Goal: Contribute content: Contribute content

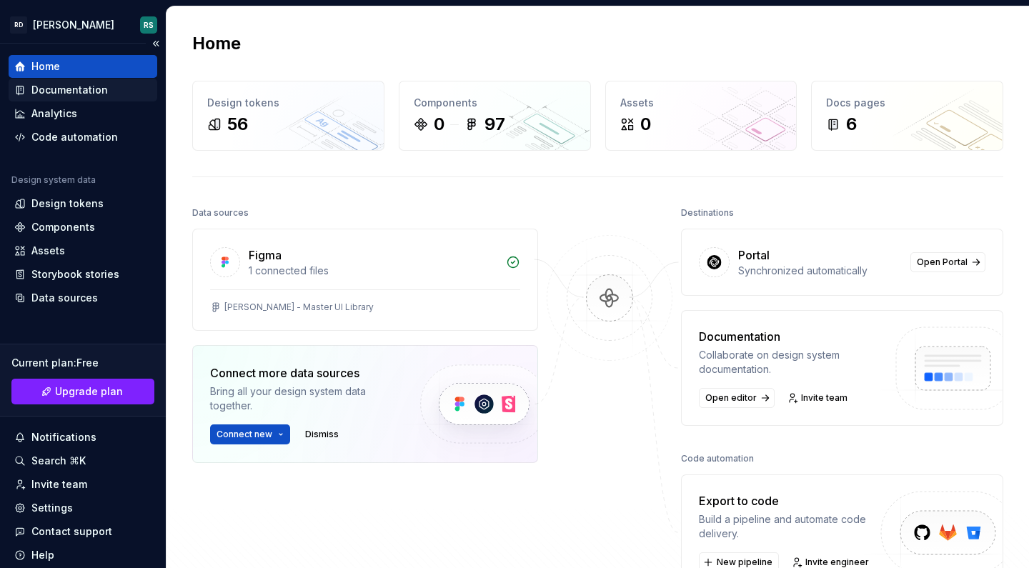
click at [105, 92] on div "Documentation" at bounding box center [82, 90] width 137 height 14
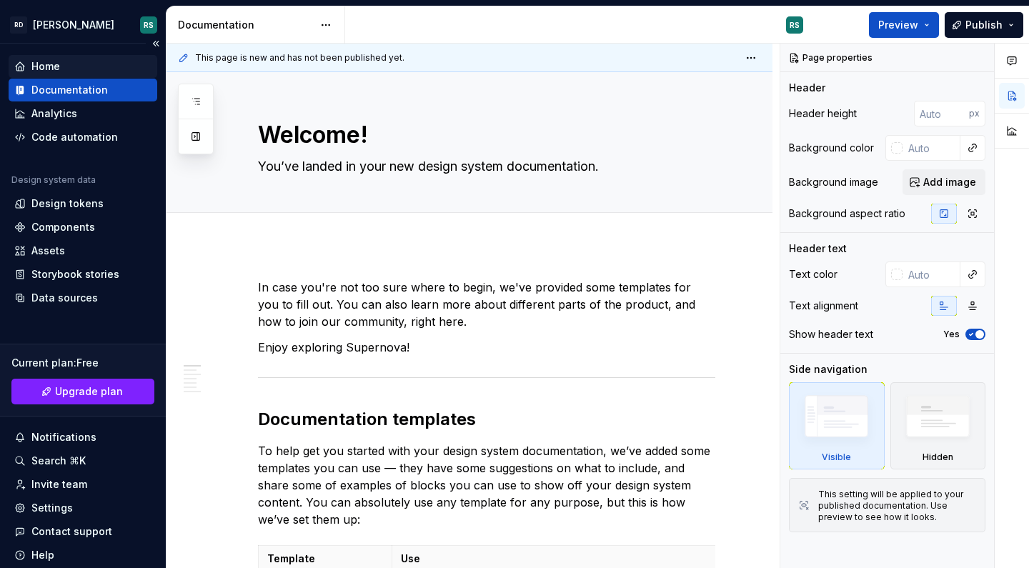
click at [83, 70] on div "Home" at bounding box center [82, 66] width 137 height 14
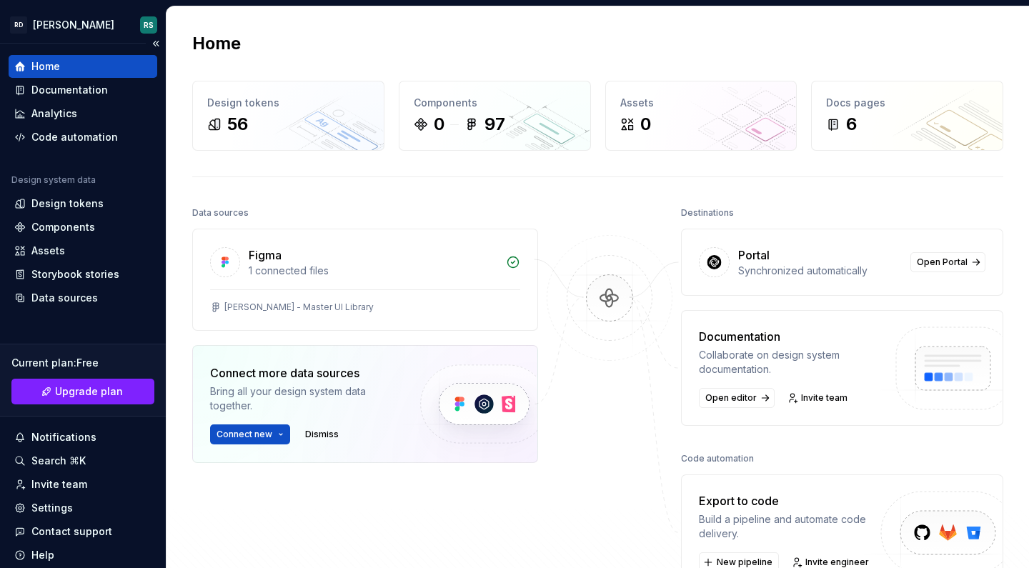
click at [83, 70] on div "Home" at bounding box center [82, 66] width 137 height 14
click at [79, 96] on div "Documentation" at bounding box center [69, 90] width 76 height 14
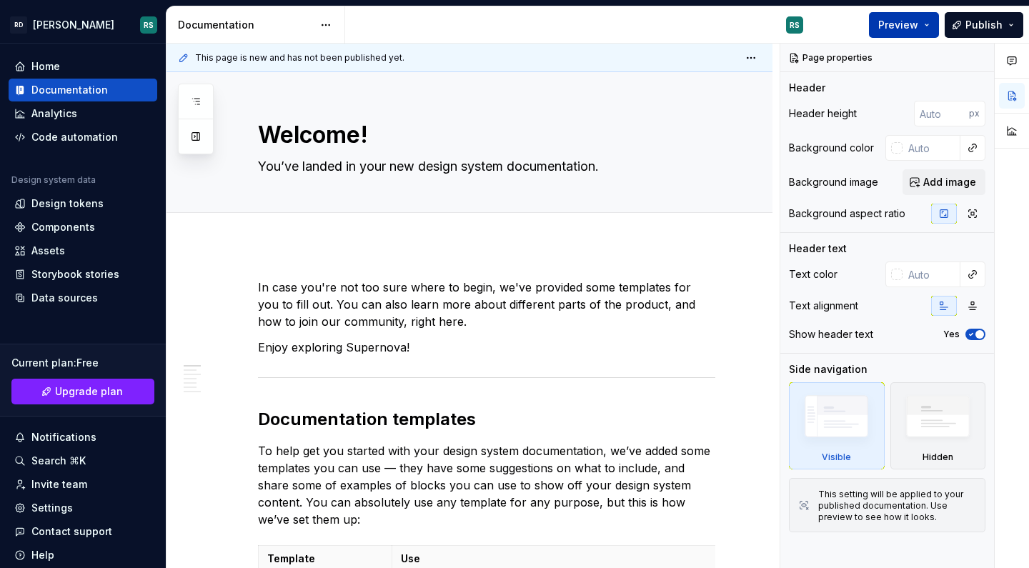
click at [931, 22] on button "Preview" at bounding box center [904, 25] width 70 height 26
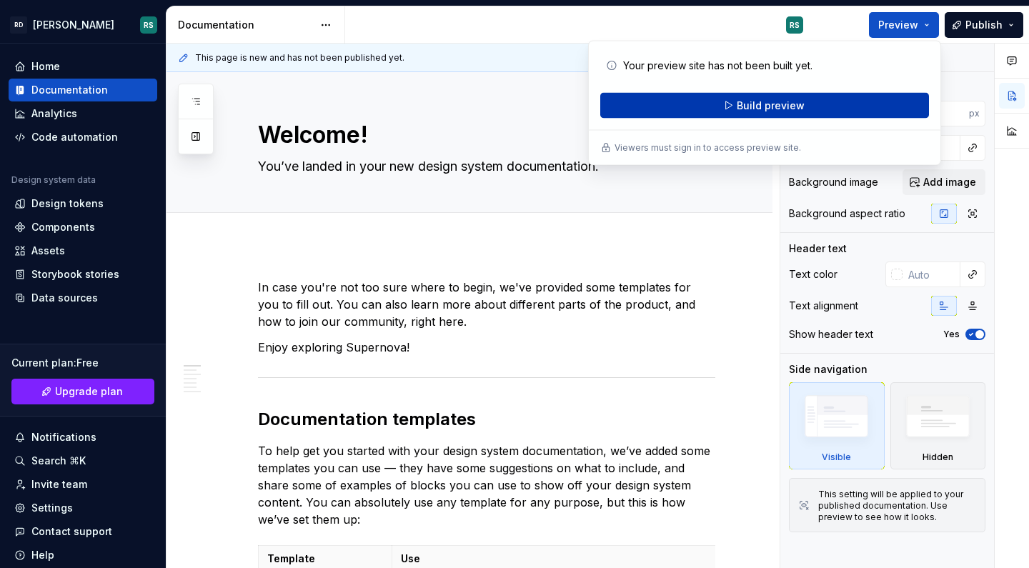
click at [844, 104] on button "Build preview" at bounding box center [764, 106] width 329 height 26
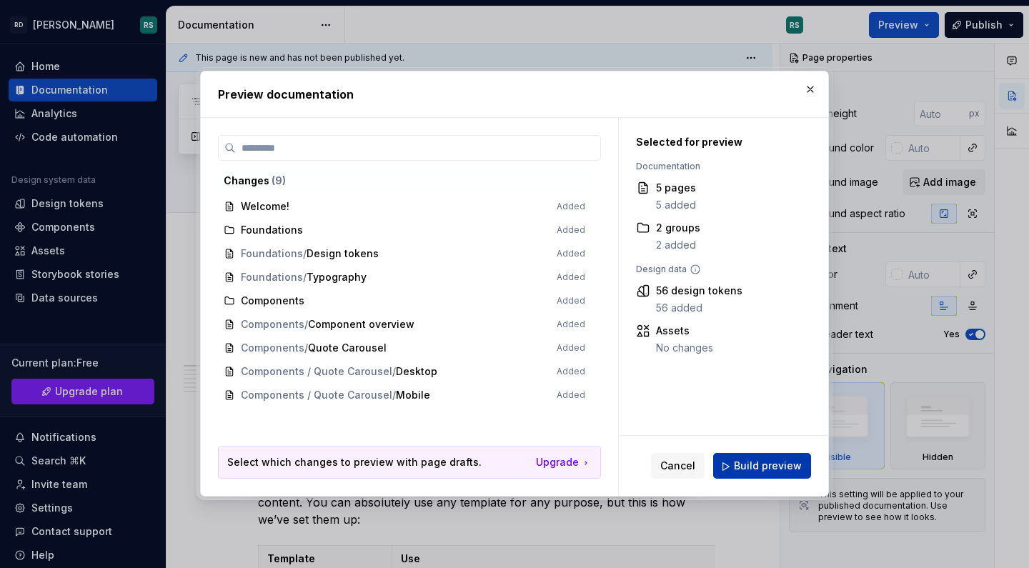
click at [751, 461] on span "Build preview" at bounding box center [768, 466] width 68 height 14
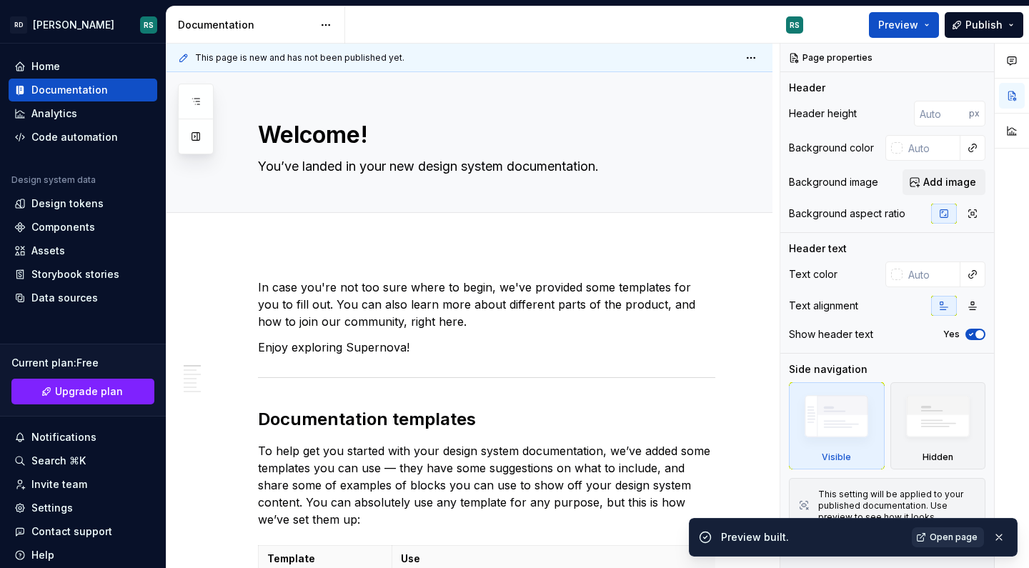
click at [960, 540] on span "Open page" at bounding box center [953, 536] width 48 height 11
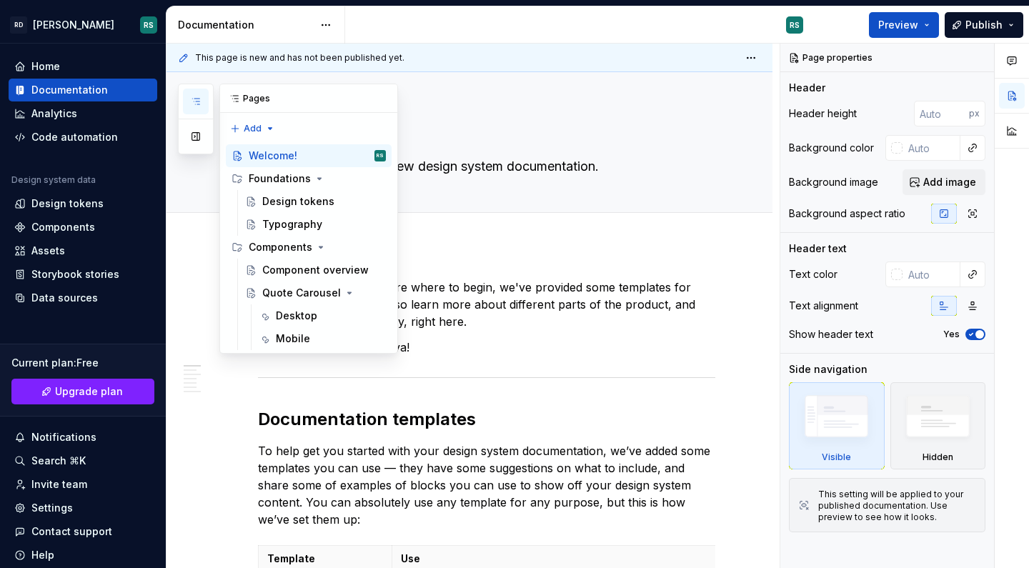
click at [201, 99] on icon "button" at bounding box center [195, 101] width 11 height 11
click at [485, 84] on div "Edit header" at bounding box center [463, 97] width 594 height 26
click at [194, 101] on icon "button" at bounding box center [195, 101] width 11 height 11
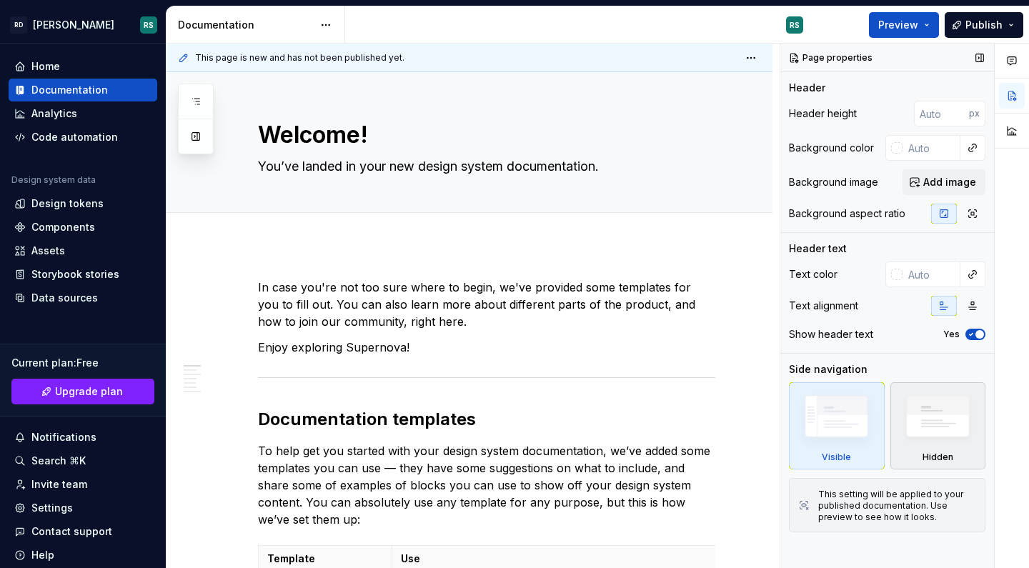
click at [926, 431] on img at bounding box center [937, 420] width 82 height 63
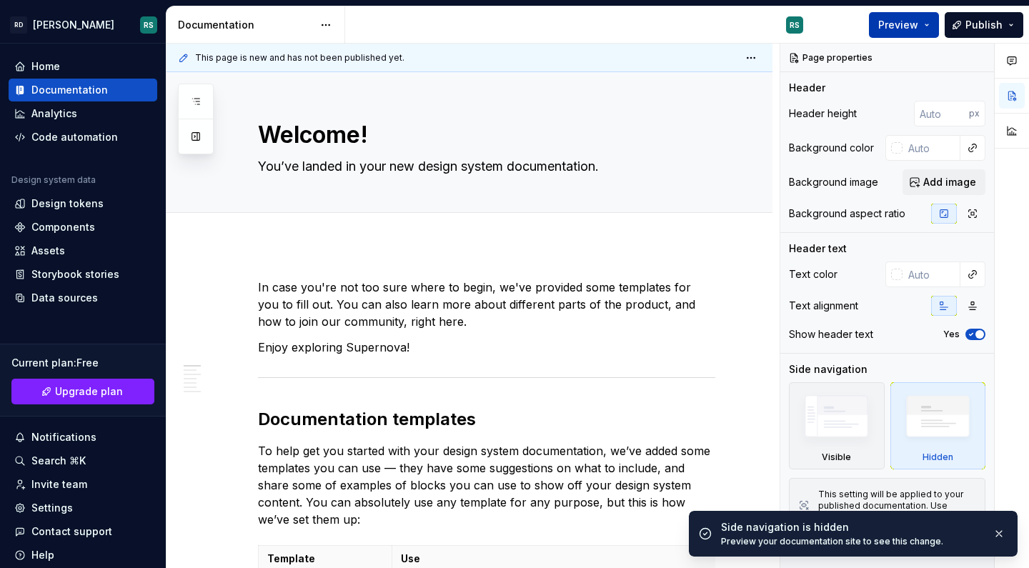
click at [909, 25] on span "Preview" at bounding box center [898, 25] width 40 height 14
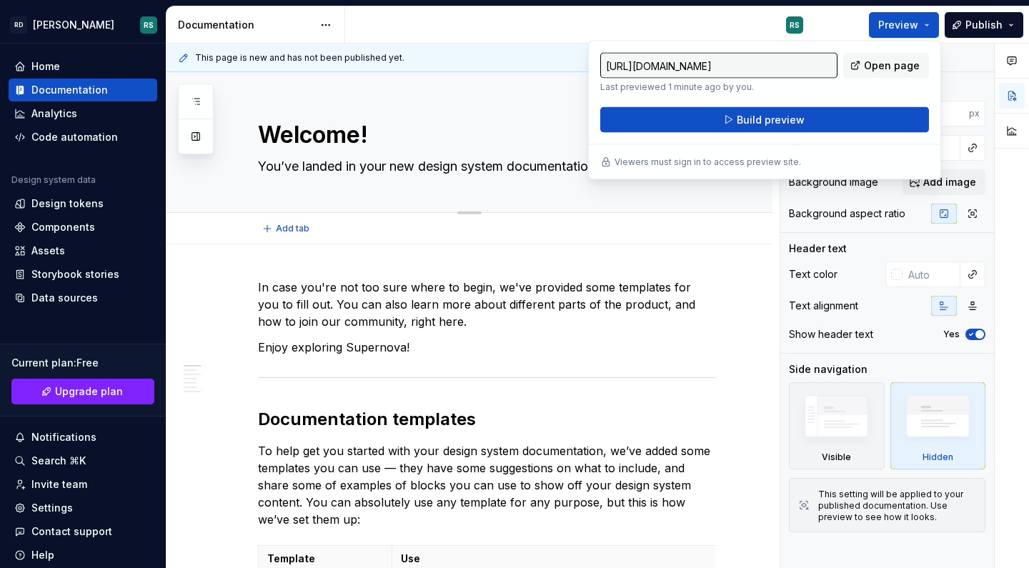
click at [580, 140] on textarea "Welcome!" at bounding box center [483, 135] width 457 height 34
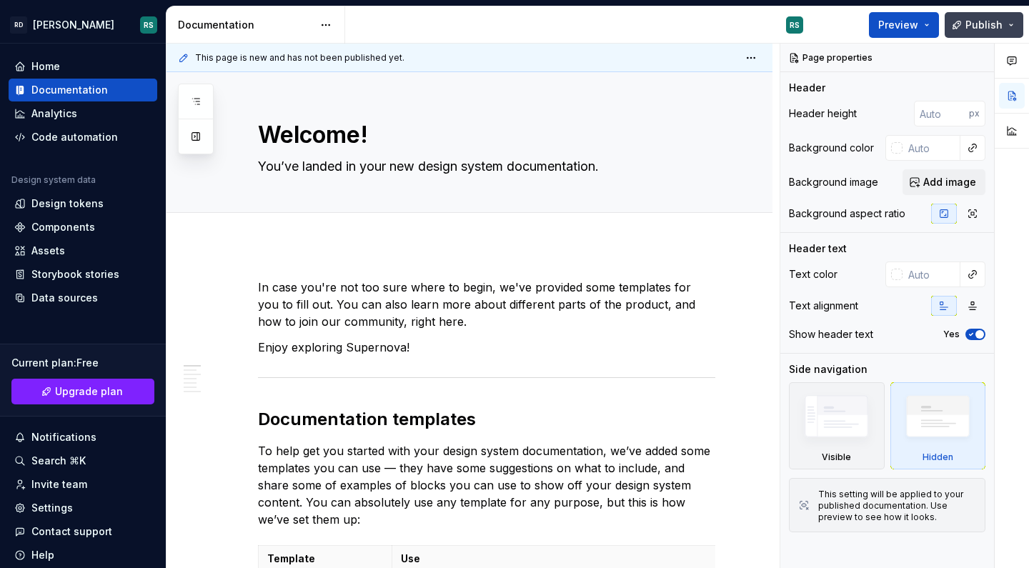
click at [989, 26] on span "Publish" at bounding box center [983, 25] width 37 height 14
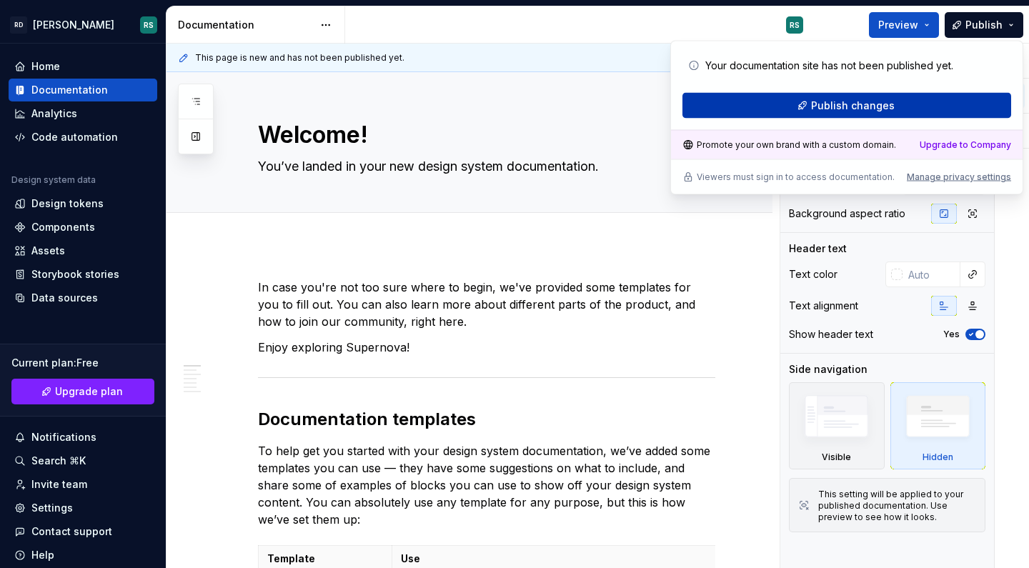
click at [869, 111] on span "Publish changes" at bounding box center [853, 106] width 84 height 14
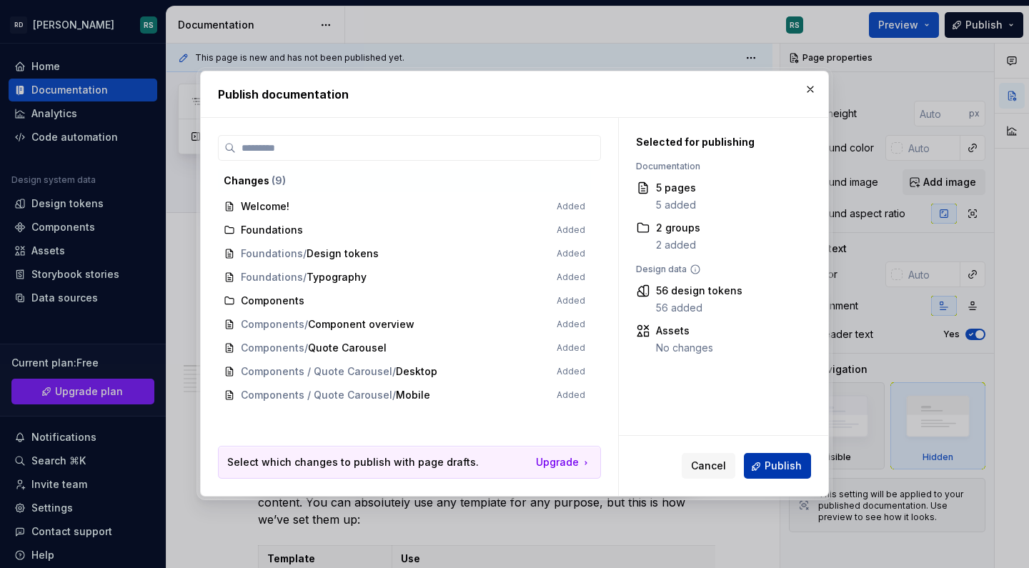
click at [769, 466] on span "Publish" at bounding box center [782, 466] width 37 height 14
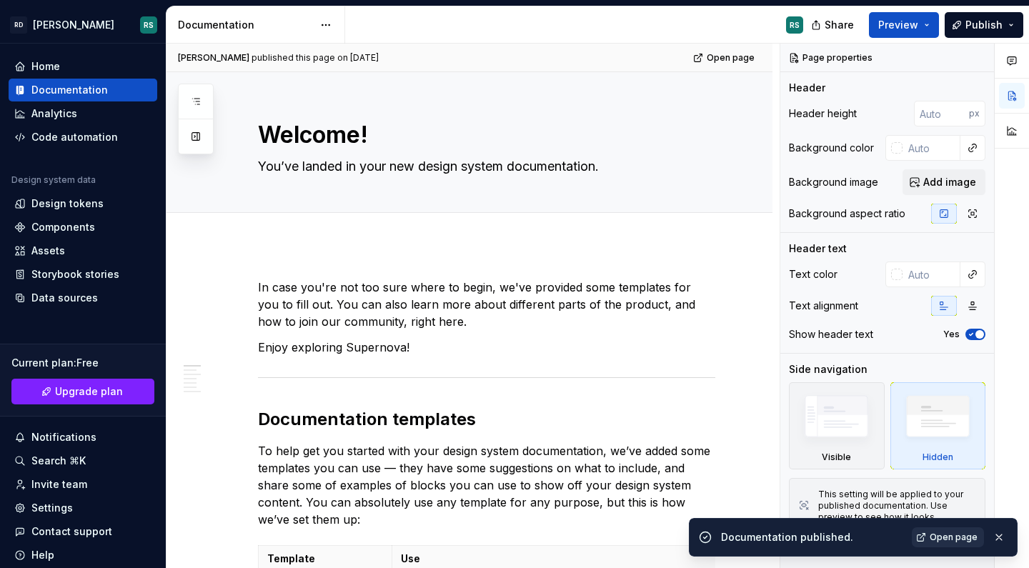
click at [946, 537] on span "Open page" at bounding box center [953, 536] width 48 height 11
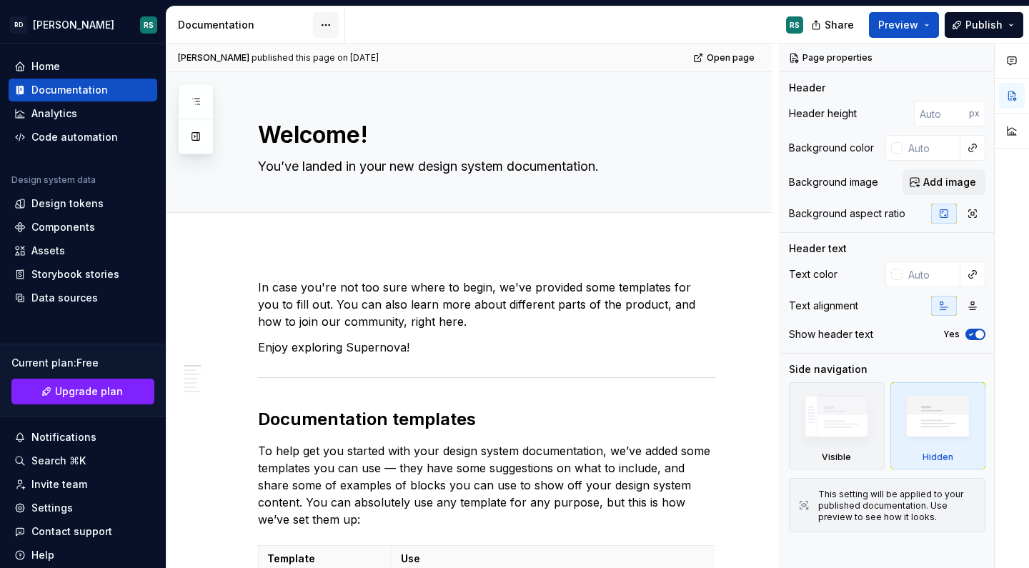
click at [325, 27] on html "RD [PERSON_NAME] RS Home Documentation Analytics Code automation Design system …" at bounding box center [514, 284] width 1029 height 568
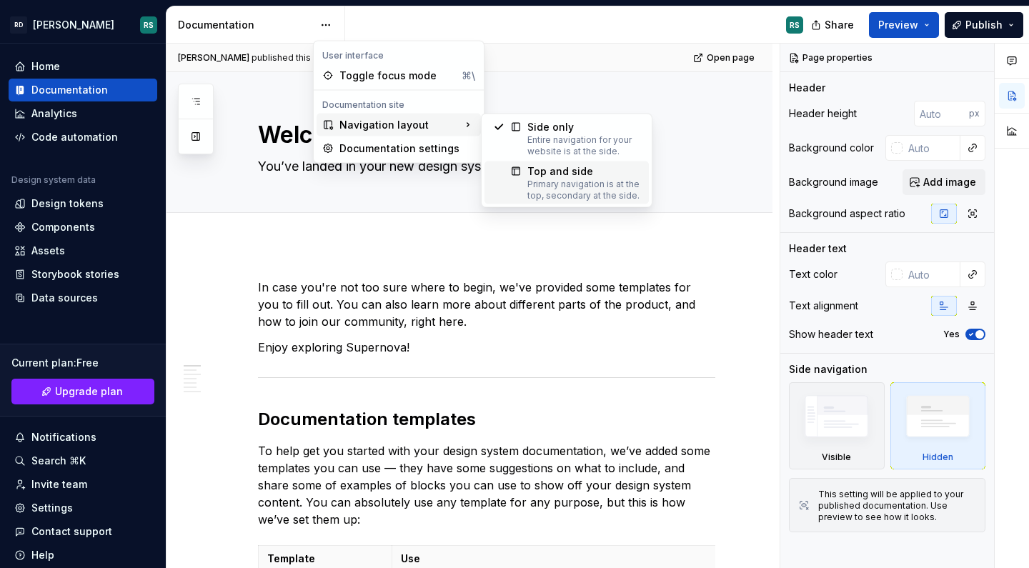
click at [554, 181] on div "Primary navigation is at the top, secondary at the side." at bounding box center [583, 190] width 113 height 23
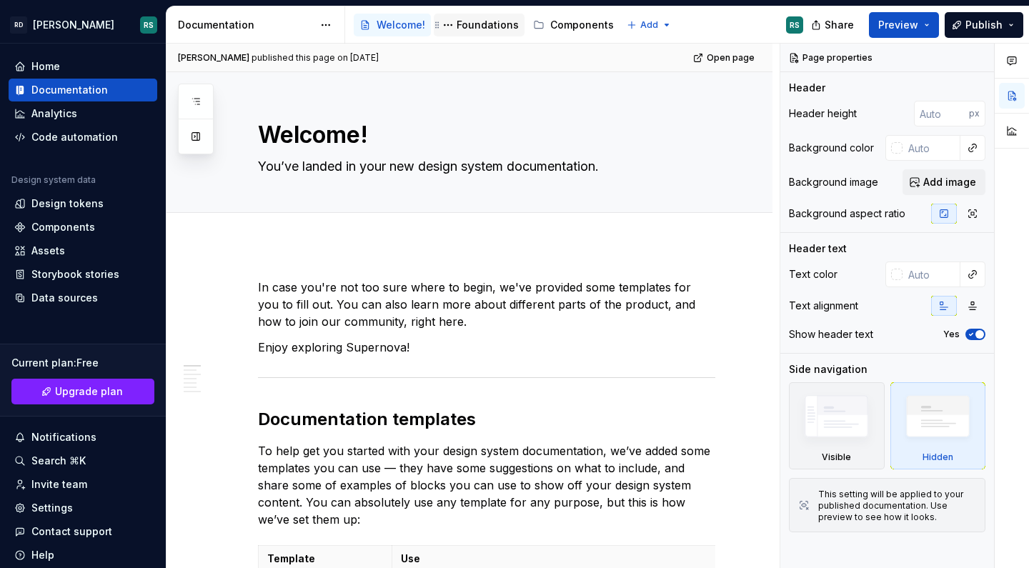
click at [474, 24] on div "Foundations" at bounding box center [487, 25] width 62 height 14
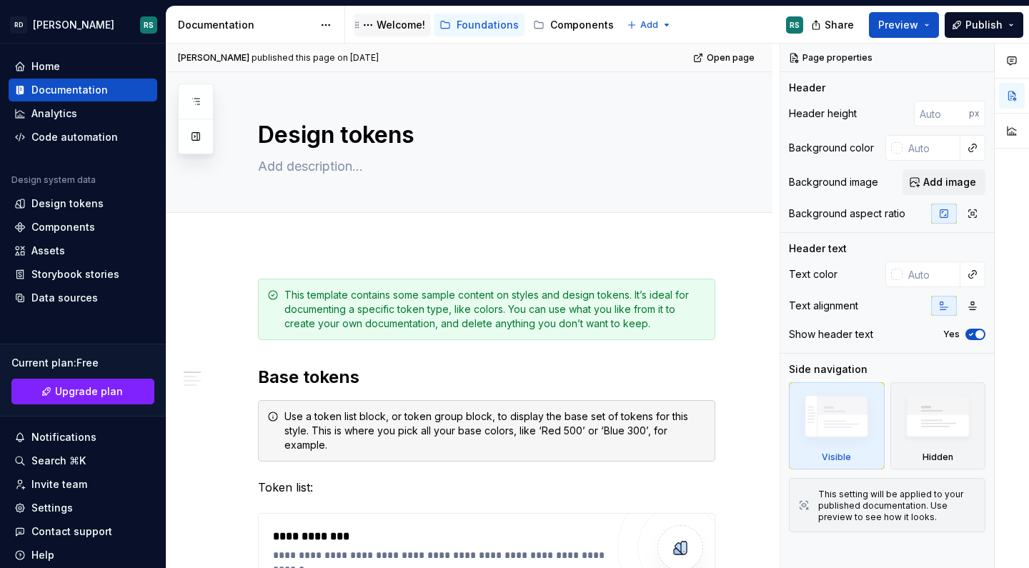
click at [408, 21] on div "Welcome!" at bounding box center [400, 25] width 49 height 14
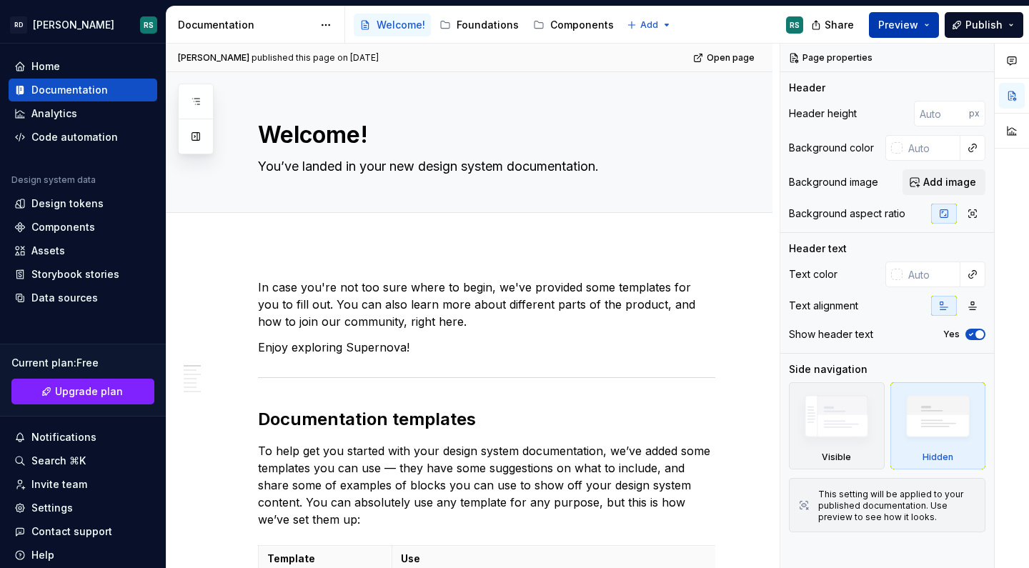
click at [899, 31] on span "Preview" at bounding box center [898, 25] width 40 height 14
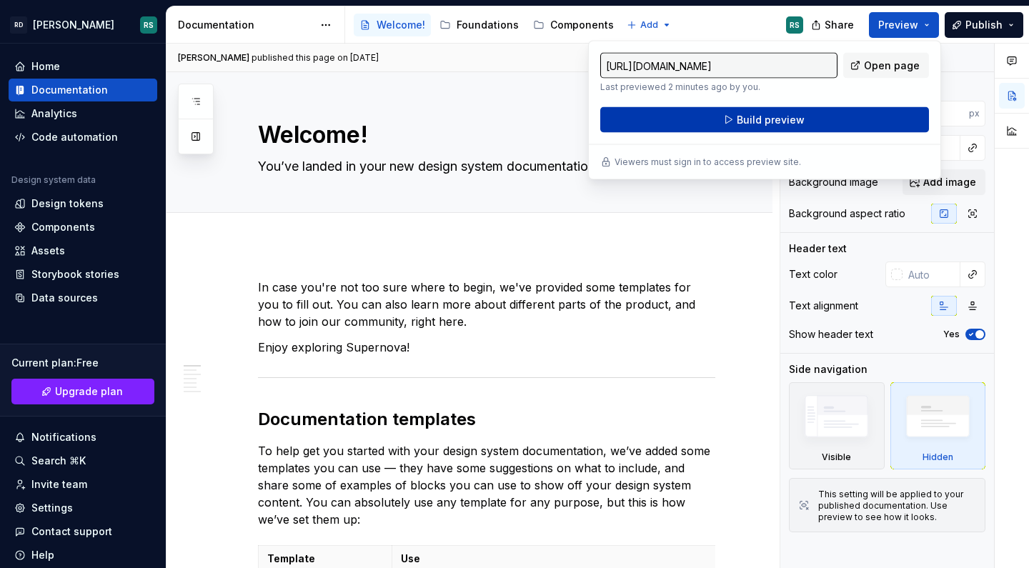
click at [813, 131] on button "Build preview" at bounding box center [764, 120] width 329 height 26
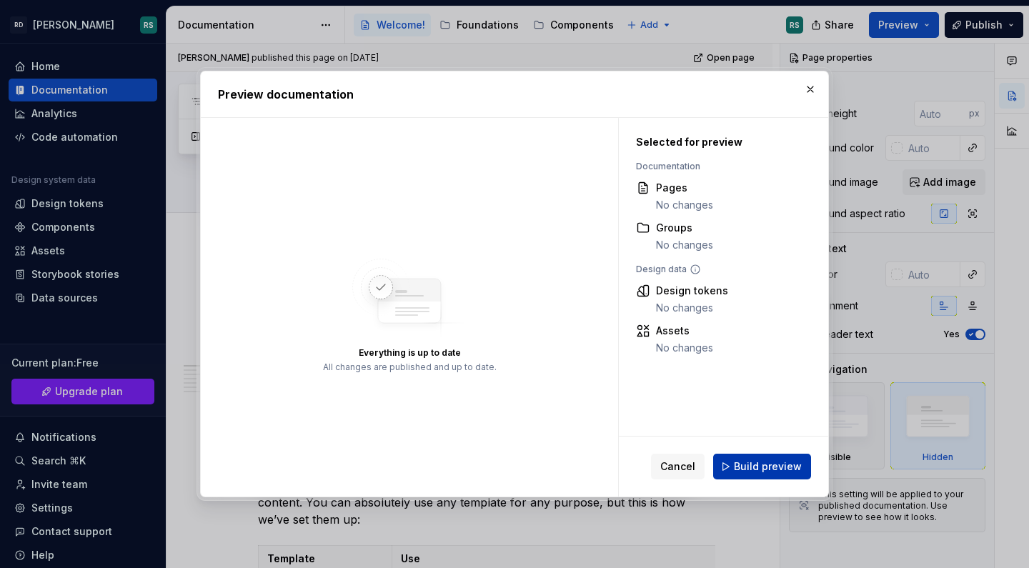
click at [761, 471] on span "Build preview" at bounding box center [768, 466] width 68 height 14
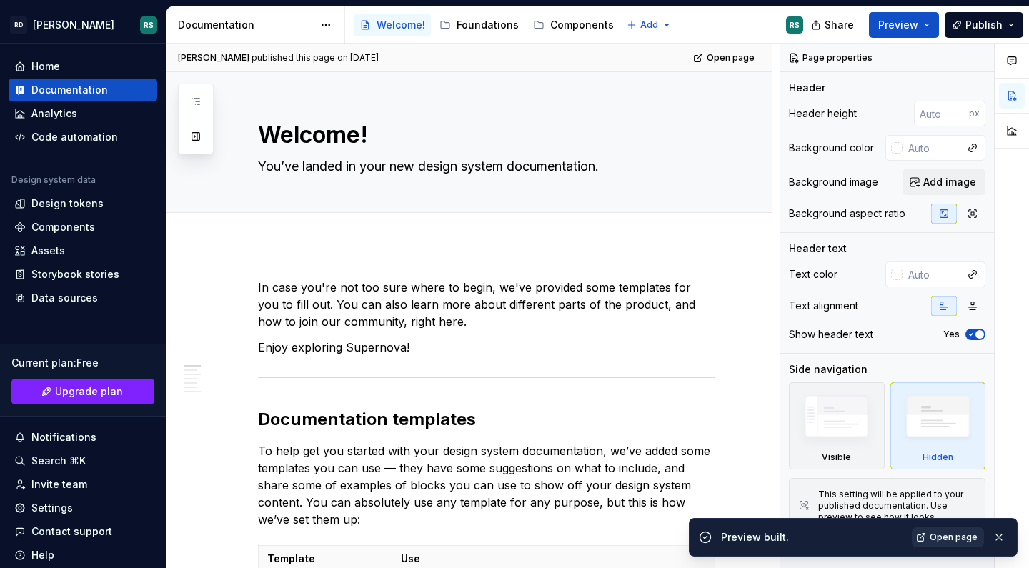
click at [947, 538] on span "Open page" at bounding box center [953, 536] width 48 height 11
click at [89, 64] on div "Home" at bounding box center [82, 66] width 137 height 14
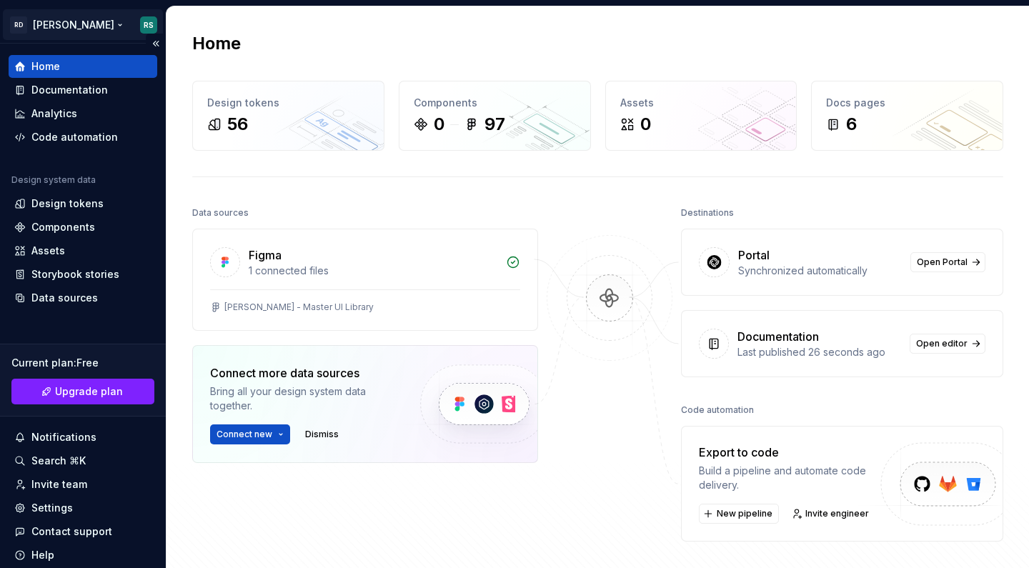
click at [82, 15] on html "RD [PERSON_NAME] RS Home Documentation Analytics Code automation Design system …" at bounding box center [514, 284] width 1029 height 568
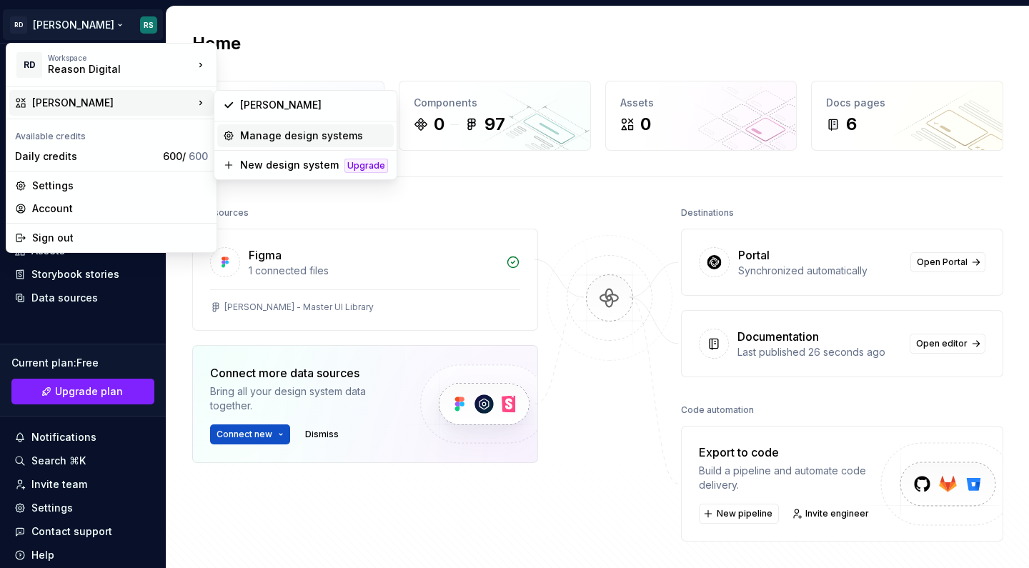
click at [274, 136] on div "Manage design systems" at bounding box center [314, 136] width 148 height 14
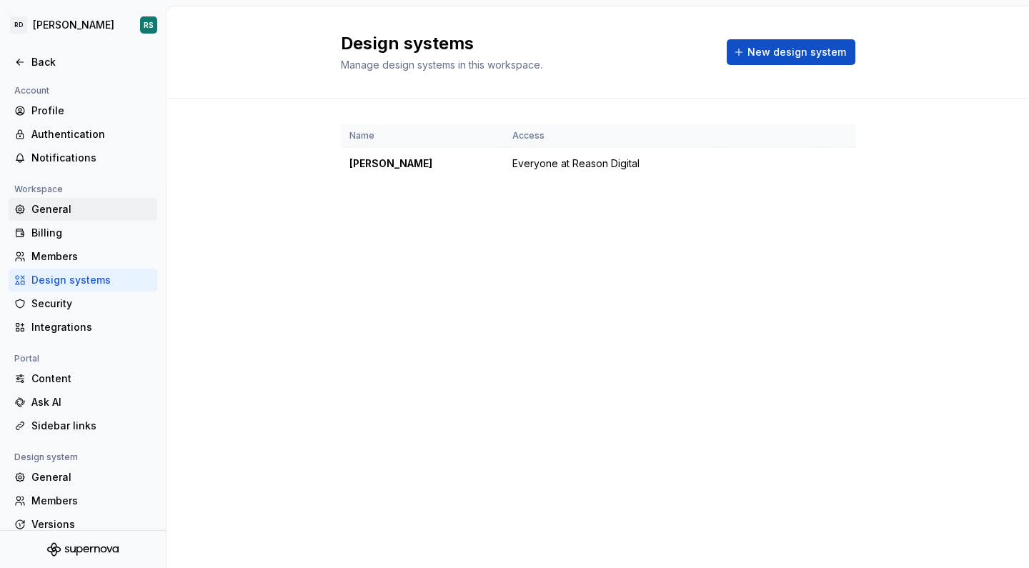
click at [44, 209] on div "General" at bounding box center [91, 209] width 120 height 14
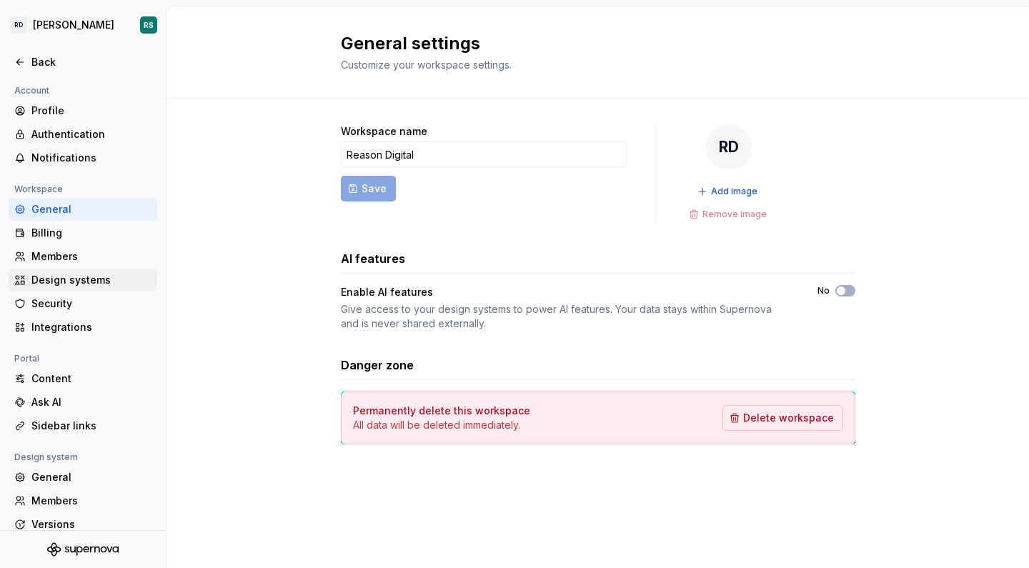
click at [81, 281] on div "Design systems" at bounding box center [91, 280] width 120 height 14
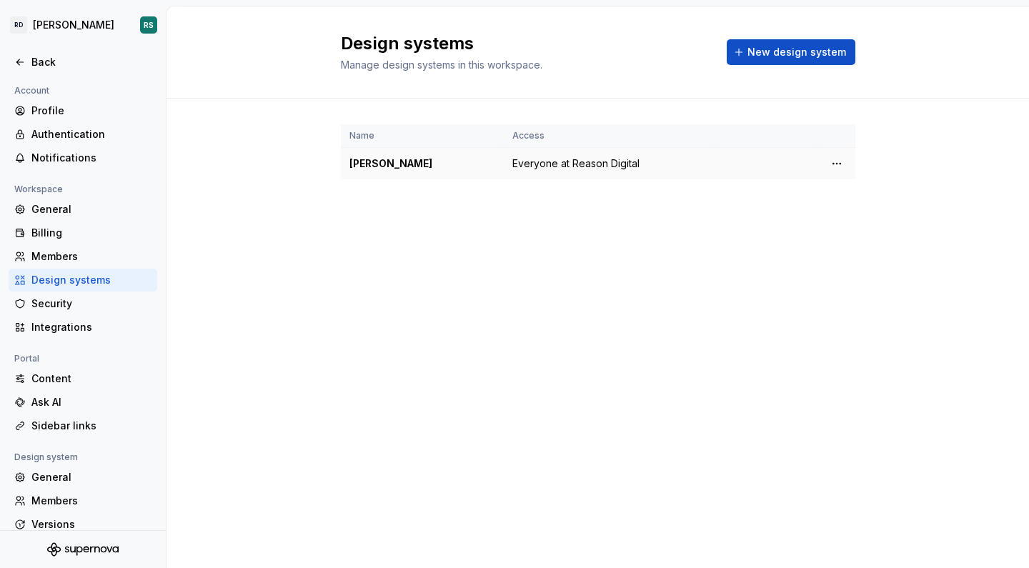
click at [374, 169] on div "[PERSON_NAME]" at bounding box center [422, 163] width 146 height 14
click at [844, 161] on html "RD [PERSON_NAME] RS Back Account Profile Authentication Notifications Workspace…" at bounding box center [514, 284] width 1029 height 568
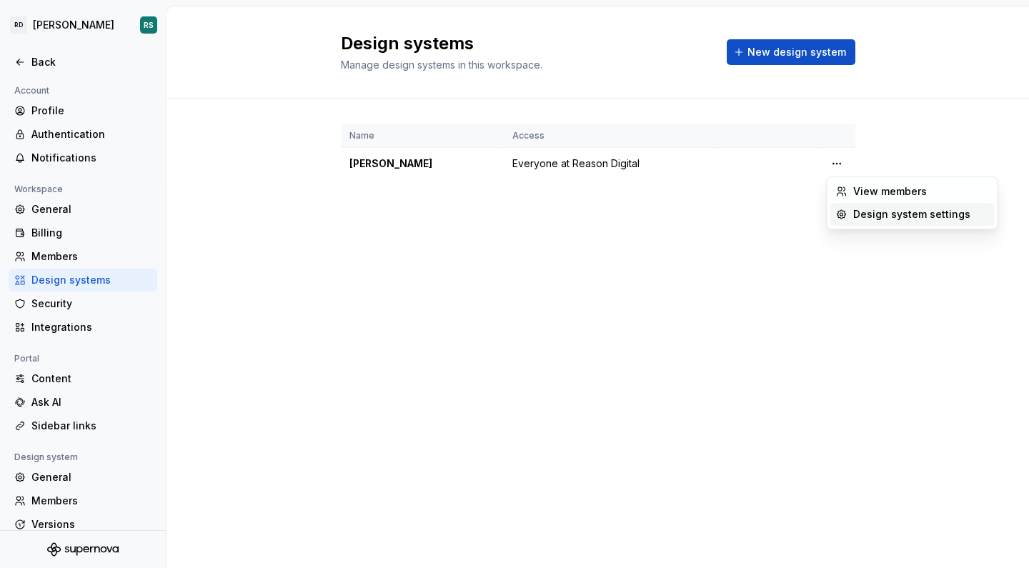
click at [871, 221] on div "Design system settings" at bounding box center [921, 214] width 136 height 14
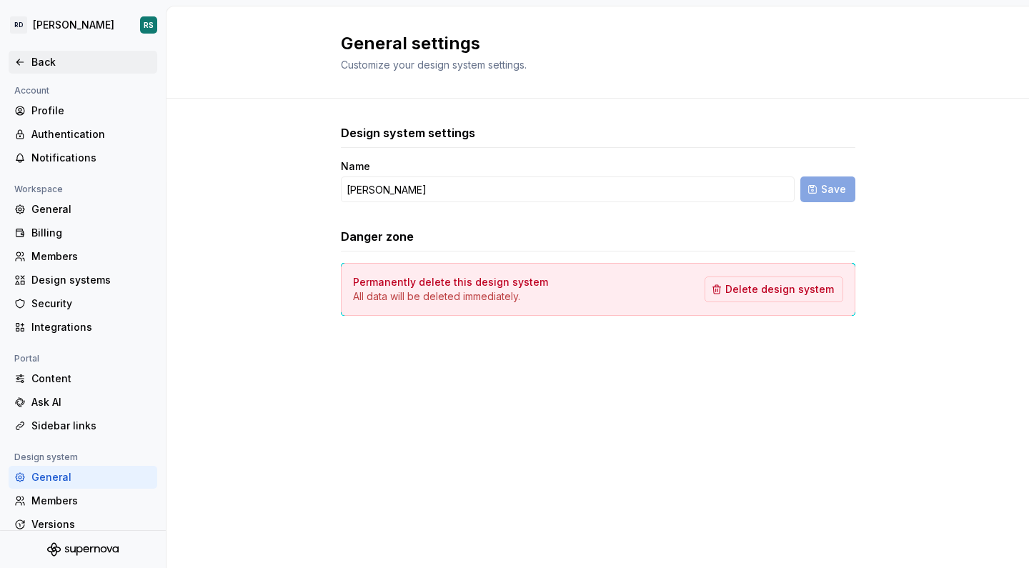
click at [21, 64] on icon at bounding box center [19, 61] width 11 height 11
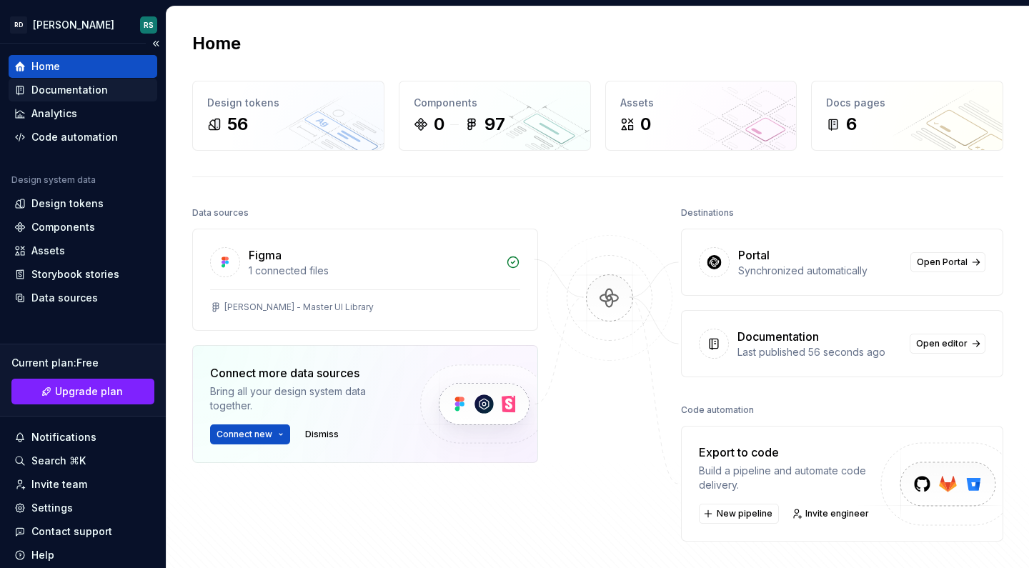
click at [72, 84] on div "Documentation" at bounding box center [69, 90] width 76 height 14
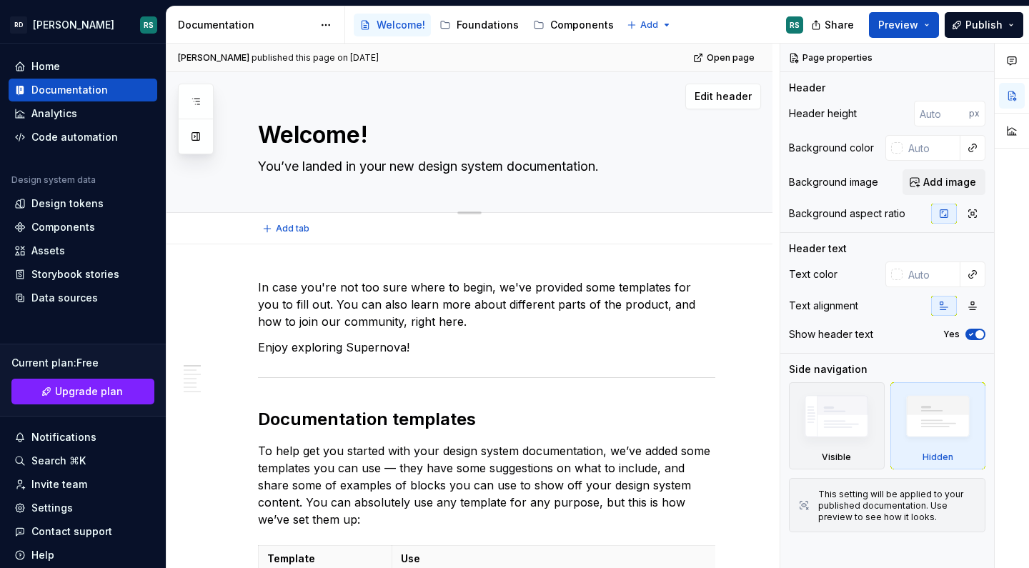
click at [325, 165] on textarea "You’ve landed in your new design system documentation." at bounding box center [483, 166] width 457 height 23
click at [366, 165] on textarea "You’ve landed in your new design system documentation." at bounding box center [483, 166] width 457 height 23
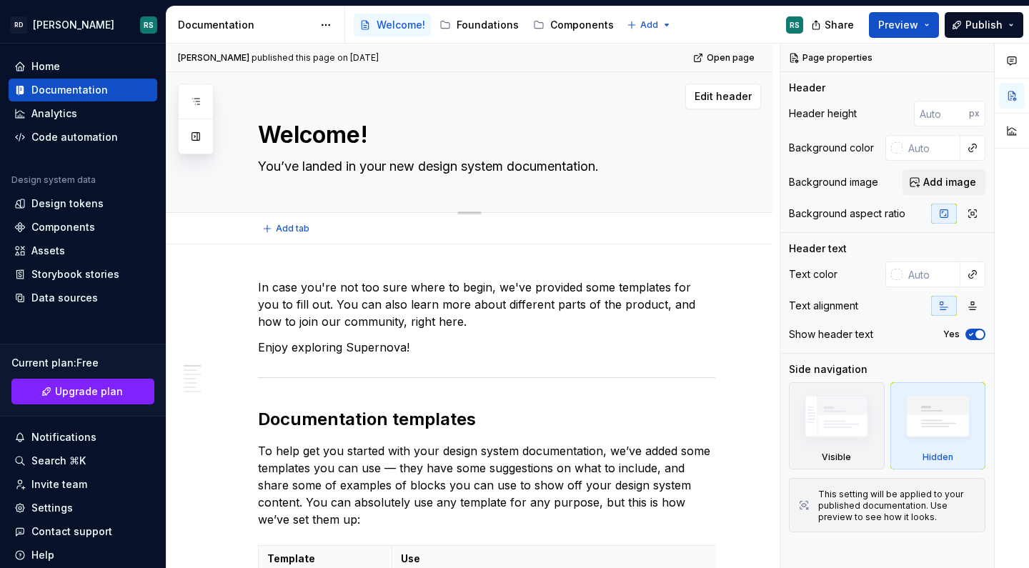
click at [341, 139] on textarea "Welcome!" at bounding box center [483, 135] width 457 height 34
click at [726, 92] on span "Edit header" at bounding box center [722, 96] width 57 height 14
click at [314, 129] on textarea "Welcome!" at bounding box center [483, 135] width 457 height 34
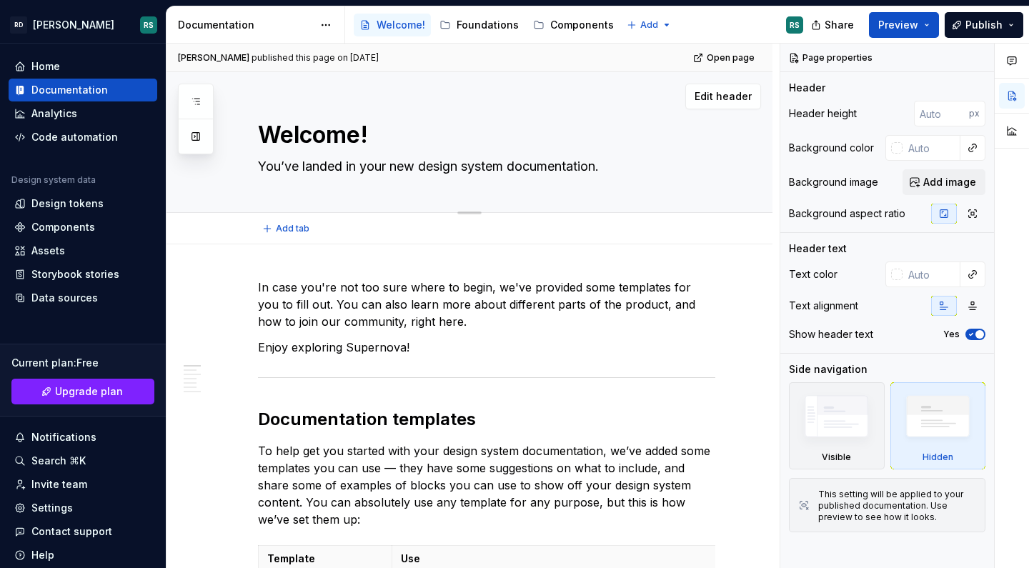
click at [314, 129] on textarea "Welcome!" at bounding box center [483, 135] width 457 height 34
click at [354, 166] on textarea "You’ve landed in your new design system documentation." at bounding box center [483, 166] width 457 height 23
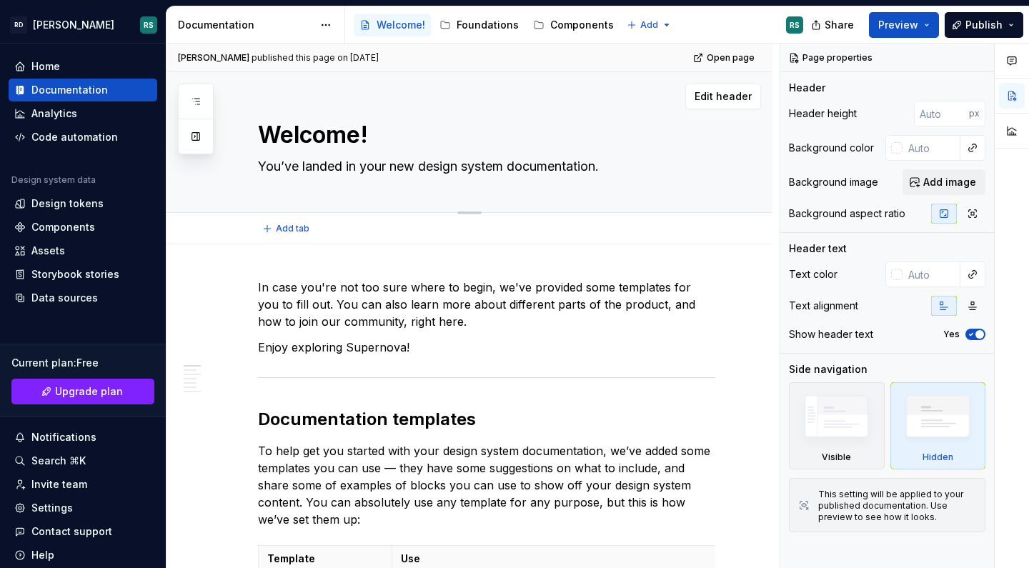
paste textarea "Welcome to the Nucleus Design System documentation. Here you can find all the r…"
type textarea "*"
type textarea "Welcome to the Nucleus Design System documentation. Here you can find all the r…"
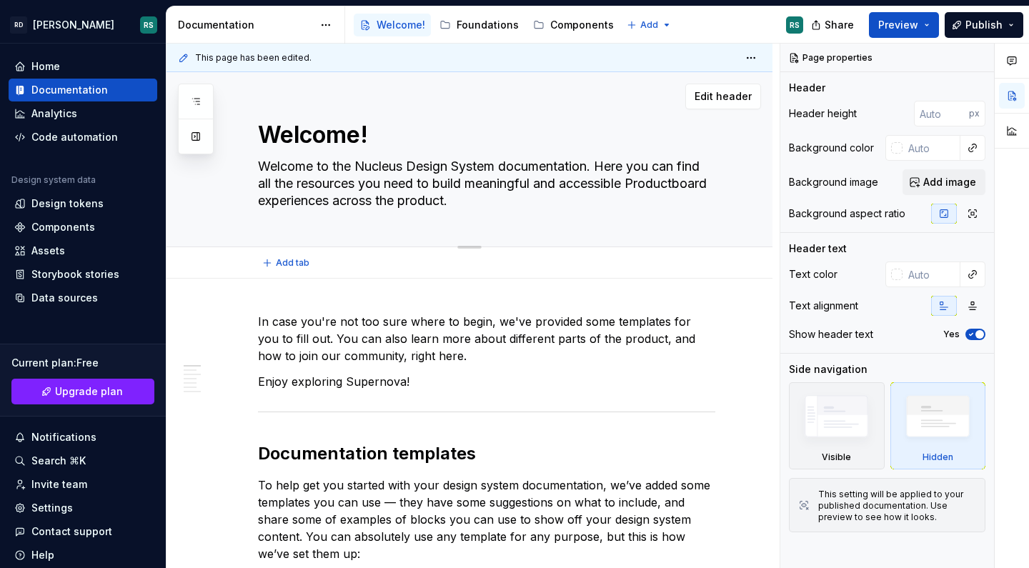
drag, startPoint x: 356, startPoint y: 165, endPoint x: 406, endPoint y: 166, distance: 49.3
click at [406, 166] on textarea "Welcome to the Nucleus Design System documentation. Here you can find all the r…" at bounding box center [483, 183] width 457 height 57
type textarea "*"
type textarea "Welcome to the A Design System documentation. Here you can find all the resourc…"
type textarea "*"
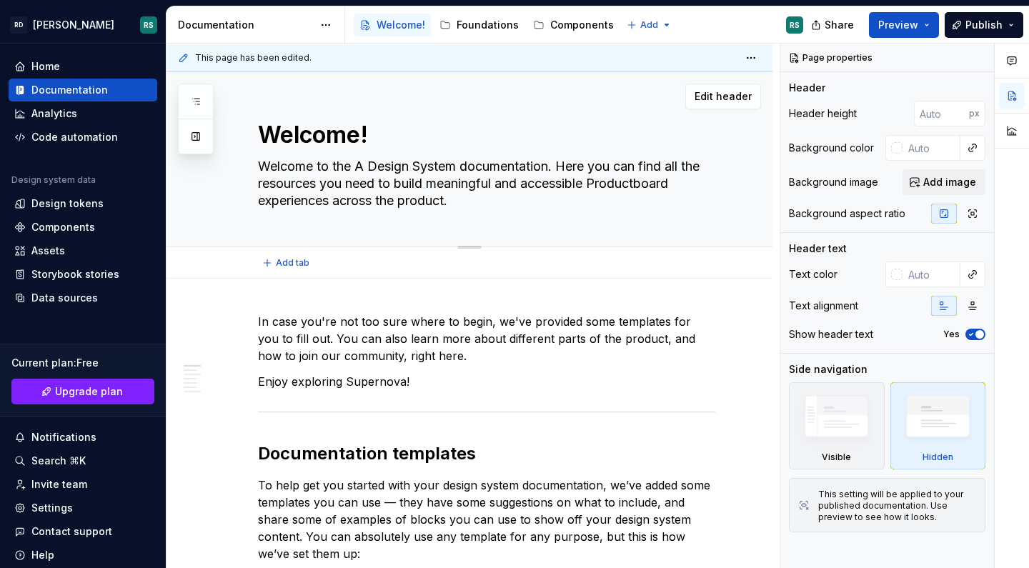
type textarea "Welcome to the An Design System documentation. Here you can find all the resour…"
type textarea "*"
type textarea "Welcome to the [PERSON_NAME] Design System documentation. Here you can find all…"
type textarea "*"
type textarea "Welcome to the [PERSON_NAME] Design System documentation. Here you can find all…"
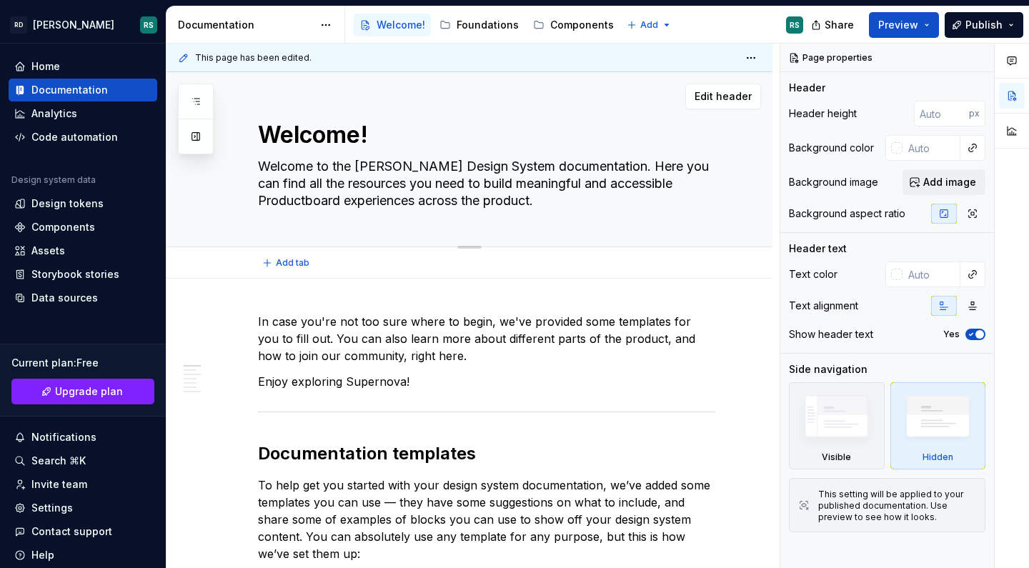
type textarea "*"
type textarea "Welcome to the [PERSON_NAME] Design System documentation. Here you can find all…"
type textarea "*"
type textarea "Welcome to the [PERSON_NAME] F Design System documentation. Here you can find a…"
type textarea "*"
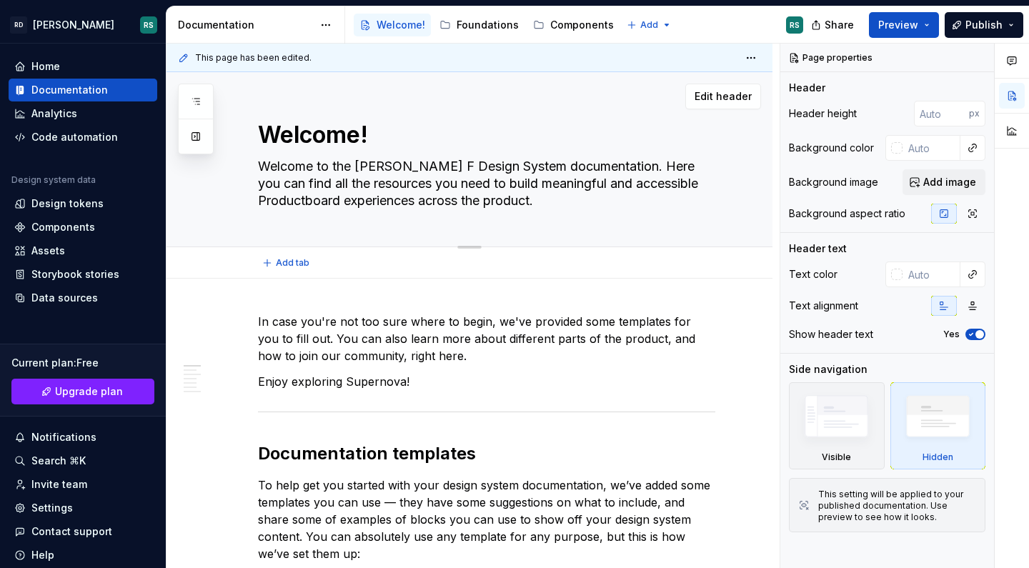
type textarea "Welcome to the [PERSON_NAME] Fr Design System documentation. Here you can find …"
type textarea "*"
type textarea "Welcome to the [PERSON_NAME] Design System documentation. Here you can find all…"
type textarea "*"
type textarea "Welcome to the [PERSON_NAME] Design System documentation. Here you can find all…"
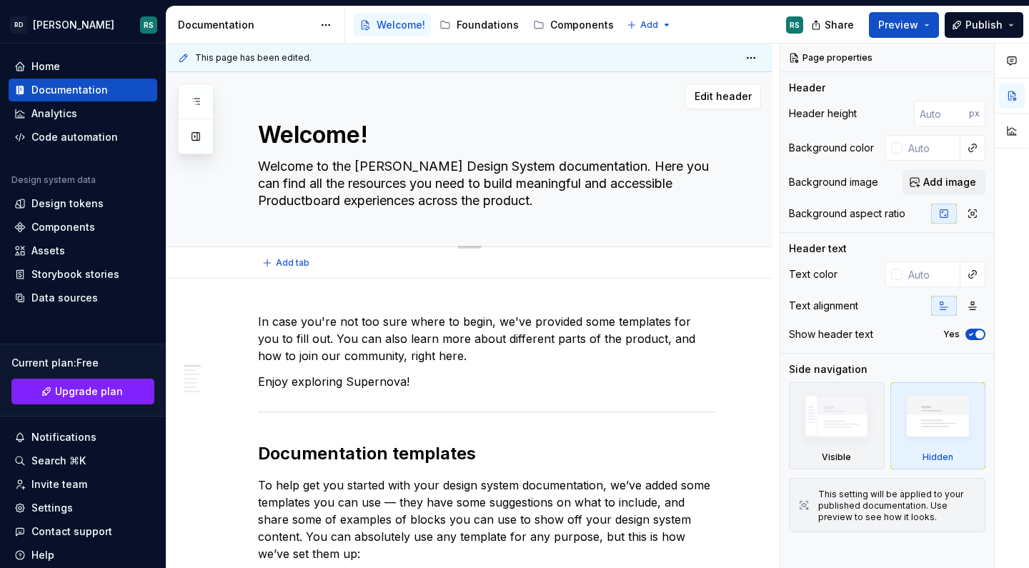
type textarea "*"
type textarea "Welcome to the [PERSON_NAME] Design System documentation. Here you can find all…"
type textarea "*"
type textarea "Welcome to the [PERSON_NAME]= Design System documentation. Here you can find al…"
type textarea "*"
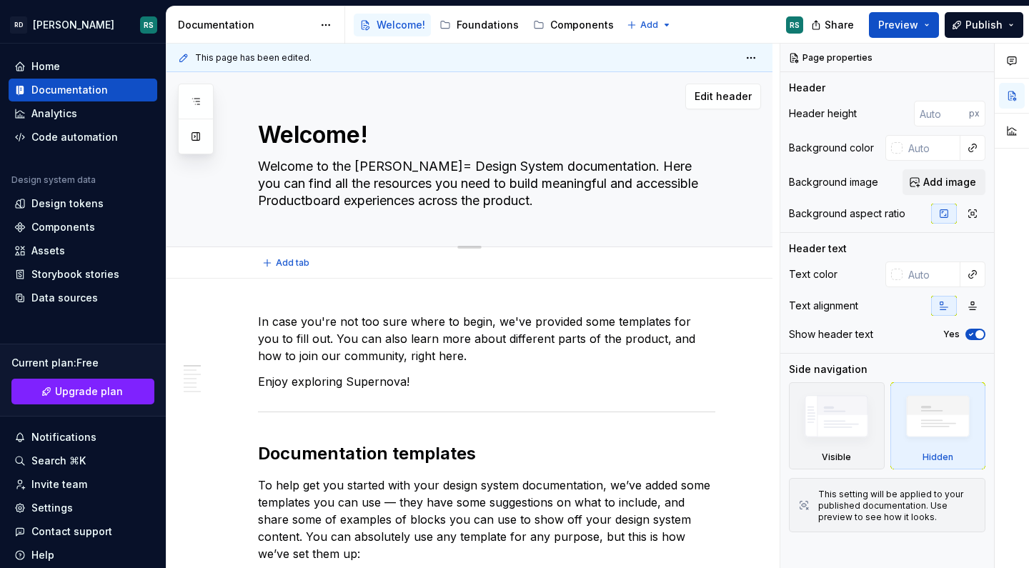
type textarea "Welcome to the [PERSON_NAME] Design System documentation. Here you can find all…"
type textarea "*"
type textarea "Welcome to the [PERSON_NAME] Design System documentation. Here you can find all…"
type textarea "*"
type textarea "Welcome to the [PERSON_NAME] Design System documentation. Here you can find all…"
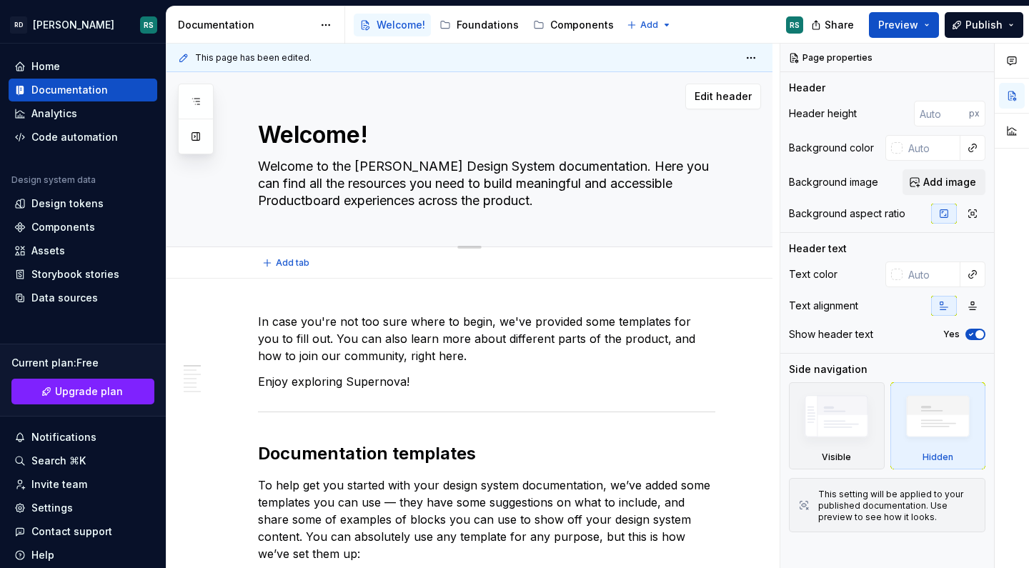
type textarea "*"
type textarea "Welcome to the [PERSON_NAME] Fr Design System documentation. Here you can find …"
type textarea "*"
type textarea "Welcome to the [PERSON_NAME] Design System documentation. Here you can find all…"
type textarea "*"
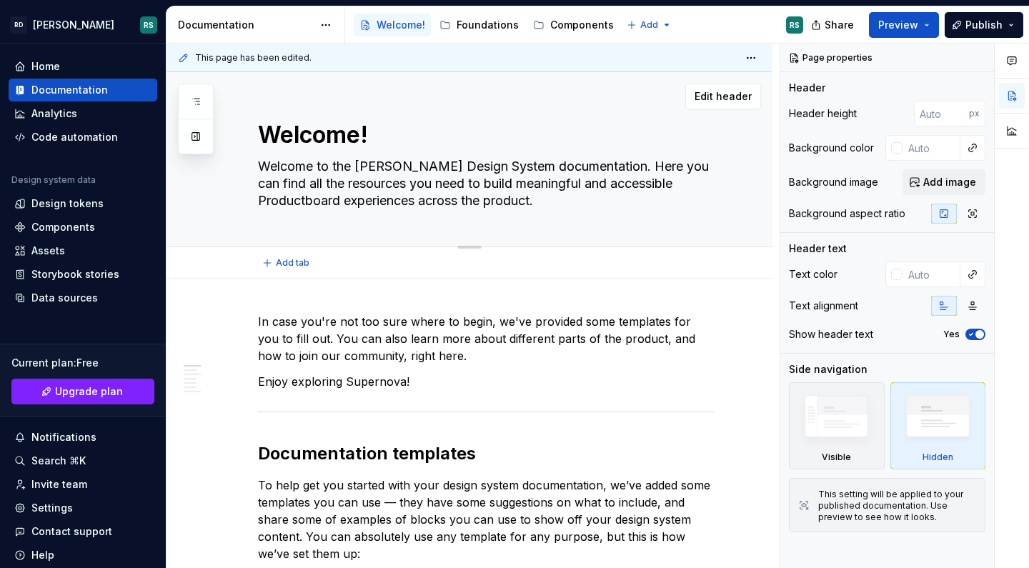
type textarea "Welcome to the [PERSON_NAME] Fr Design System documentation. Here you can find …"
type textarea "*"
type textarea "Welcome to the [PERSON_NAME] Design System documentation. Here you can find all…"
type textarea "*"
type textarea "Welcome to the [PERSON_NAME] Design System documentation. Here you can find all…"
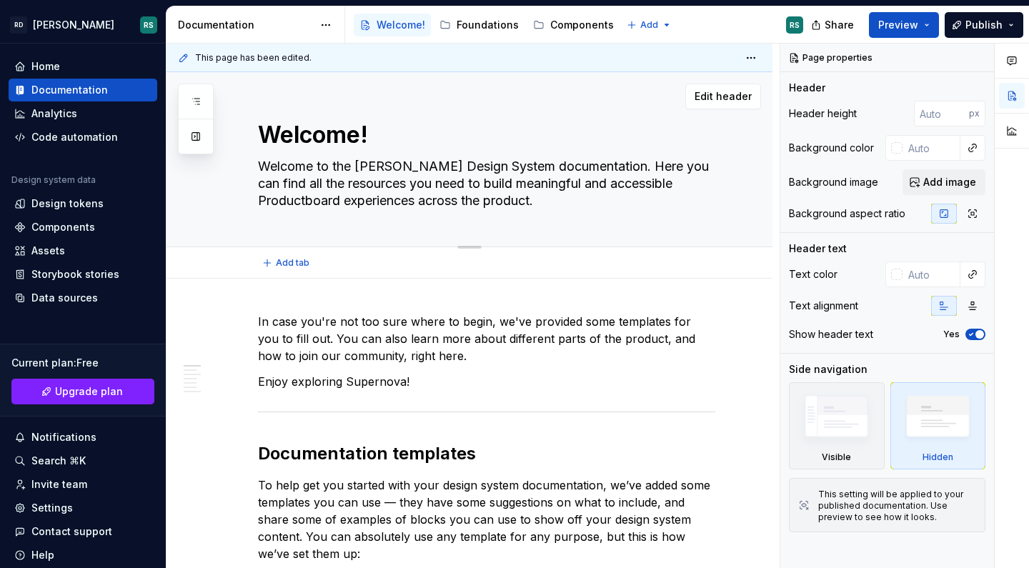
type textarea "*"
type textarea "Welcome to the [PERSON_NAME] Design System documentation. Here you can find all…"
drag, startPoint x: 569, startPoint y: 194, endPoint x: 441, endPoint y: 195, distance: 127.9
click at [441, 195] on textarea "Welcome to the [PERSON_NAME] Design System documentation. Here you can find all…" at bounding box center [483, 183] width 457 height 57
click at [303, 196] on textarea "Welcome to the [PERSON_NAME] Design System documentation. Here you can find all…" at bounding box center [483, 183] width 457 height 57
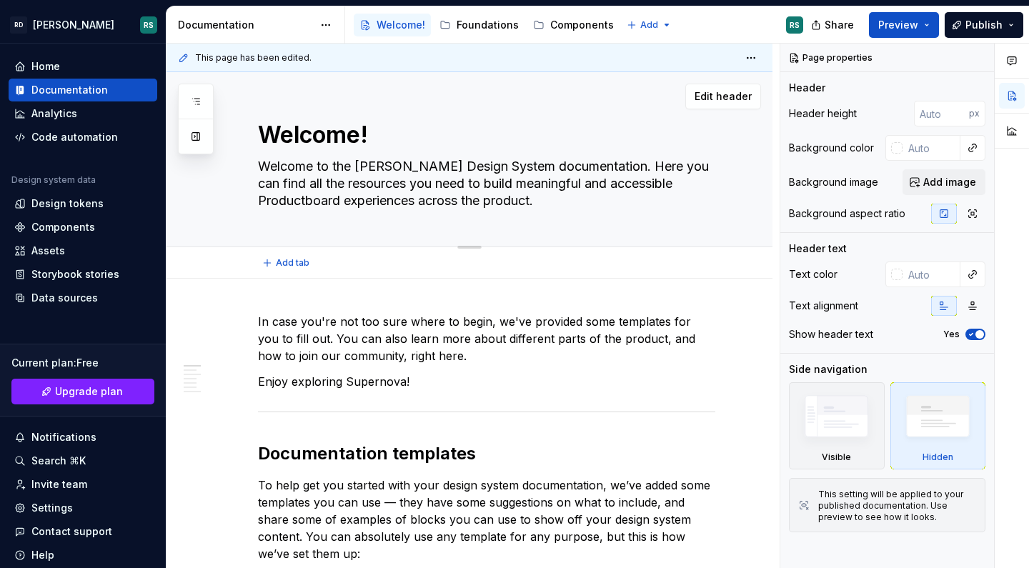
click at [303, 196] on textarea "Welcome to the [PERSON_NAME] Design System documentation. Here you can find all…" at bounding box center [483, 183] width 457 height 57
type textarea "*"
type textarea "Welcome to the [PERSON_NAME] Design System documentation. Here you can find all…"
click at [419, 198] on textarea "Welcome to the [PERSON_NAME] Design System documentation. Here you can find all…" at bounding box center [483, 183] width 457 height 57
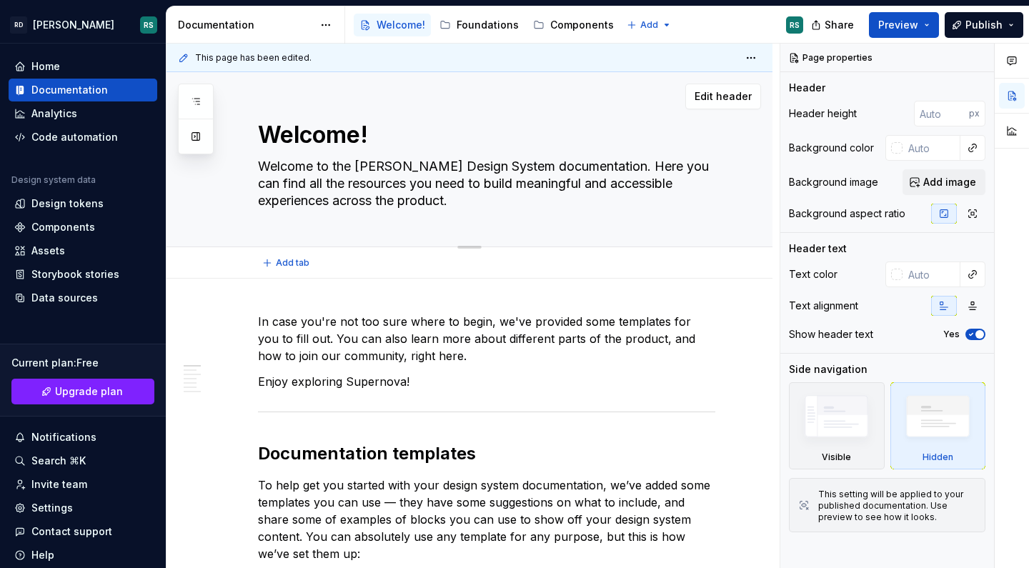
type textarea "*"
type textarea "Welcome to the [PERSON_NAME] Design System documentation. Here you can find all…"
type textarea "*"
type textarea "Welcome to the [PERSON_NAME] Design System documentation. Here you can find all…"
type textarea "*"
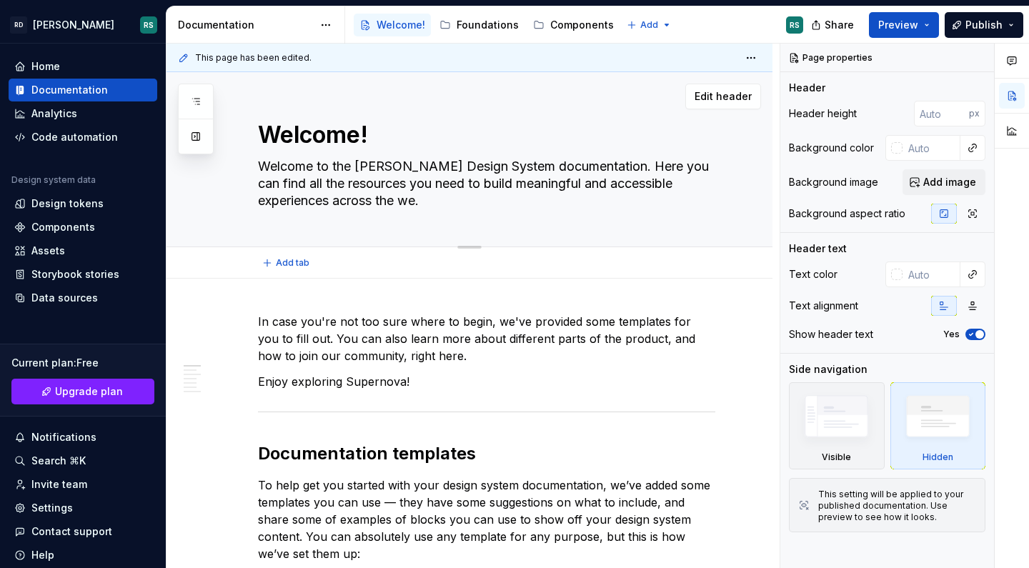
type textarea "Welcome to the [PERSON_NAME] Design System documentation. Here you can find all…"
type textarea "*"
type textarea "Welcome to the [PERSON_NAME] Design System documentation. Here you can find all…"
type textarea "*"
type textarea "Welcome to the [PERSON_NAME] Design System documentation. Here you can find all…"
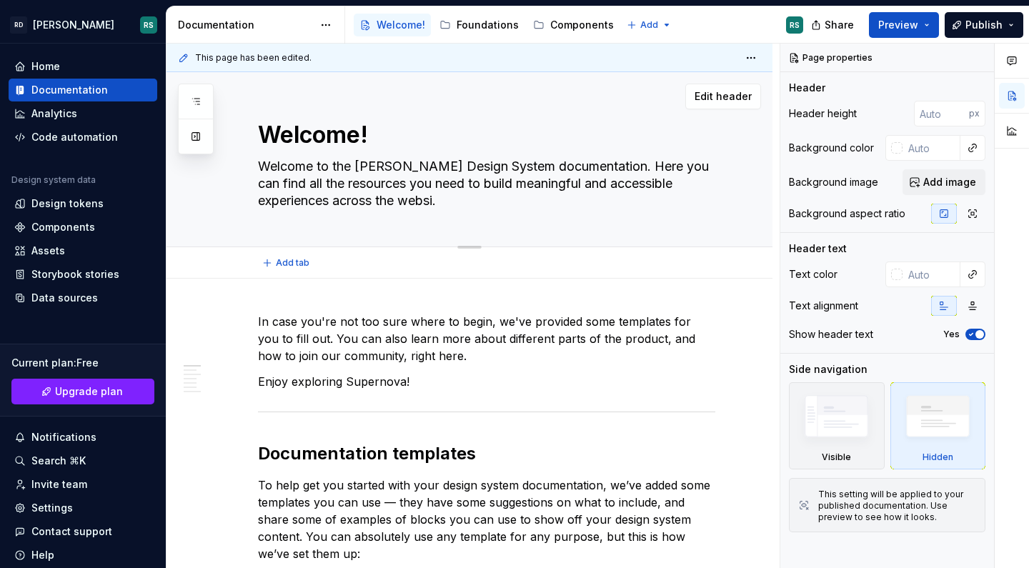
type textarea "*"
type textarea "Welcome to the [PERSON_NAME] Design System documentation. Here you can find all…"
type textarea "*"
type textarea "Welcome to the [PERSON_NAME] Design System documentation. Here you can find all…"
type textarea "*"
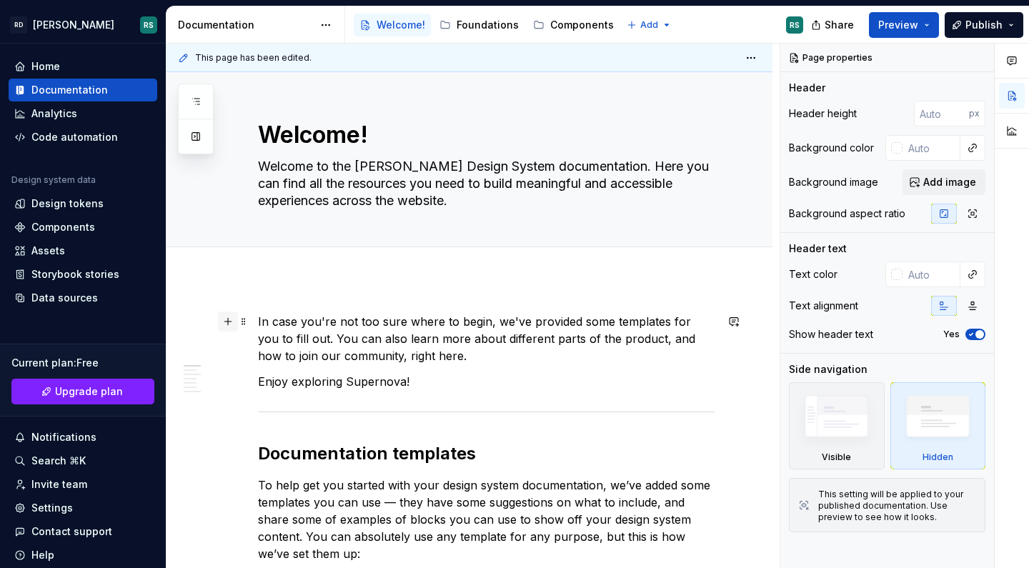
type textarea "Welcome to the [PERSON_NAME] Design System documentation. Here you can find all…"
click at [228, 322] on button "button" at bounding box center [228, 321] width 20 height 20
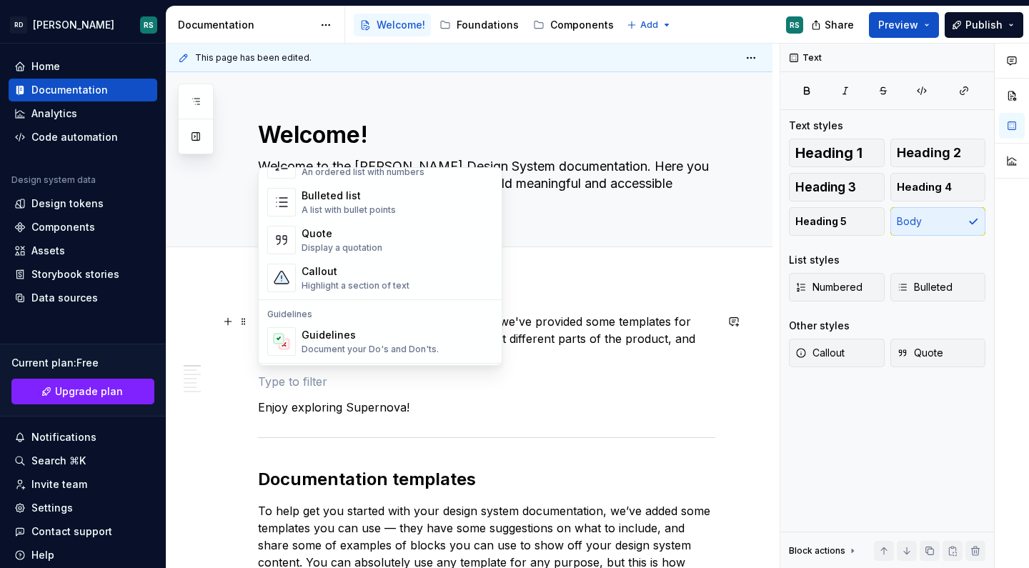
scroll to position [224, 0]
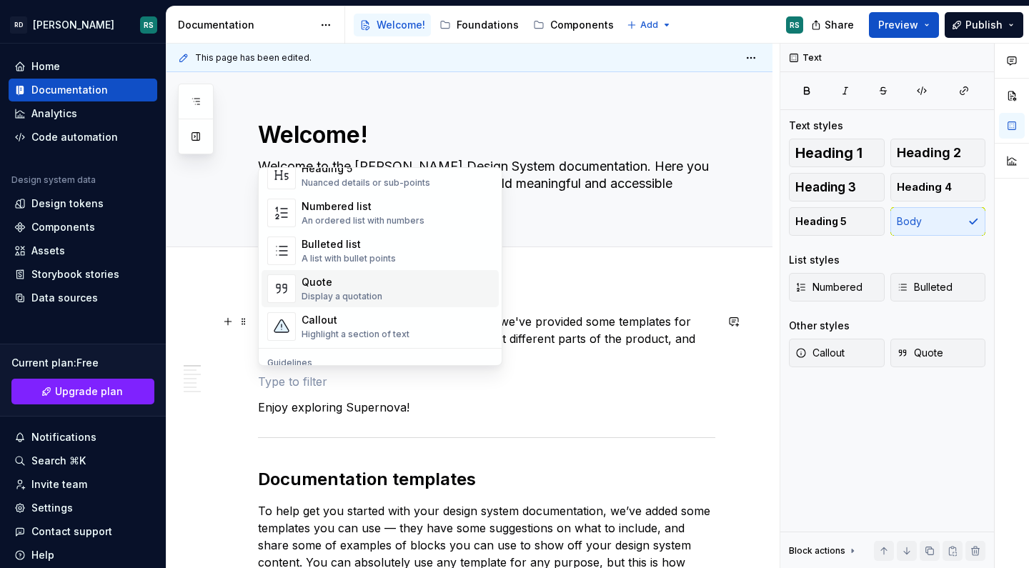
click at [364, 279] on div "Quote" at bounding box center [341, 282] width 81 height 14
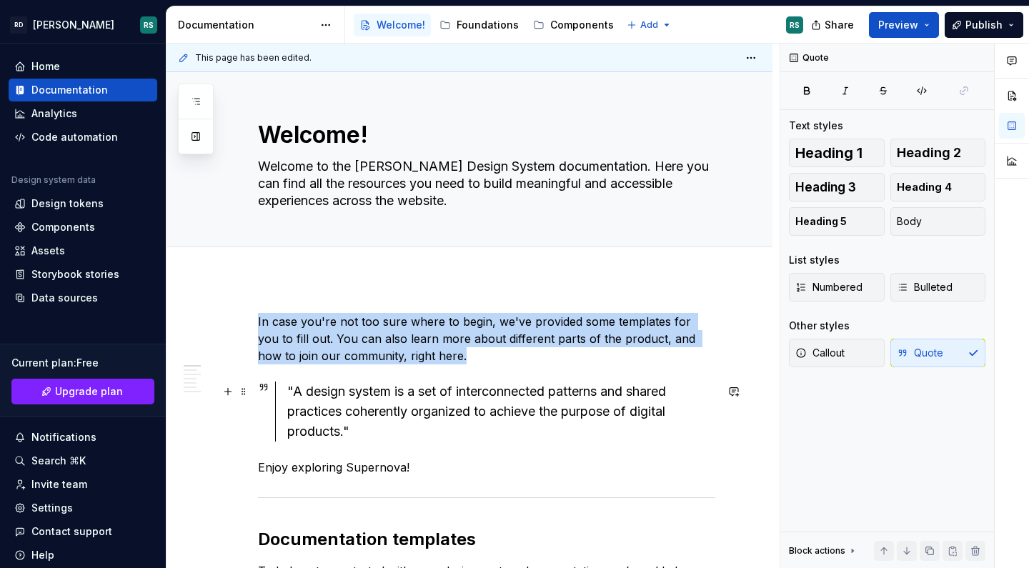
click at [261, 391] on icon at bounding box center [263, 386] width 11 height 11
click at [244, 321] on span at bounding box center [243, 321] width 11 height 20
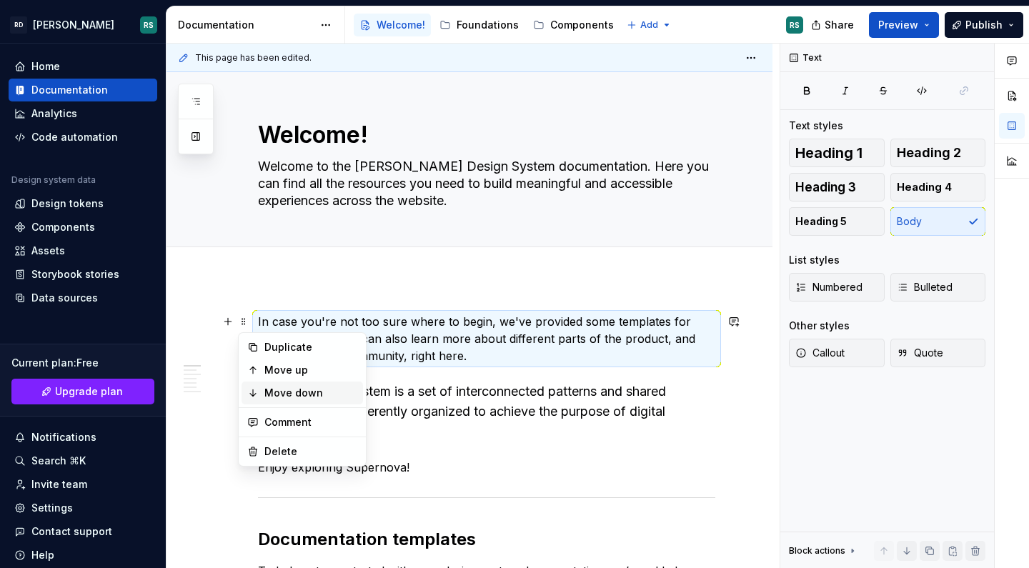
click at [278, 390] on div "Move down" at bounding box center [310, 393] width 93 height 14
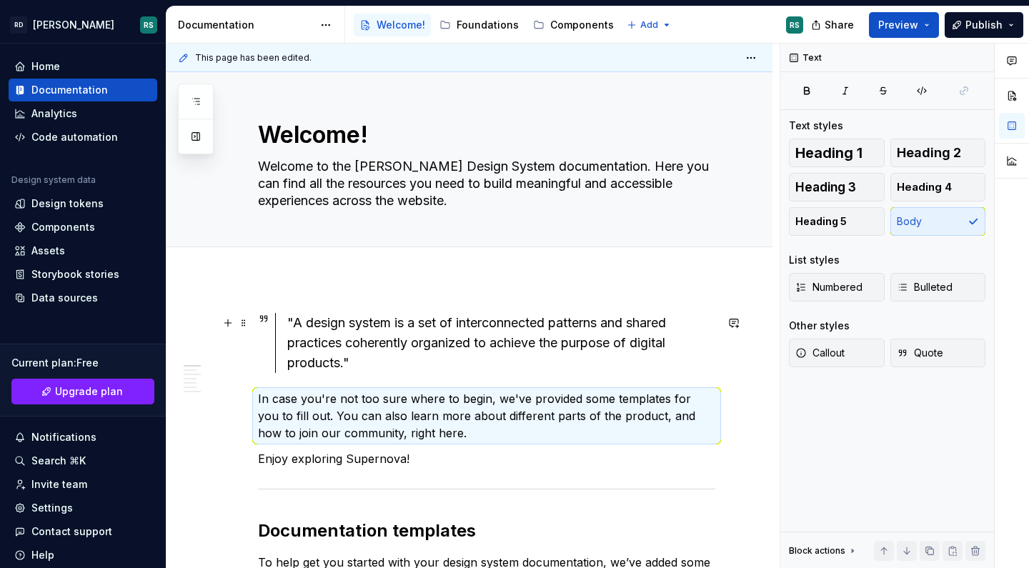
click at [371, 364] on div ""A design system is a set of interconnected patterns and shared practices coher…" at bounding box center [501, 343] width 428 height 60
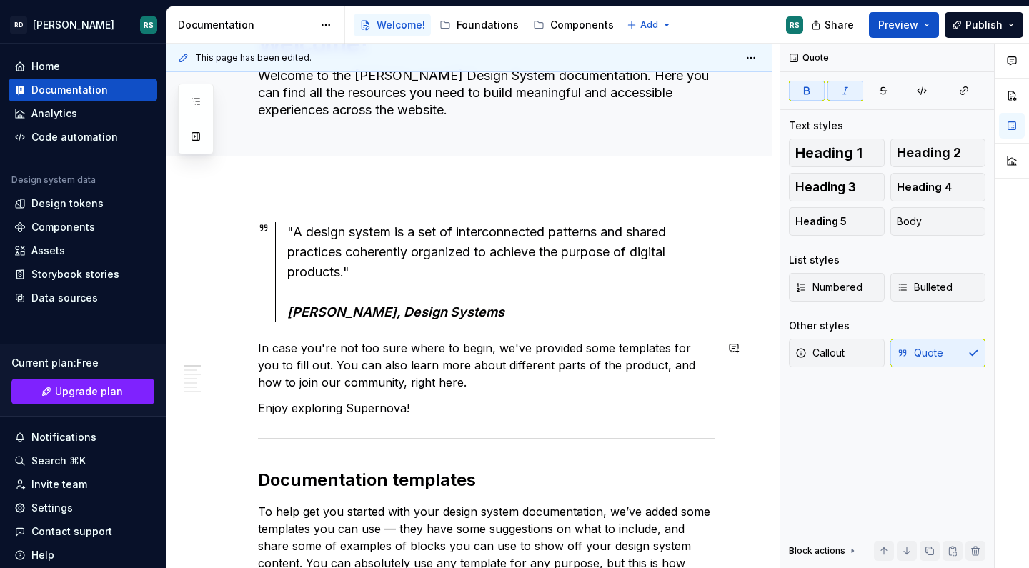
scroll to position [101, 0]
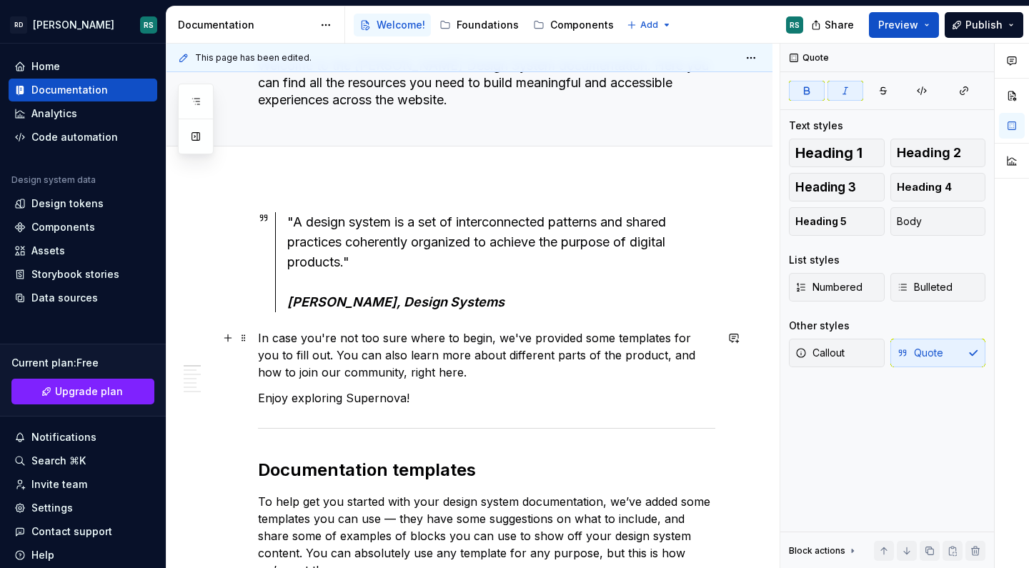
click at [400, 364] on p "In case you're not too sure where to begin, we've provided some templates for y…" at bounding box center [486, 354] width 457 height 51
type textarea "*"
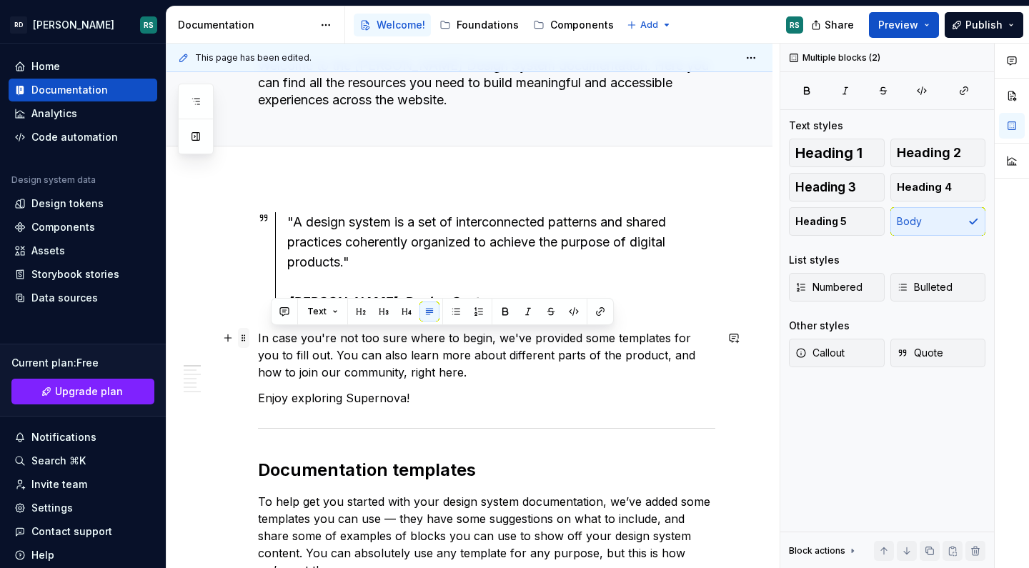
drag, startPoint x: 419, startPoint y: 396, endPoint x: 241, endPoint y: 331, distance: 188.7
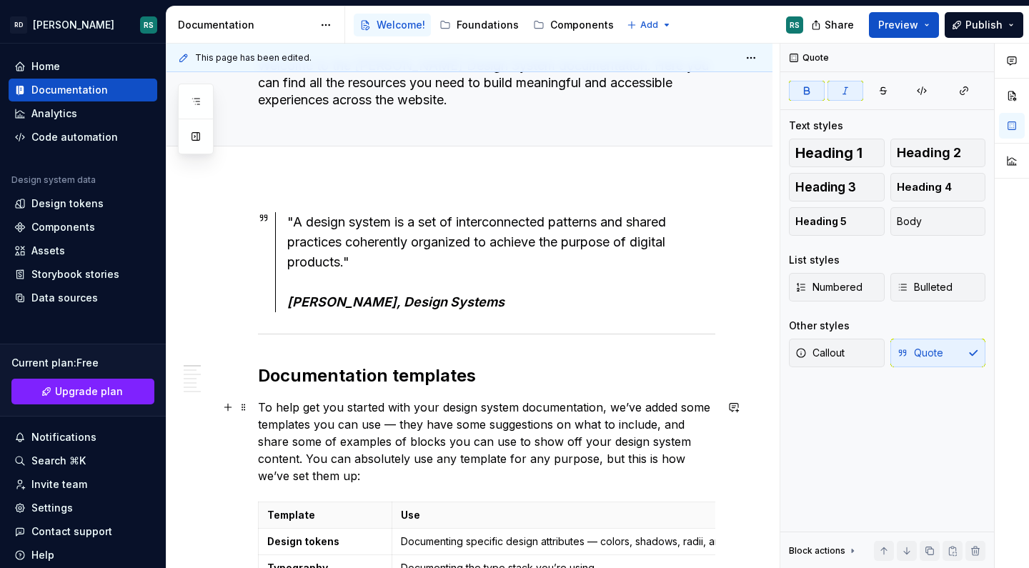
click at [376, 431] on p "To help get you started with your design system documentation, we’ve added some…" at bounding box center [486, 442] width 457 height 86
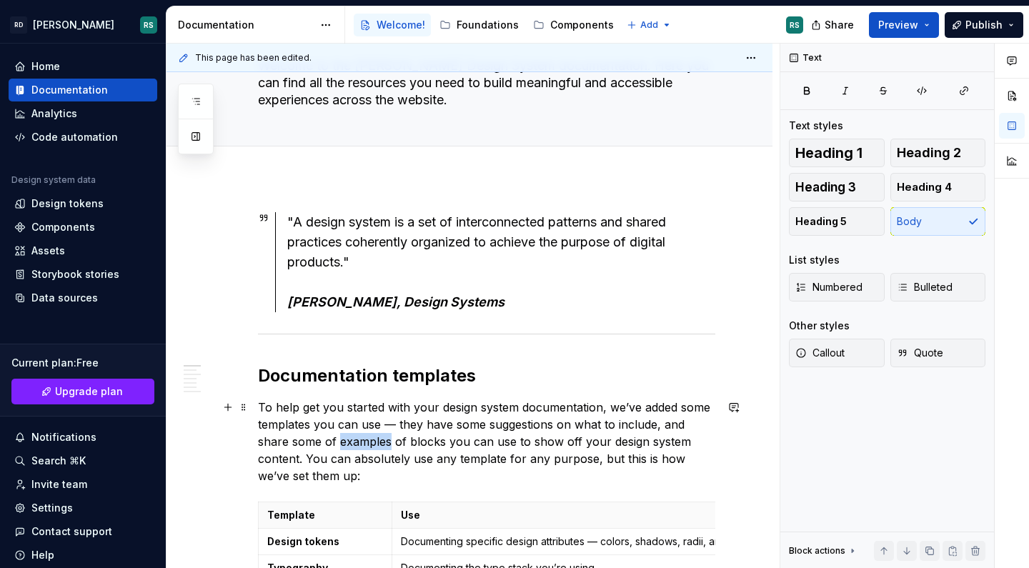
click at [376, 431] on p "To help get you started with your design system documentation, we’ve added some…" at bounding box center [486, 442] width 457 height 86
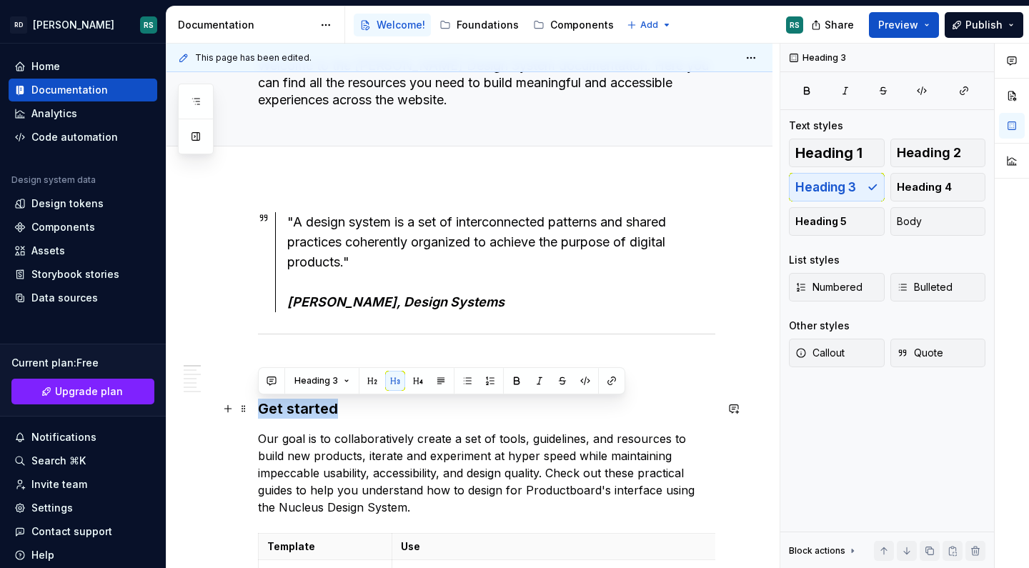
drag, startPoint x: 352, startPoint y: 412, endPoint x: 256, endPoint y: 405, distance: 96.0
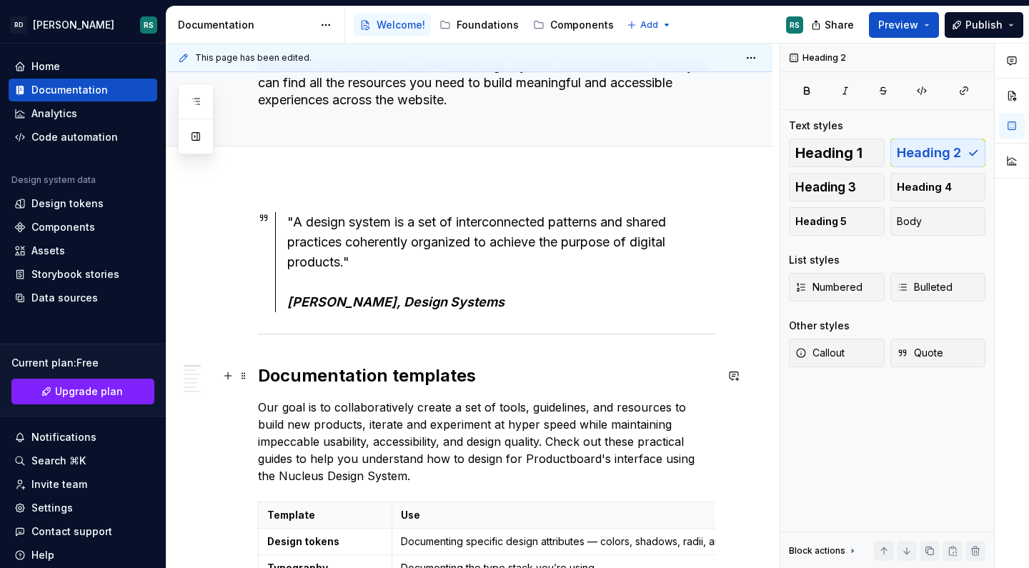
click at [391, 375] on h2 "Documentation templates" at bounding box center [486, 375] width 457 height 23
click at [419, 399] on p "Our goal is to collaboratively create a set of tools, guidelines, and resources…" at bounding box center [486, 442] width 457 height 86
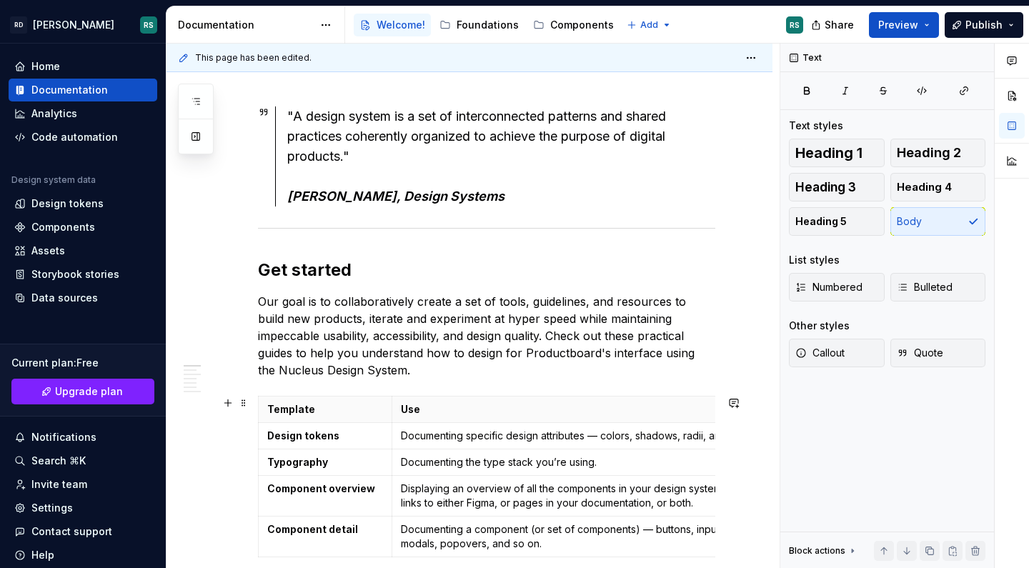
scroll to position [219, 0]
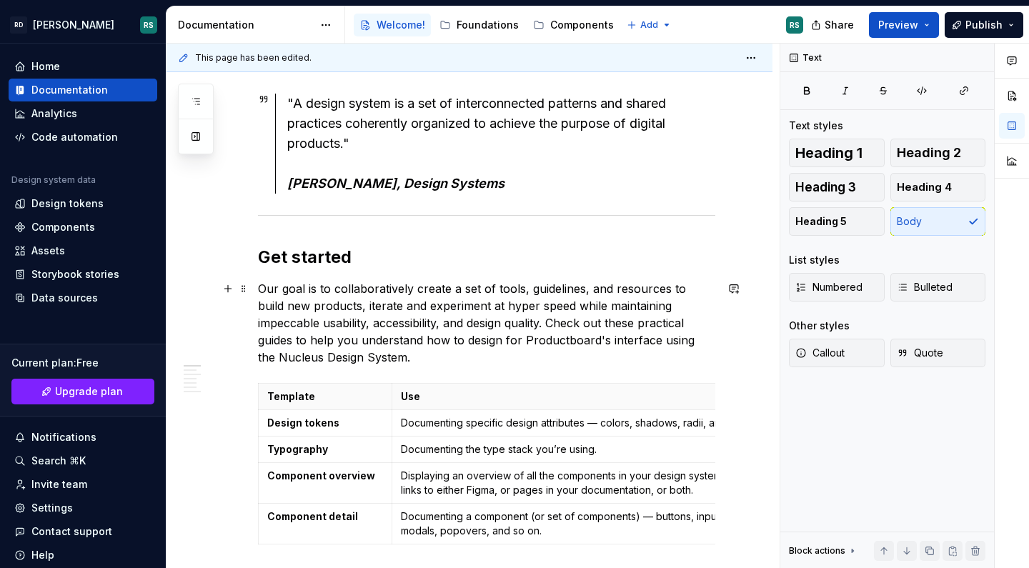
click at [299, 308] on p "Our goal is to collaboratively create a set of tools, guidelines, and resources…" at bounding box center [486, 323] width 457 height 86
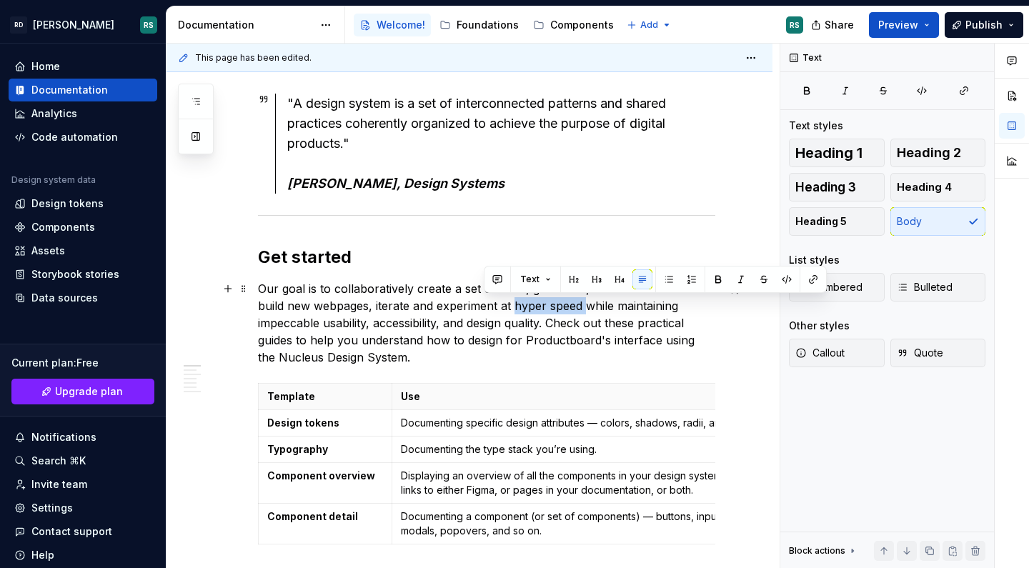
drag, startPoint x: 483, startPoint y: 306, endPoint x: 554, endPoint y: 304, distance: 71.5
click at [554, 304] on p "Our goal is to collaboratively create a set of tools, guidelines, and resources…" at bounding box center [486, 323] width 457 height 86
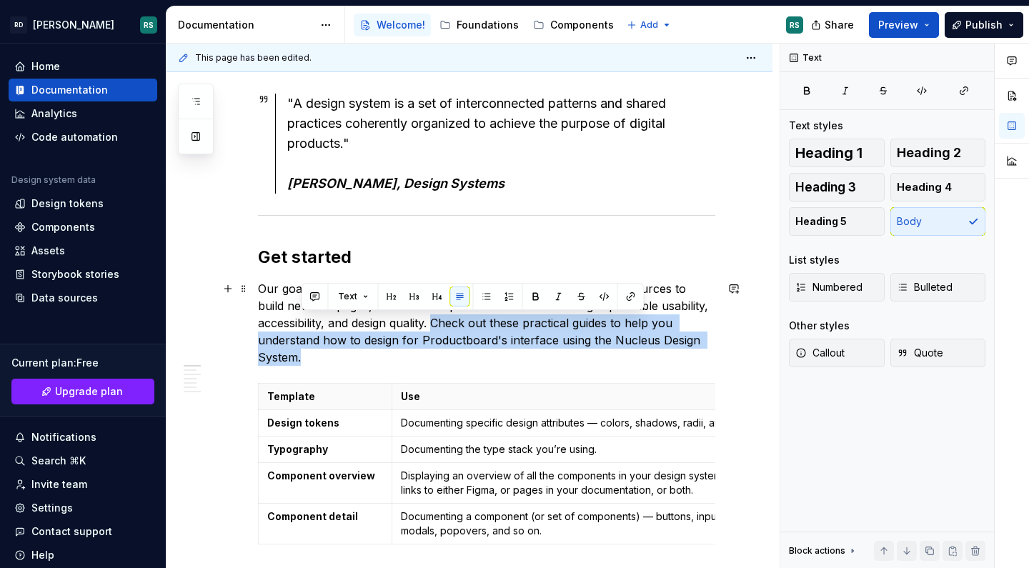
drag, startPoint x: 437, startPoint y: 325, endPoint x: 445, endPoint y: 354, distance: 30.3
click at [445, 354] on p "Our goal is to collaboratively create a set of tools, guidelines, and resources…" at bounding box center [486, 323] width 457 height 86
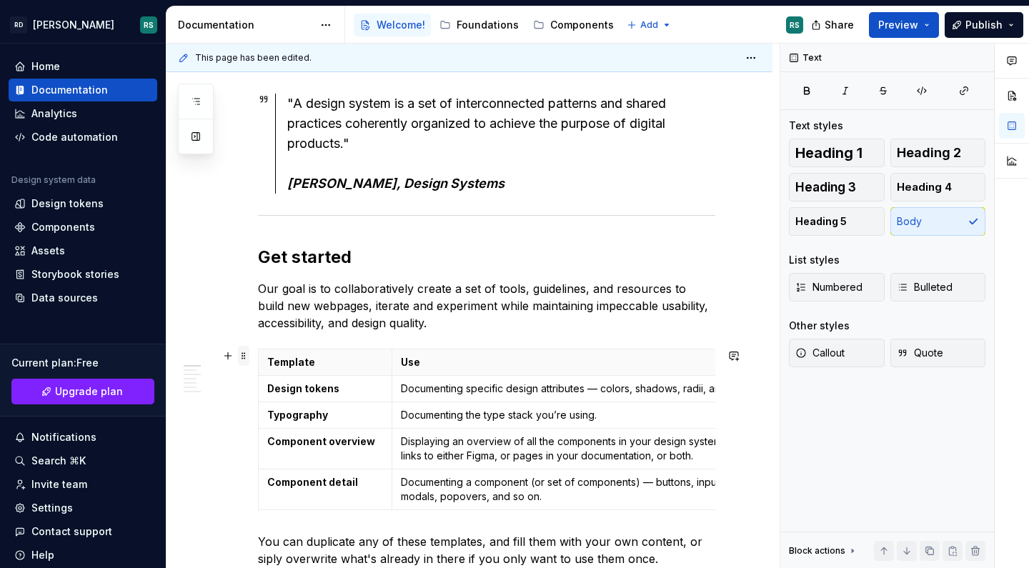
click at [244, 356] on span at bounding box center [243, 356] width 11 height 20
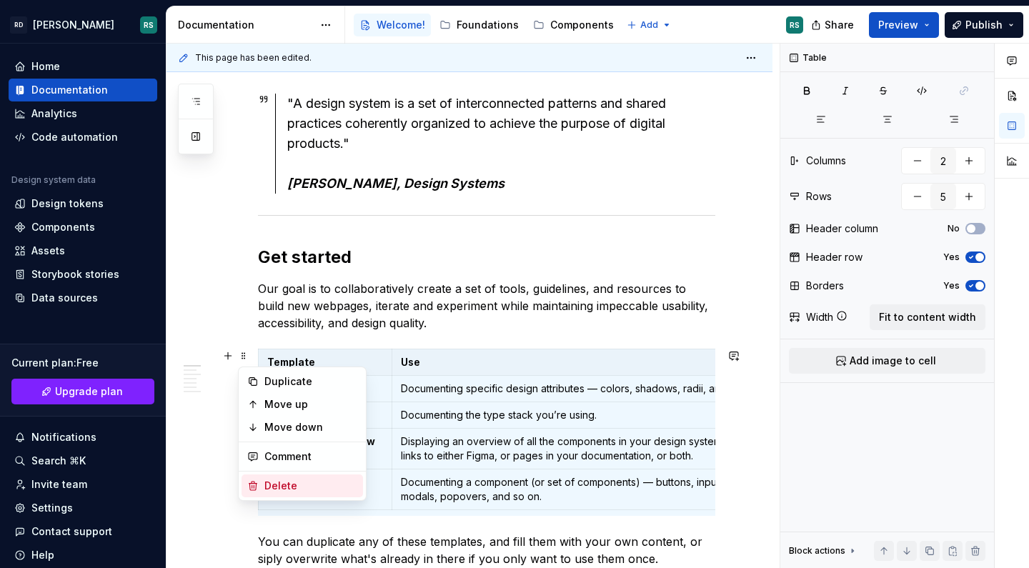
click at [279, 484] on div "Delete" at bounding box center [310, 486] width 93 height 14
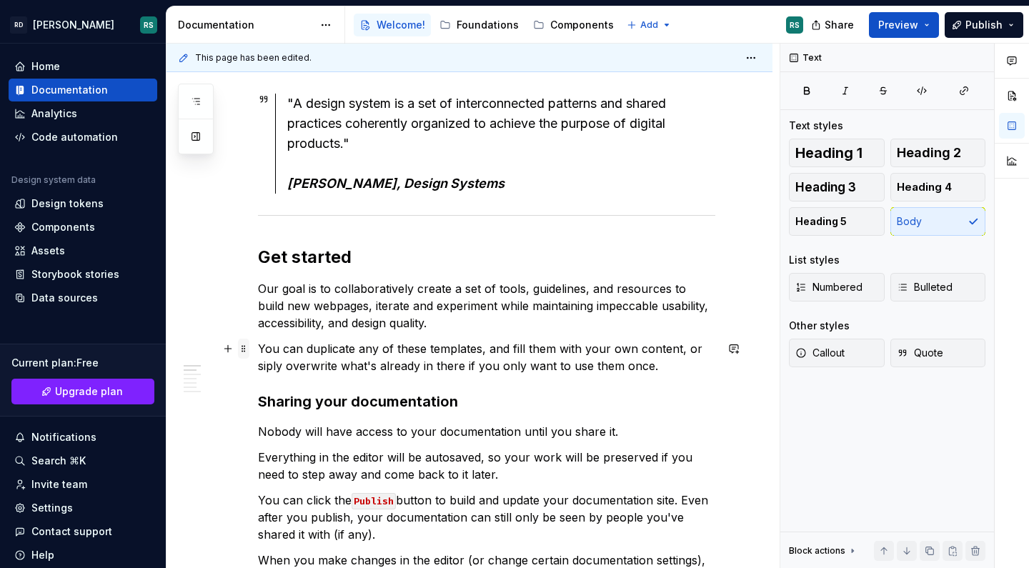
click at [243, 350] on span at bounding box center [243, 349] width 11 height 20
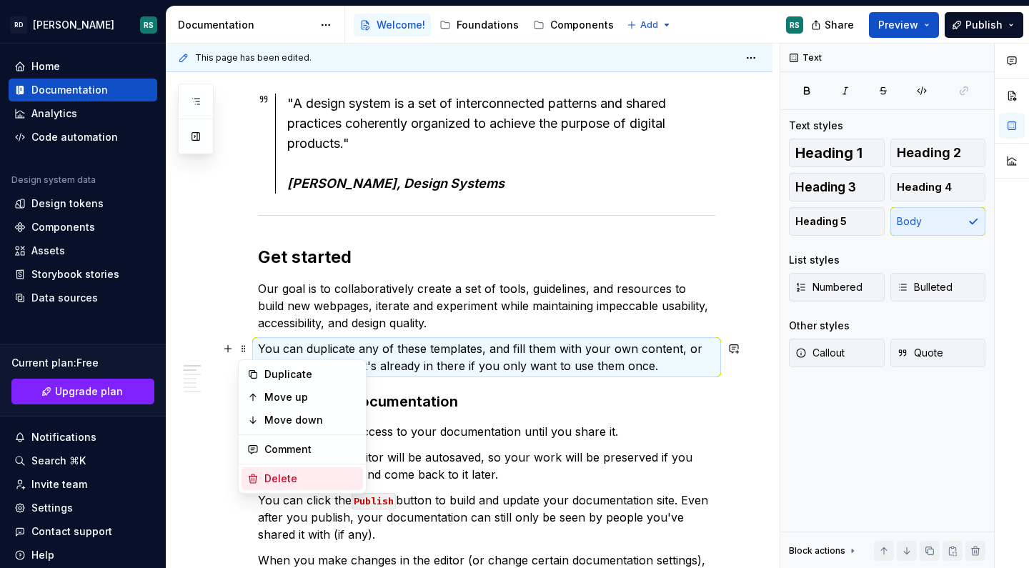
click at [286, 480] on div "Delete" at bounding box center [310, 478] width 93 height 14
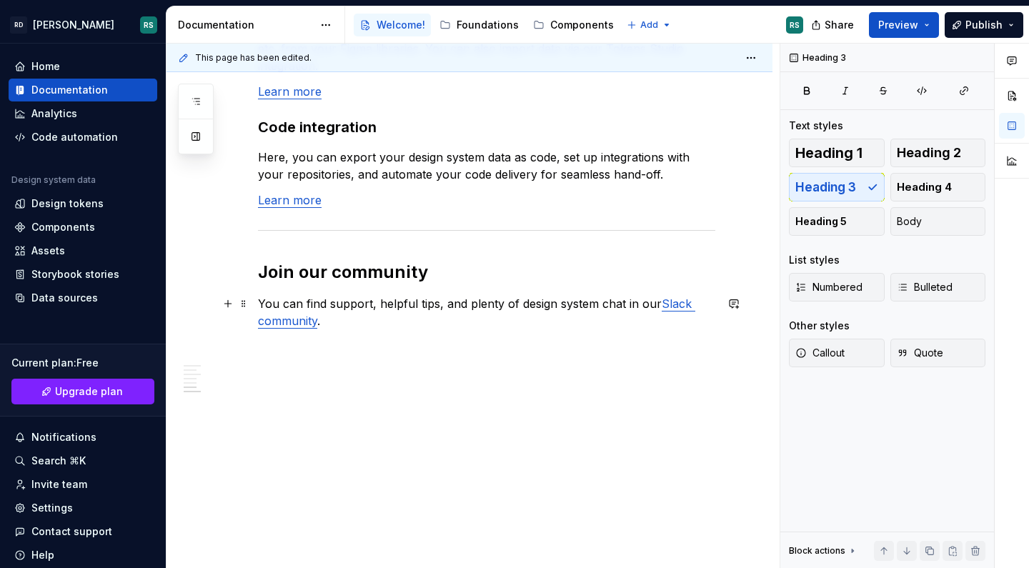
scroll to position [1085, 0]
click at [413, 316] on p "You can find support, helpful tips, and plenty of design system chat in our Sla…" at bounding box center [486, 312] width 457 height 34
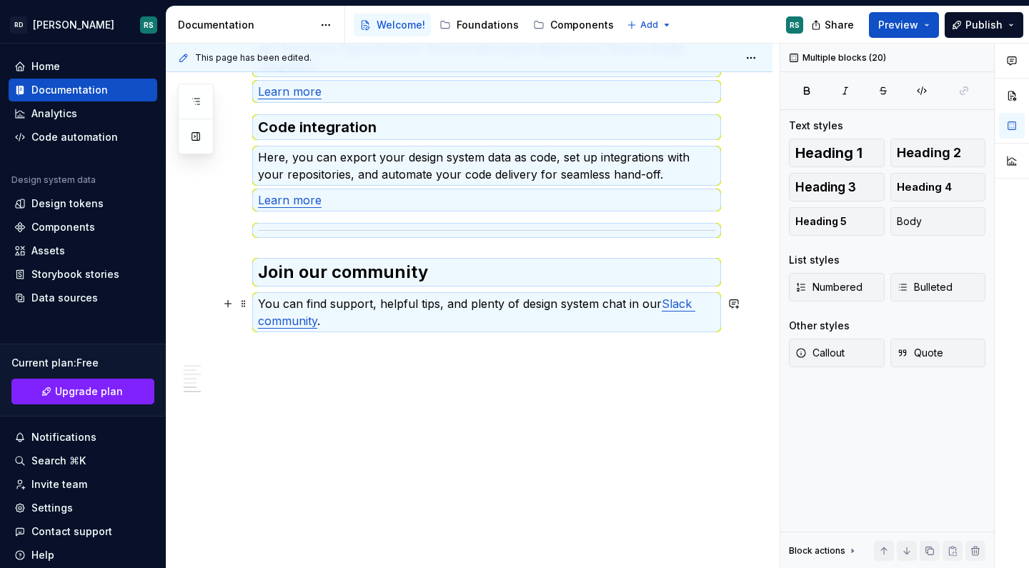
scroll to position [196, 0]
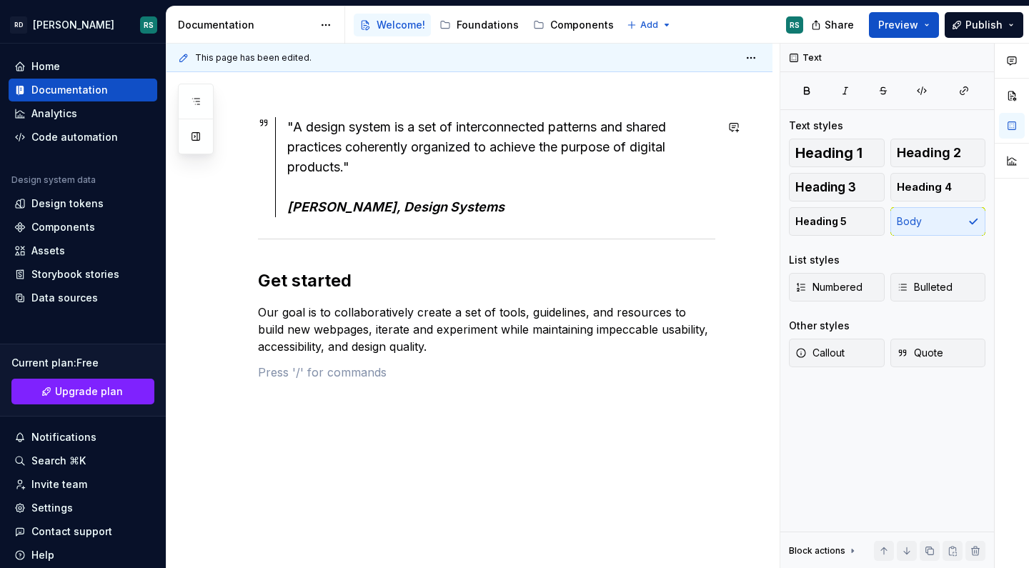
click at [271, 260] on div ""A design system is a set of interconnected patterns and shared practices coher…" at bounding box center [486, 261] width 457 height 289
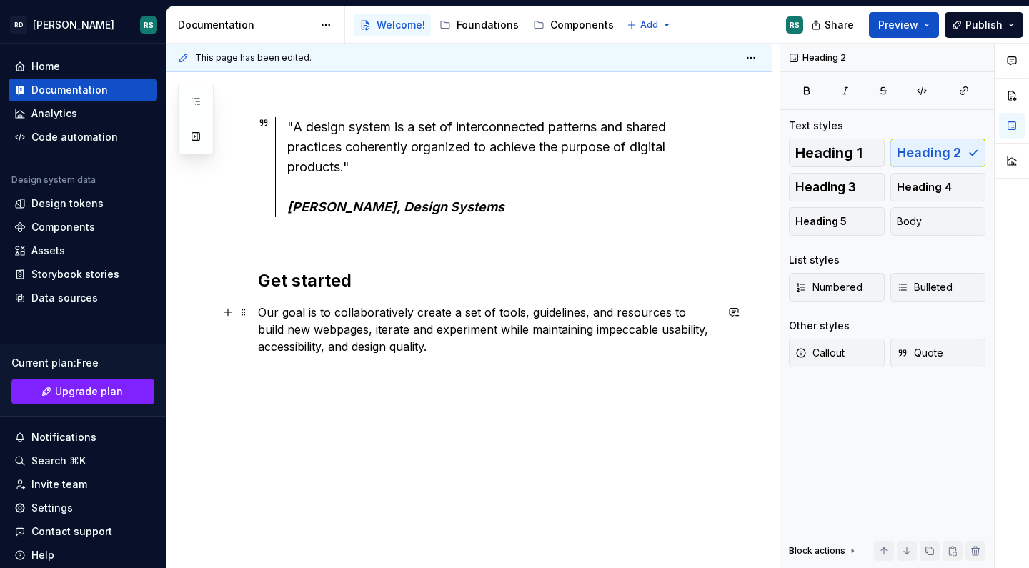
click at [461, 352] on p "Our goal is to collaboratively create a set of tools, guidelines, and resources…" at bounding box center [486, 329] width 457 height 51
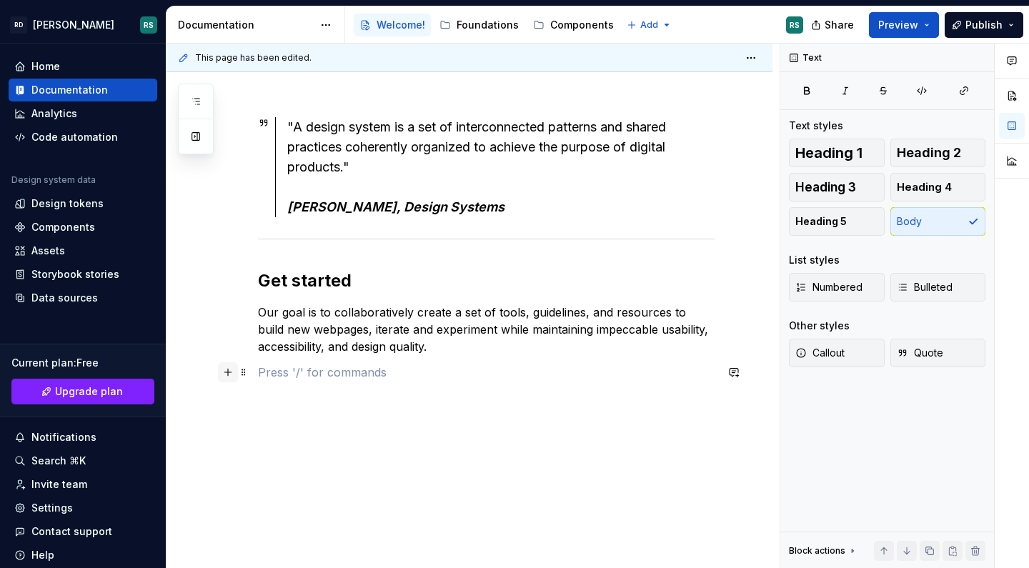
click at [227, 373] on button "button" at bounding box center [228, 372] width 20 height 20
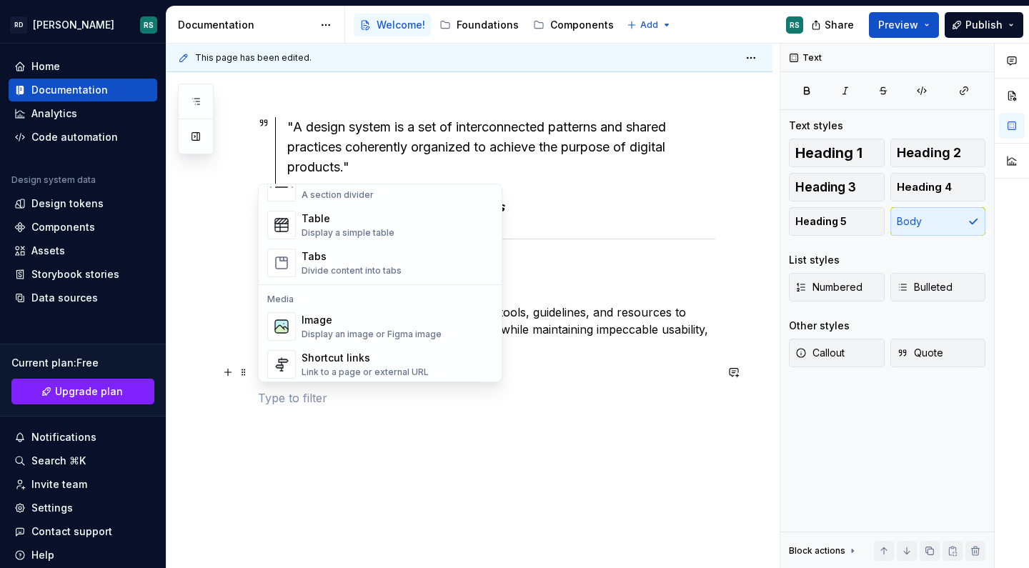
scroll to position [554, 0]
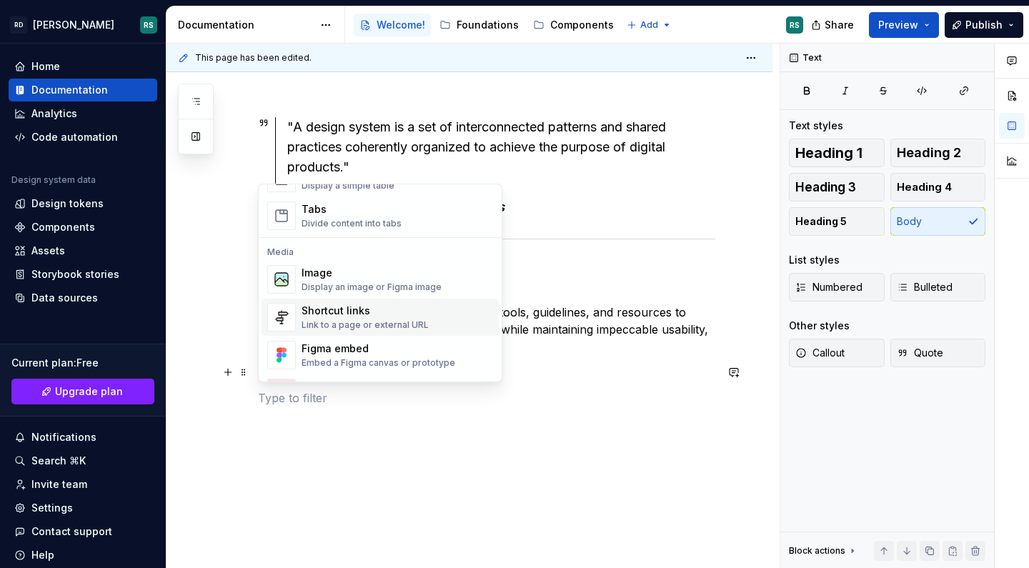
click at [374, 316] on div "Shortcut links" at bounding box center [364, 311] width 127 height 14
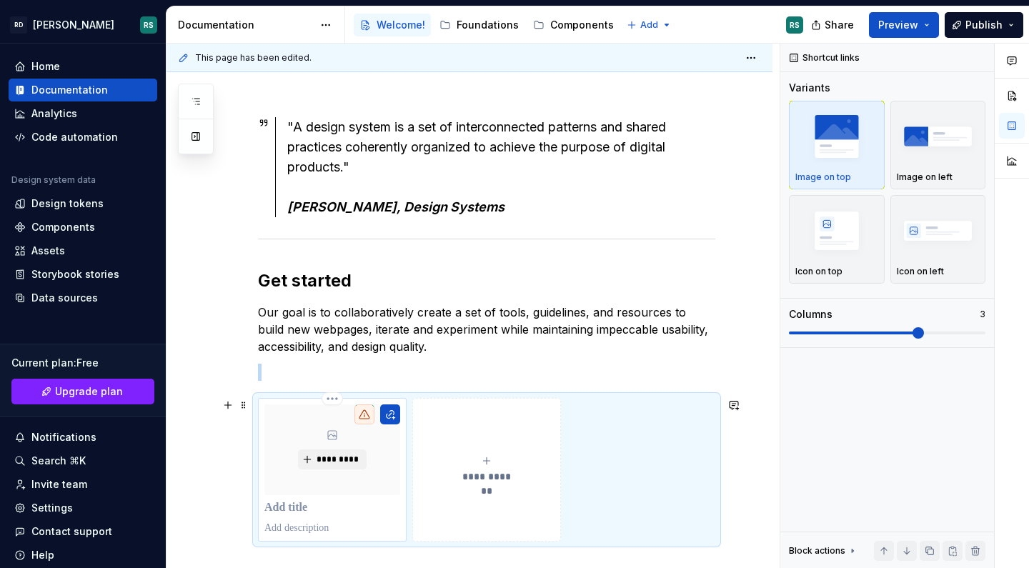
click at [312, 428] on div "*********" at bounding box center [332, 449] width 136 height 91
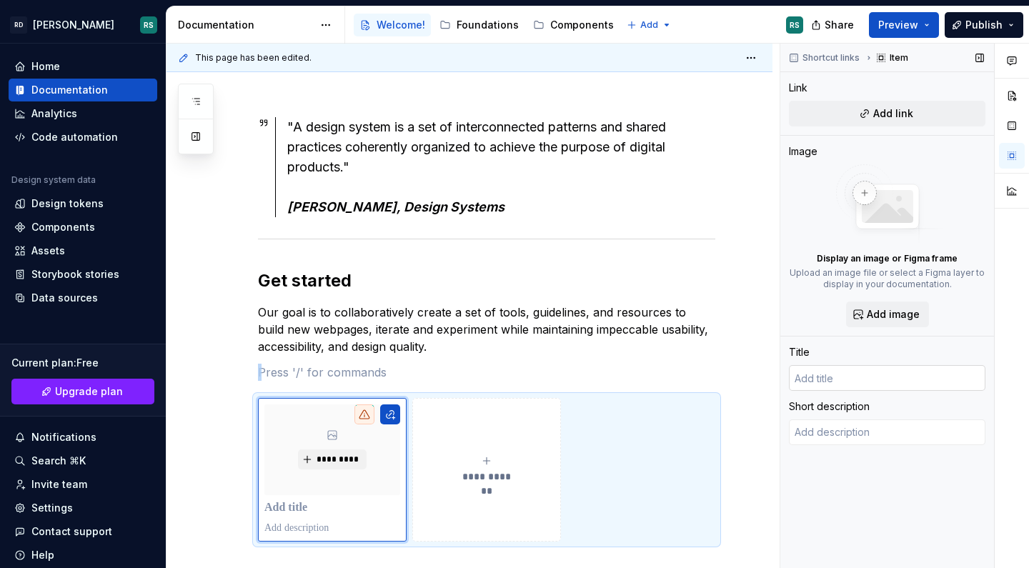
click at [909, 379] on input "text" at bounding box center [887, 378] width 196 height 26
type textarea "*"
type input "F"
type textarea "*"
type input "Fo"
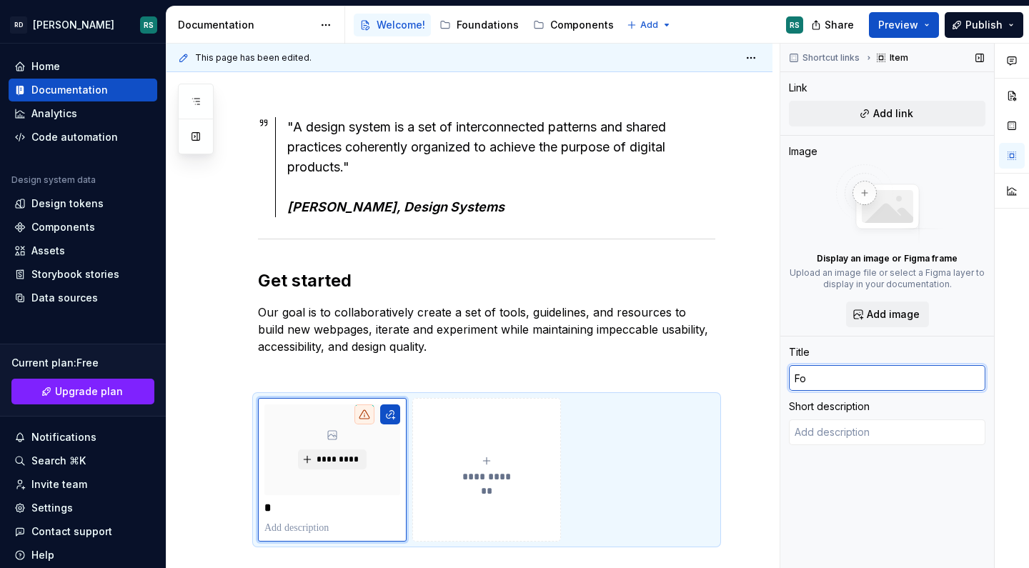
type textarea "*"
type input "Fou"
type textarea "*"
type input "Foun"
type textarea "*"
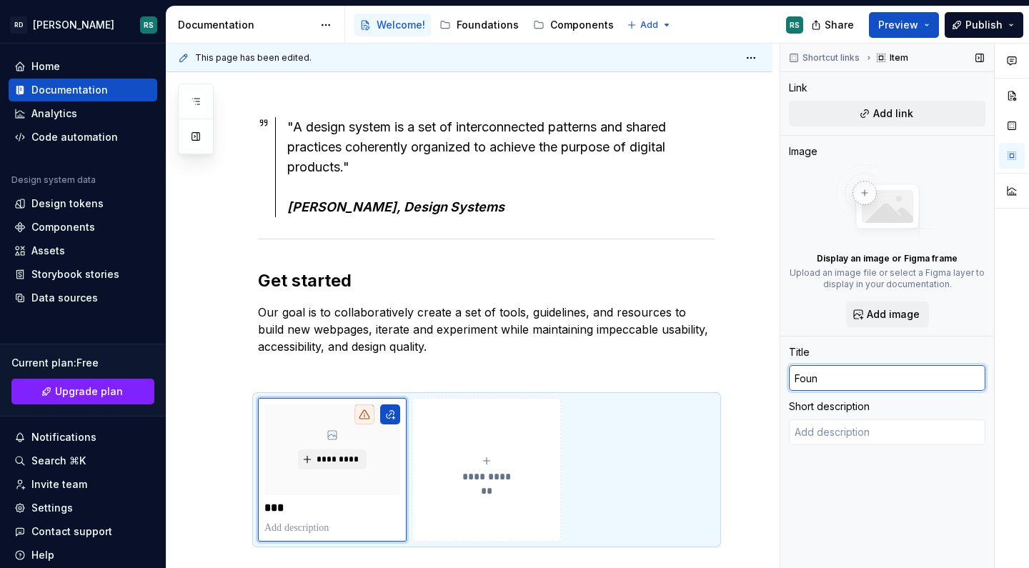
type input "Found"
type textarea "*"
type input "Founda"
type textarea "*"
type input "Foundai"
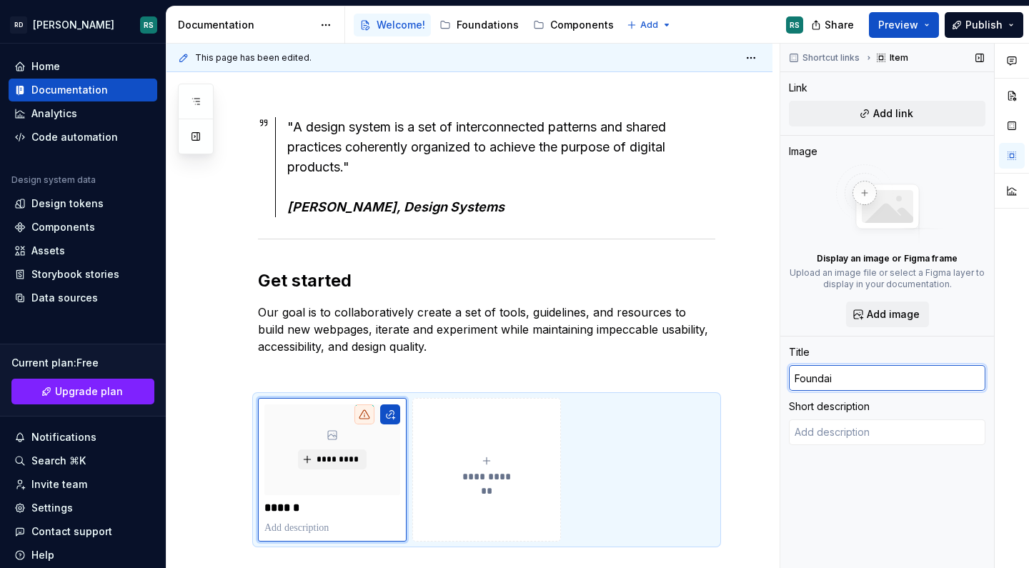
type textarea "*"
type input "Foundair"
type textarea "*"
type input "Foundairt"
type textarea "*"
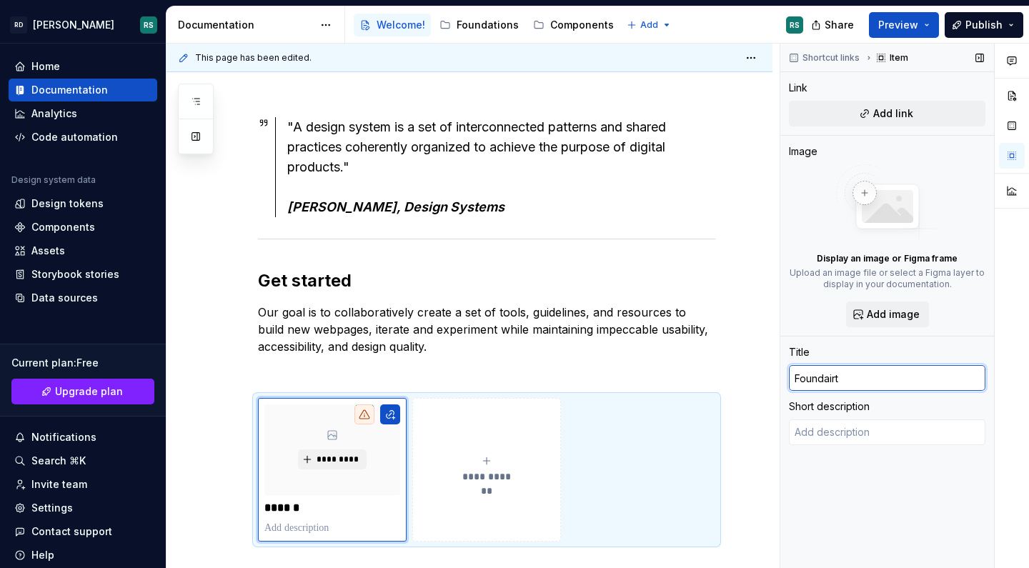
type input "Foundairto"
type textarea "*"
type input "Foundairton"
type textarea "*"
type input "Foundairto"
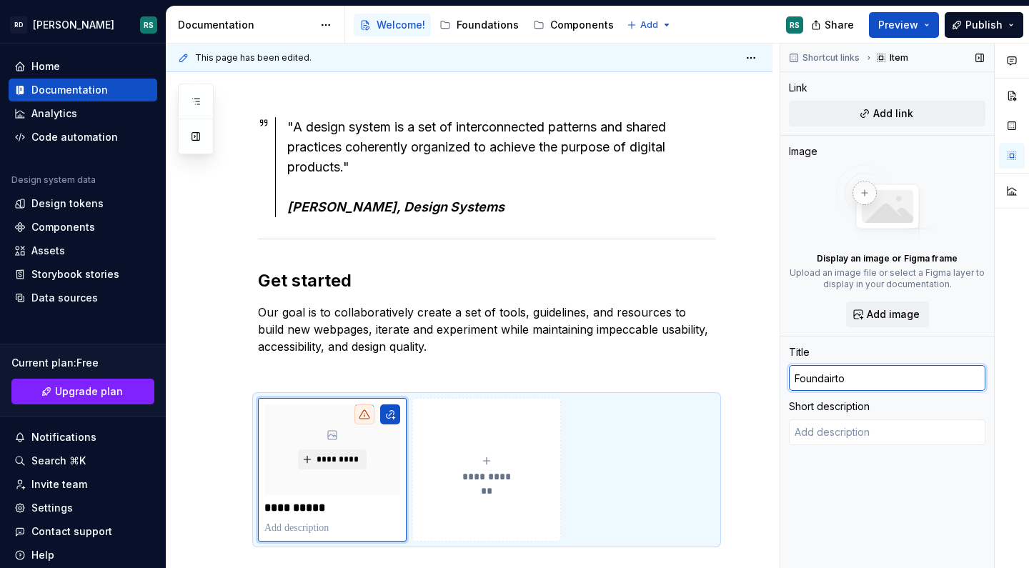
type textarea "*"
type input "Foundairt"
type textarea "*"
type input "Foundair"
type textarea "*"
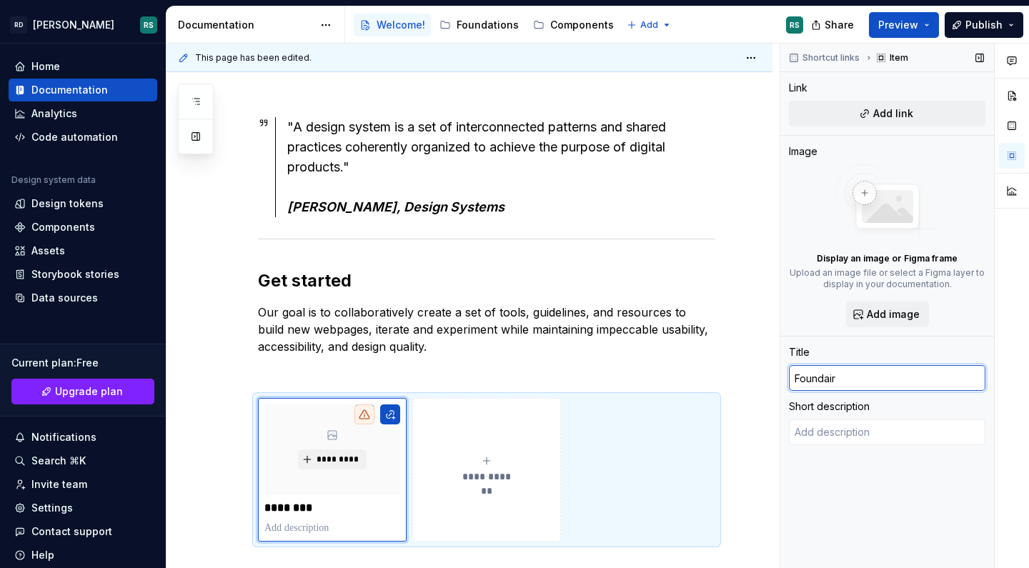
type input "Foundai"
type textarea "*"
type input "Founda"
type textarea "*"
type input "Foundat"
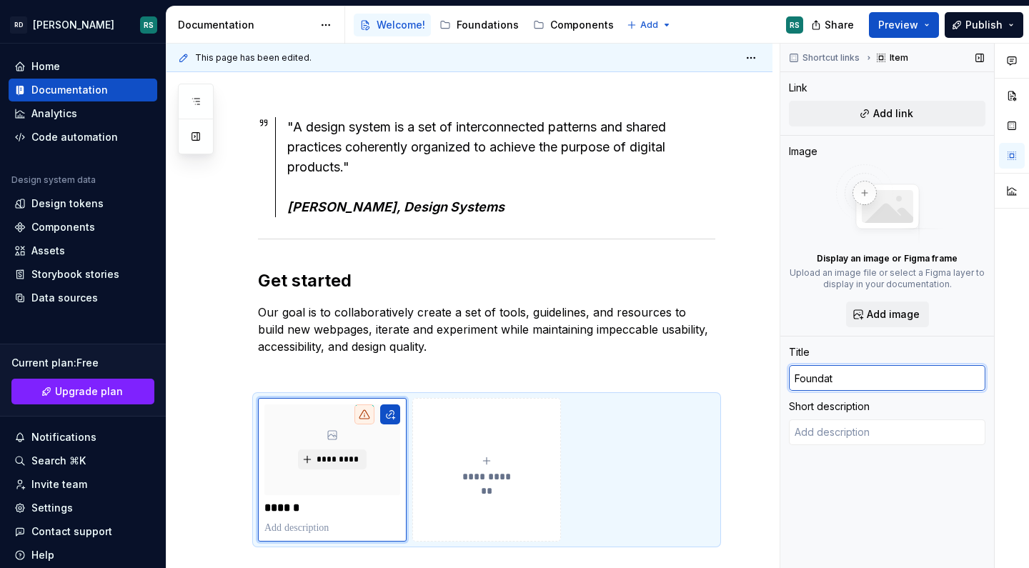
type textarea "*"
type input "Foundati"
type textarea "*"
type input "Foundatio"
type textarea "*"
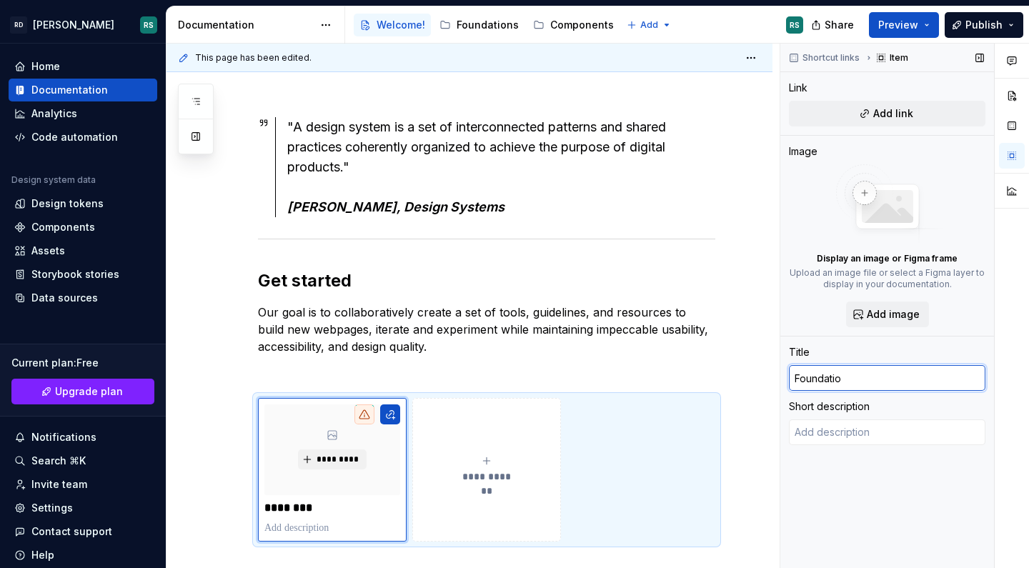
type input "Foundation"
type textarea "*"
type input "Foundations"
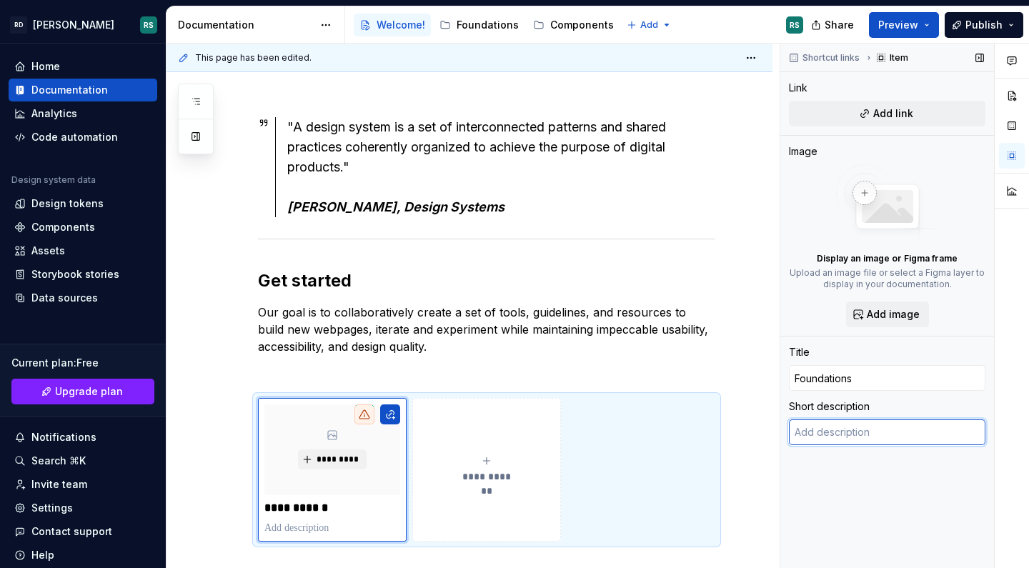
click at [906, 433] on textarea at bounding box center [887, 432] width 196 height 26
paste textarea "Shared design principles used throughout our products."
type textarea "*"
type textarea "Shared design principles used throughout our products."
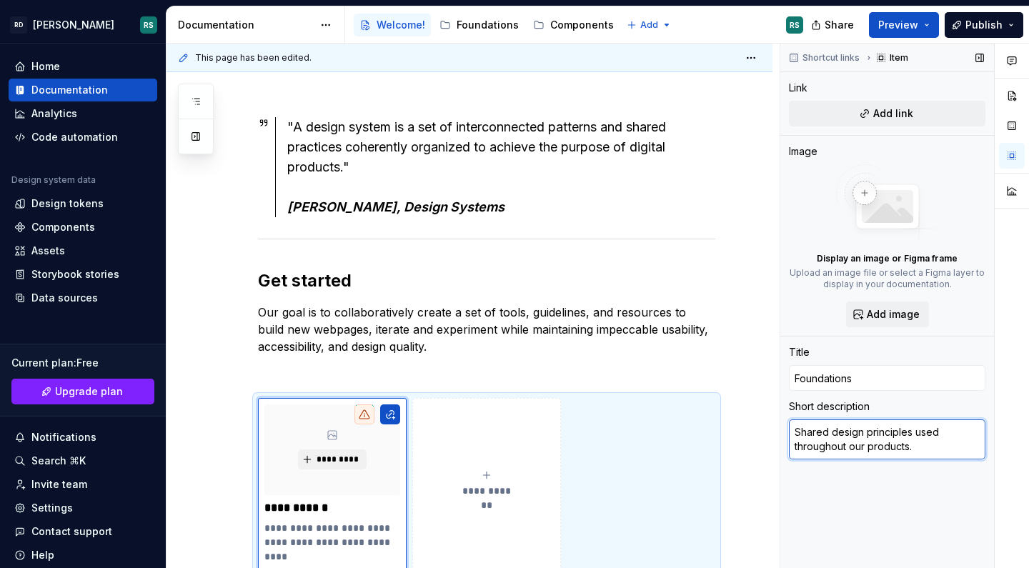
click at [889, 448] on textarea "Shared design principles used throughout our products." at bounding box center [887, 439] width 196 height 40
type textarea "*"
type textarea "Shared design principles used throughout our w."
type textarea "*"
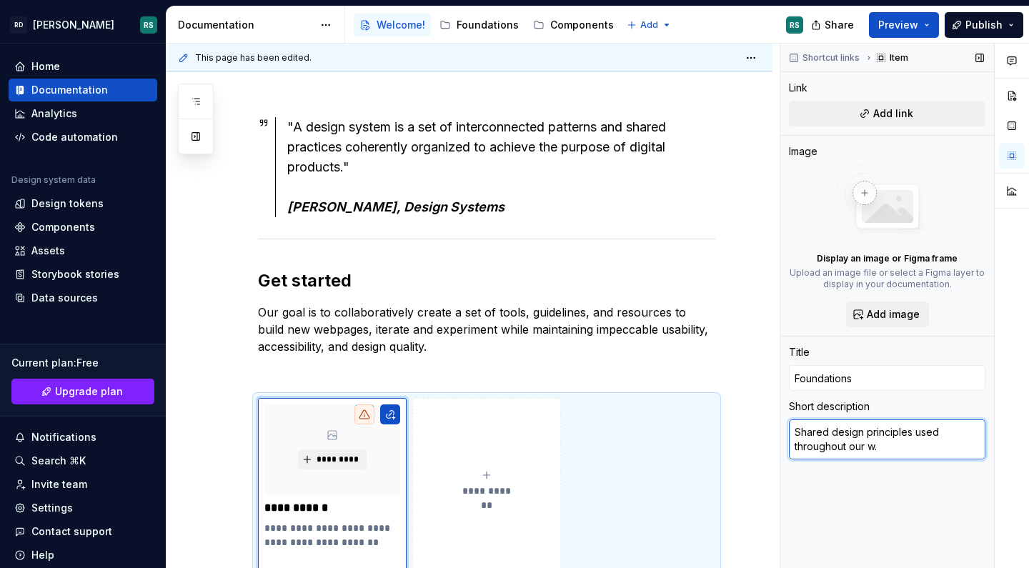
type textarea "Shared design principles used throughout our we."
type textarea "*"
type textarea "Shared design principles used throughout our web."
type textarea "*"
type textarea "Shared design principles used throughout our webs."
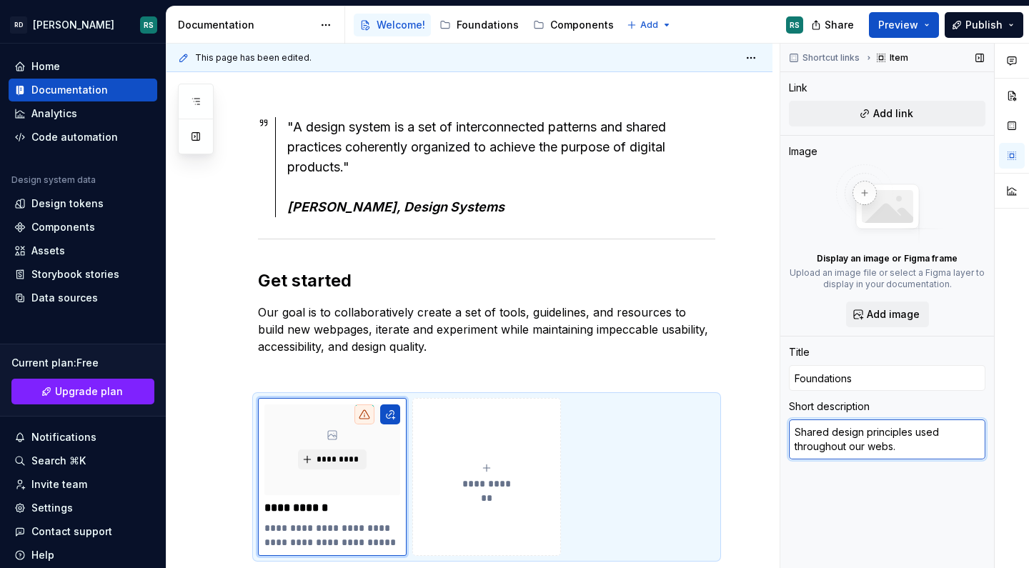
type textarea "*"
type textarea "Shared design principles used throughout our websi."
type textarea "*"
type textarea "Shared design principles used throughout our websit."
type textarea "*"
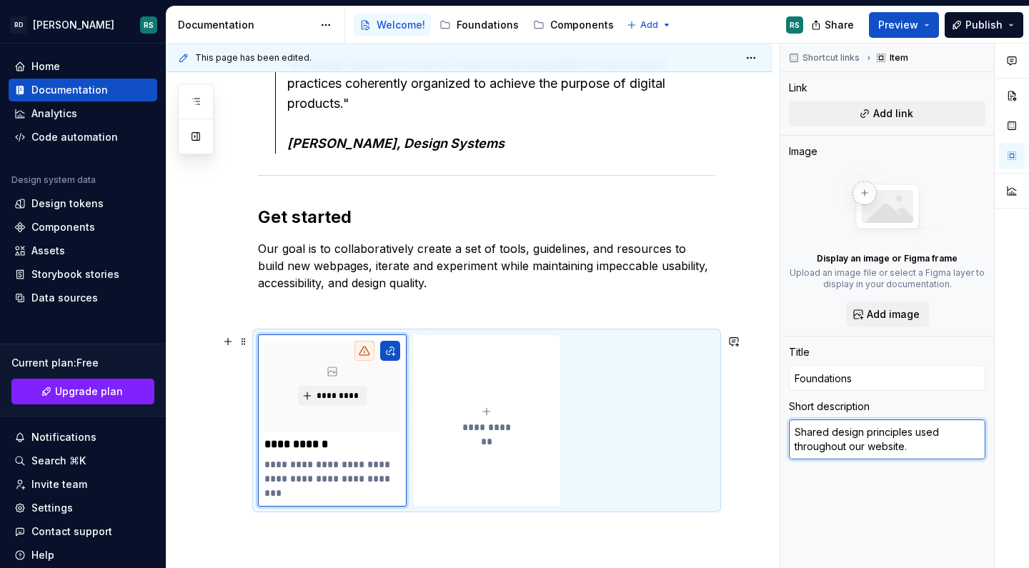
scroll to position [271, 0]
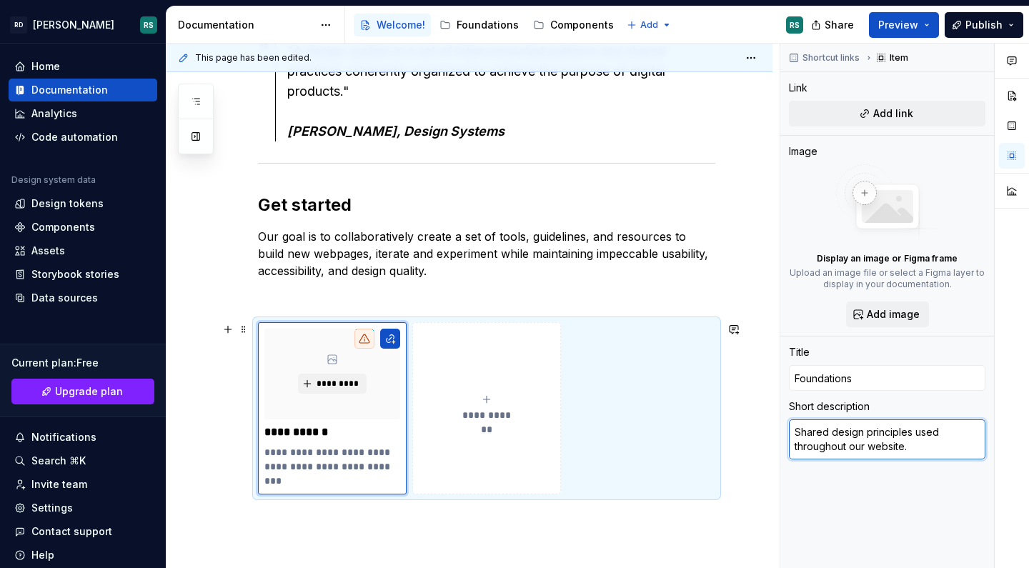
type textarea "Shared design principles used throughout our website."
click at [496, 381] on button "**********" at bounding box center [486, 408] width 149 height 172
type textarea "*"
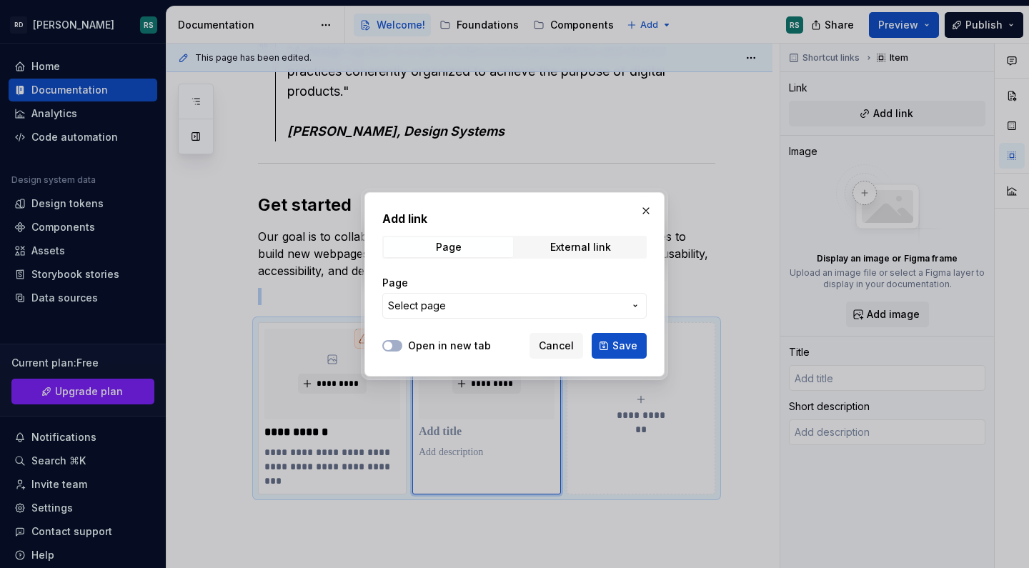
click at [585, 304] on span "Select page" at bounding box center [506, 306] width 236 height 14
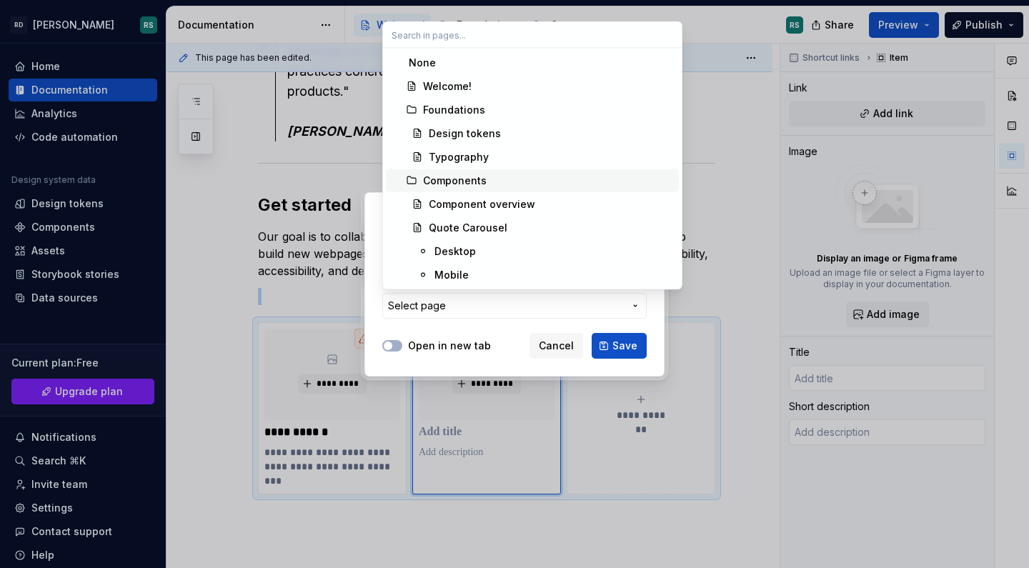
click at [534, 185] on div "Components" at bounding box center [548, 181] width 250 height 14
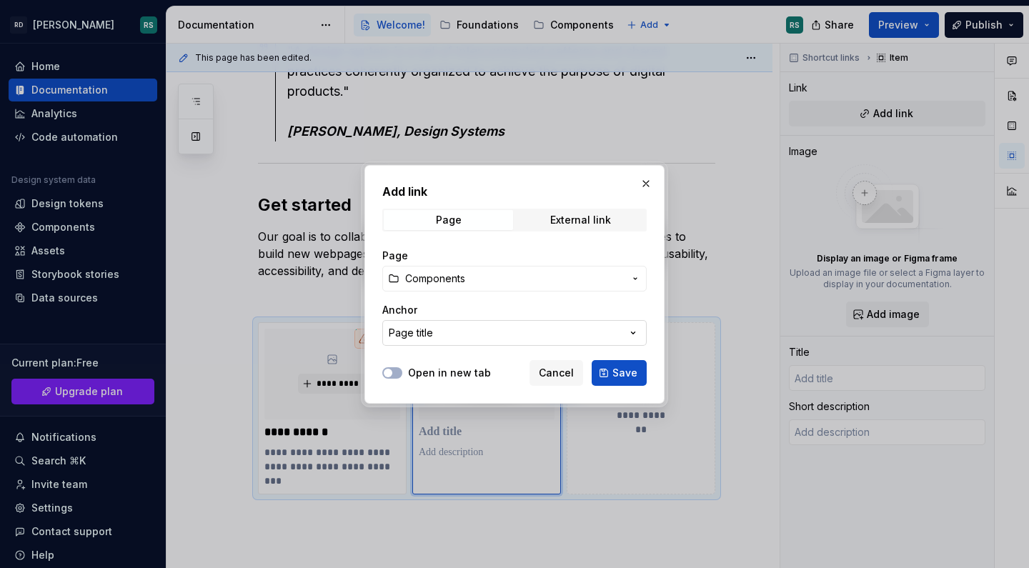
click at [586, 330] on button "Page title" at bounding box center [514, 333] width 264 height 26
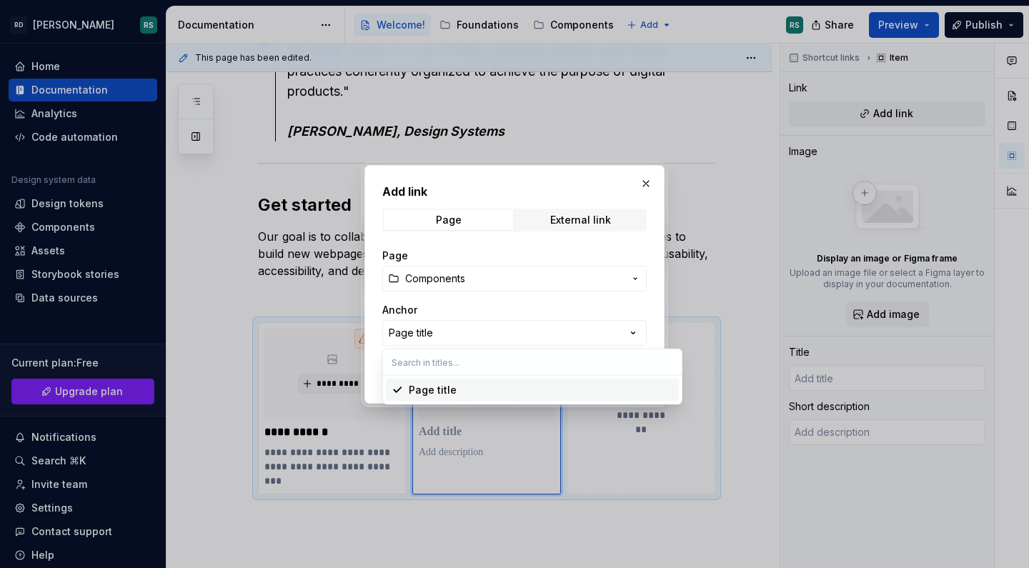
click at [577, 331] on div "Add link Page External link Page Components Anchor Page title Open in new tab C…" at bounding box center [514, 284] width 1029 height 568
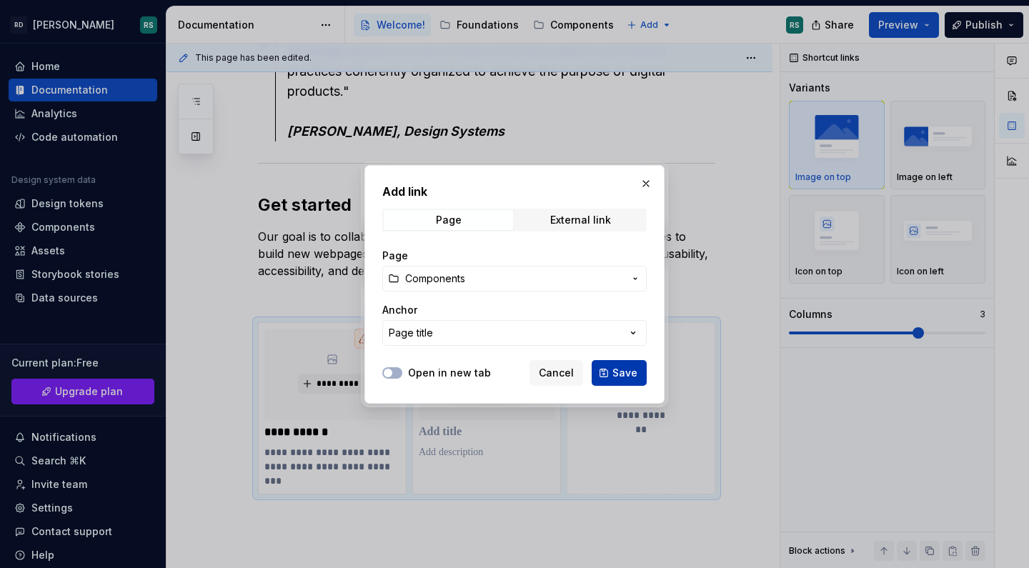
click at [631, 370] on span "Save" at bounding box center [624, 373] width 25 height 14
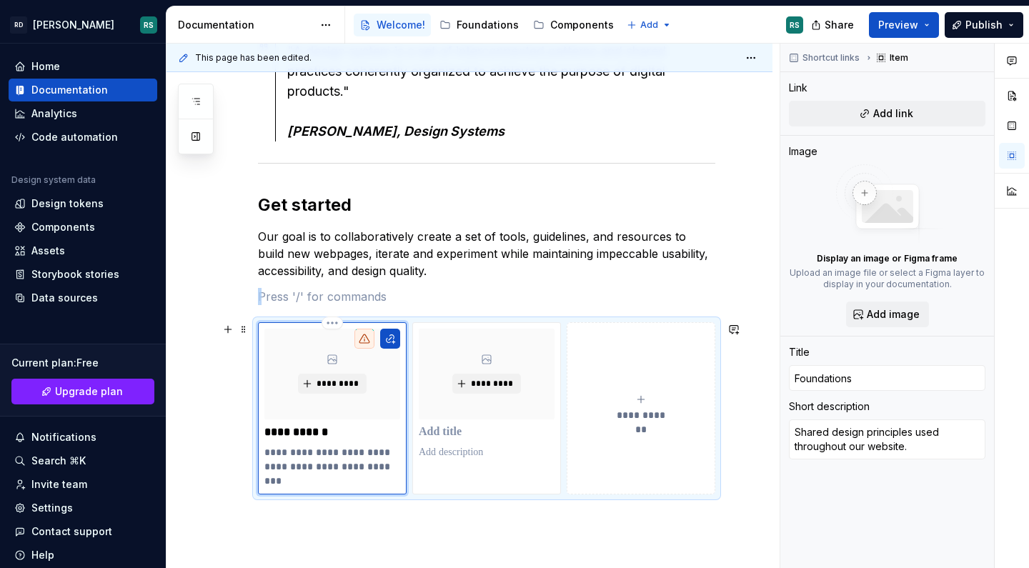
click at [287, 356] on div "*********" at bounding box center [332, 374] width 136 height 91
click at [884, 113] on span "Add link" at bounding box center [893, 113] width 40 height 14
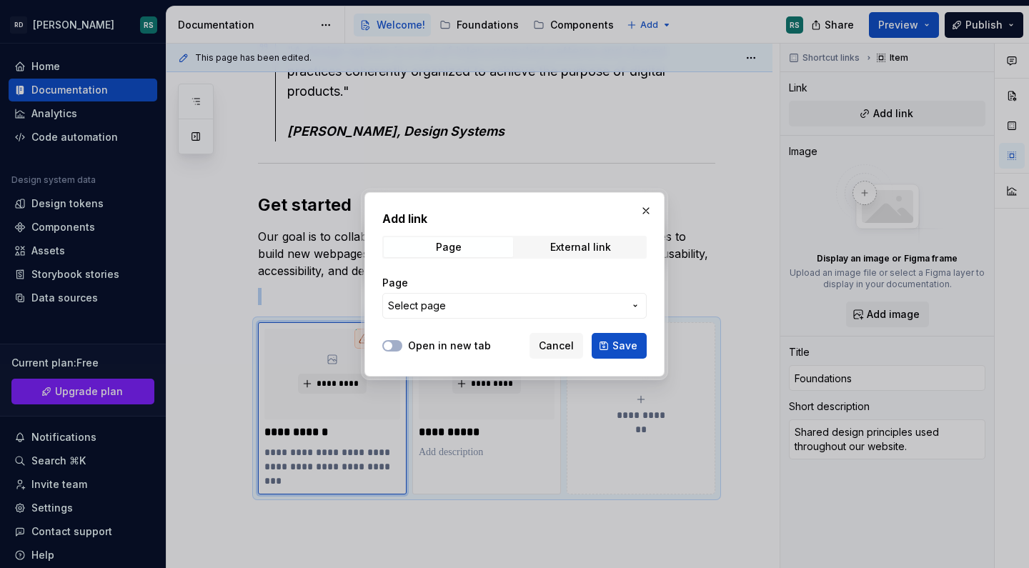
click at [547, 301] on span "Select page" at bounding box center [506, 306] width 236 height 14
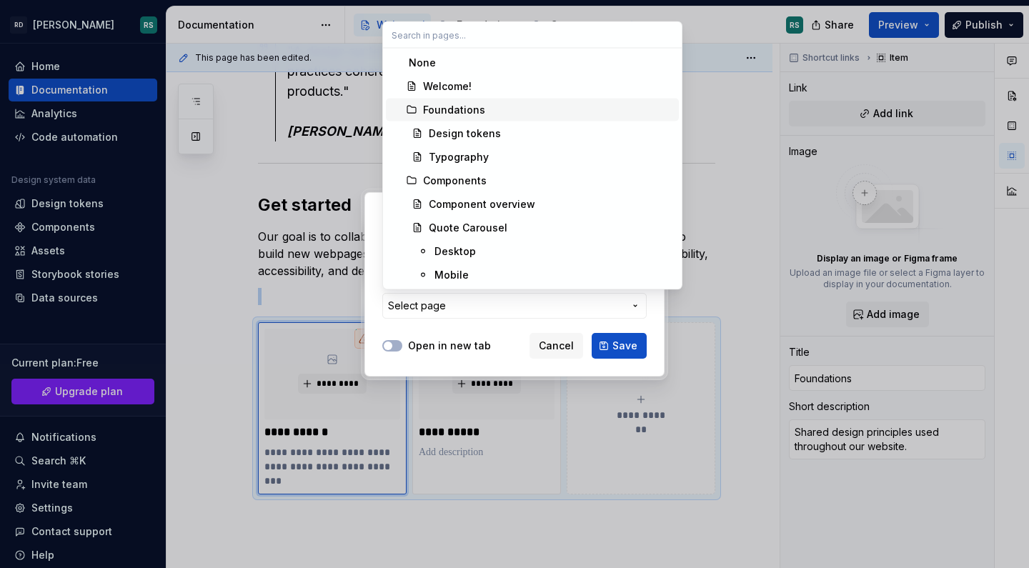
click at [496, 107] on div "Foundations" at bounding box center [548, 110] width 250 height 14
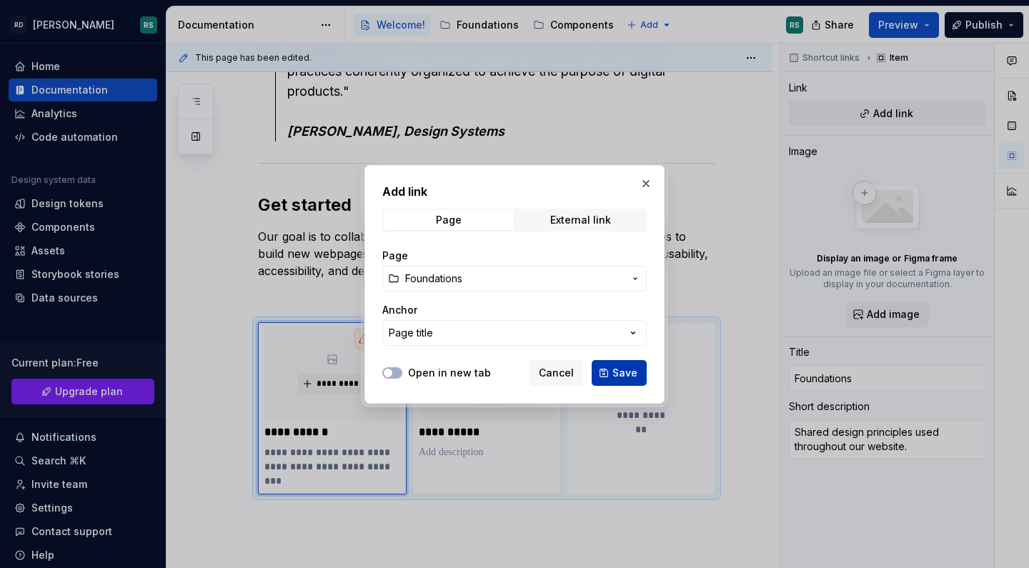
click at [618, 369] on span "Save" at bounding box center [624, 373] width 25 height 14
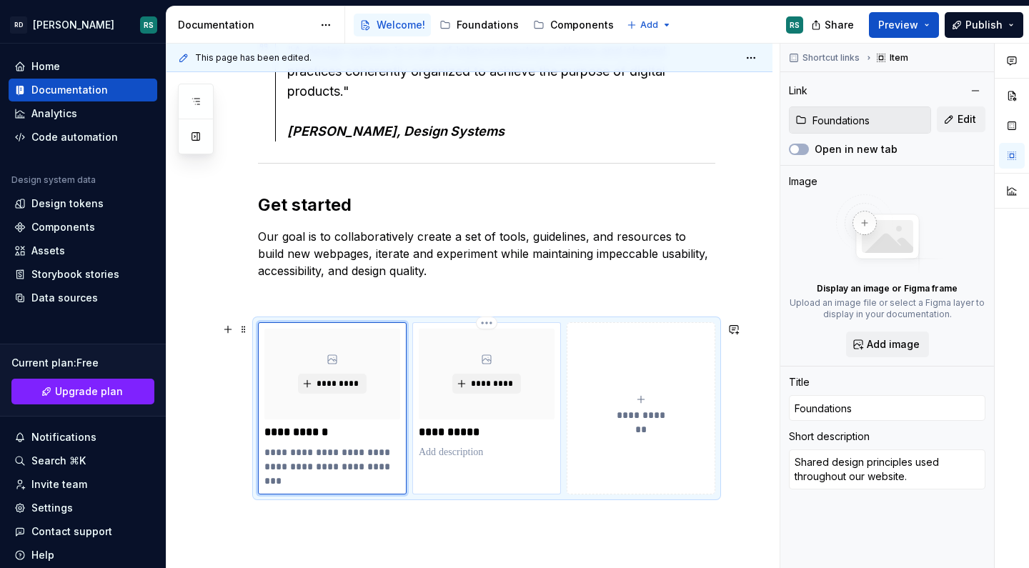
click at [546, 438] on p "**********" at bounding box center [487, 432] width 136 height 14
type textarea "*"
type input "Components"
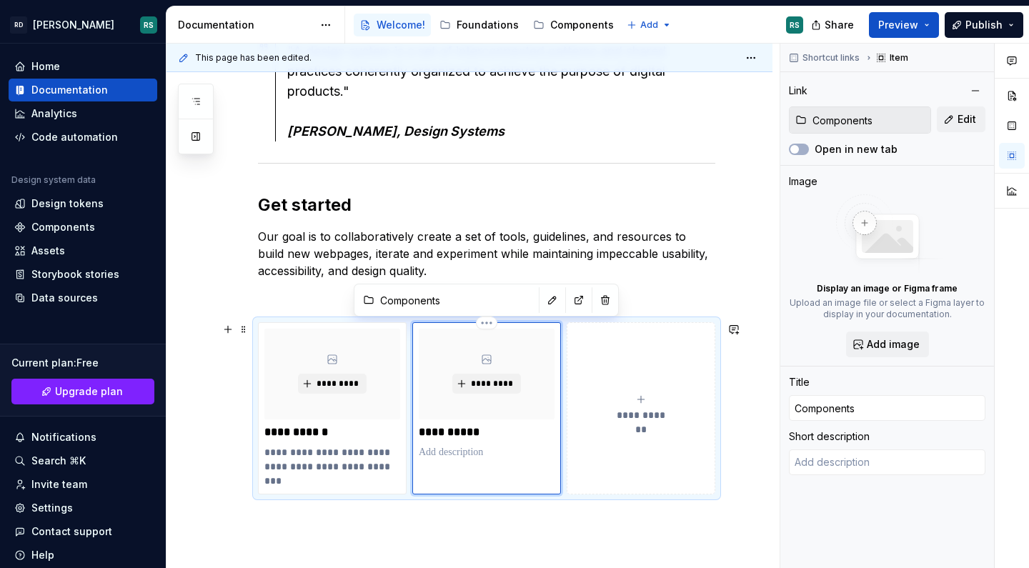
click at [473, 451] on p at bounding box center [487, 452] width 136 height 14
type textarea "*"
type textarea "User interface components to design our products."
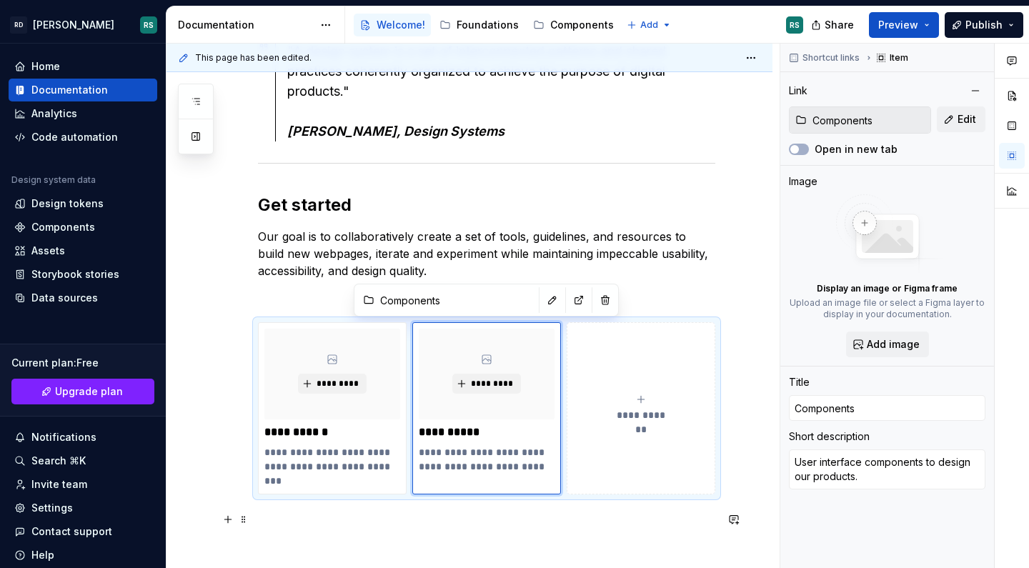
click at [727, 523] on button "button" at bounding box center [734, 519] width 20 height 20
click at [740, 412] on div "**********" at bounding box center [469, 374] width 606 height 734
click at [905, 28] on span "Preview" at bounding box center [898, 25] width 40 height 14
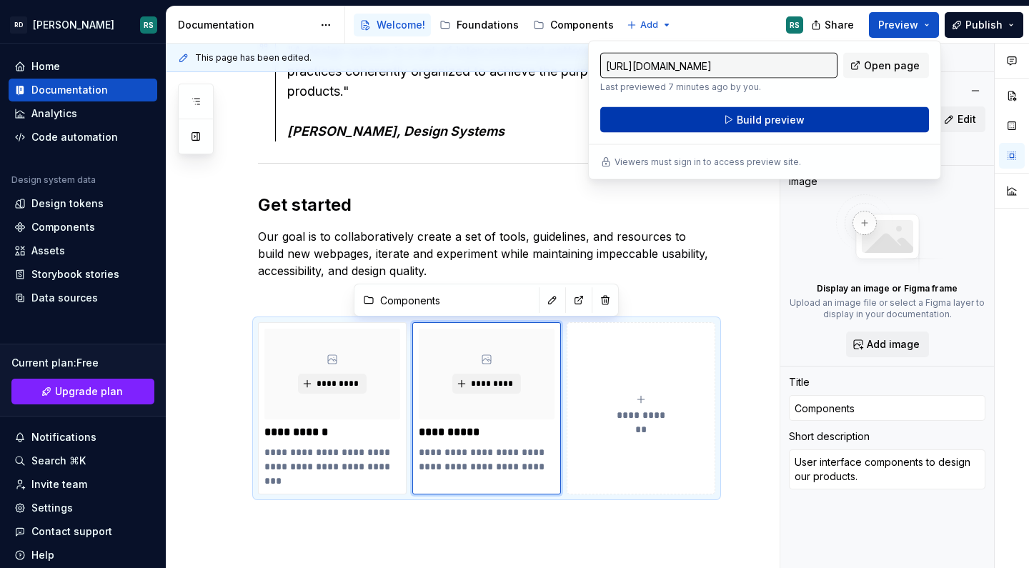
click at [799, 126] on span "Build preview" at bounding box center [770, 120] width 68 height 14
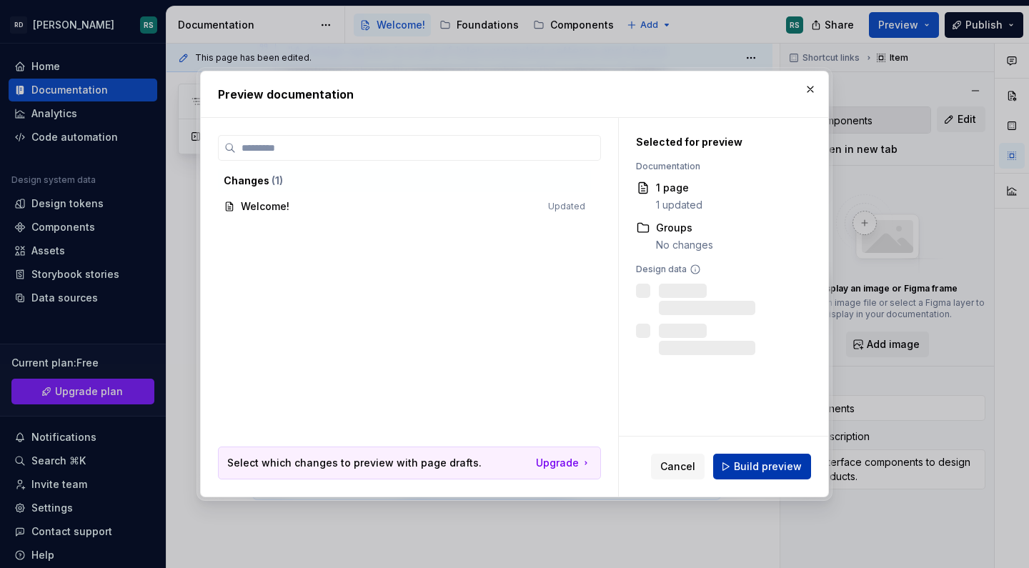
click at [761, 464] on span "Build preview" at bounding box center [768, 466] width 68 height 14
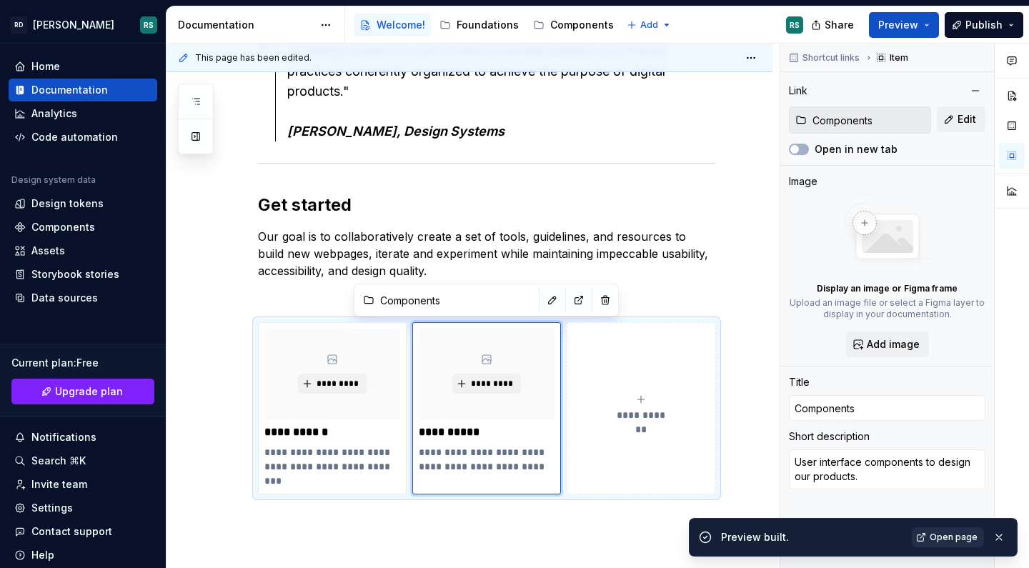
click at [945, 544] on link "Open page" at bounding box center [947, 537] width 72 height 20
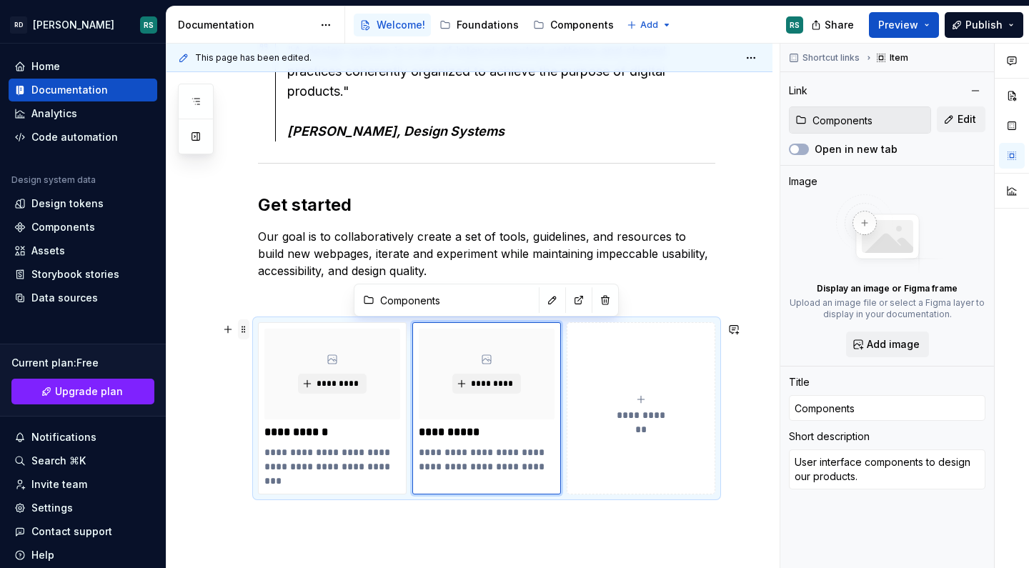
click at [243, 331] on span at bounding box center [243, 329] width 11 height 20
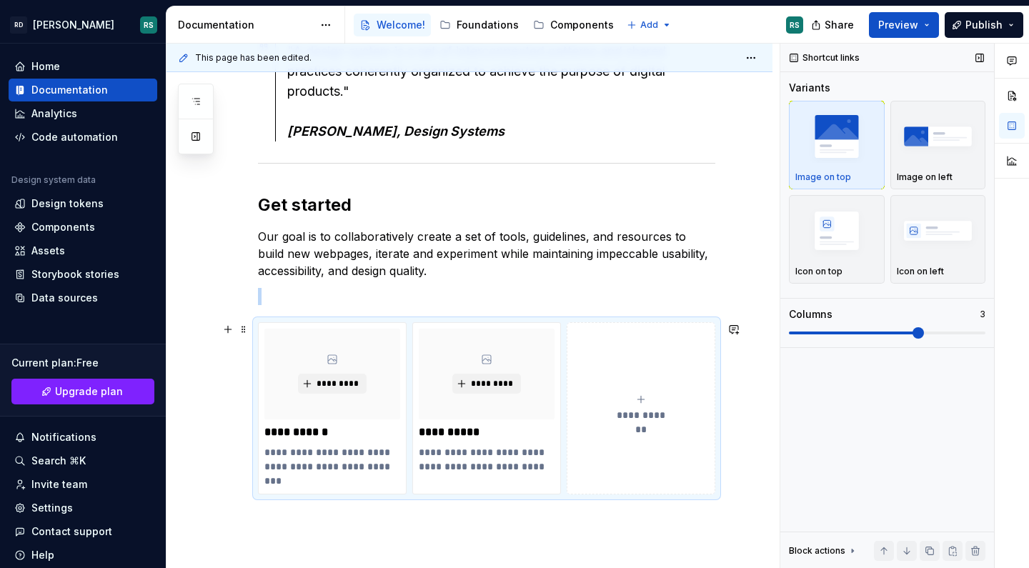
scroll to position [281, 0]
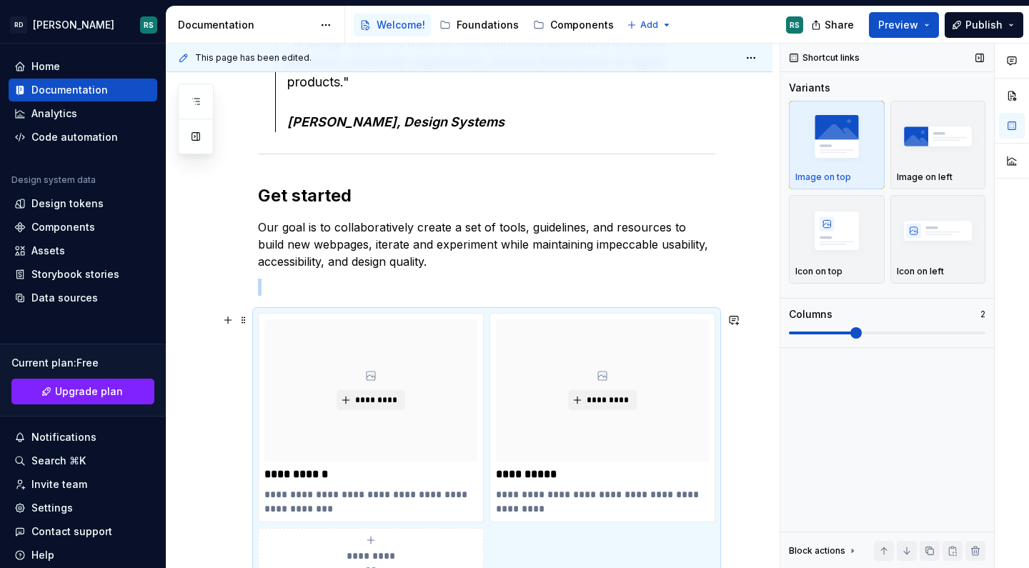
click at [871, 331] on span at bounding box center [887, 332] width 196 height 11
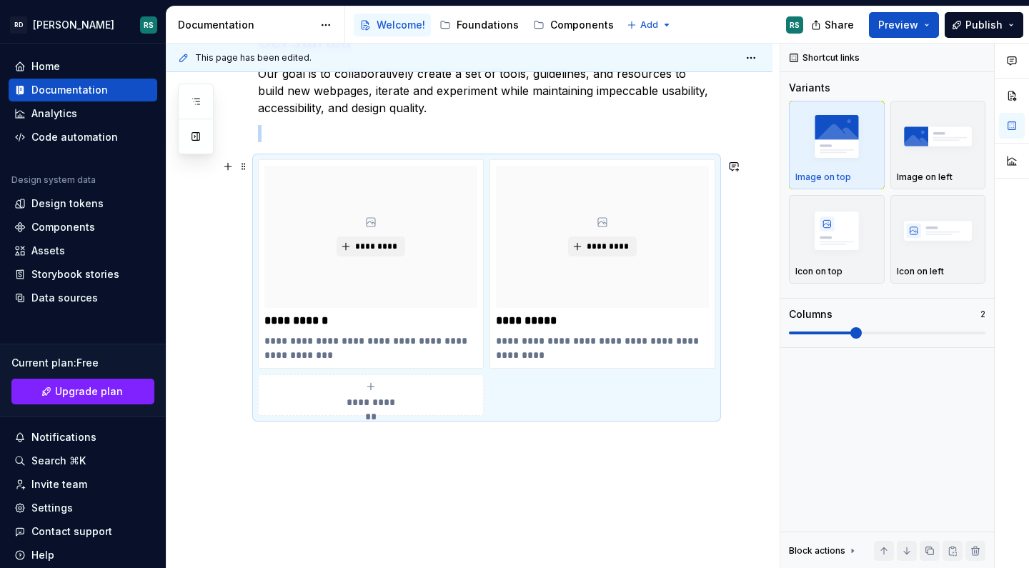
scroll to position [411, 0]
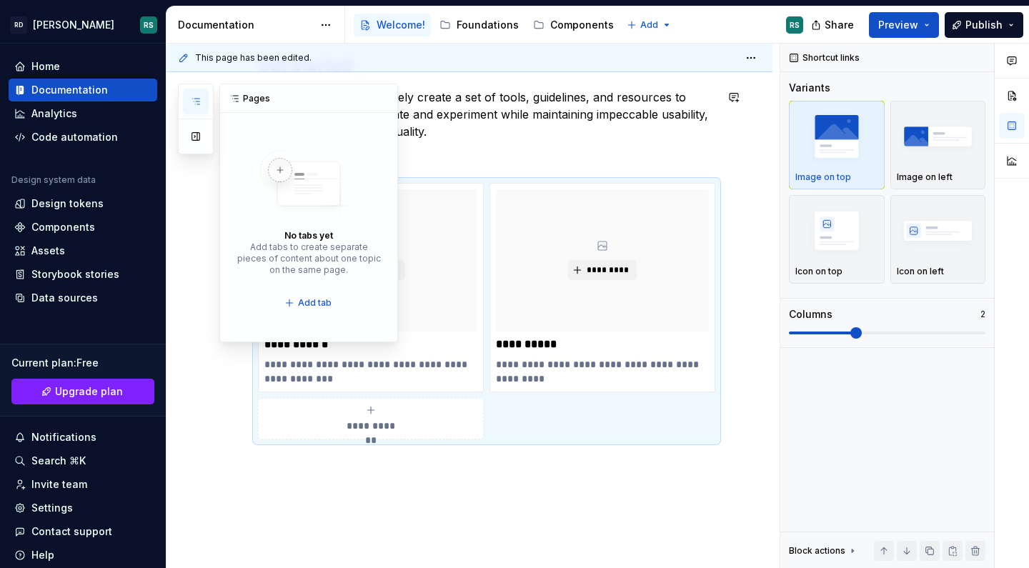
click at [198, 100] on icon "button" at bounding box center [195, 101] width 11 height 11
click at [197, 100] on icon "button" at bounding box center [195, 101] width 11 height 11
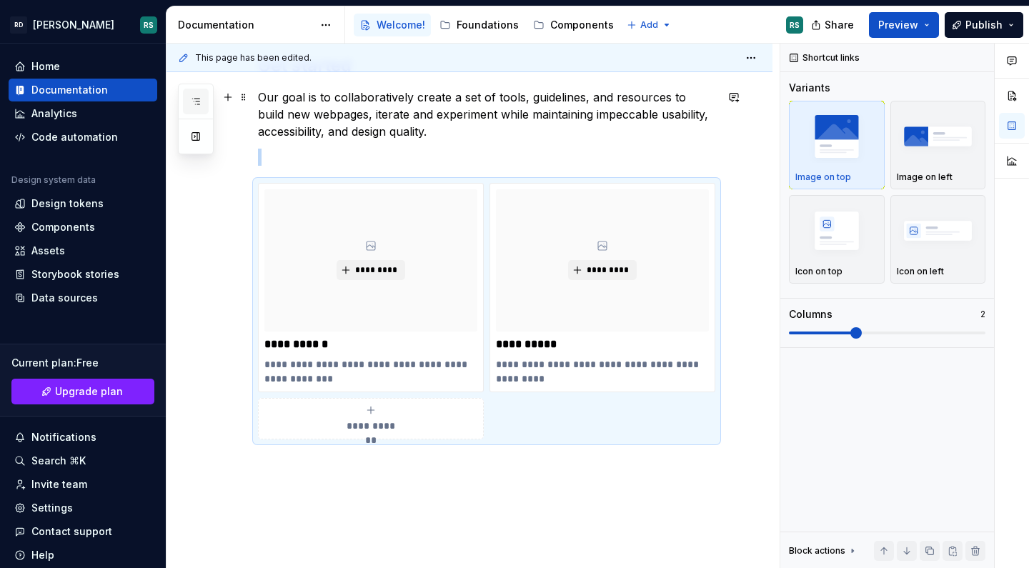
click at [197, 100] on icon "button" at bounding box center [195, 101] width 11 height 11
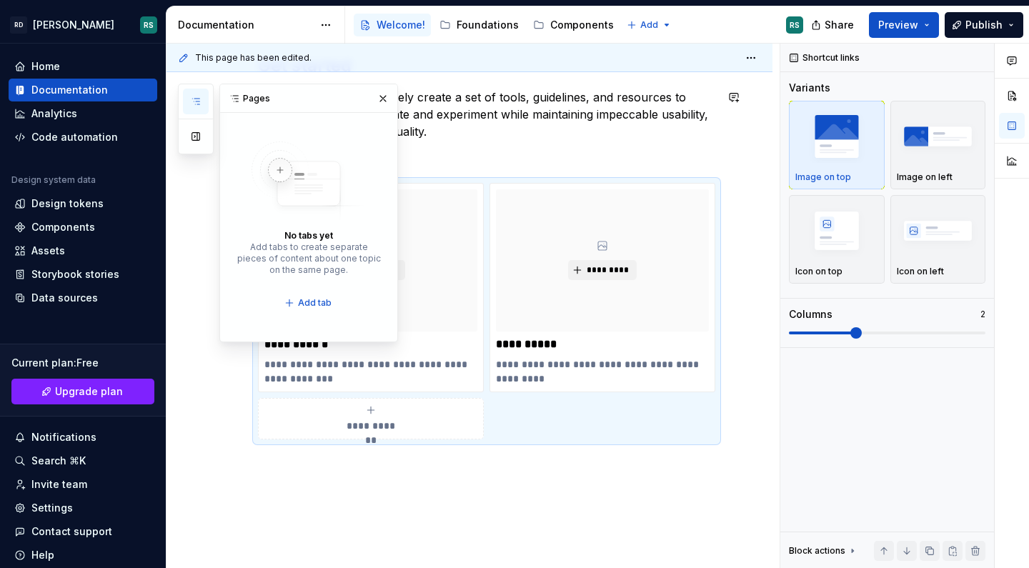
click at [197, 100] on icon "button" at bounding box center [195, 101] width 11 height 11
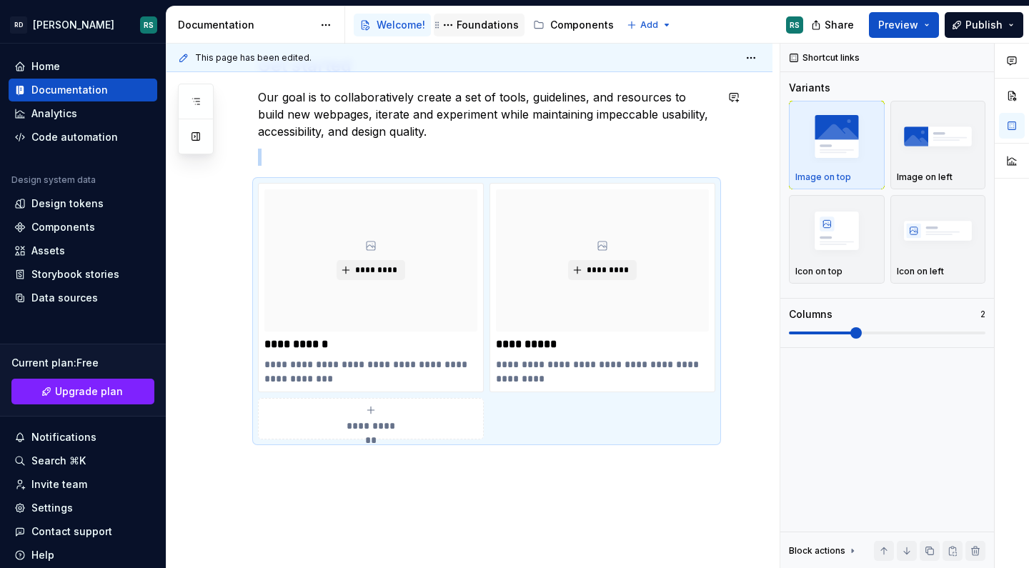
click at [477, 27] on div "Foundations" at bounding box center [487, 25] width 62 height 14
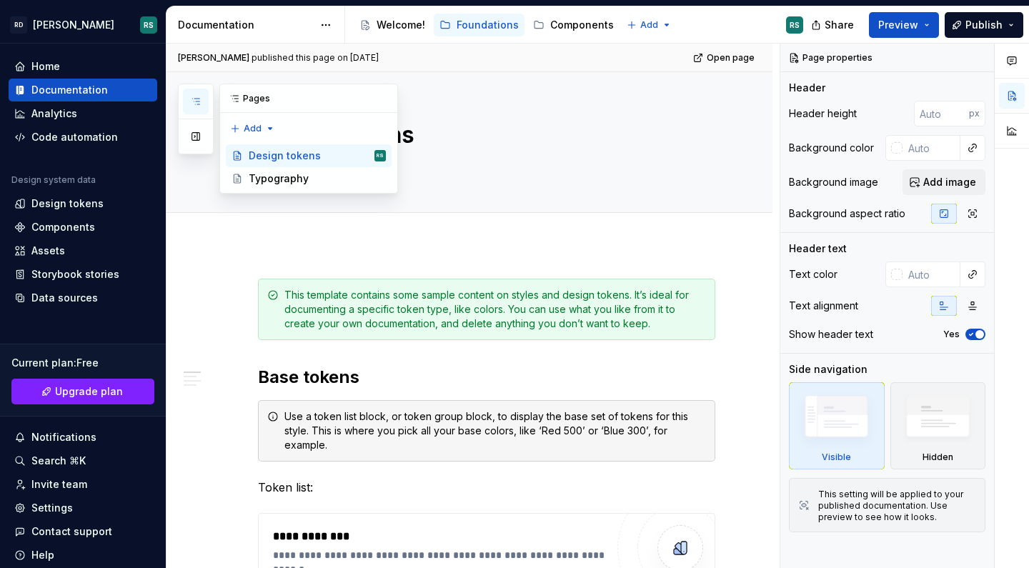
click at [196, 98] on icon "button" at bounding box center [195, 101] width 11 height 11
click at [459, 136] on textarea "Design tokens" at bounding box center [483, 135] width 457 height 34
click at [357, 154] on button "Page tree" at bounding box center [356, 156] width 20 height 20
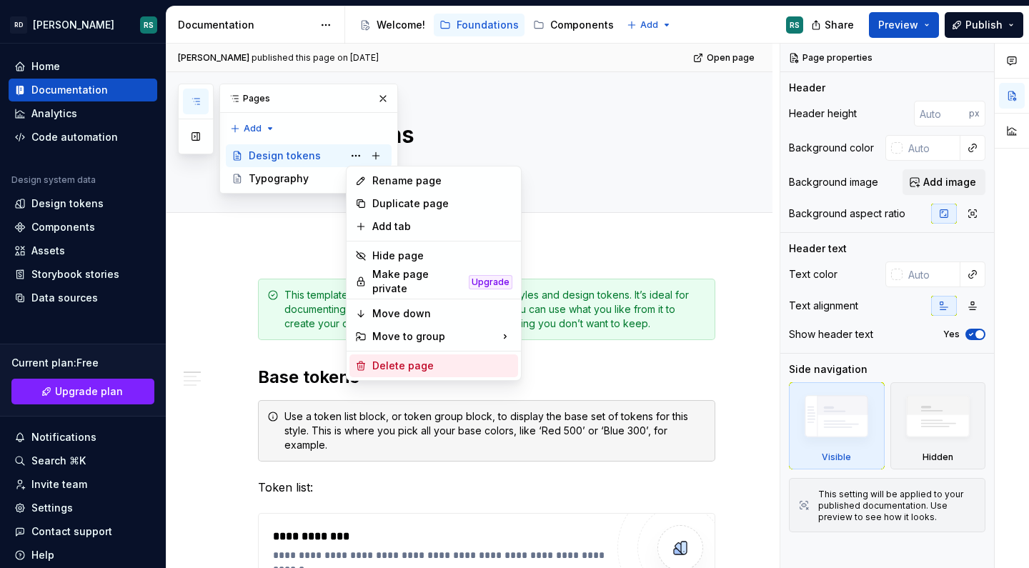
click at [399, 360] on div "Delete page" at bounding box center [442, 366] width 140 height 14
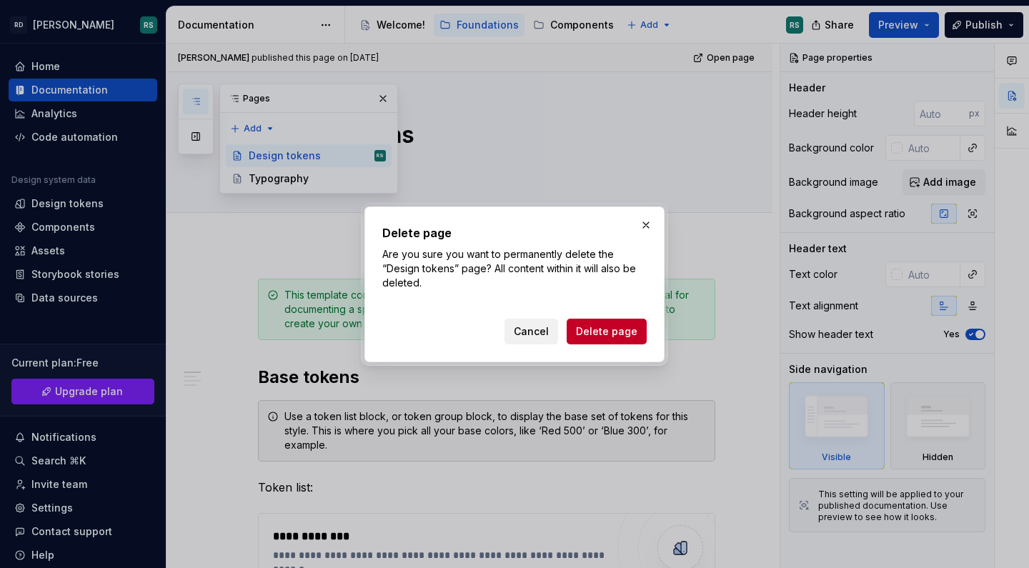
click at [536, 330] on span "Cancel" at bounding box center [531, 331] width 35 height 14
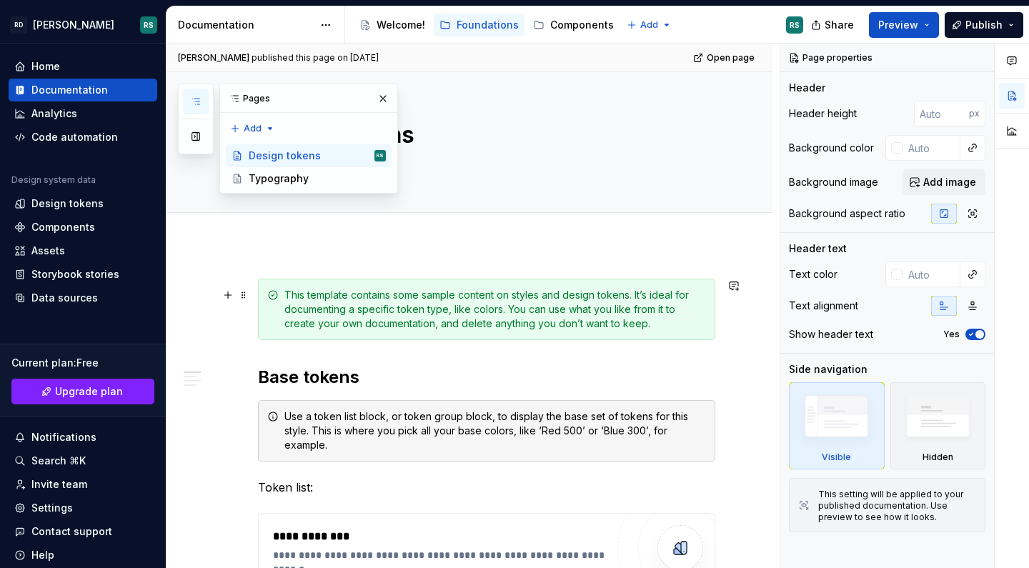
click at [466, 331] on div "This template contains some sample content on styles and design tokens. It’s id…" at bounding box center [486, 309] width 457 height 61
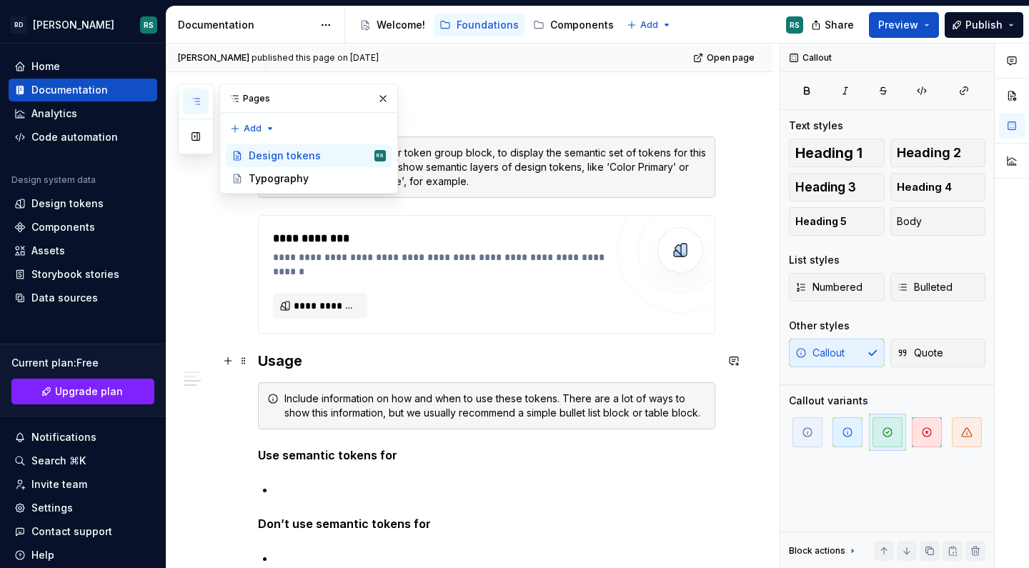
scroll to position [964, 0]
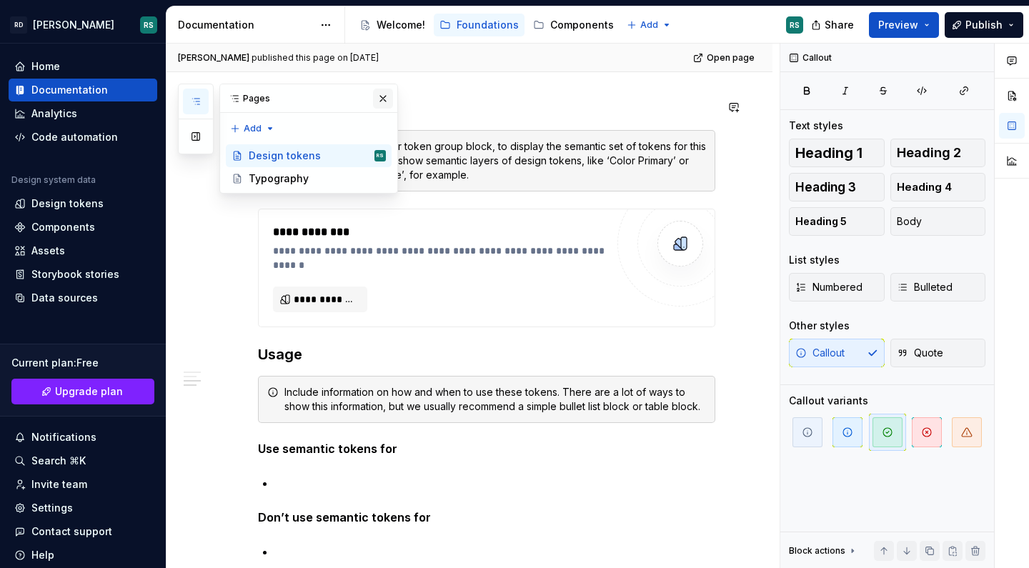
click at [383, 101] on button "button" at bounding box center [383, 99] width 20 height 20
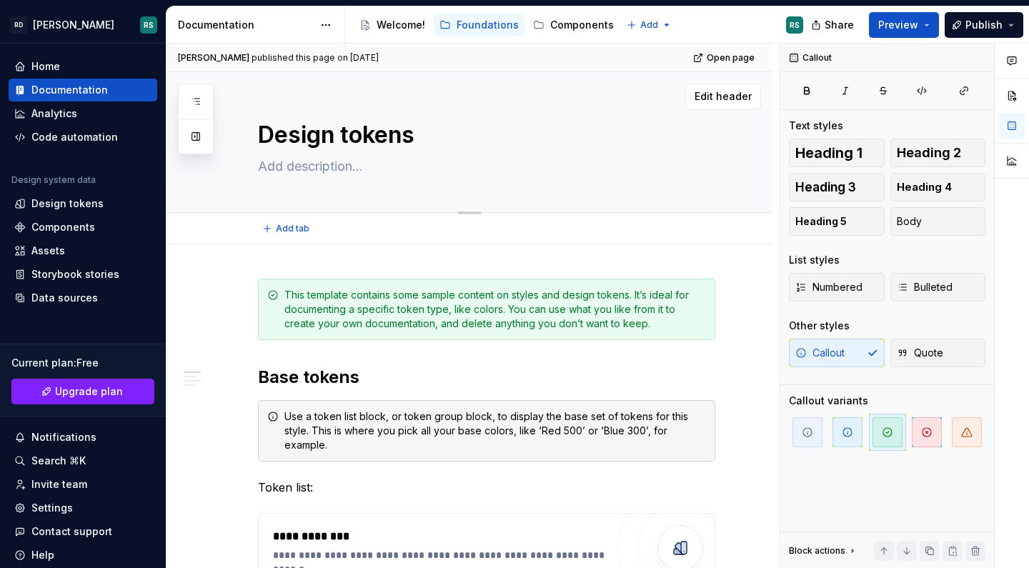
scroll to position [0, 0]
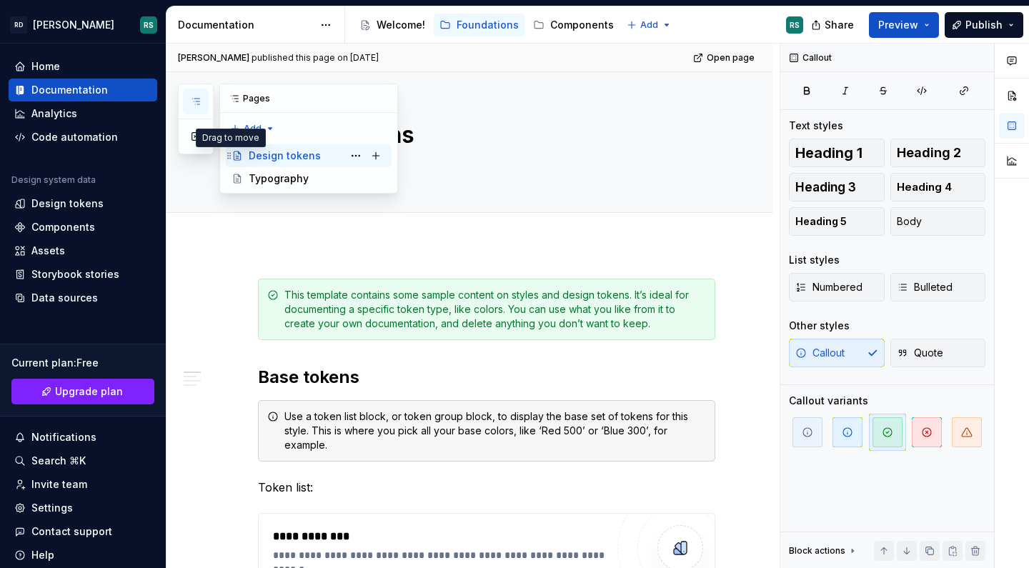
click at [228, 158] on icon "Page tree" at bounding box center [229, 155] width 4 height 6
click at [232, 156] on icon "Page tree" at bounding box center [229, 155] width 11 height 11
click at [362, 151] on button "Page tree" at bounding box center [356, 156] width 20 height 20
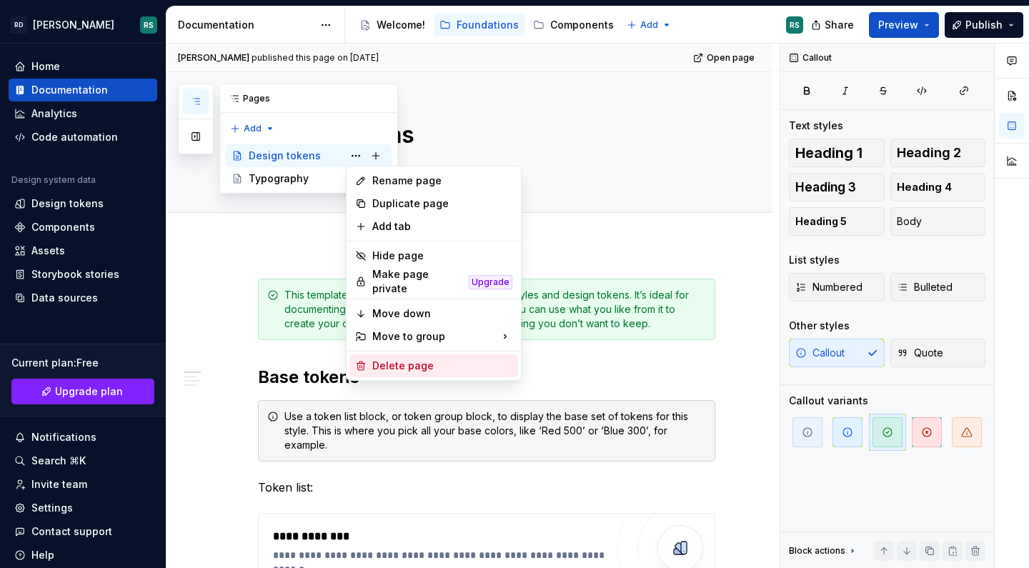
click at [404, 359] on div "Delete page" at bounding box center [442, 366] width 140 height 14
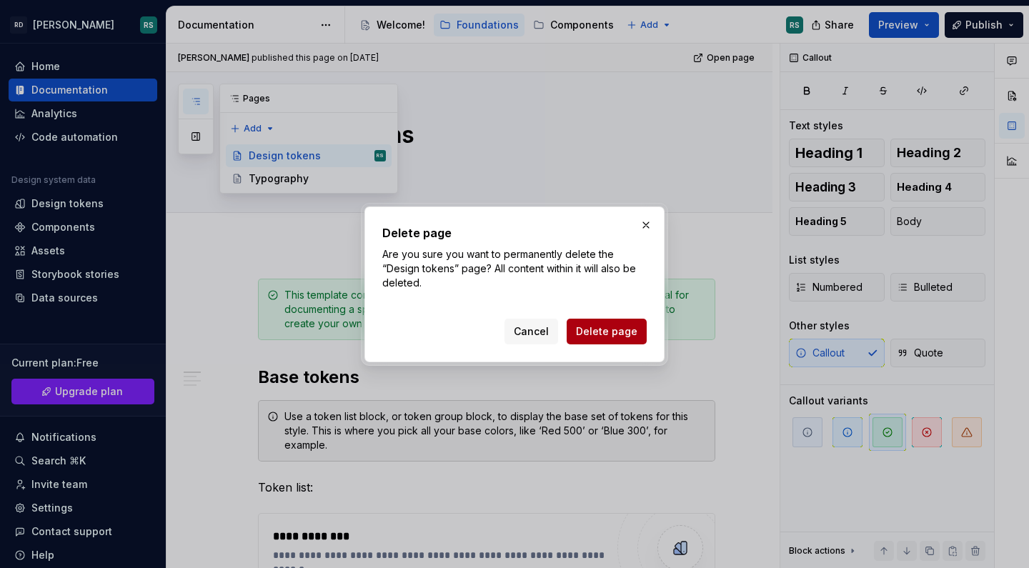
click at [610, 331] on span "Delete page" at bounding box center [606, 331] width 61 height 14
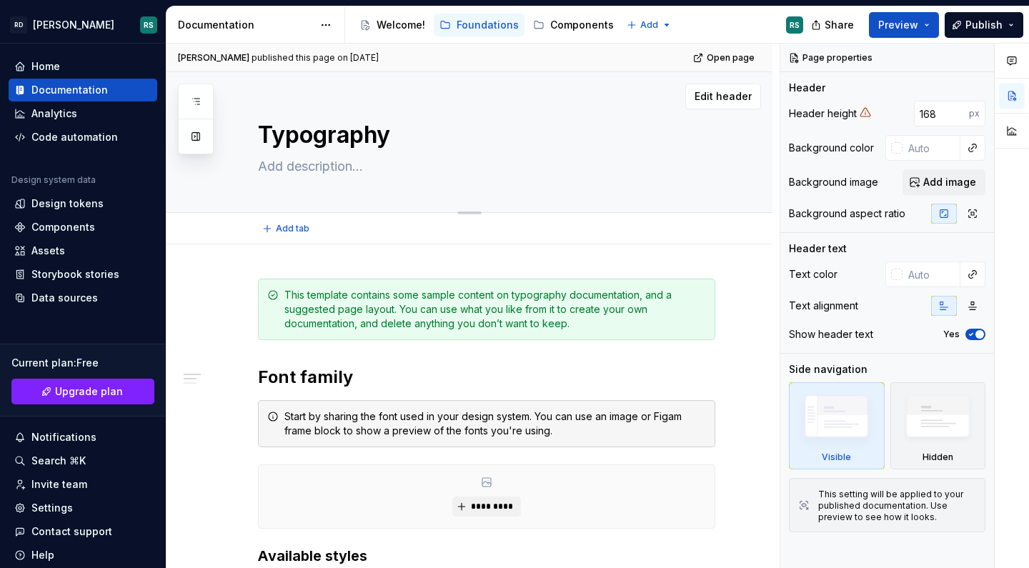
click at [338, 164] on textarea at bounding box center [483, 166] width 457 height 23
paste textarea "Visualize our brand's voice, and use it to communicate with our audiences."
type textarea "*"
type textarea "Visualize our brand's voice, and use it to communicate with our audiences."
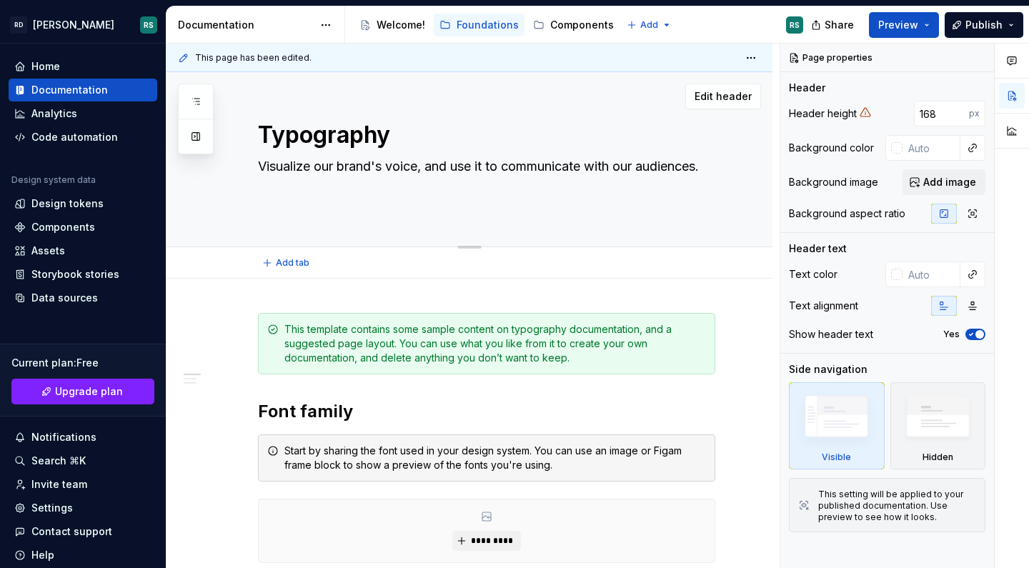
type textarea "*"
type textarea "Visualize our brand's voice, and use it to communicate with our audiences."
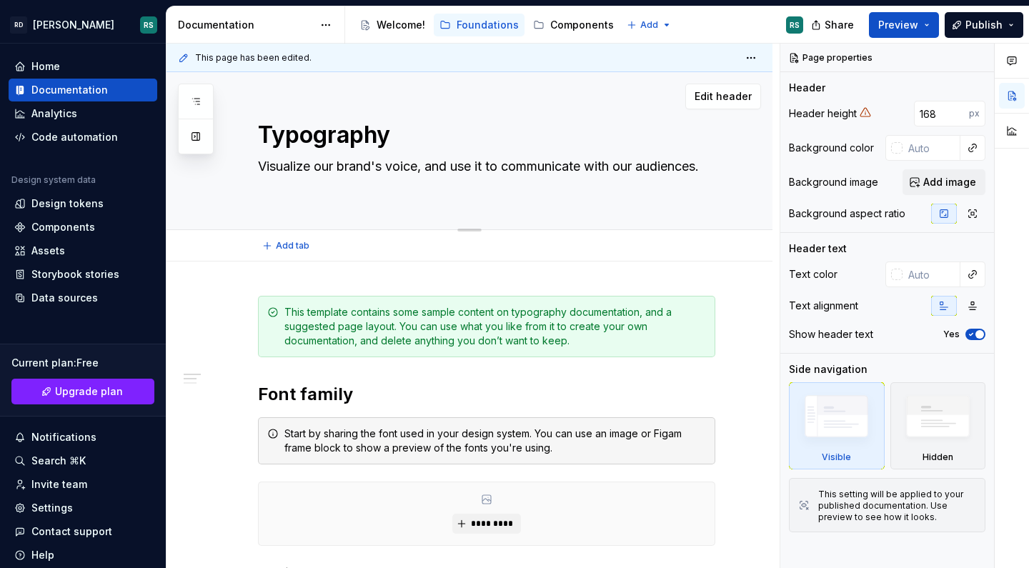
click at [304, 164] on textarea "Visualize our brand's voice, and use it to communicate with our audiences." at bounding box center [483, 175] width 457 height 40
type textarea "*"
type textarea "Visualie our brand's voice, and use it to communicate with our audiences."
type textarea "*"
type textarea "Visualise our brand's voice, and use it to communicate with our audiences."
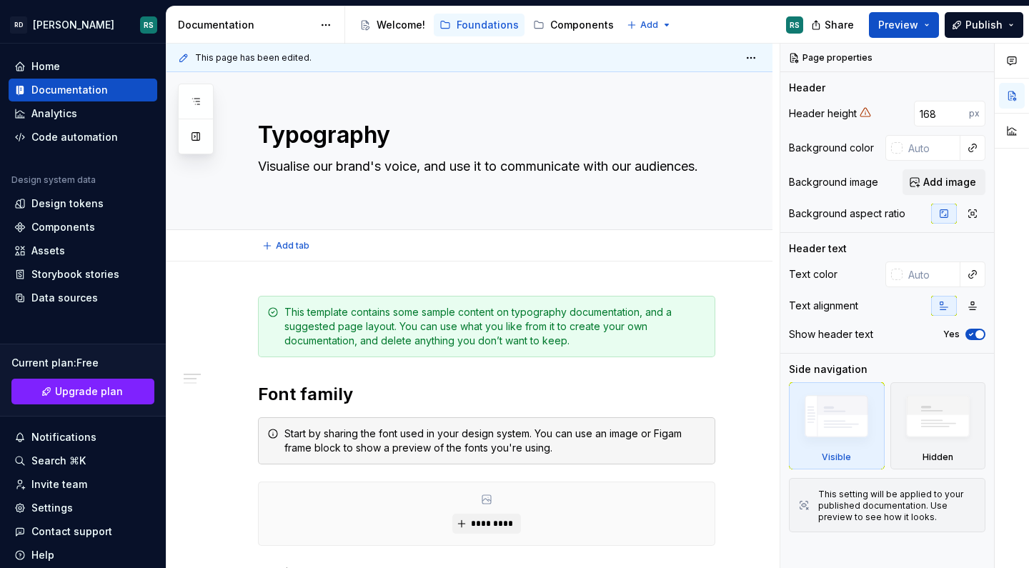
type textarea "*"
type textarea "Visualise our brand's voice, and use it to communicate with our audiences."
click at [242, 311] on span at bounding box center [243, 312] width 11 height 20
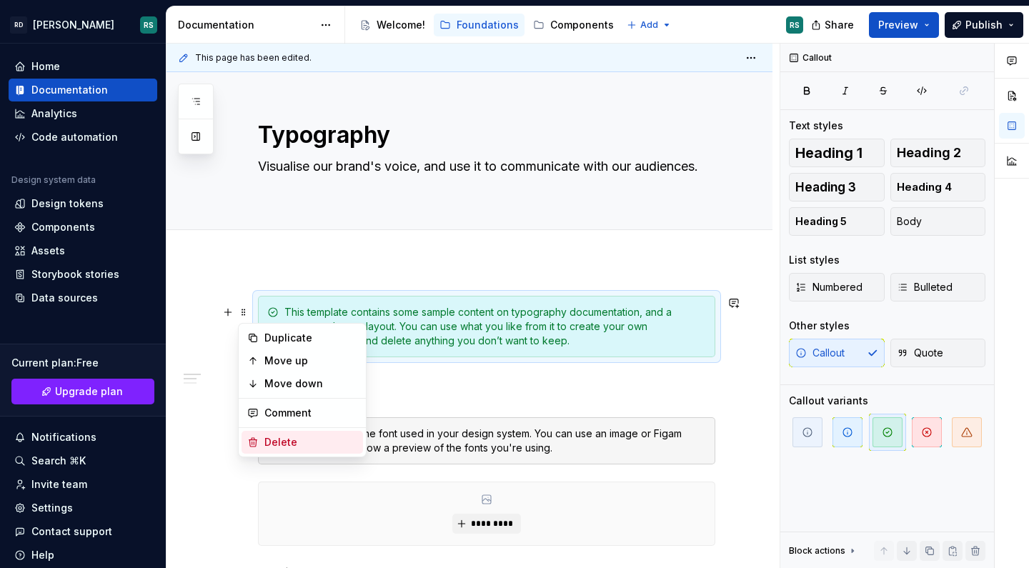
click at [266, 437] on div "Delete" at bounding box center [310, 442] width 93 height 14
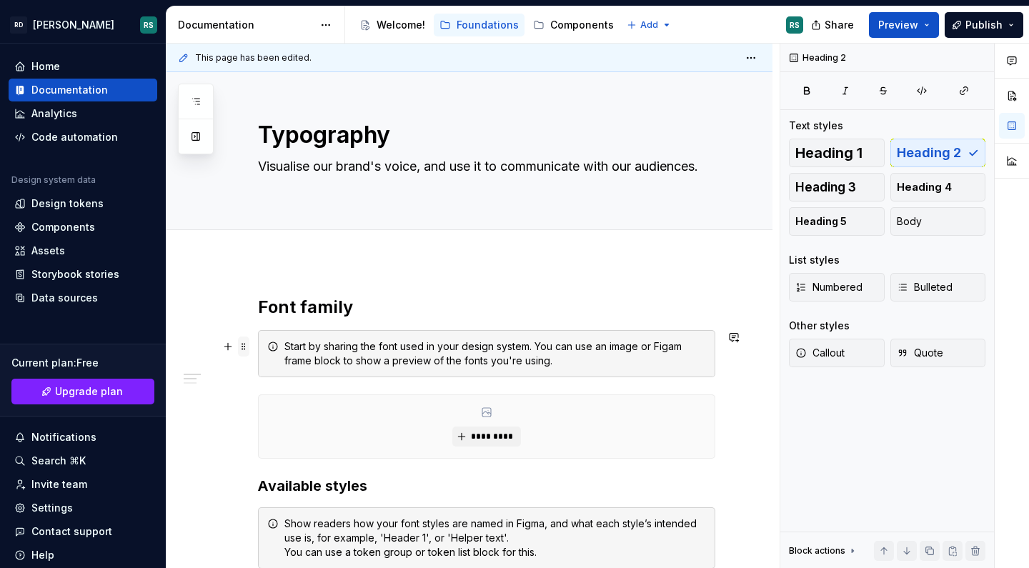
click at [244, 344] on span at bounding box center [243, 346] width 11 height 20
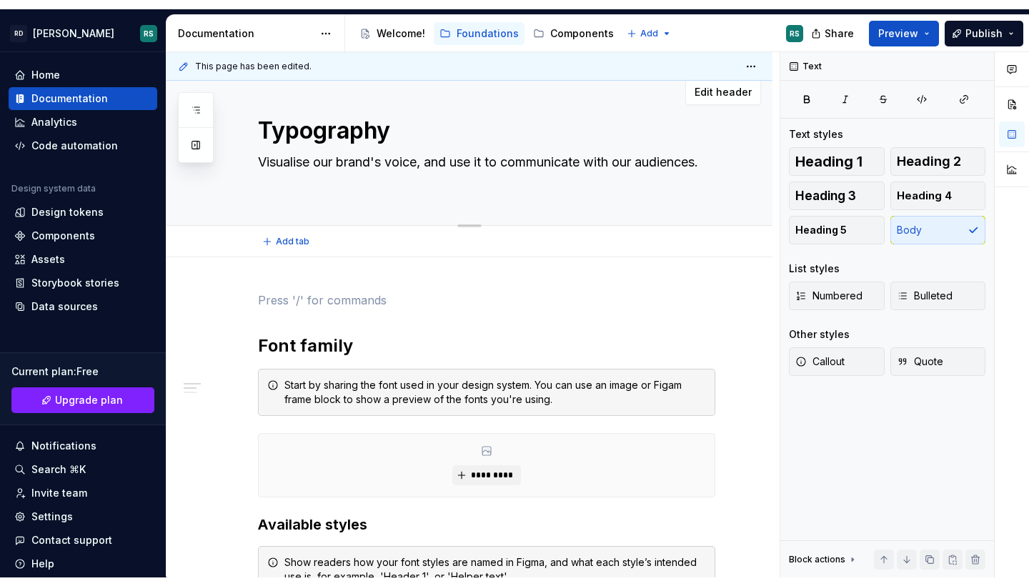
scroll to position [7, 0]
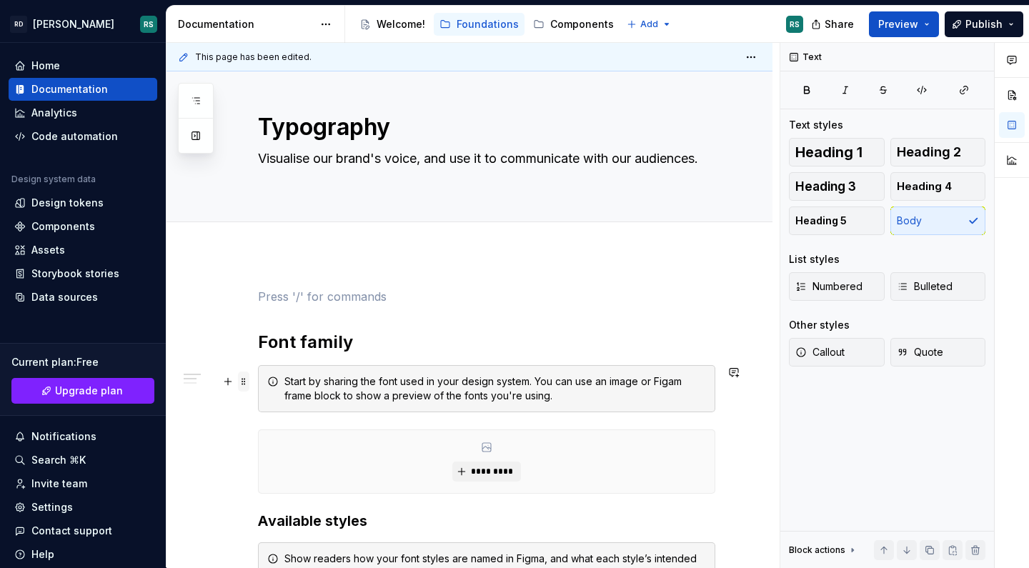
click at [241, 384] on span at bounding box center [243, 381] width 11 height 20
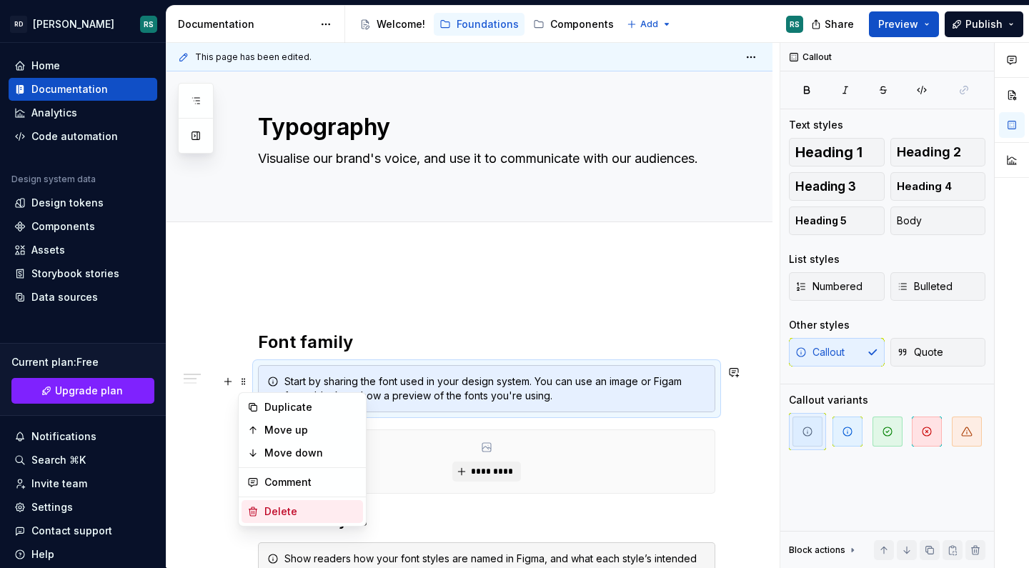
click at [285, 514] on div "Delete" at bounding box center [310, 511] width 93 height 14
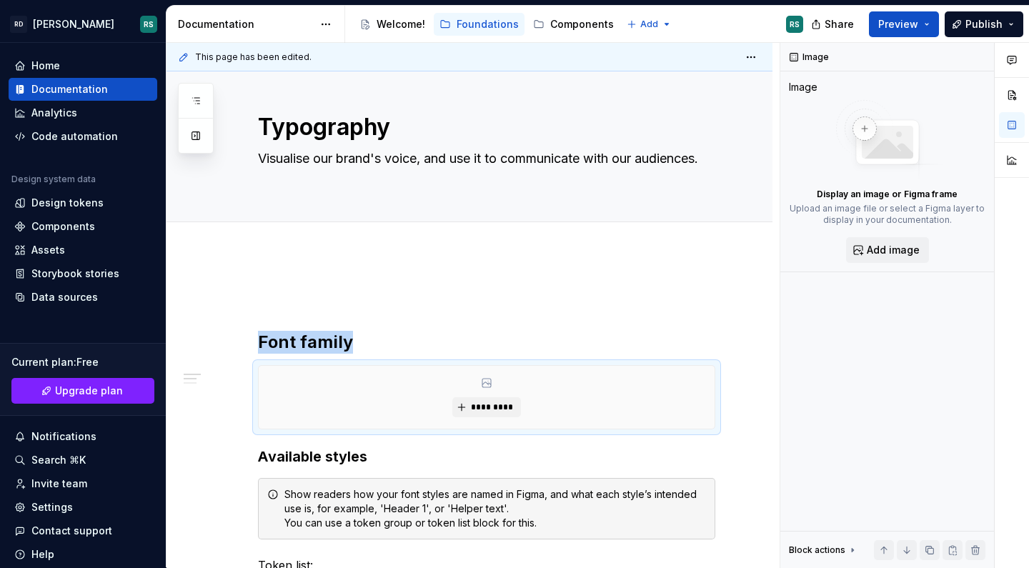
type textarea "*"
click at [363, 349] on h2 "Font family" at bounding box center [486, 342] width 457 height 23
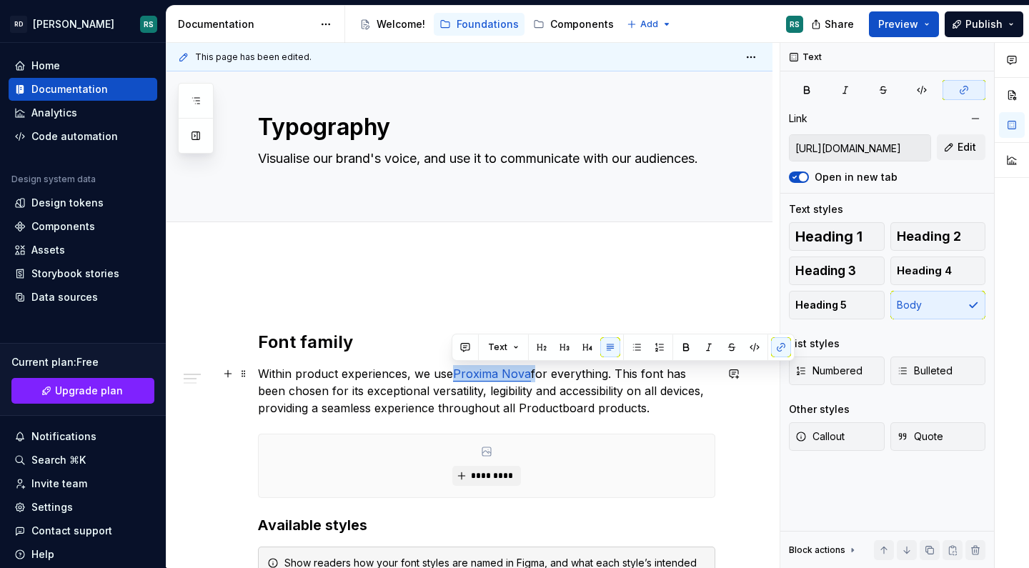
drag, startPoint x: 534, startPoint y: 375, endPoint x: 451, endPoint y: 377, distance: 82.2
click at [451, 377] on p "Within product experiences, we use Proxima Nova for everything. This font has b…" at bounding box center [486, 390] width 457 height 51
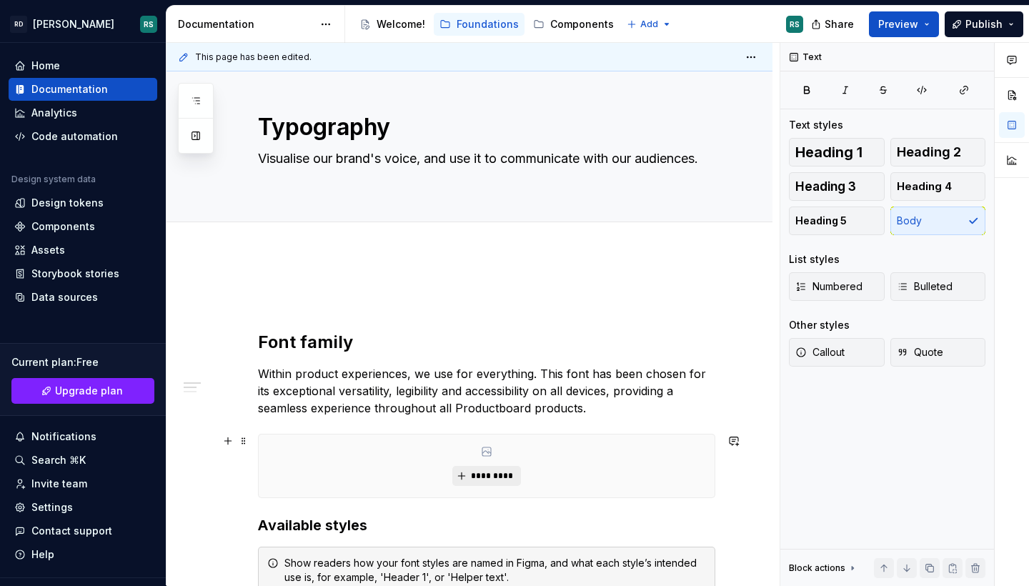
click at [480, 476] on span "*********" at bounding box center [492, 475] width 44 height 11
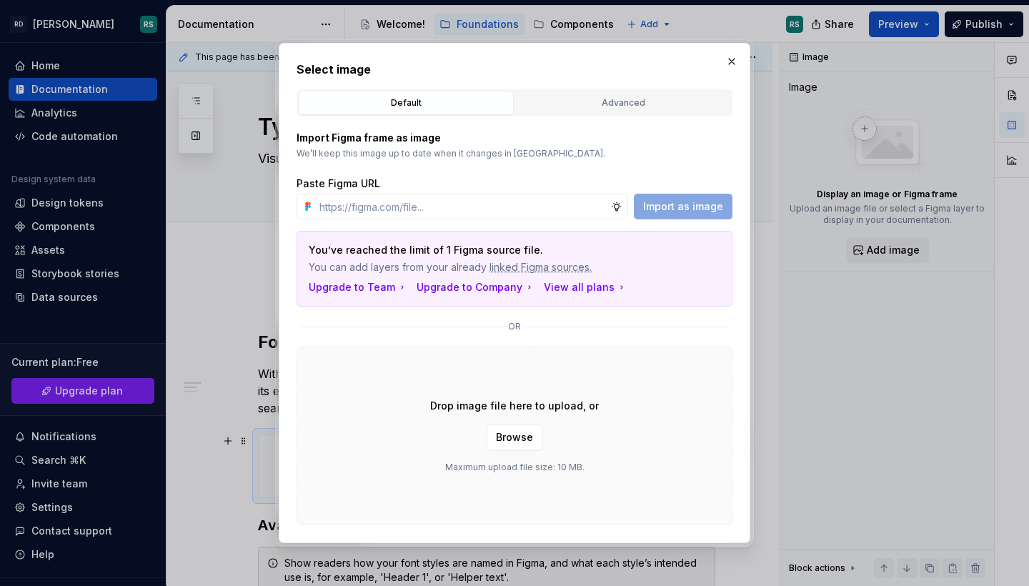
type textarea "*"
type input "[URL][DOMAIN_NAME][PERSON_NAME]"
click at [691, 209] on span "Import as image" at bounding box center [683, 206] width 80 height 14
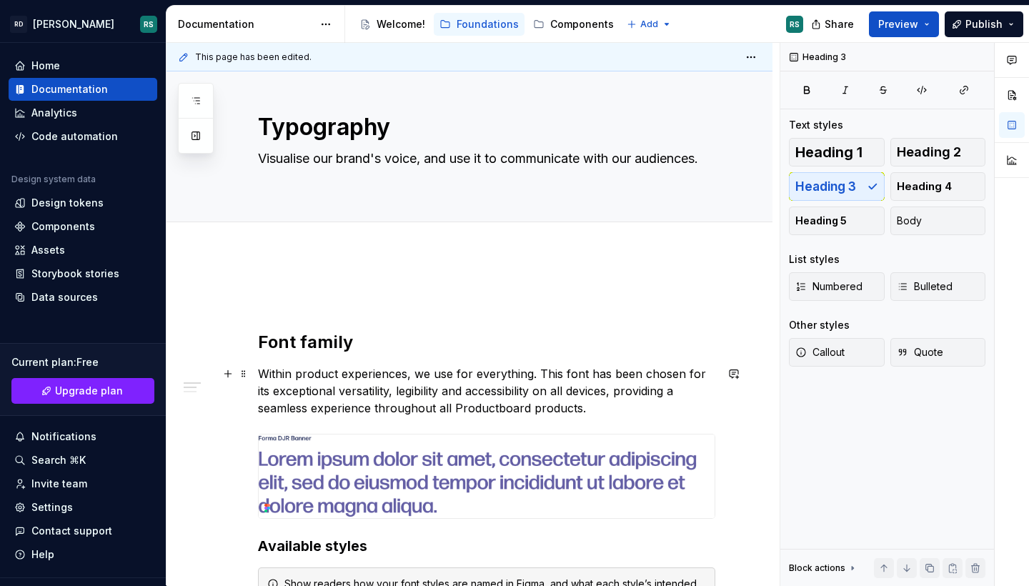
scroll to position [41, 0]
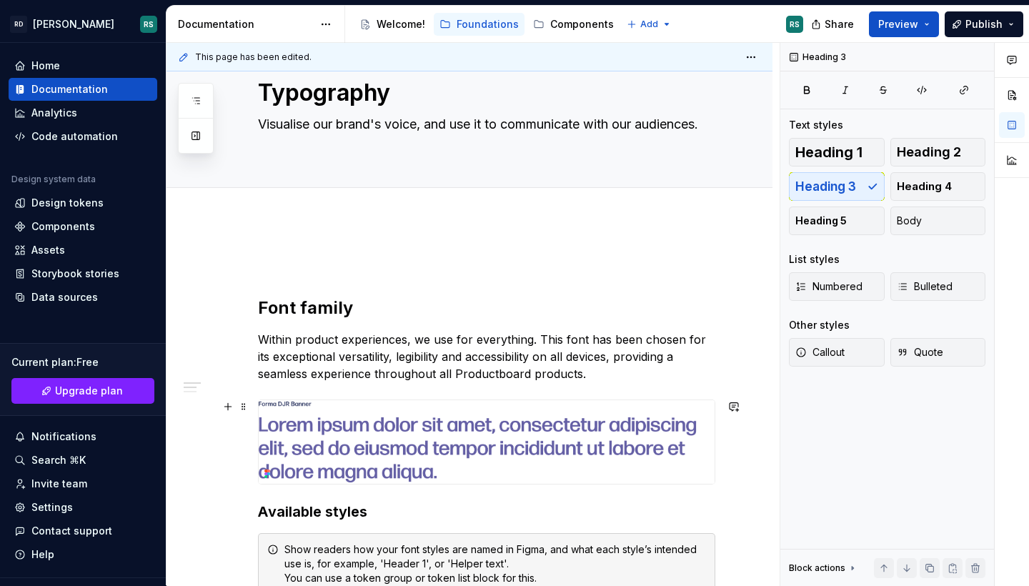
click at [394, 444] on img at bounding box center [487, 442] width 456 height 84
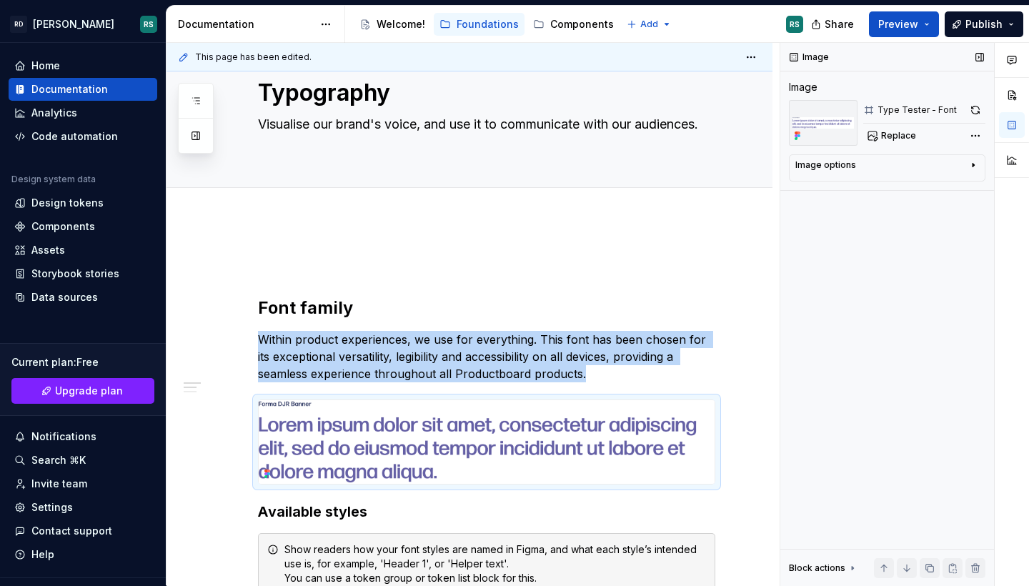
click at [850, 160] on div "Image options" at bounding box center [825, 164] width 61 height 11
click at [316, 339] on p "Within product experiences, we use for everything. This font has been chosen fo…" at bounding box center [486, 356] width 457 height 51
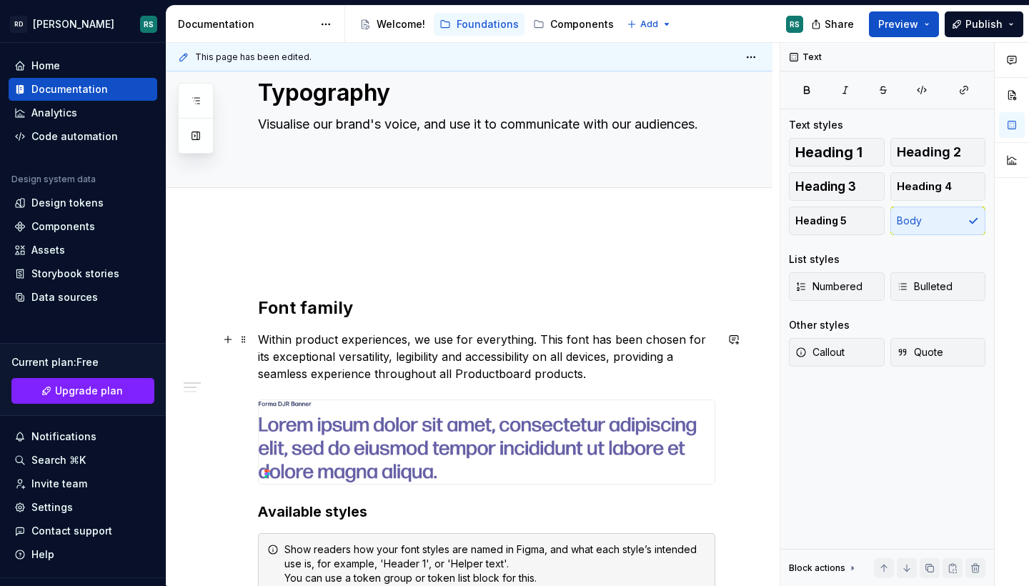
click at [316, 339] on p "Within product experiences, we use for everything. This font has been chosen fo…" at bounding box center [486, 356] width 457 height 51
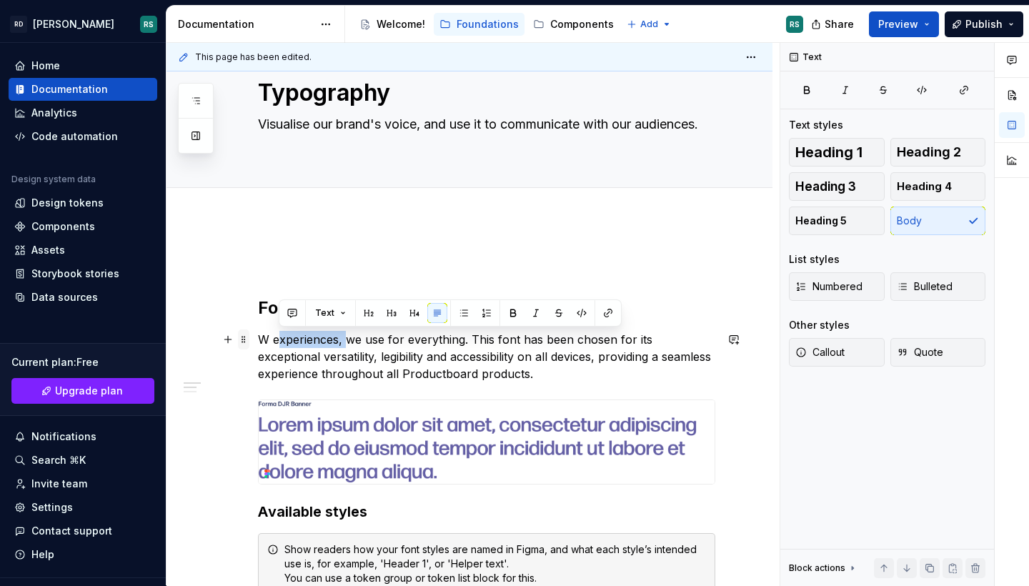
drag, startPoint x: 344, startPoint y: 343, endPoint x: 244, endPoint y: 340, distance: 100.0
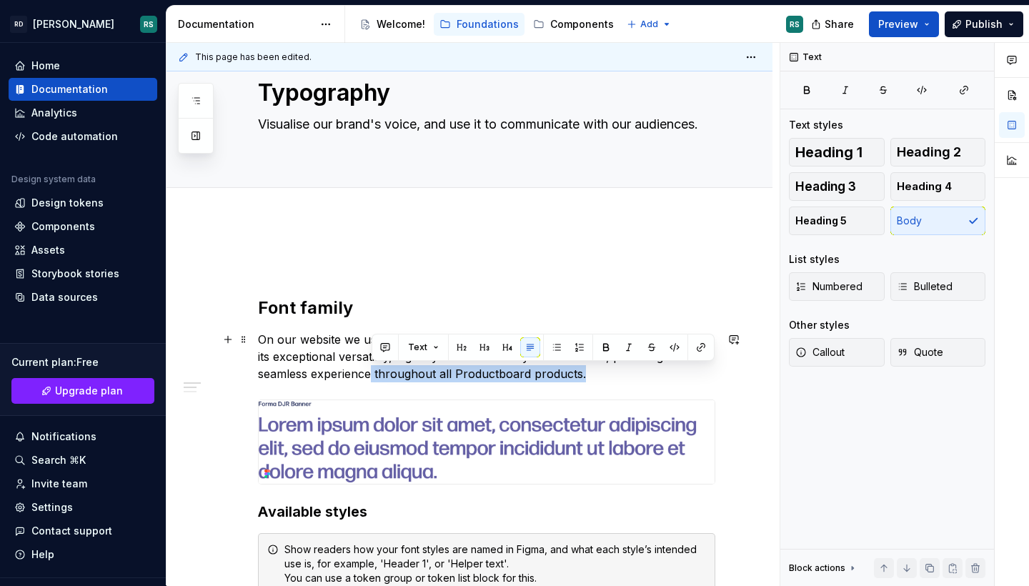
drag, startPoint x: 596, startPoint y: 375, endPoint x: 371, endPoint y: 378, distance: 225.0
click at [371, 378] on p "On our website we use Forma DJR for everything. This font has been chosen for i…" at bounding box center [486, 356] width 457 height 51
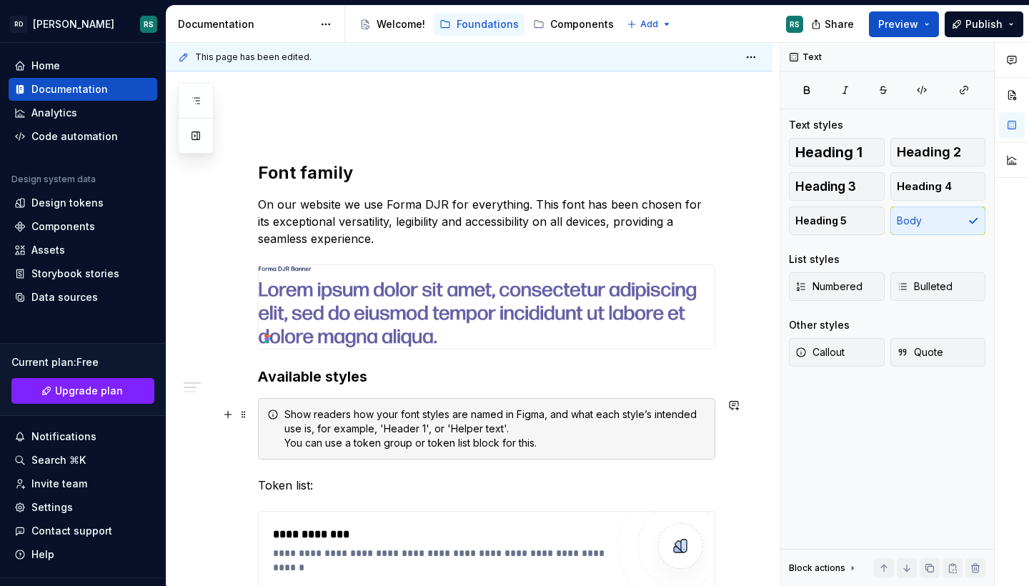
scroll to position [178, 0]
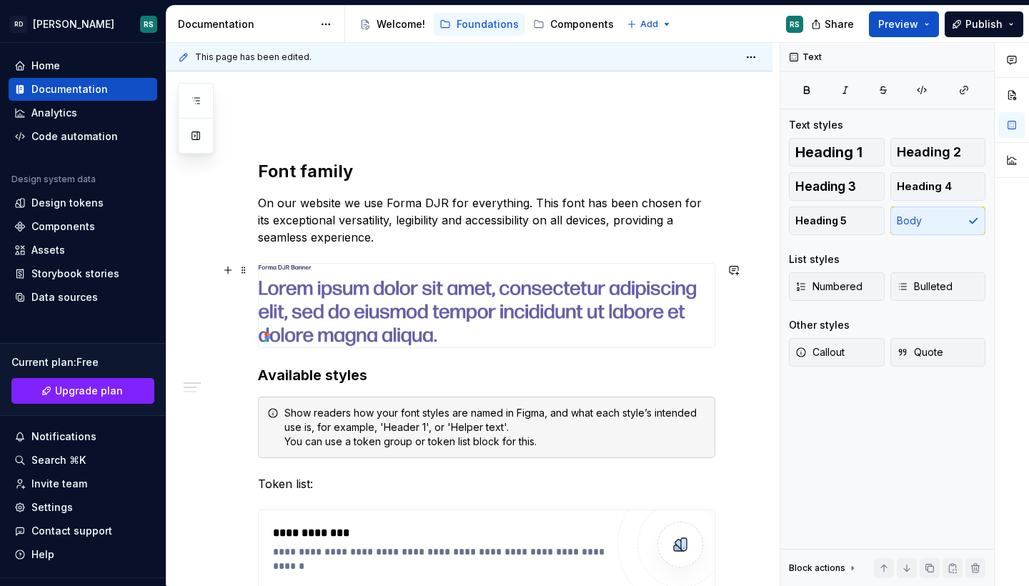
click at [421, 326] on img at bounding box center [487, 306] width 456 height 84
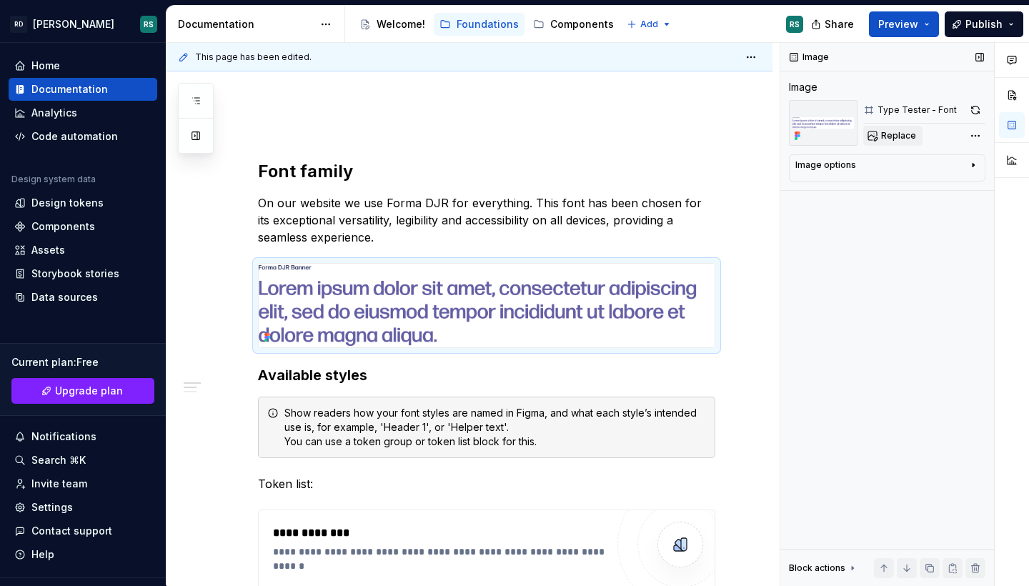
click at [906, 136] on span "Replace" at bounding box center [898, 135] width 35 height 11
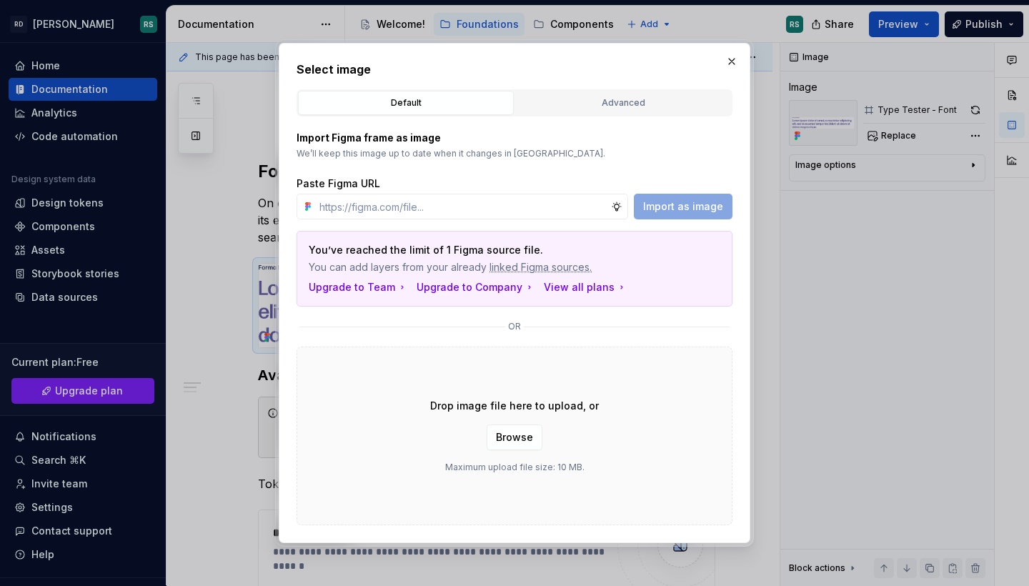
type textarea "*"
type input "[URL][DOMAIN_NAME][PERSON_NAME]"
click at [714, 205] on span "Import as image" at bounding box center [683, 206] width 80 height 14
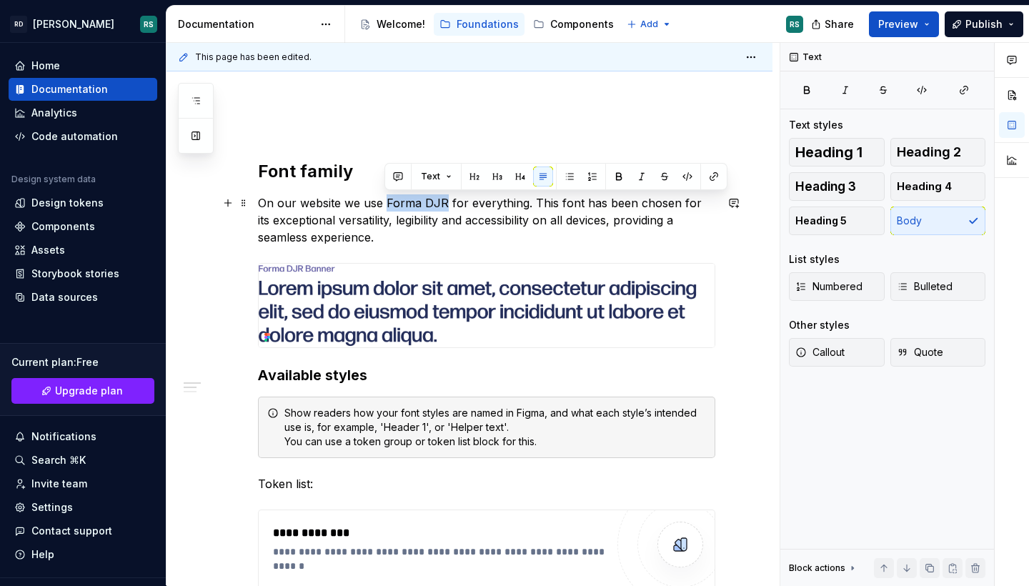
drag, startPoint x: 443, startPoint y: 204, endPoint x: 386, endPoint y: 205, distance: 57.2
click at [386, 205] on p "On our website we use Forma DJR for everything. This font has been chosen for i…" at bounding box center [486, 219] width 457 height 51
copy p "Forma DJR"
type textarea "*"
click at [714, 179] on button "button" at bounding box center [714, 176] width 20 height 20
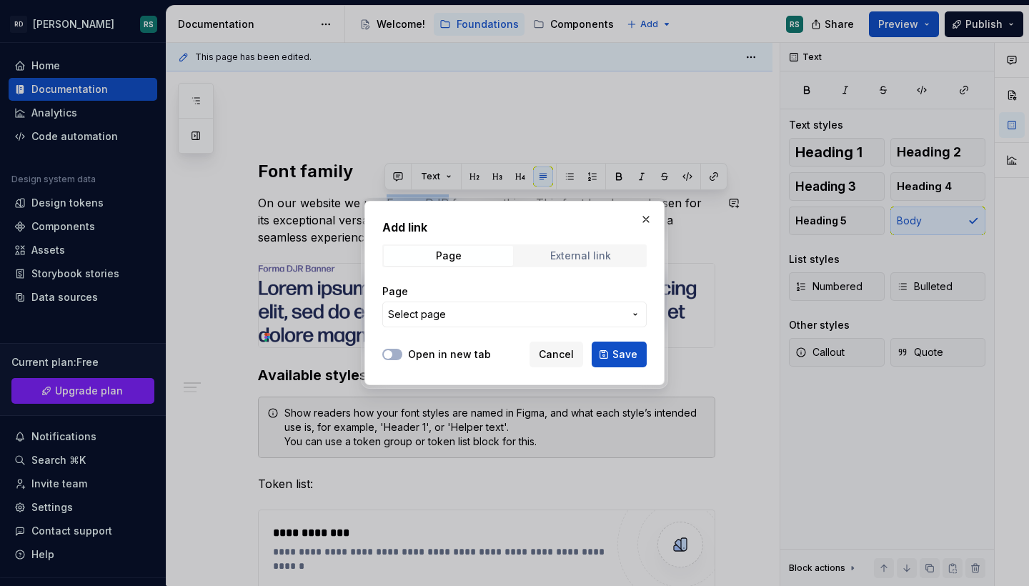
click at [581, 256] on div "External link" at bounding box center [580, 255] width 61 height 11
click at [503, 319] on input "URL" at bounding box center [514, 314] width 264 height 26
paste input "[URL][DOMAIN_NAME]"
type input "[URL][DOMAIN_NAME]"
click at [395, 355] on button "Open in new tab" at bounding box center [392, 354] width 20 height 11
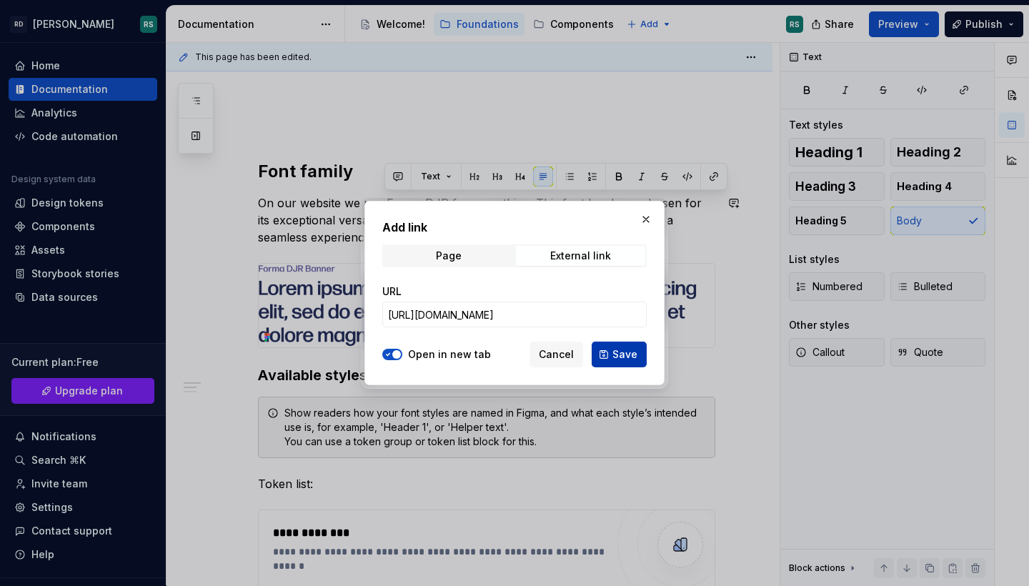
click at [625, 355] on span "Save" at bounding box center [624, 354] width 25 height 14
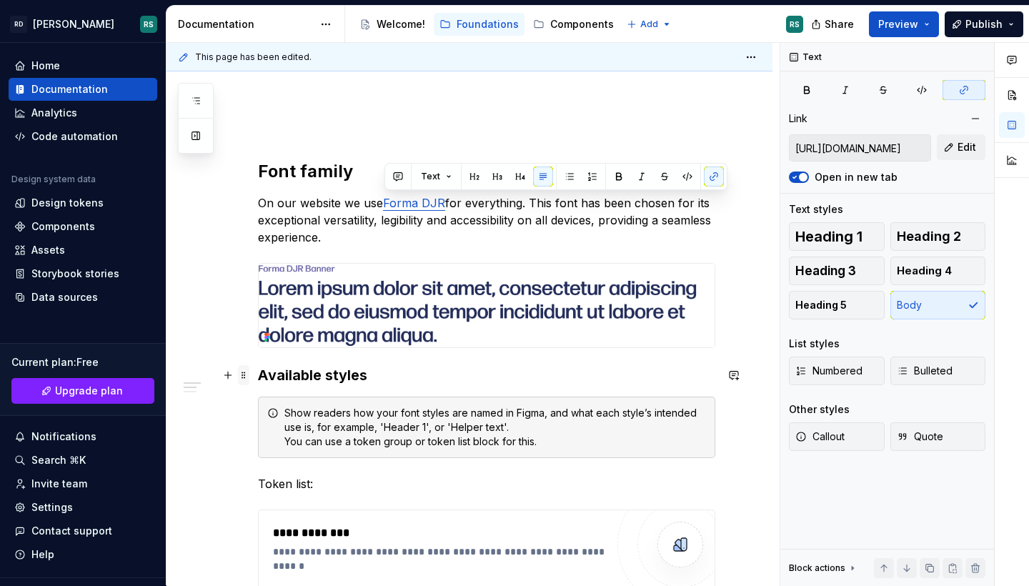
click at [244, 374] on span at bounding box center [243, 375] width 11 height 20
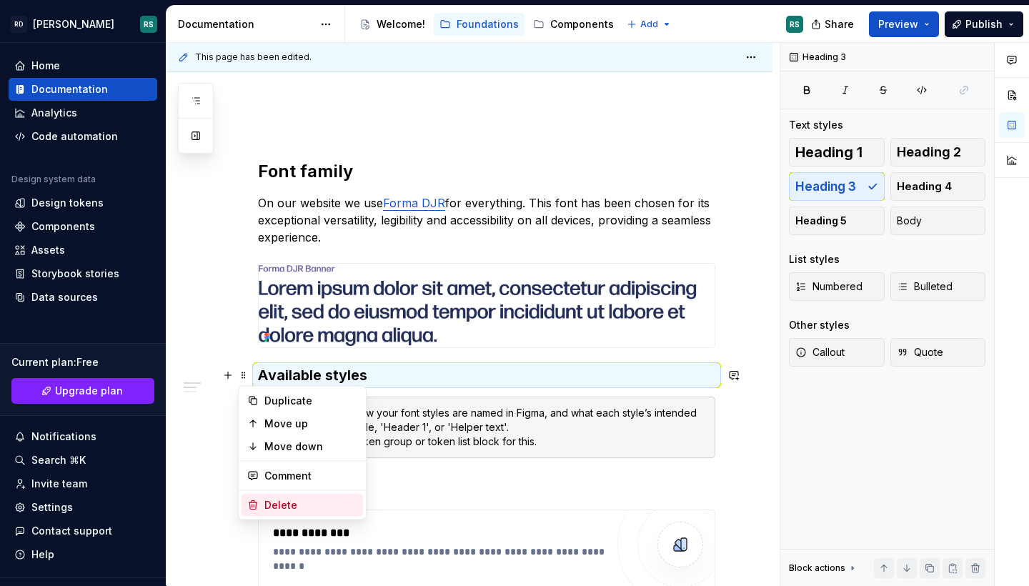
click at [285, 505] on div "Delete" at bounding box center [310, 505] width 93 height 14
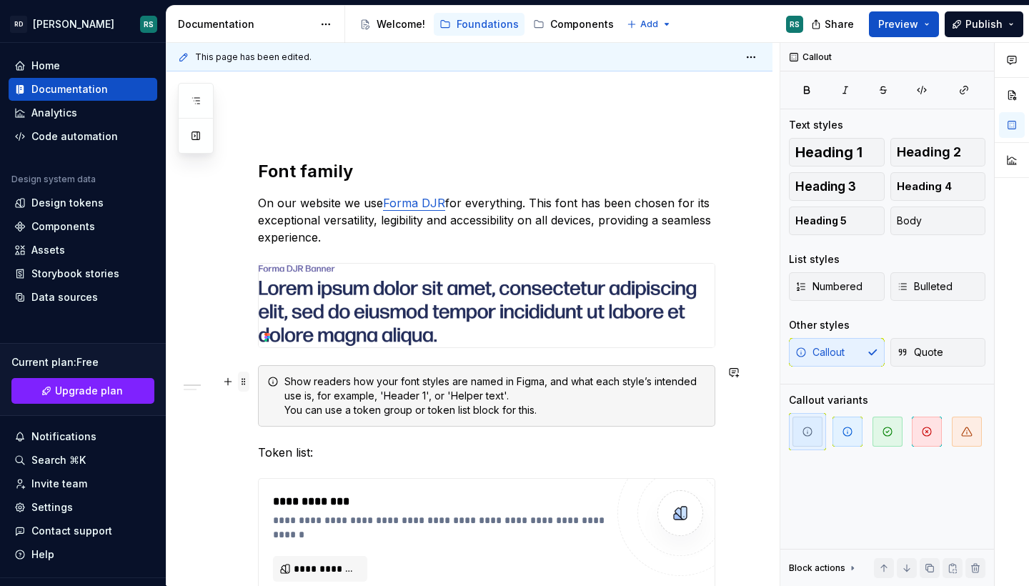
click at [244, 379] on span at bounding box center [243, 381] width 11 height 20
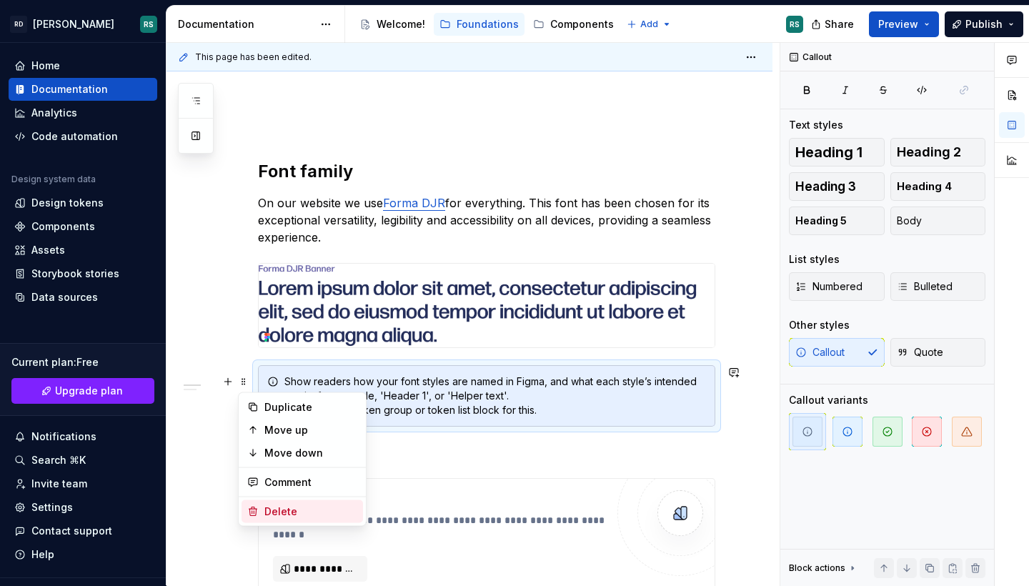
click at [266, 511] on div "Delete" at bounding box center [310, 511] width 93 height 14
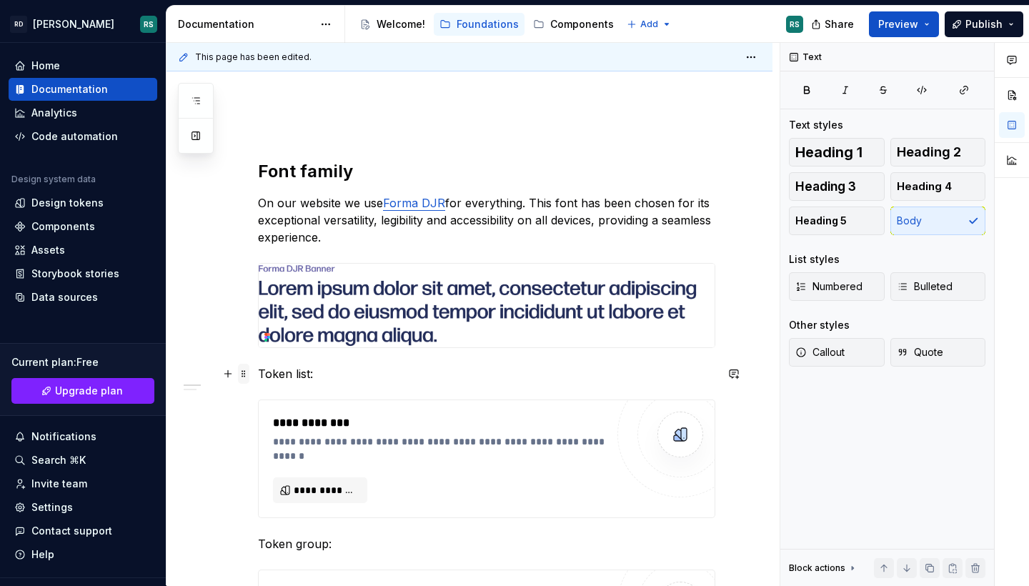
click at [244, 371] on span at bounding box center [243, 374] width 11 height 20
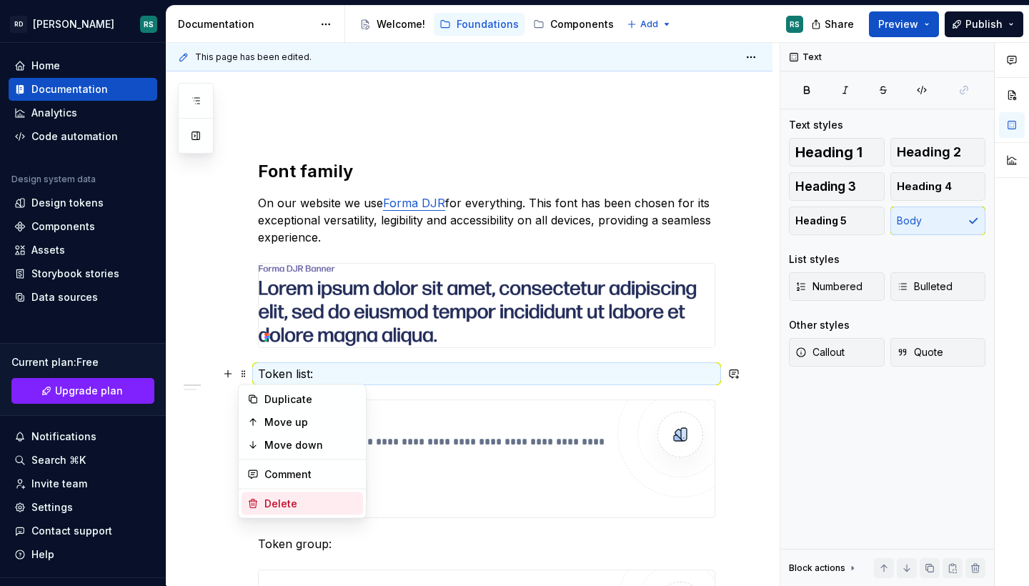
click at [270, 501] on div "Delete" at bounding box center [310, 503] width 93 height 14
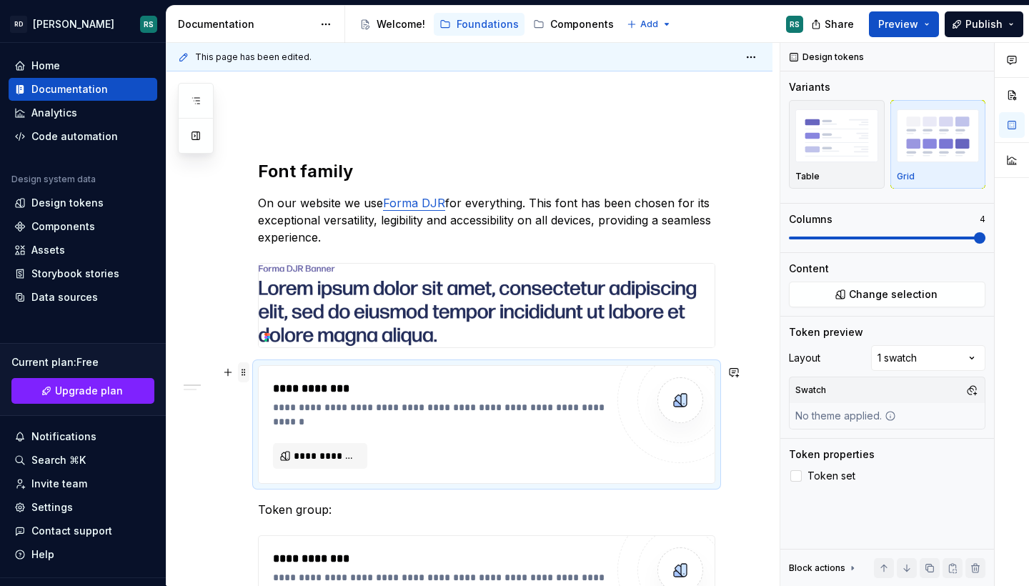
click at [242, 375] on span at bounding box center [243, 372] width 11 height 20
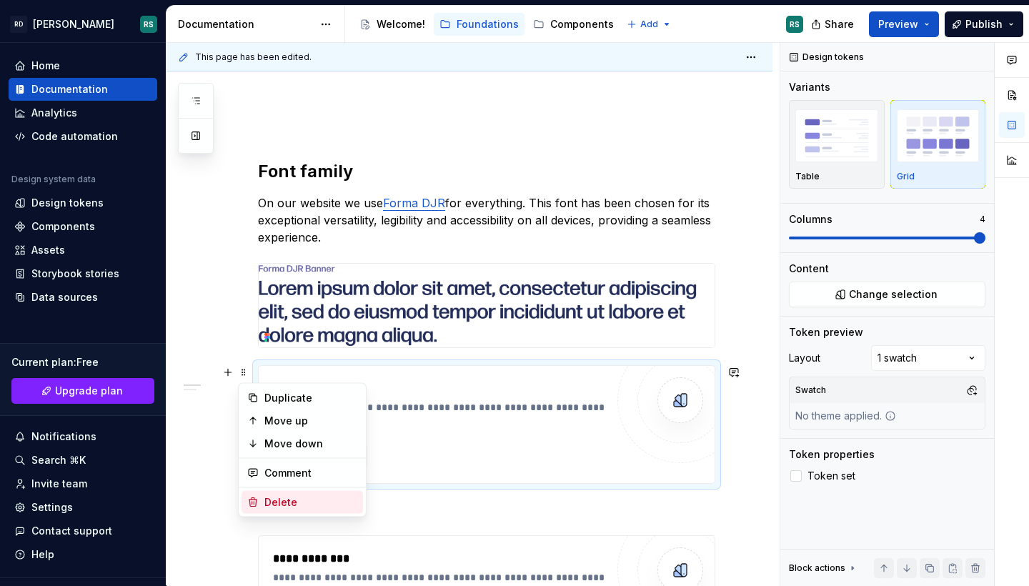
click at [264, 499] on div "Delete" at bounding box center [301, 502] width 121 height 23
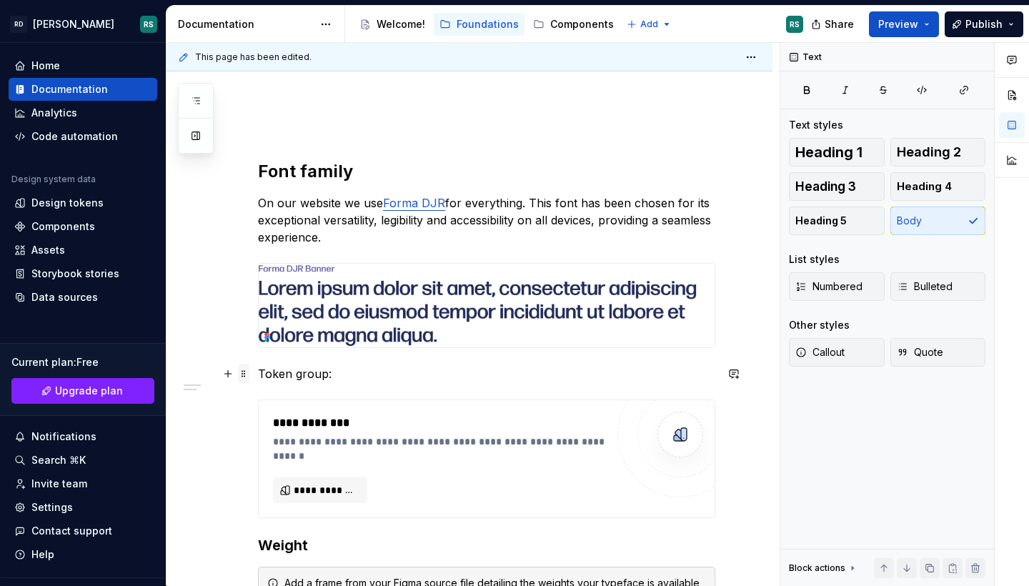
click at [244, 373] on span at bounding box center [243, 374] width 11 height 20
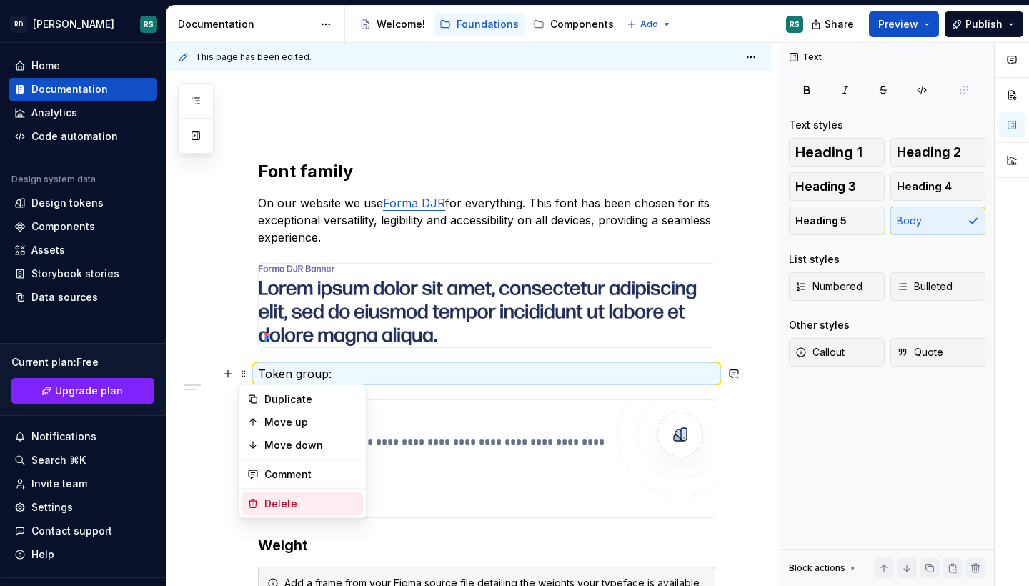
click at [273, 501] on div "Delete" at bounding box center [310, 503] width 93 height 14
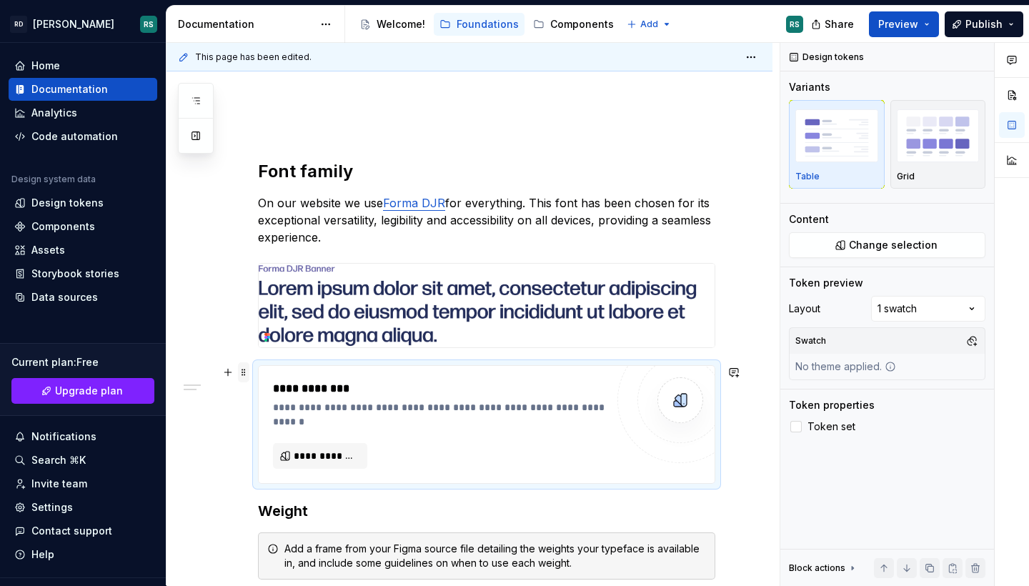
click at [241, 369] on span at bounding box center [243, 372] width 11 height 20
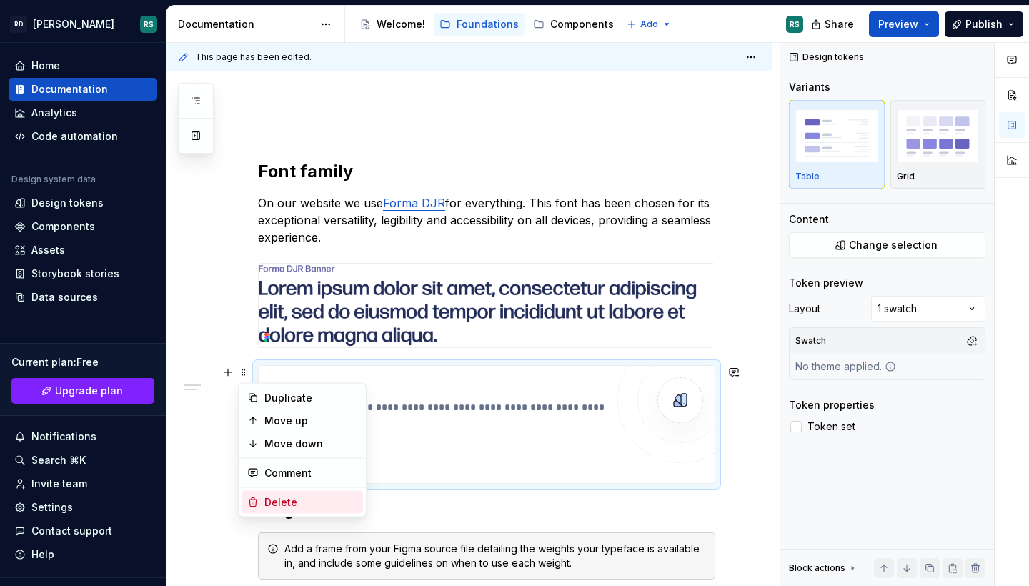
click at [276, 504] on div "Delete" at bounding box center [310, 502] width 93 height 14
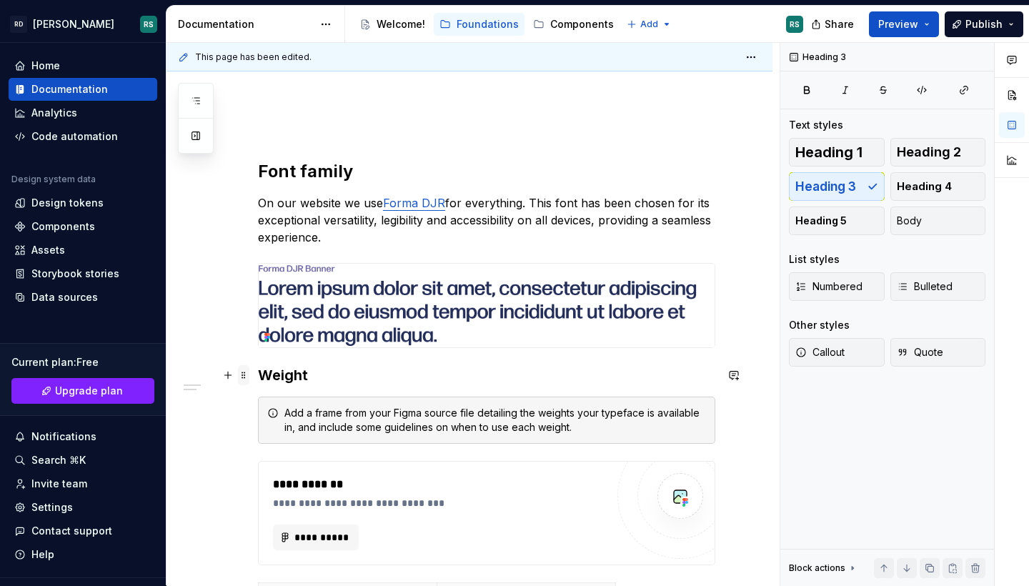
click at [241, 376] on span at bounding box center [243, 375] width 11 height 20
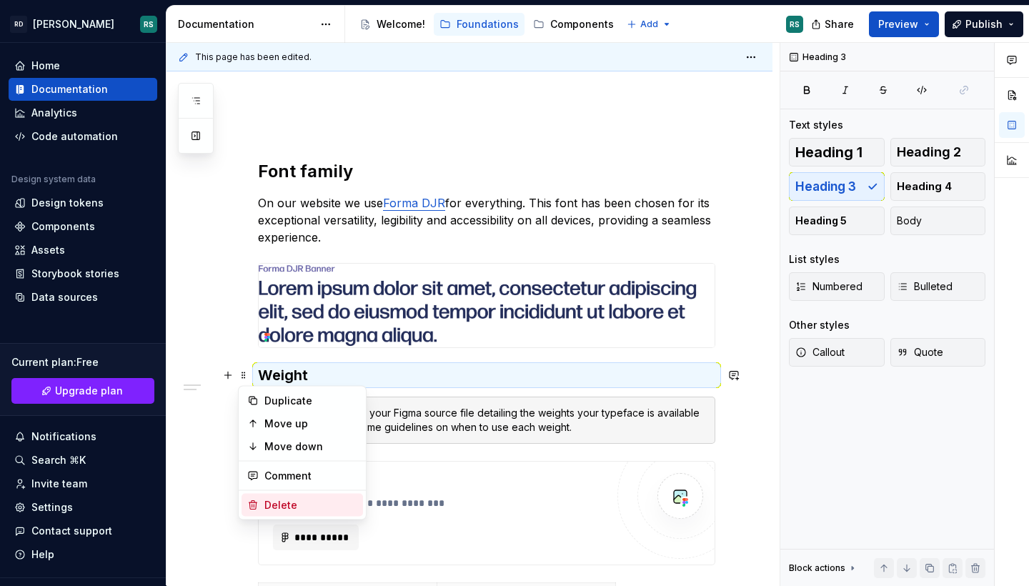
click at [271, 505] on div "Delete" at bounding box center [310, 505] width 93 height 14
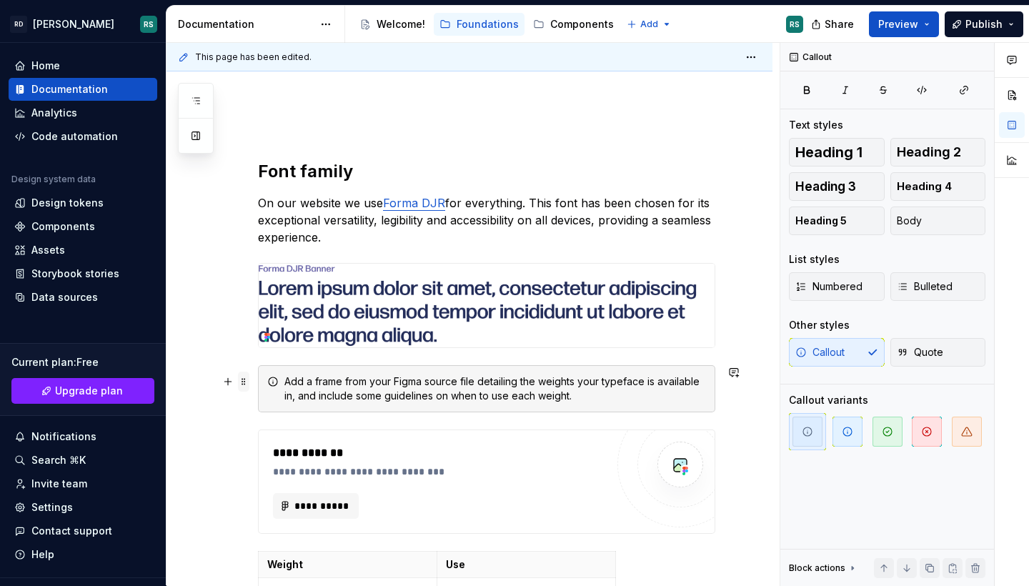
click at [241, 380] on span at bounding box center [243, 381] width 11 height 20
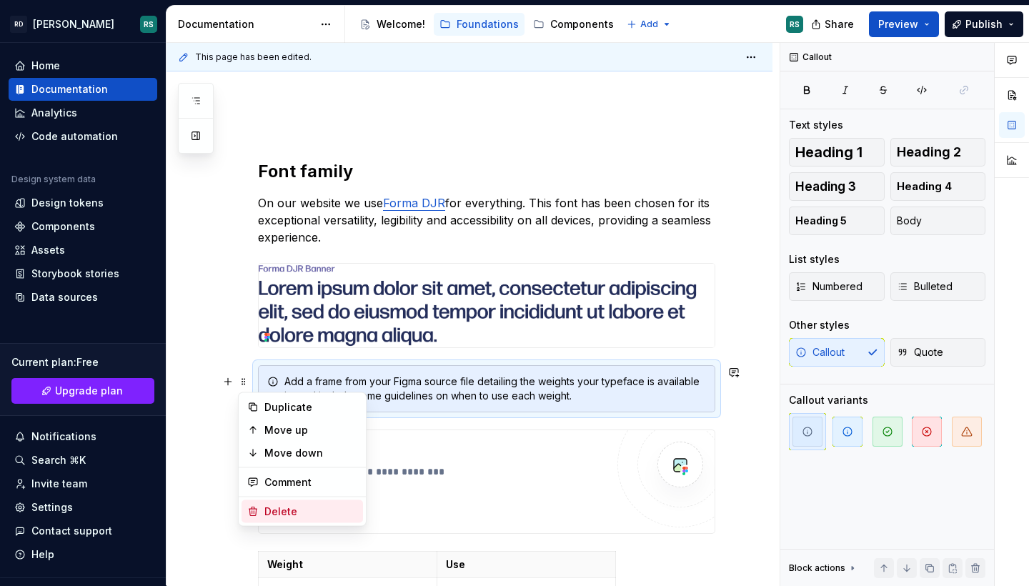
click at [272, 510] on div "Delete" at bounding box center [310, 511] width 93 height 14
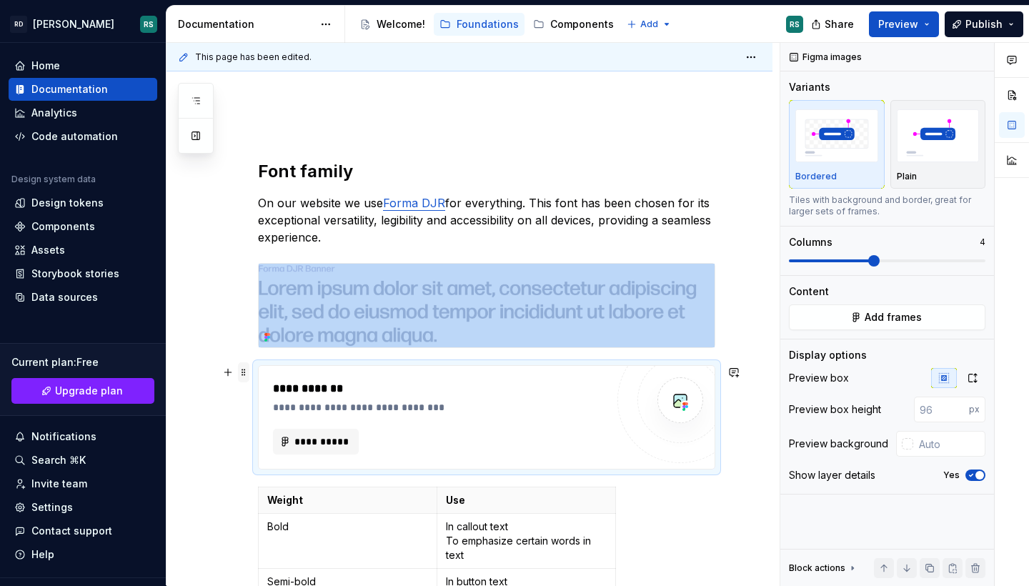
click at [244, 374] on span at bounding box center [243, 372] width 11 height 20
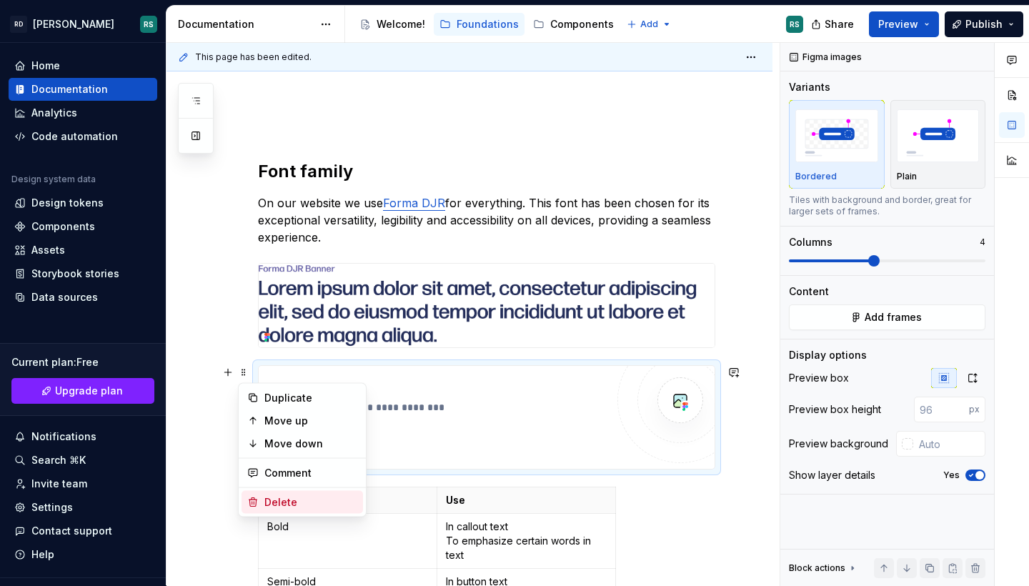
click at [270, 500] on div "Delete" at bounding box center [310, 502] width 93 height 14
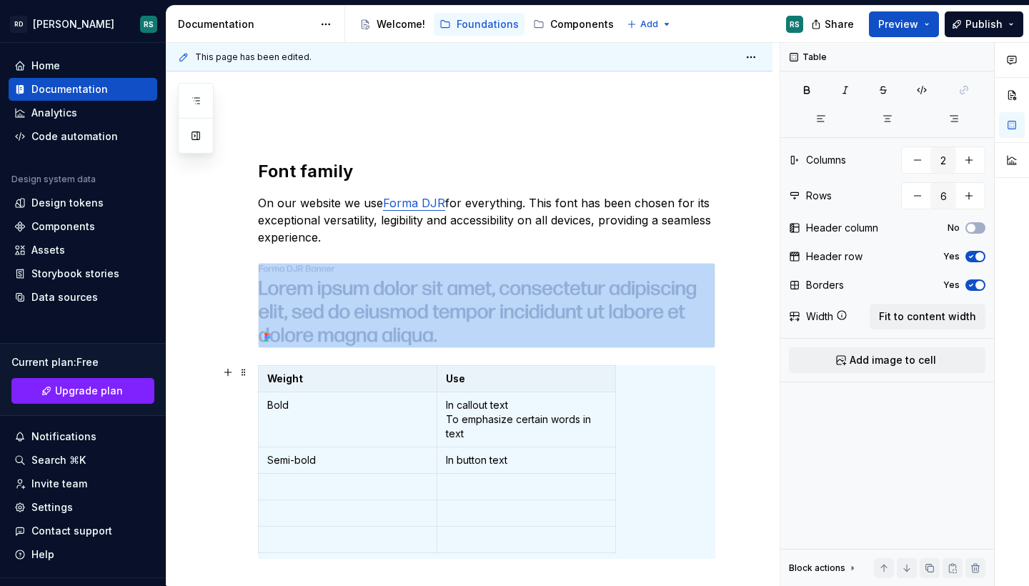
scroll to position [167, 0]
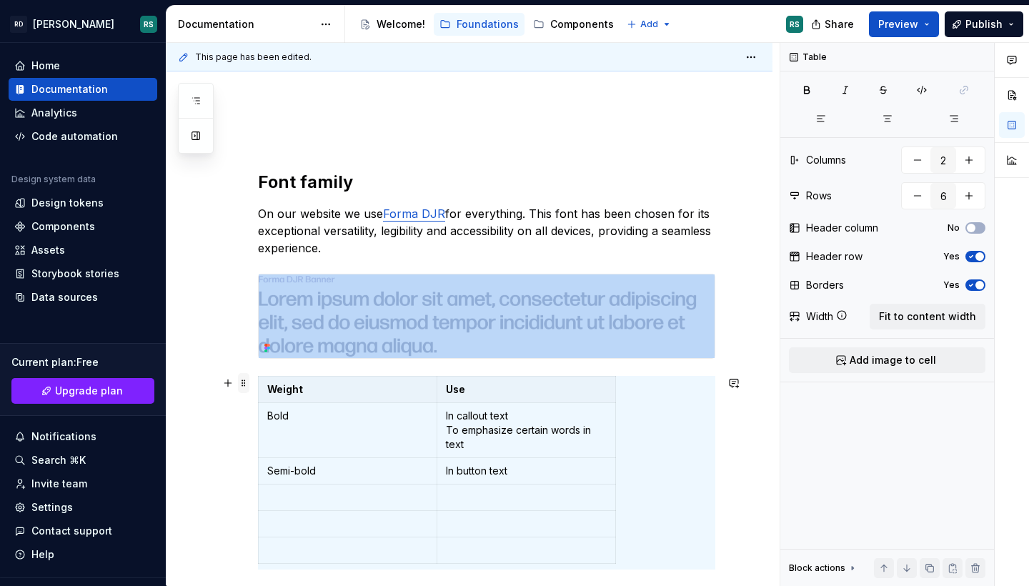
click at [241, 381] on span at bounding box center [243, 383] width 11 height 20
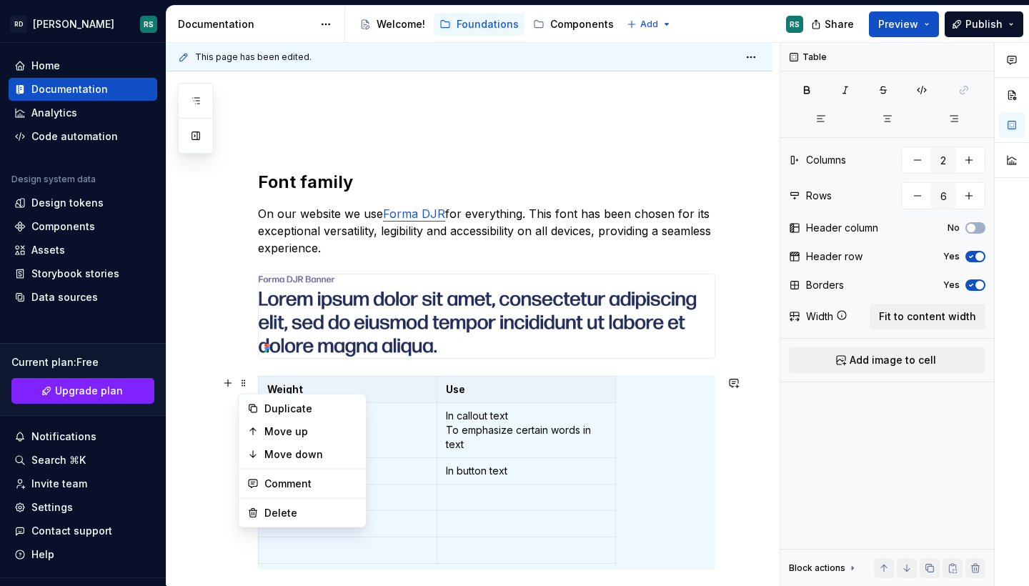
click at [218, 453] on div "Font family On our website we use Forma DJR for everything. This font has been …" at bounding box center [469, 445] width 606 height 703
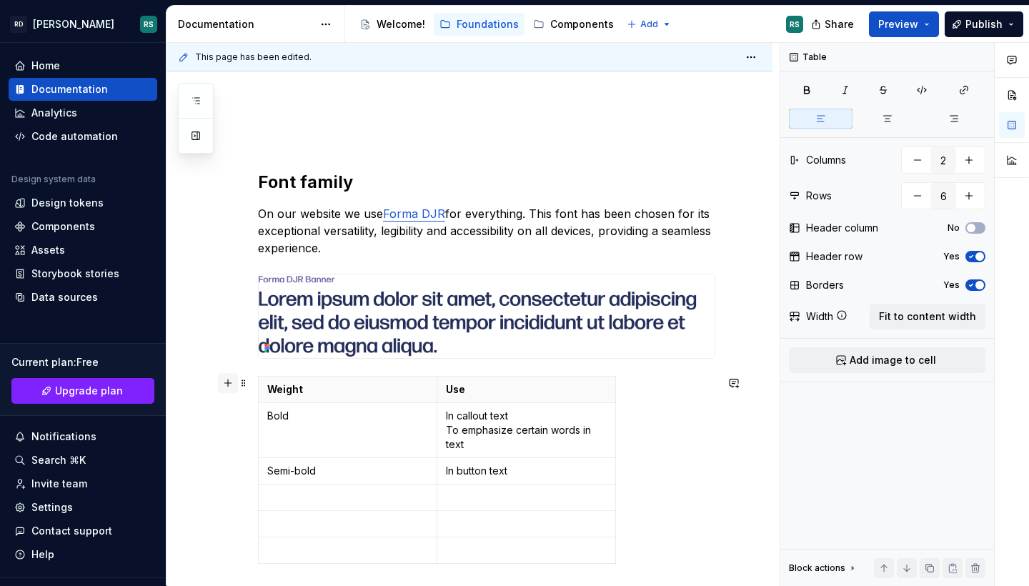
click at [224, 381] on button "button" at bounding box center [228, 383] width 20 height 20
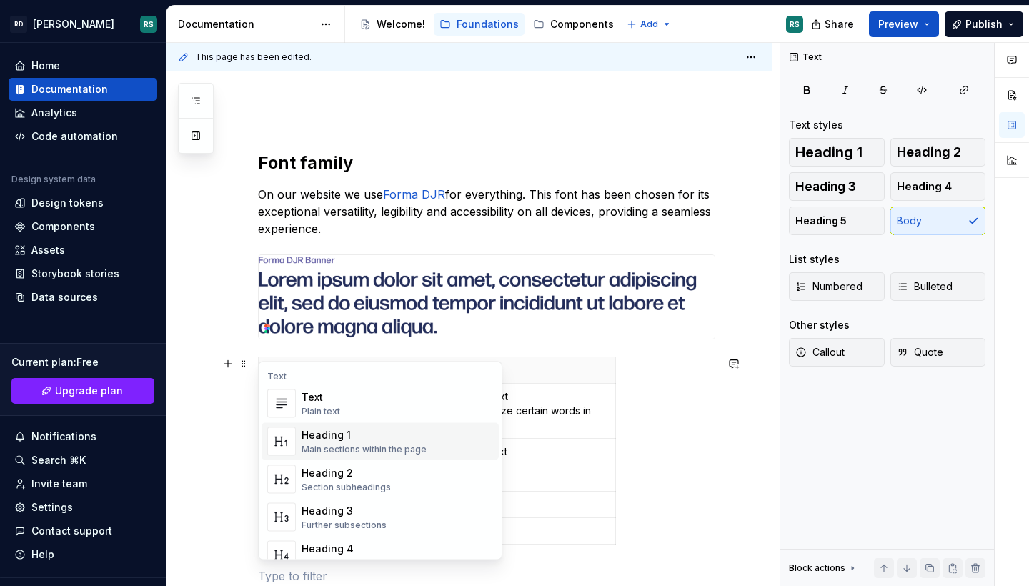
click at [325, 431] on div "Heading 1" at bounding box center [363, 435] width 125 height 14
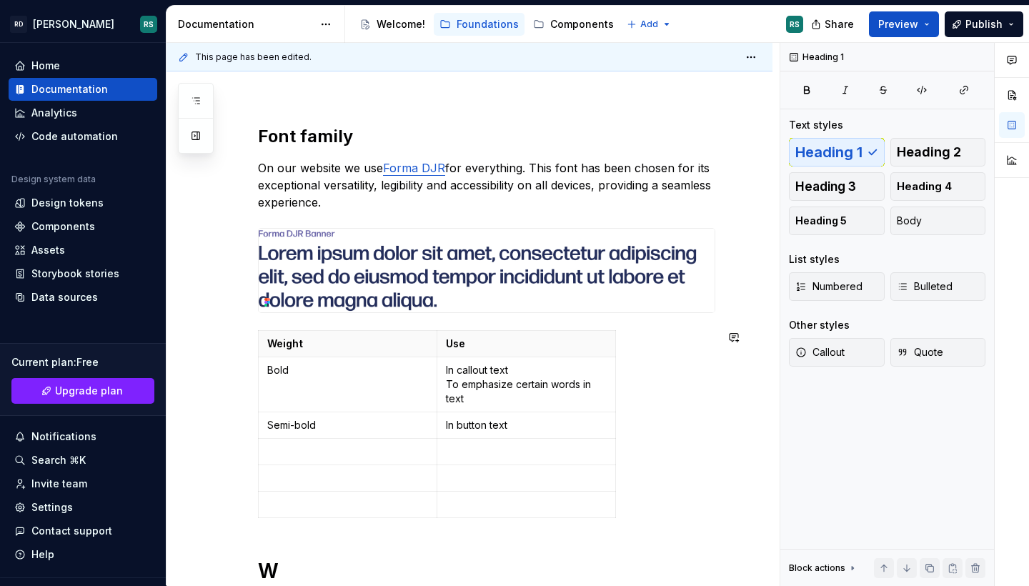
scroll to position [281, 0]
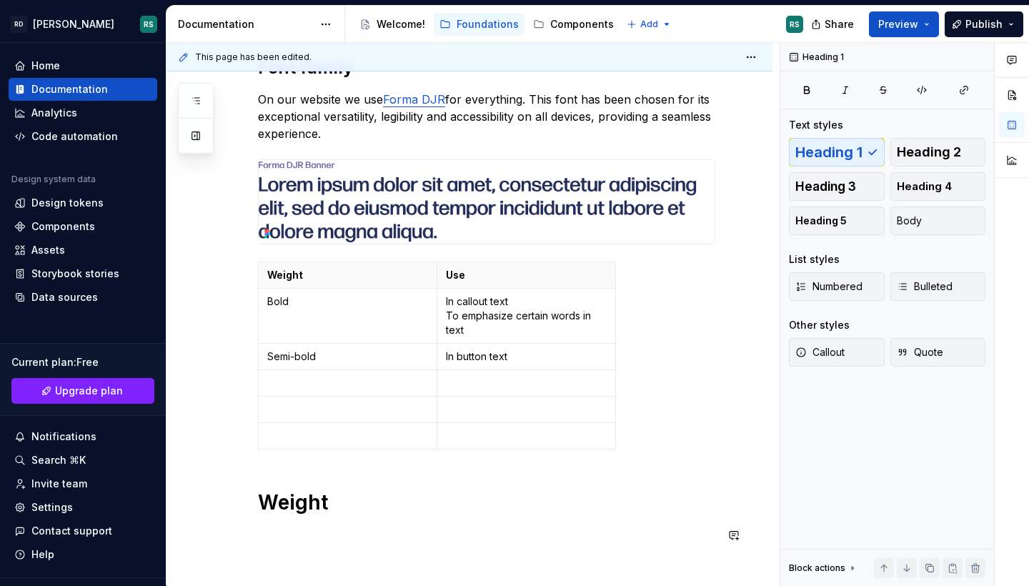
click at [337, 519] on div "Font family On our website we use Forma DJR for everything. This font has been …" at bounding box center [486, 279] width 457 height 530
click at [239, 502] on span at bounding box center [243, 502] width 11 height 20
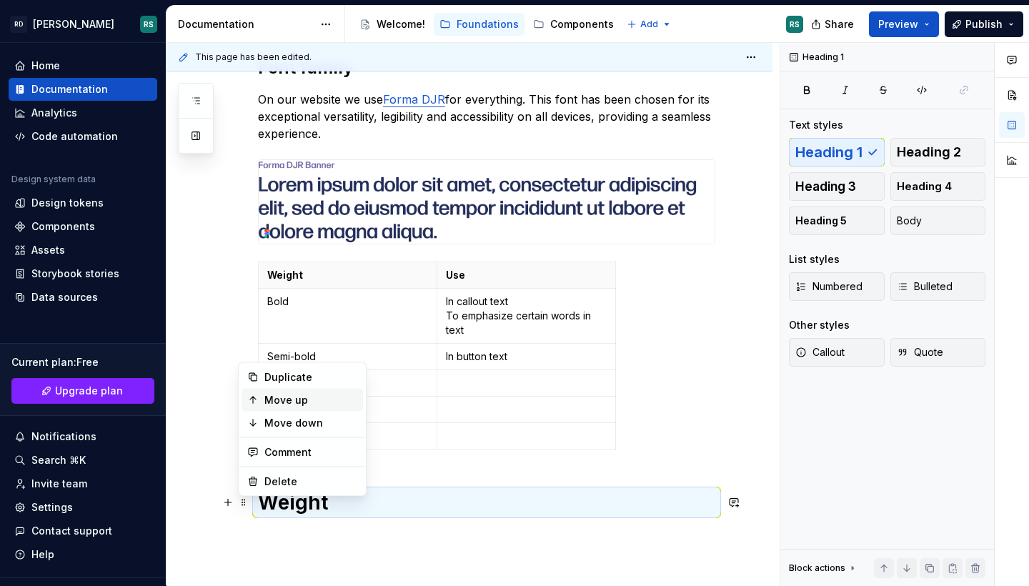
click at [286, 402] on div "Move up" at bounding box center [310, 400] width 93 height 14
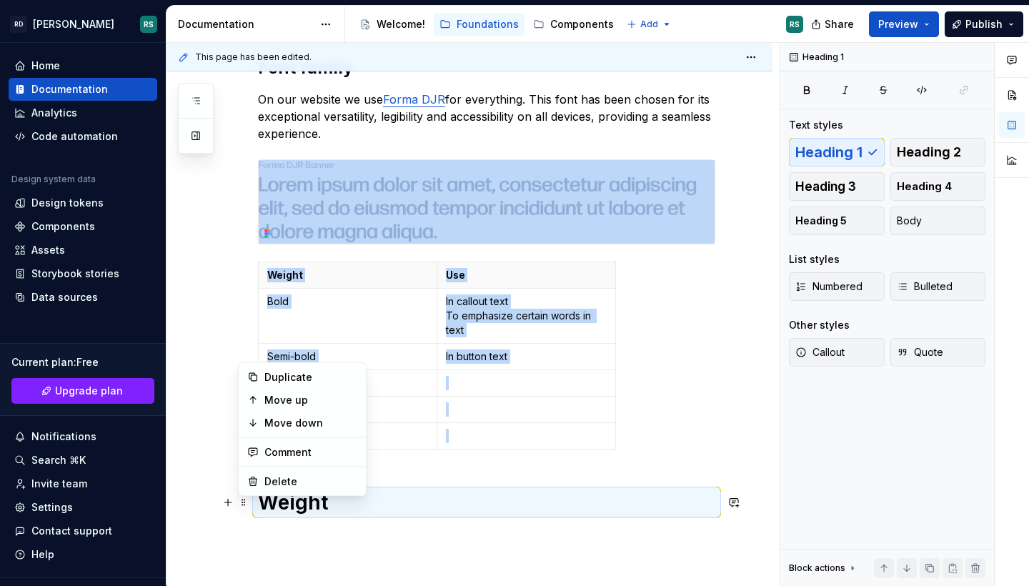
scroll to position [341, 0]
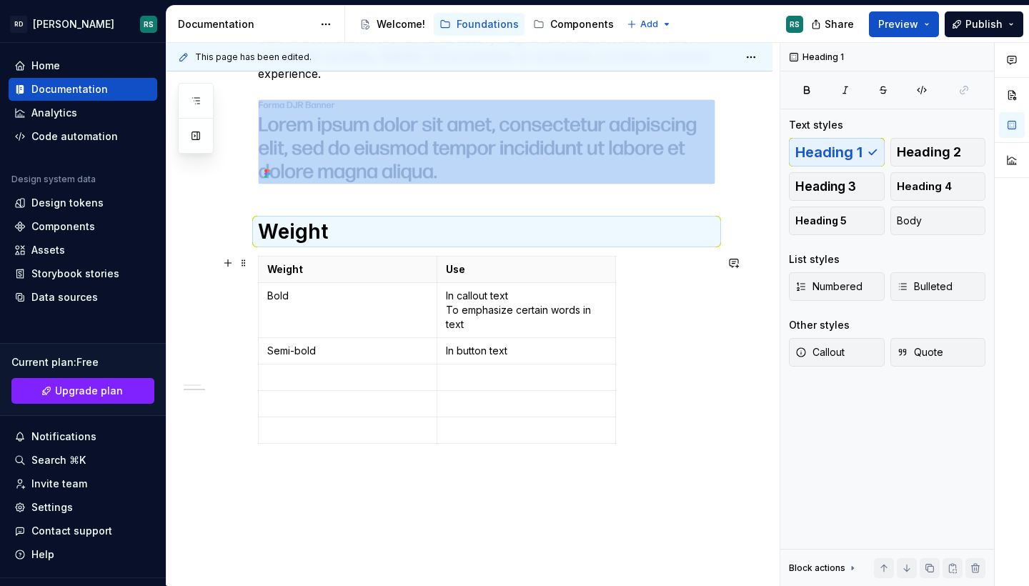
click at [198, 311] on div "Font family On our website we use Forma DJR for everything. This font has been …" at bounding box center [469, 297] width 606 height 757
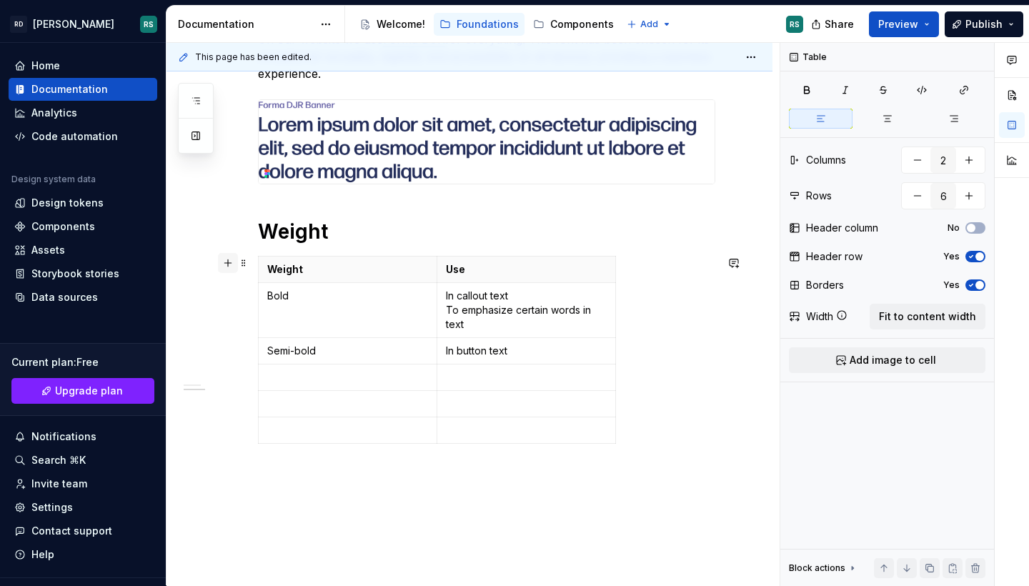
click at [222, 259] on button "button" at bounding box center [228, 263] width 20 height 20
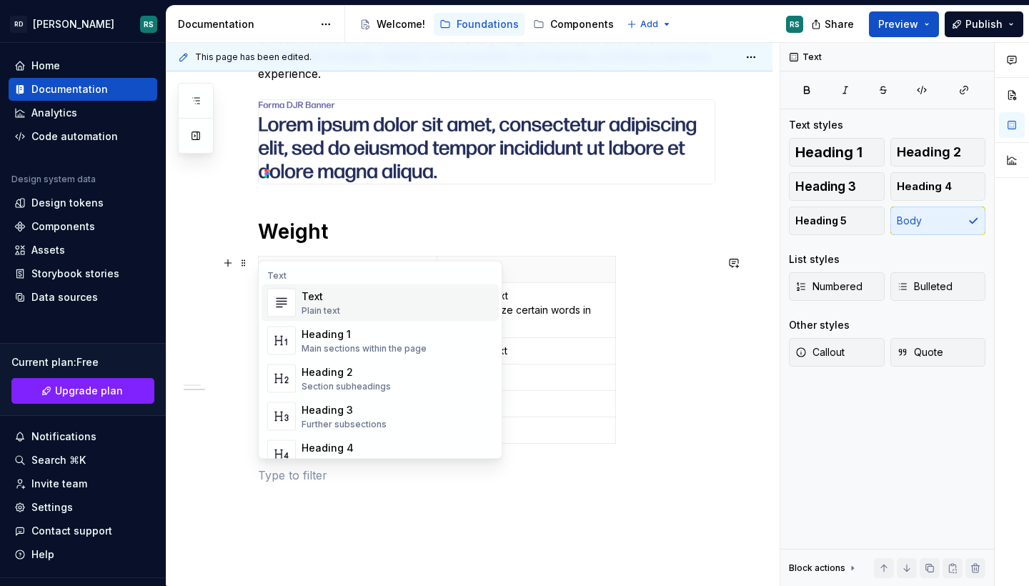
click at [350, 306] on div "Text Plain text" at bounding box center [396, 303] width 191 height 29
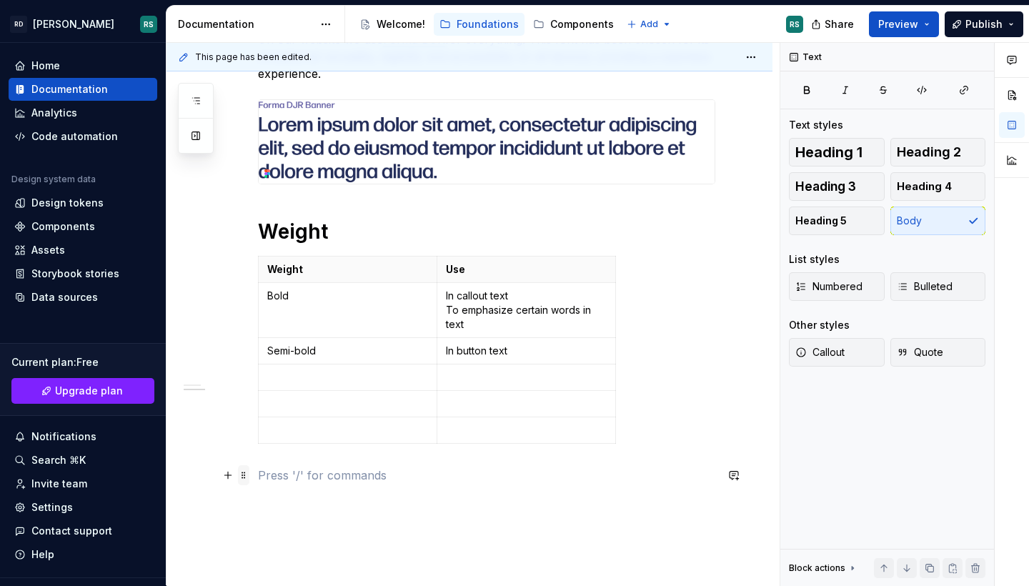
click at [244, 474] on span at bounding box center [243, 475] width 11 height 20
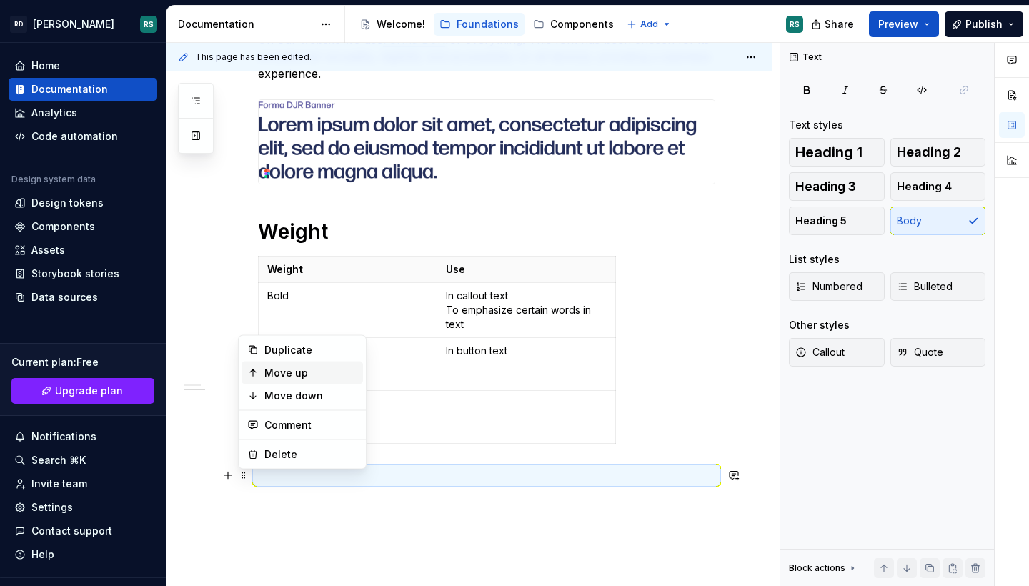
click at [307, 376] on div "Move up" at bounding box center [310, 373] width 93 height 14
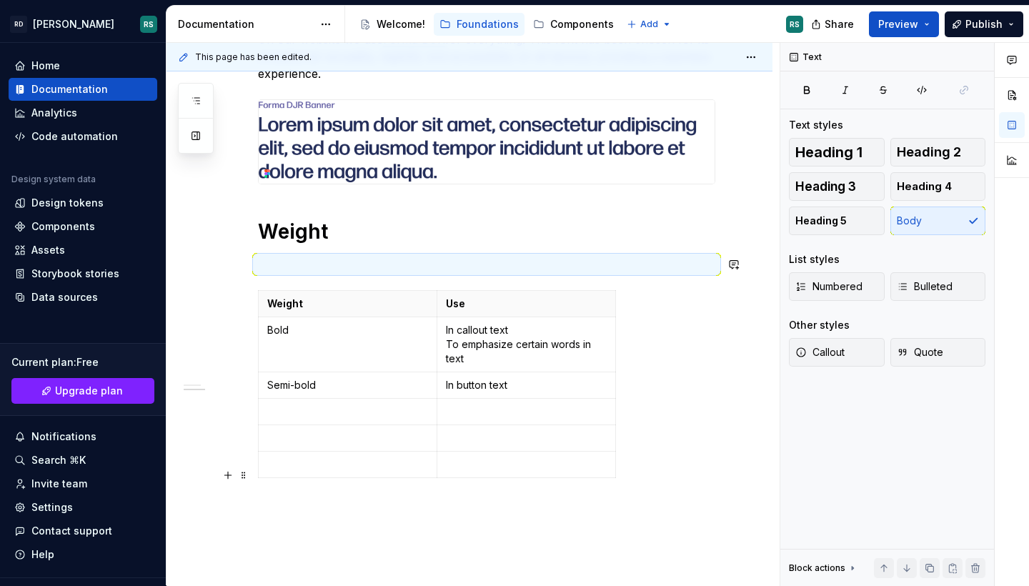
scroll to position [430, 0]
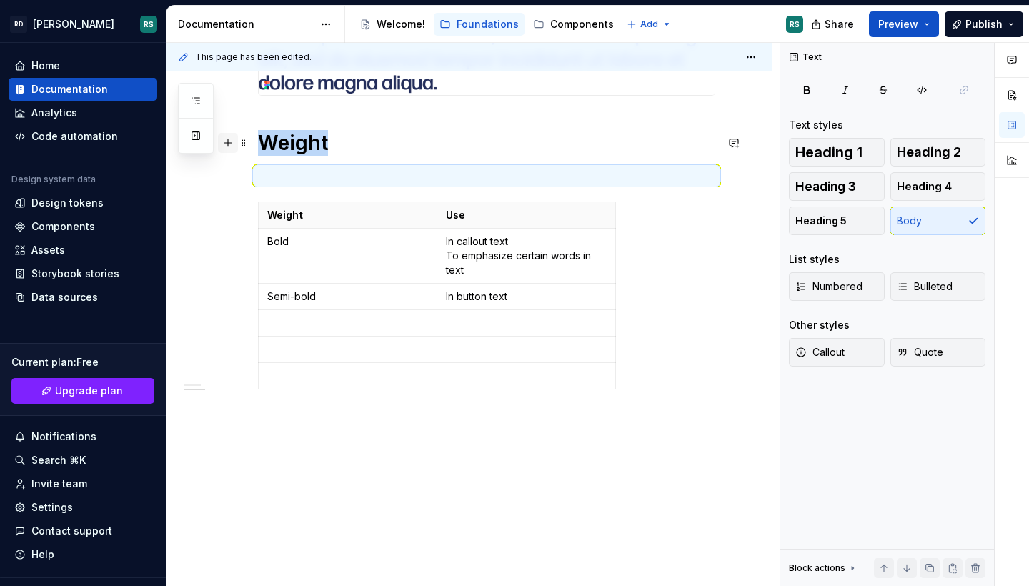
click at [229, 140] on button "button" at bounding box center [228, 143] width 20 height 20
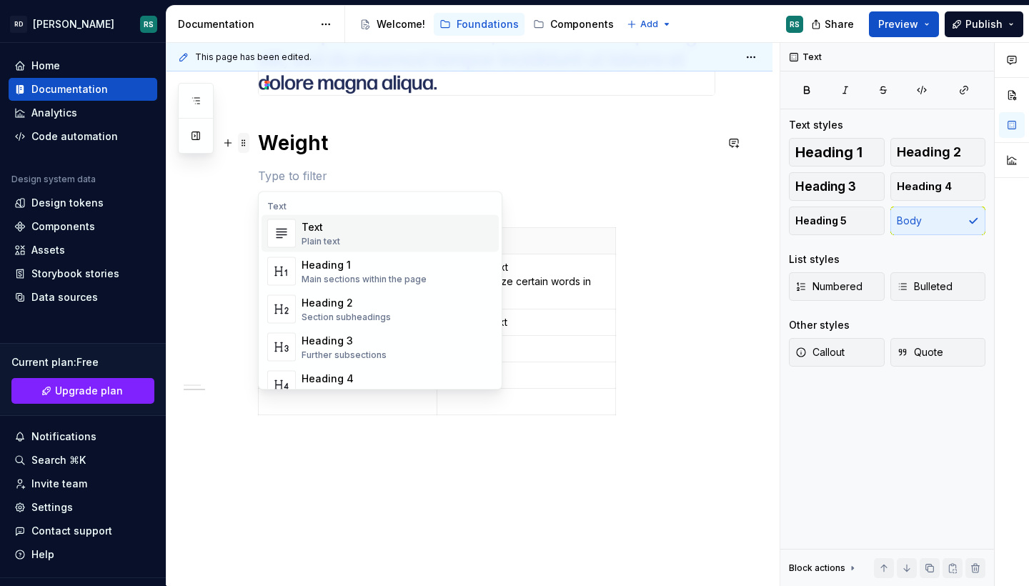
click at [246, 146] on span at bounding box center [243, 143] width 11 height 20
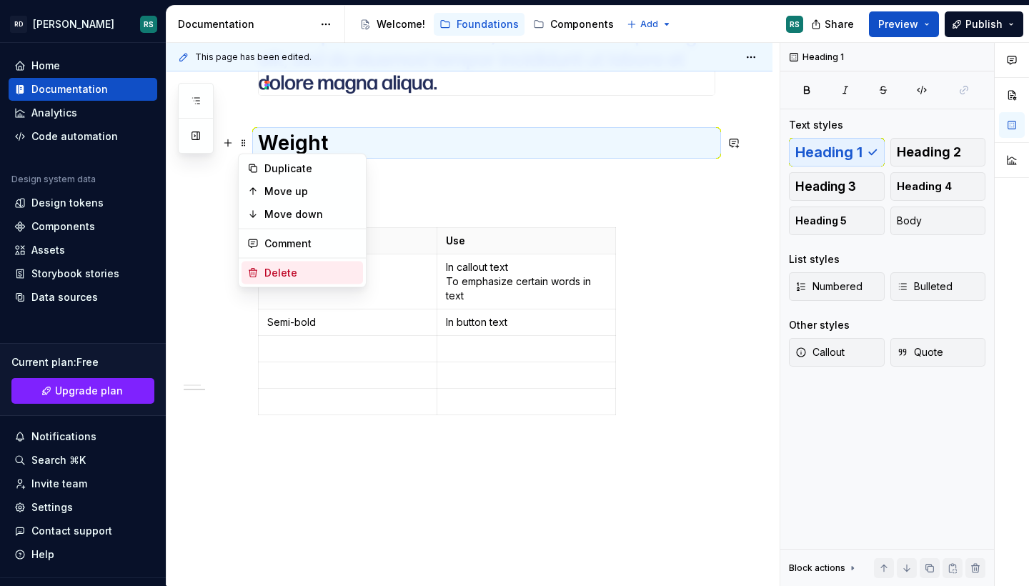
click at [286, 269] on div "Delete" at bounding box center [310, 273] width 93 height 14
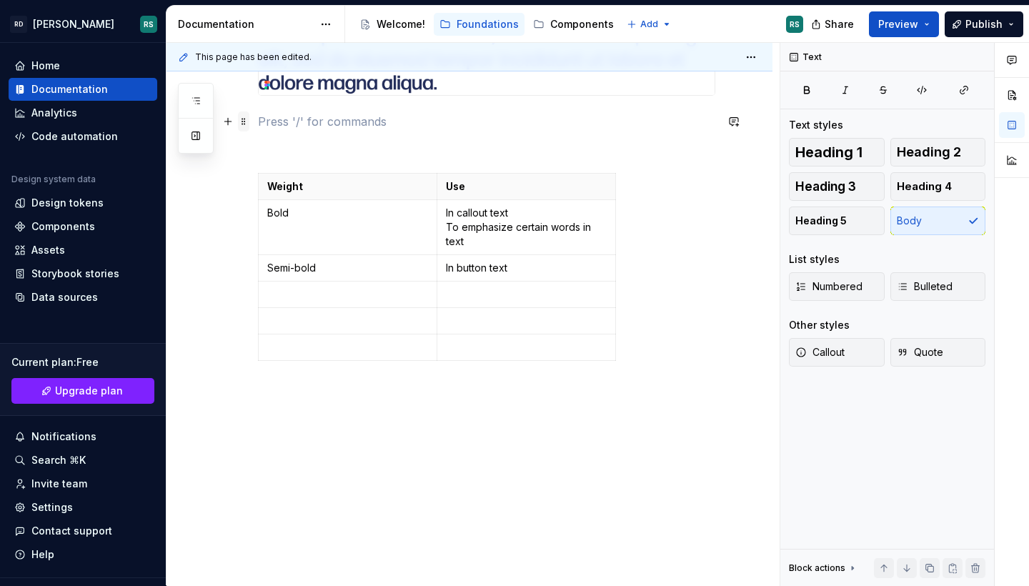
click at [244, 122] on span at bounding box center [243, 121] width 11 height 20
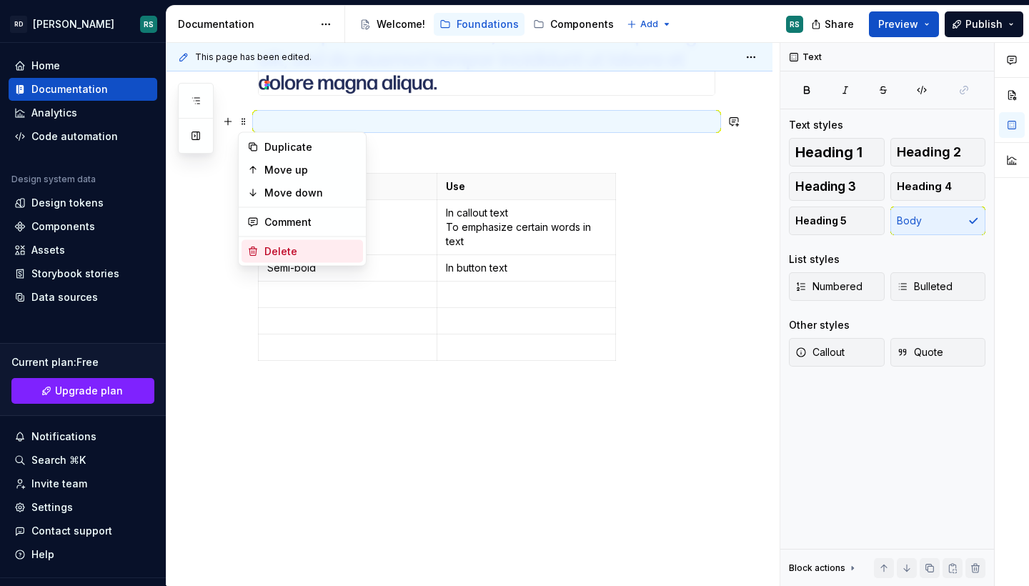
click at [284, 250] on div "Delete" at bounding box center [310, 251] width 93 height 14
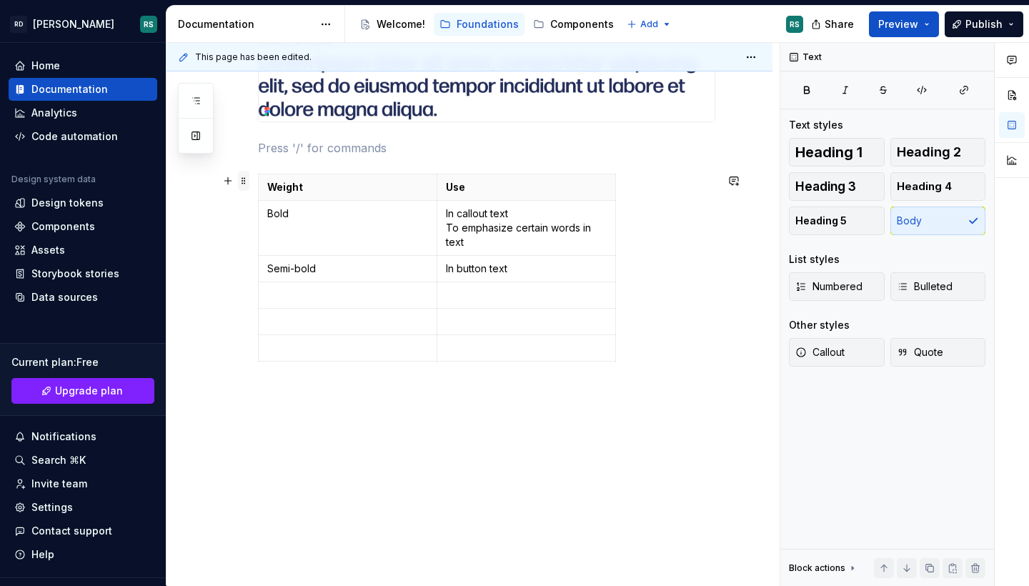
click at [241, 181] on span at bounding box center [243, 181] width 11 height 20
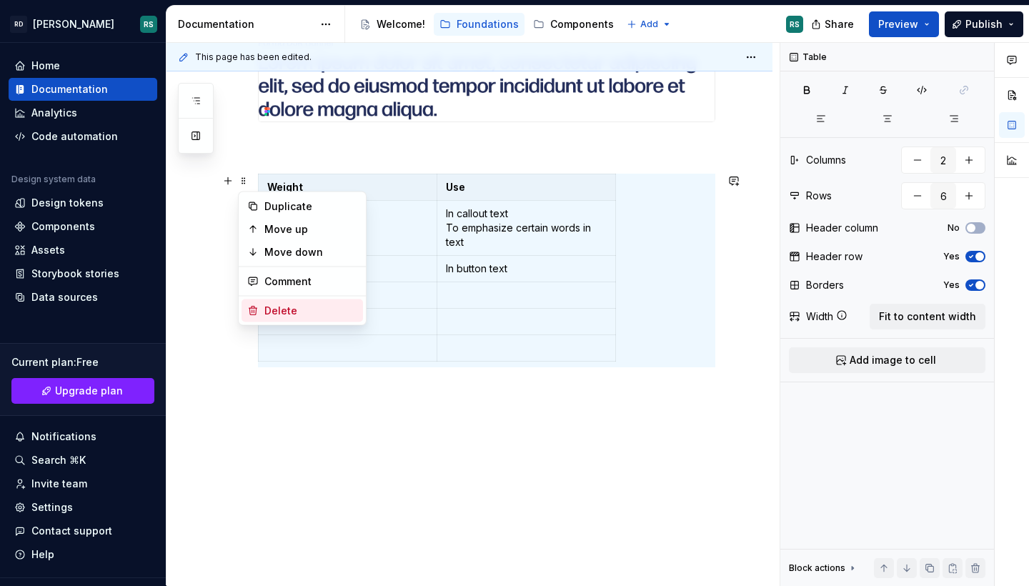
click at [278, 315] on div "Delete" at bounding box center [310, 311] width 93 height 14
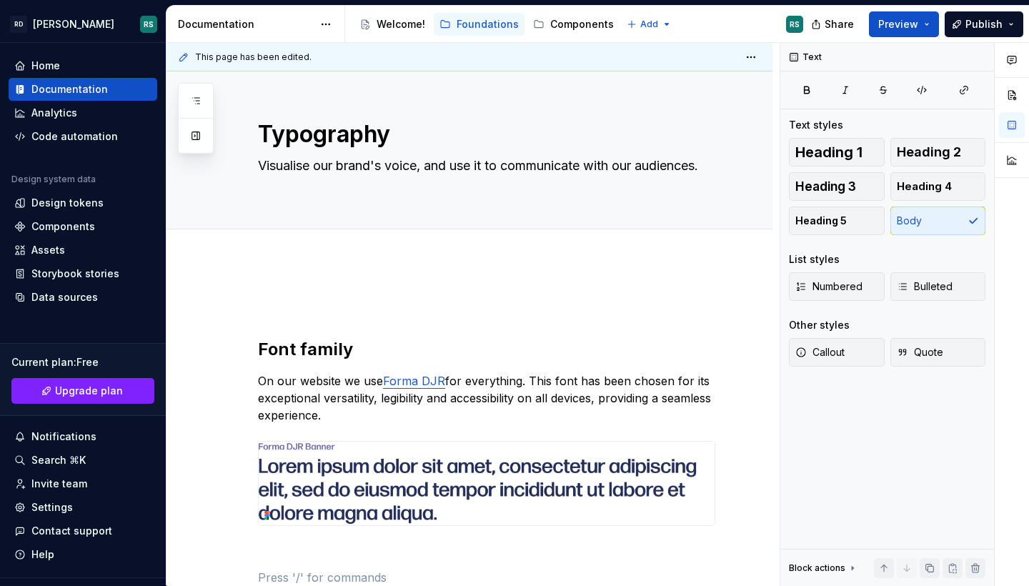
scroll to position [0, 0]
click at [295, 242] on span "Add tab" at bounding box center [293, 244] width 34 height 11
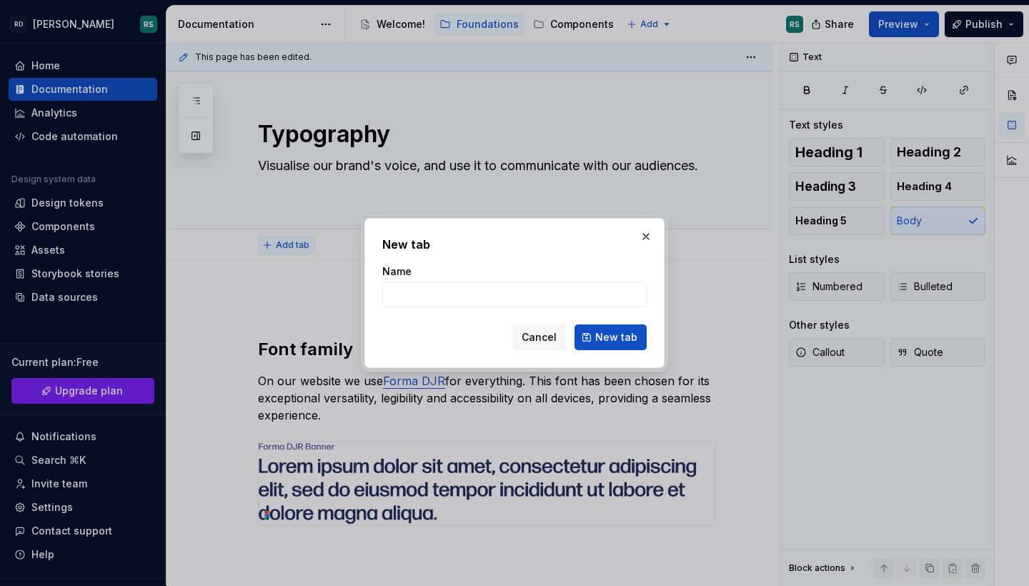
type textarea "*"
type input "Font"
click at [609, 336] on span "New tab" at bounding box center [616, 337] width 42 height 14
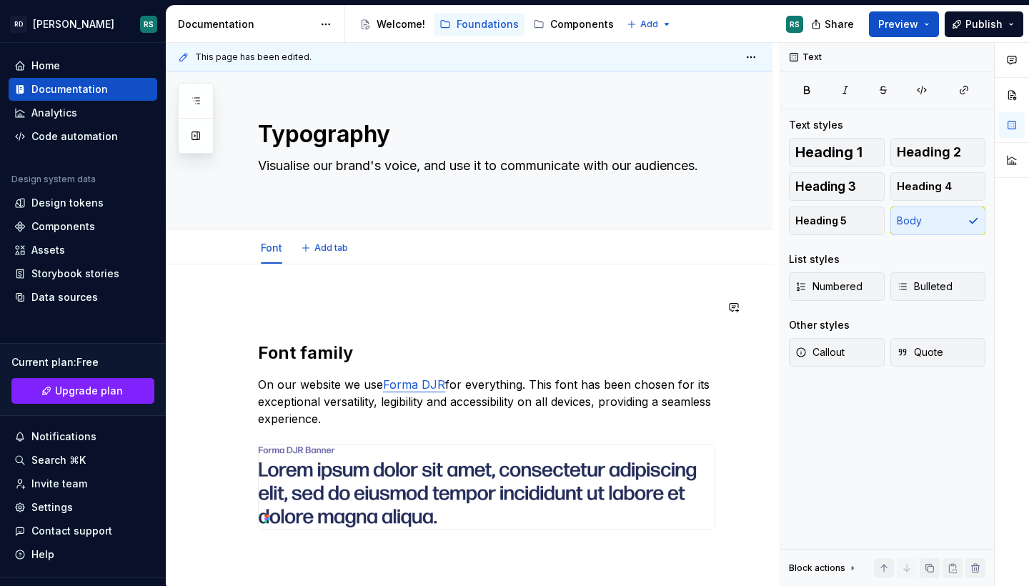
type textarea "*"
click at [327, 249] on span "Add tab" at bounding box center [331, 247] width 34 height 11
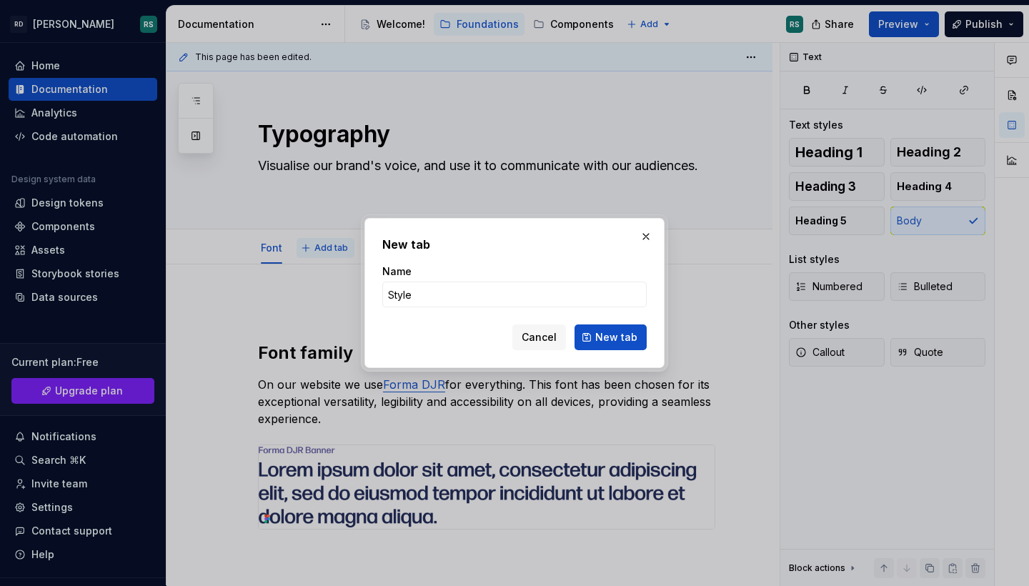
type input "Styles"
click at [611, 337] on button "New tab" at bounding box center [610, 337] width 72 height 26
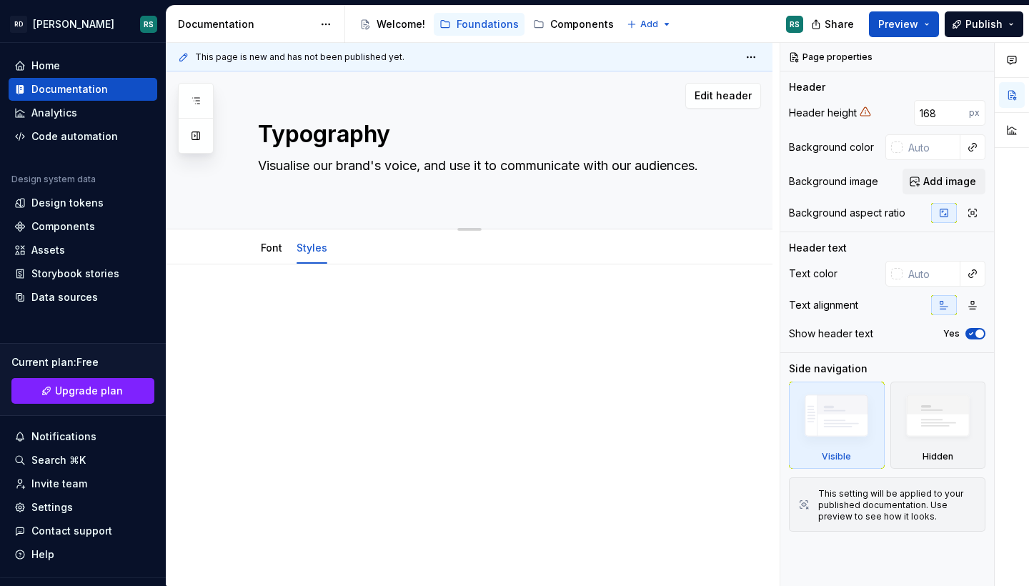
type textarea "*"
click at [368, 248] on span "Add tab" at bounding box center [376, 247] width 34 height 11
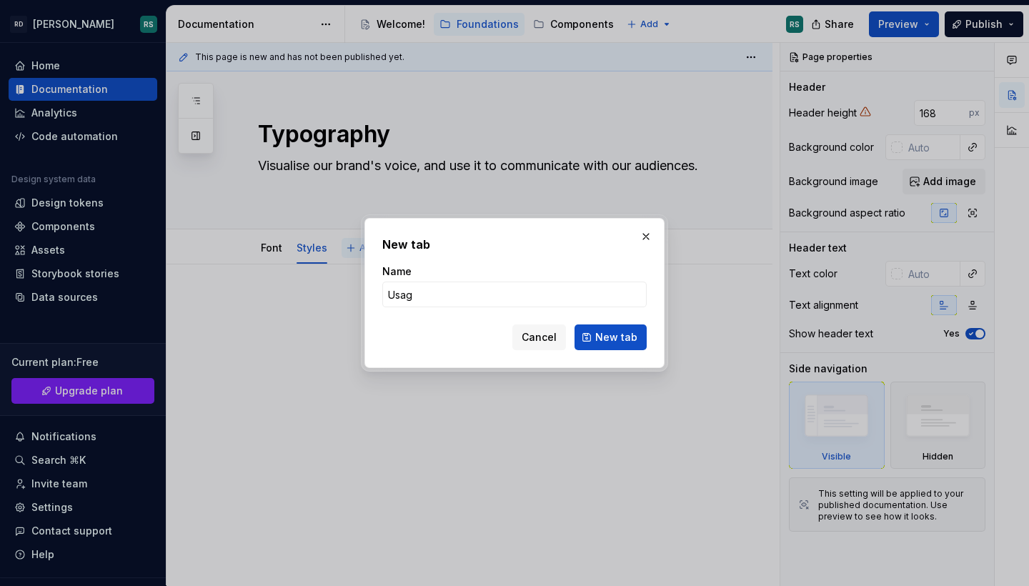
type input "Usage"
click at [611, 337] on button "New tab" at bounding box center [610, 337] width 72 height 26
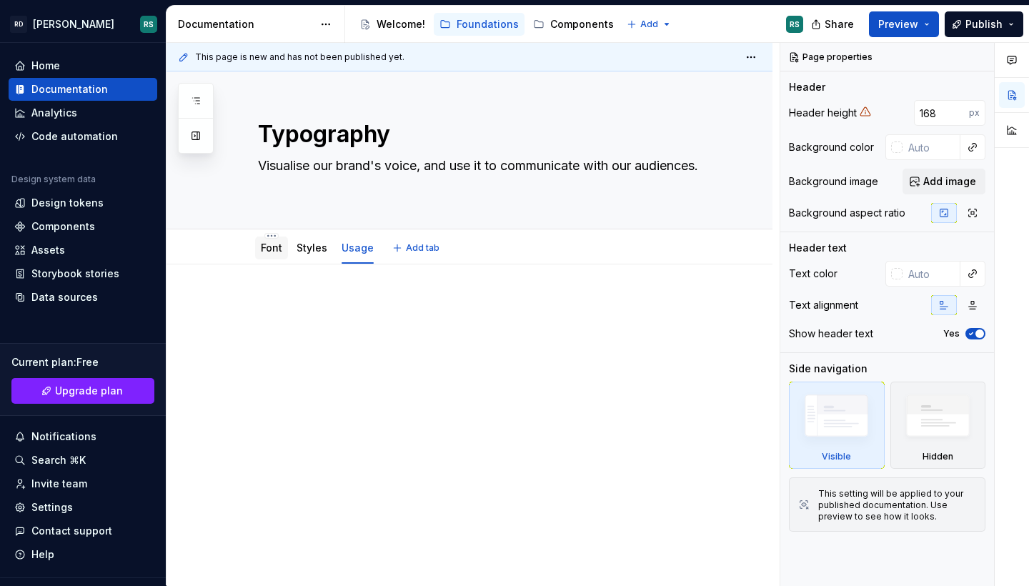
click at [268, 246] on link "Font" at bounding box center [271, 247] width 21 height 12
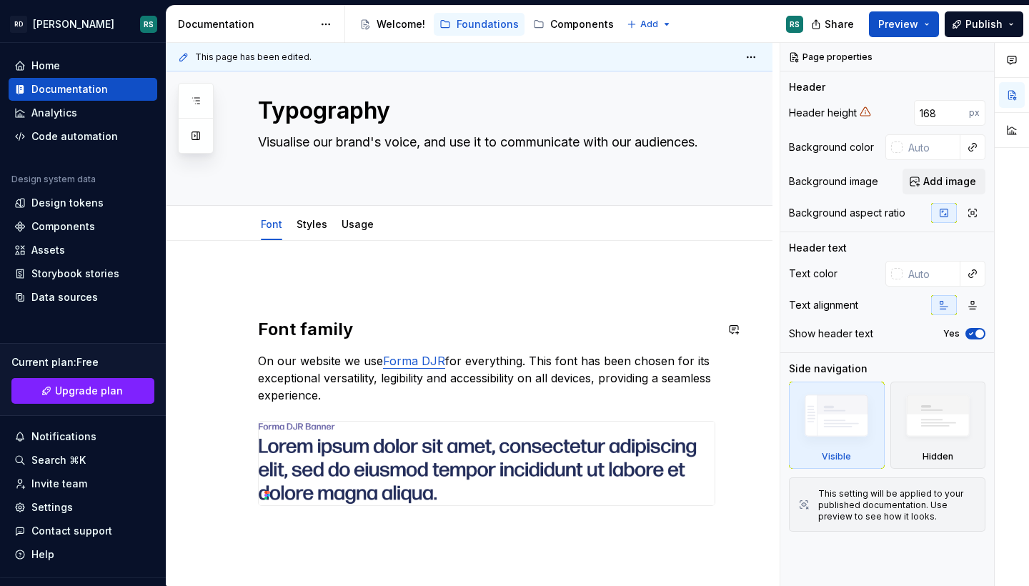
scroll to position [24, 0]
click at [243, 280] on span at bounding box center [243, 283] width 11 height 20
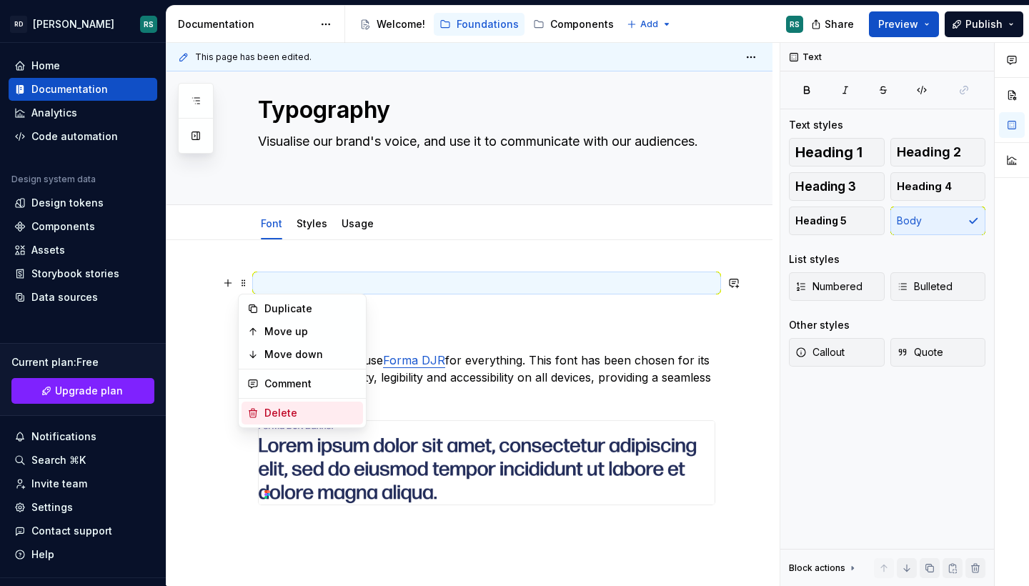
click at [277, 414] on div "Delete" at bounding box center [310, 413] width 93 height 14
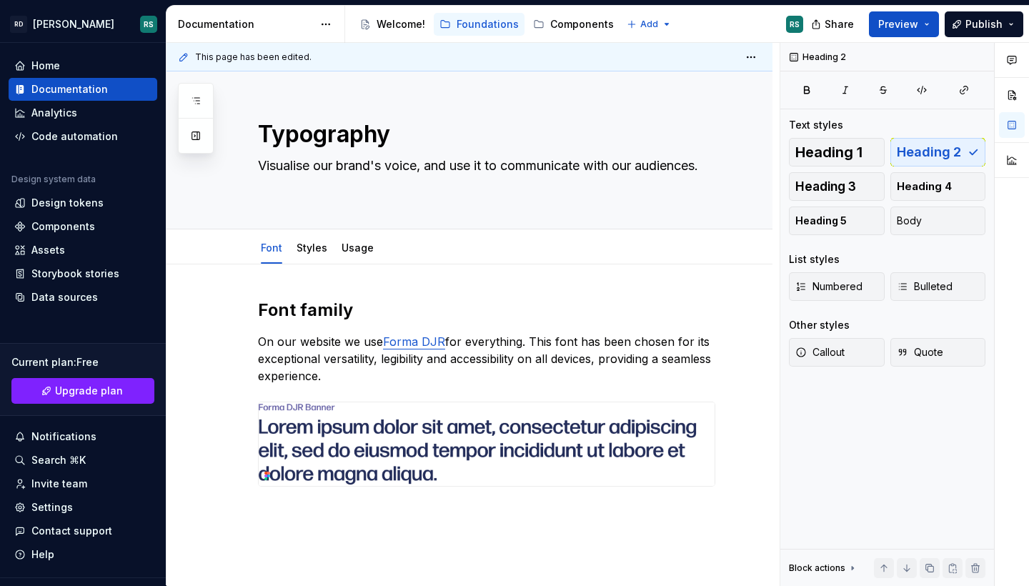
scroll to position [0, 0]
click at [893, 23] on span "Preview" at bounding box center [898, 24] width 40 height 14
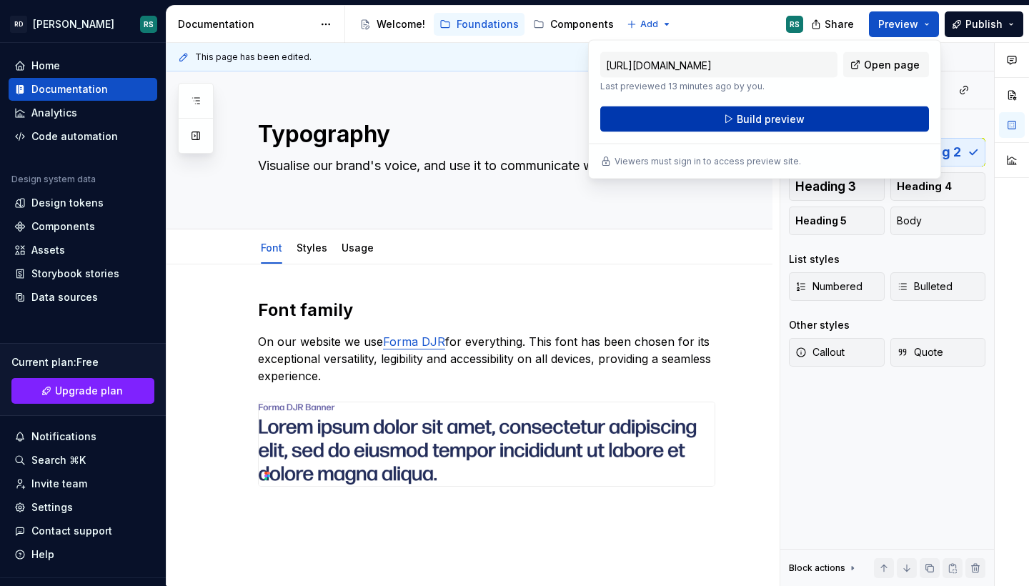
click at [751, 127] on button "Build preview" at bounding box center [764, 119] width 329 height 26
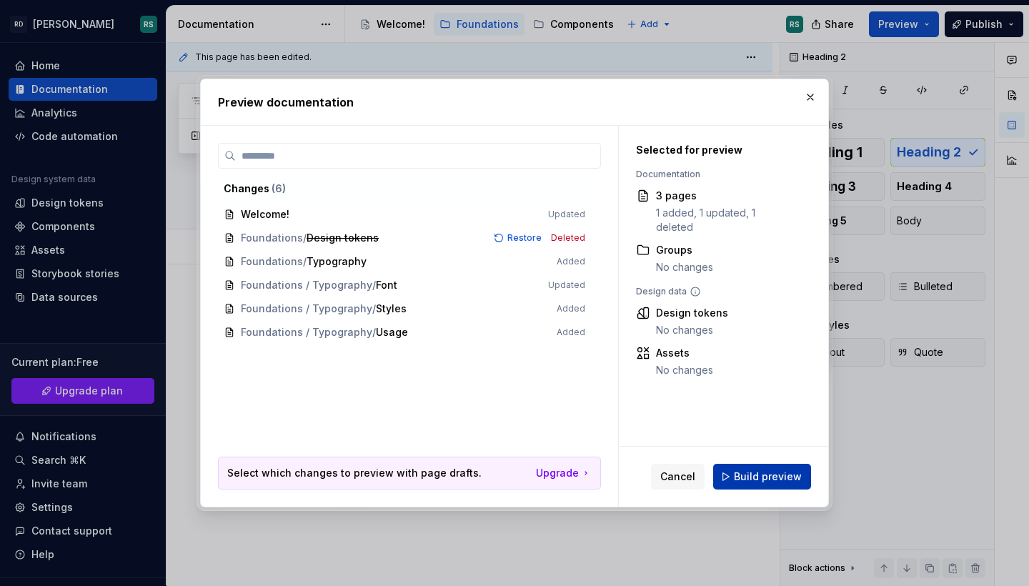
click at [749, 470] on span "Build preview" at bounding box center [768, 476] width 68 height 14
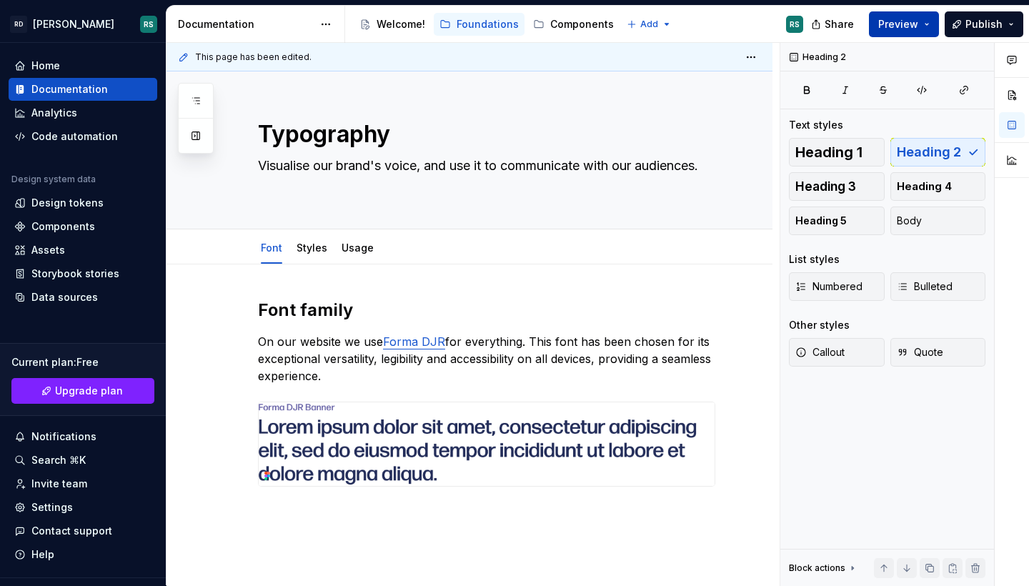
click at [926, 24] on button "Preview" at bounding box center [904, 24] width 70 height 26
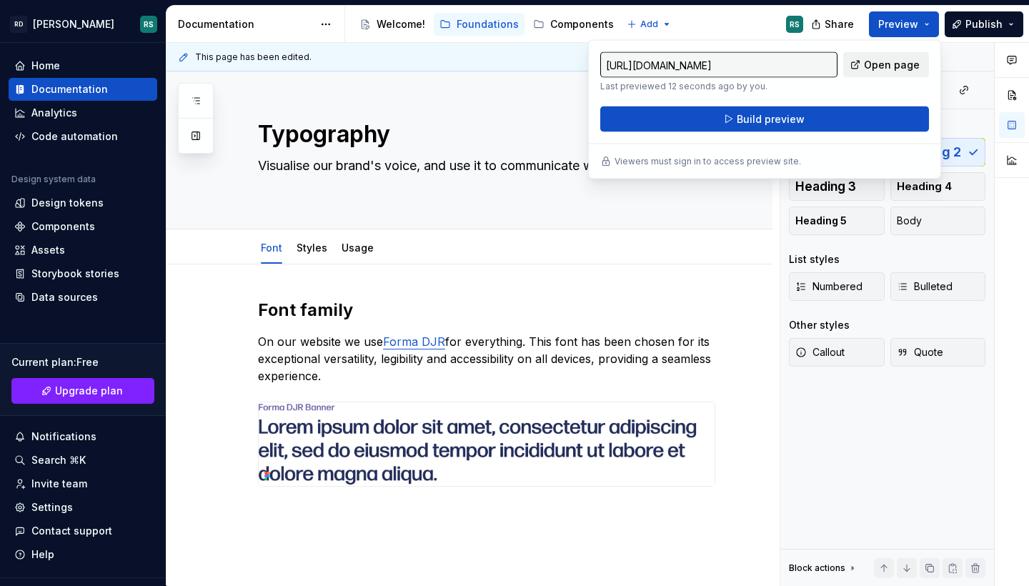
click at [865, 70] on link "Open page" at bounding box center [886, 65] width 86 height 26
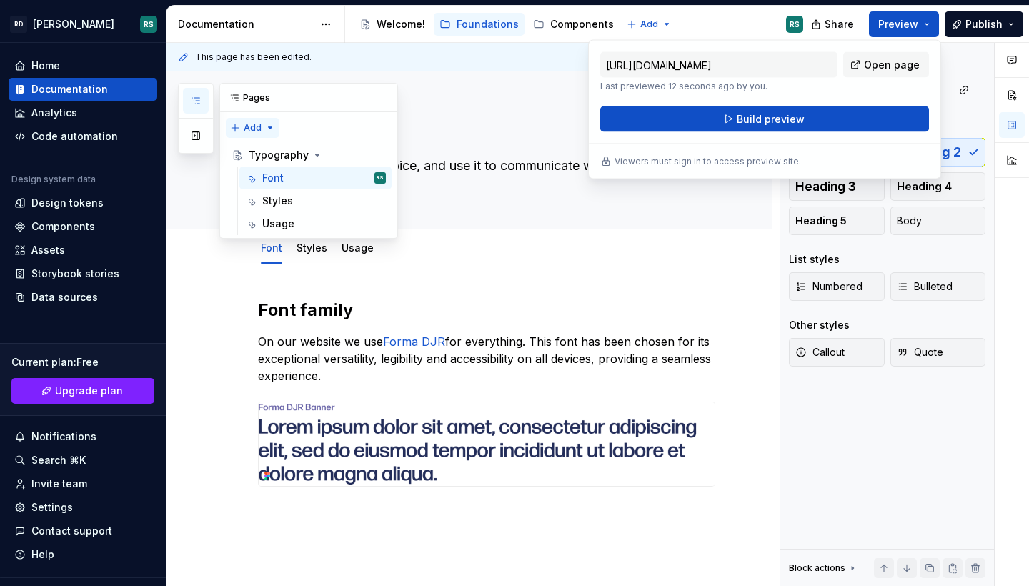
click at [268, 128] on div "Pages Add Accessibility guide for tree Page tree. Navigate the tree with the ar…" at bounding box center [288, 161] width 220 height 156
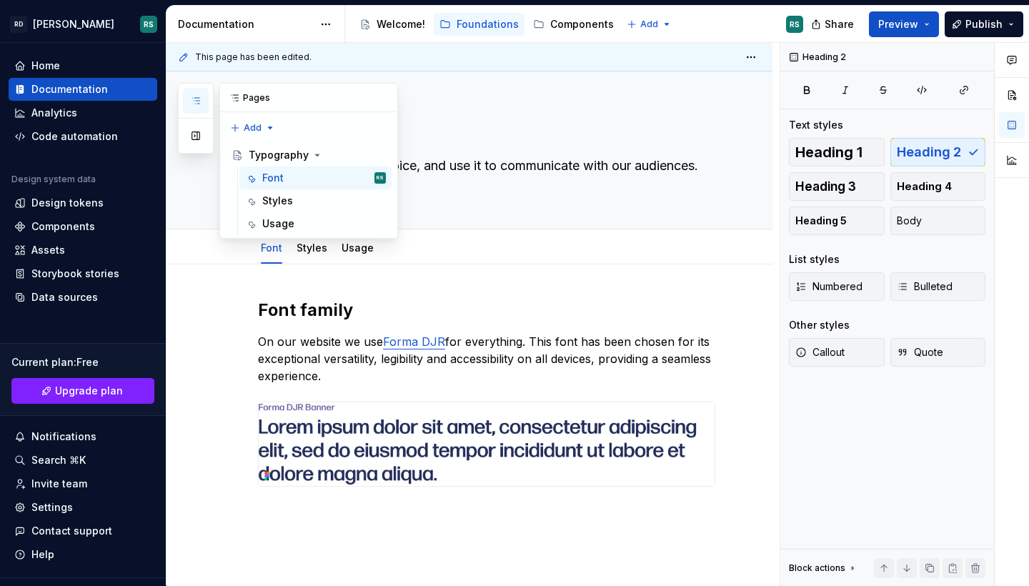
click at [347, 111] on div "Pages Add Accessibility guide for tree Page tree. Navigate the tree with the ar…" at bounding box center [288, 161] width 220 height 156
click at [266, 125] on div "Pages Add Accessibility guide for tree Page tree. Navigate the tree with the ar…" at bounding box center [288, 161] width 220 height 156
click at [268, 151] on div "New page" at bounding box center [298, 153] width 93 height 14
type textarea "*"
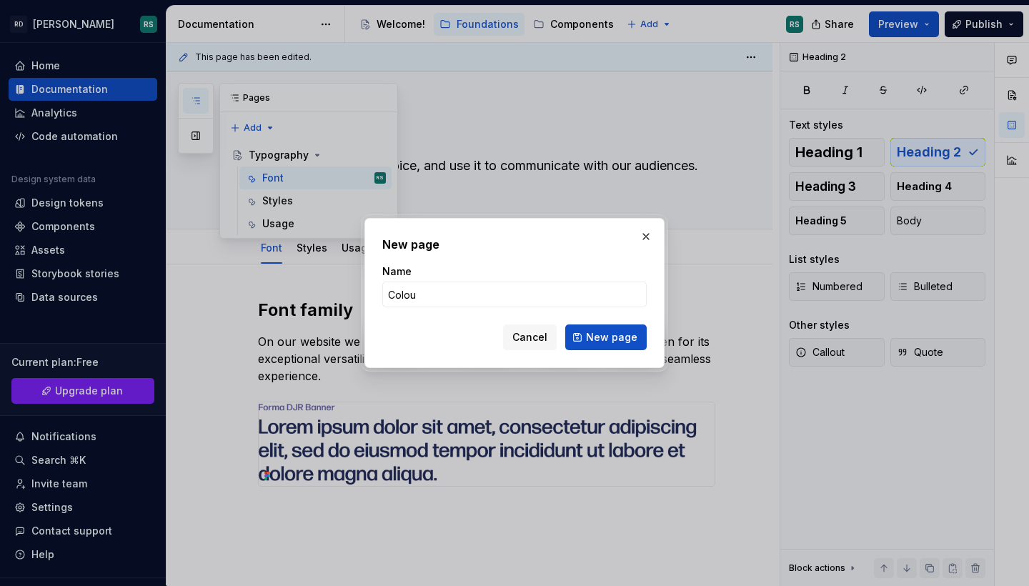
type input "Colour"
click at [606, 334] on span "New page" at bounding box center [611, 337] width 51 height 14
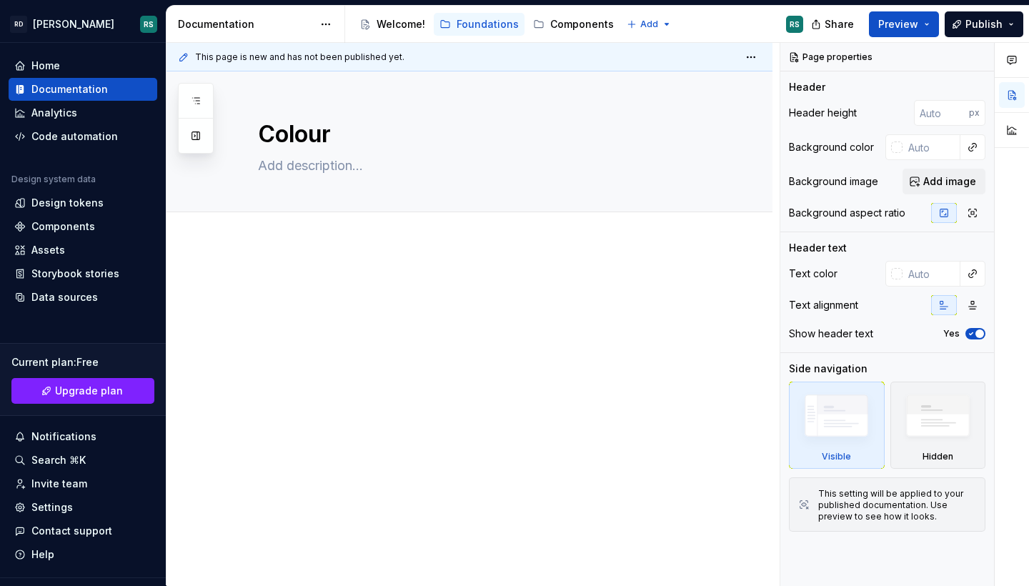
click at [240, 263] on div at bounding box center [469, 384] width 606 height 281
click at [305, 164] on textarea at bounding box center [483, 165] width 457 height 23
paste textarea "Bring attention to core elements and actions on the screen."
type textarea "*"
type textarea "Bring attention to core elements and actions on the screen."
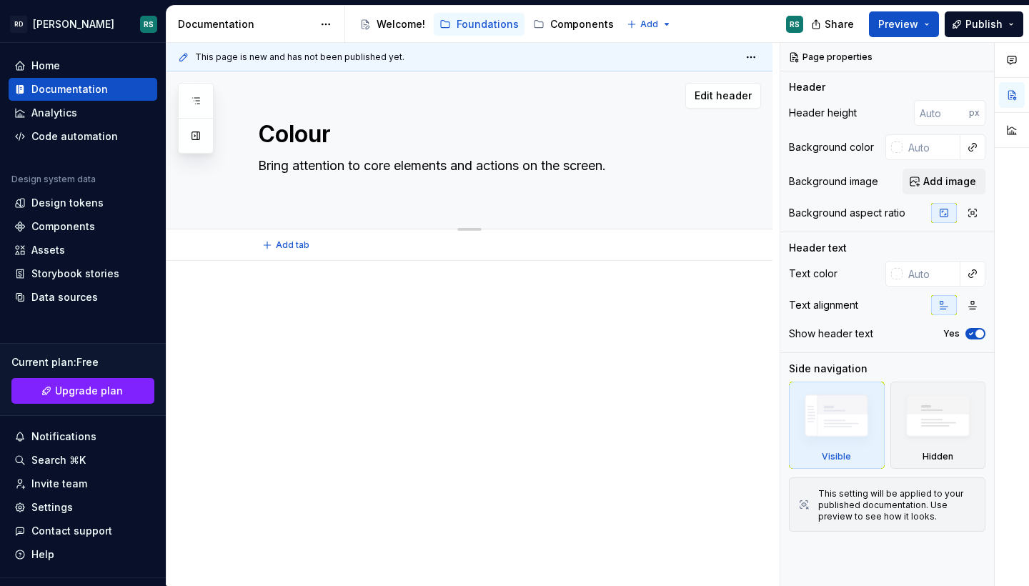
type textarea "*"
type textarea "Bring attention to core elements and actions on the screen."
type textarea "*"
type textarea "Bring attention to core elements and actions on the screen."
click at [283, 264] on div at bounding box center [469, 384] width 606 height 281
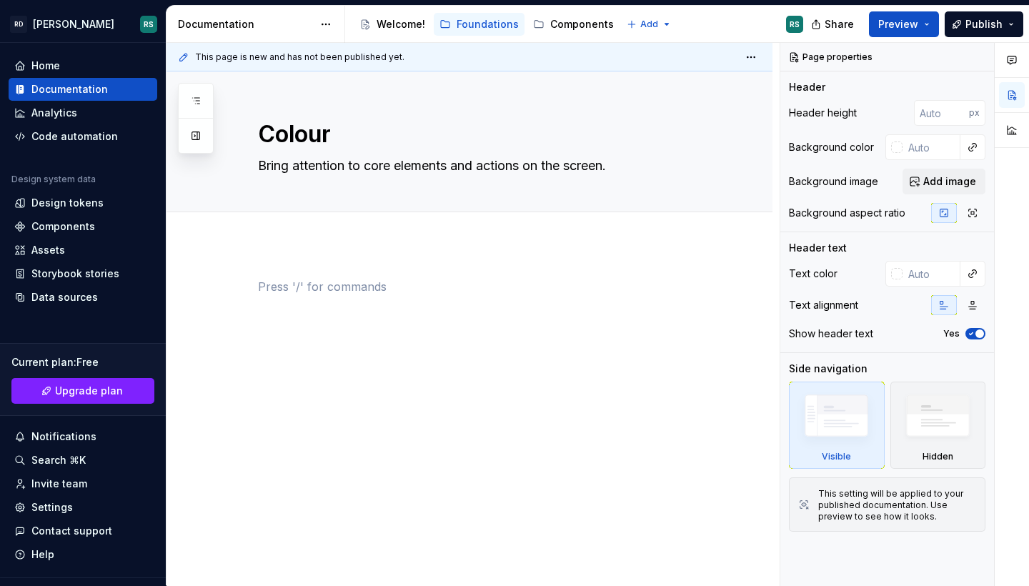
click at [243, 279] on div at bounding box center [469, 384] width 606 height 281
click at [298, 294] on p at bounding box center [486, 286] width 457 height 17
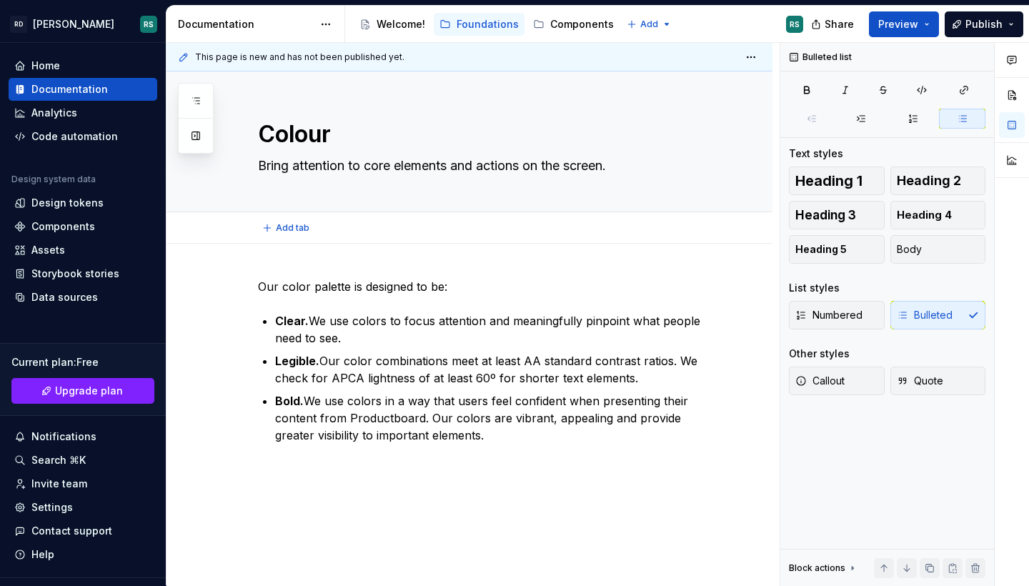
type textarea "*"
click at [228, 289] on button "button" at bounding box center [228, 286] width 20 height 20
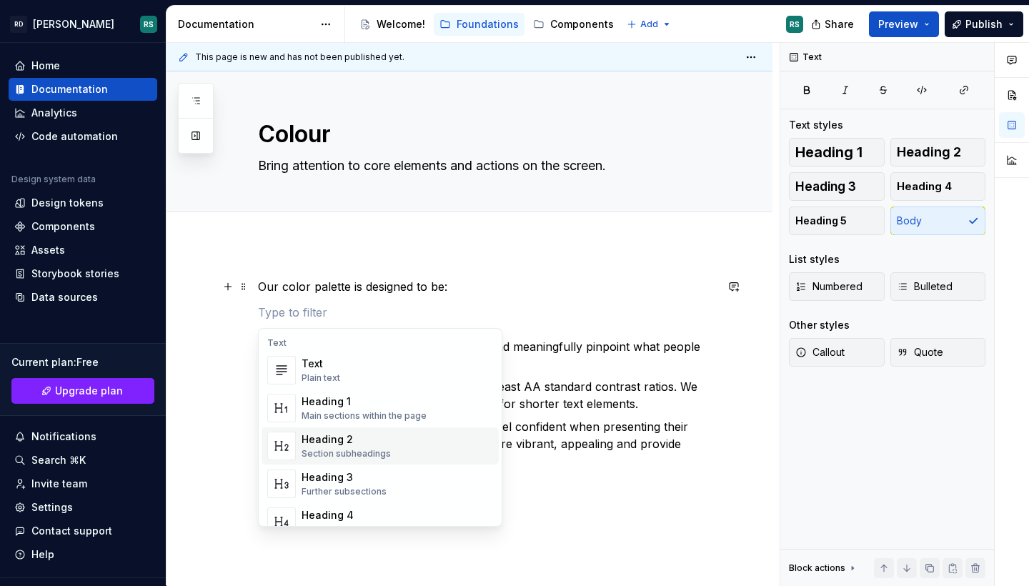
click at [325, 440] on div "Heading 2" at bounding box center [345, 439] width 89 height 14
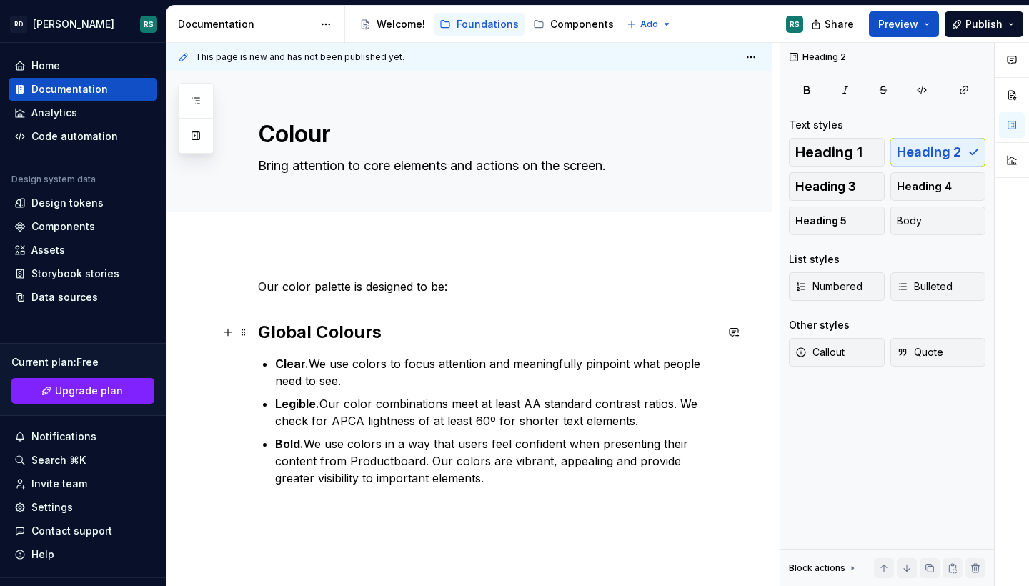
click at [326, 332] on h2 "Global Colours" at bounding box center [486, 332] width 457 height 23
click at [245, 336] on span at bounding box center [243, 332] width 11 height 20
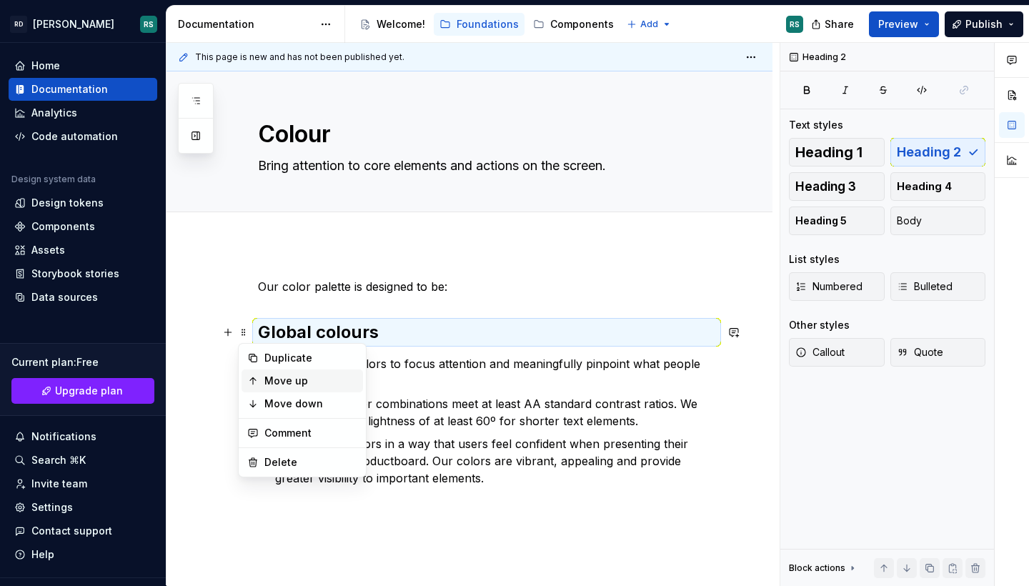
click at [279, 379] on div "Move up" at bounding box center [310, 381] width 93 height 14
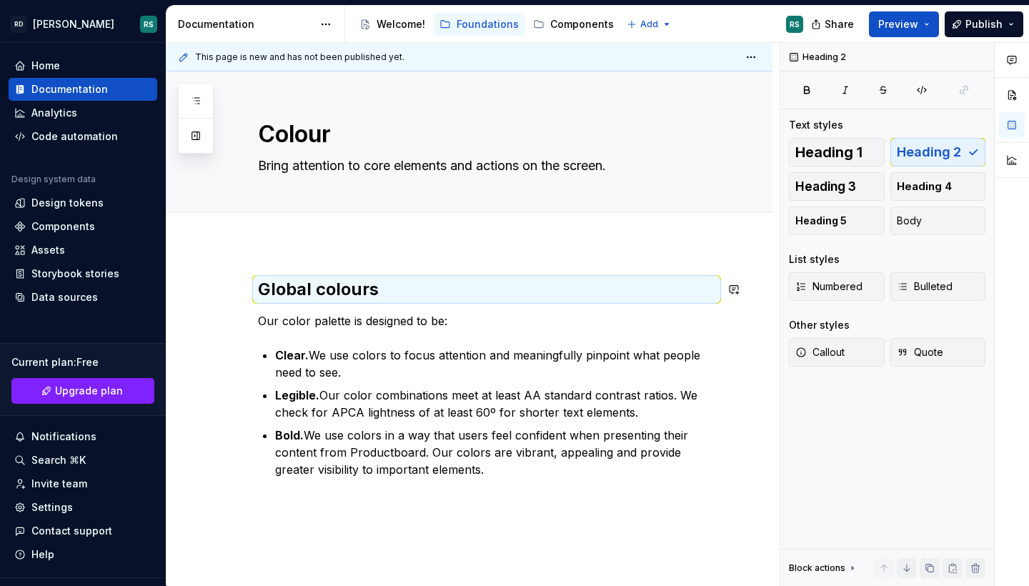
click at [313, 256] on div "Global colours Our color palette is designed to be: Clear. We use colors to foc…" at bounding box center [469, 457] width 606 height 427
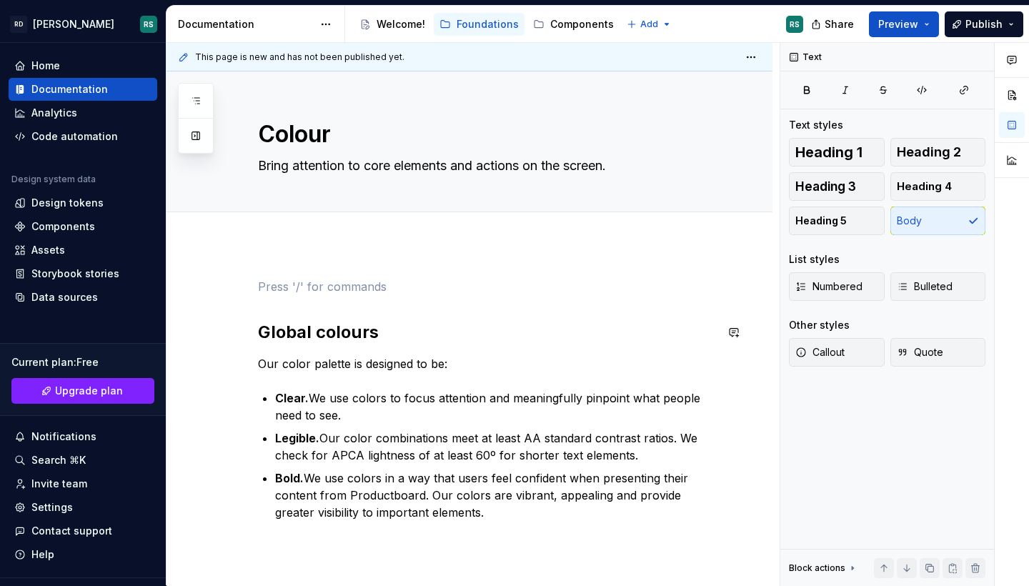
scroll to position [43, 0]
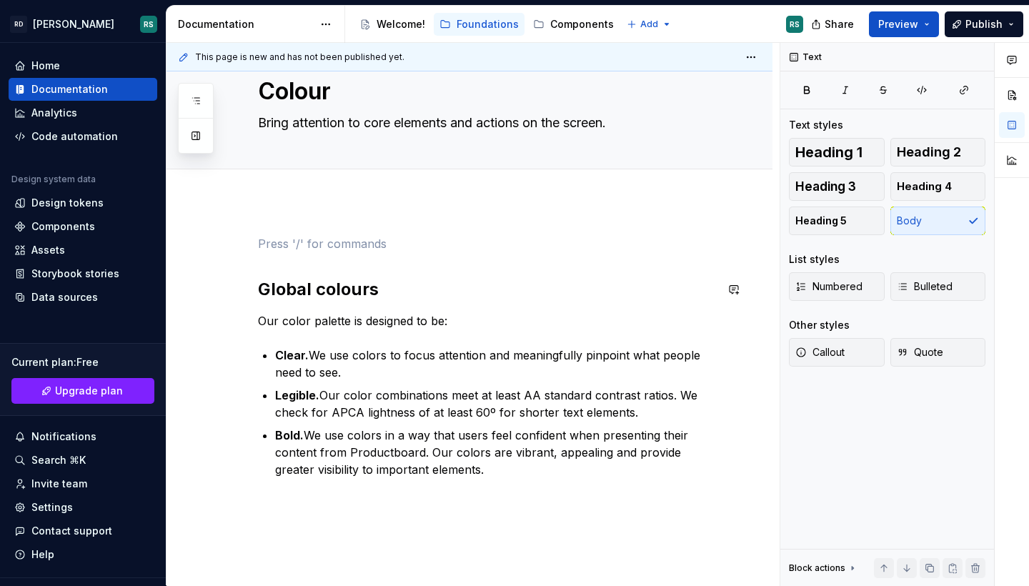
click at [198, 268] on div "Global colours Our color palette is designed to be: Clear. We use colors to foc…" at bounding box center [469, 436] width 606 height 470
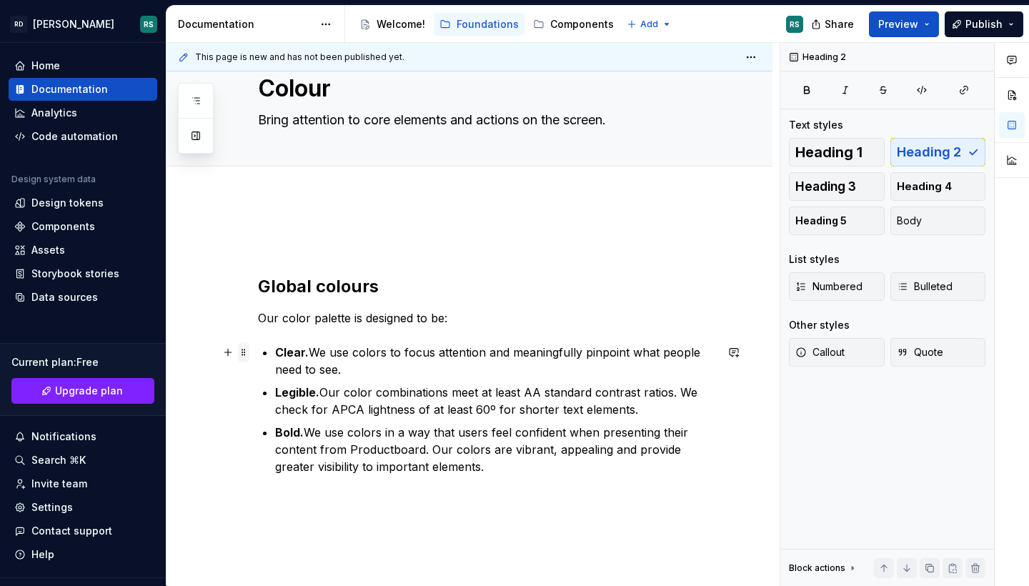
scroll to position [0, 0]
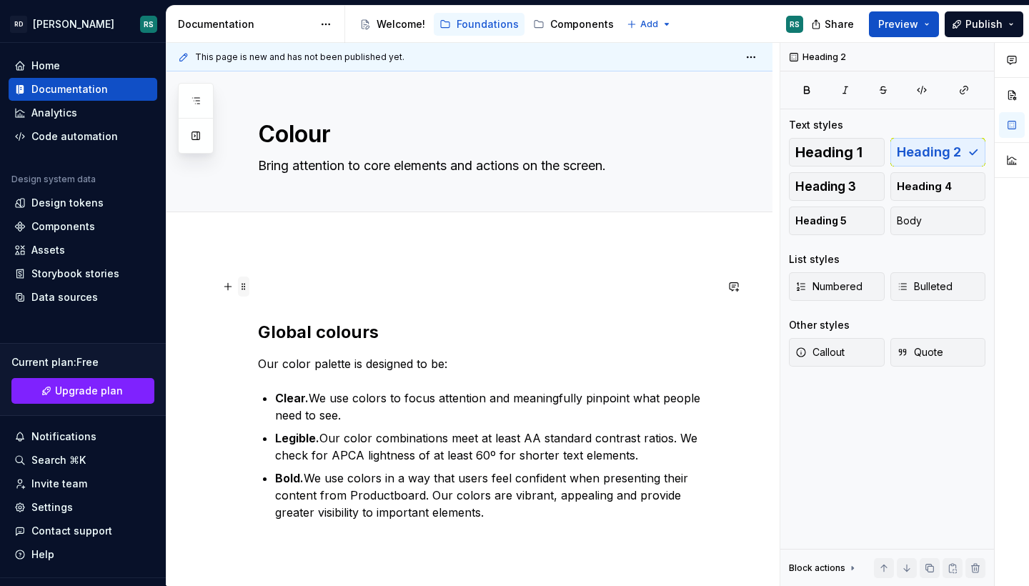
click at [246, 286] on span at bounding box center [243, 286] width 11 height 20
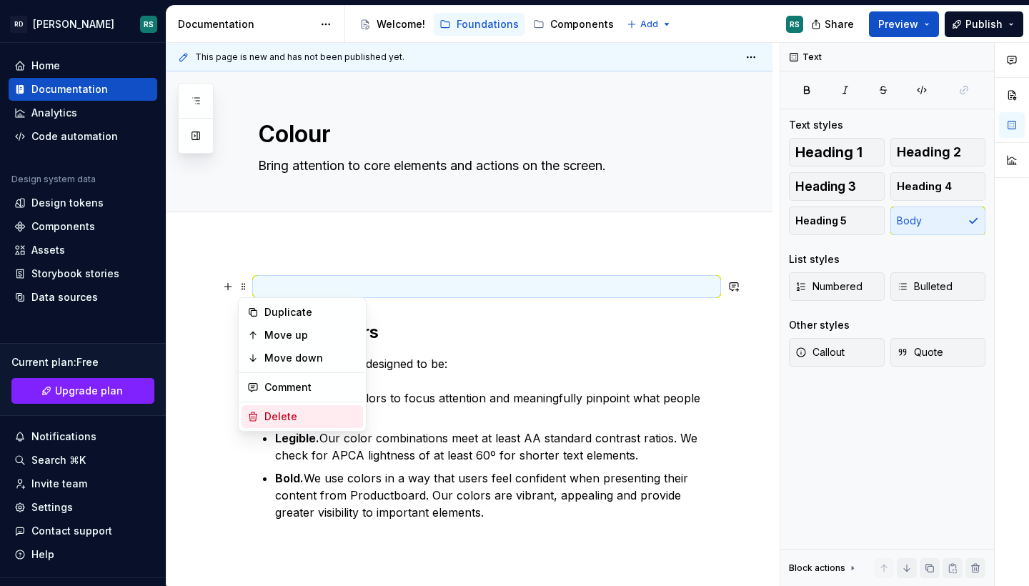
click at [276, 414] on div "Delete" at bounding box center [310, 416] width 93 height 14
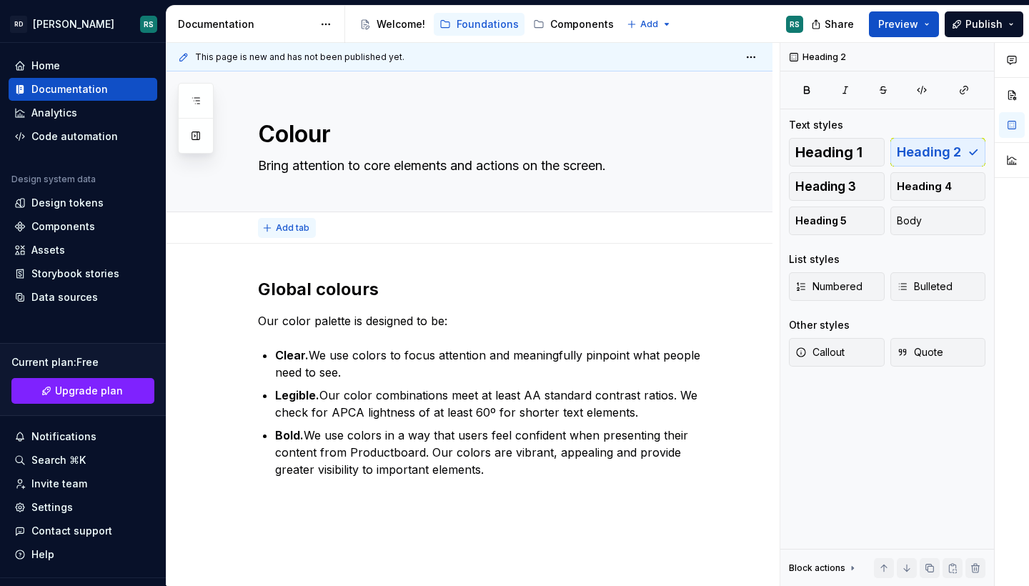
click at [286, 227] on span "Add tab" at bounding box center [293, 227] width 34 height 11
type textarea "*"
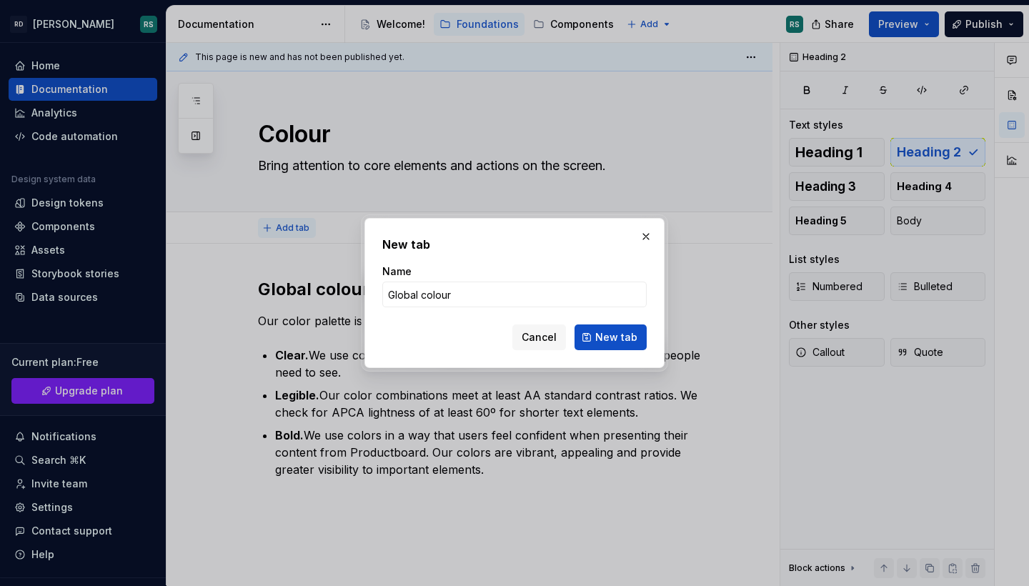
type input "Global colours"
click at [611, 337] on button "New tab" at bounding box center [610, 337] width 72 height 26
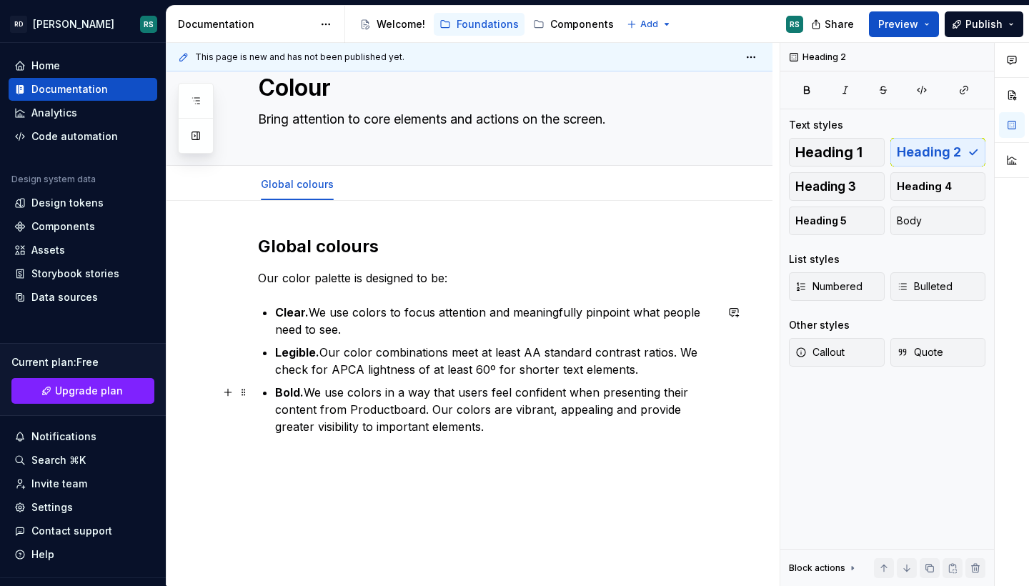
scroll to position [81, 0]
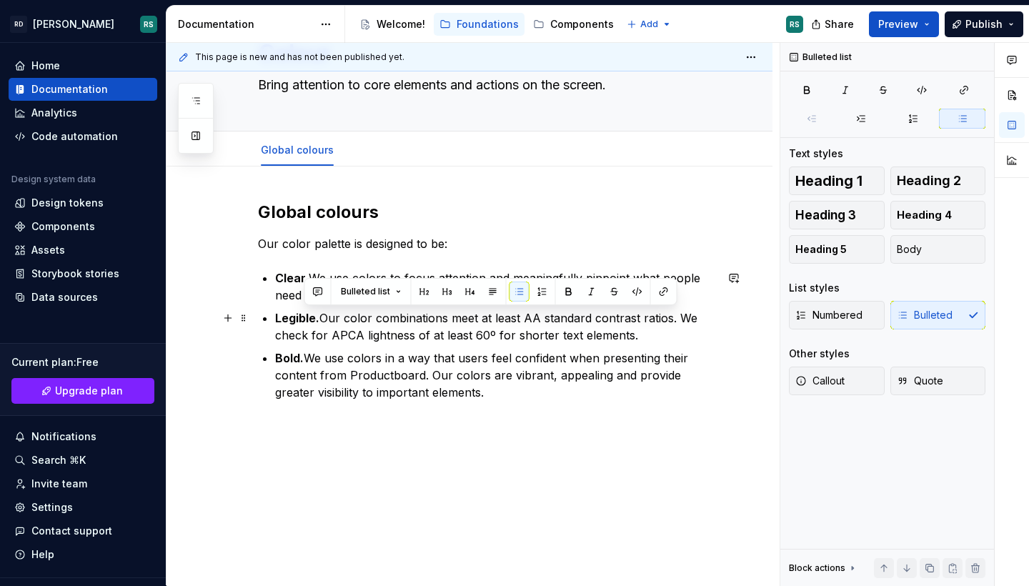
drag, startPoint x: 658, startPoint y: 332, endPoint x: 676, endPoint y: 315, distance: 25.3
click at [676, 315] on p "Legible. Our color combinations meet at least AA standard contrast ratios. We c…" at bounding box center [495, 326] width 440 height 34
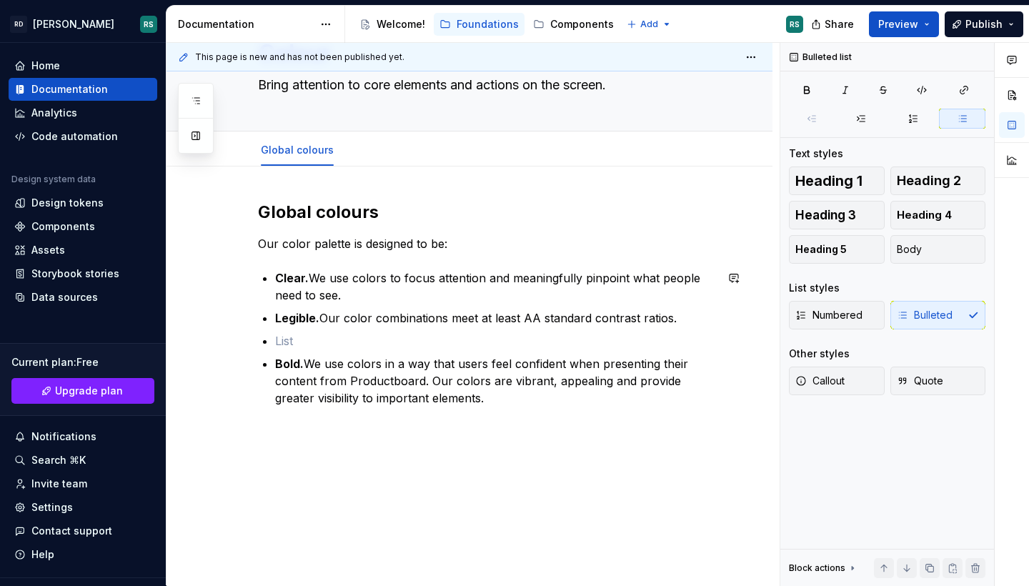
scroll to position [71, 0]
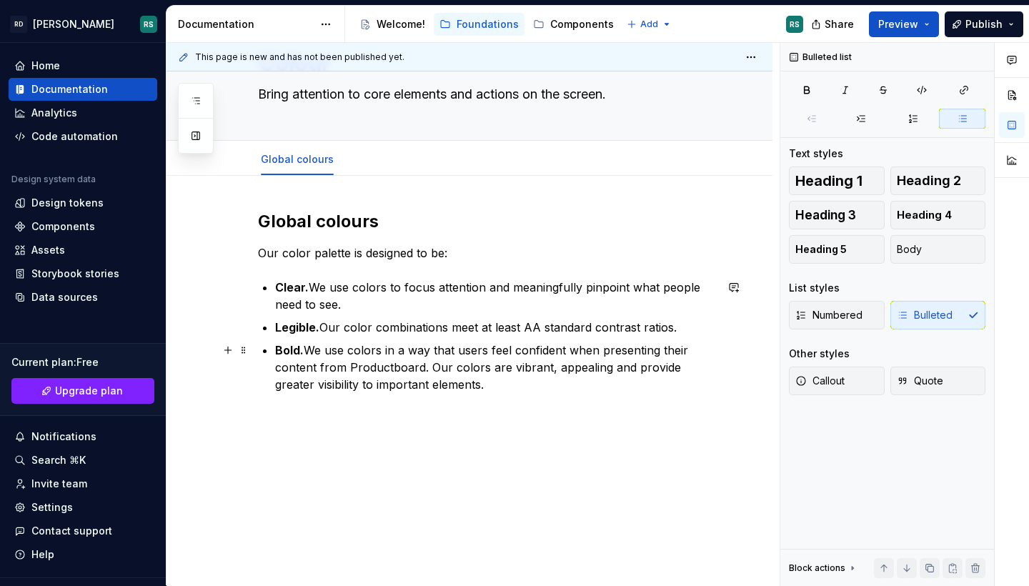
click at [403, 366] on p "Bold. We use colors in a way that users feel confident when presenting their co…" at bounding box center [495, 366] width 440 height 51
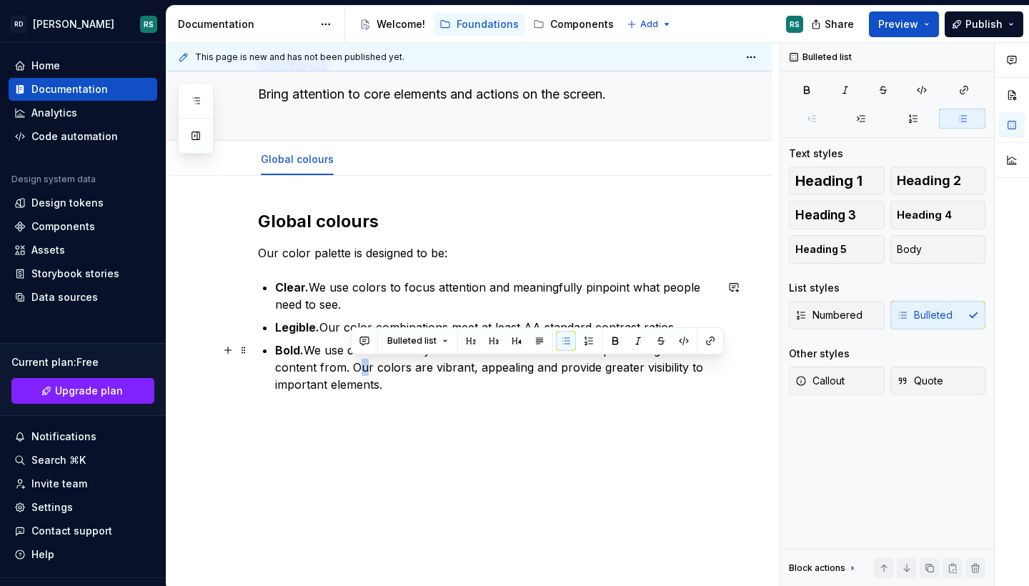
drag, startPoint x: 363, startPoint y: 368, endPoint x: 351, endPoint y: 368, distance: 11.4
click at [351, 368] on p "Bold. We use colors in a way that users feel confident when presenting their co…" at bounding box center [495, 366] width 440 height 51
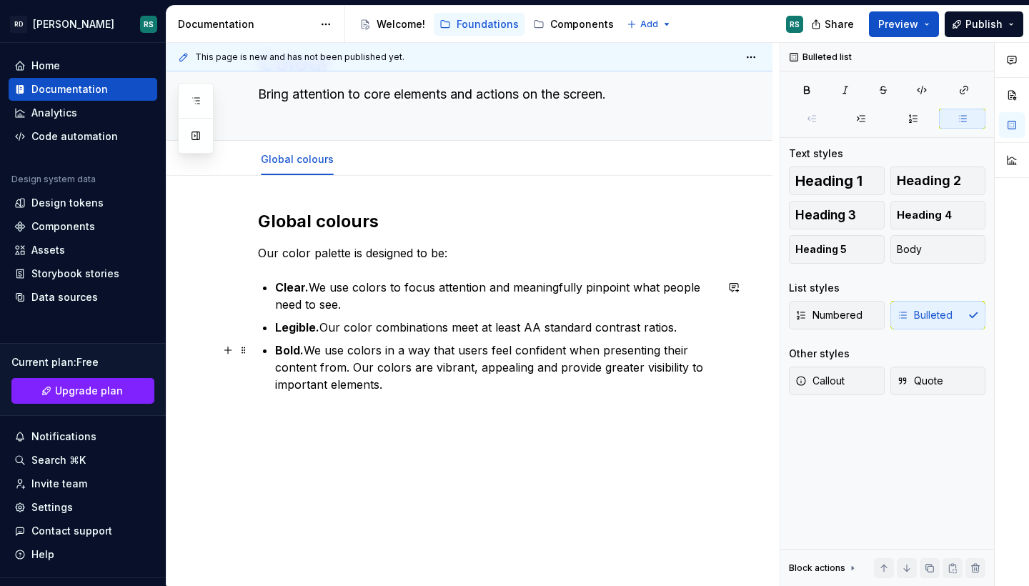
click at [306, 350] on p "Bold. We use colors in a way that users feel confident when presenting their co…" at bounding box center [495, 366] width 440 height 51
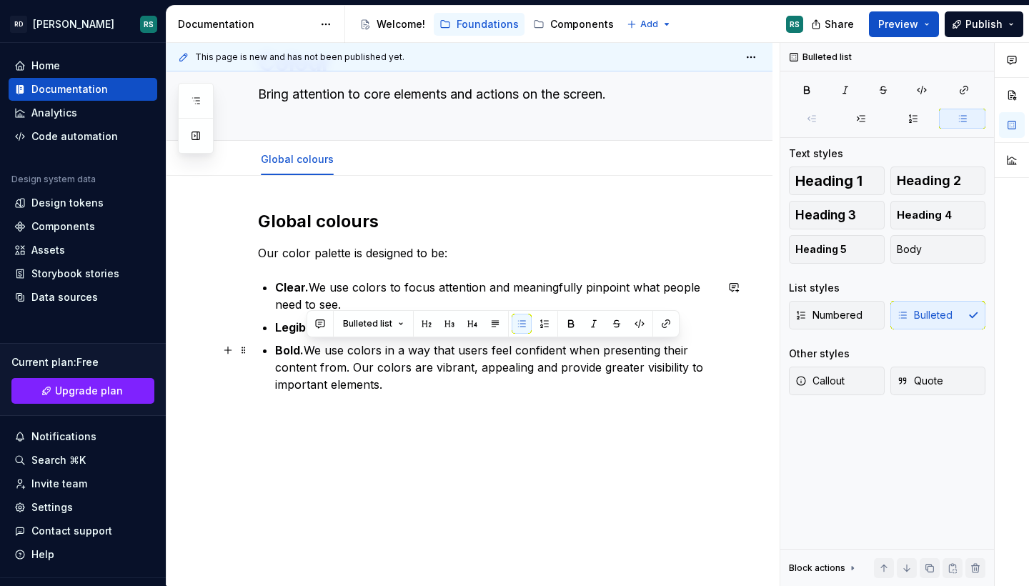
scroll to position [54, 0]
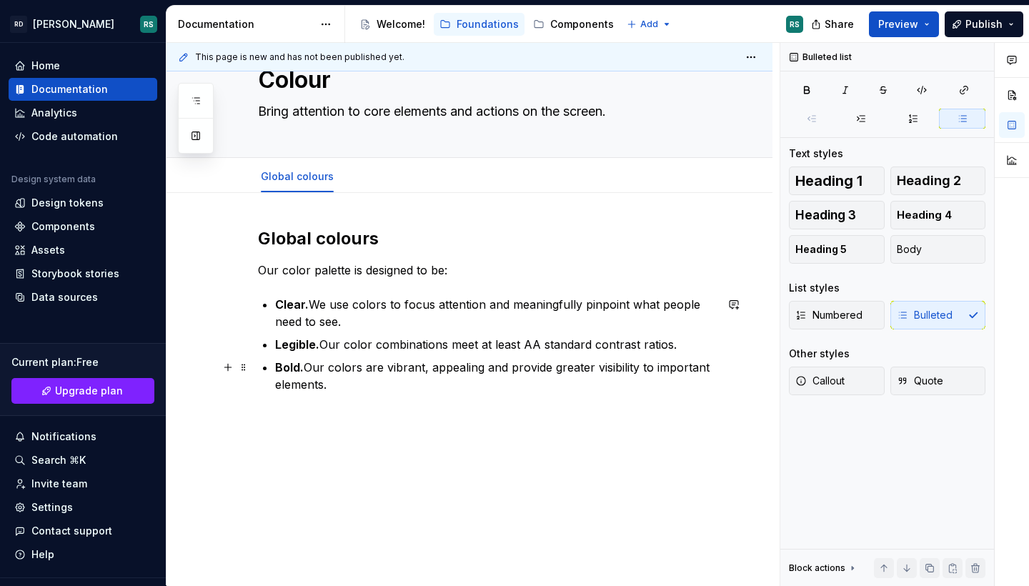
click at [343, 388] on p "Bold. Our colors are vibrant, appealing and provide greater visibility to impor…" at bounding box center [495, 376] width 440 height 34
click at [368, 350] on p "Legible. Our color combinations meet at least AA standard contrast ratios." at bounding box center [495, 344] width 440 height 17
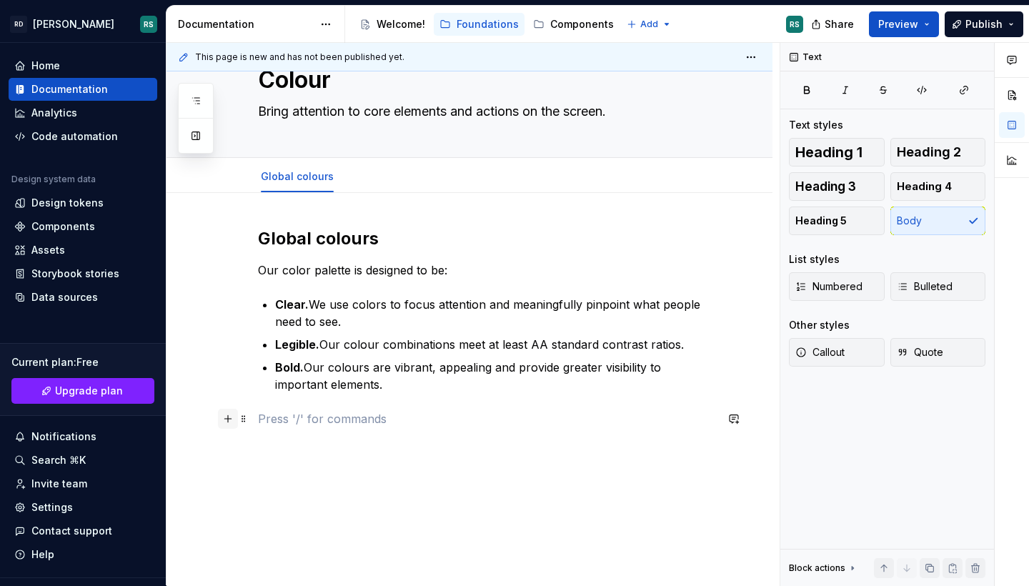
click at [231, 419] on button "button" at bounding box center [228, 419] width 20 height 20
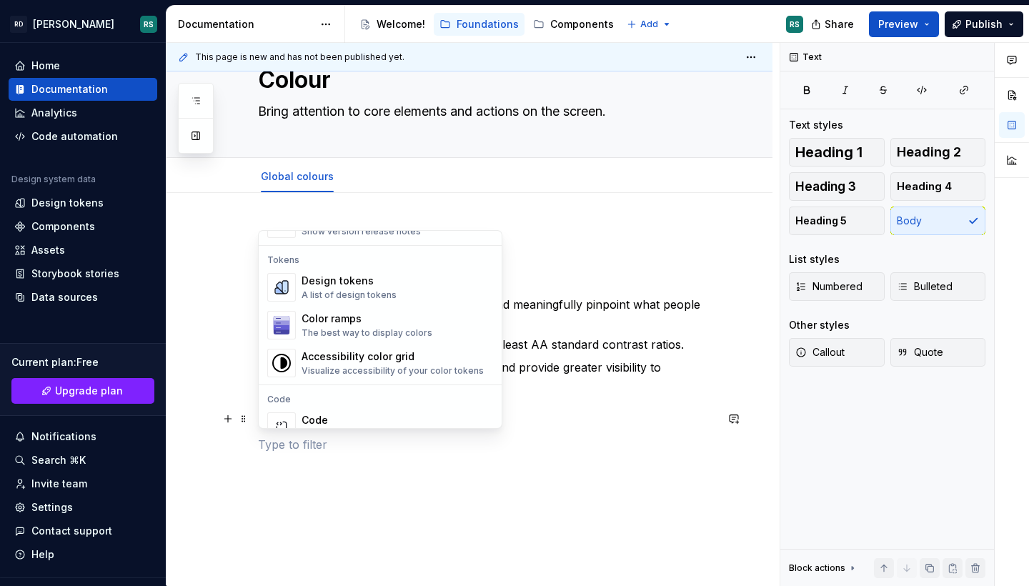
scroll to position [1021, 0]
click at [371, 315] on div "Color ramps" at bounding box center [366, 319] width 131 height 14
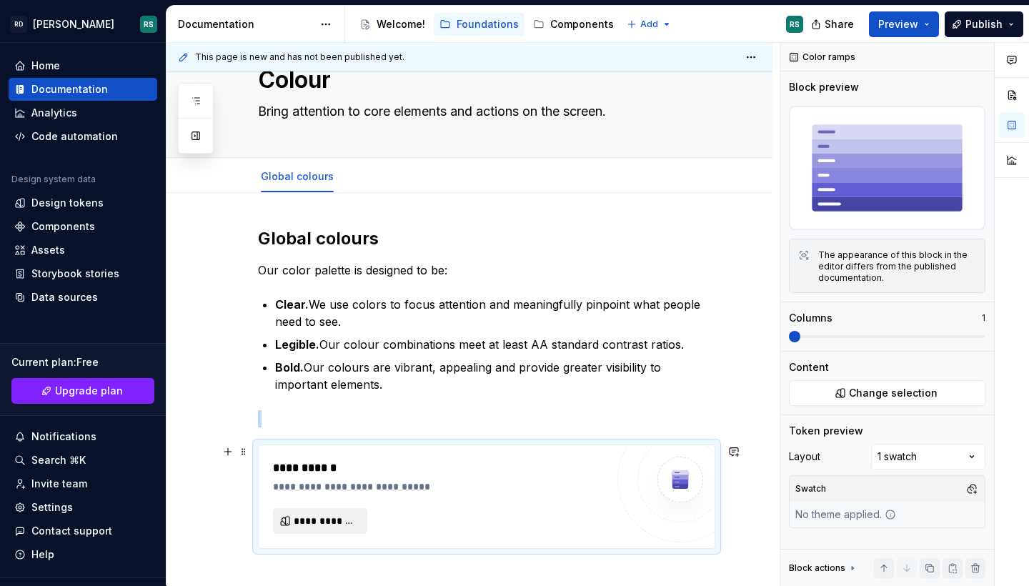
click at [329, 524] on span "**********" at bounding box center [326, 521] width 64 height 14
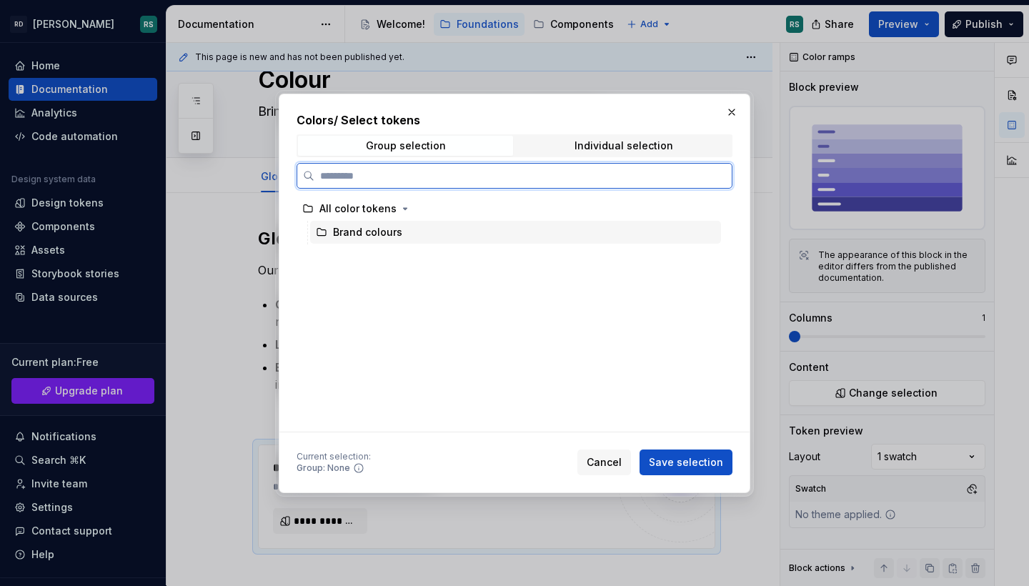
click at [342, 231] on div "Brand colours" at bounding box center [367, 232] width 69 height 14
click at [320, 233] on icon at bounding box center [321, 231] width 11 height 11
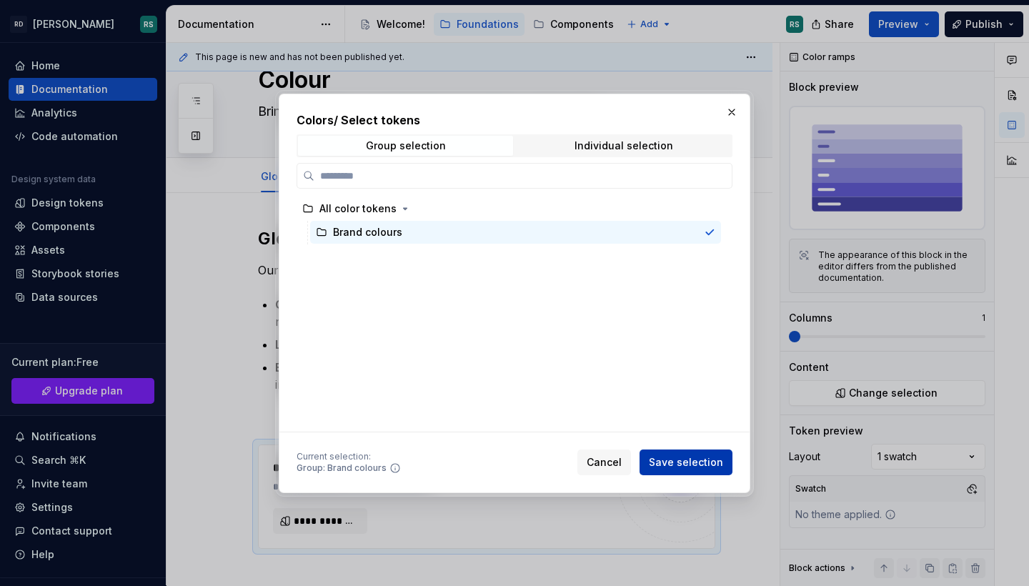
click at [673, 466] on span "Save selection" at bounding box center [686, 462] width 74 height 14
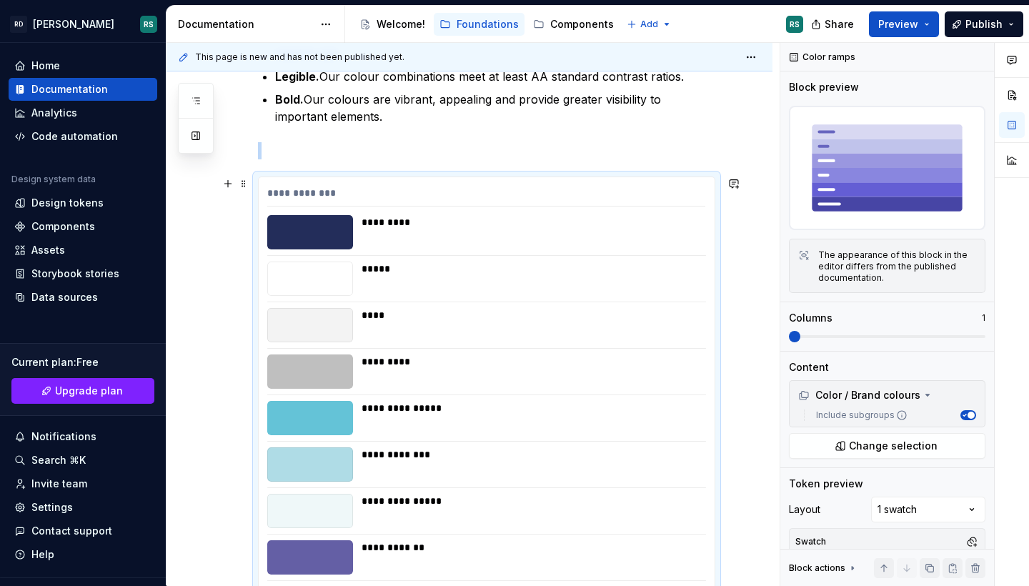
scroll to position [321, 0]
click at [297, 190] on div "**********" at bounding box center [486, 196] width 438 height 21
click at [358, 151] on p at bounding box center [486, 151] width 457 height 17
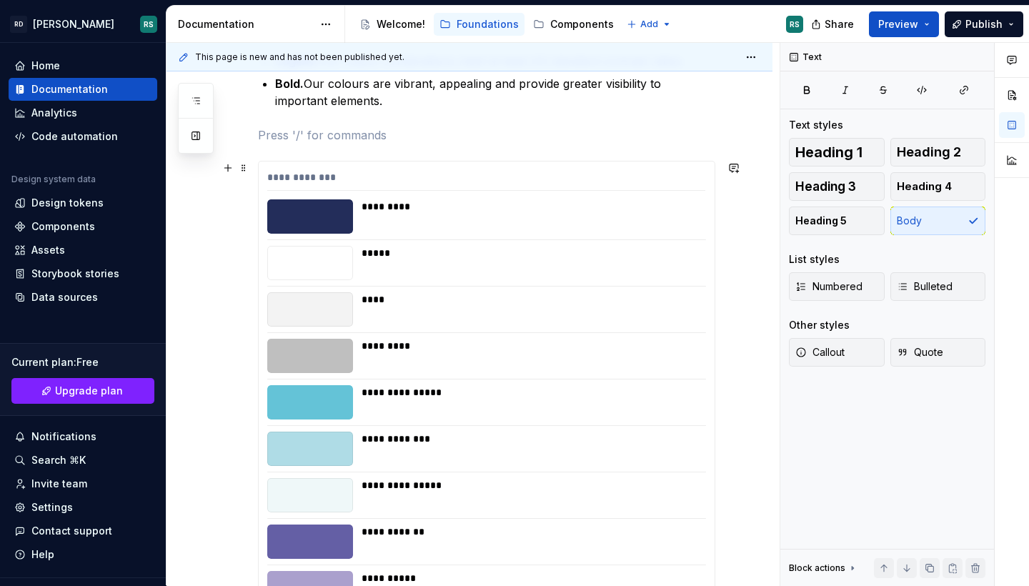
scroll to position [261, 0]
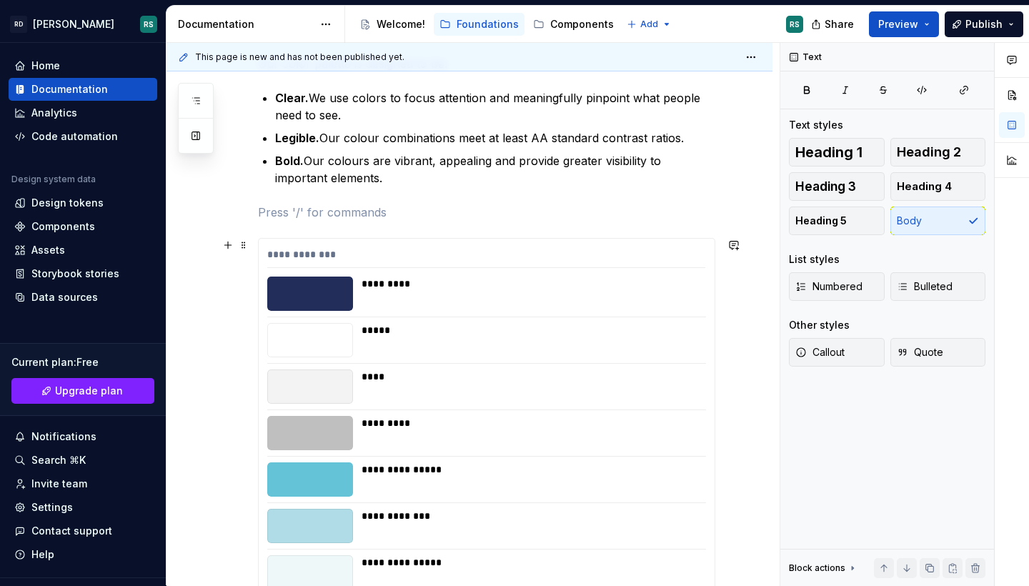
click at [312, 297] on div at bounding box center [310, 293] width 86 height 34
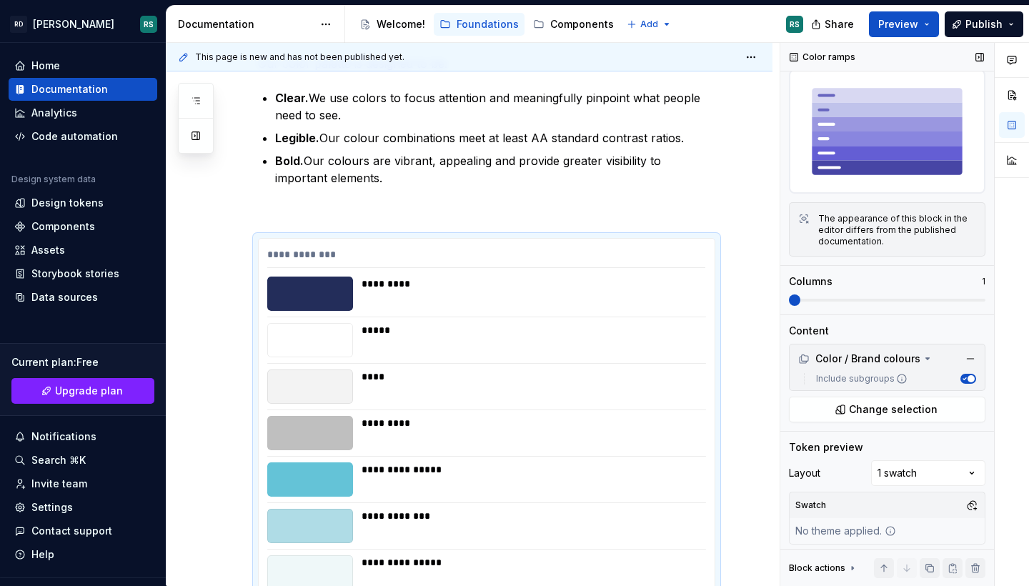
scroll to position [36, 0]
click at [915, 467] on div "Comments Open comments No comments yet Select ‘Comment’ from the block context …" at bounding box center [904, 314] width 249 height 543
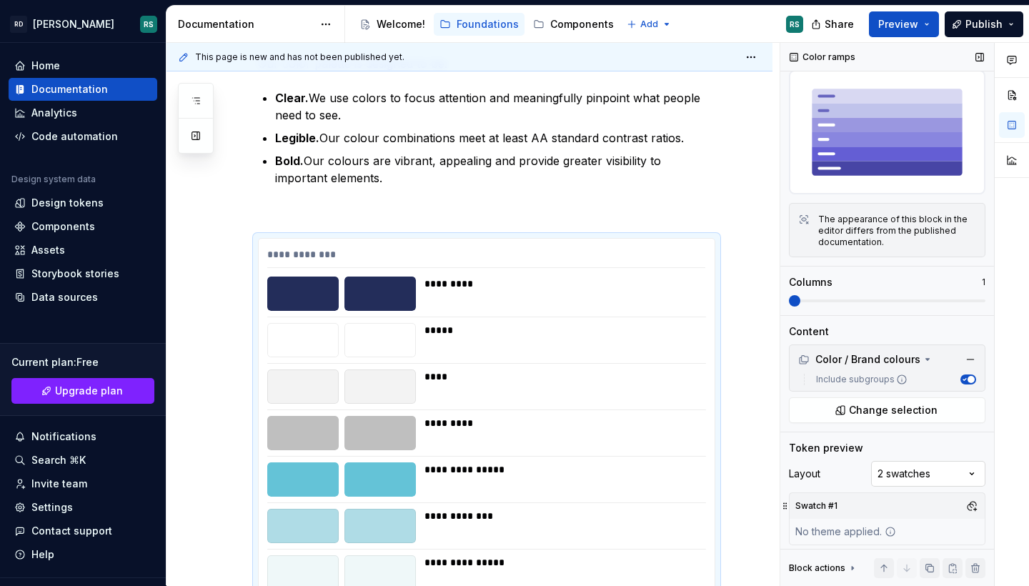
click at [899, 470] on div "Comments Open comments No comments yet Select ‘Comment’ from the block context …" at bounding box center [904, 314] width 249 height 543
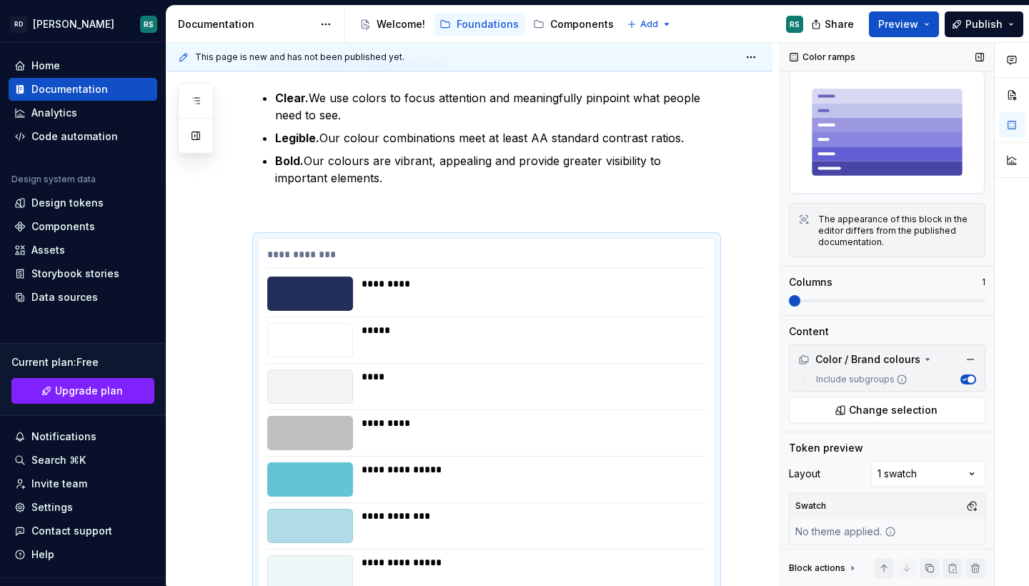
click at [851, 567] on icon at bounding box center [851, 568] width 1 height 4
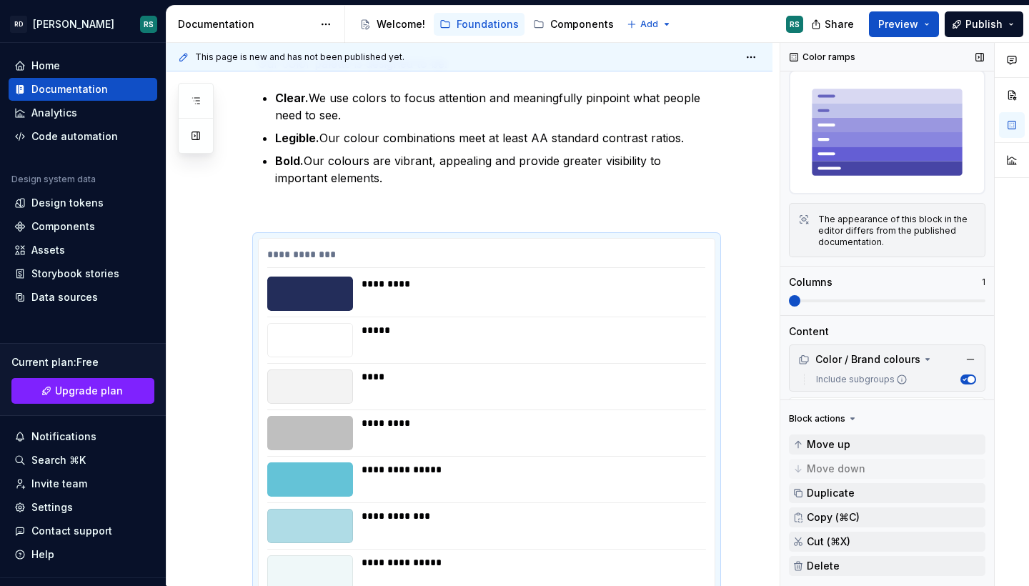
click at [850, 414] on icon at bounding box center [851, 418] width 11 height 11
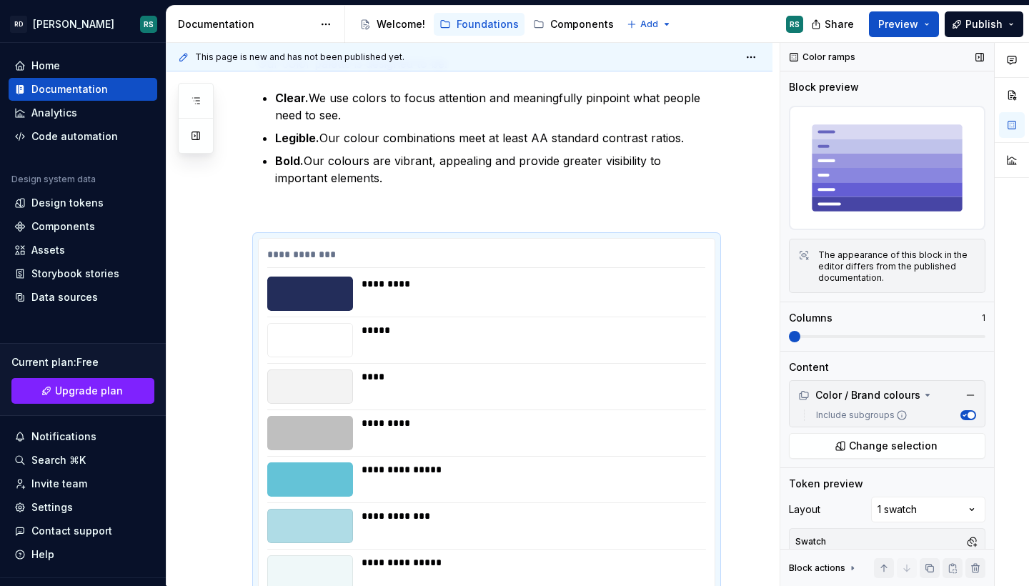
scroll to position [0, 0]
click at [911, 388] on div "Color / Brand colours" at bounding box center [859, 395] width 122 height 14
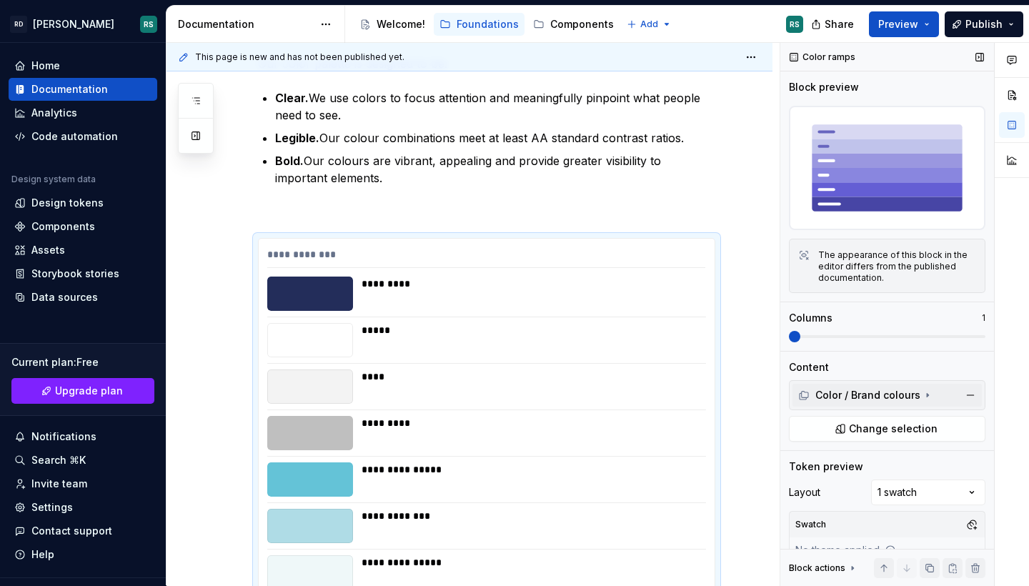
click at [911, 388] on div "Color / Brand colours" at bounding box center [859, 395] width 122 height 14
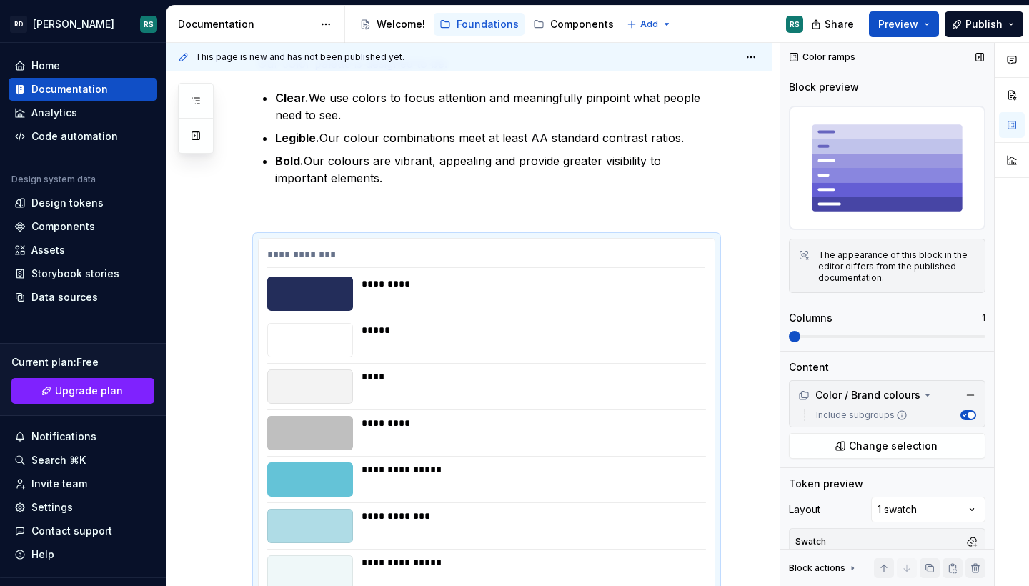
click at [960, 411] on icon "button" at bounding box center [963, 414] width 7 height 7
click at [961, 411] on span "button" at bounding box center [964, 414] width 7 height 7
click at [831, 332] on span at bounding box center [887, 336] width 196 height 11
click at [831, 335] on span at bounding box center [887, 336] width 196 height 3
click at [823, 331] on span at bounding box center [887, 336] width 196 height 11
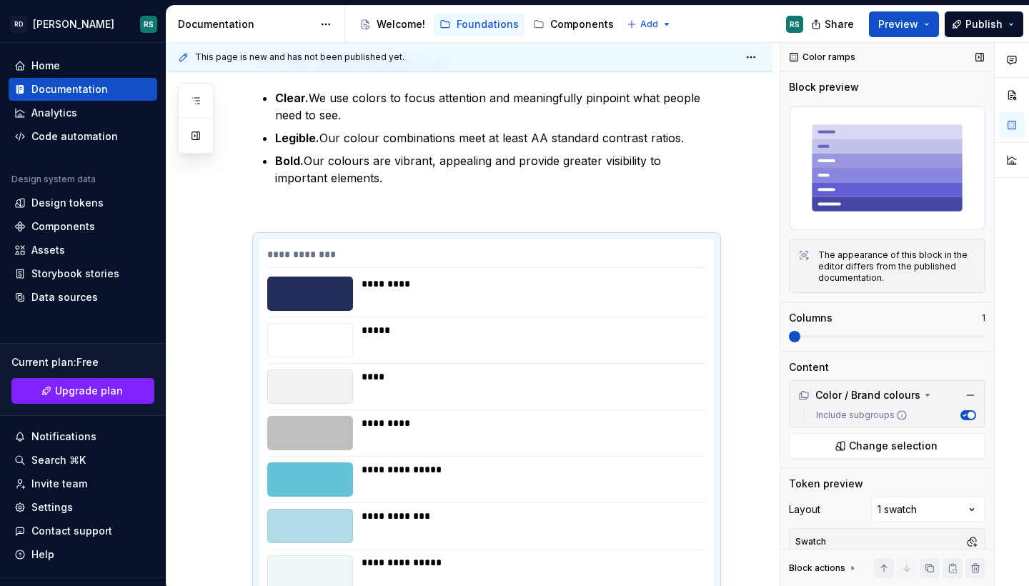
click at [823, 335] on span at bounding box center [887, 336] width 196 height 3
click at [518, 284] on div "*********" at bounding box center [528, 283] width 335 height 14
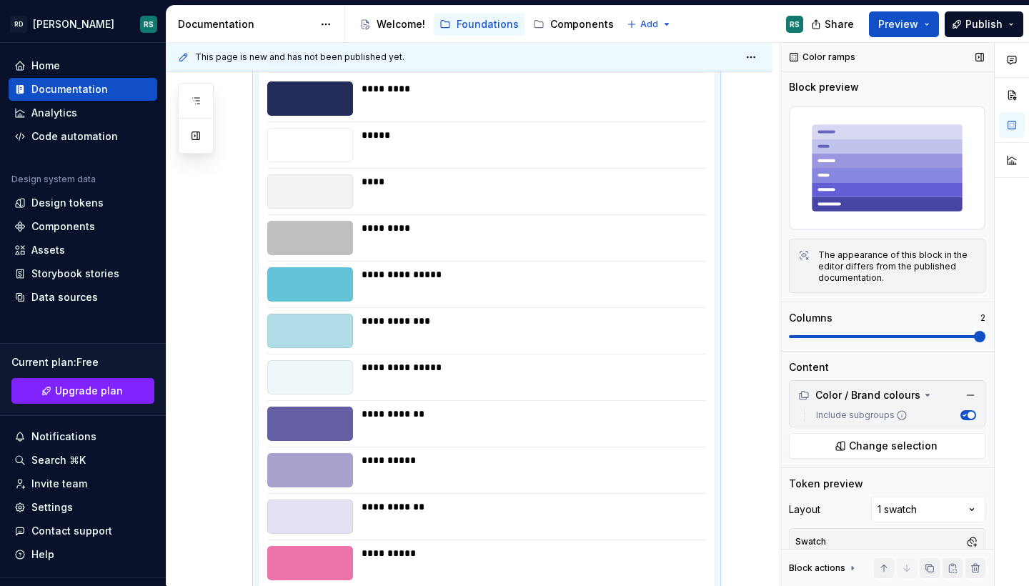
click at [893, 331] on span at bounding box center [887, 336] width 196 height 11
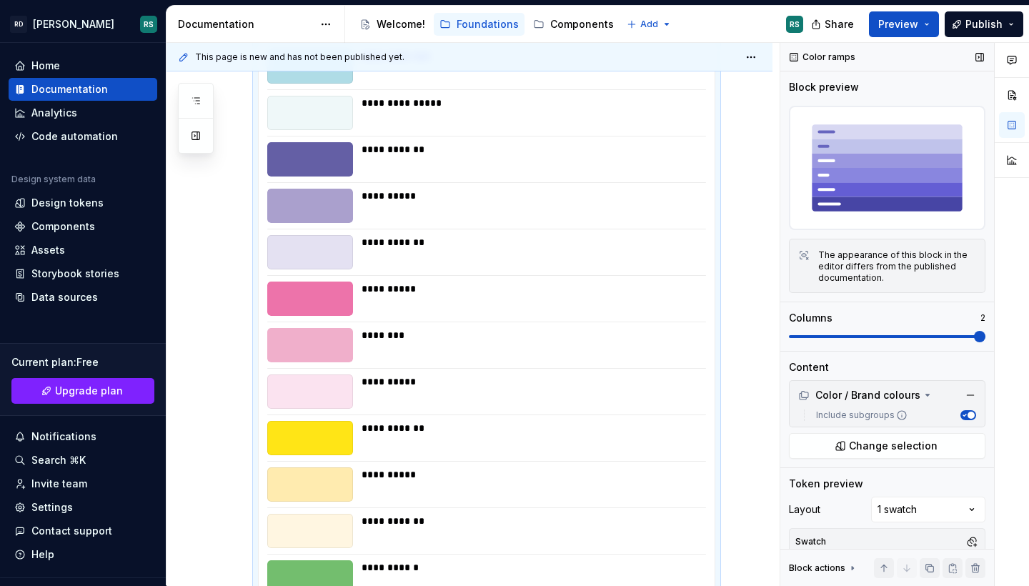
scroll to position [831, 0]
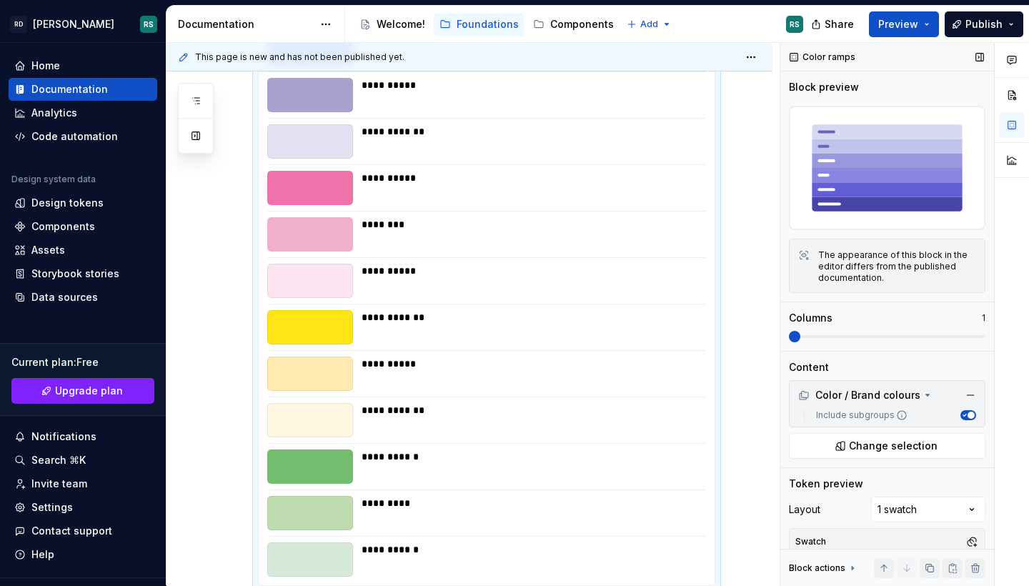
click at [798, 336] on span at bounding box center [794, 336] width 11 height 11
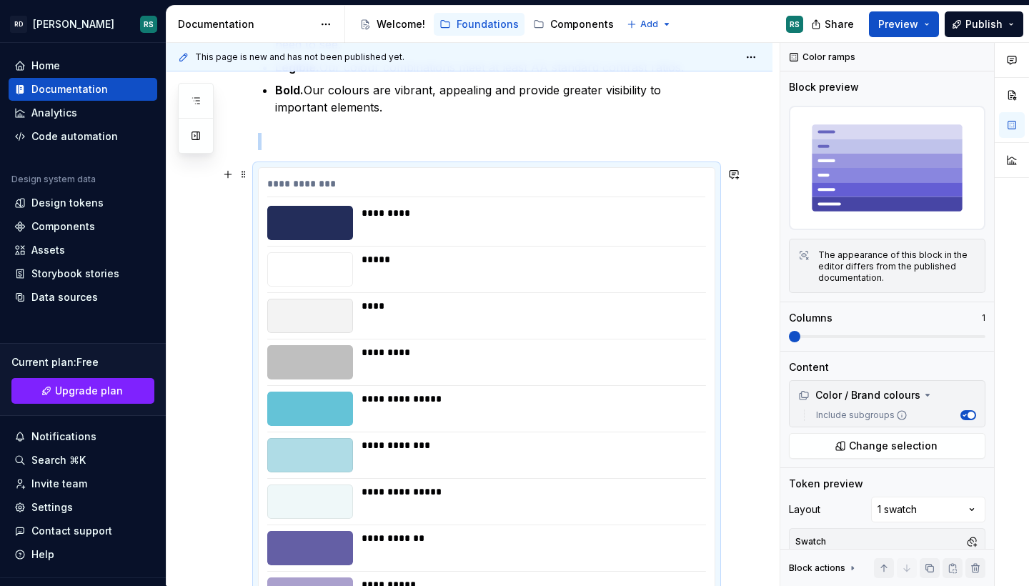
scroll to position [329, 0]
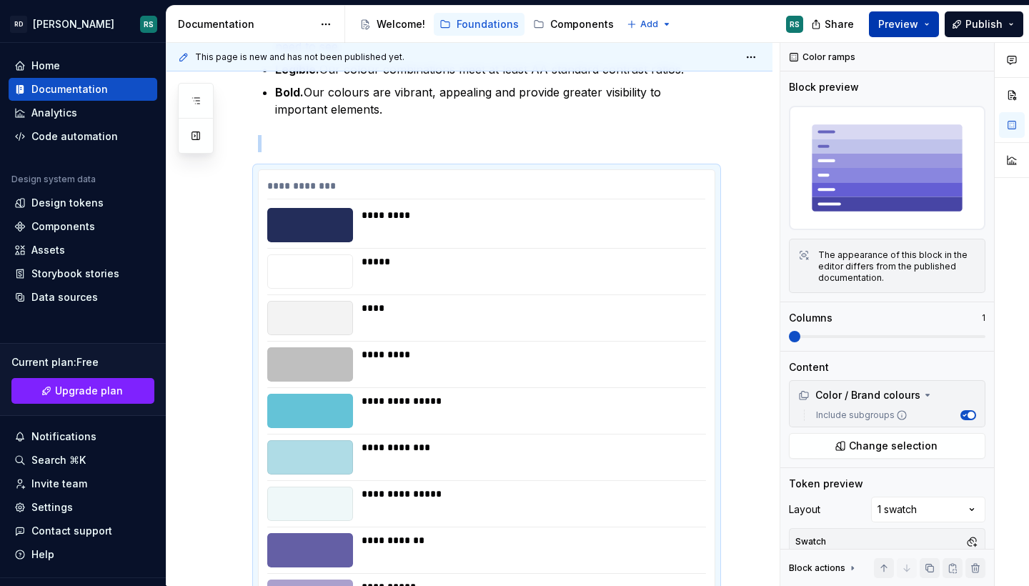
click at [892, 30] on span "Preview" at bounding box center [898, 24] width 40 height 14
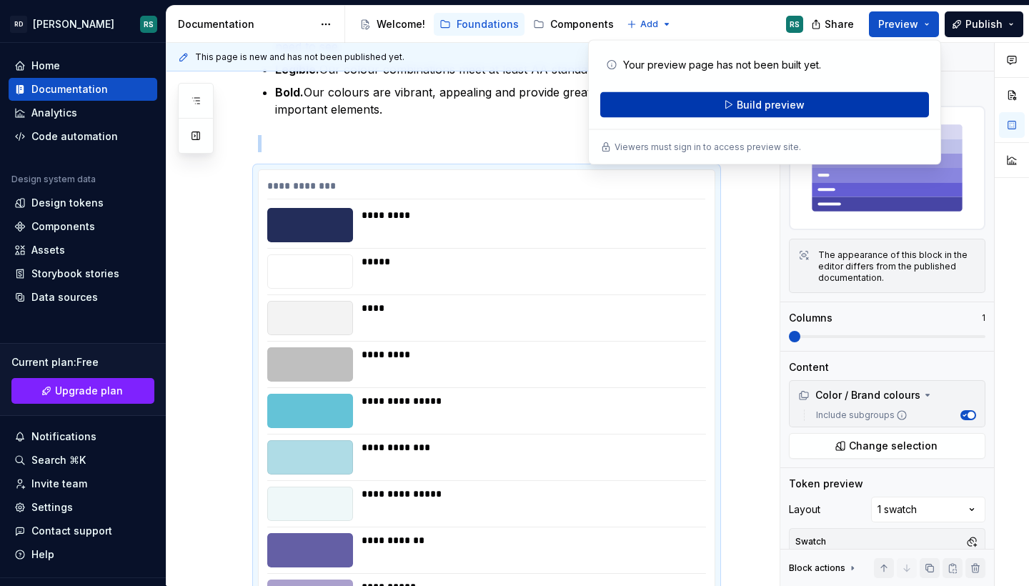
click at [826, 99] on button "Build preview" at bounding box center [764, 105] width 329 height 26
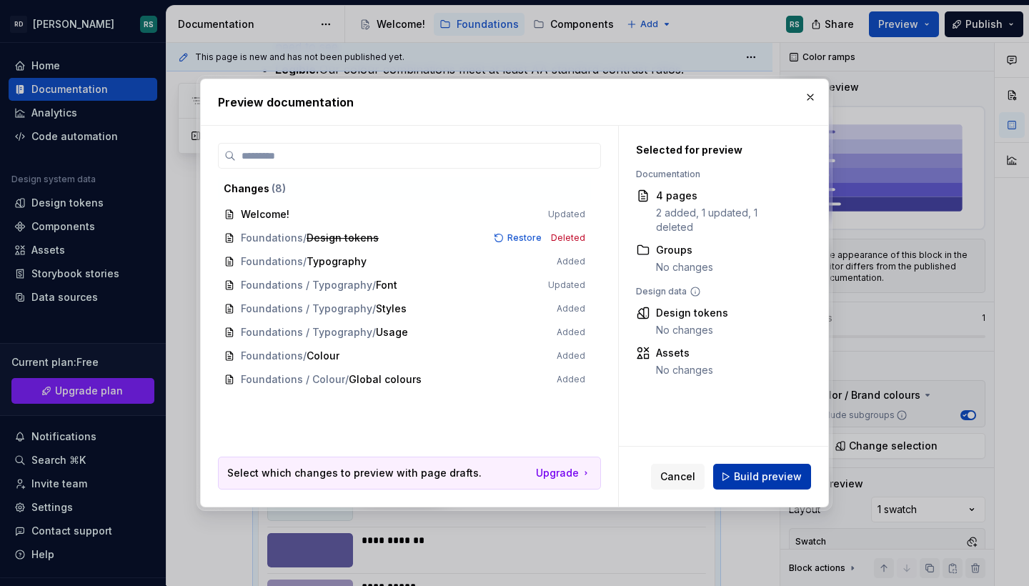
click at [758, 474] on span "Build preview" at bounding box center [768, 476] width 68 height 14
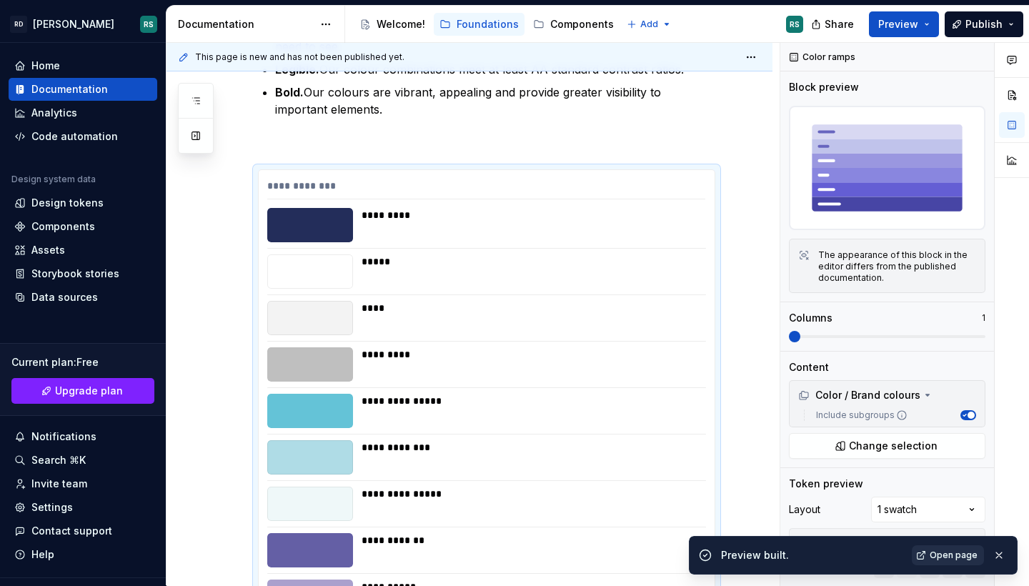
click at [945, 552] on span "Open page" at bounding box center [953, 554] width 48 height 11
click at [385, 131] on div "**********" at bounding box center [486, 519] width 457 height 1135
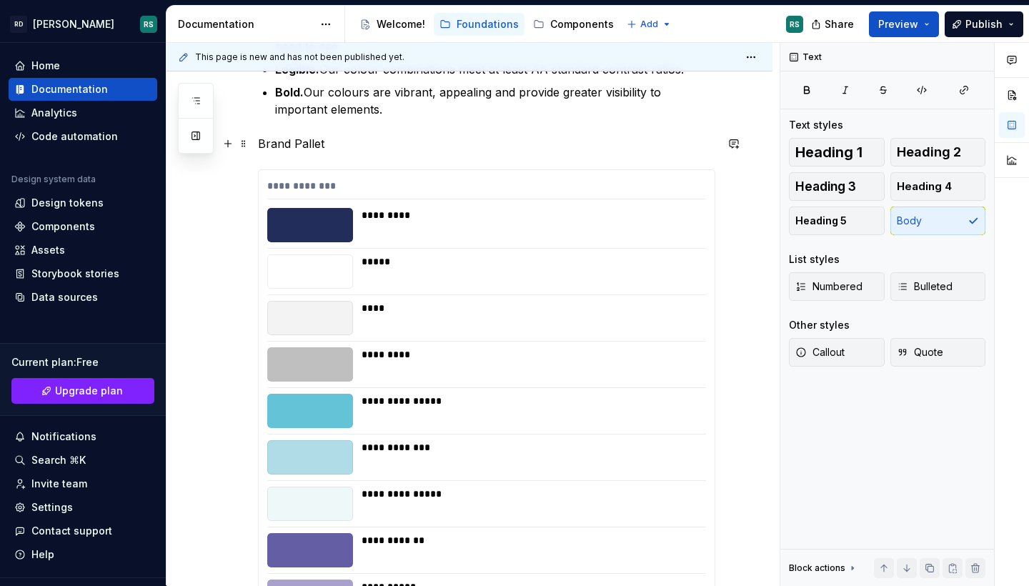
click at [280, 142] on p "Brand Pallet" at bounding box center [486, 143] width 457 height 17
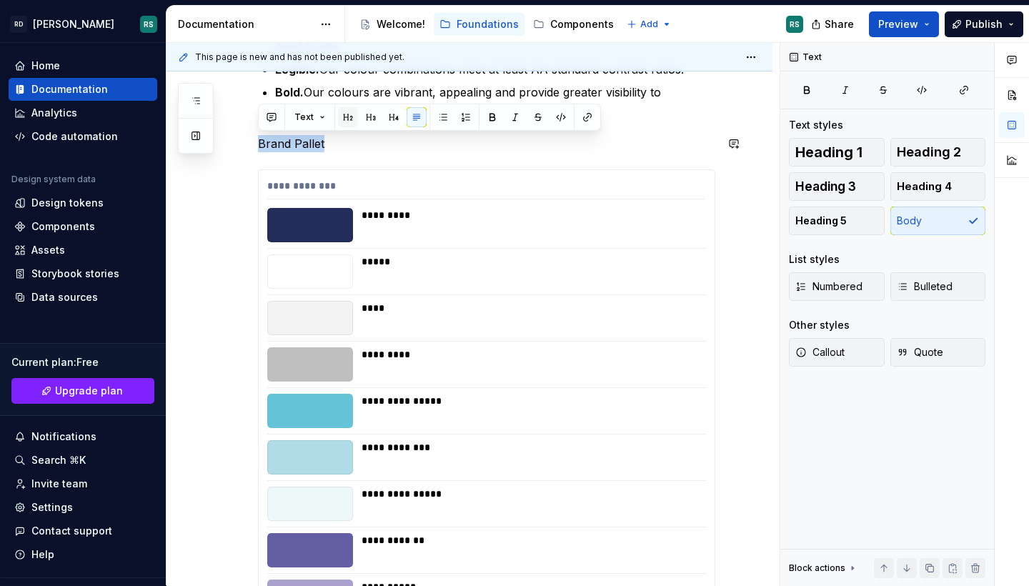
click at [349, 120] on button "button" at bounding box center [348, 117] width 20 height 20
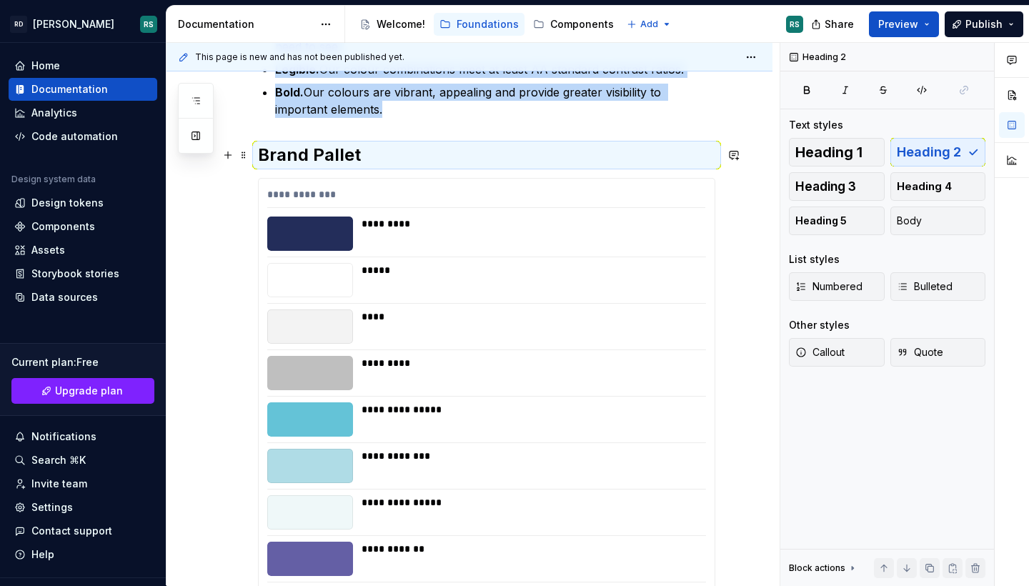
click at [395, 150] on h2 "Brand Pallet" at bounding box center [486, 155] width 457 height 23
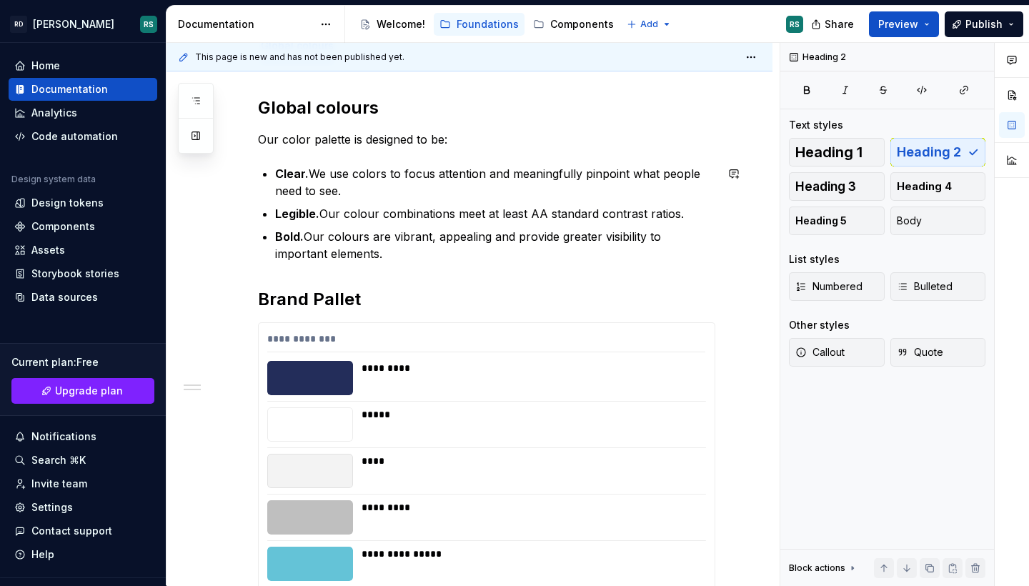
scroll to position [106, 0]
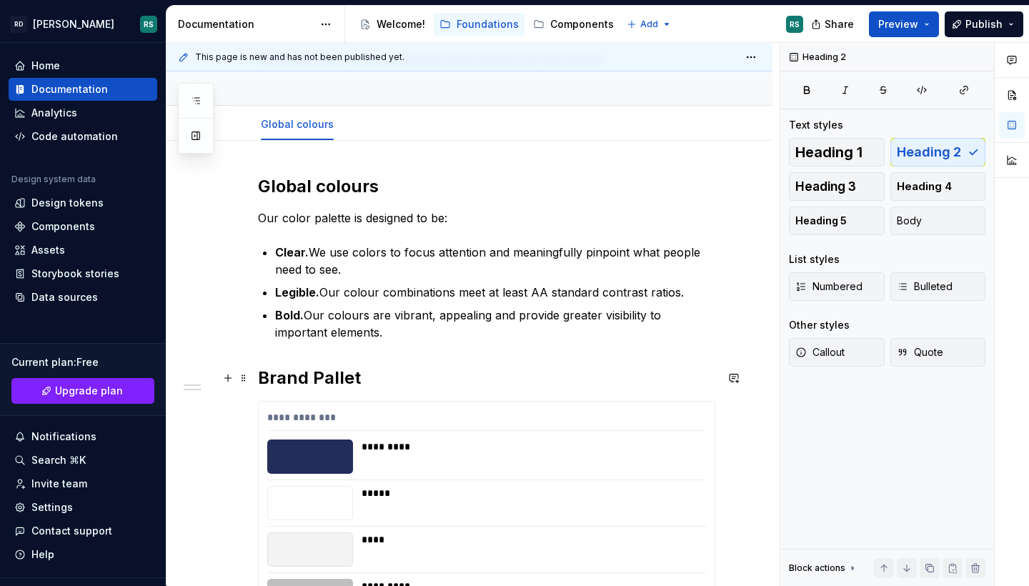
click at [316, 373] on h2 "Brand Pallet" at bounding box center [486, 377] width 457 height 23
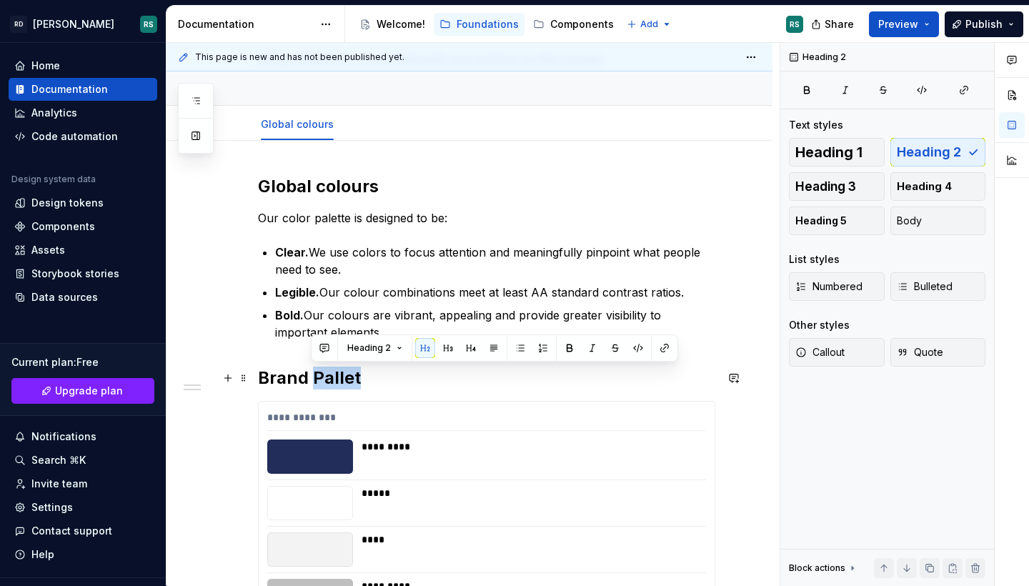
click at [316, 373] on h2 "Brand Pallet" at bounding box center [486, 377] width 457 height 23
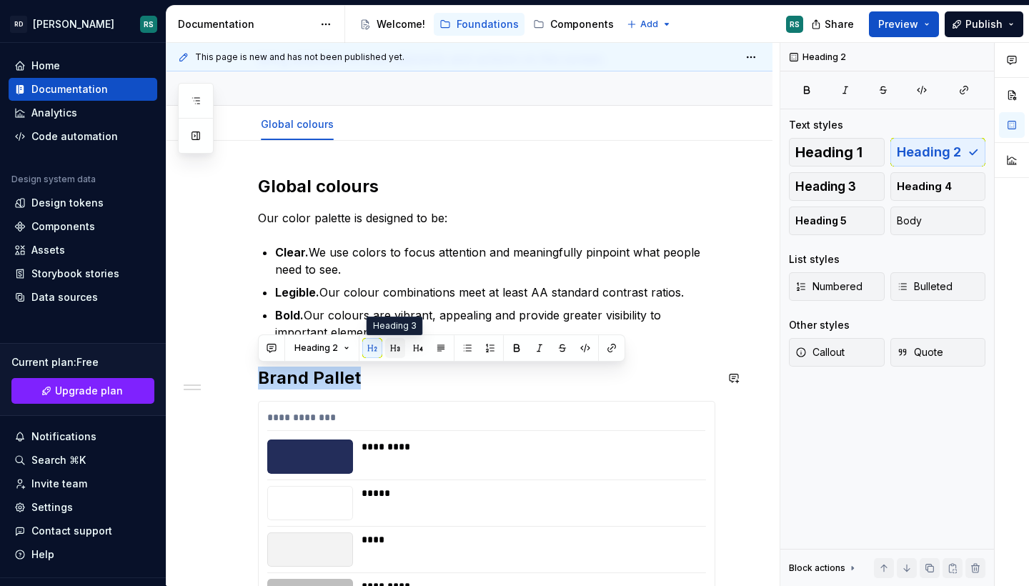
click at [397, 346] on button "button" at bounding box center [395, 348] width 20 height 20
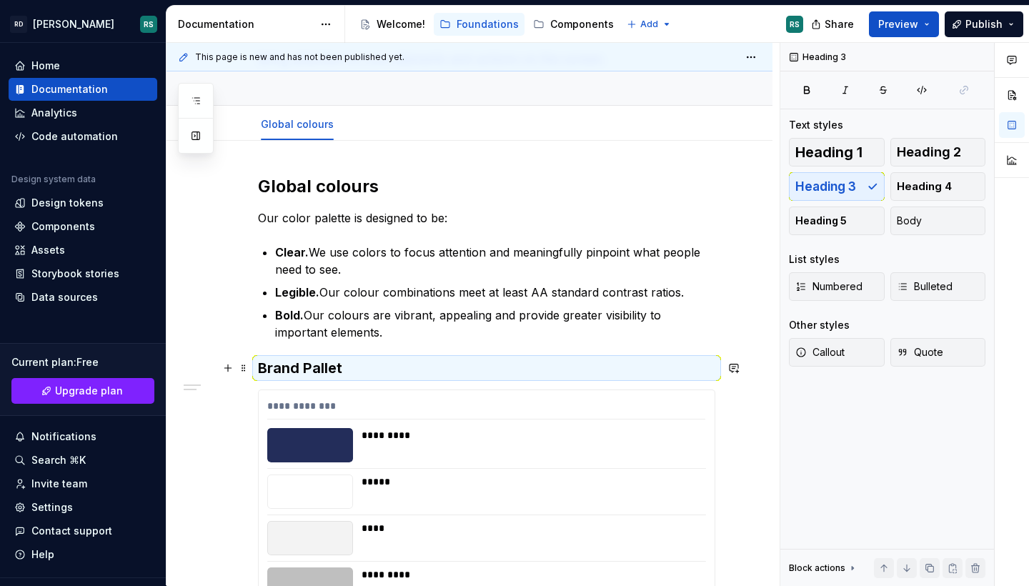
click at [364, 371] on h3 "Brand Pallet" at bounding box center [486, 368] width 457 height 20
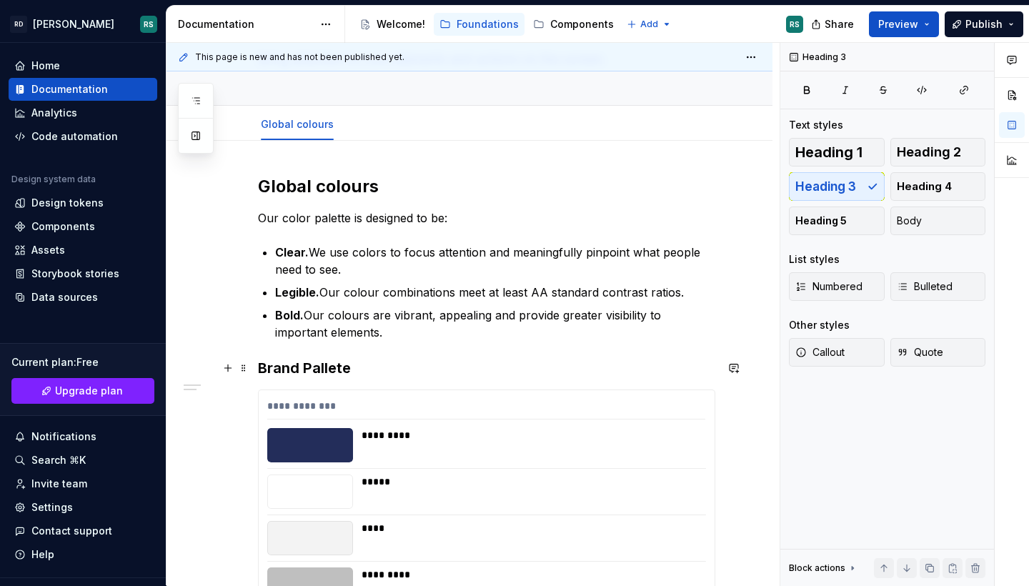
click at [329, 370] on h3 "Brand Pallete" at bounding box center [486, 368] width 457 height 20
click at [344, 371] on h3 "Brand Pallete" at bounding box center [486, 368] width 457 height 20
click at [410, 361] on h3 "Brand Palette" at bounding box center [486, 368] width 457 height 20
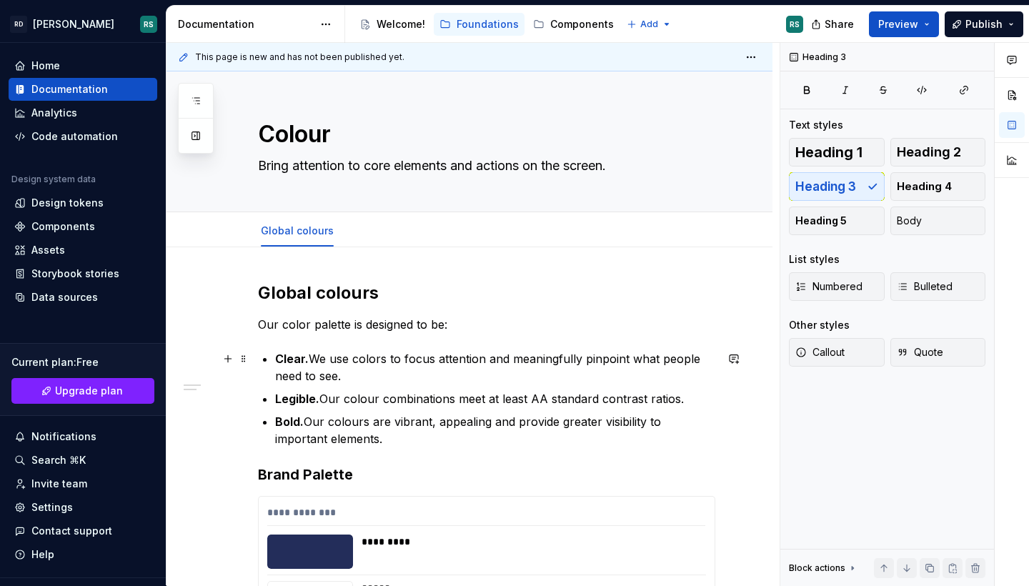
scroll to position [0, 0]
click at [369, 235] on span "Add tab" at bounding box center [383, 230] width 34 height 11
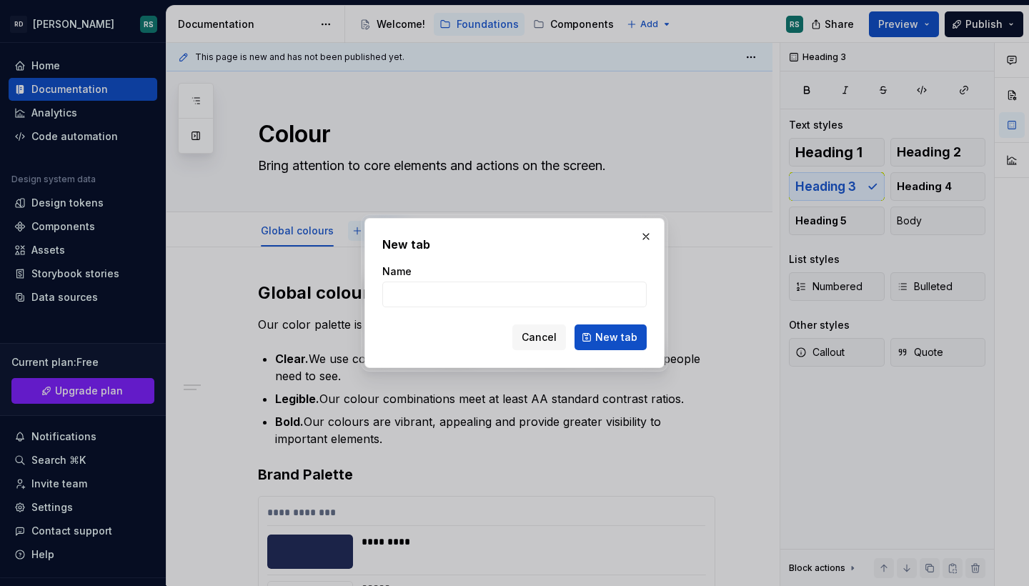
type textarea "*"
type input "Colour accessibility"
click at [607, 333] on span "New tab" at bounding box center [616, 337] width 42 height 14
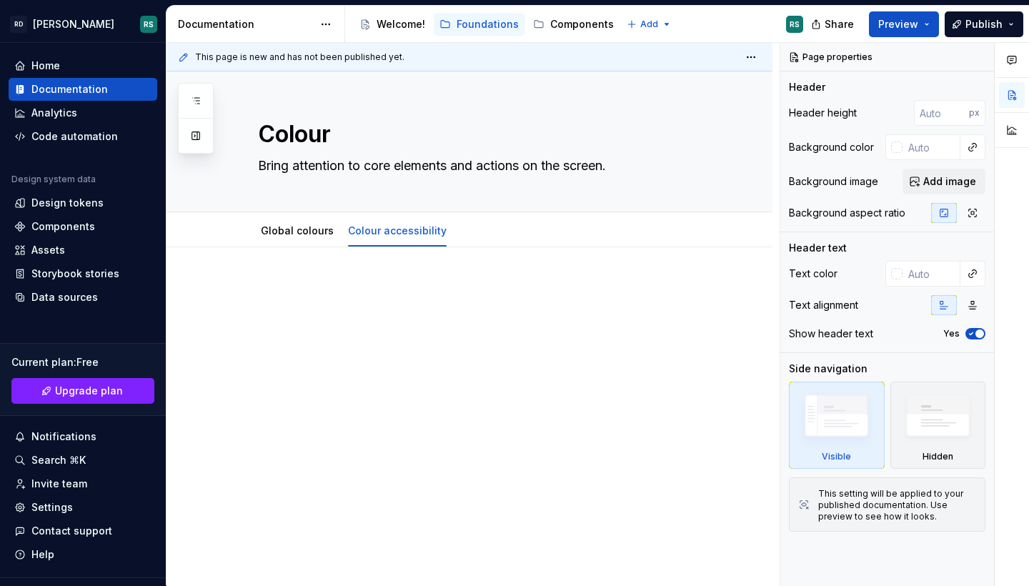
click at [278, 282] on p at bounding box center [486, 289] width 457 height 17
click at [260, 290] on p at bounding box center [486, 289] width 457 height 17
click at [219, 281] on div at bounding box center [469, 387] width 606 height 281
click at [296, 361] on div at bounding box center [469, 387] width 606 height 281
click at [294, 231] on link "Global colours" at bounding box center [297, 230] width 73 height 12
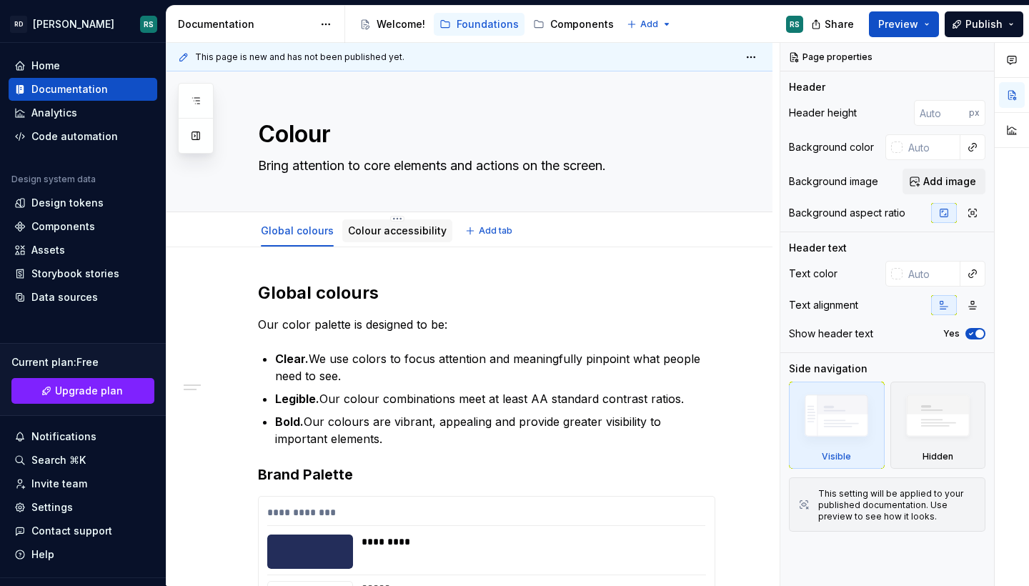
click at [379, 238] on div "Colour accessibility" at bounding box center [397, 230] width 99 height 17
click at [376, 231] on link "Colour accessibility" at bounding box center [397, 230] width 99 height 12
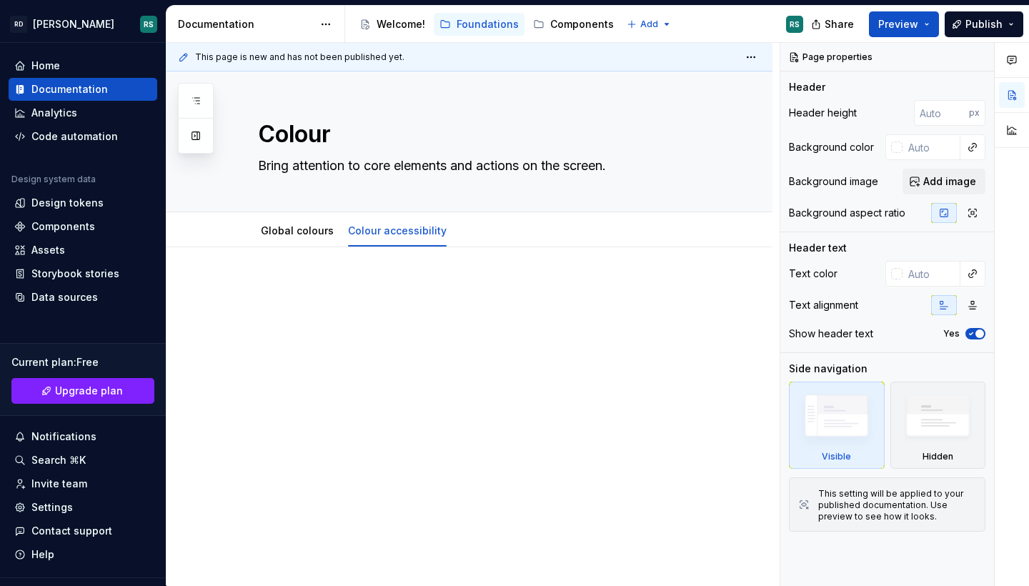
click at [266, 285] on p at bounding box center [486, 289] width 457 height 17
click at [251, 314] on div at bounding box center [469, 387] width 606 height 281
click at [232, 357] on div at bounding box center [469, 387] width 606 height 281
click at [259, 364] on div at bounding box center [469, 387] width 606 height 281
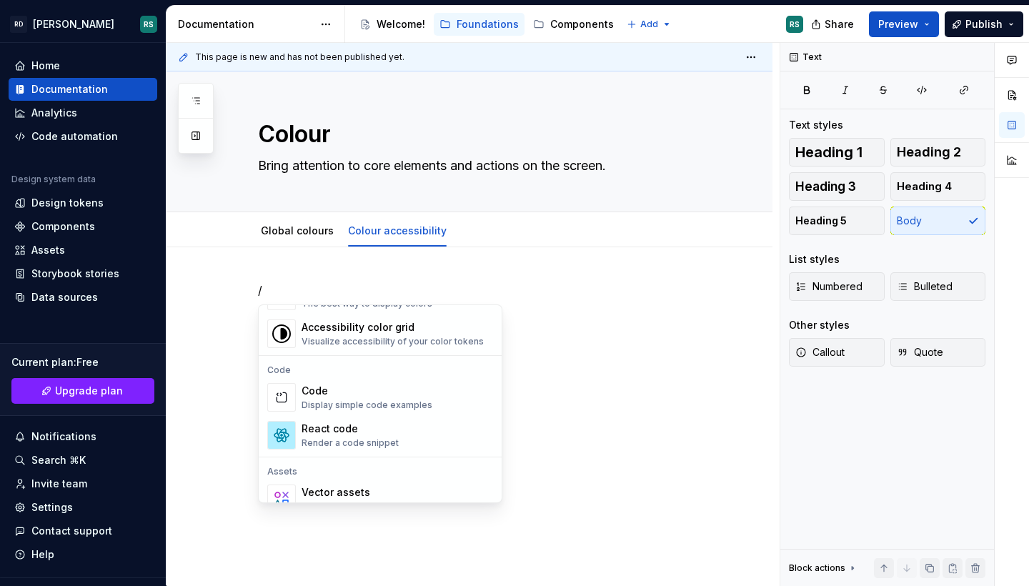
scroll to position [1143, 0]
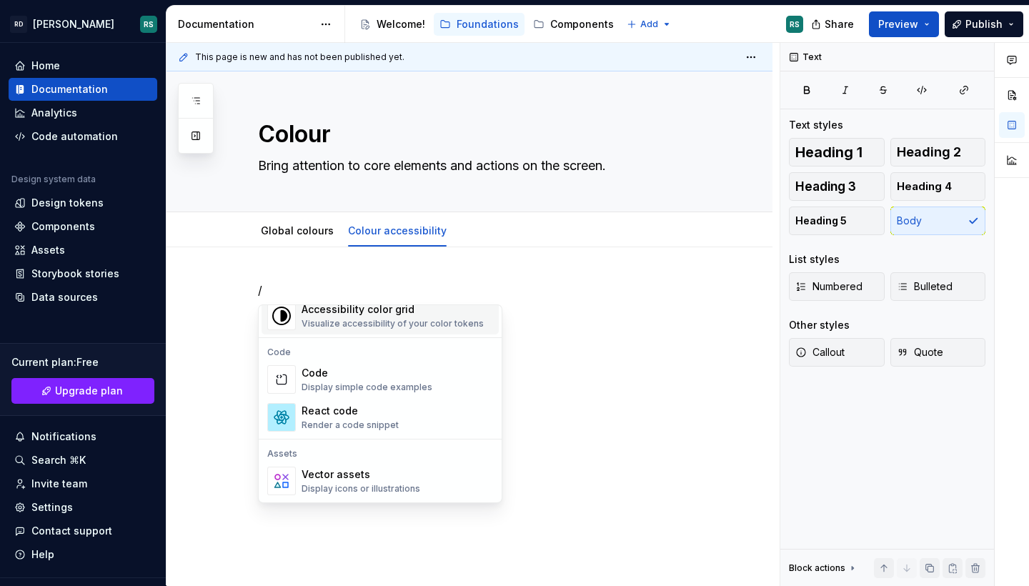
click at [356, 309] on div "Accessibility color grid" at bounding box center [392, 309] width 182 height 14
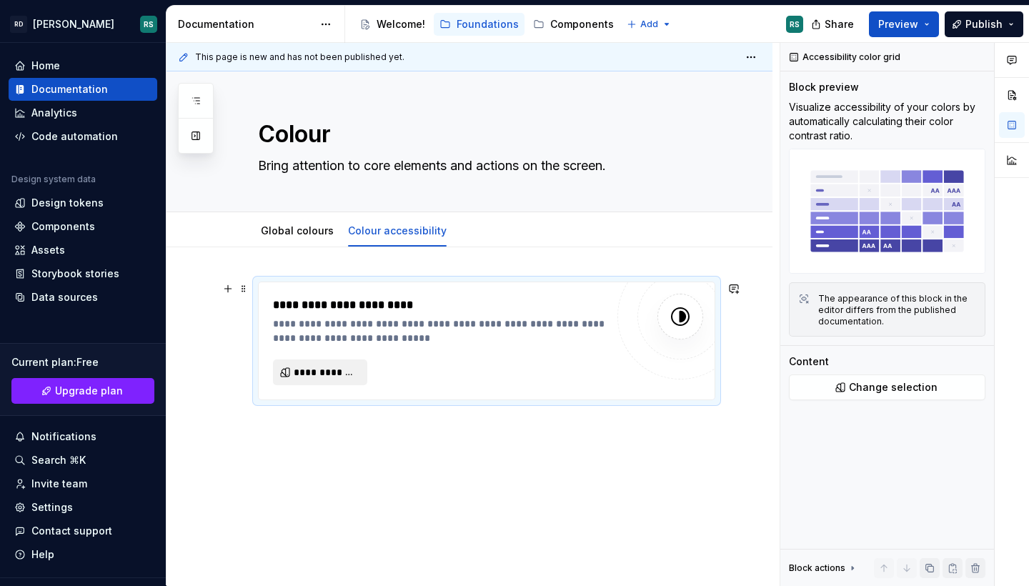
click at [329, 376] on span "**********" at bounding box center [326, 372] width 64 height 14
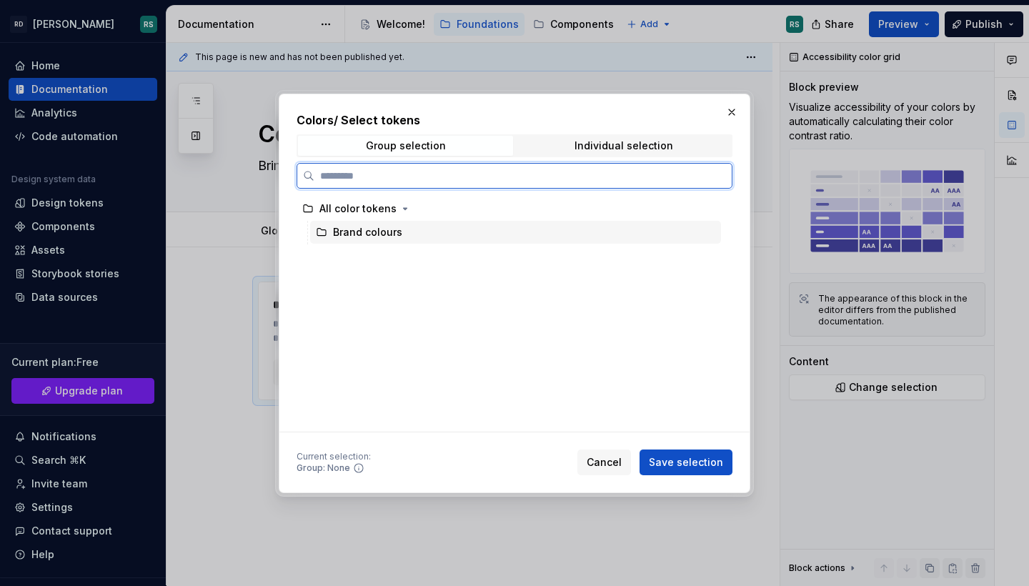
click at [371, 232] on div "Brand colours" at bounding box center [367, 232] width 69 height 14
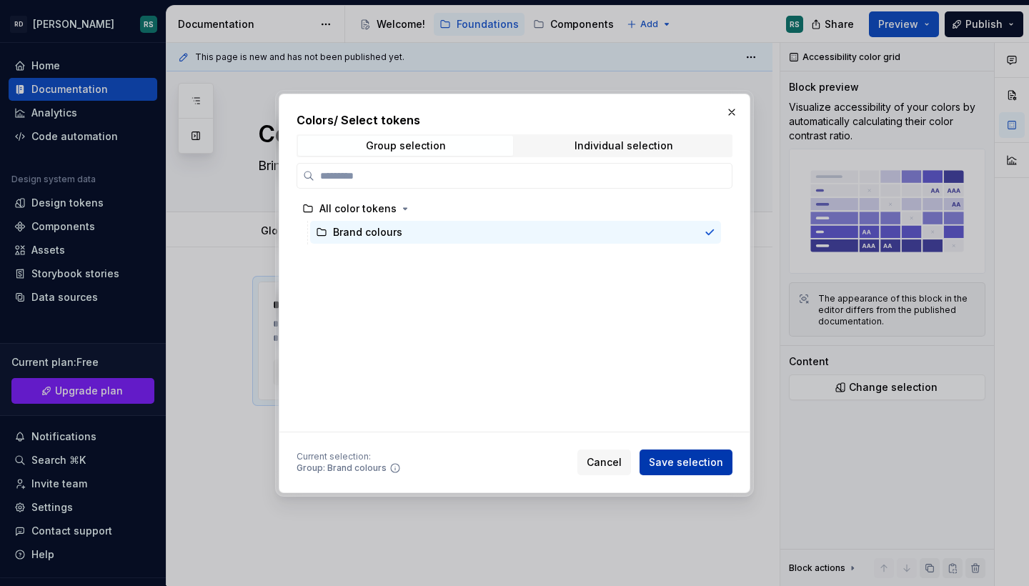
click at [683, 469] on span "Save selection" at bounding box center [686, 462] width 74 height 14
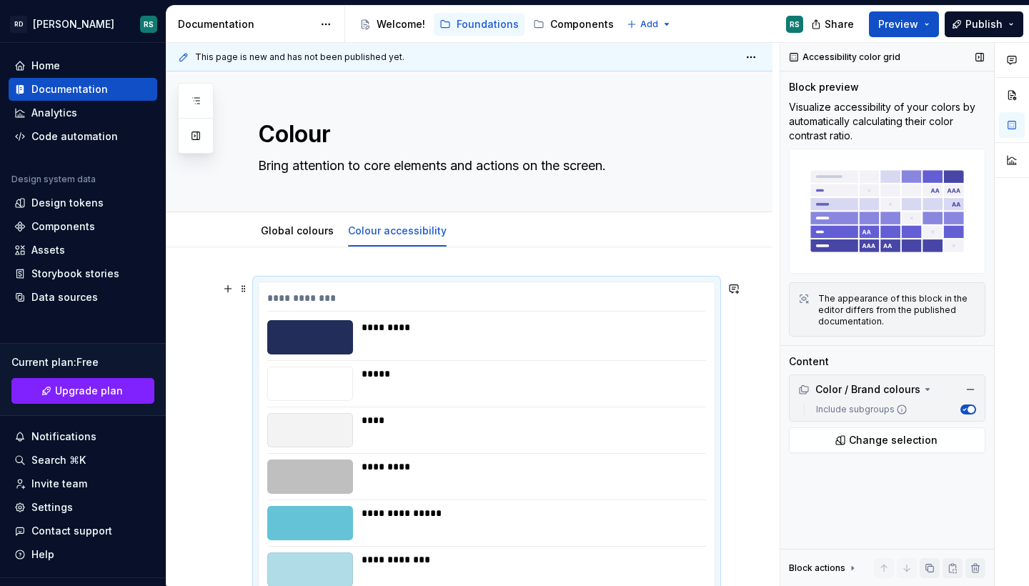
scroll to position [0, 0]
click at [906, 27] on span "Preview" at bounding box center [898, 24] width 40 height 14
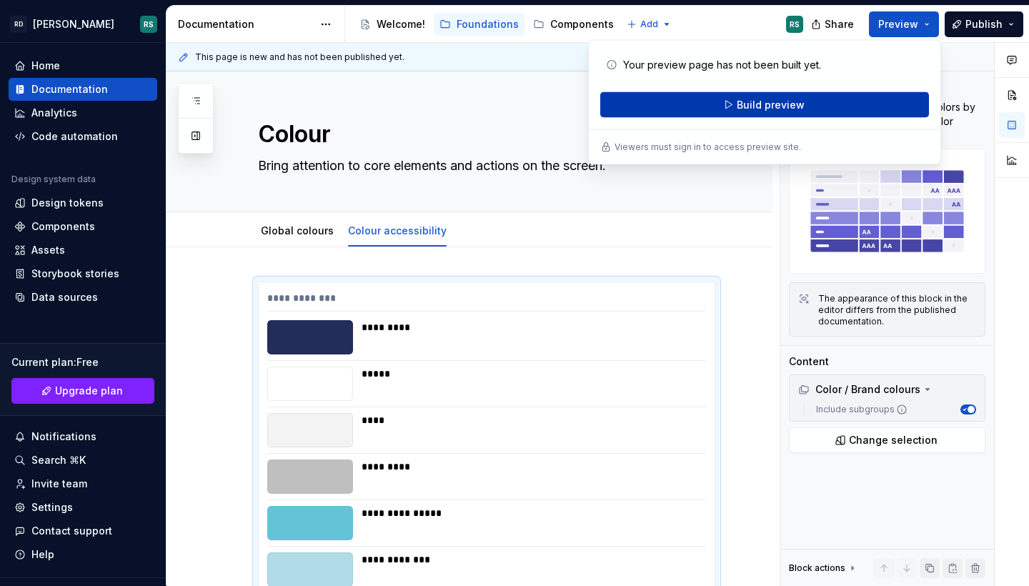
click at [793, 112] on button "Build preview" at bounding box center [764, 105] width 329 height 26
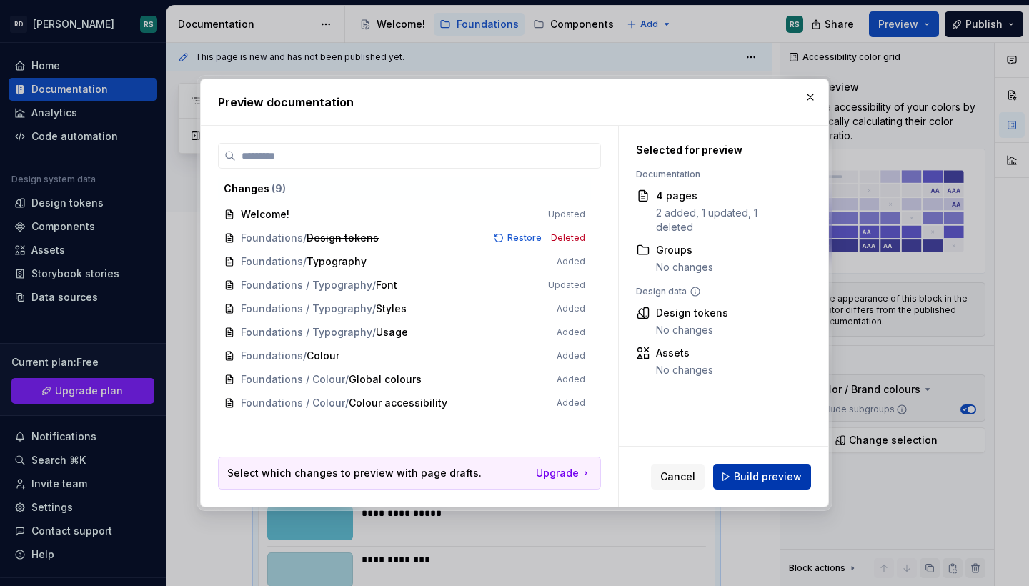
click at [771, 479] on span "Build preview" at bounding box center [768, 476] width 68 height 14
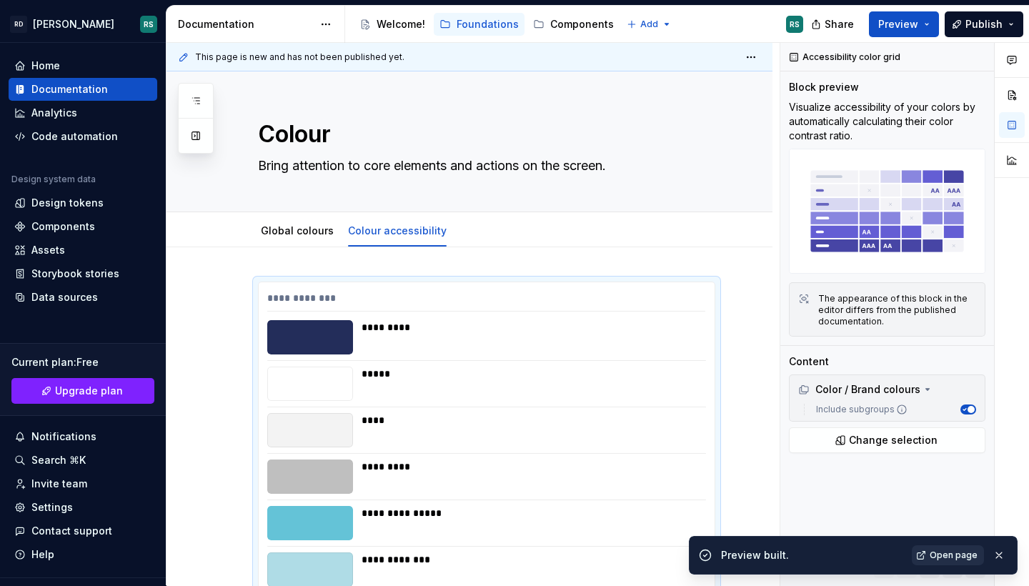
click at [951, 561] on link "Open page" at bounding box center [947, 555] width 72 height 20
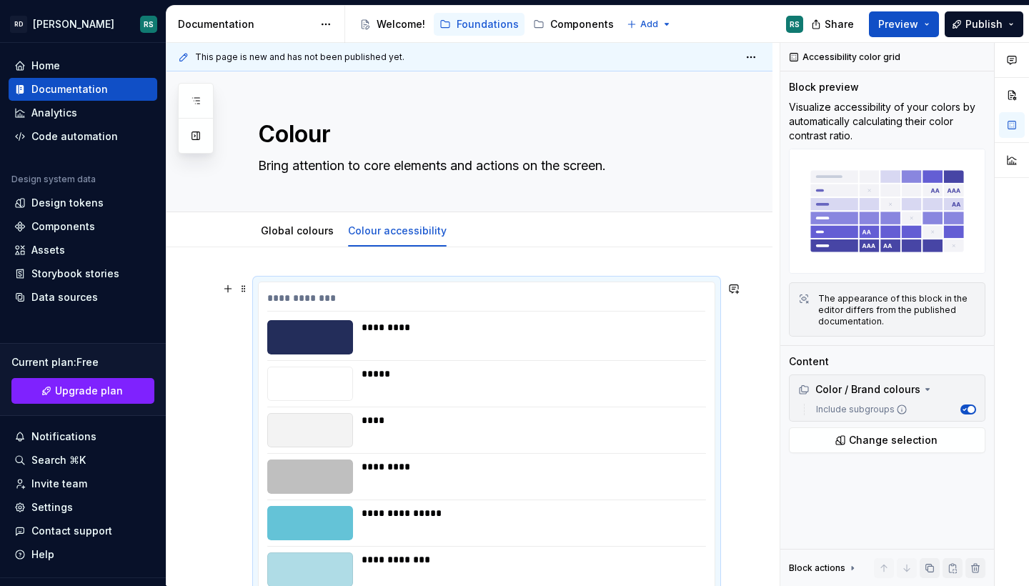
click at [672, 308] on div "**********" at bounding box center [486, 301] width 438 height 21
click at [229, 286] on button "button" at bounding box center [228, 289] width 20 height 20
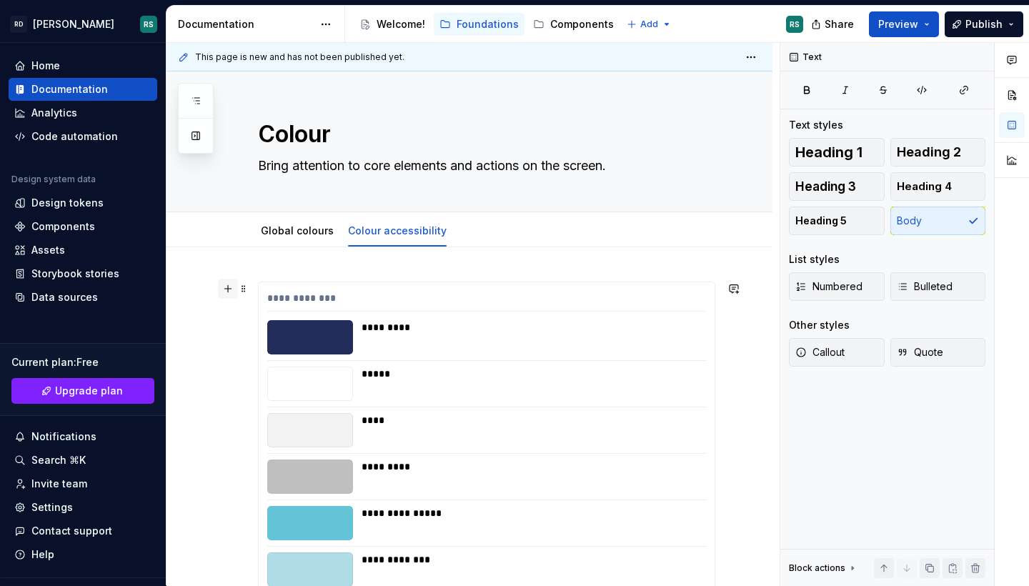
scroll to position [650, 0]
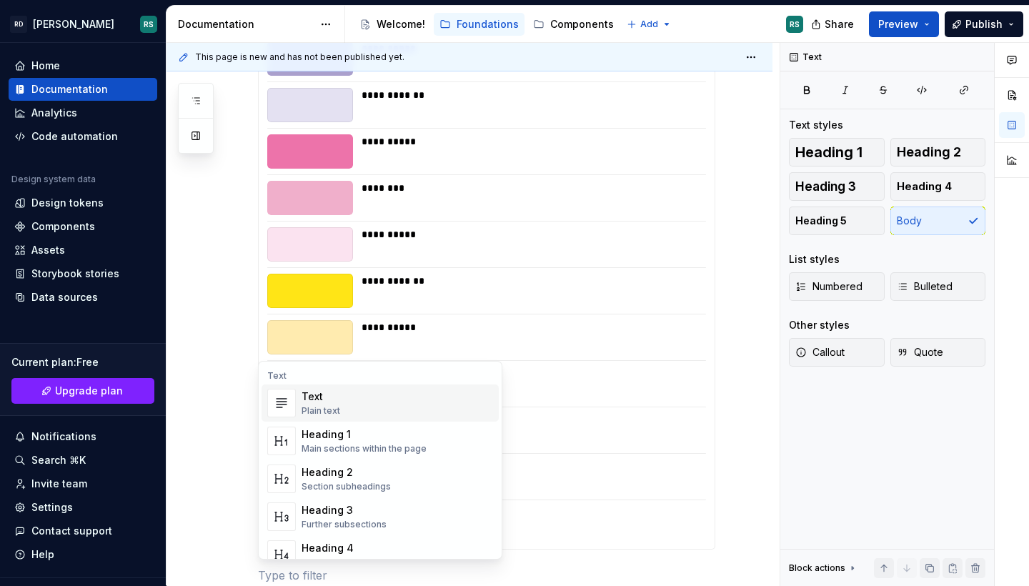
click at [346, 399] on div "Text Plain text" at bounding box center [396, 403] width 191 height 29
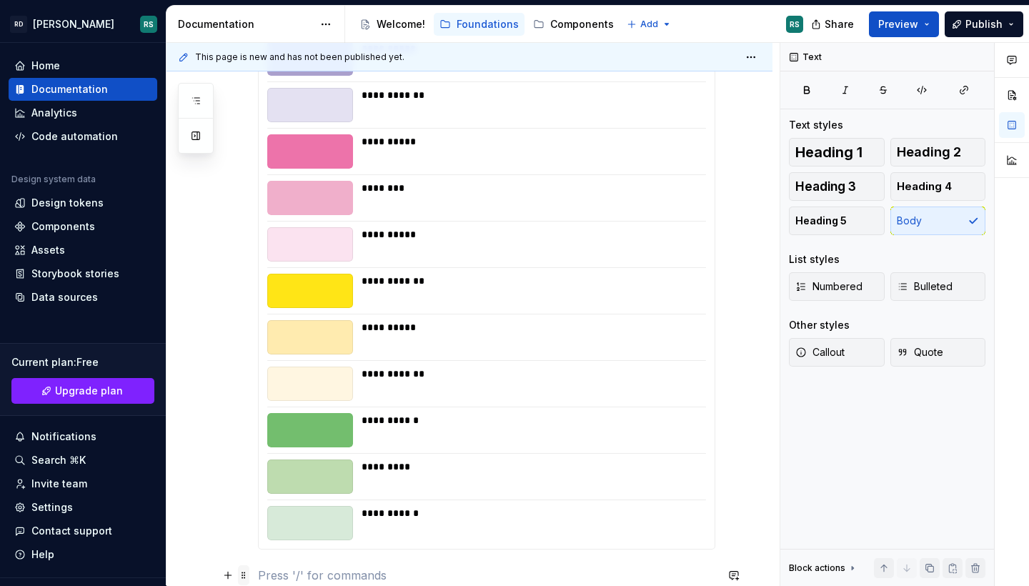
click at [244, 567] on span at bounding box center [243, 575] width 11 height 20
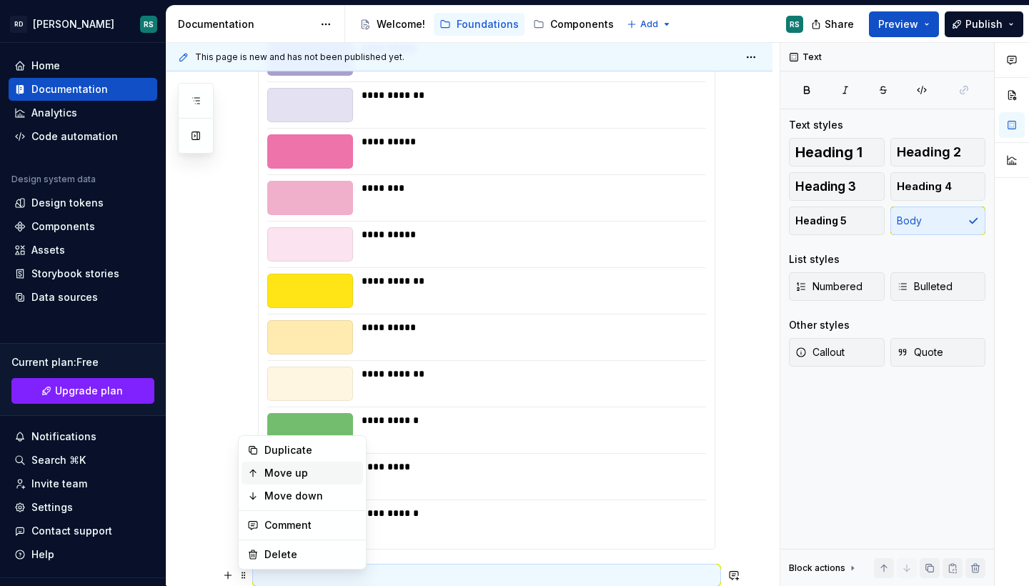
click at [317, 468] on div "Move up" at bounding box center [310, 473] width 93 height 14
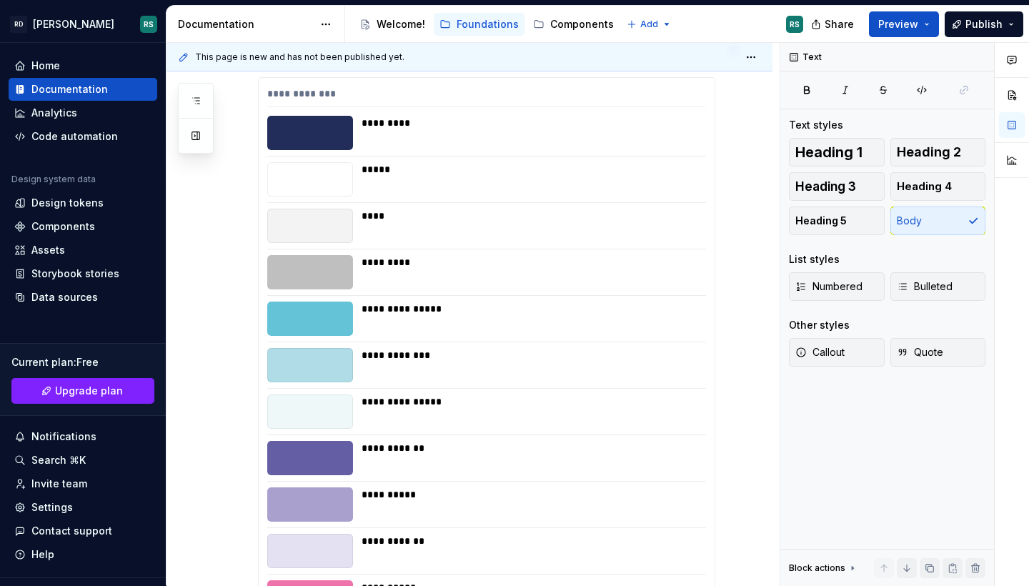
type textarea "*"
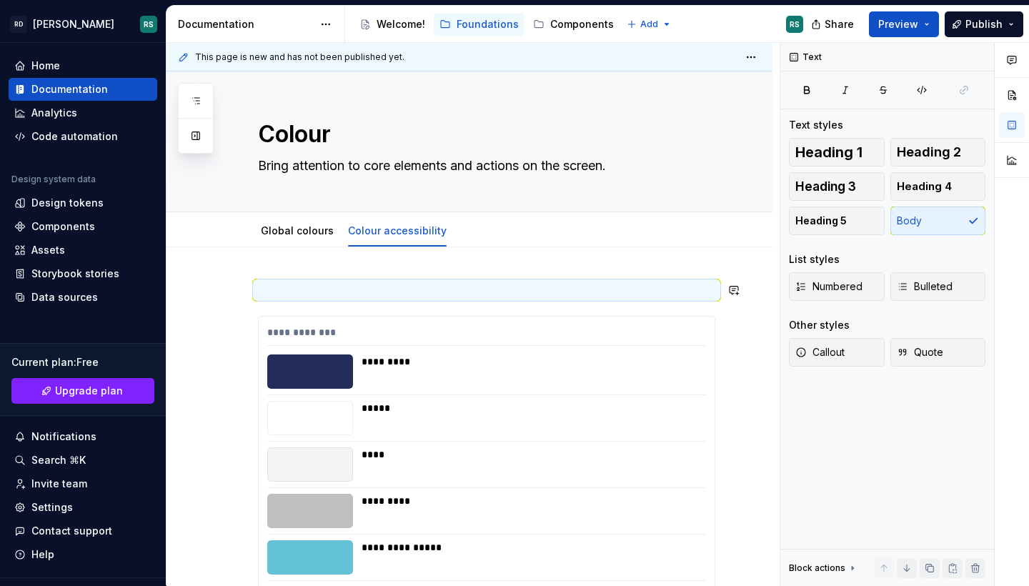
scroll to position [0, 0]
click at [344, 294] on p at bounding box center [486, 289] width 457 height 17
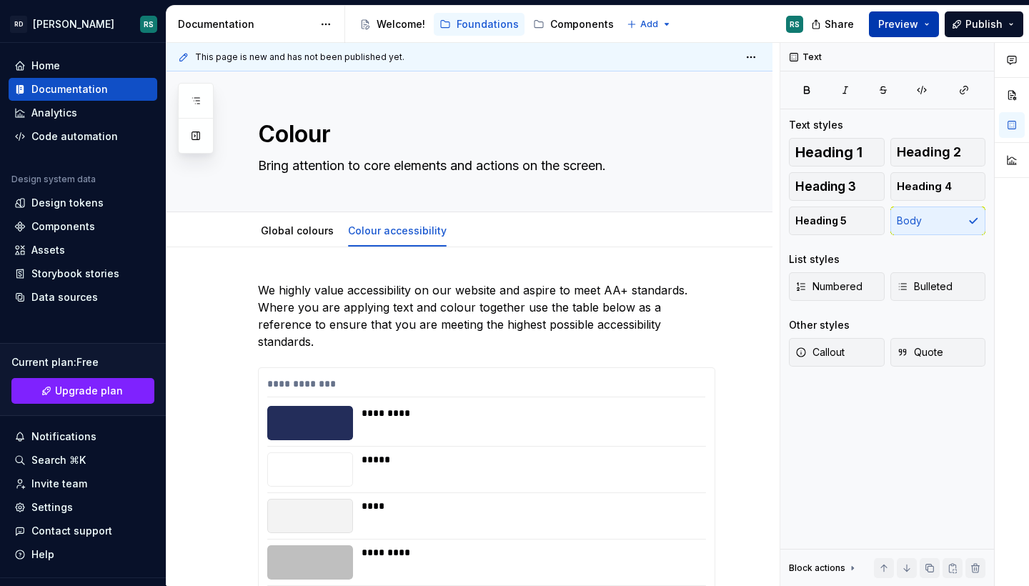
click at [922, 16] on button "Preview" at bounding box center [904, 24] width 70 height 26
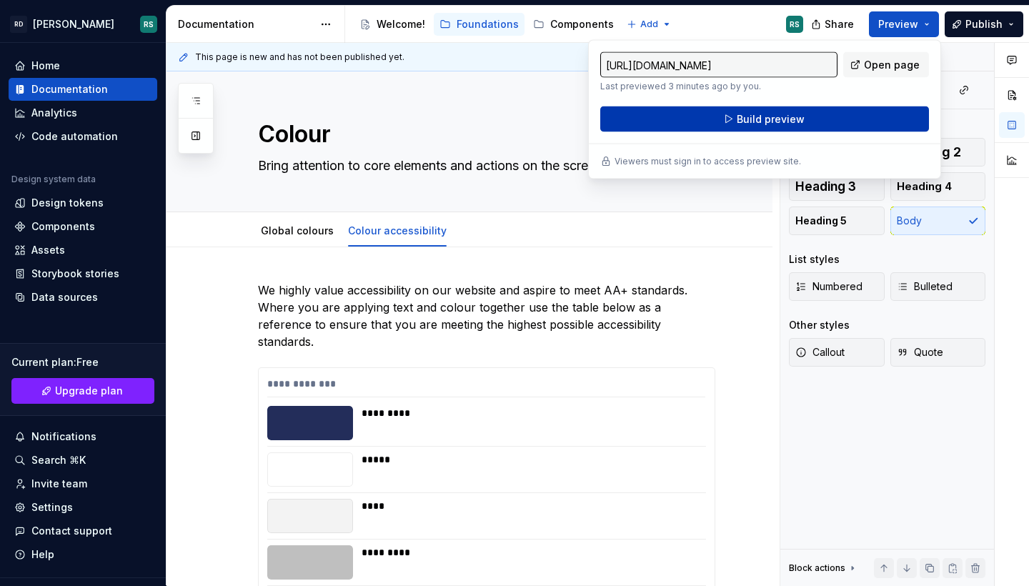
click at [811, 119] on button "Build preview" at bounding box center [764, 119] width 329 height 26
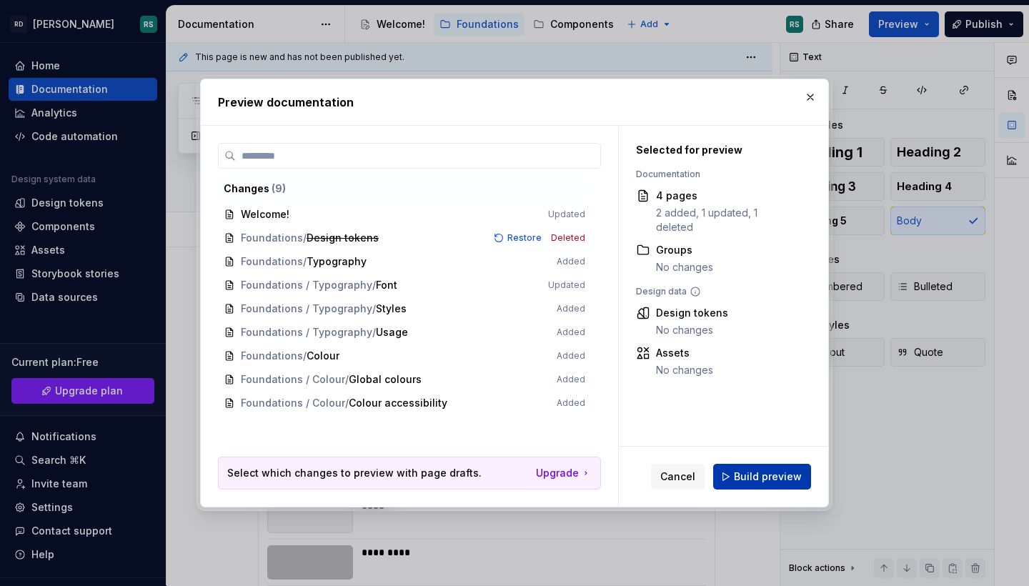
click at [760, 481] on span "Build preview" at bounding box center [768, 476] width 68 height 14
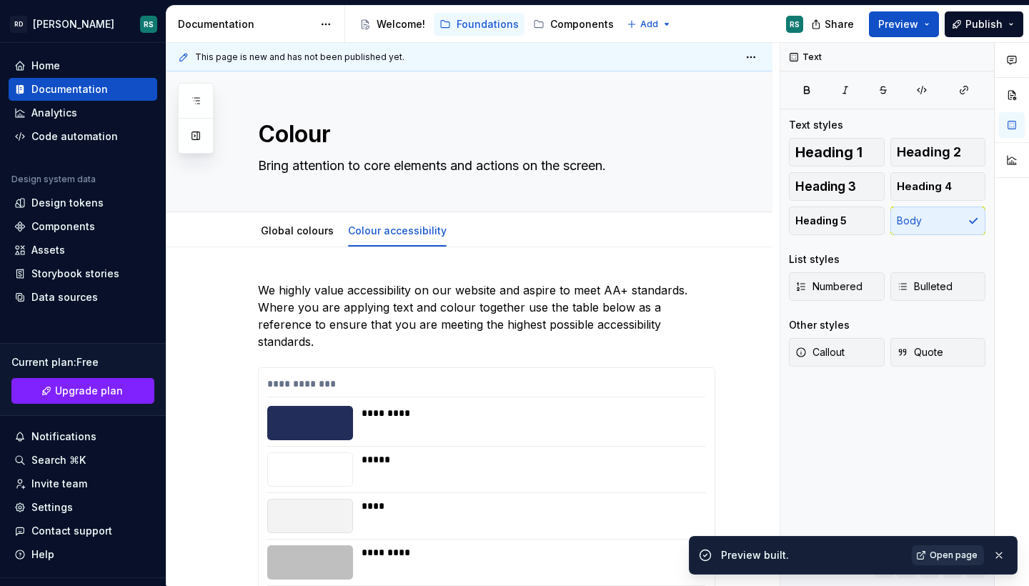
click at [946, 559] on span "Open page" at bounding box center [953, 554] width 48 height 11
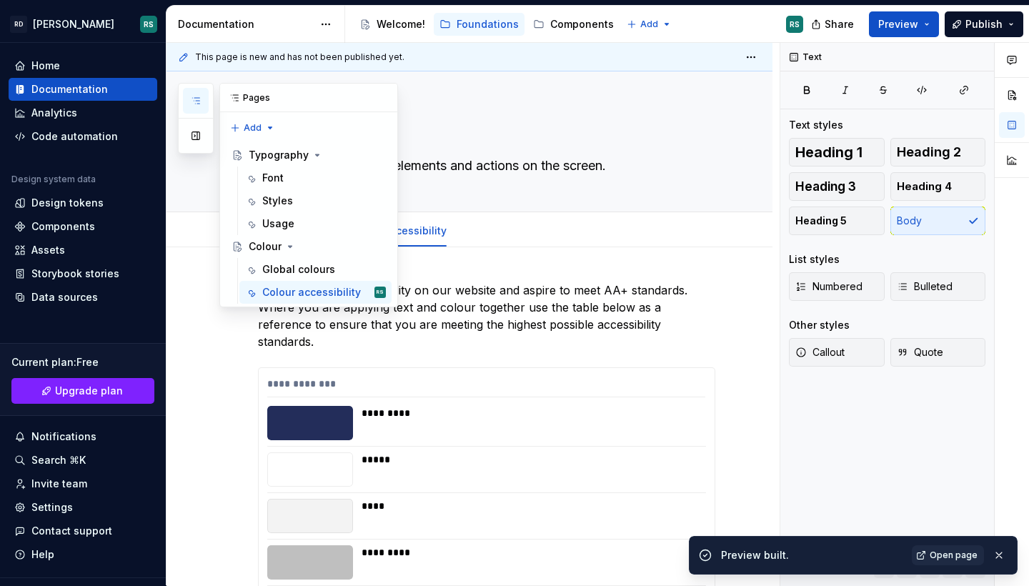
click at [196, 104] on icon "button" at bounding box center [195, 100] width 11 height 11
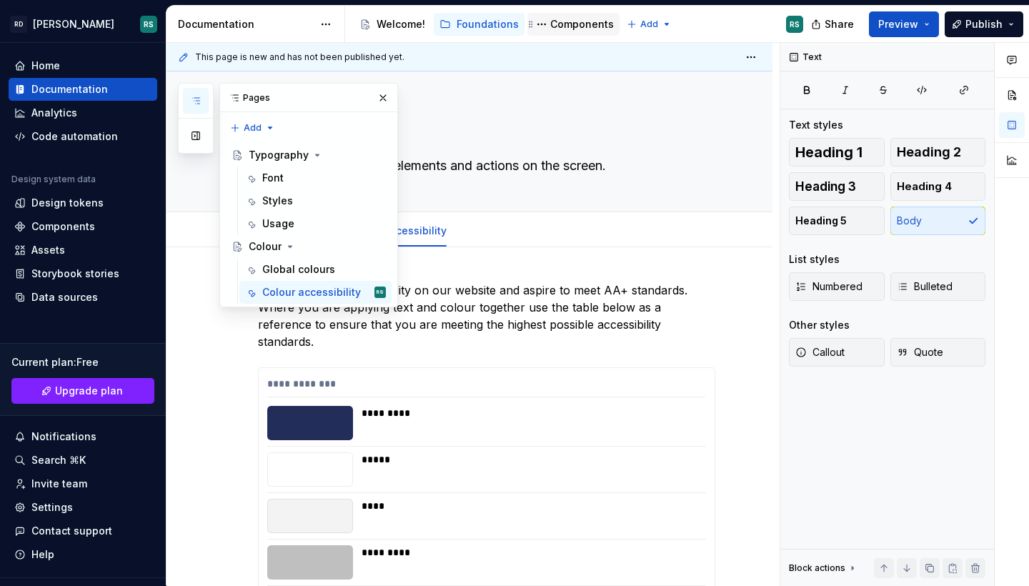
click at [570, 29] on div "Components" at bounding box center [582, 24] width 64 height 14
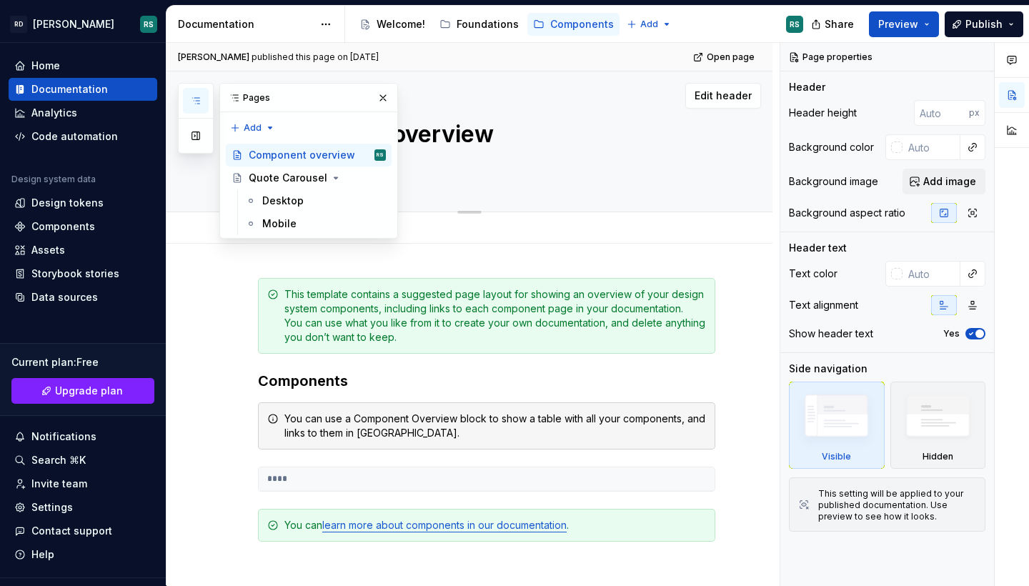
click at [476, 153] on div "Component overview" at bounding box center [486, 141] width 457 height 140
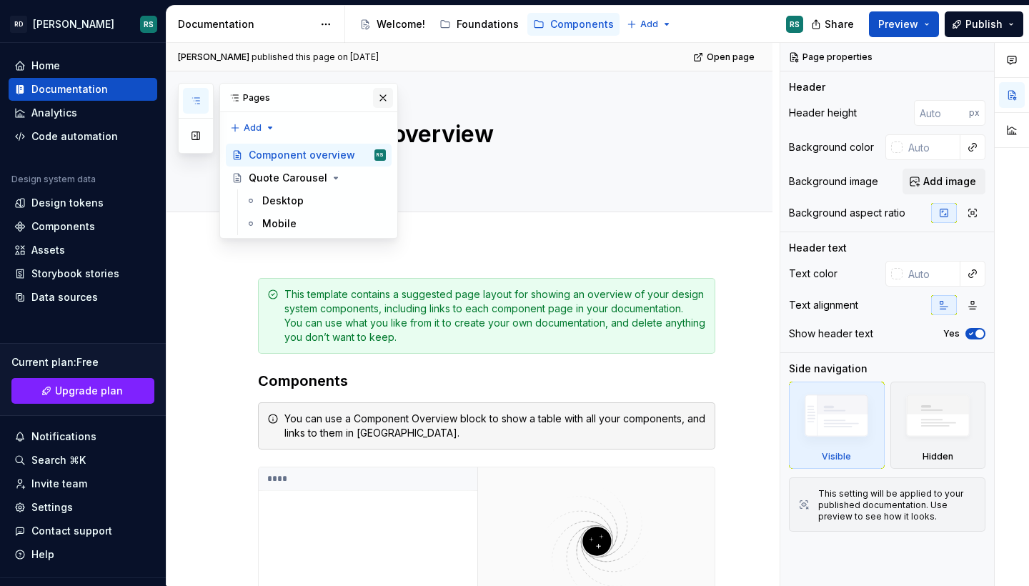
click at [385, 94] on button "button" at bounding box center [383, 98] width 20 height 20
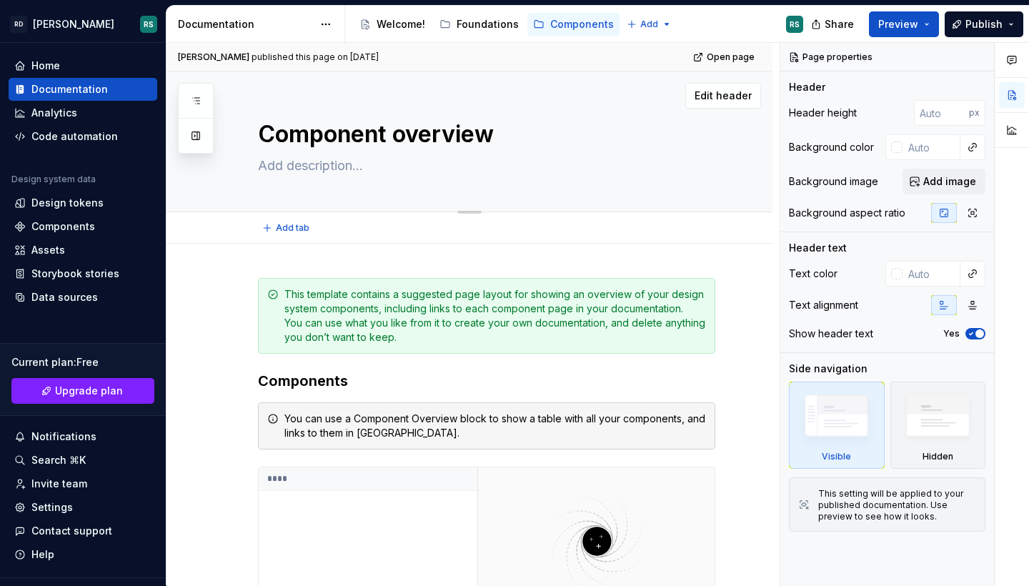
click at [317, 165] on textarea at bounding box center [483, 165] width 457 height 23
paste textarea "Nucleus provides an extensive set of React components for use in building web e…"
type textarea "*"
type textarea "Nucleus provides an extensive set of React components for use in building web e…"
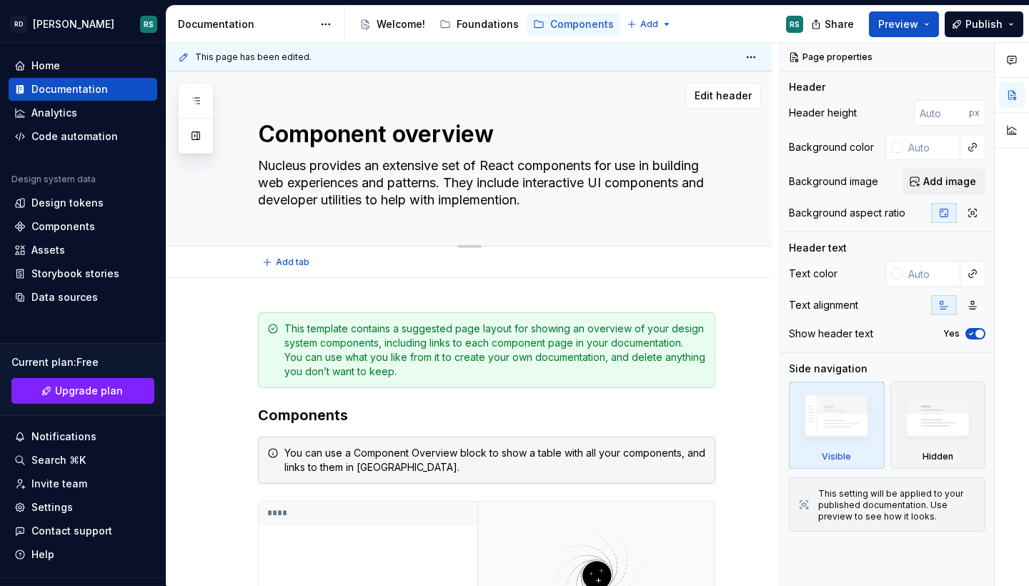
click at [284, 165] on textarea "Nucleus provides an extensive set of React components for use in building web e…" at bounding box center [483, 182] width 457 height 57
type textarea "*"
type textarea "O provides an extensive set of React components for use in building web experie…"
type textarea "*"
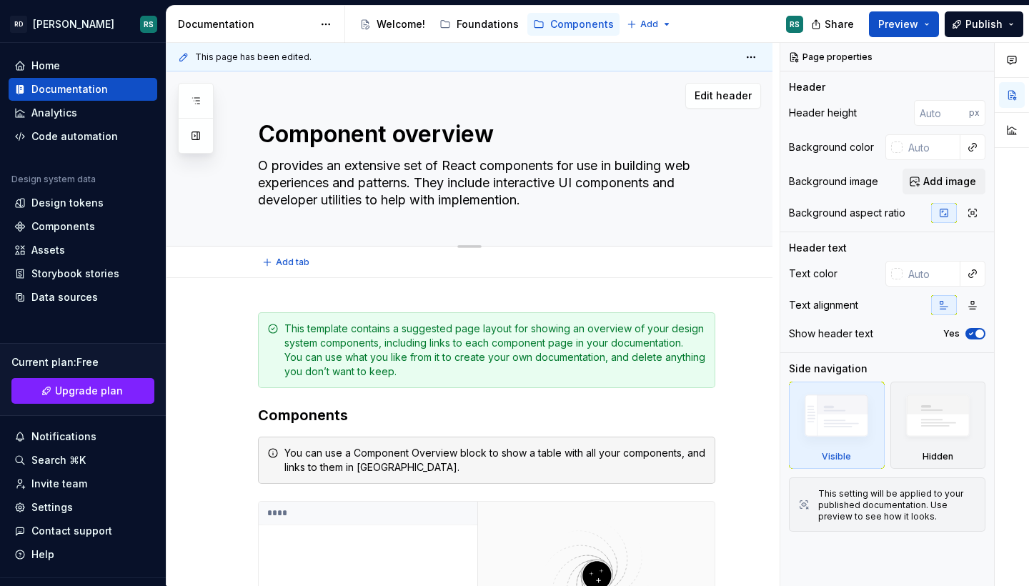
type textarea "Ou provides an extensive set of React components for use in building web experi…"
type textarea "*"
type textarea "Our provides an extensive set of React components for use in building web exper…"
type textarea "*"
type textarea "Our provides an extensive set of React components for use in building web exper…"
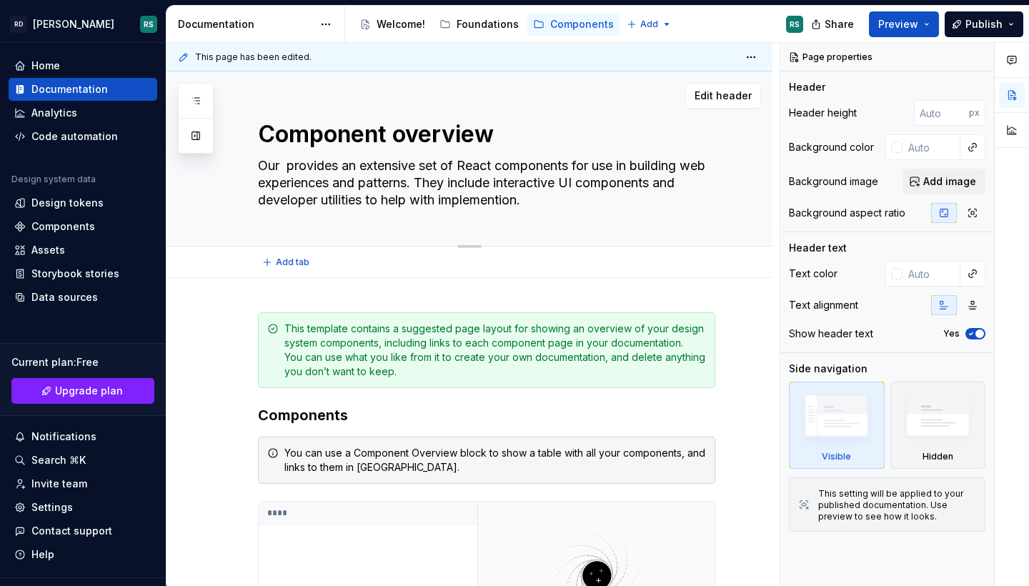
type textarea "*"
type textarea "Our d provides an extensive set of React components for use in building web exp…"
type textarea "*"
type textarea "Our di provides an extensive set of React components for use in building web ex…"
type textarea "*"
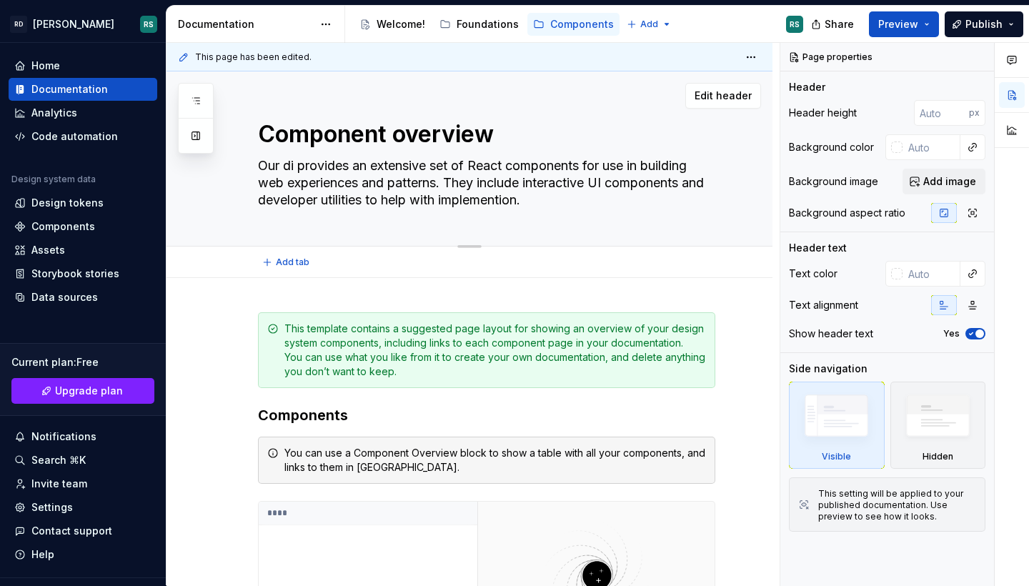
type textarea "Our dig provides an extensive set of React components for use in building web e…"
type textarea "*"
type textarea "Our digi provides an extensive set of React components for use in building web …"
type textarea "*"
type textarea "Our digit provides an extensive set of React components for use in building web…"
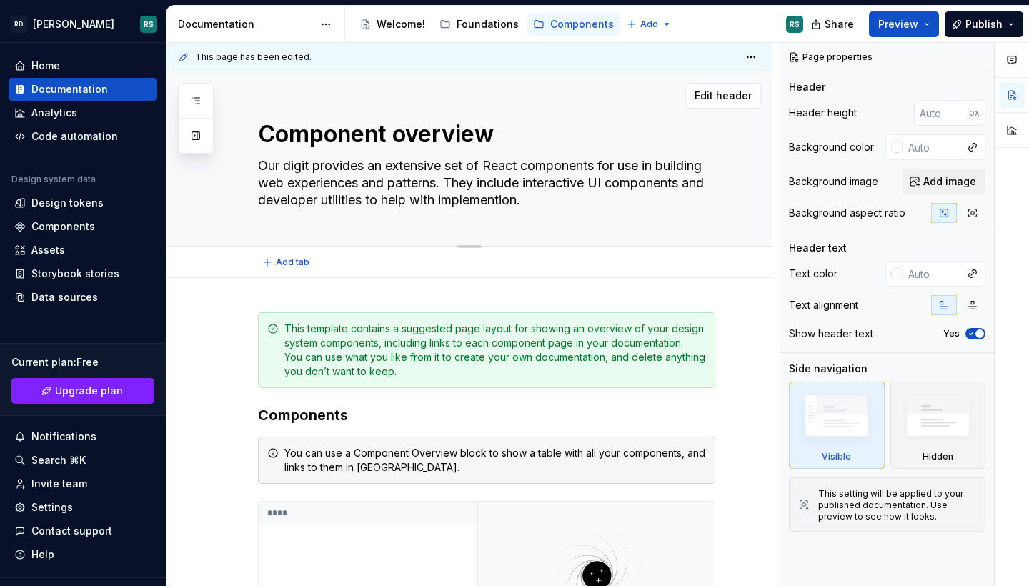
type textarea "*"
type textarea "Our digita provides an extensive set of React components for use in building we…"
type textarea "*"
type textarea "Our digital provides an extensive set of React components for use in building w…"
type textarea "*"
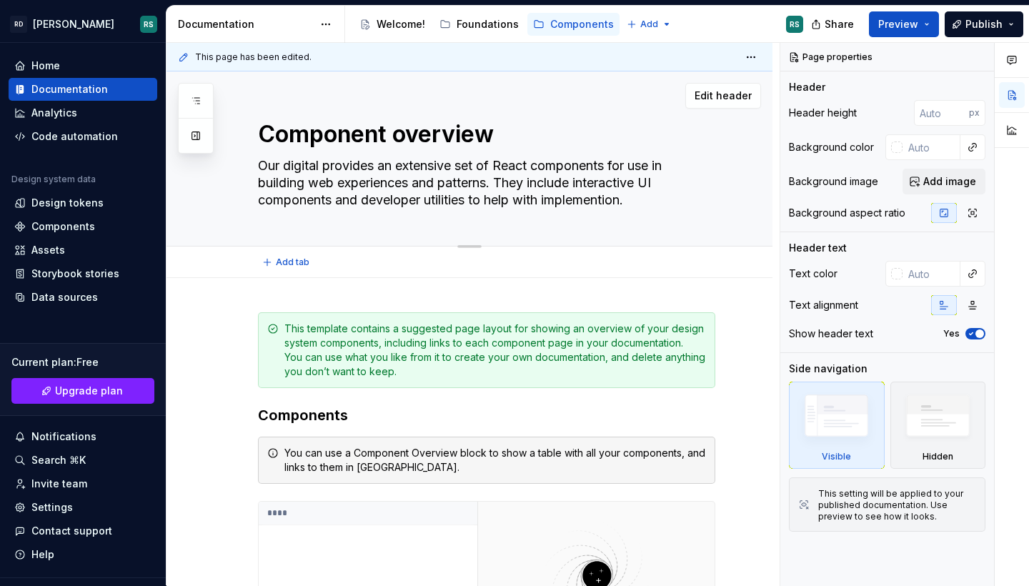
type textarea "Our digital provides an extensive set of React components for use in building w…"
type textarea "*"
type textarea "Our digital t provides an extensive set of React components for use in building…"
type textarea "*"
type textarea "Our digital te provides an extensive set of React components for use in buildin…"
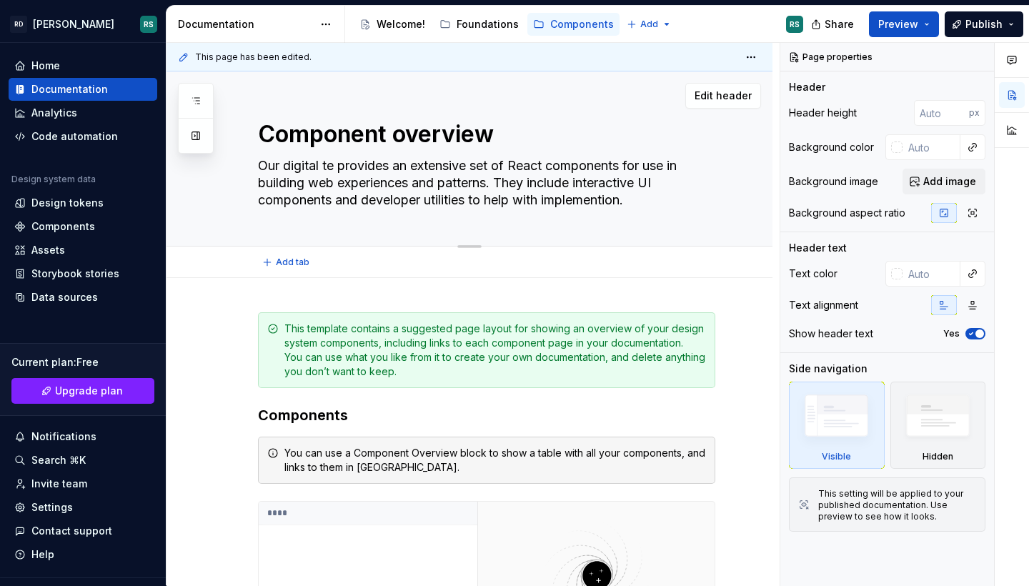
type textarea "*"
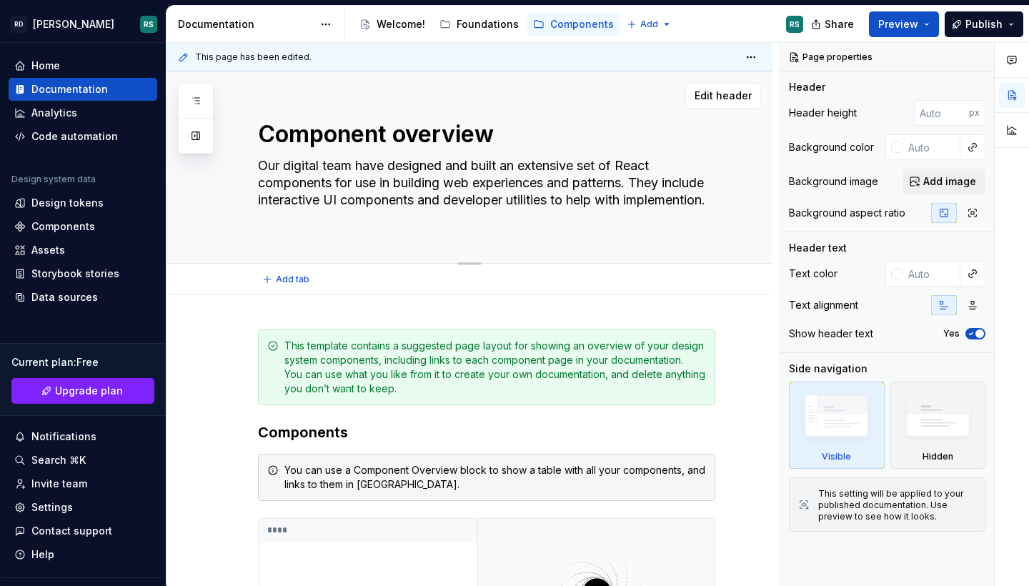
click at [634, 170] on textarea "Our digital team have designed and built an extensive set of React components f…" at bounding box center [483, 191] width 457 height 74
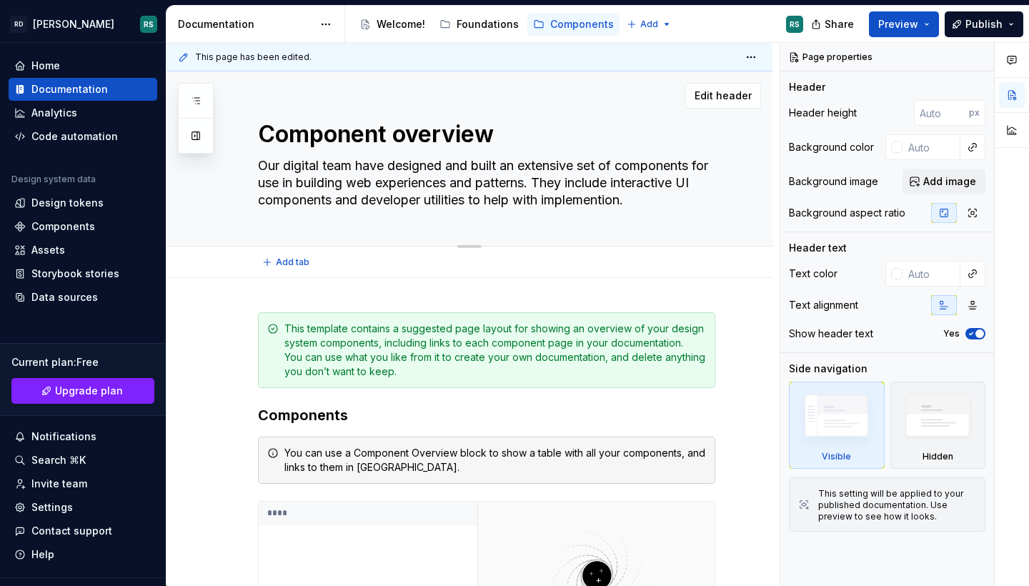
drag, startPoint x: 401, startPoint y: 182, endPoint x: 554, endPoint y: 184, distance: 153.6
click at [554, 184] on textarea "Our digital team have designed and built an extensive set of components for use…" at bounding box center [483, 182] width 457 height 57
drag, startPoint x: 564, startPoint y: 196, endPoint x: 444, endPoint y: 181, distance: 120.9
click at [444, 181] on textarea "Our digital team have designed and built an extensive set of components for use…" at bounding box center [483, 182] width 457 height 57
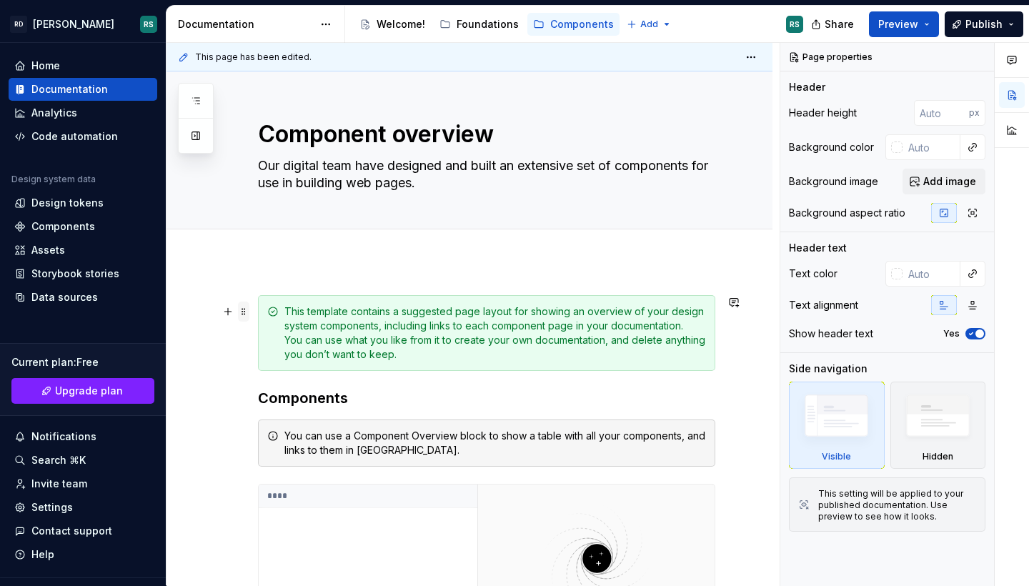
click at [244, 311] on span at bounding box center [243, 311] width 11 height 20
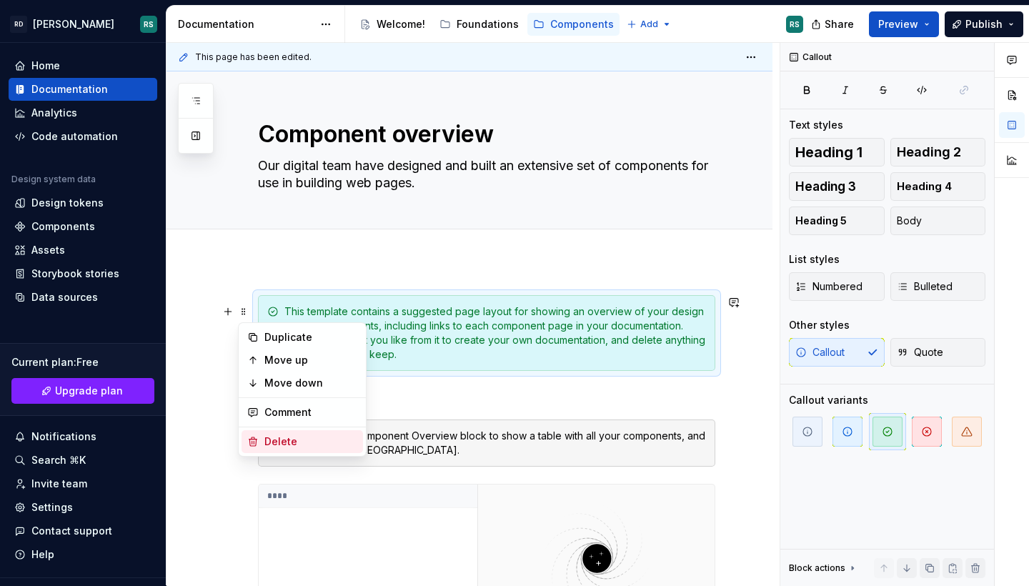
click at [286, 436] on div "Delete" at bounding box center [310, 441] width 93 height 14
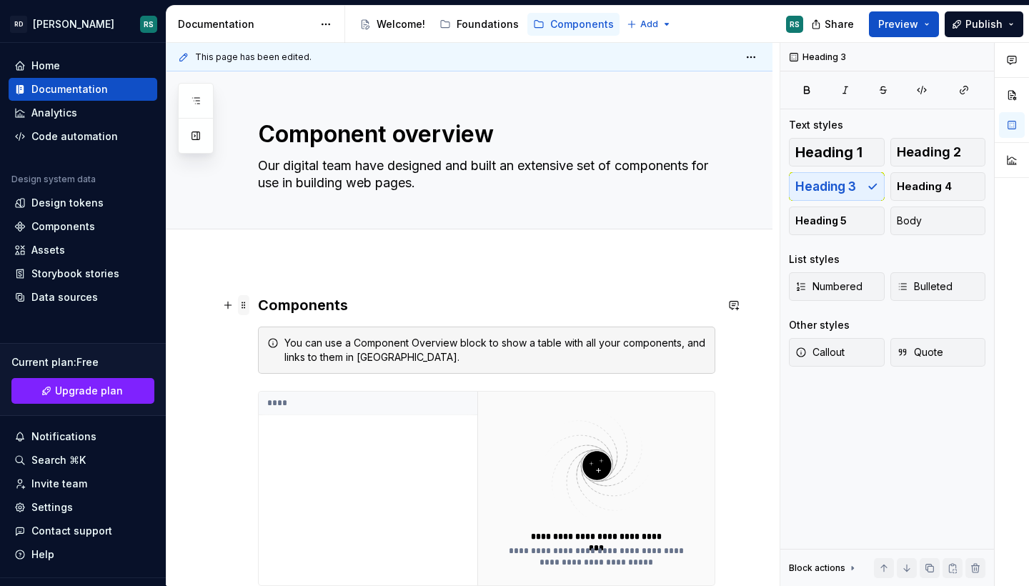
click at [241, 301] on span at bounding box center [243, 305] width 11 height 20
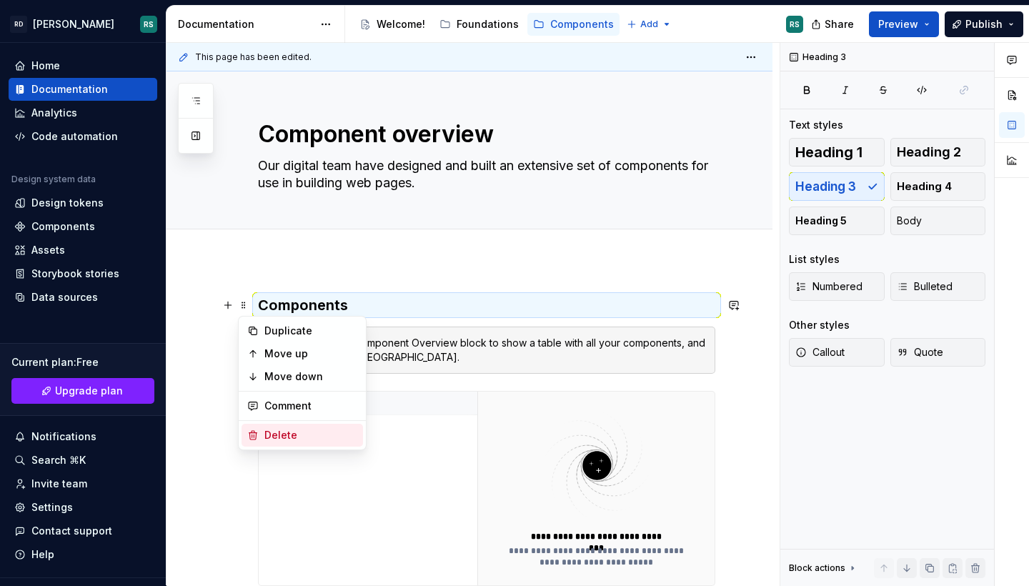
click at [279, 434] on div "Delete" at bounding box center [310, 435] width 93 height 14
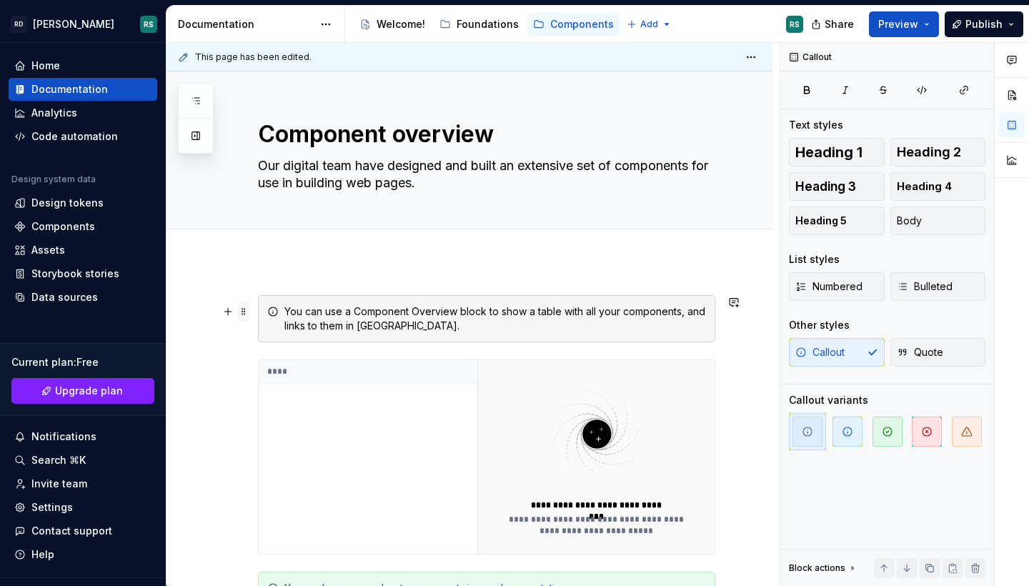
click at [244, 311] on span at bounding box center [243, 311] width 11 height 20
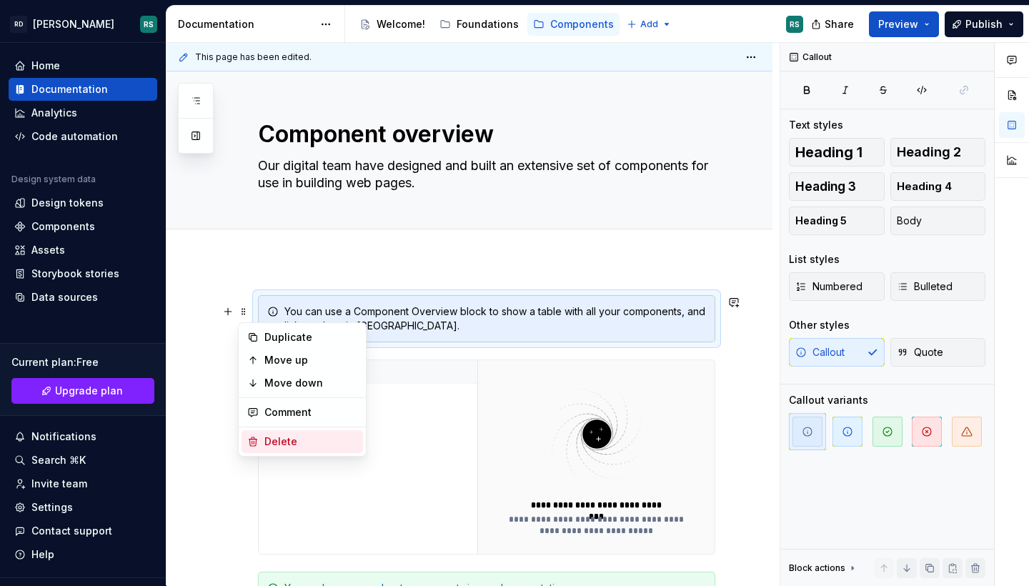
click at [289, 440] on div "Delete" at bounding box center [310, 441] width 93 height 14
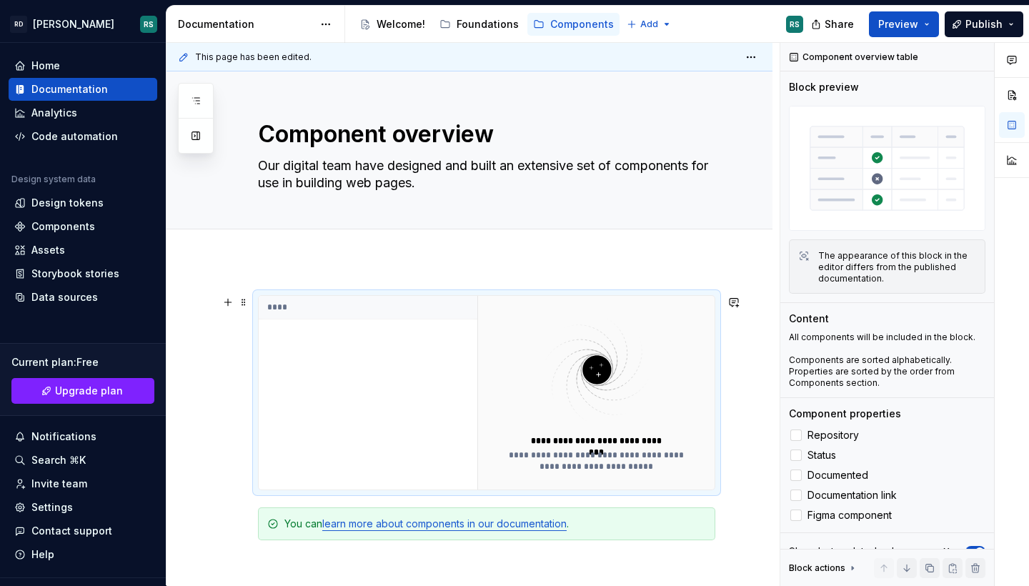
click at [350, 367] on div "****" at bounding box center [368, 393] width 219 height 194
click at [544, 411] on img at bounding box center [597, 370] width 186 height 114
click at [597, 254] on div "Add tab" at bounding box center [486, 245] width 457 height 20
click at [564, 407] on img at bounding box center [597, 370] width 186 height 114
click at [230, 304] on button "button" at bounding box center [228, 302] width 20 height 20
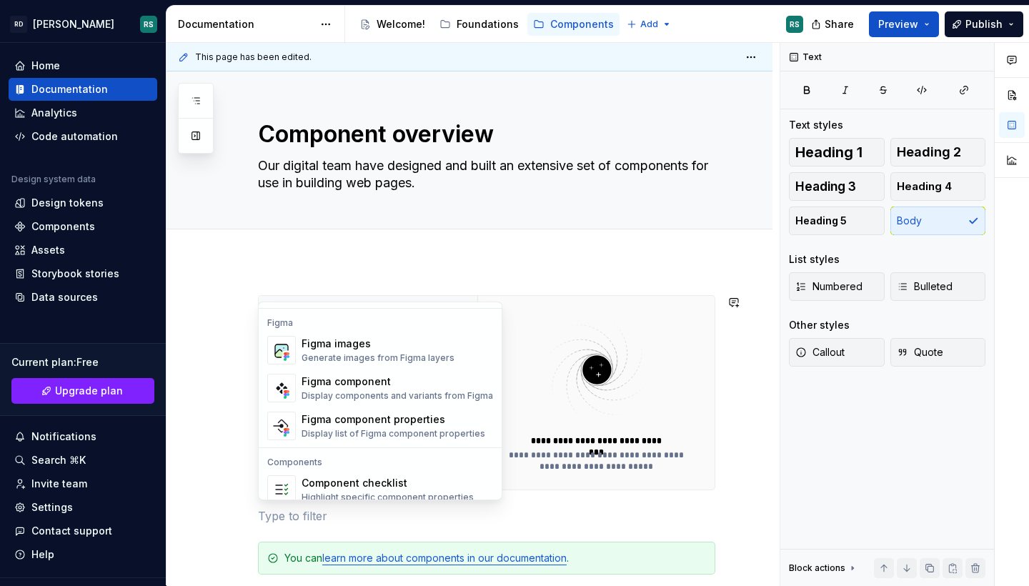
scroll to position [1321, 0]
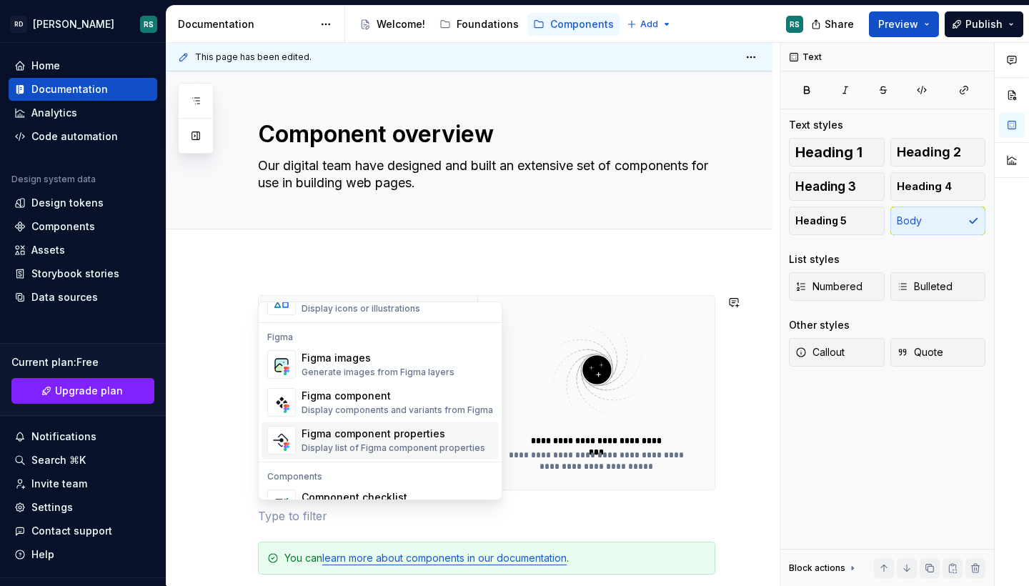
click at [351, 426] on div "Figma component properties Display list of Figma component properties" at bounding box center [396, 440] width 191 height 29
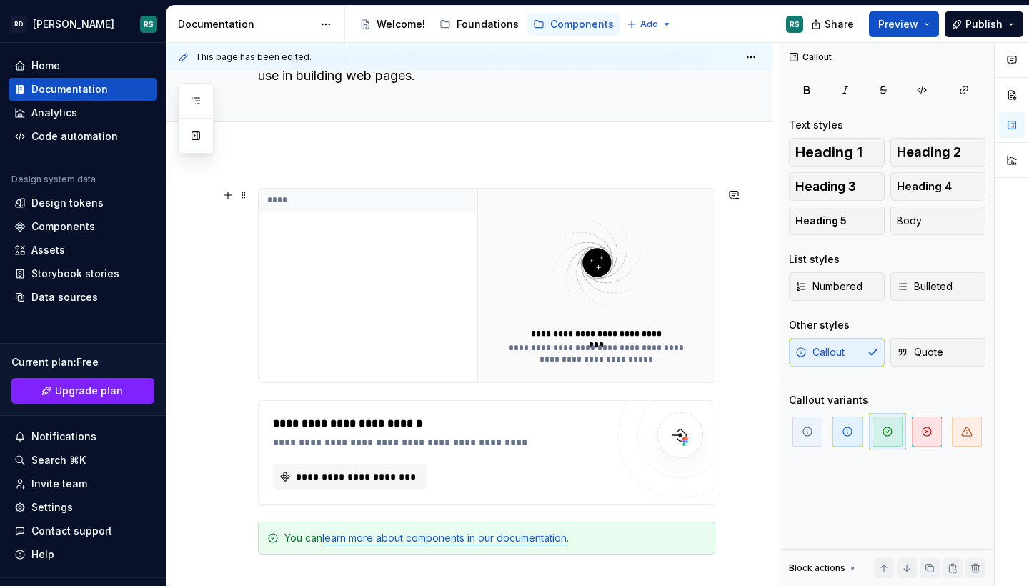
scroll to position [42, 0]
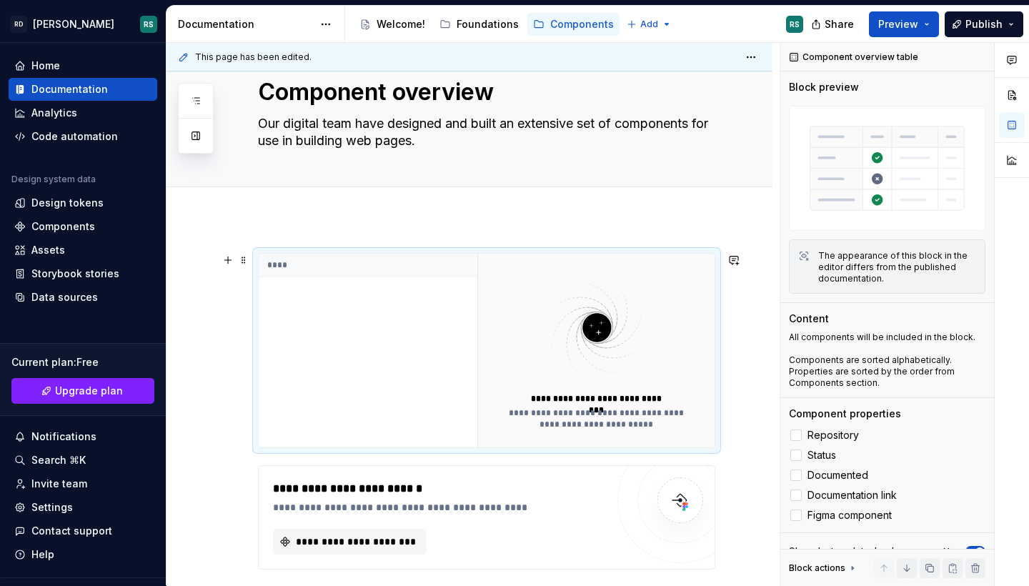
click at [587, 271] on img at bounding box center [597, 328] width 186 height 114
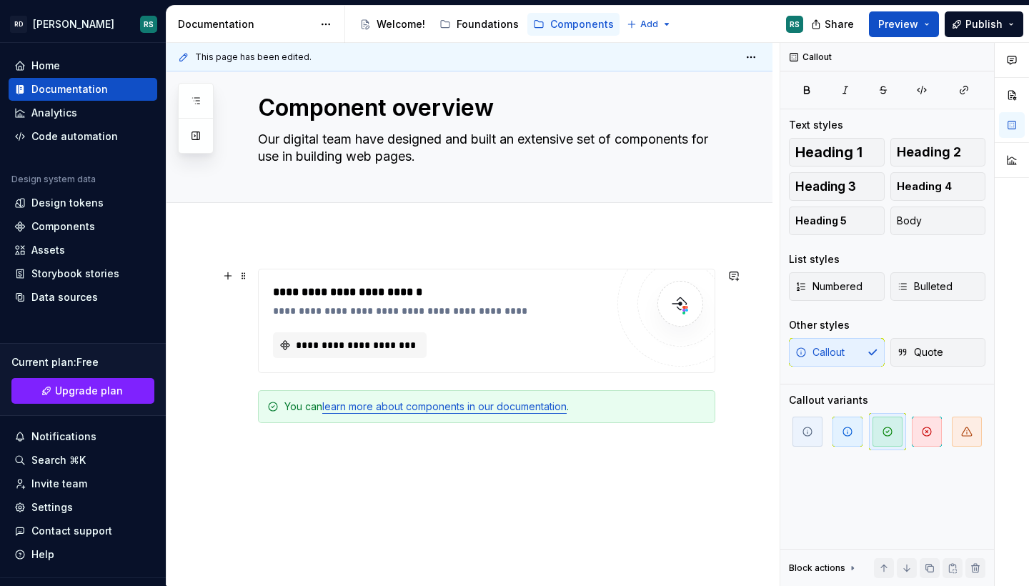
click at [331, 343] on div "**********" at bounding box center [486, 321] width 457 height 104
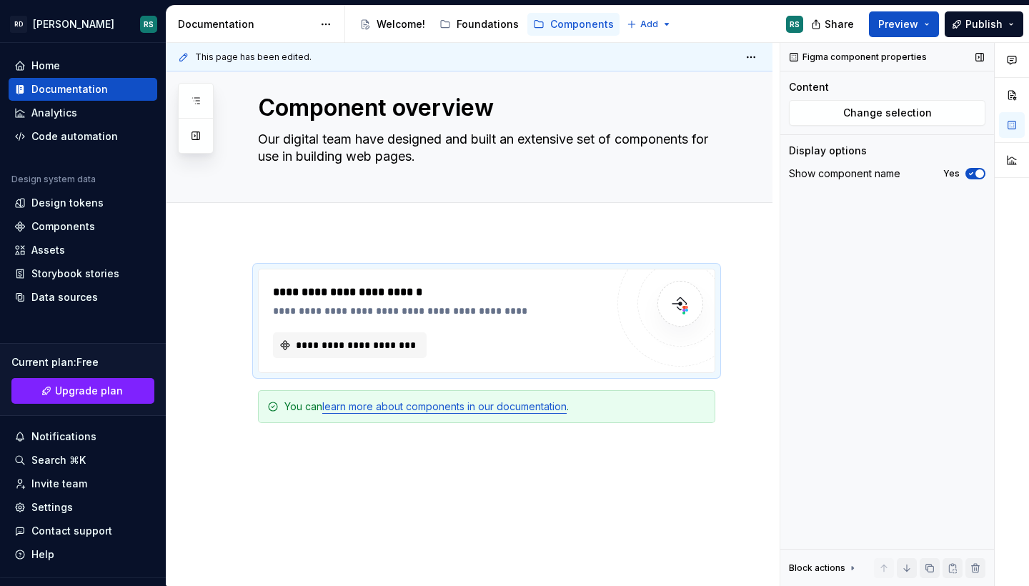
click at [869, 144] on div "Display options" at bounding box center [887, 151] width 196 height 14
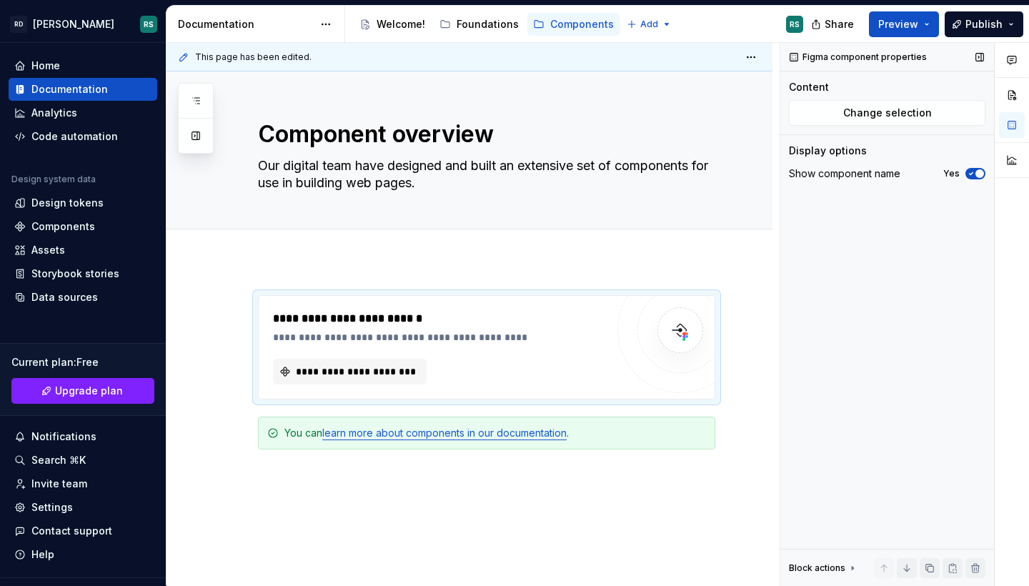
scroll to position [0, 0]
click at [976, 47] on button "button" at bounding box center [979, 57] width 20 height 20
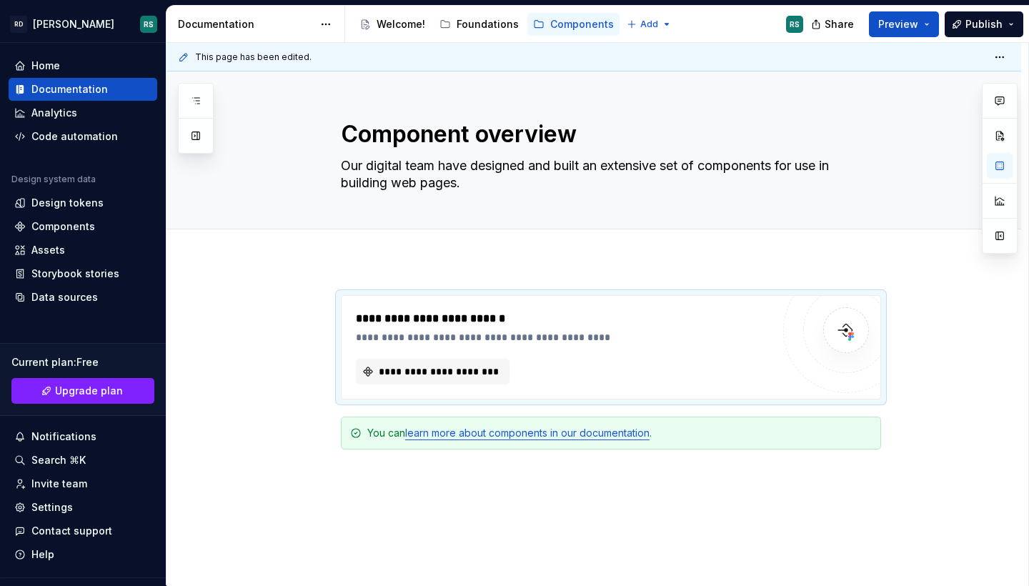
click at [976, 43] on div "This page has been edited." at bounding box center [593, 57] width 854 height 29
click at [901, 43] on div "This page has been edited." at bounding box center [593, 57] width 854 height 29
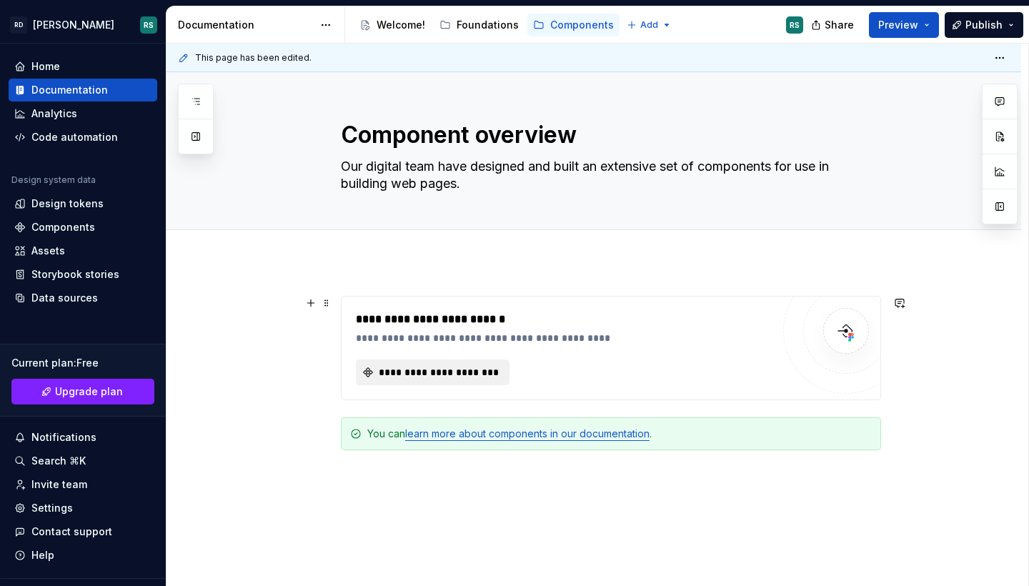
click at [425, 371] on span "**********" at bounding box center [438, 372] width 124 height 14
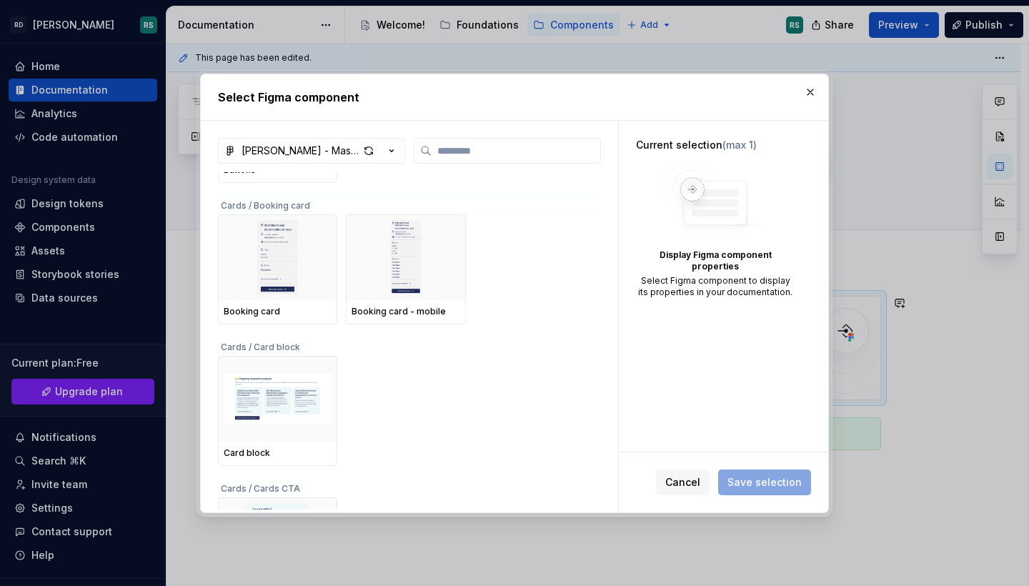
scroll to position [4838, 0]
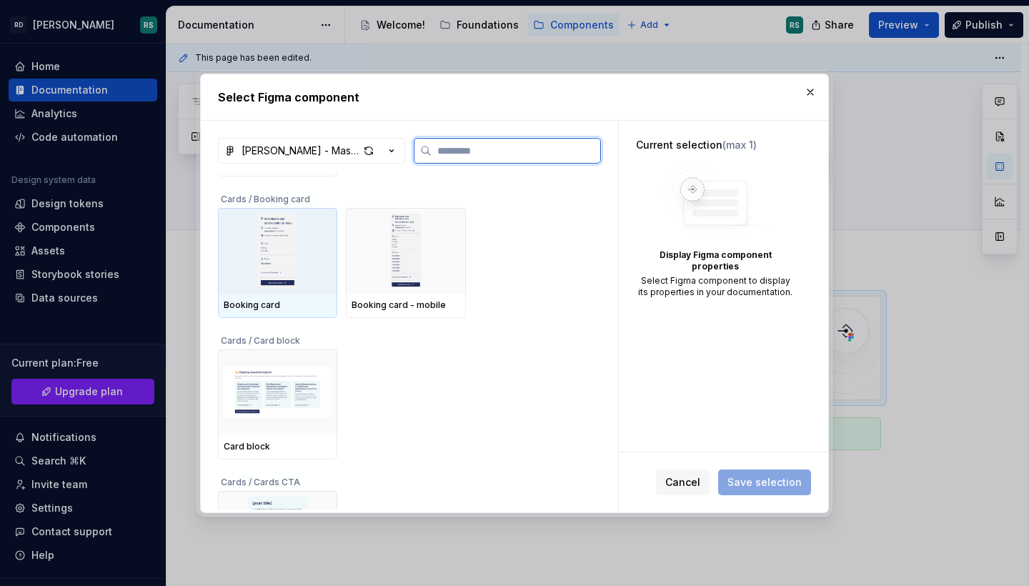
click at [278, 240] on img at bounding box center [278, 251] width 108 height 74
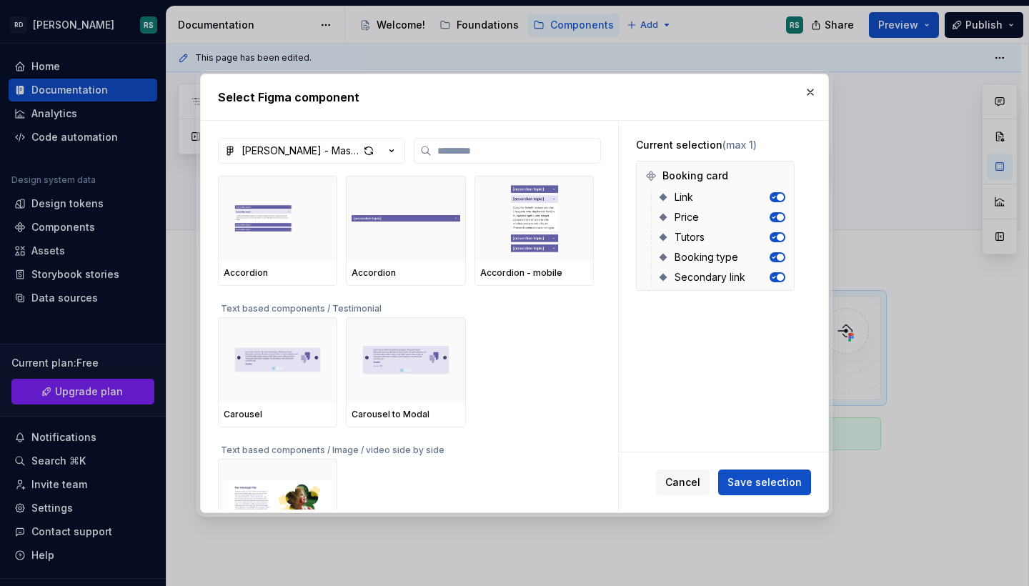
scroll to position [3925, 0]
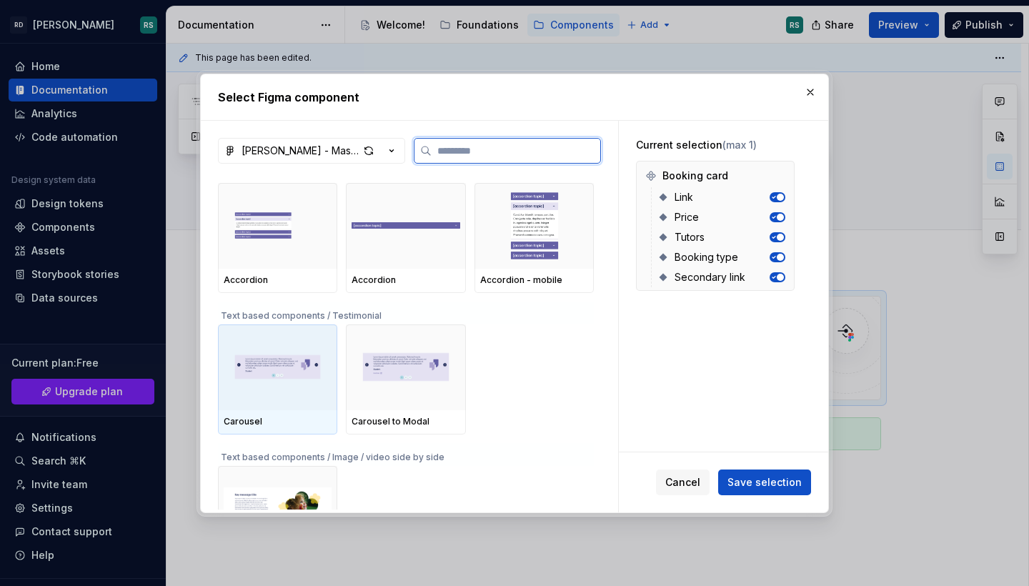
click at [269, 373] on img at bounding box center [278, 367] width 108 height 74
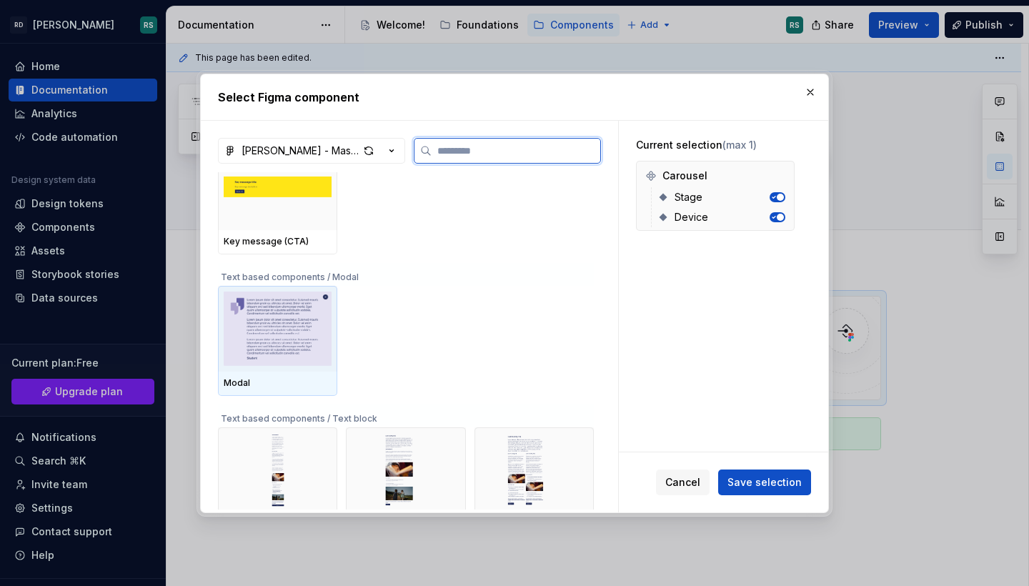
scroll to position [4340, 0]
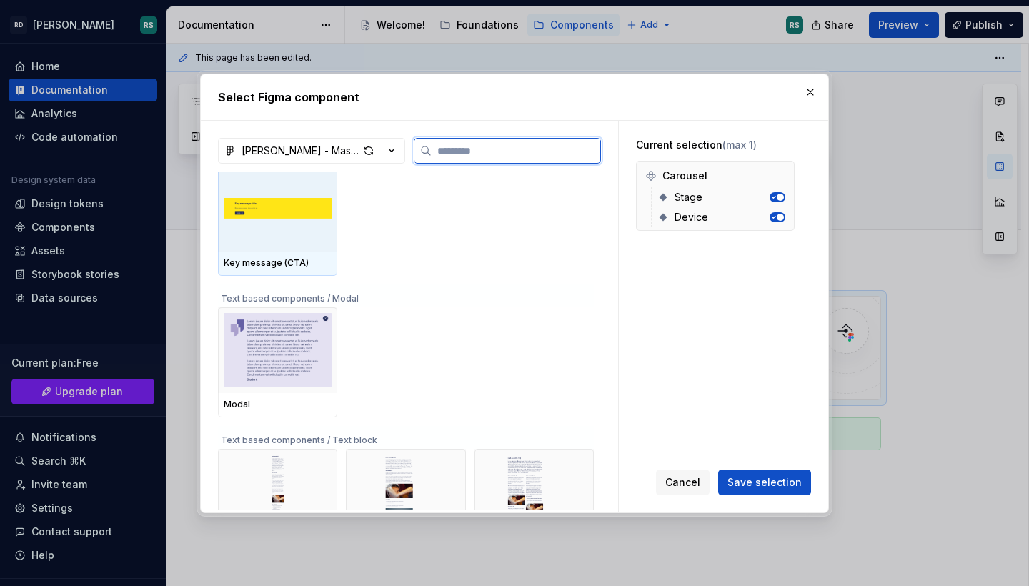
click at [292, 208] on img at bounding box center [278, 208] width 108 height 74
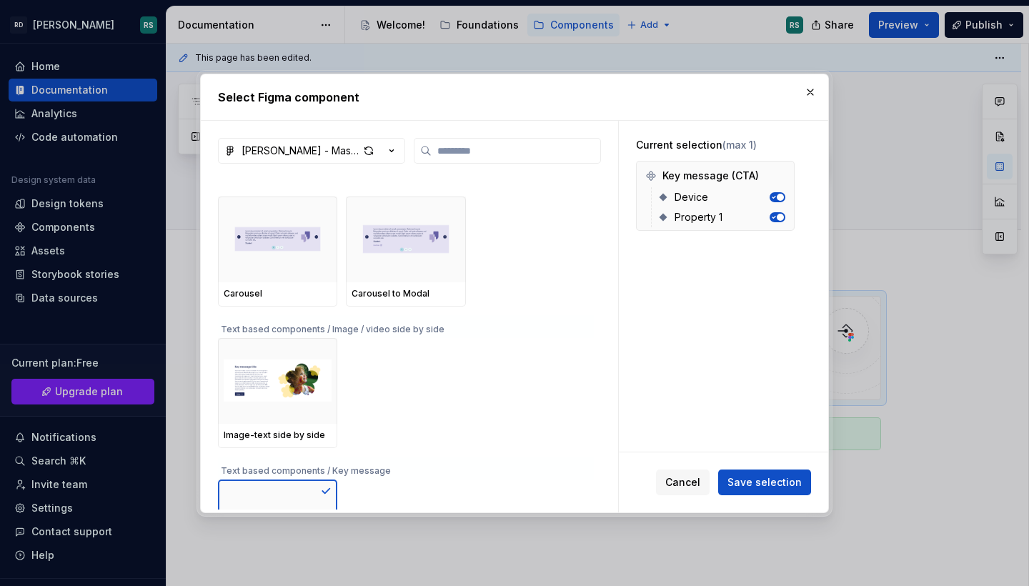
scroll to position [4035, 0]
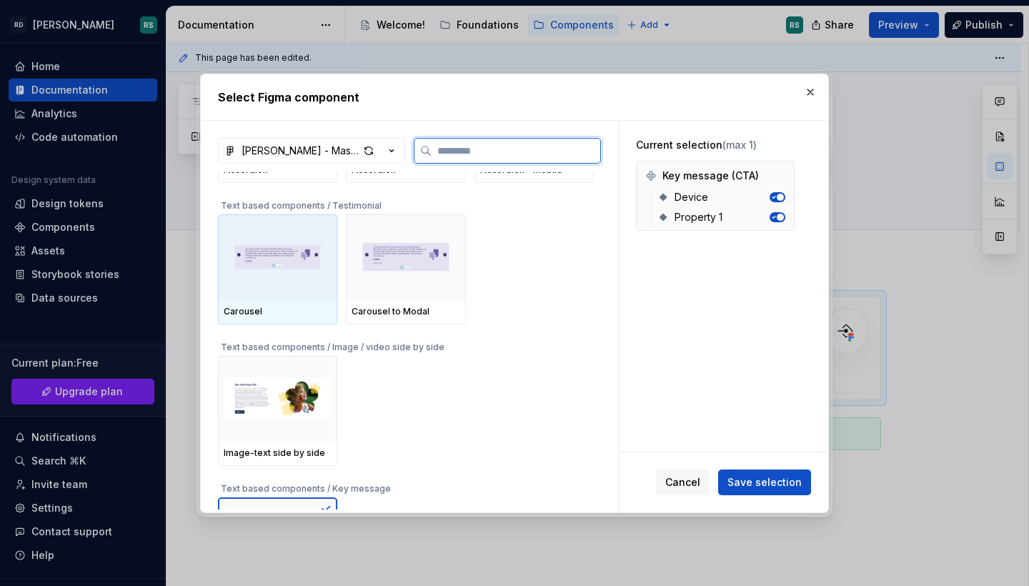
click at [306, 258] on img at bounding box center [278, 257] width 108 height 74
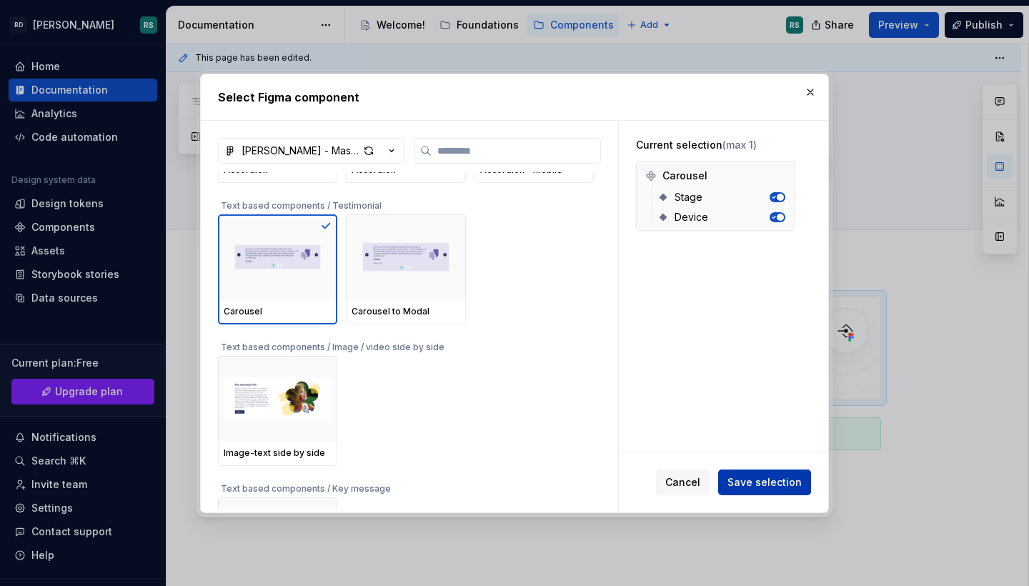
click at [772, 484] on span "Save selection" at bounding box center [764, 482] width 74 height 14
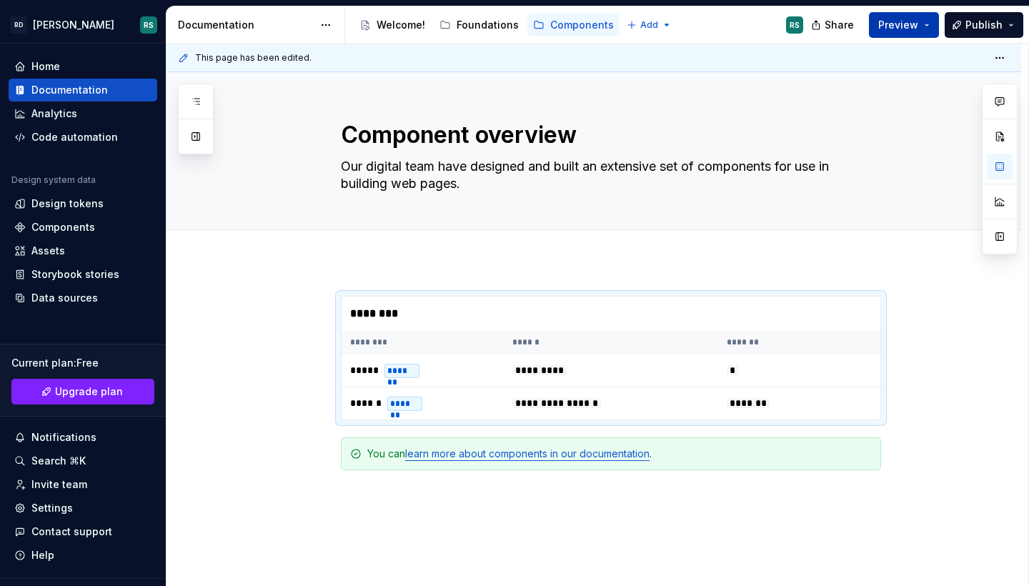
click at [926, 27] on button "Preview" at bounding box center [904, 25] width 70 height 26
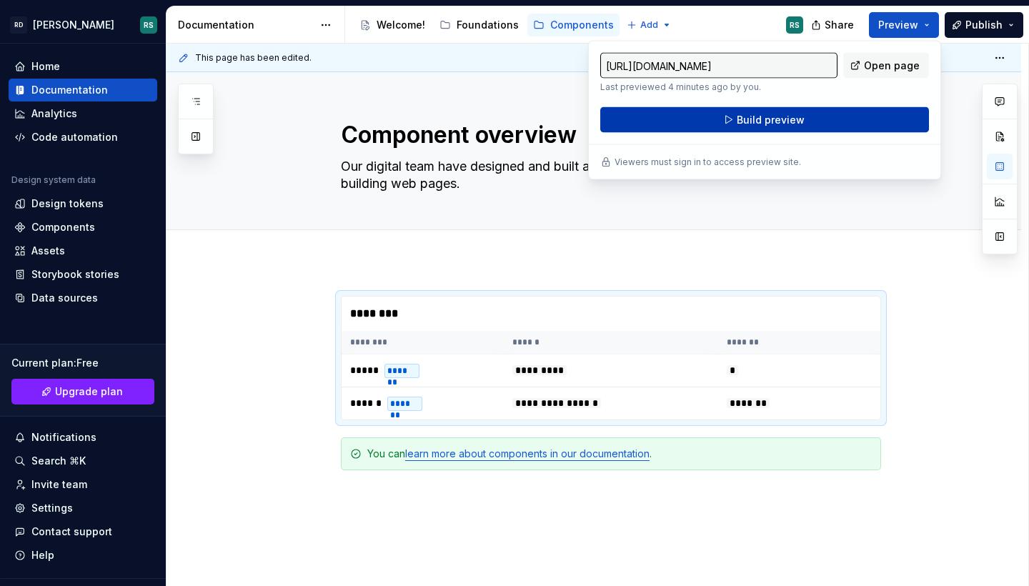
click at [860, 112] on button "Build preview" at bounding box center [764, 120] width 329 height 26
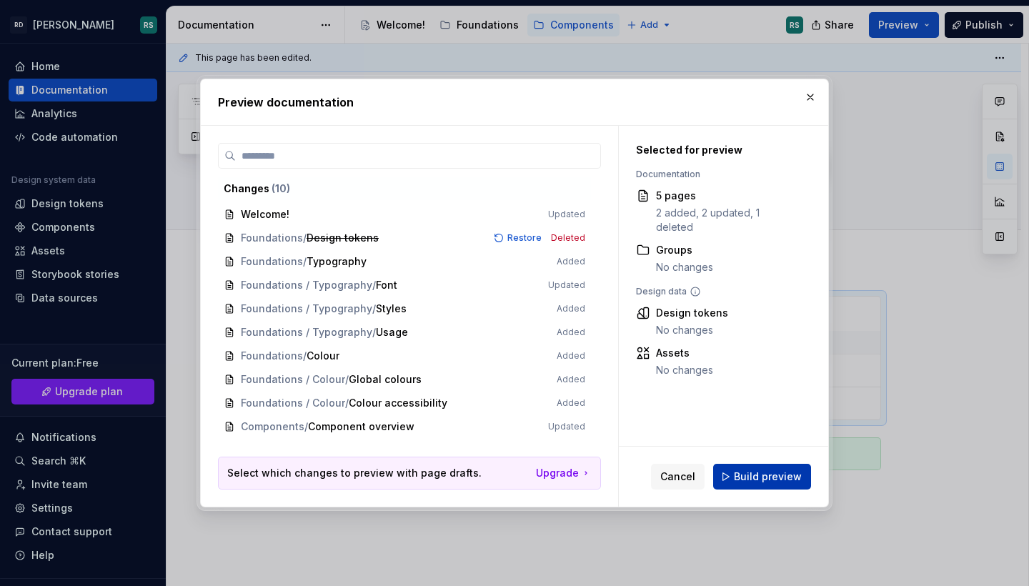
click at [754, 476] on span "Build preview" at bounding box center [768, 476] width 68 height 14
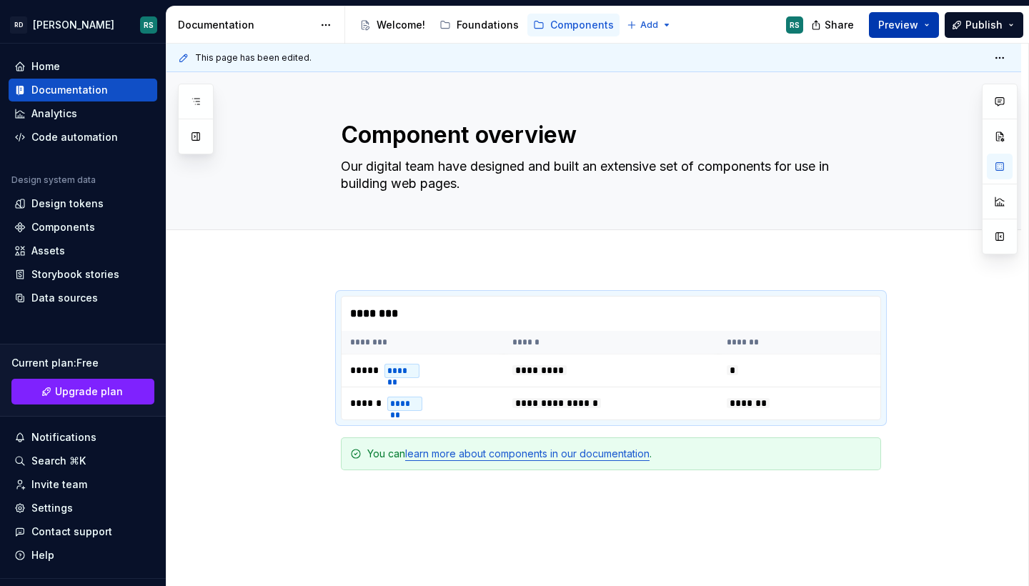
click at [911, 27] on span "Preview" at bounding box center [898, 25] width 40 height 14
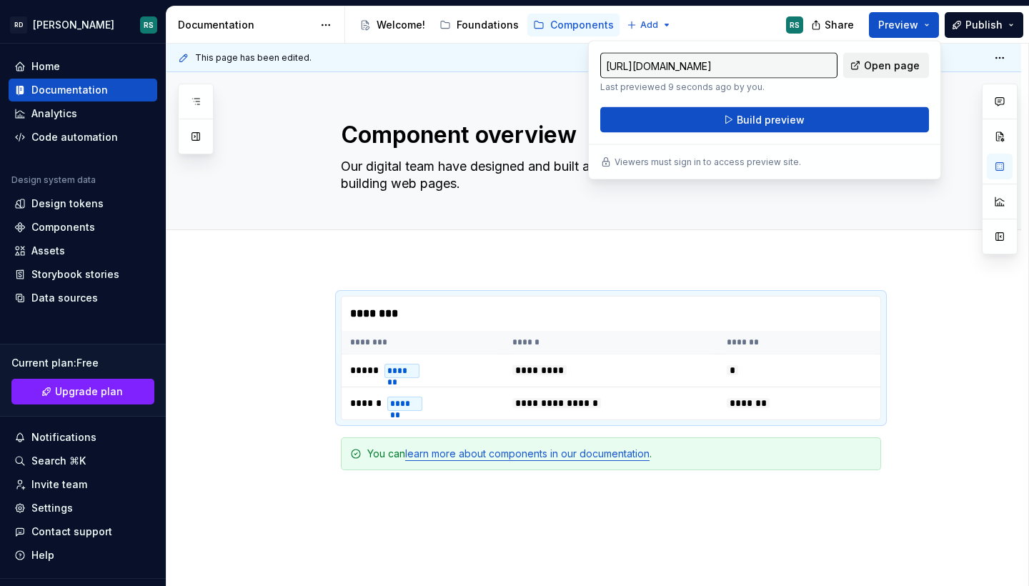
click at [884, 70] on span "Open page" at bounding box center [892, 66] width 56 height 14
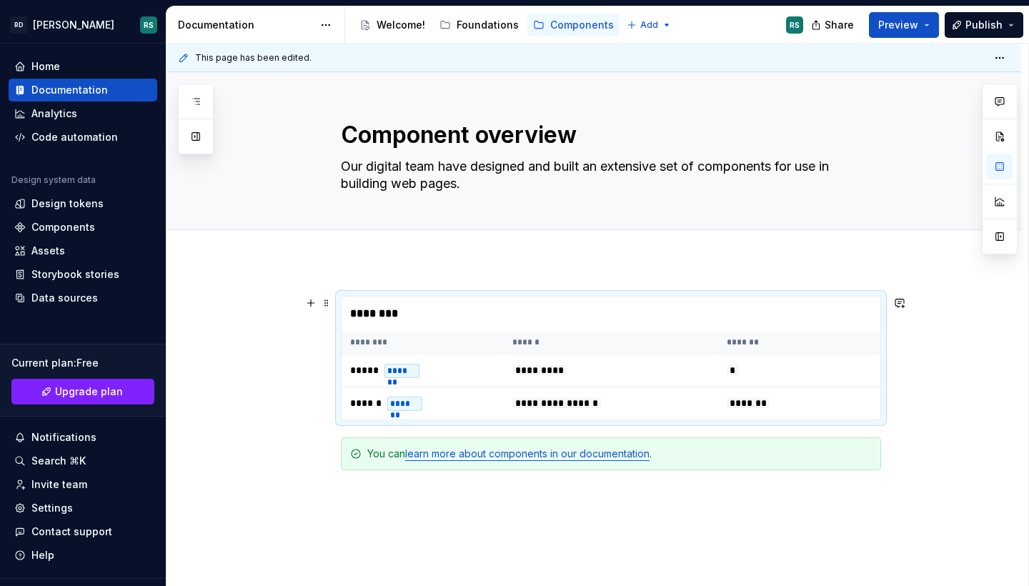
click at [753, 296] on div "**********" at bounding box center [611, 358] width 540 height 124
click at [311, 304] on button "button" at bounding box center [311, 303] width 20 height 20
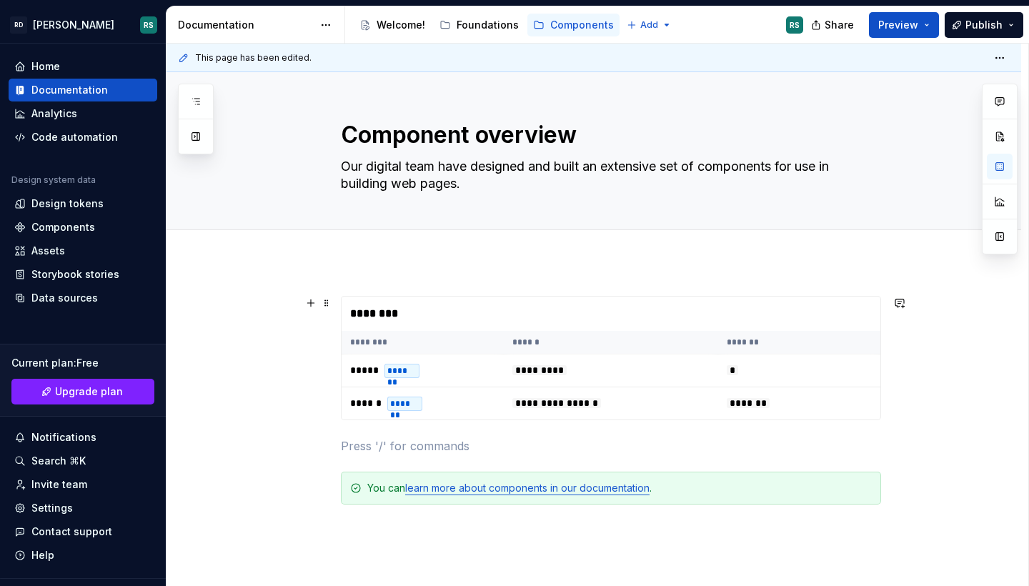
click at [686, 276] on div "**********" at bounding box center [593, 509] width 854 height 496
click at [327, 299] on span at bounding box center [326, 303] width 11 height 20
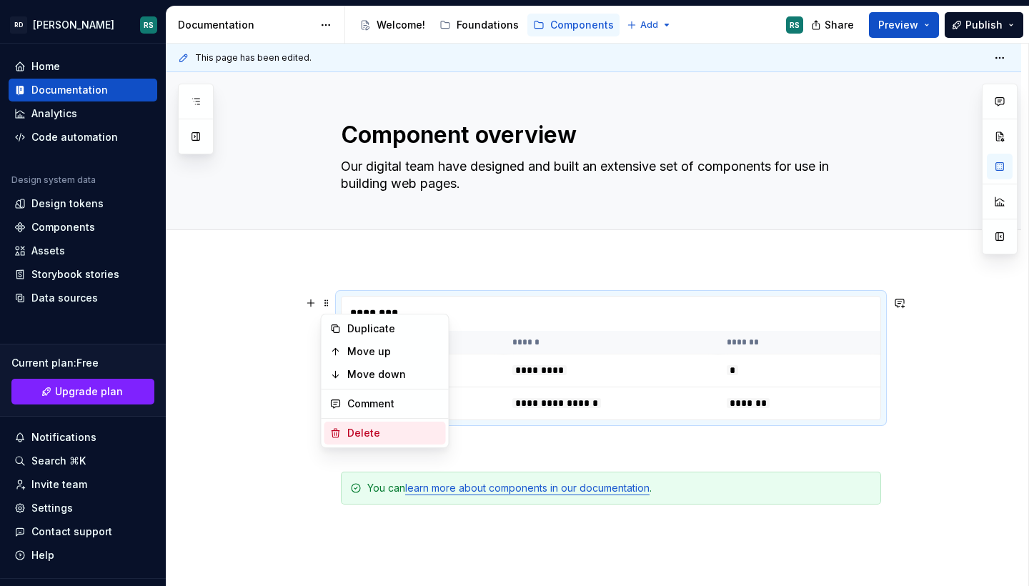
click at [384, 429] on div "Delete" at bounding box center [393, 433] width 93 height 14
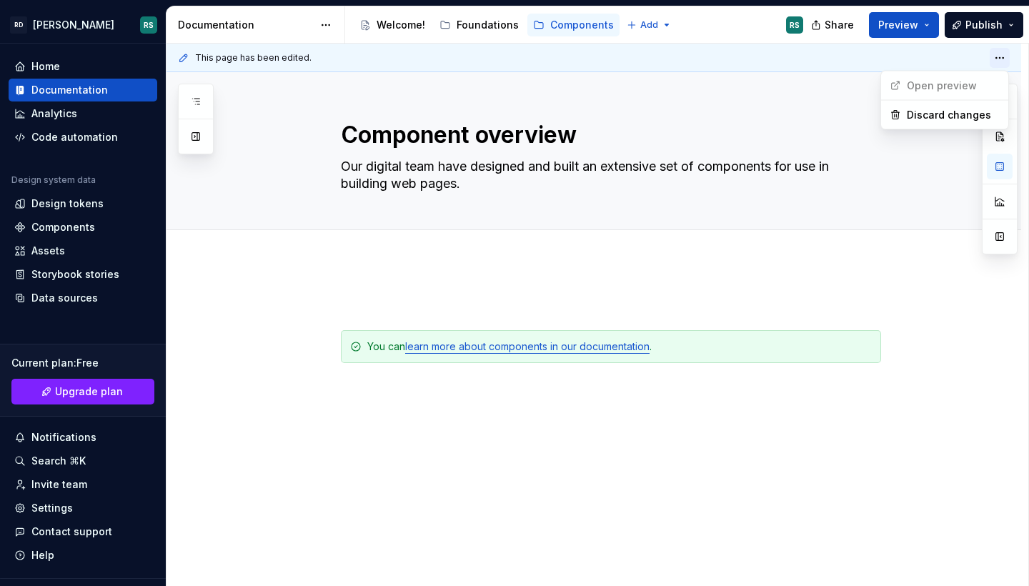
click at [996, 58] on html "RD Anna Freud RS Home Documentation Analytics Code automation Design system dat…" at bounding box center [514, 293] width 1029 height 586
click at [924, 54] on html "RD Anna Freud RS Home Documentation Analytics Code automation Design system dat…" at bounding box center [514, 293] width 1029 height 586
click at [1001, 60] on html "RD Anna Freud RS Home Documentation Analytics Code automation Design system dat…" at bounding box center [514, 293] width 1029 height 586
click at [906, 50] on html "RD Anna Freud RS Home Documentation Analytics Code automation Design system dat…" at bounding box center [514, 293] width 1029 height 586
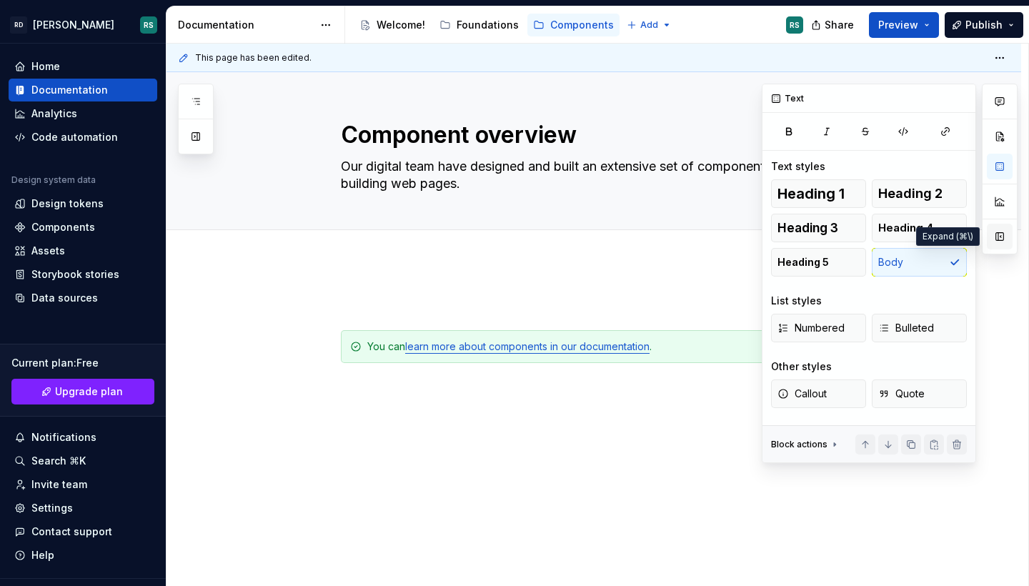
click at [996, 236] on button "button" at bounding box center [999, 237] width 26 height 26
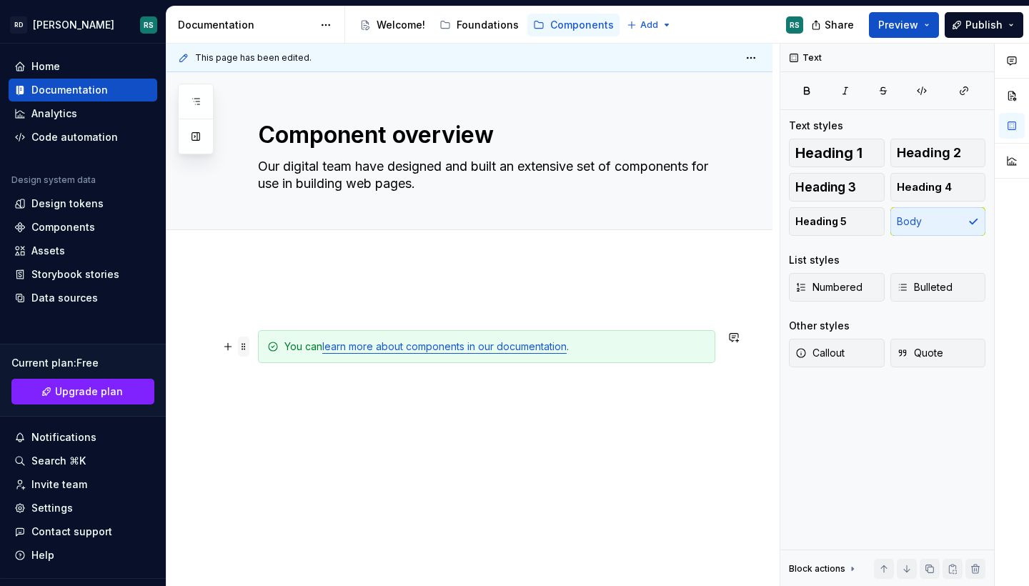
click at [243, 344] on span at bounding box center [243, 346] width 11 height 20
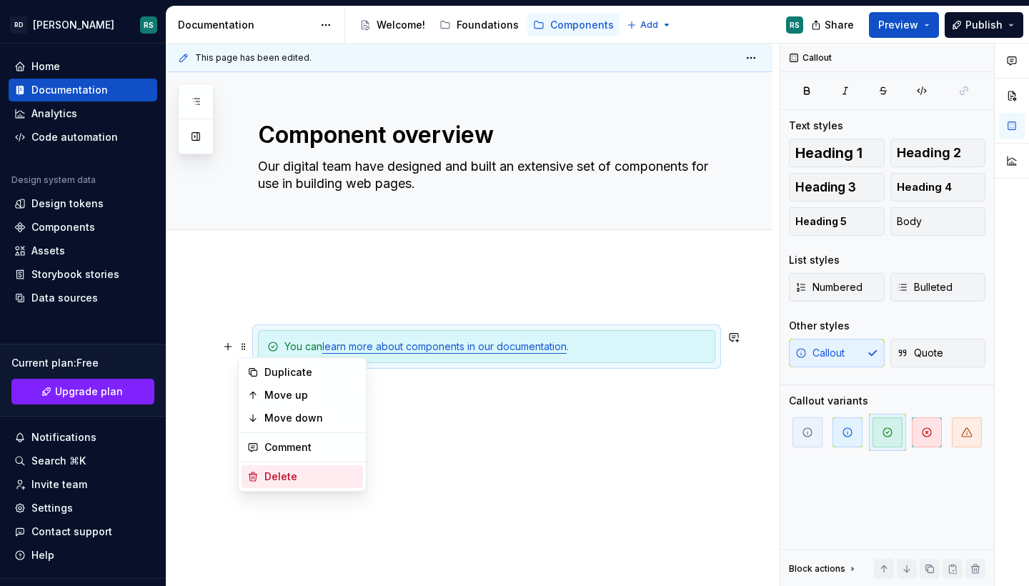
click at [289, 480] on div "Delete" at bounding box center [310, 476] width 93 height 14
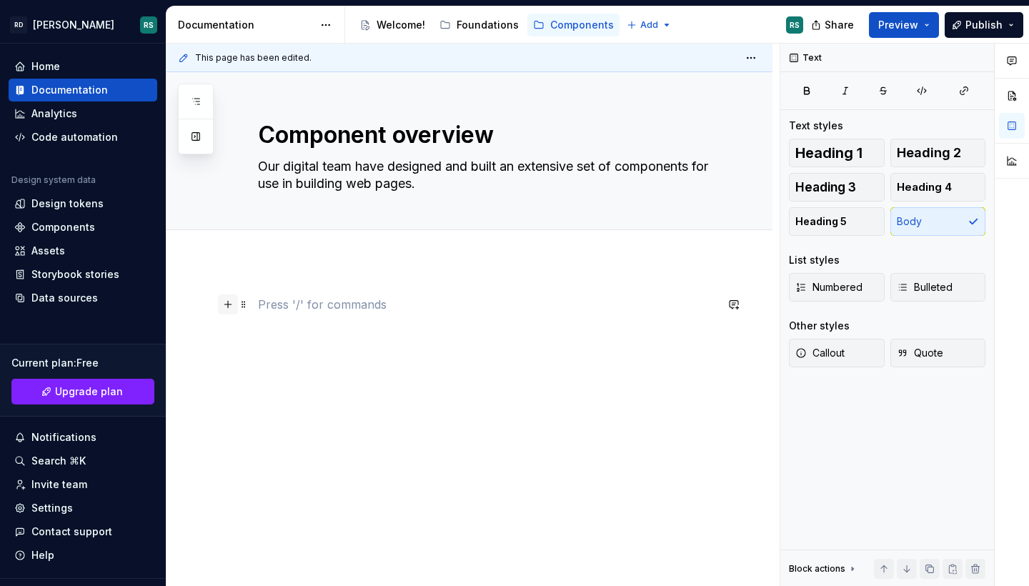
click at [229, 304] on button "button" at bounding box center [228, 304] width 20 height 20
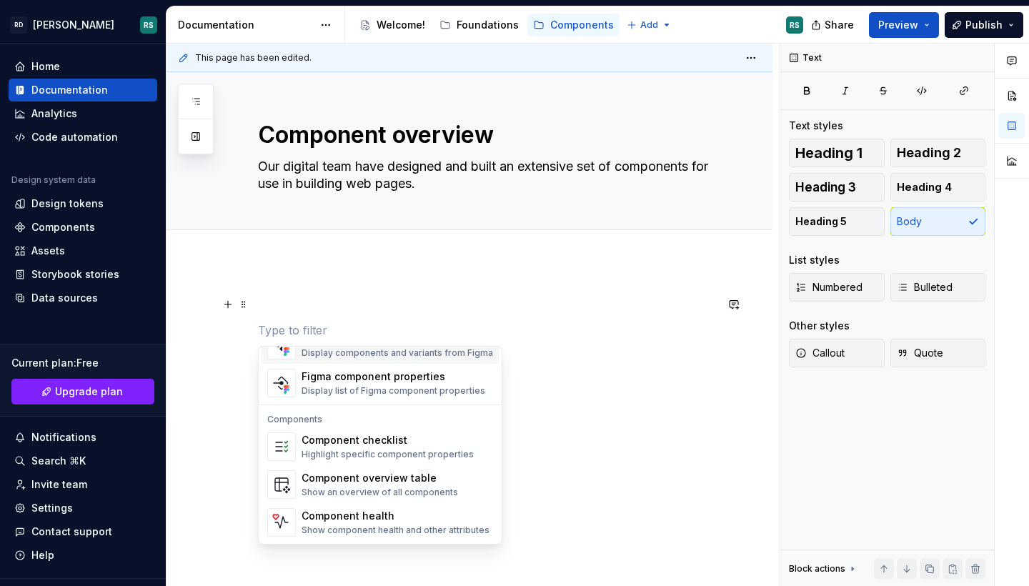
scroll to position [1422, 0]
click at [422, 484] on div "Component overview table" at bounding box center [379, 478] width 156 height 14
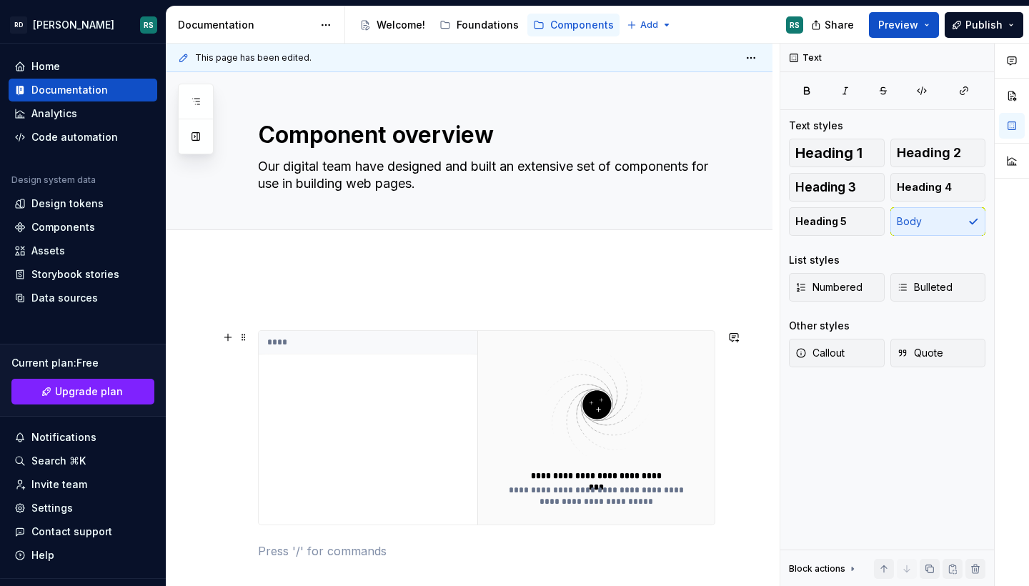
click at [414, 446] on div "****" at bounding box center [368, 428] width 219 height 194
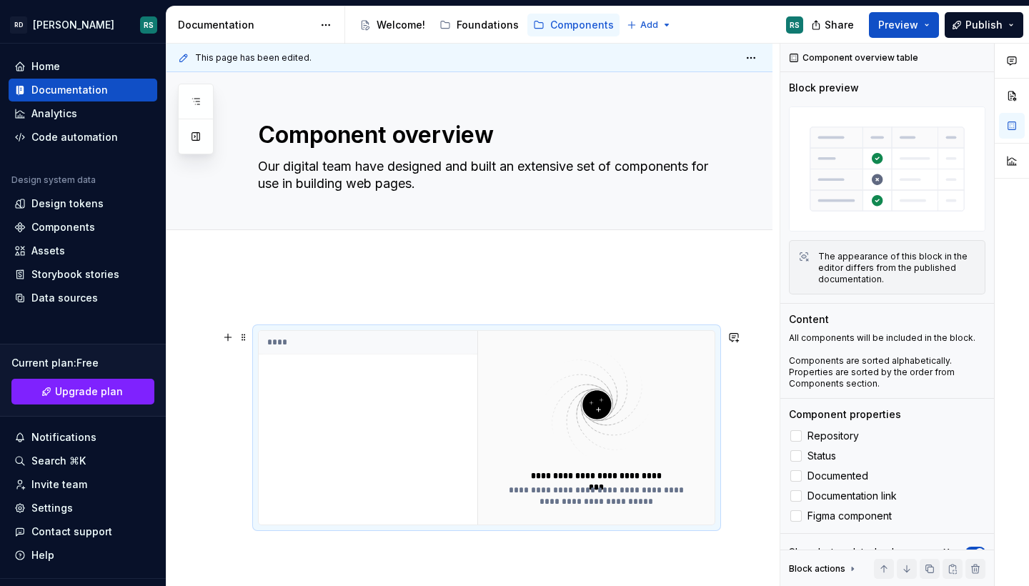
click at [476, 379] on div "****" at bounding box center [368, 428] width 219 height 194
click at [866, 429] on label "Repository" at bounding box center [887, 435] width 196 height 17
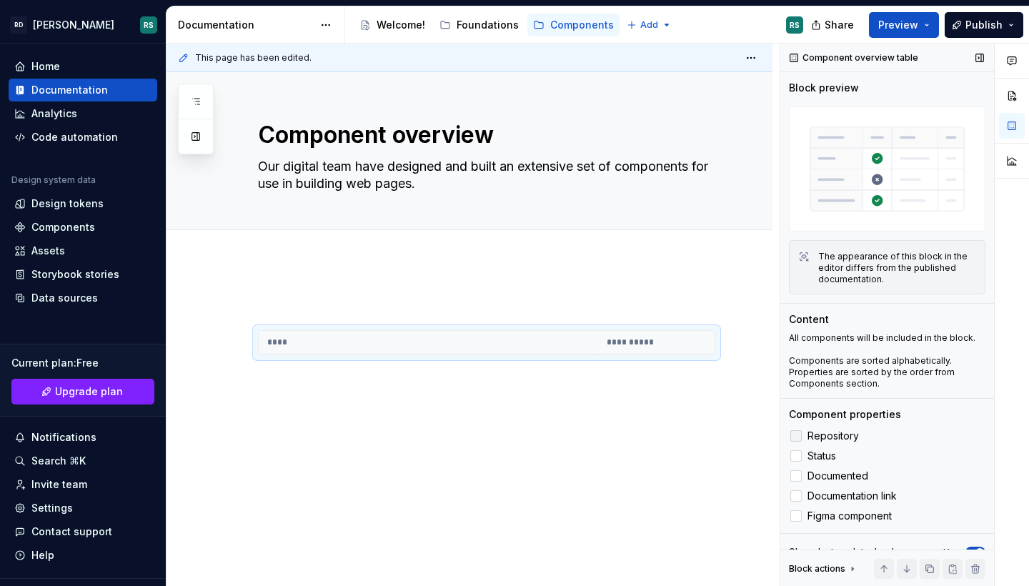
click at [866, 429] on label "Repository" at bounding box center [887, 435] width 196 height 17
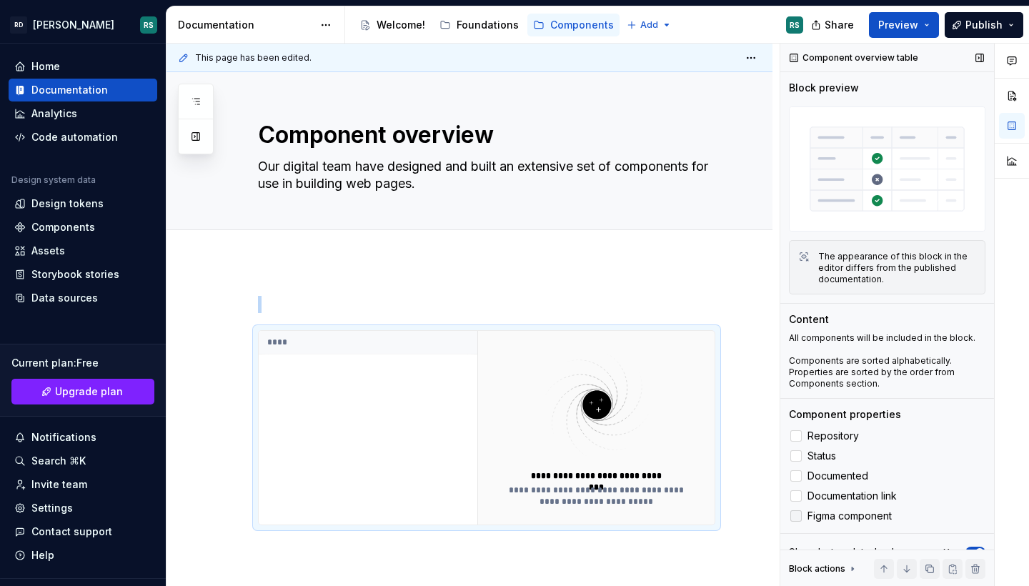
click at [854, 510] on span "Figma component" at bounding box center [849, 515] width 84 height 11
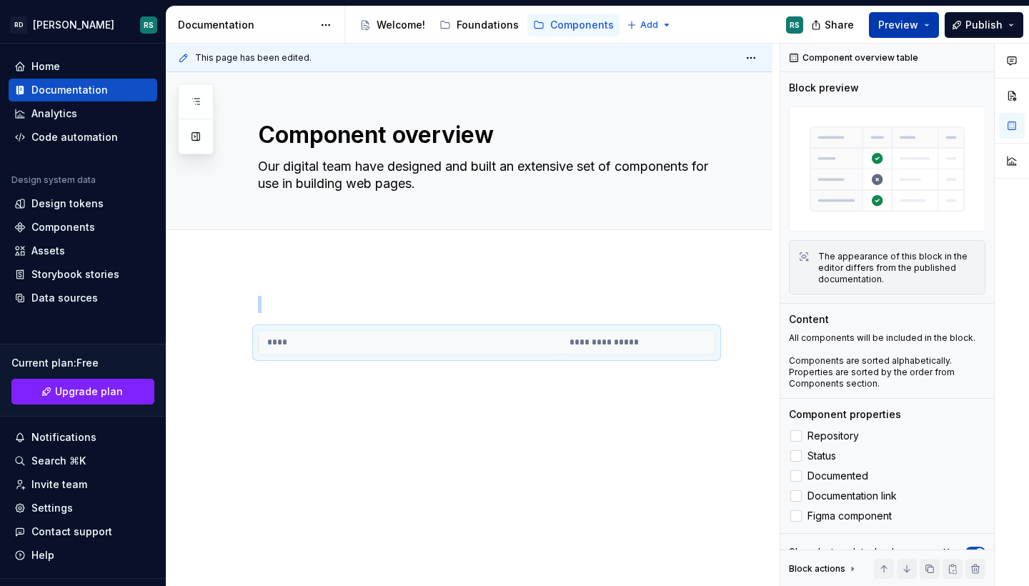
click at [907, 20] on span "Preview" at bounding box center [898, 25] width 40 height 14
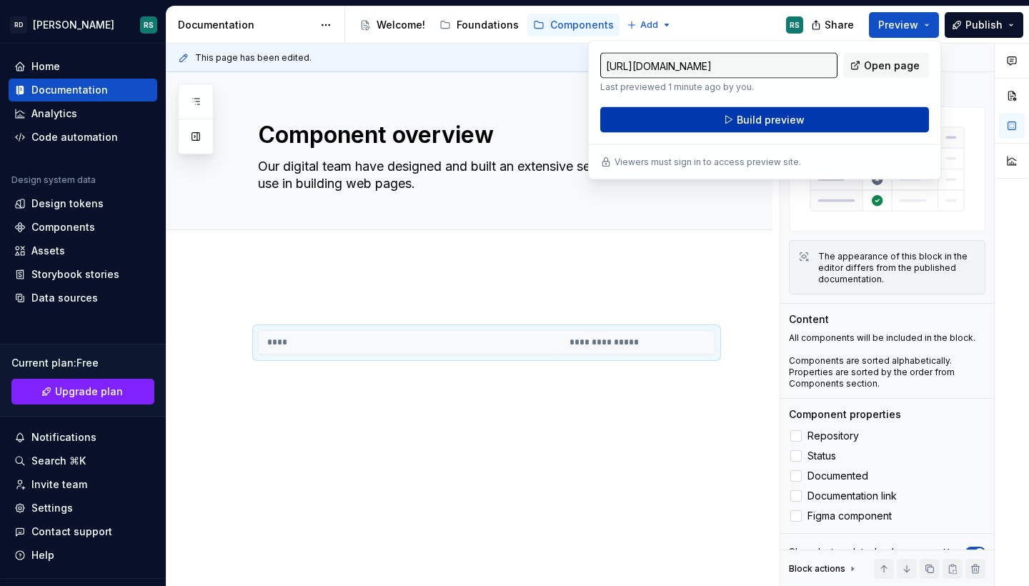
click at [824, 132] on button "Build preview" at bounding box center [764, 120] width 329 height 26
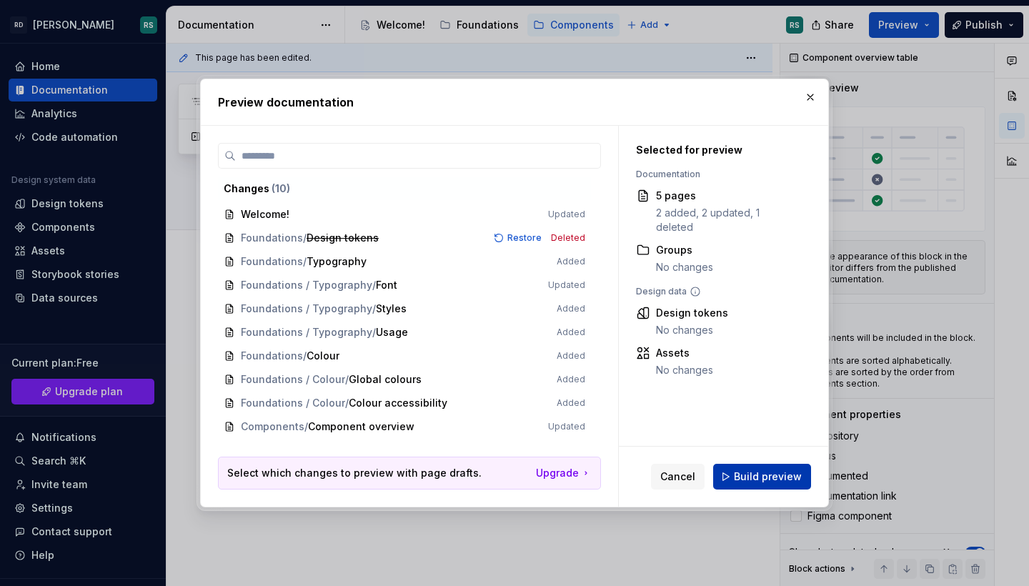
click at [780, 478] on span "Build preview" at bounding box center [768, 476] width 68 height 14
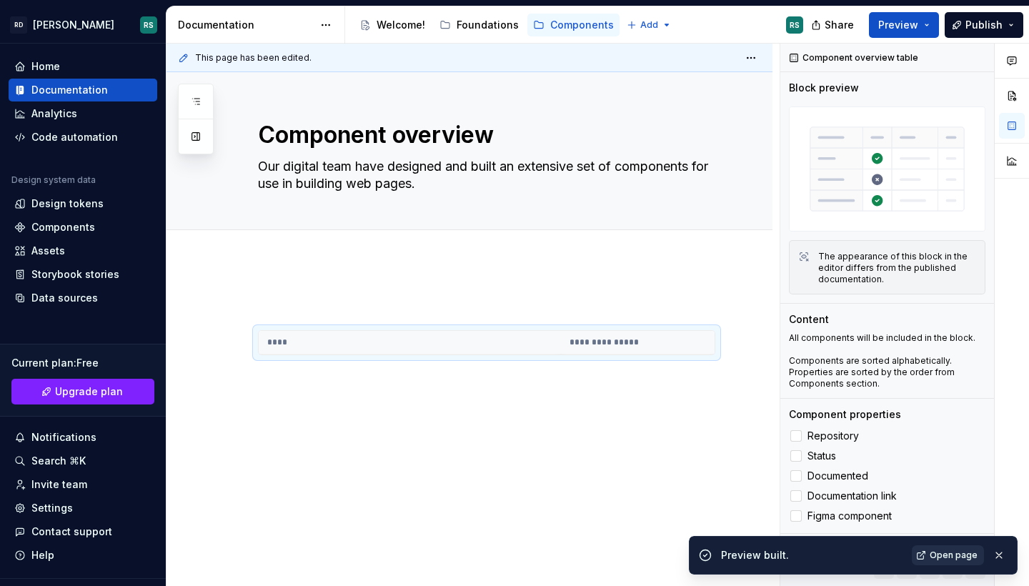
click at [949, 556] on span "Open page" at bounding box center [953, 554] width 48 height 11
click at [376, 352] on th "****" at bounding box center [410, 343] width 302 height 24
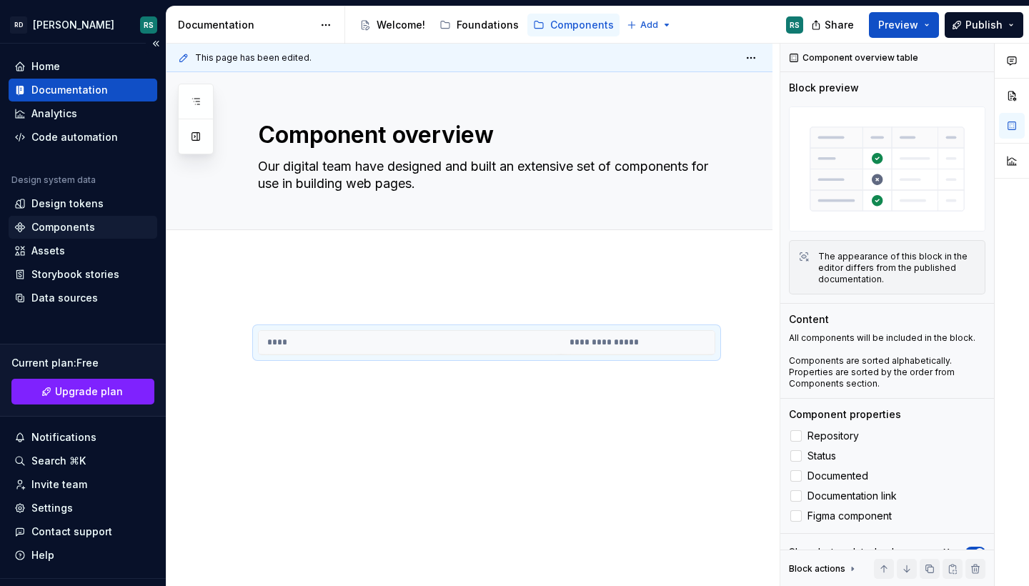
click at [95, 226] on div "Components" at bounding box center [82, 227] width 137 height 14
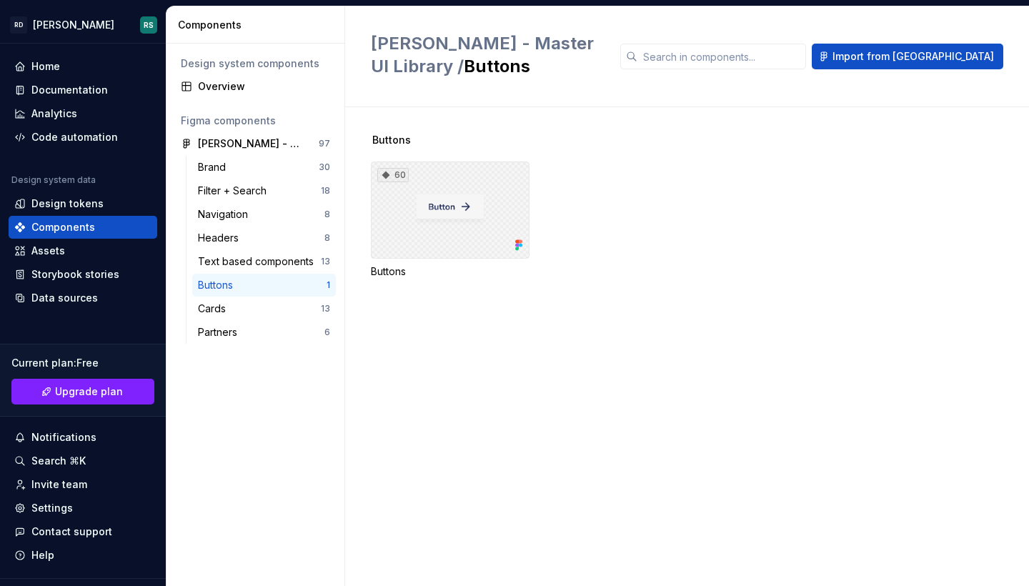
click at [439, 216] on div "60" at bounding box center [450, 209] width 159 height 97
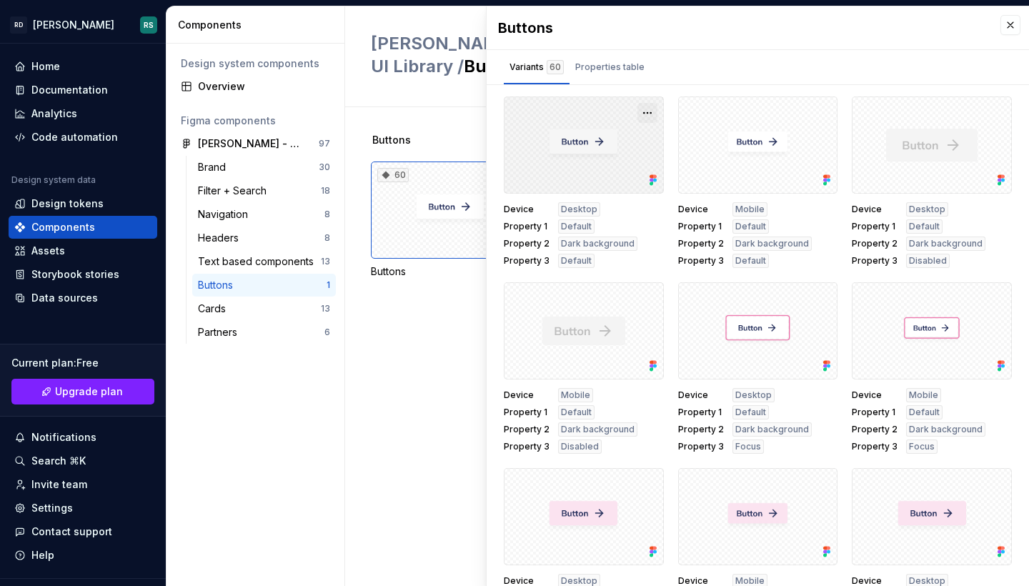
click at [643, 111] on button "button" at bounding box center [647, 113] width 20 height 20
click at [683, 76] on div "Variants 60 Properties table" at bounding box center [757, 67] width 542 height 34
click at [1001, 24] on button "button" at bounding box center [1010, 25] width 20 height 20
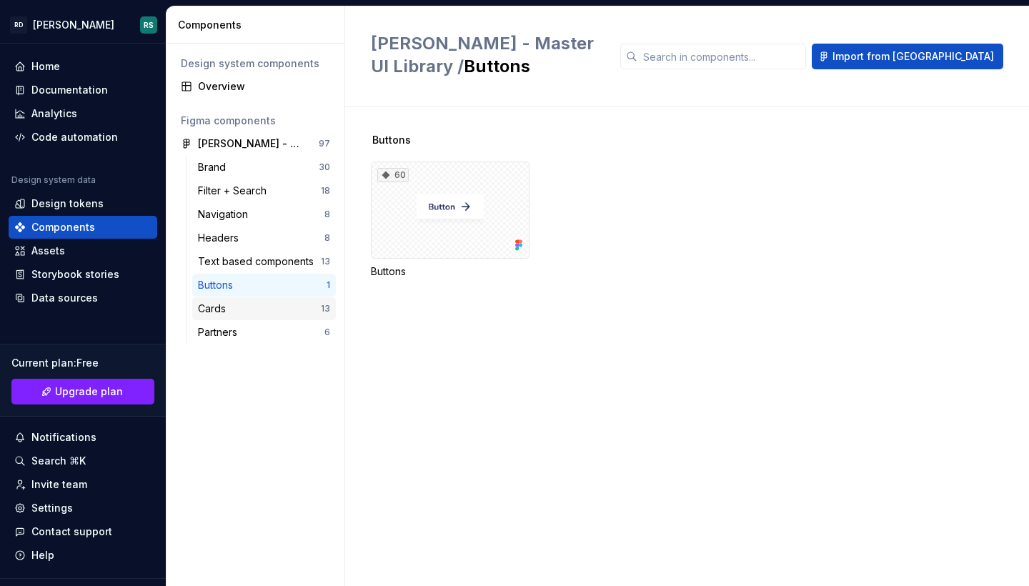
click at [239, 307] on div "Cards" at bounding box center [259, 308] width 123 height 14
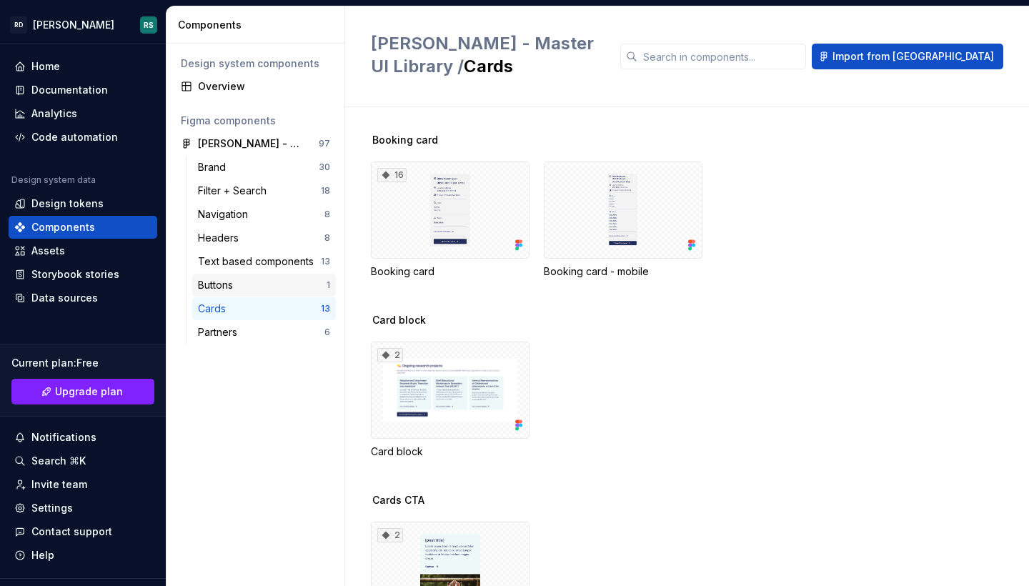
click at [256, 289] on div "Buttons" at bounding box center [262, 285] width 129 height 14
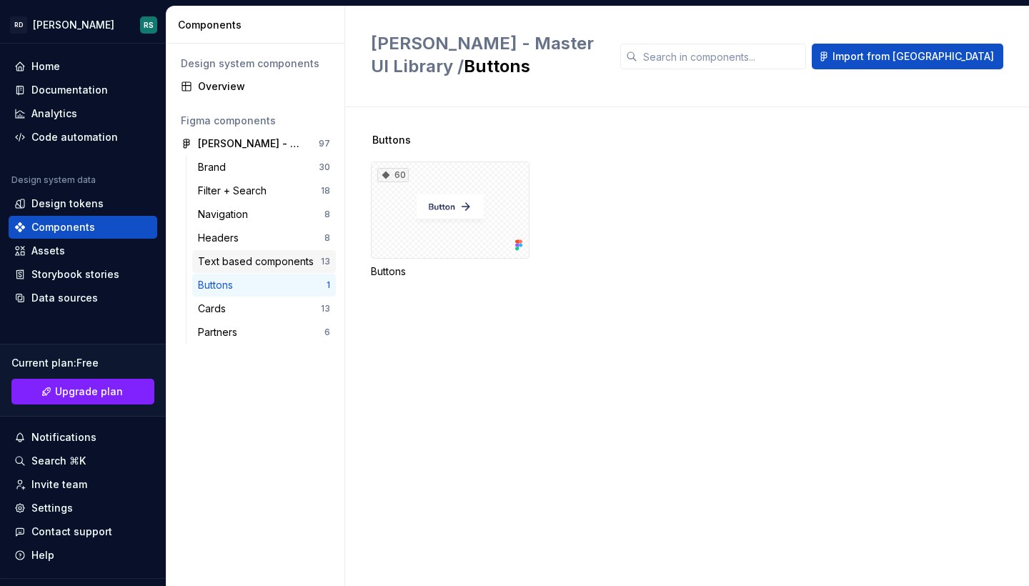
click at [253, 256] on div "Text based components" at bounding box center [258, 261] width 121 height 14
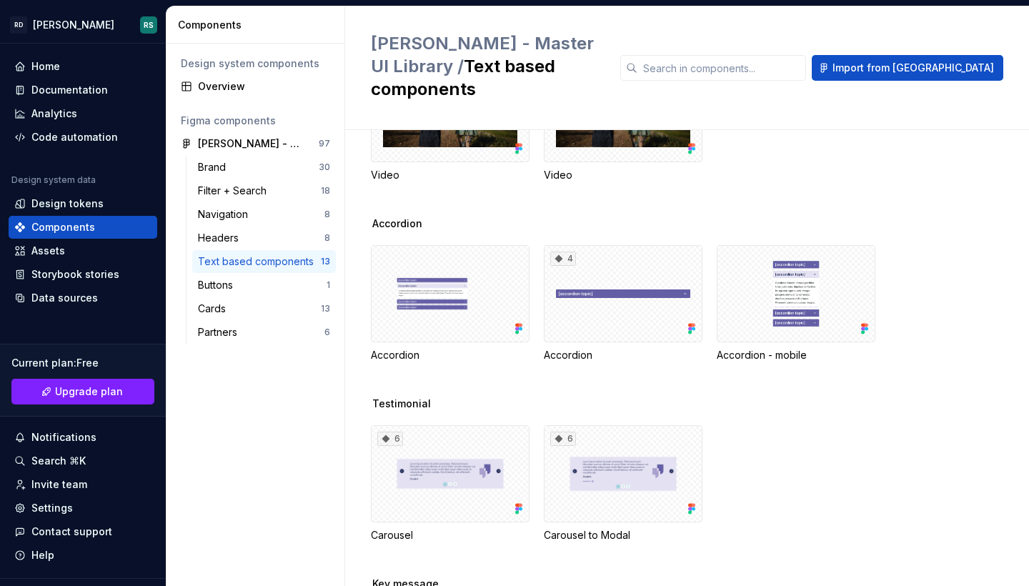
scroll to position [109, 0]
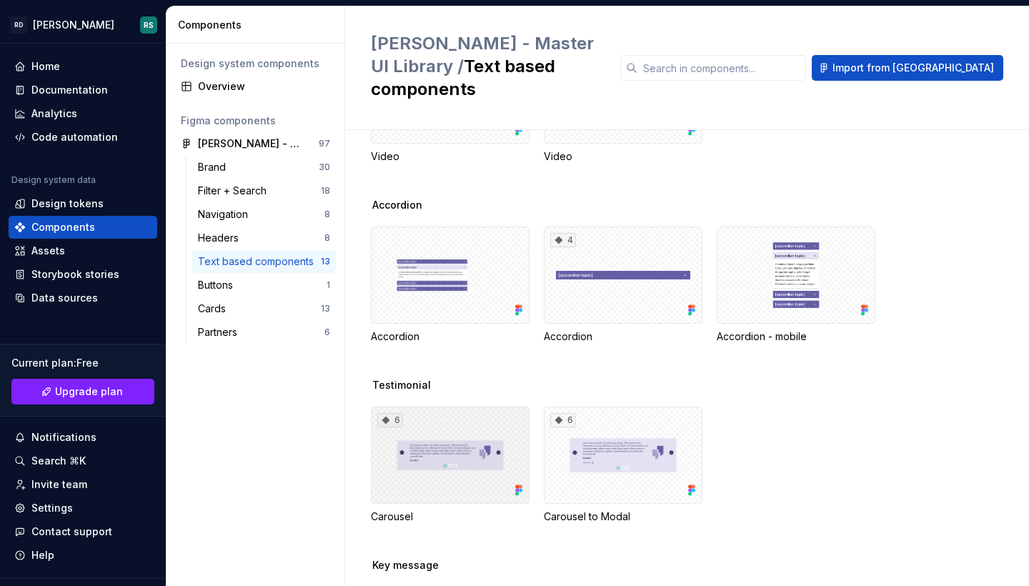
click at [449, 429] on div "6" at bounding box center [450, 454] width 159 height 97
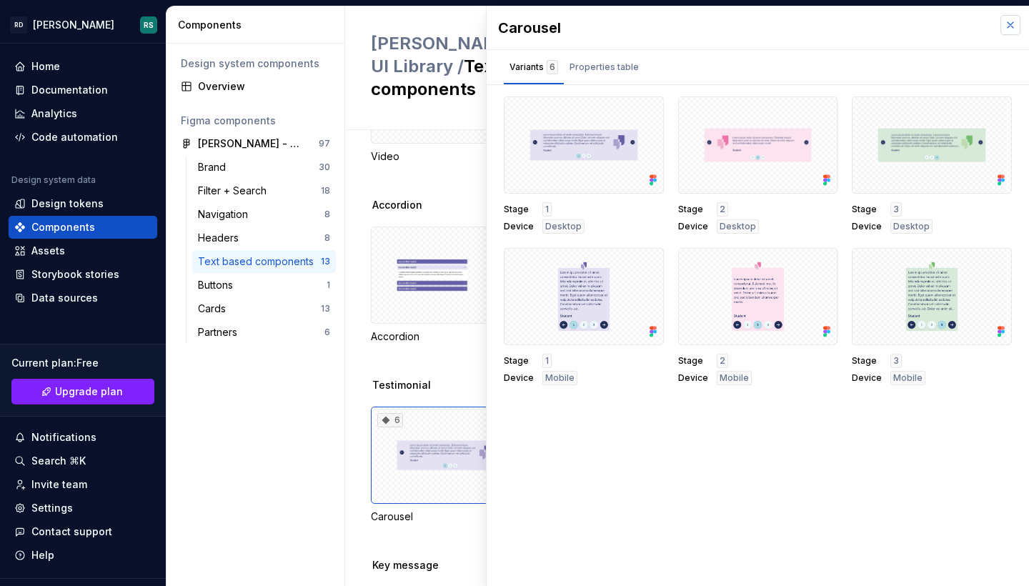
click at [1003, 22] on button "button" at bounding box center [1010, 25] width 20 height 20
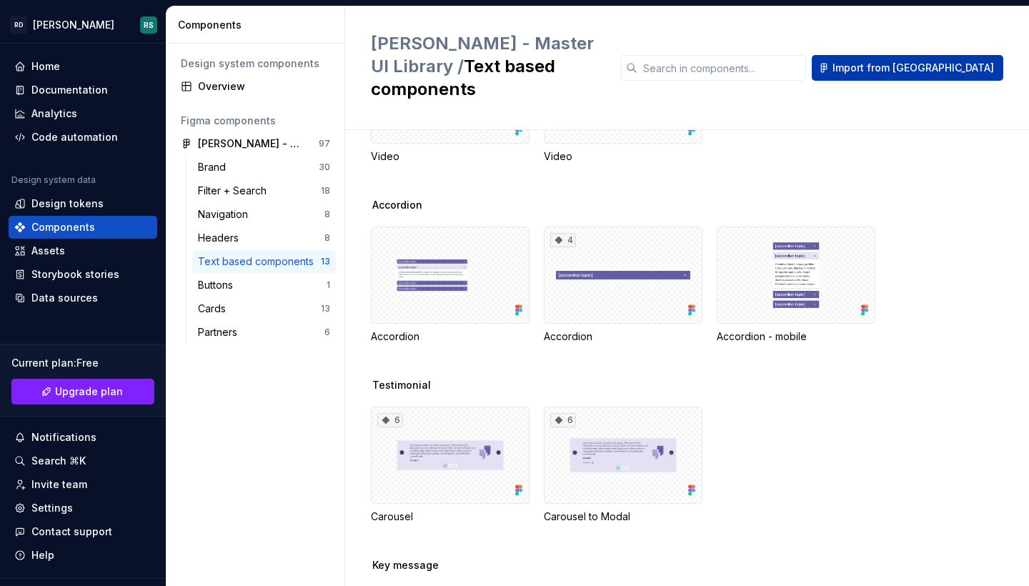
click at [930, 55] on button "Import from Figma" at bounding box center [906, 68] width 191 height 26
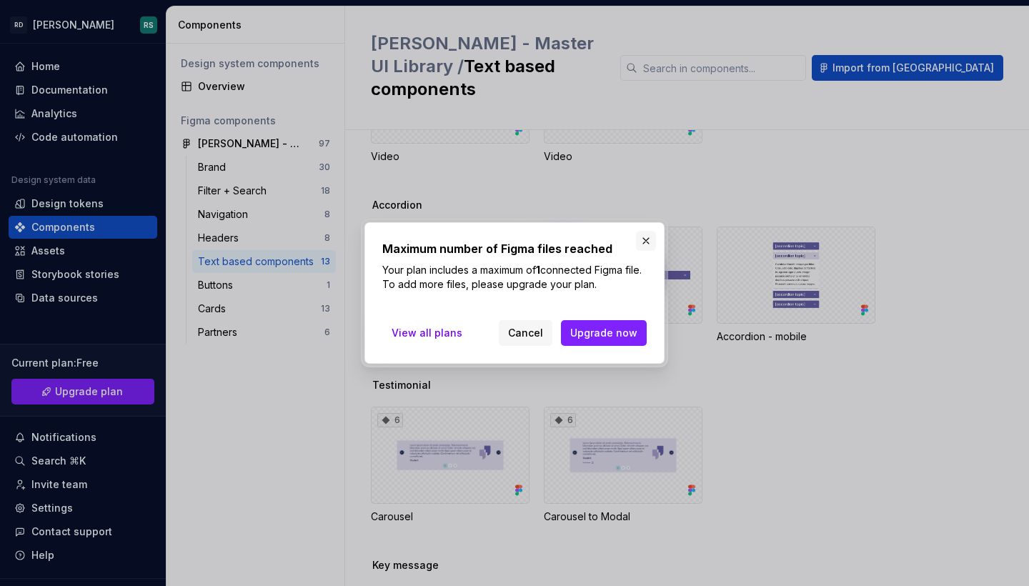
click at [647, 238] on button "button" at bounding box center [646, 241] width 20 height 20
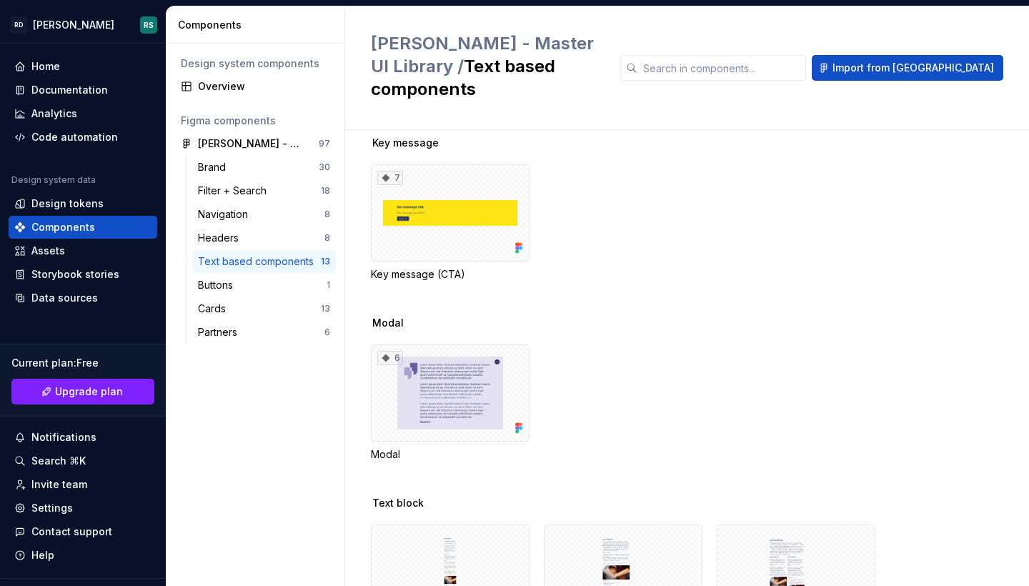
scroll to position [507, 0]
click at [78, 89] on div "Documentation" at bounding box center [69, 90] width 76 height 14
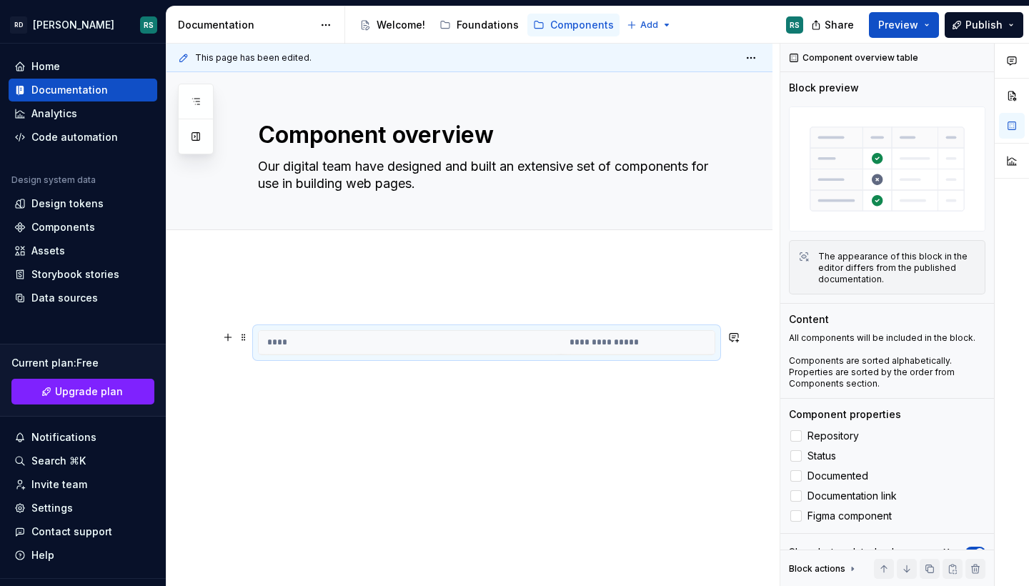
click at [334, 336] on th "****" at bounding box center [410, 343] width 302 height 24
click at [239, 334] on span at bounding box center [243, 337] width 11 height 20
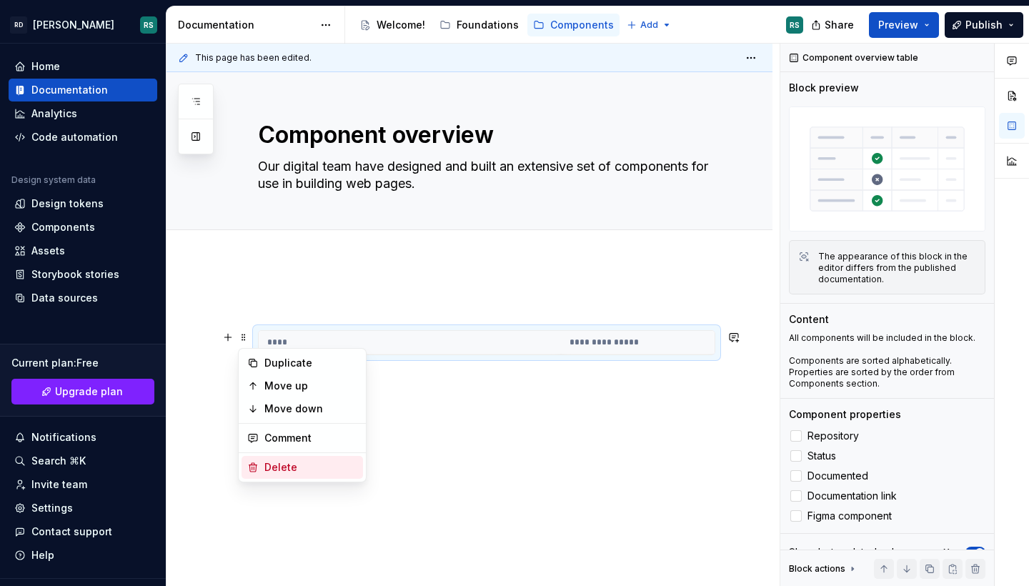
click at [282, 464] on div "Delete" at bounding box center [310, 467] width 93 height 14
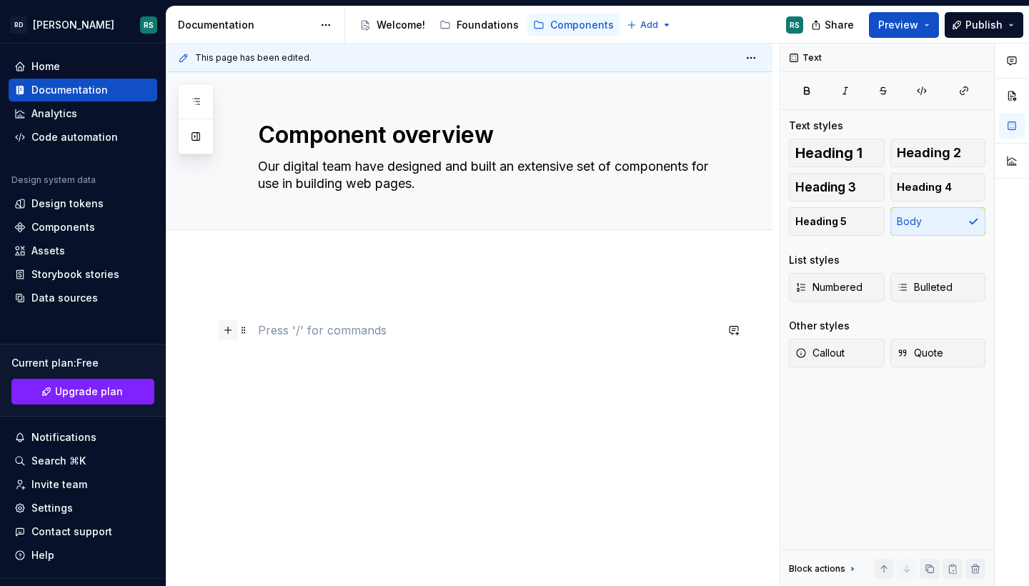
click at [227, 329] on button "button" at bounding box center [228, 330] width 20 height 20
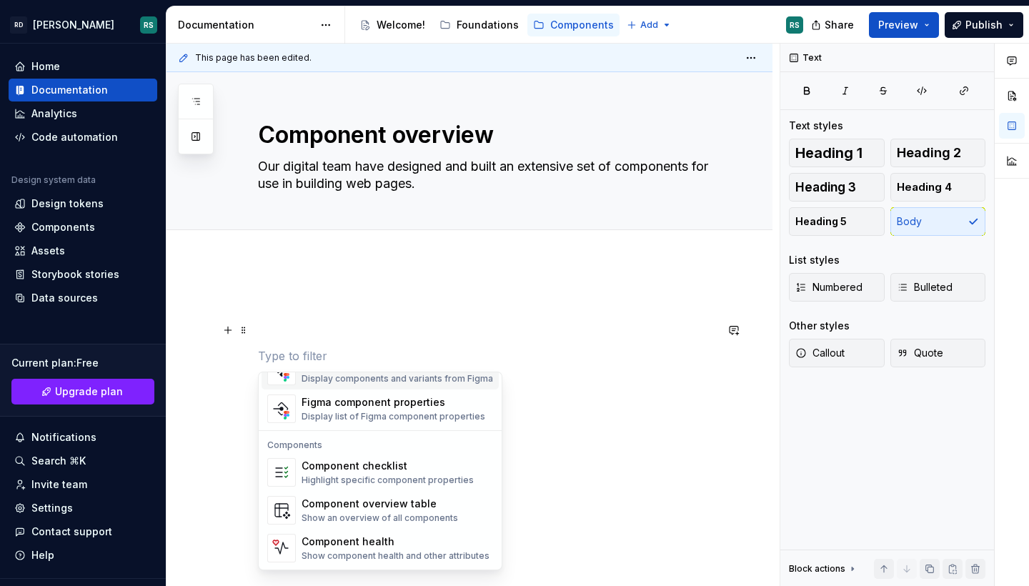
scroll to position [1382, 0]
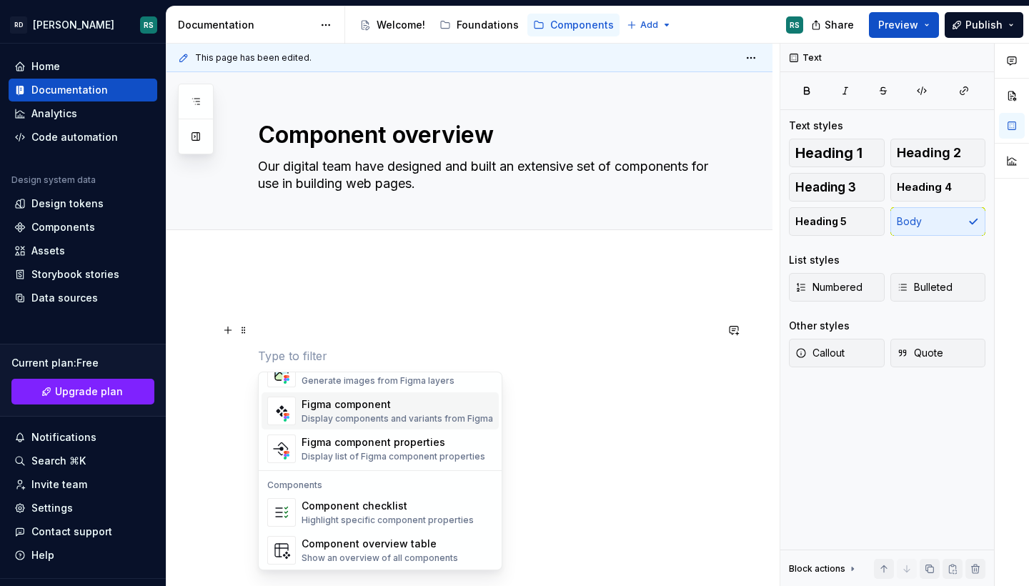
click at [344, 413] on div "Display components and variants from Figma" at bounding box center [396, 418] width 191 height 11
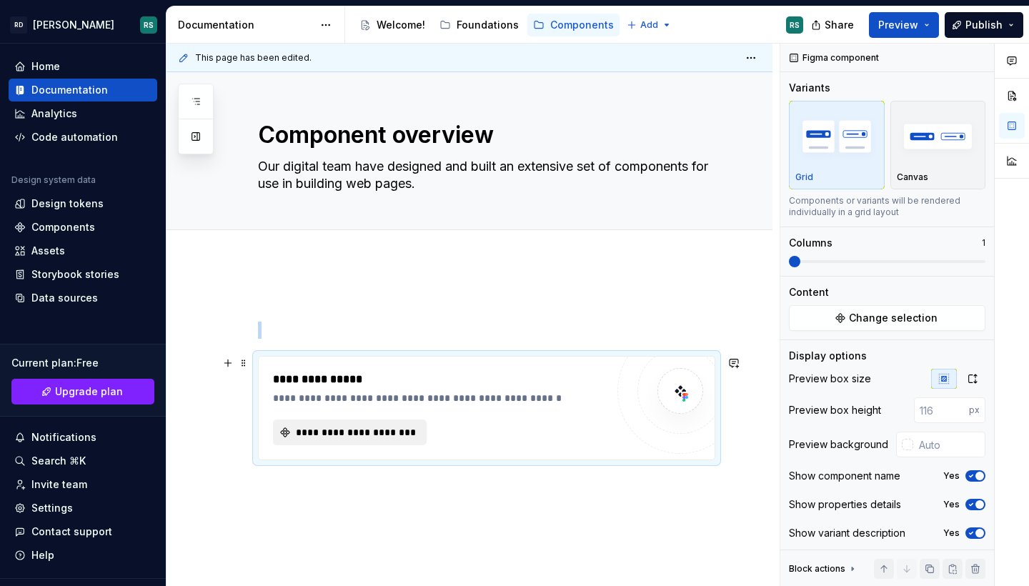
click at [377, 439] on span "**********" at bounding box center [356, 432] width 124 height 14
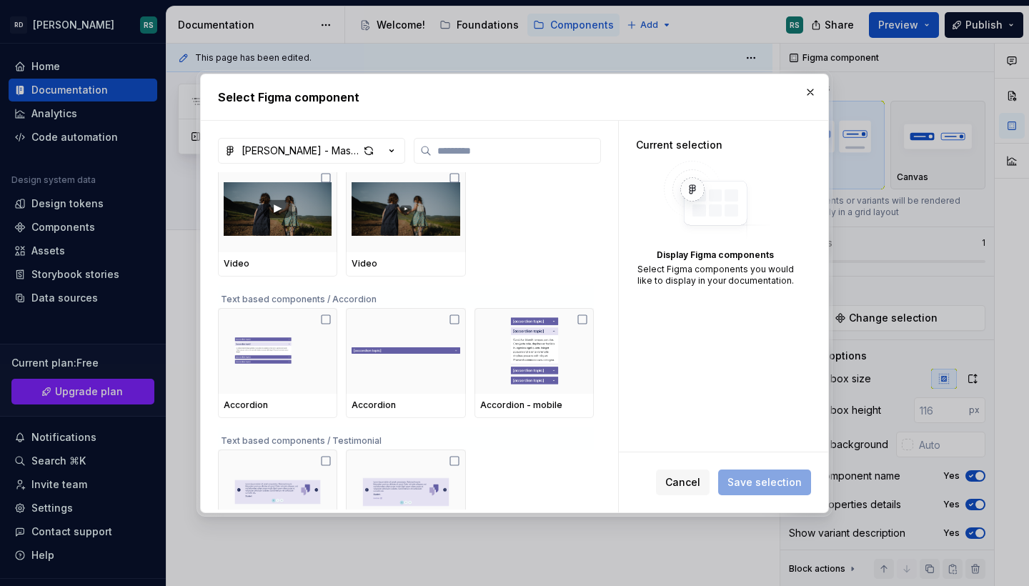
scroll to position [3790, 0]
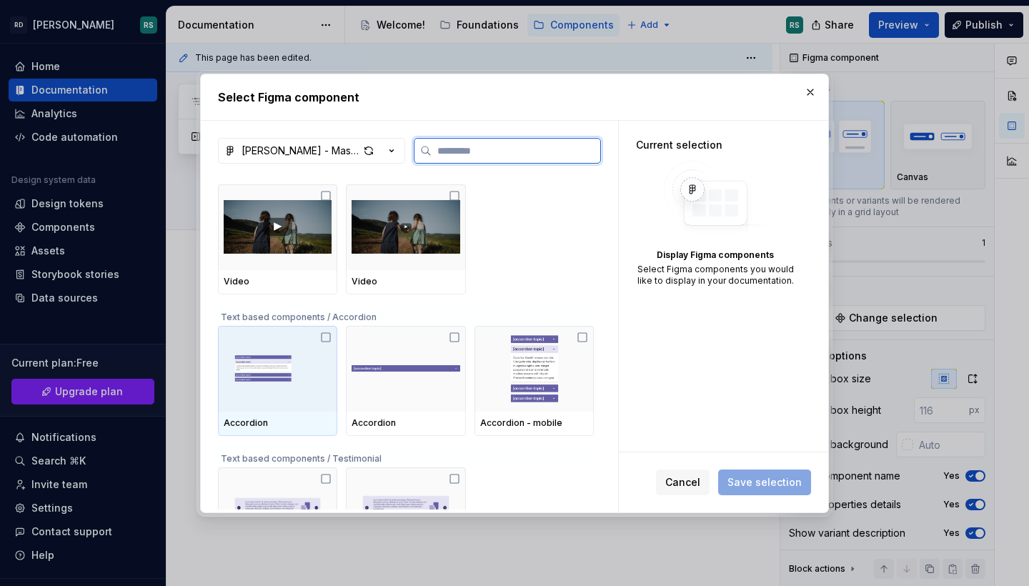
click at [299, 376] on img at bounding box center [278, 368] width 108 height 74
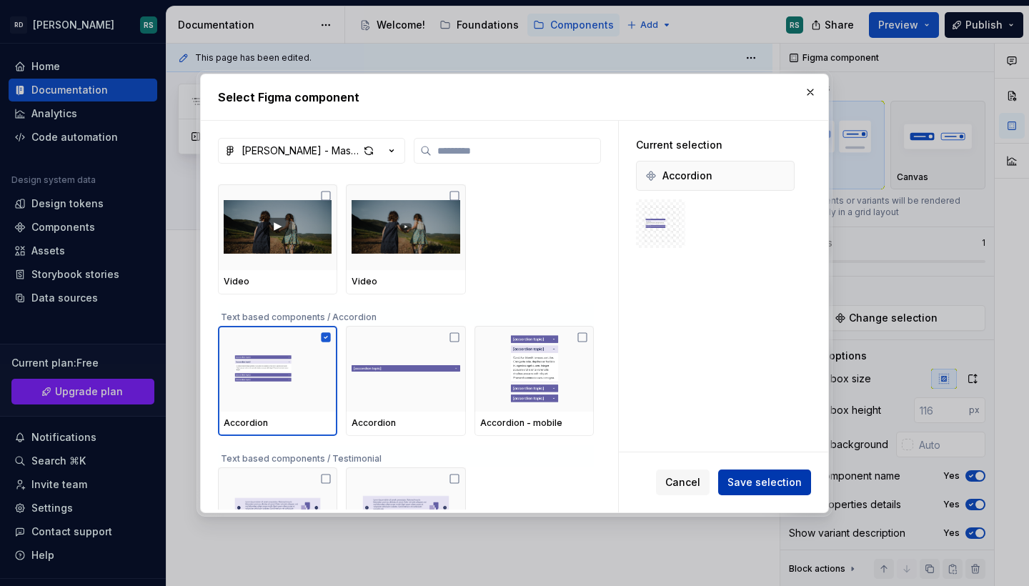
click at [781, 484] on span "Save selection" at bounding box center [764, 482] width 74 height 14
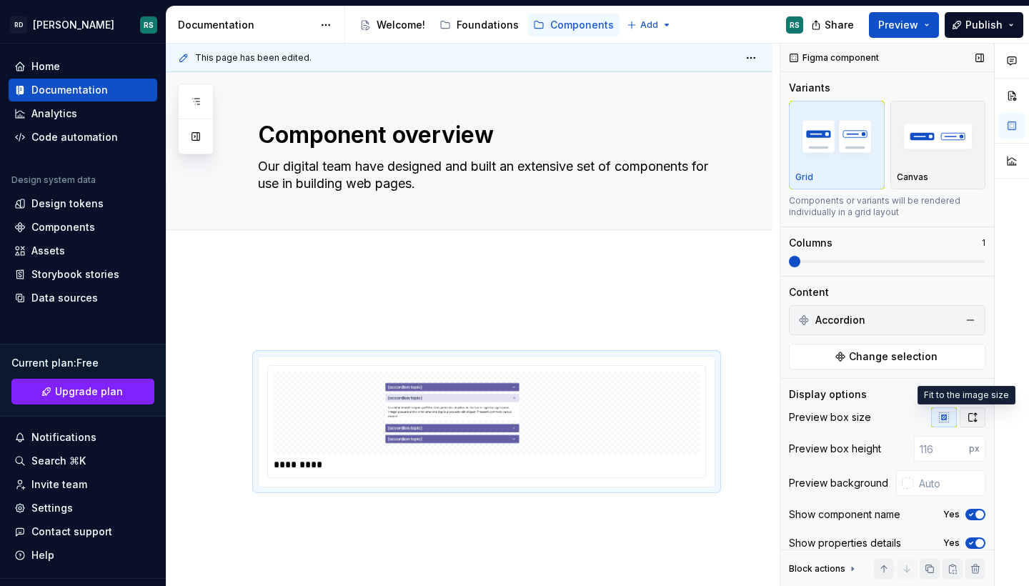
click at [969, 421] on icon "button" at bounding box center [973, 417] width 8 height 9
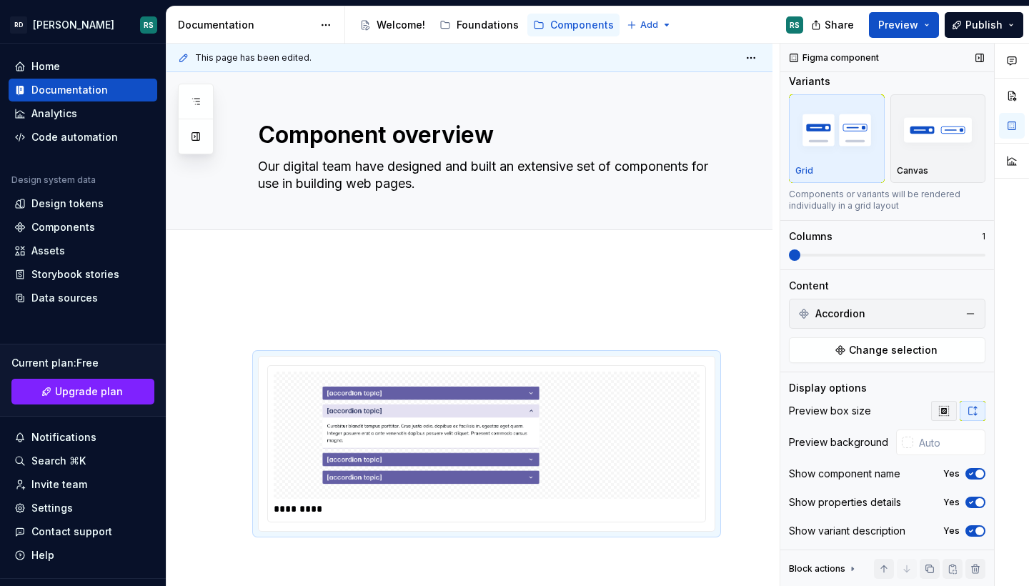
scroll to position [9, 0]
click at [901, 442] on div at bounding box center [906, 441] width 11 height 11
click at [899, 443] on div "Comments Open comments No comments yet Select ‘Comment’ from the block context …" at bounding box center [904, 315] width 249 height 543
click at [929, 167] on div "Canvas" at bounding box center [937, 170] width 83 height 11
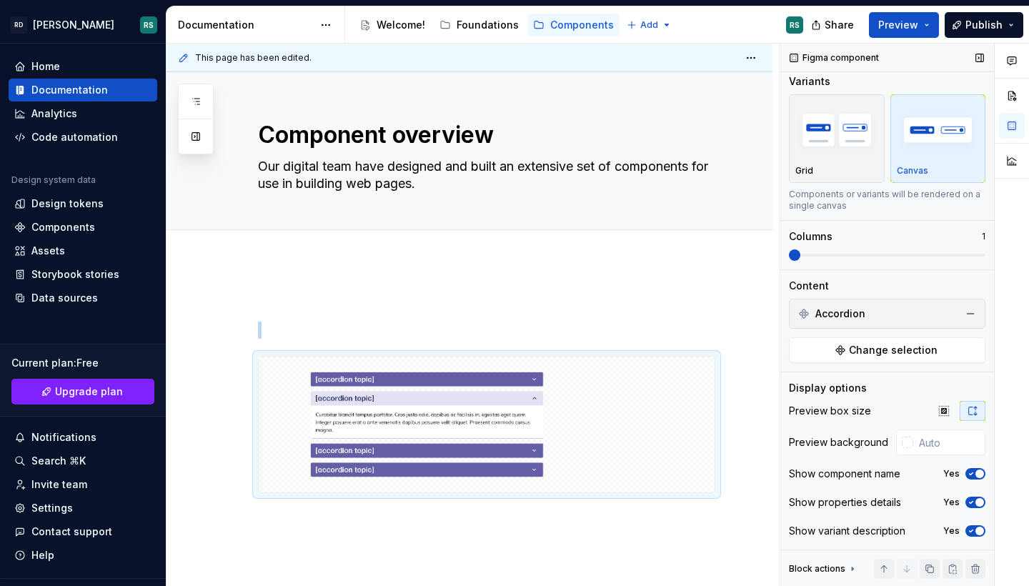
click at [929, 167] on div "Canvas" at bounding box center [937, 170] width 83 height 11
click at [829, 169] on div "Grid" at bounding box center [836, 170] width 83 height 11
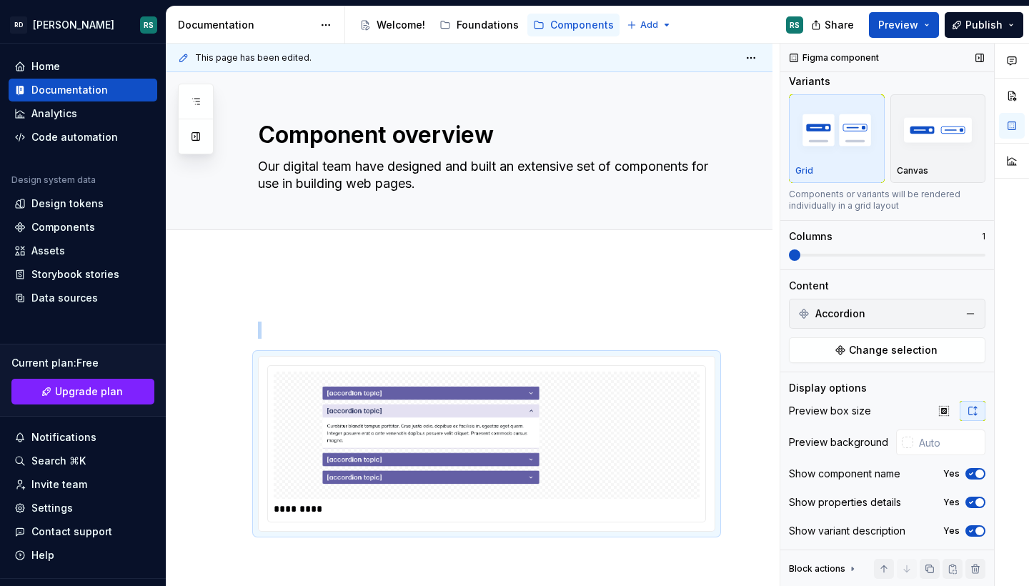
click at [965, 473] on icon "button" at bounding box center [970, 473] width 11 height 9
click at [965, 504] on icon "button" at bounding box center [970, 502] width 11 height 9
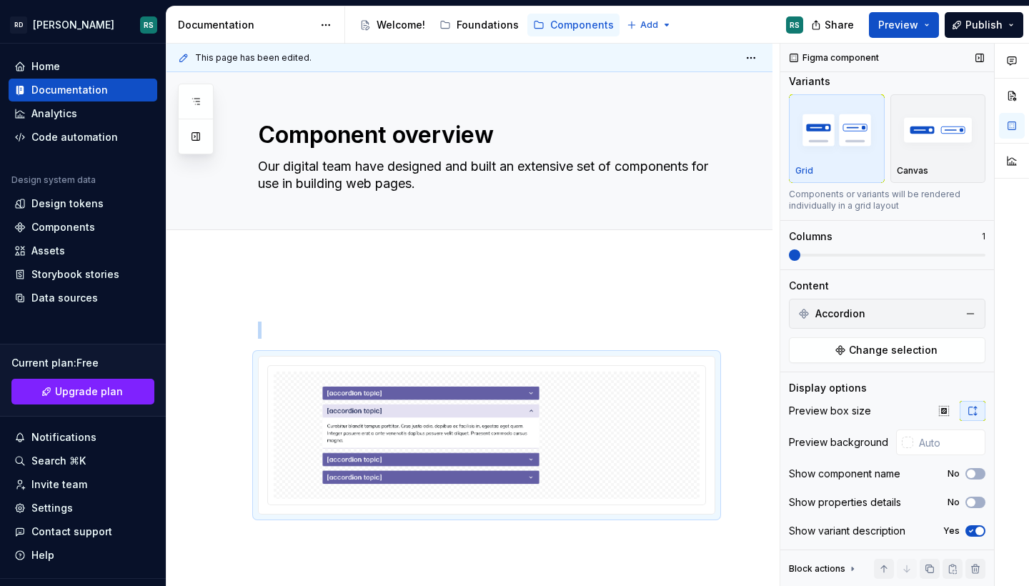
click at [969, 531] on icon "button" at bounding box center [971, 531] width 4 height 2
click at [345, 411] on img at bounding box center [486, 435] width 414 height 116
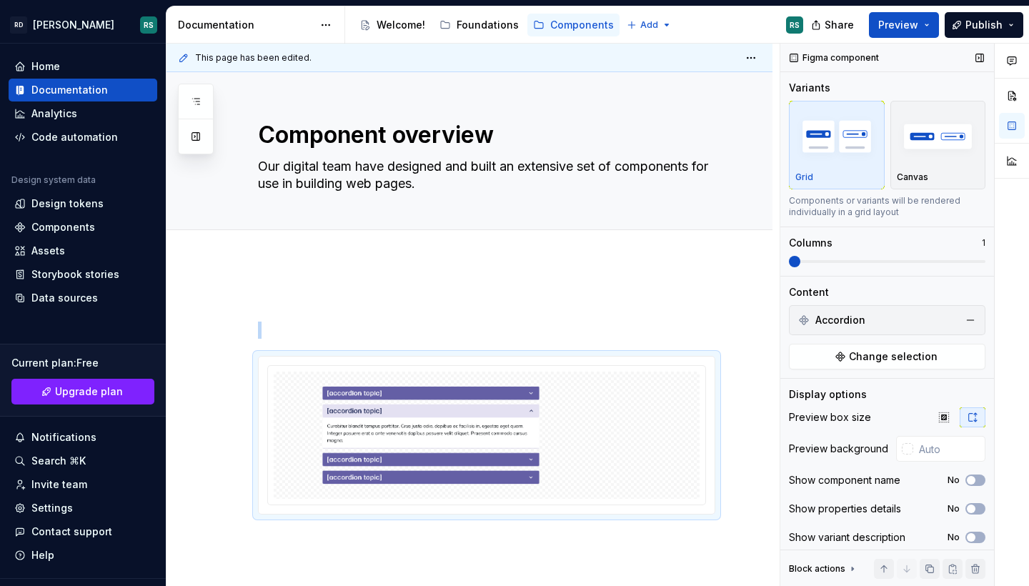
scroll to position [0, 0]
click at [889, 353] on span "Change selection" at bounding box center [893, 356] width 89 height 14
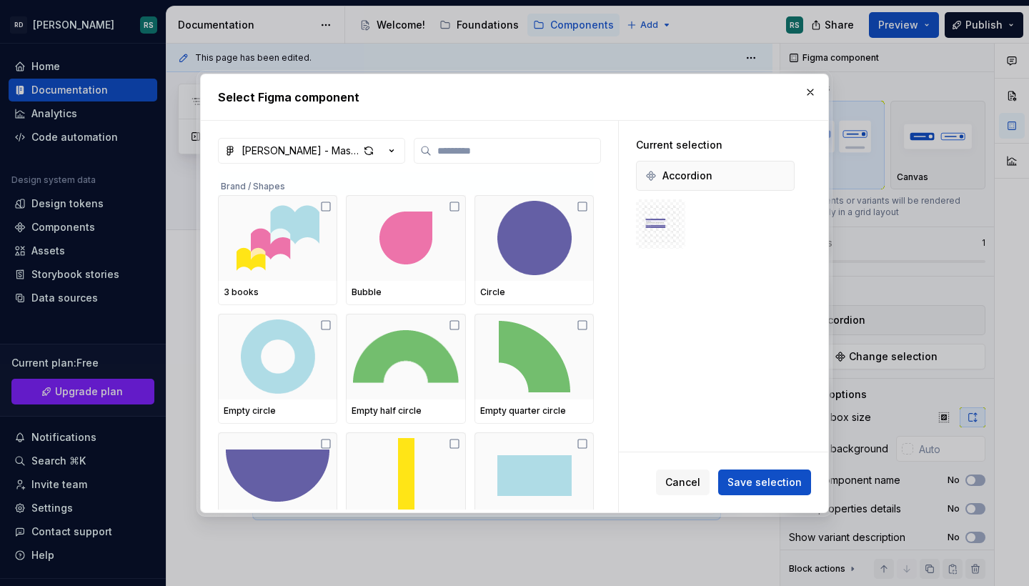
type textarea "*"
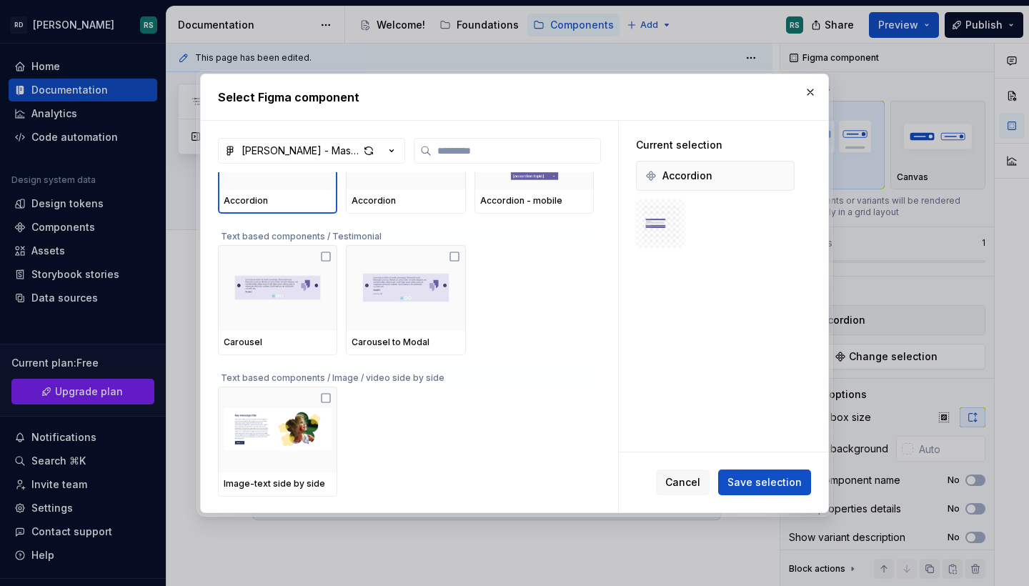
scroll to position [4005, 0]
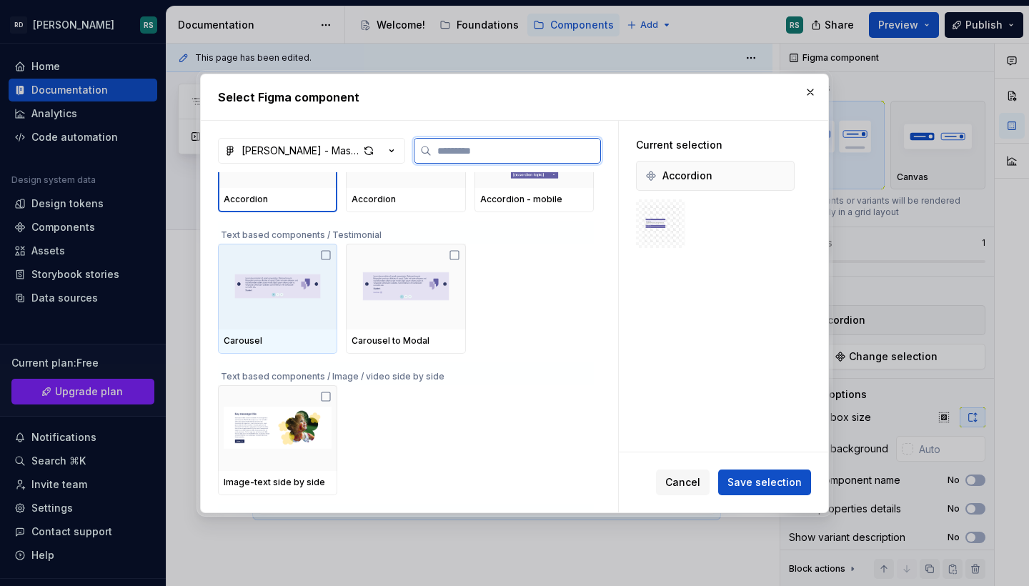
click at [249, 274] on img at bounding box center [278, 286] width 108 height 74
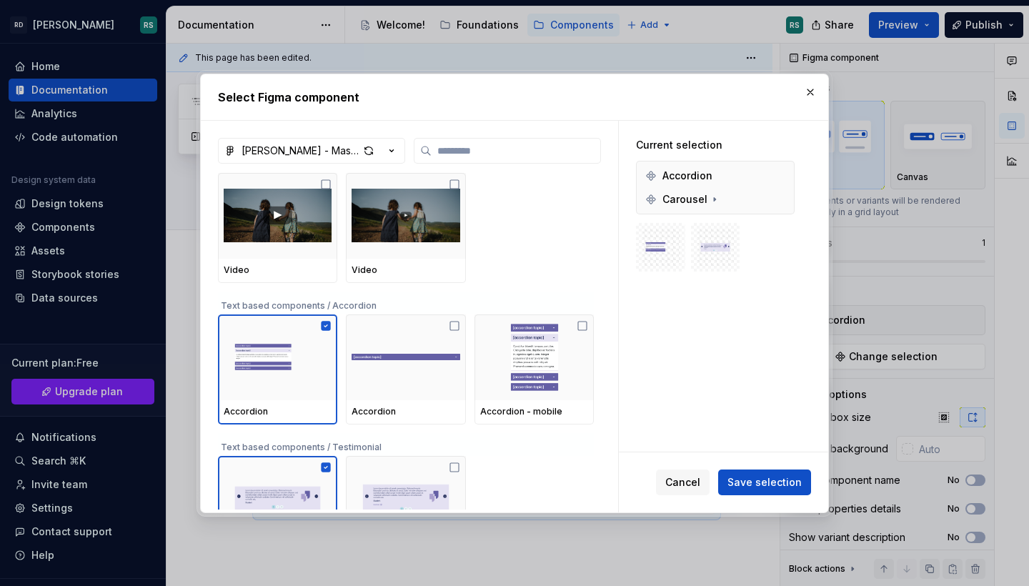
scroll to position [3786, 0]
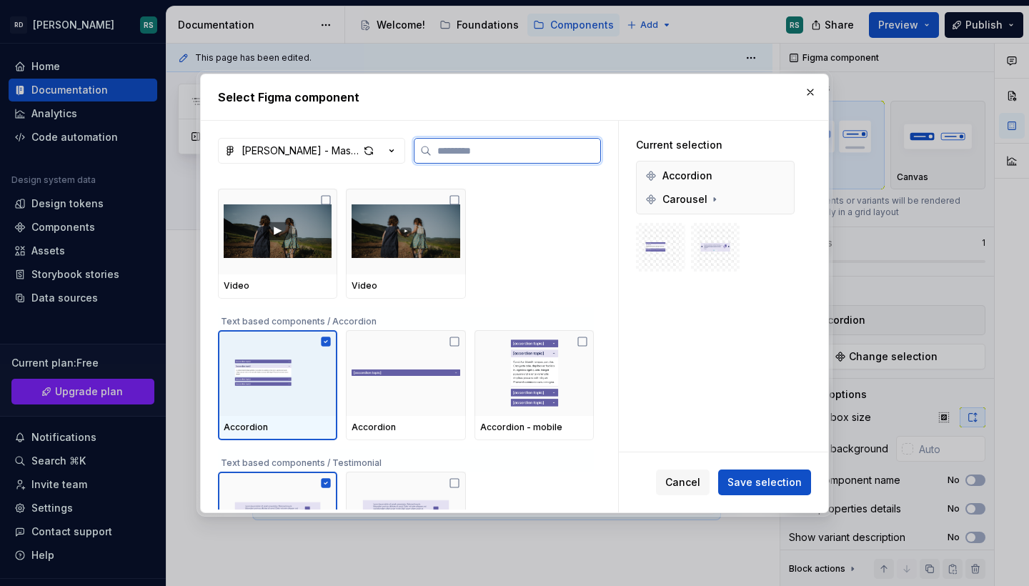
click at [326, 341] on icon at bounding box center [325, 340] width 9 height 9
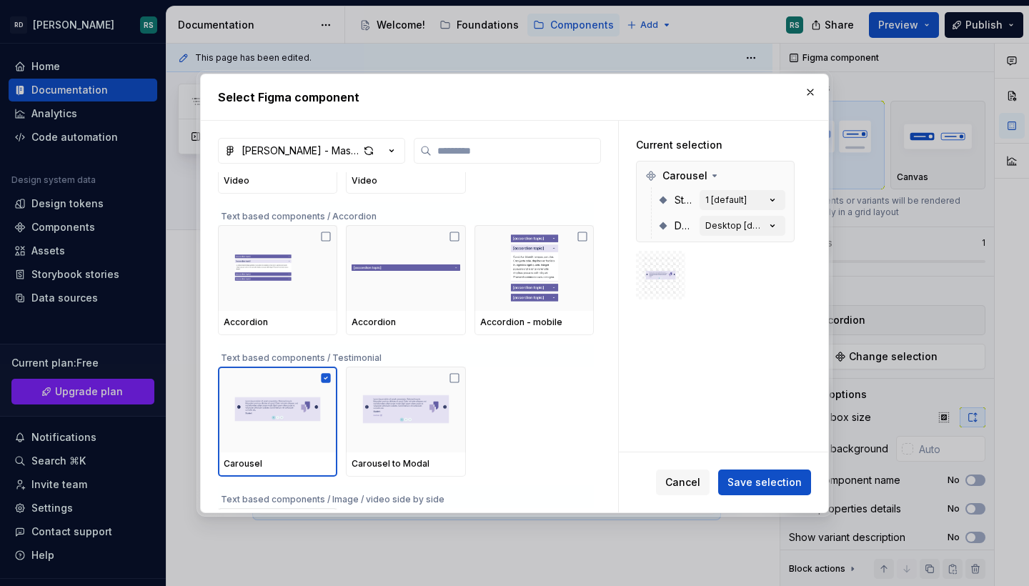
scroll to position [3895, 0]
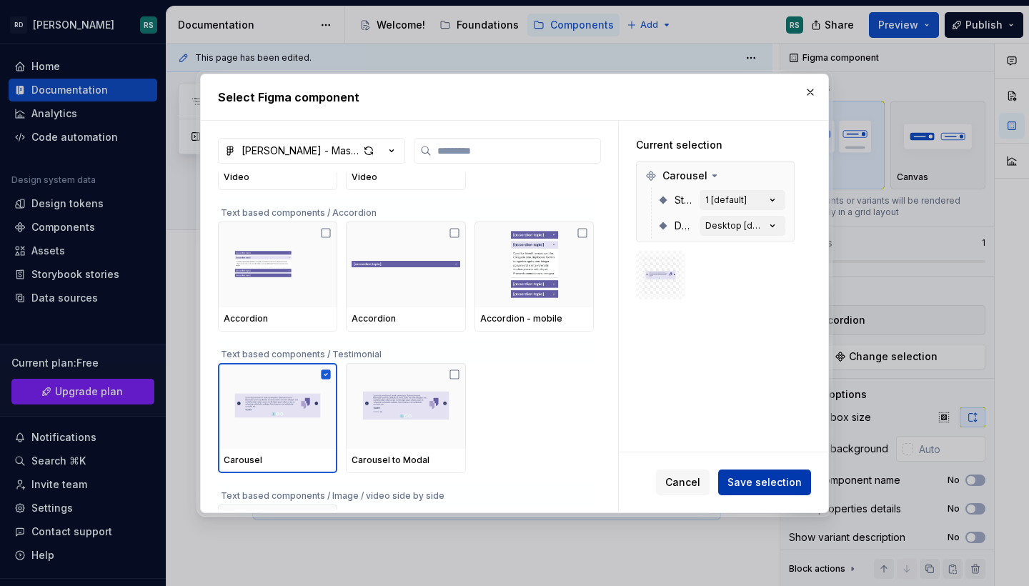
click at [781, 477] on span "Save selection" at bounding box center [764, 482] width 74 height 14
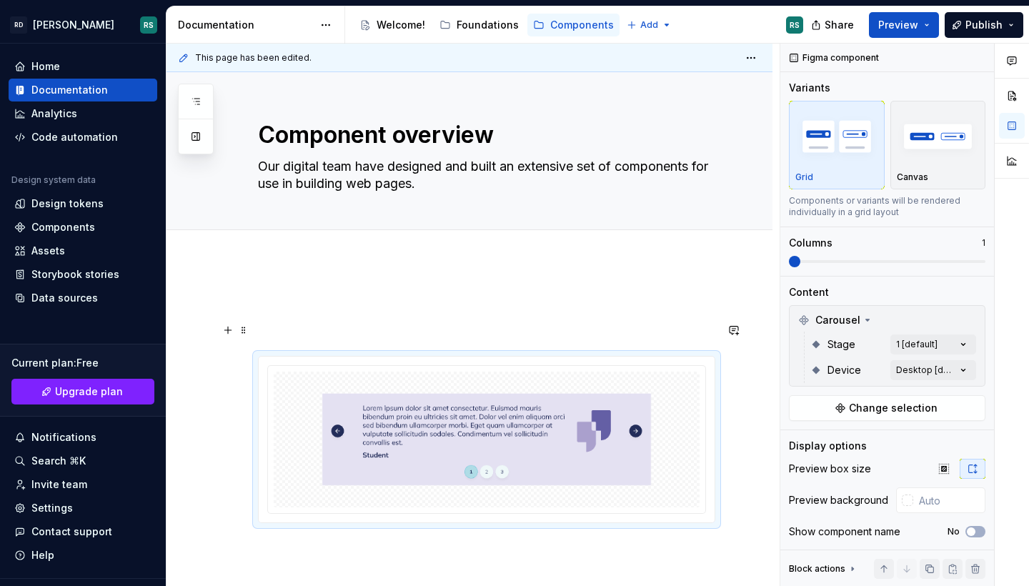
click at [359, 326] on p at bounding box center [486, 329] width 457 height 17
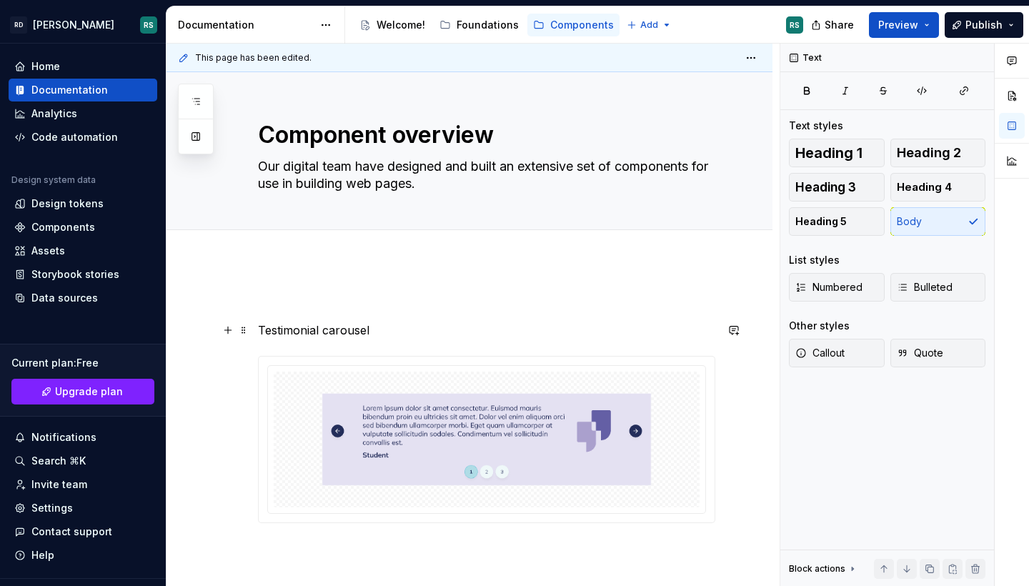
click at [288, 329] on p "Testimonial carousel" at bounding box center [486, 329] width 457 height 17
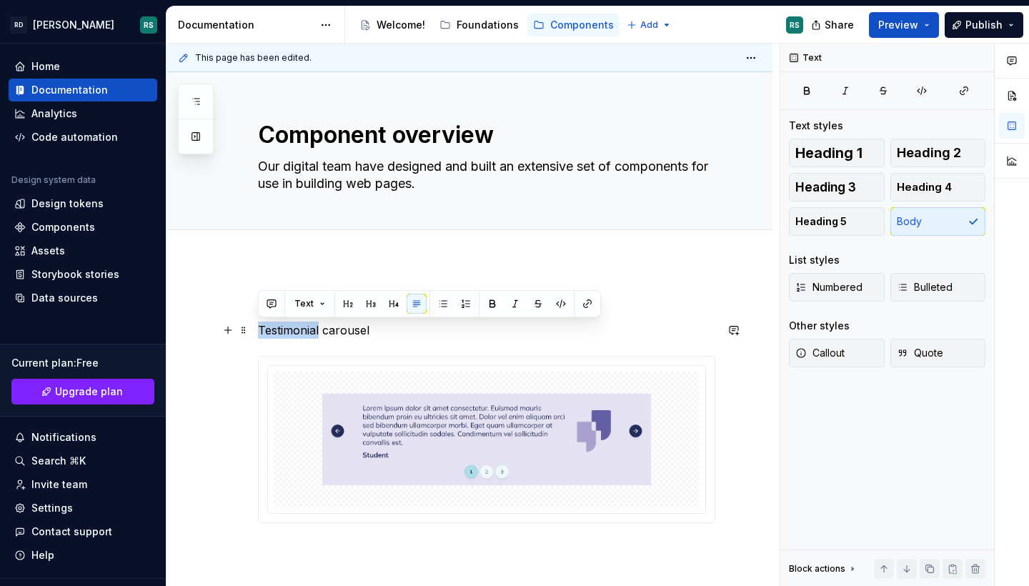
click at [288, 329] on p "Testimonial carousel" at bounding box center [486, 329] width 457 height 17
click at [932, 149] on span "Heading 2" at bounding box center [928, 153] width 64 height 14
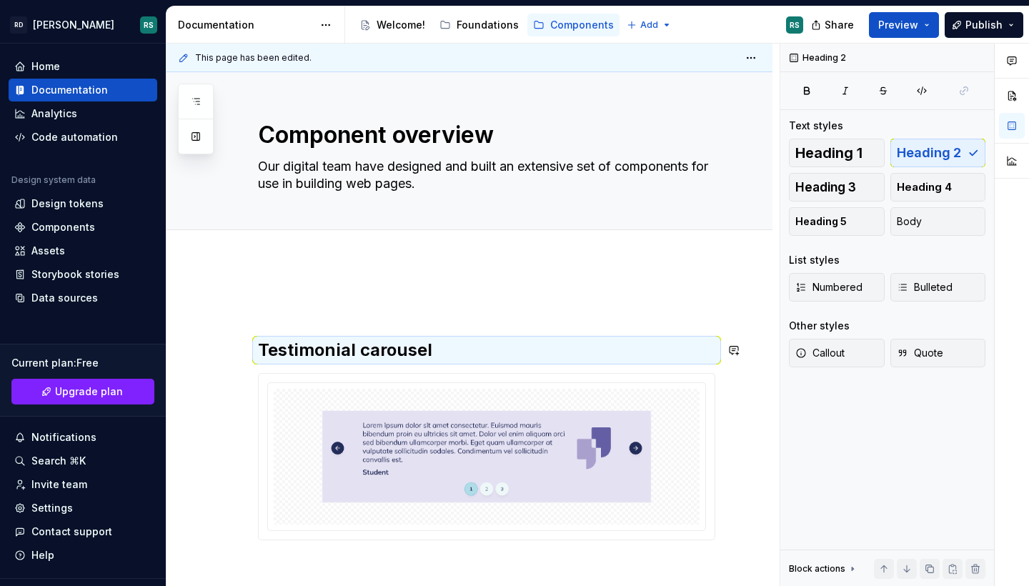
click at [297, 317] on div "Testimonial carousel" at bounding box center [486, 418] width 457 height 244
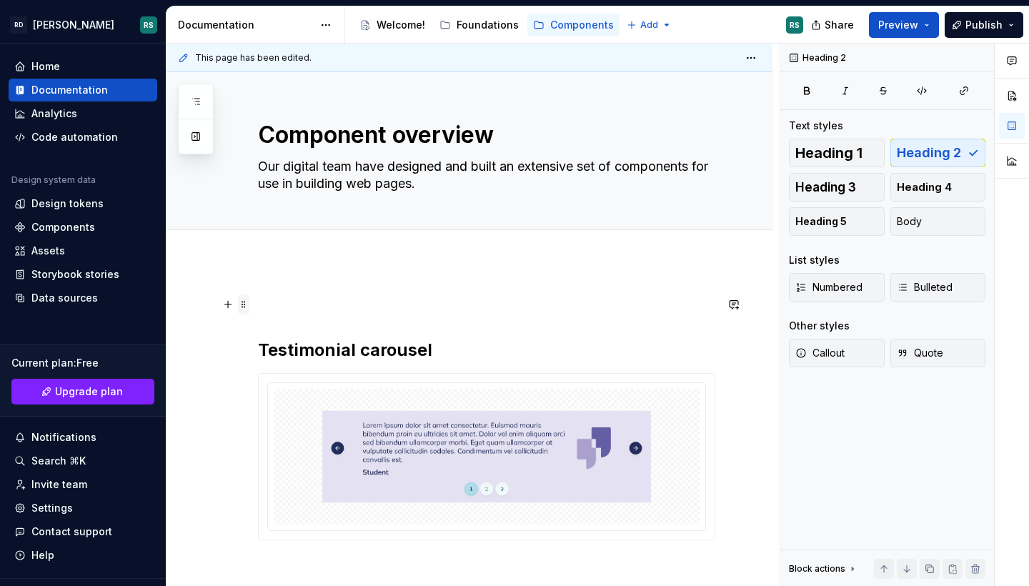
click at [241, 305] on span at bounding box center [243, 304] width 11 height 20
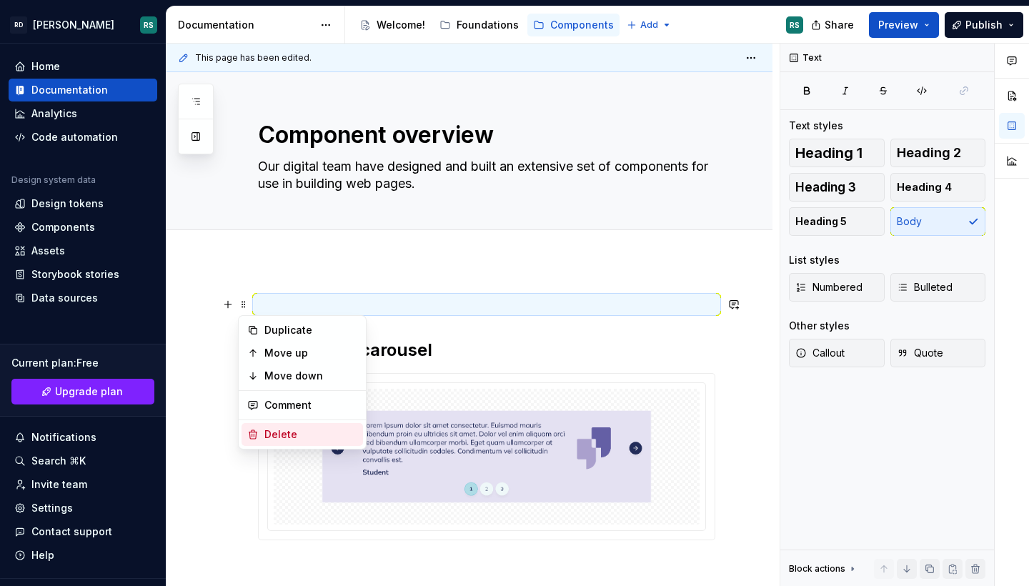
click at [274, 432] on div "Delete" at bounding box center [310, 434] width 93 height 14
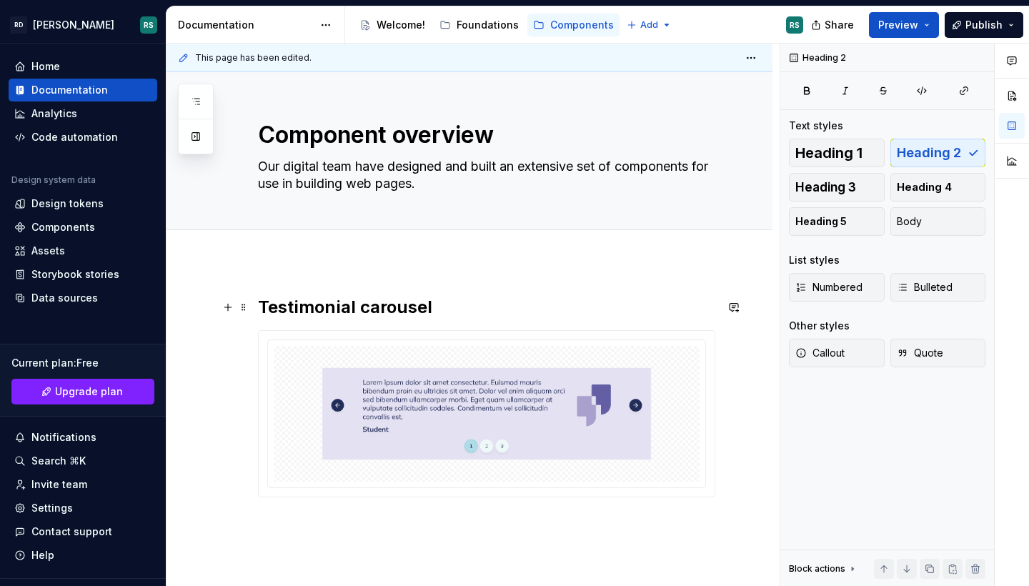
click at [470, 299] on h2 "Testimonial carousel" at bounding box center [486, 307] width 457 height 23
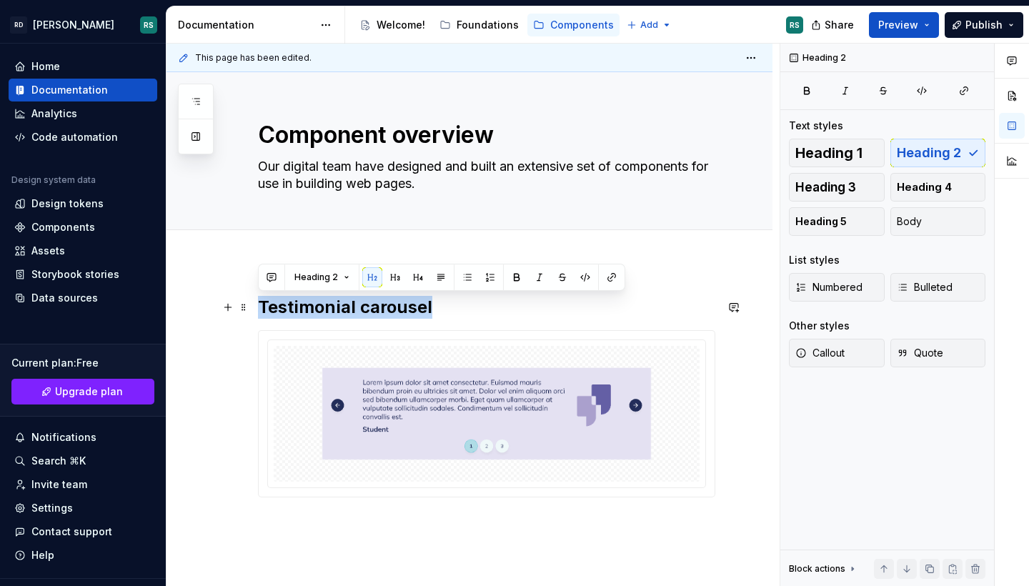
click at [470, 299] on h2 "Testimonial carousel" at bounding box center [486, 307] width 457 height 23
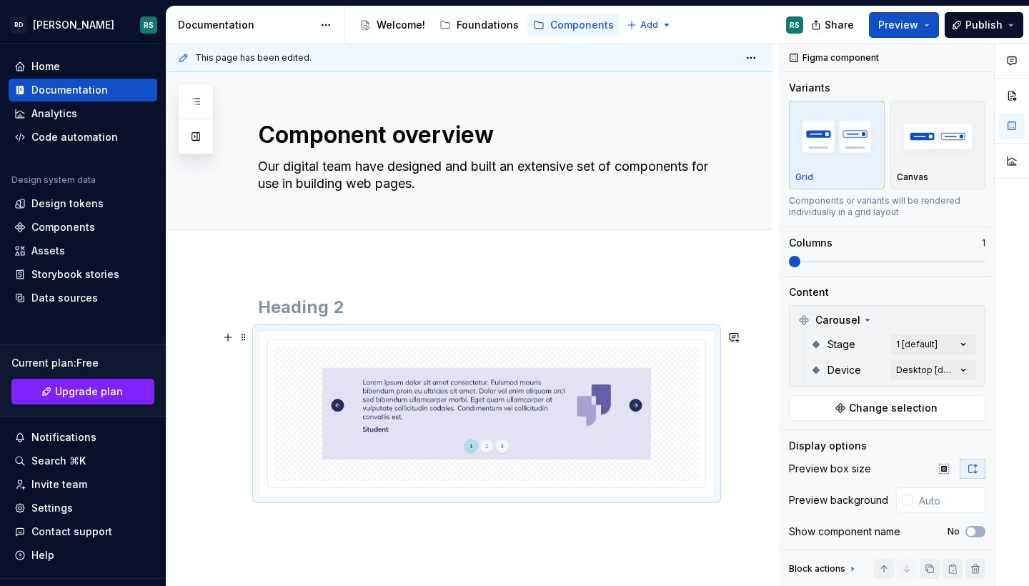
click at [322, 345] on div at bounding box center [486, 413] width 437 height 147
click at [241, 336] on span at bounding box center [243, 337] width 11 height 20
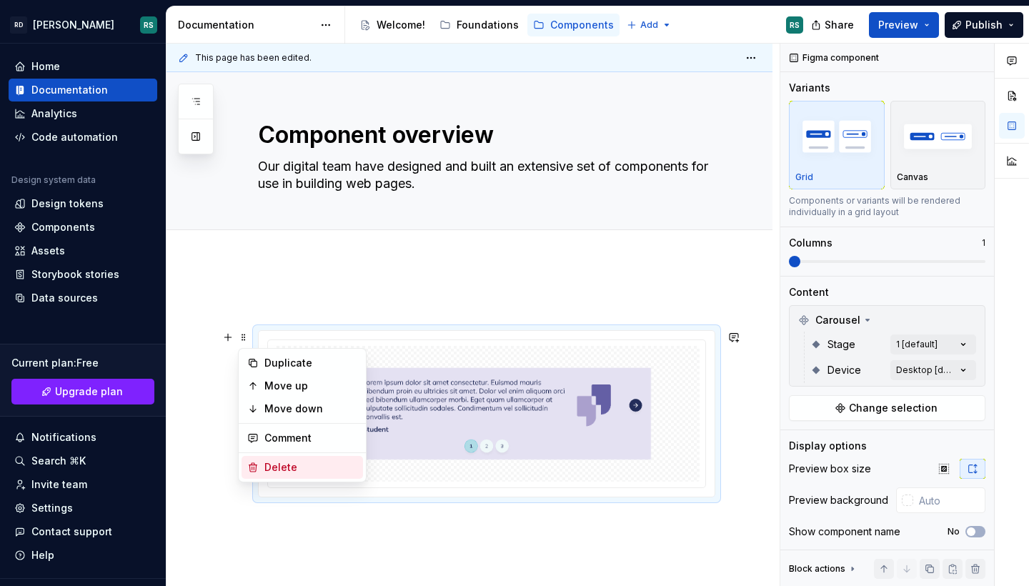
click at [301, 466] on div "Delete" at bounding box center [310, 467] width 93 height 14
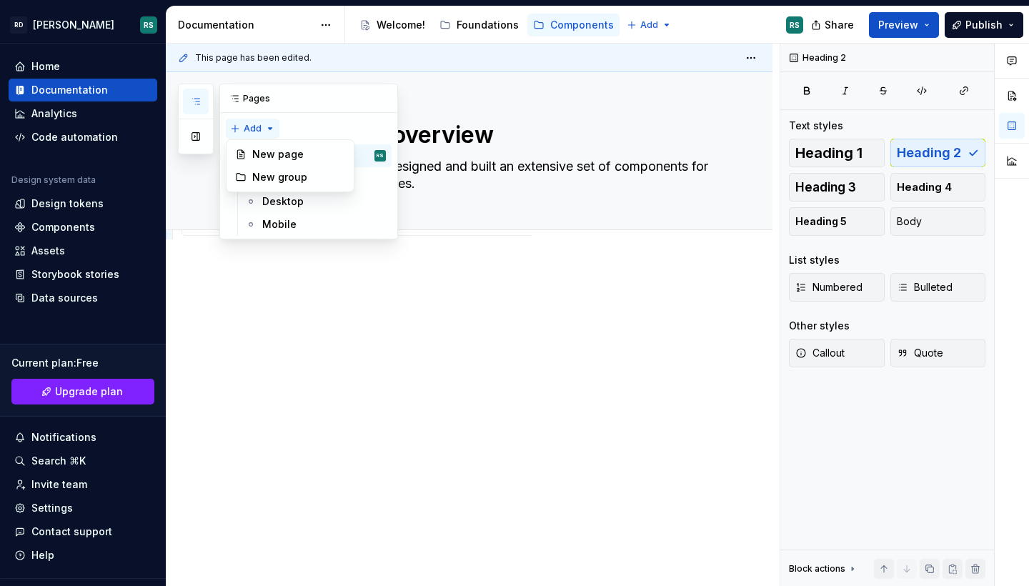
click at [262, 128] on div "Pages Add Accessibility guide for tree Page tree. Navigate the tree with the ar…" at bounding box center [288, 162] width 220 height 156
click at [275, 152] on div "New page" at bounding box center [298, 154] width 93 height 14
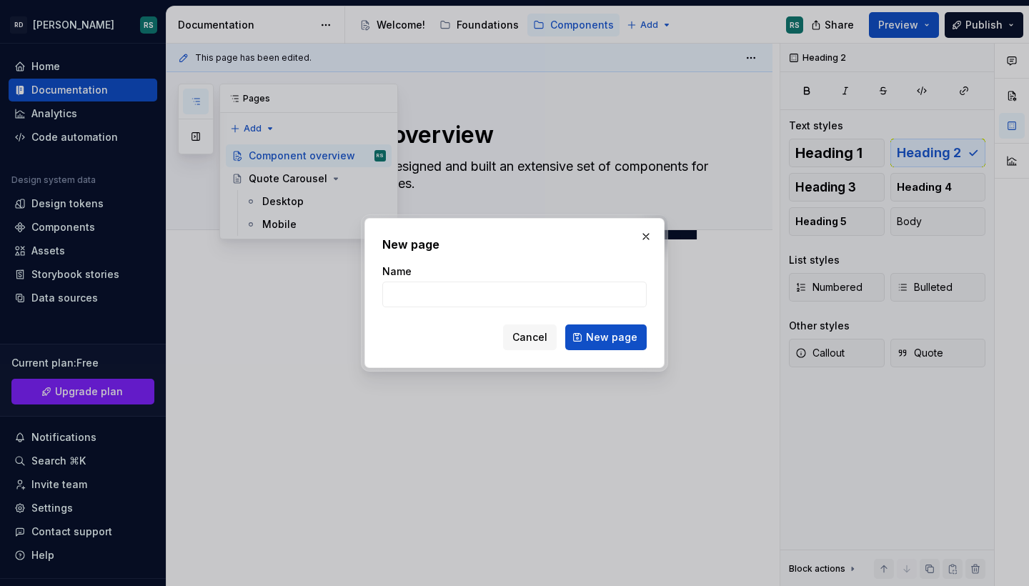
type textarea "*"
type input "Testimonial"
type textarea "*"
type input "Testimonial Carousel"
click at [600, 334] on span "New page" at bounding box center [611, 337] width 51 height 14
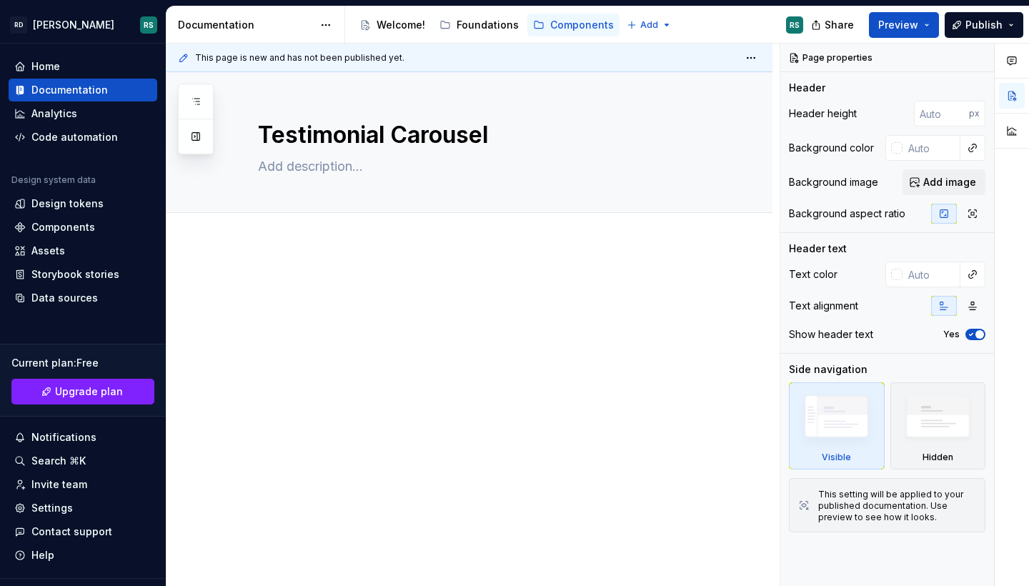
click at [387, 301] on div at bounding box center [486, 306] width 457 height 54
click at [254, 289] on div at bounding box center [469, 384] width 606 height 281
click at [296, 264] on div at bounding box center [469, 384] width 606 height 281
click at [481, 300] on div at bounding box center [486, 306] width 457 height 54
click at [381, 199] on div "Testimonial Carousel" at bounding box center [486, 142] width 457 height 140
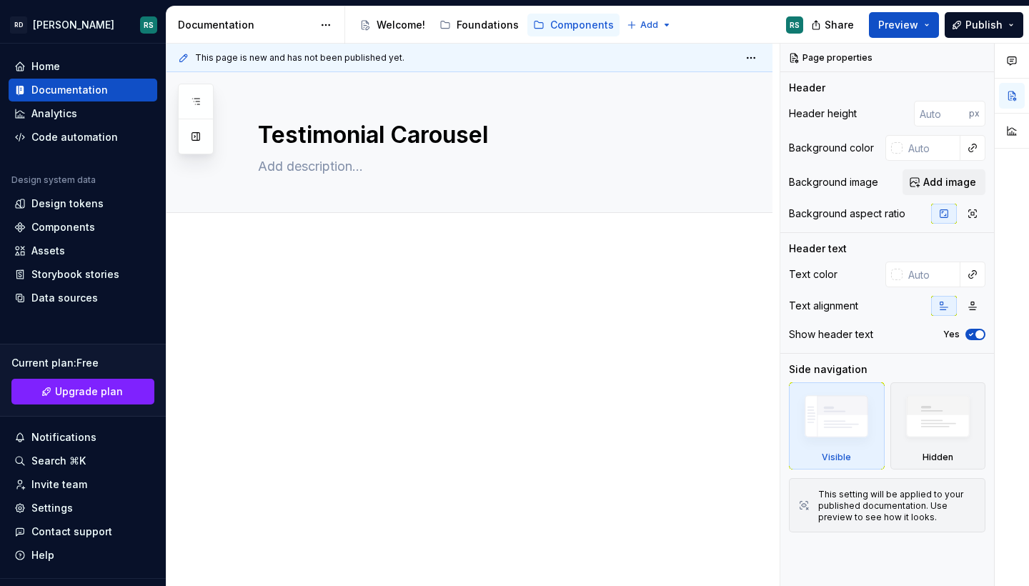
click at [289, 283] on p at bounding box center [486, 287] width 457 height 17
click at [231, 277] on div at bounding box center [469, 384] width 606 height 281
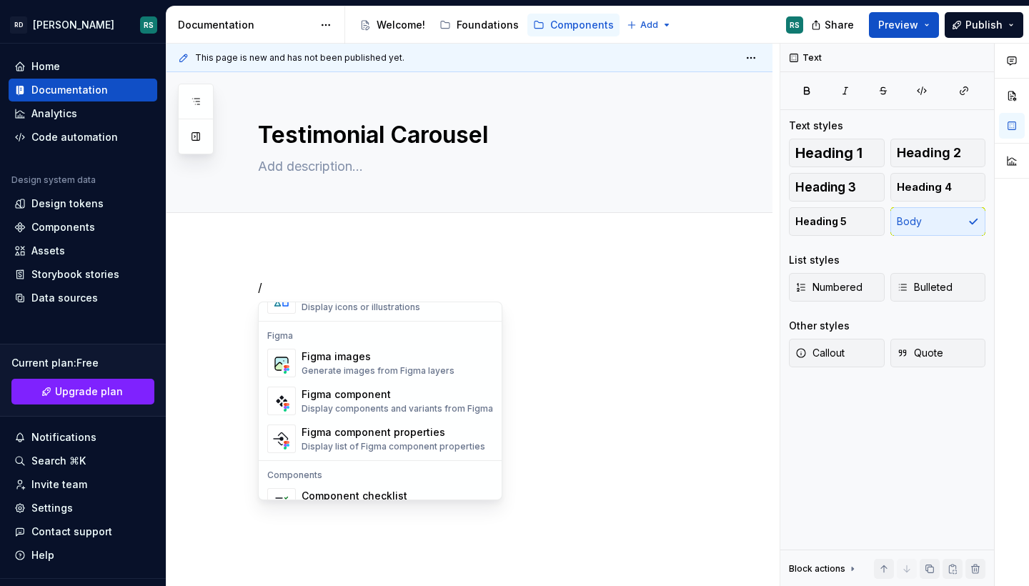
scroll to position [1333, 0]
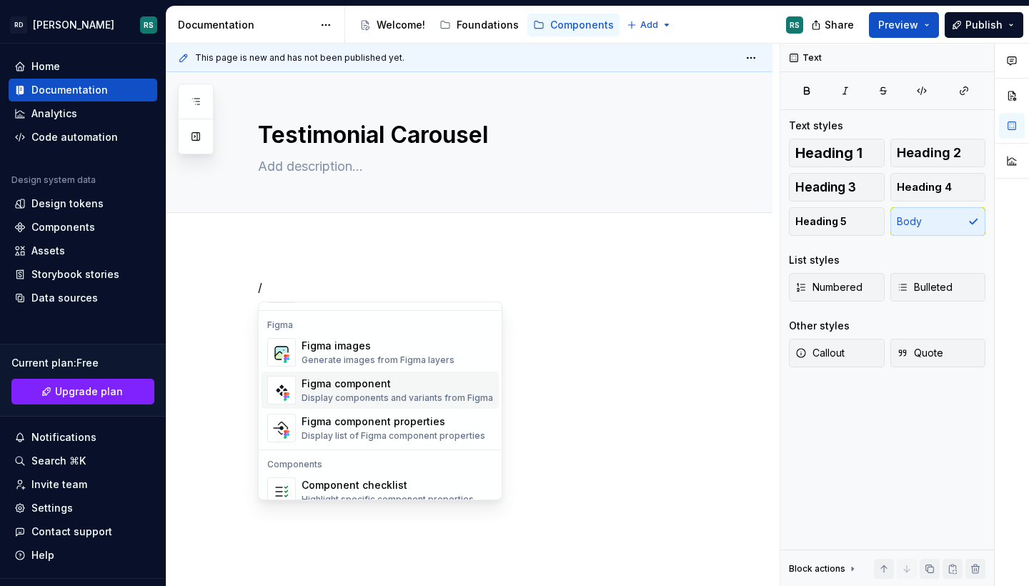
click at [394, 386] on div "Figma component" at bounding box center [396, 383] width 191 height 14
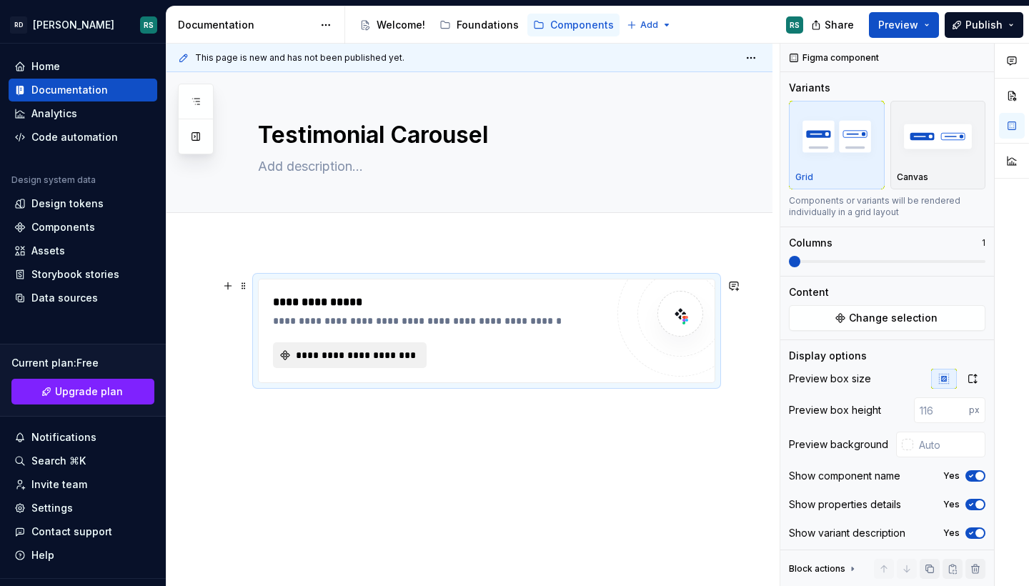
click at [379, 354] on span "**********" at bounding box center [356, 355] width 124 height 14
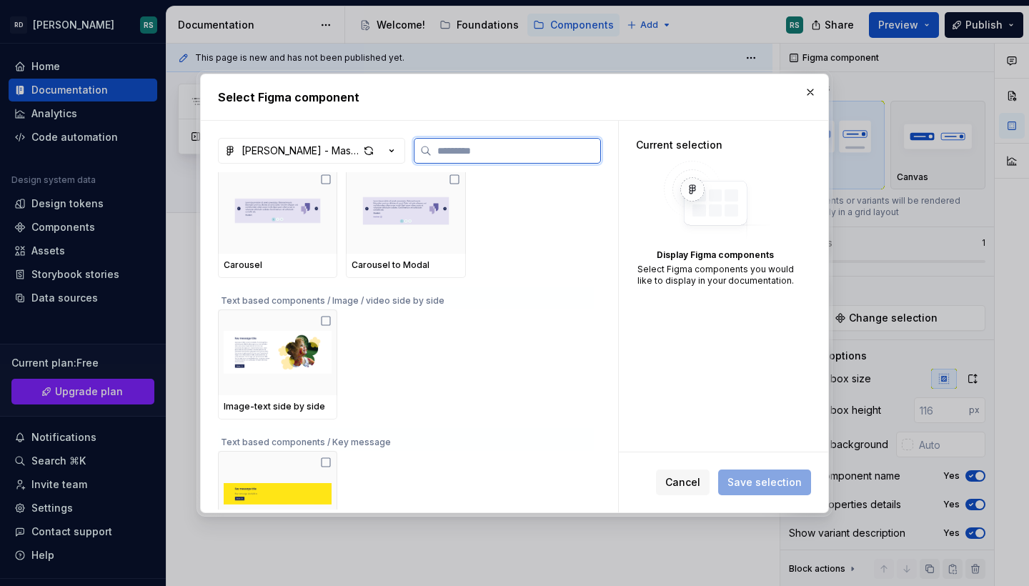
scroll to position [4055, 0]
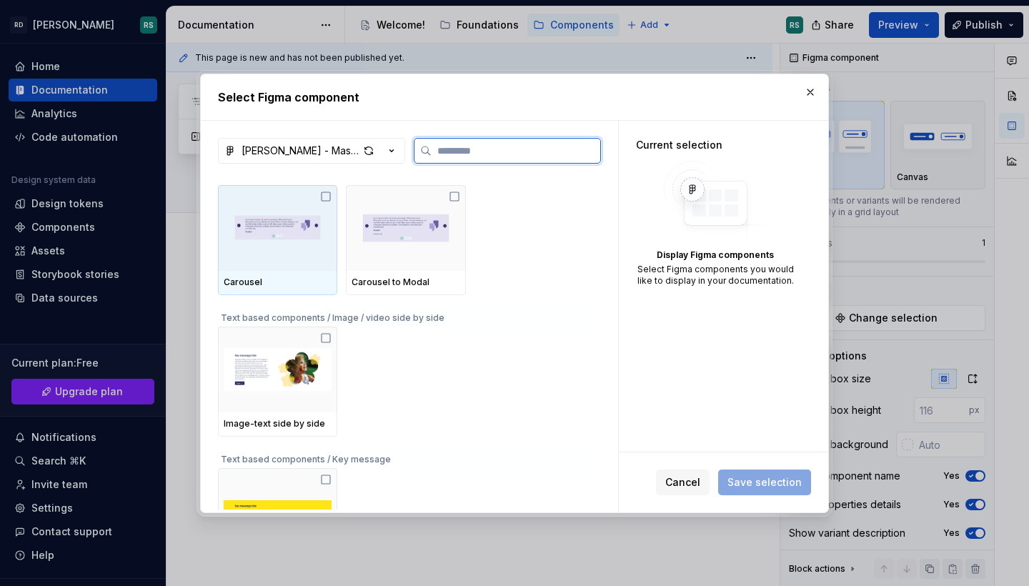
click at [277, 229] on img at bounding box center [278, 228] width 108 height 74
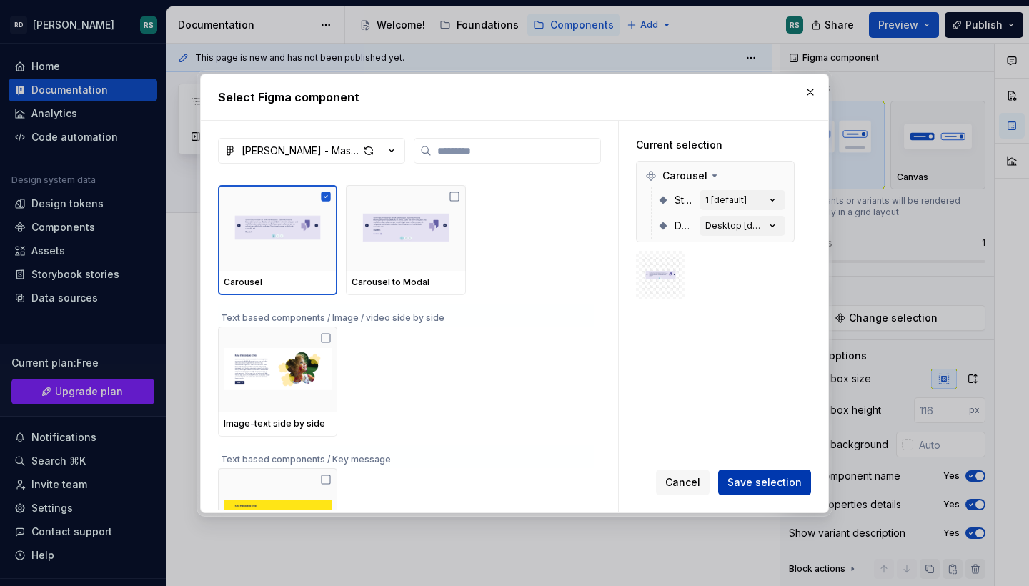
click at [759, 484] on span "Save selection" at bounding box center [764, 482] width 74 height 14
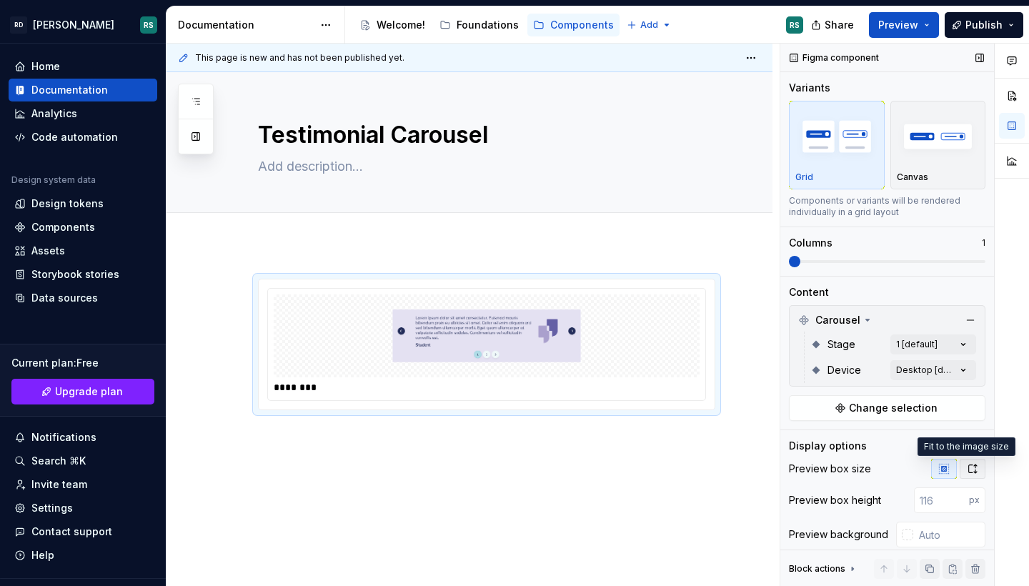
click at [966, 469] on icon "button" at bounding box center [971, 468] width 11 height 11
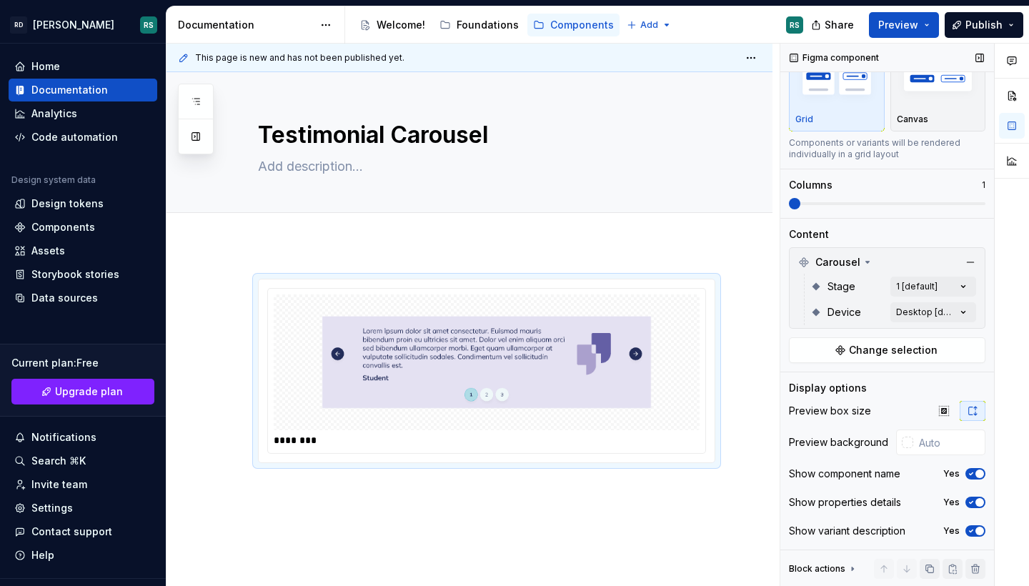
scroll to position [61, 0]
click at [965, 471] on icon "button" at bounding box center [970, 473] width 11 height 9
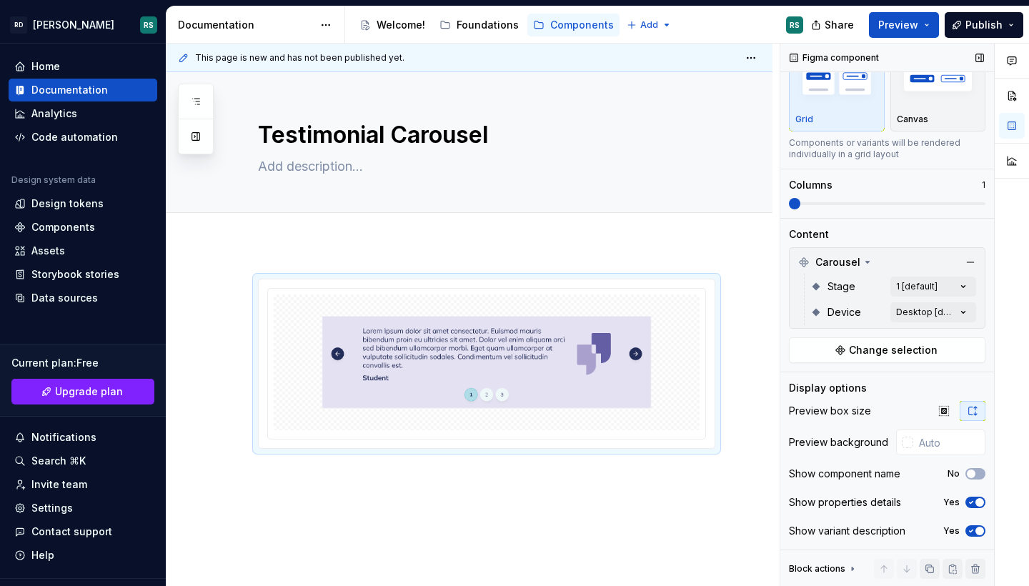
click at [966, 501] on icon "button" at bounding box center [970, 502] width 11 height 9
click at [965, 530] on icon "button" at bounding box center [970, 530] width 11 height 9
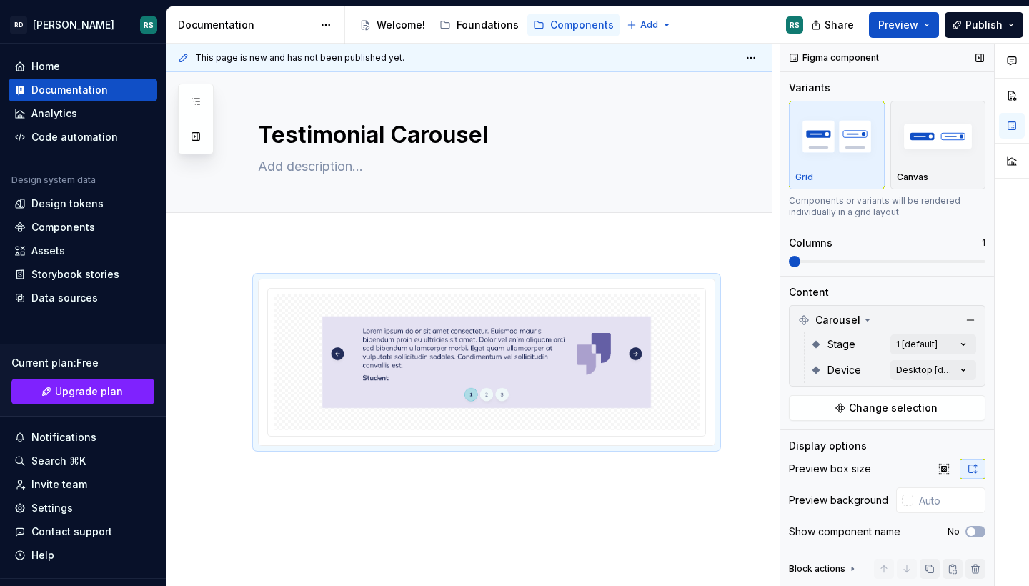
scroll to position [0, 0]
click at [924, 344] on div "Comments Open comments No comments yet Select ‘Comment’ from the block context …" at bounding box center [904, 315] width 249 height 543
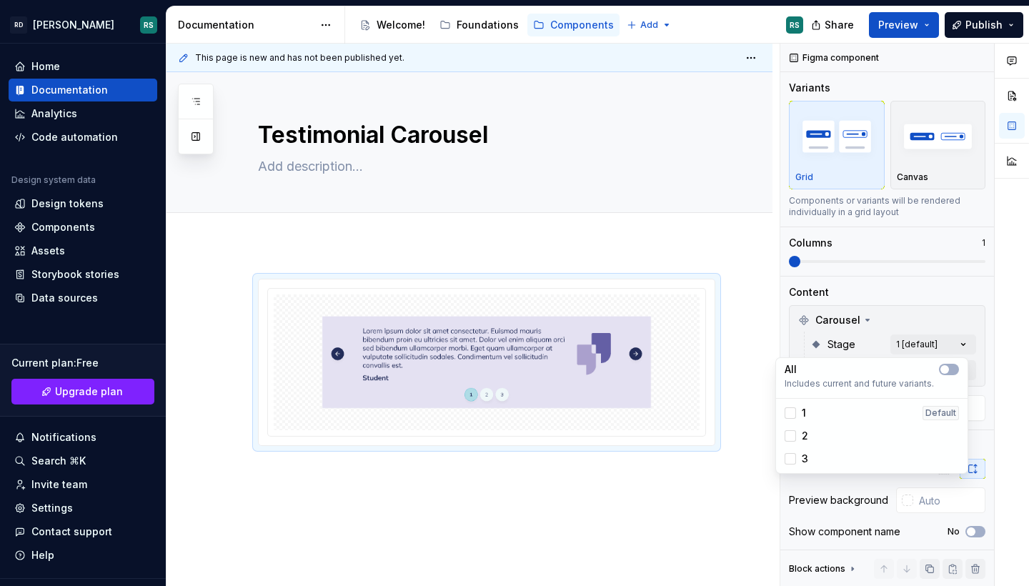
click at [890, 293] on div "Comments Open comments No comments yet Select ‘Comment’ from the block context …" at bounding box center [904, 315] width 249 height 543
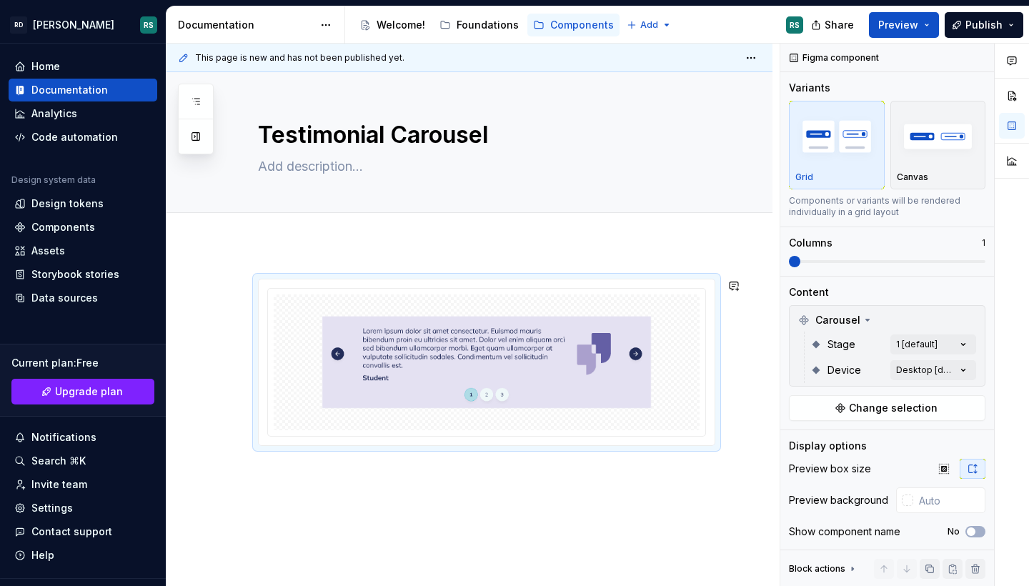
click at [341, 253] on div at bounding box center [469, 441] width 606 height 394
type textarea "*"
click at [229, 286] on button "button" at bounding box center [228, 286] width 20 height 20
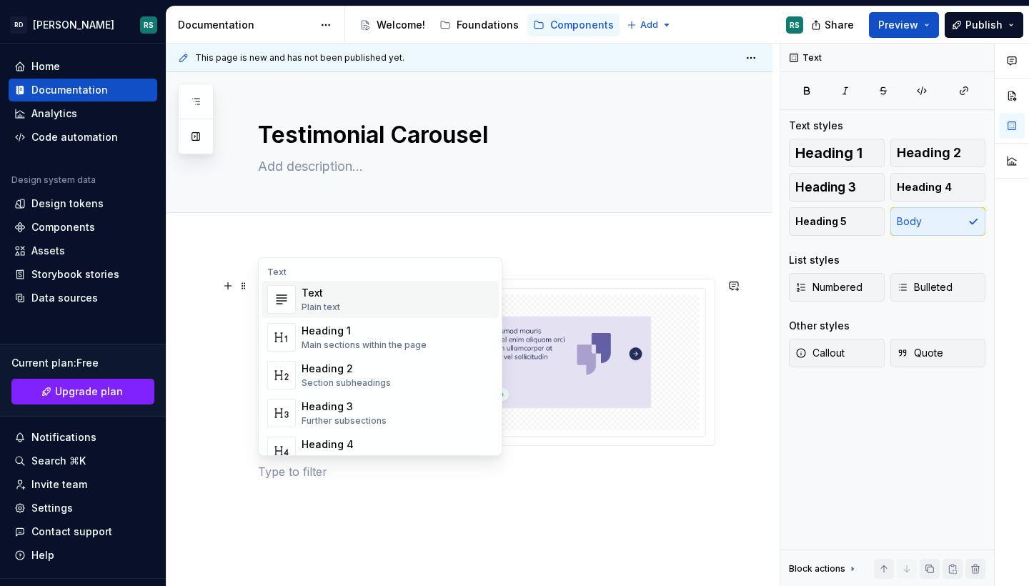
click at [334, 296] on div "Text" at bounding box center [320, 293] width 39 height 14
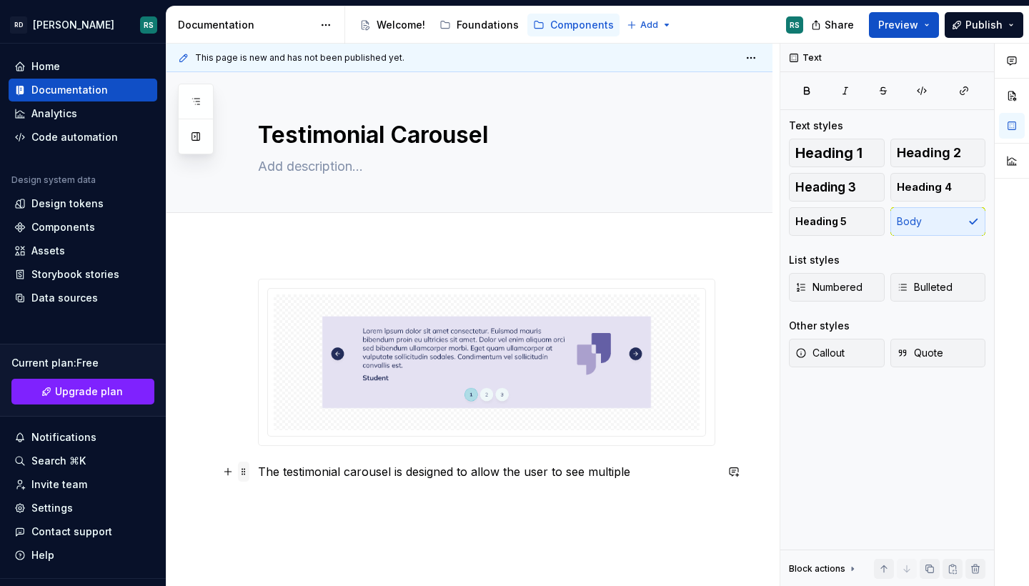
click at [245, 475] on span at bounding box center [243, 471] width 11 height 20
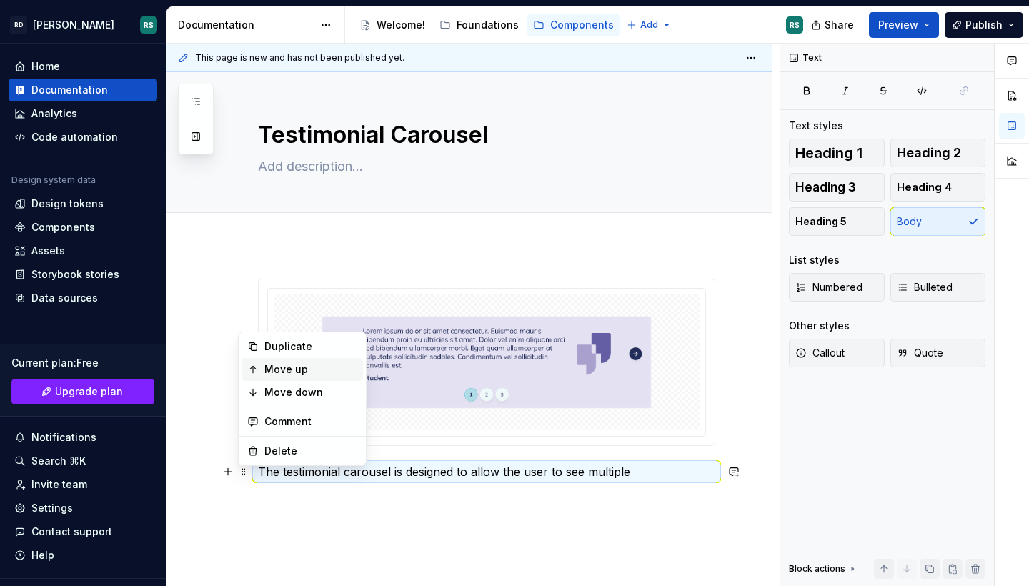
click at [296, 370] on div "Move up" at bounding box center [310, 369] width 93 height 14
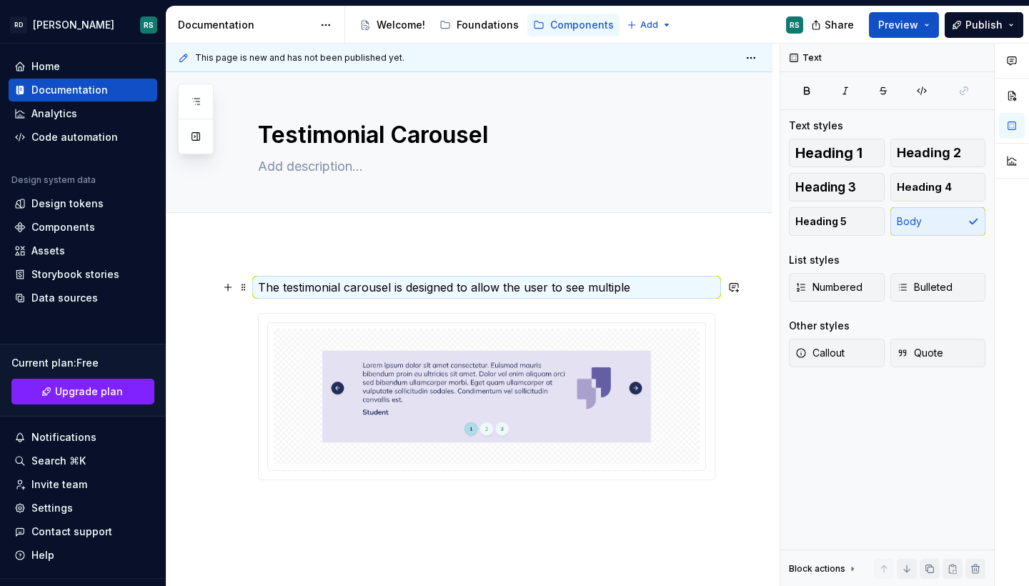
click at [629, 288] on p "The testimonial carousel is designed to allow the user to see multiple" at bounding box center [486, 287] width 457 height 17
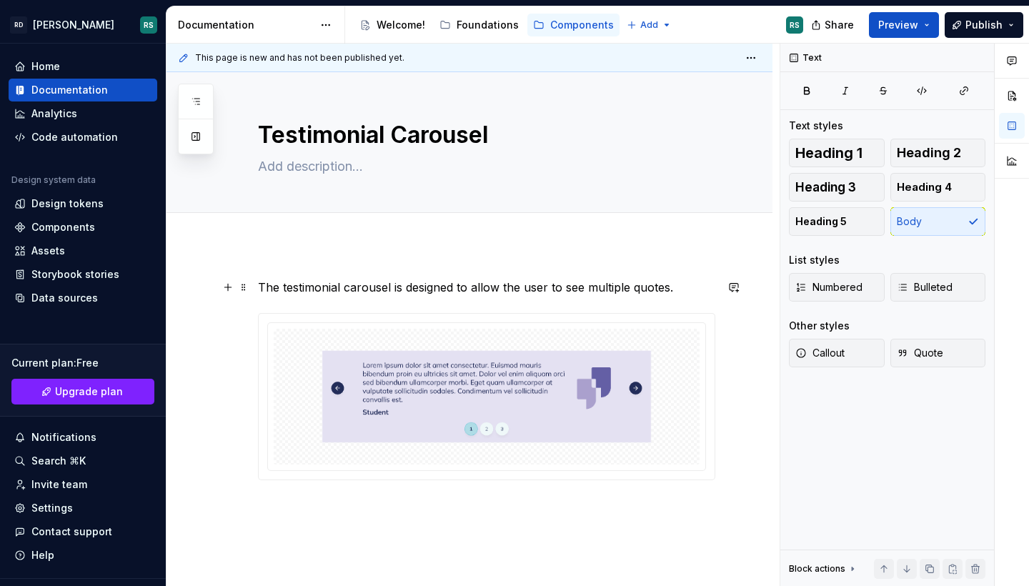
click at [465, 290] on p "The testimonial carousel is designed to allow the user to see multiple quotes." at bounding box center [486, 287] width 457 height 17
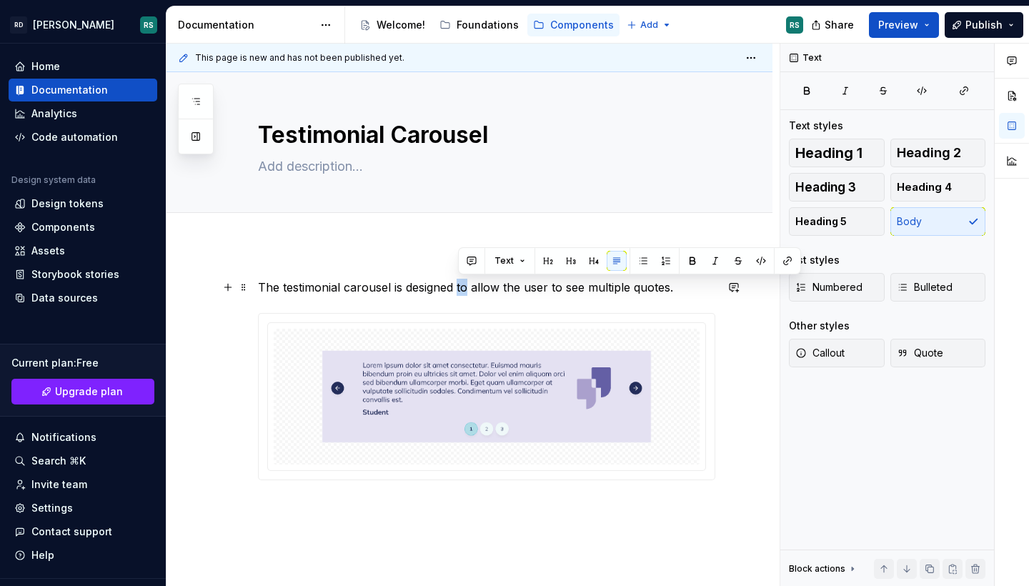
click at [465, 290] on p "The testimonial carousel is designed to allow the user to see multiple quotes." at bounding box center [486, 287] width 457 height 17
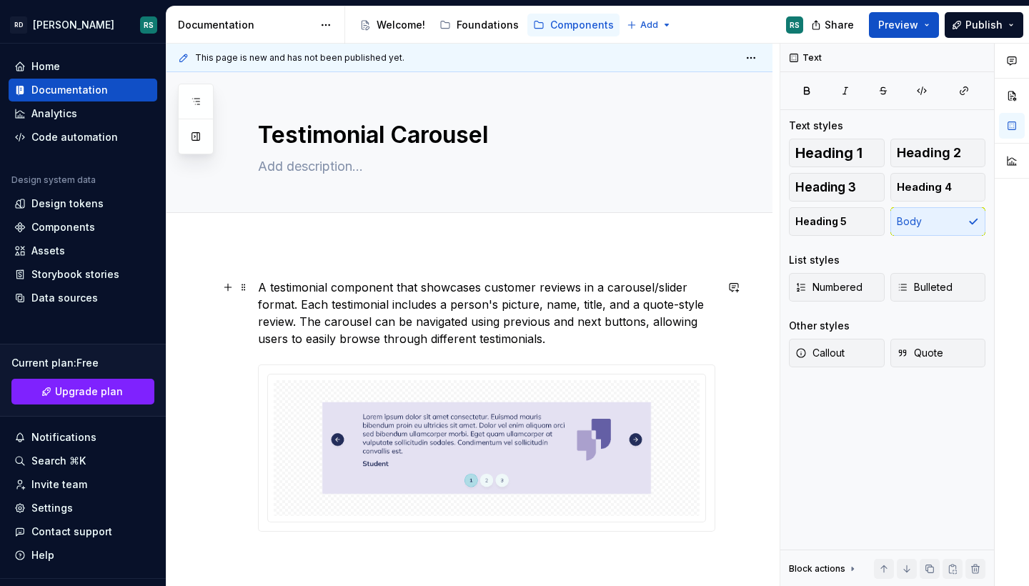
click at [514, 303] on p "A testimonial component that showcases customer reviews in a carousel/slider fo…" at bounding box center [486, 313] width 457 height 69
click at [545, 306] on p "A testimonial component that showcases customer reviews in a carousel/slider fo…" at bounding box center [486, 313] width 457 height 69
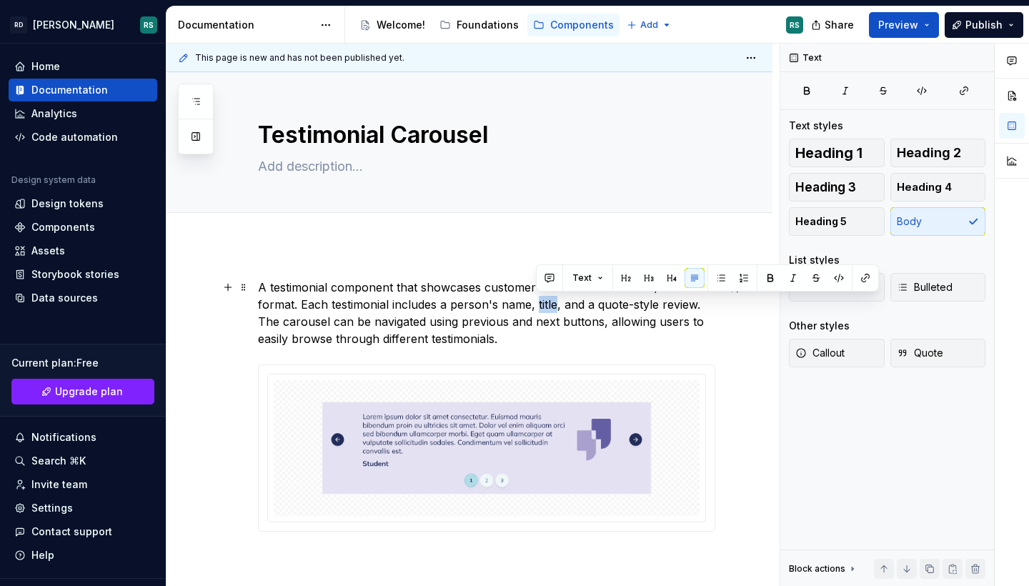
click at [406, 306] on p "A testimonial component that showcases customer reviews in a carousel/slider fo…" at bounding box center [486, 313] width 457 height 69
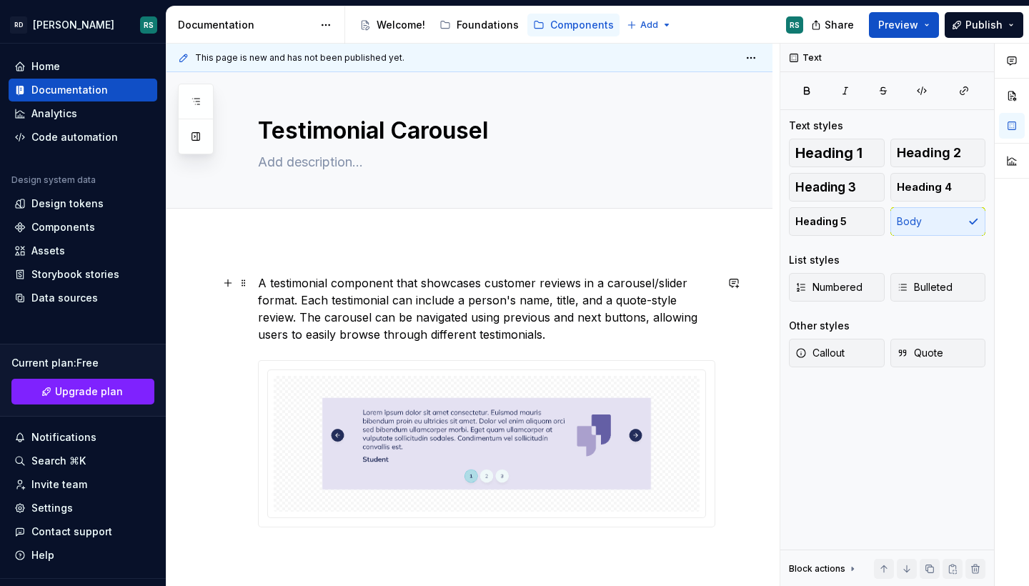
scroll to position [8, 0]
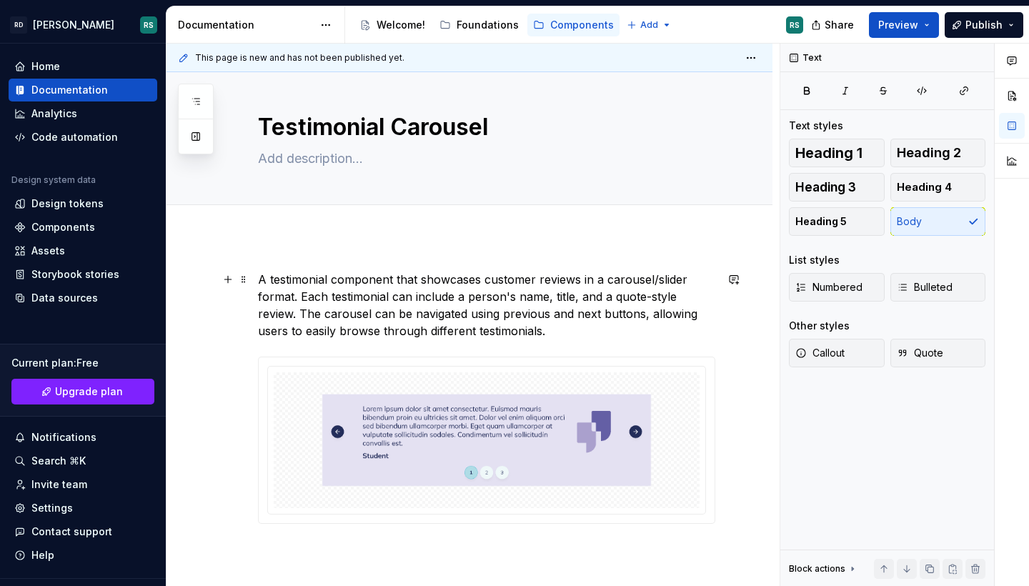
click at [643, 317] on p "A testimonial component that showcases customer reviews in a carousel/slider fo…" at bounding box center [486, 305] width 457 height 69
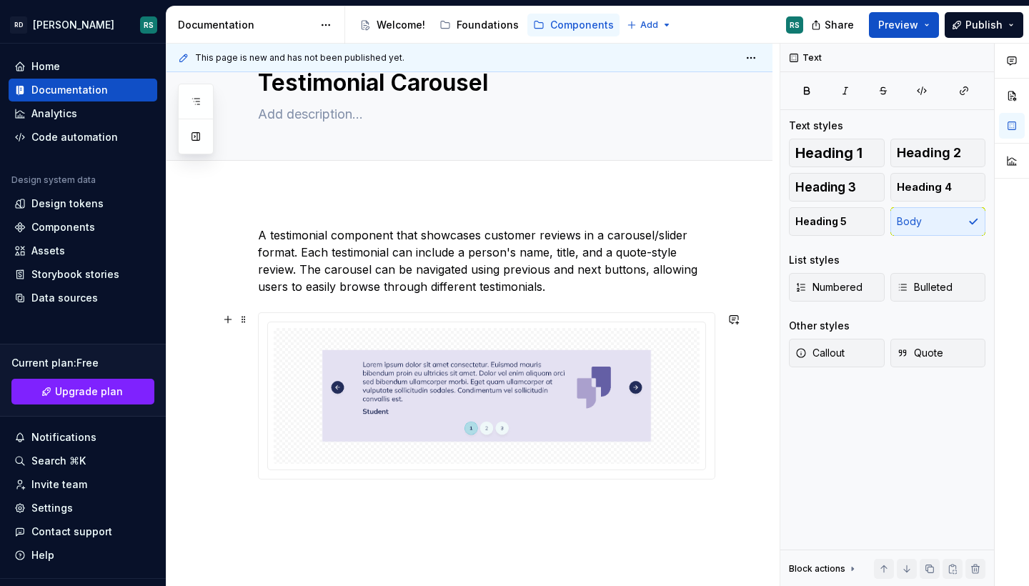
scroll to position [54, 0]
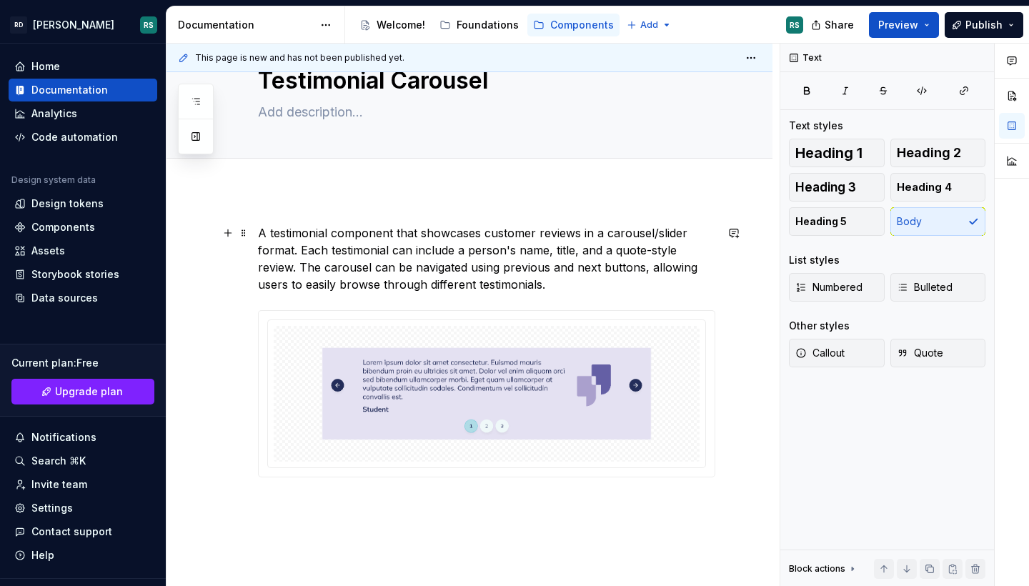
click at [574, 288] on p "A testimonial component that showcases customer reviews in a carousel/slider fo…" at bounding box center [486, 258] width 457 height 69
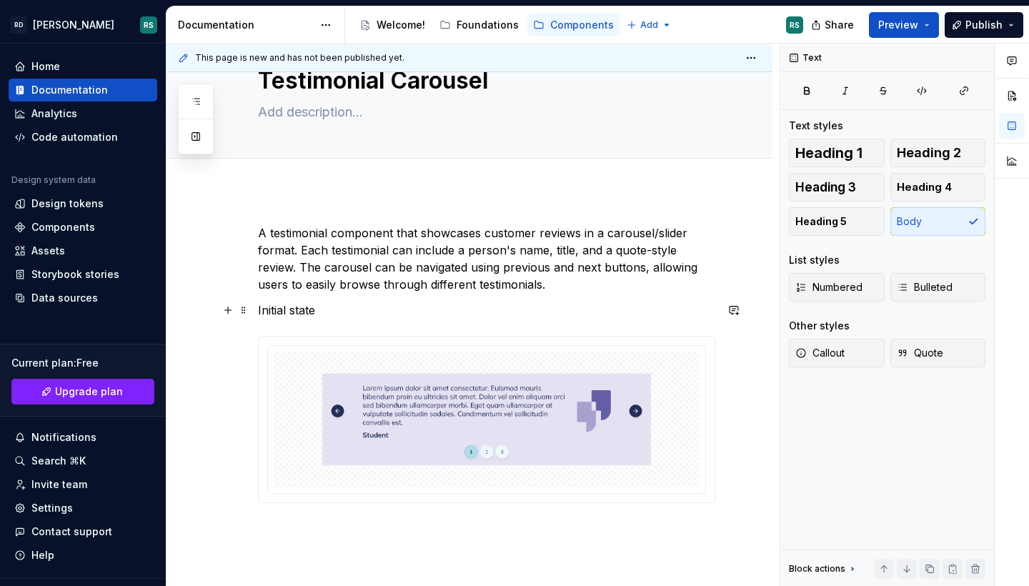
click at [295, 309] on p "Initial state" at bounding box center [486, 309] width 457 height 17
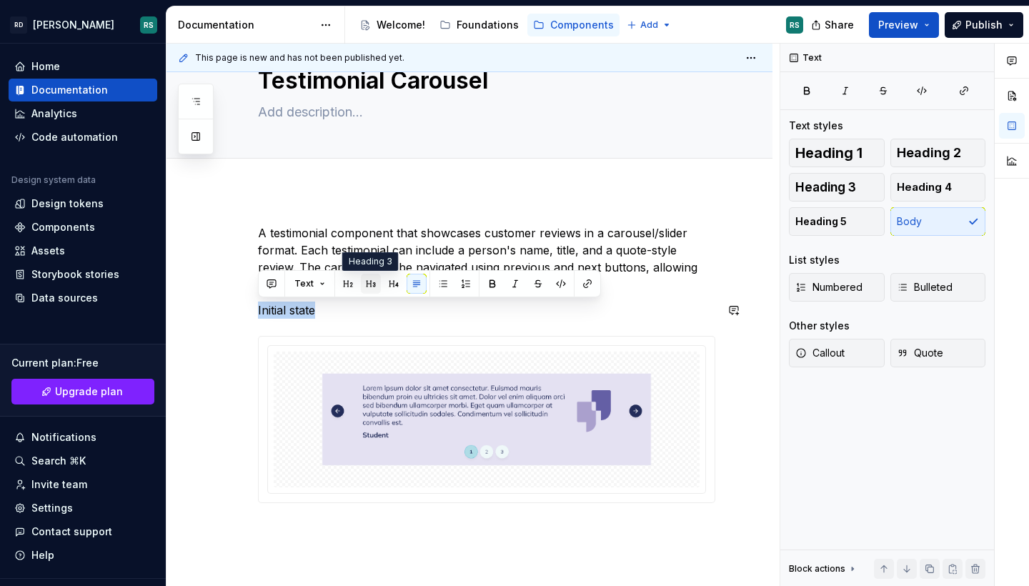
click at [369, 287] on button "button" at bounding box center [371, 284] width 20 height 20
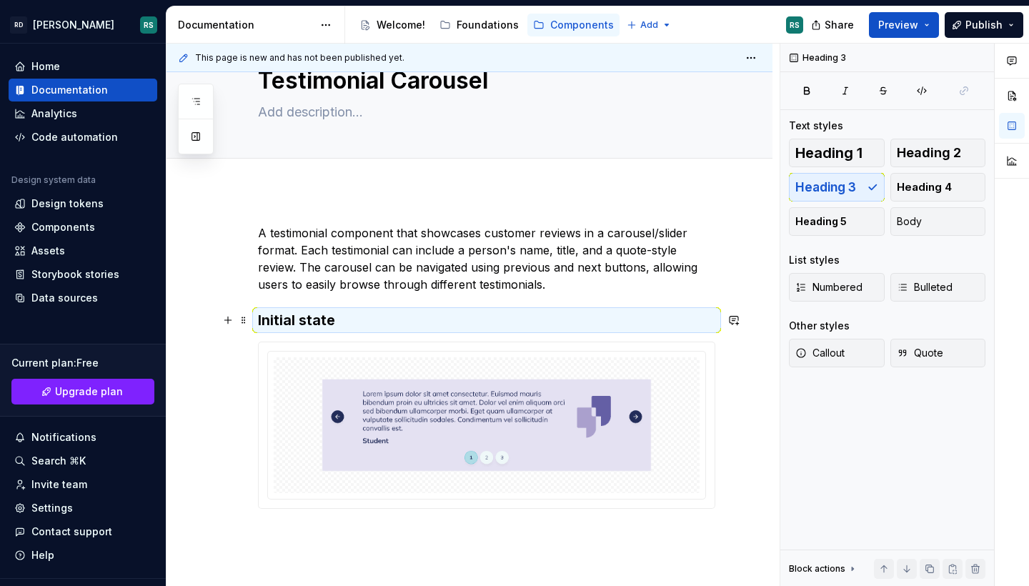
click at [424, 330] on h3 "Initial state" at bounding box center [486, 320] width 457 height 20
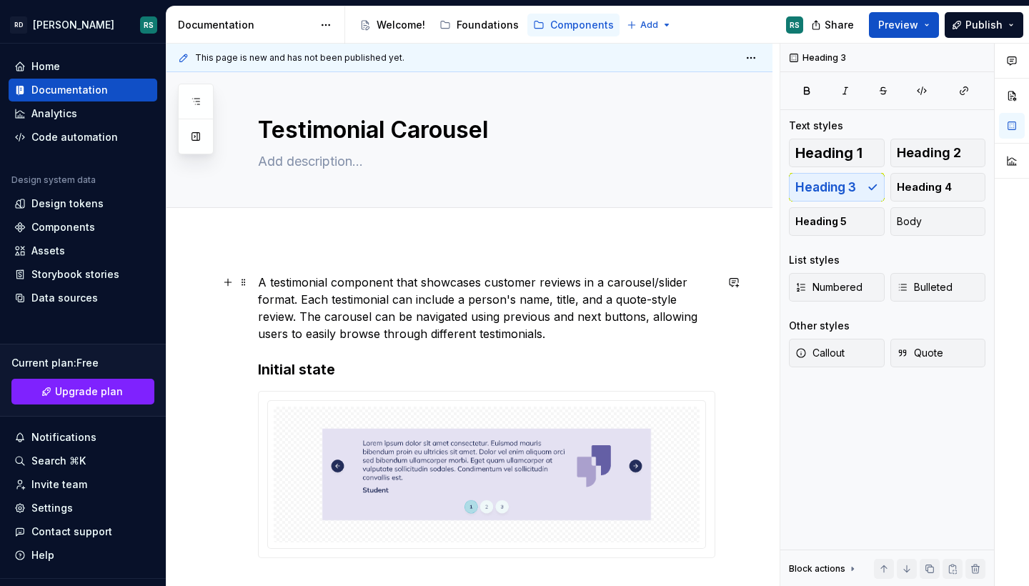
scroll to position [3, 0]
click at [416, 307] on p "A testimonial component that showcases customer reviews in a carousel/slider fo…" at bounding box center [486, 310] width 457 height 69
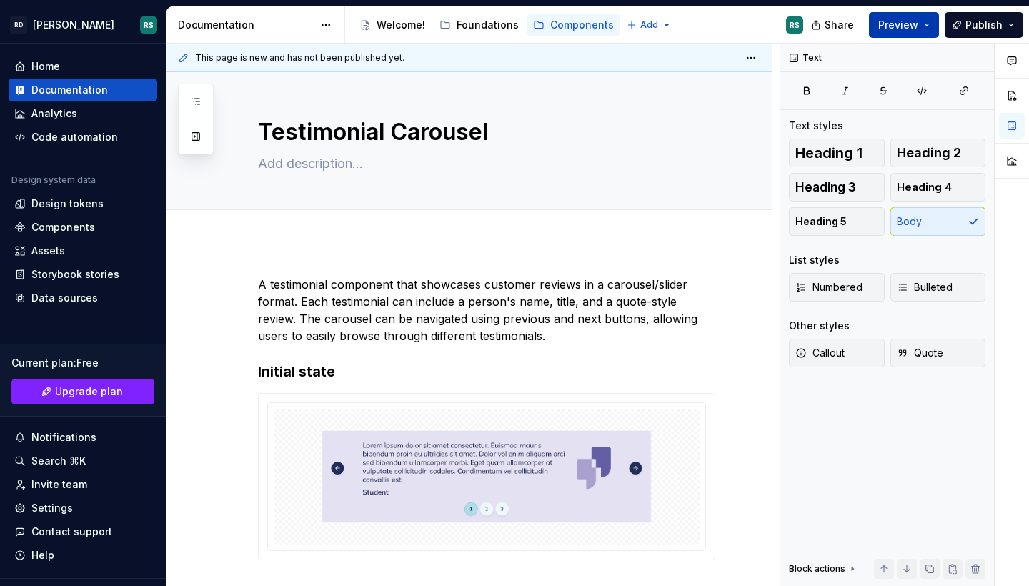
click at [894, 19] on span "Preview" at bounding box center [898, 25] width 40 height 14
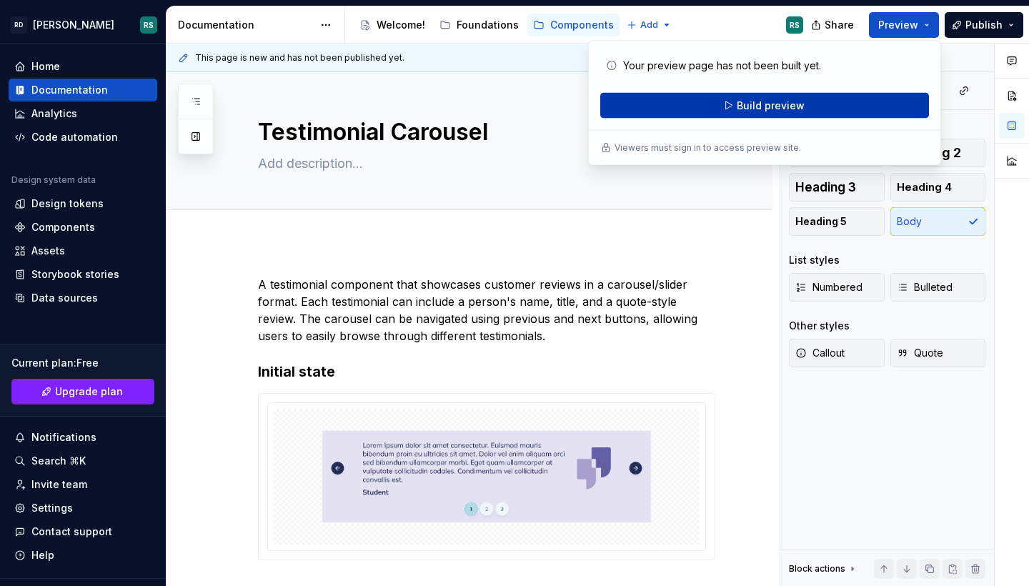
click at [801, 102] on span "Build preview" at bounding box center [770, 106] width 68 height 14
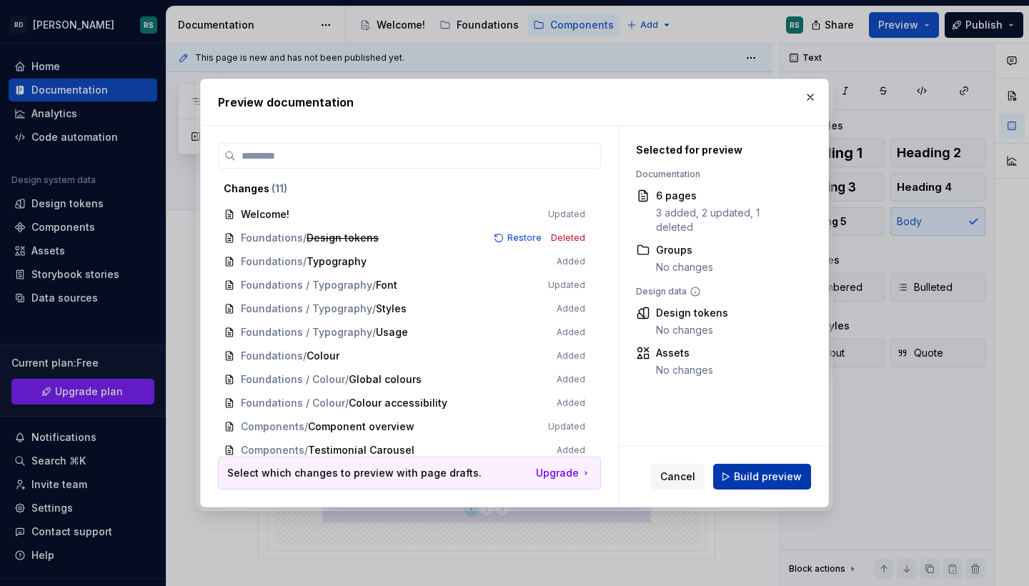
click at [753, 478] on span "Build preview" at bounding box center [768, 476] width 68 height 14
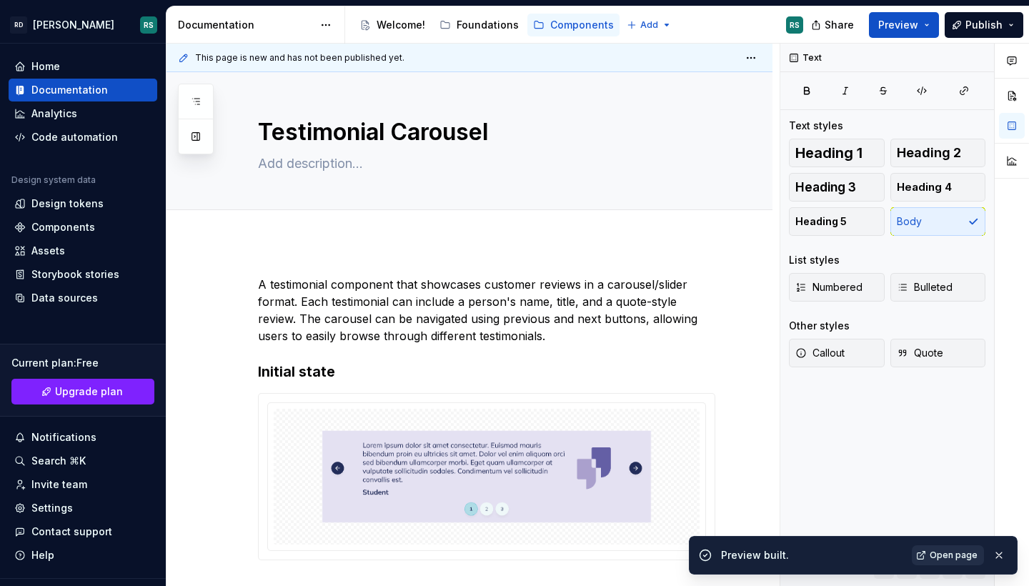
click at [960, 561] on link "Open page" at bounding box center [947, 555] width 72 height 20
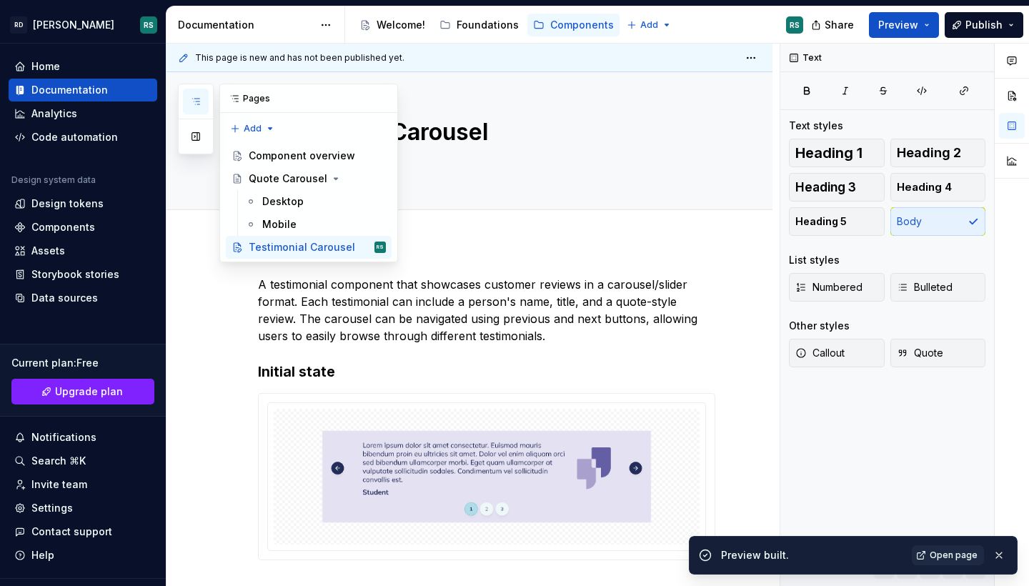
click at [197, 97] on icon "button" at bounding box center [195, 101] width 11 height 11
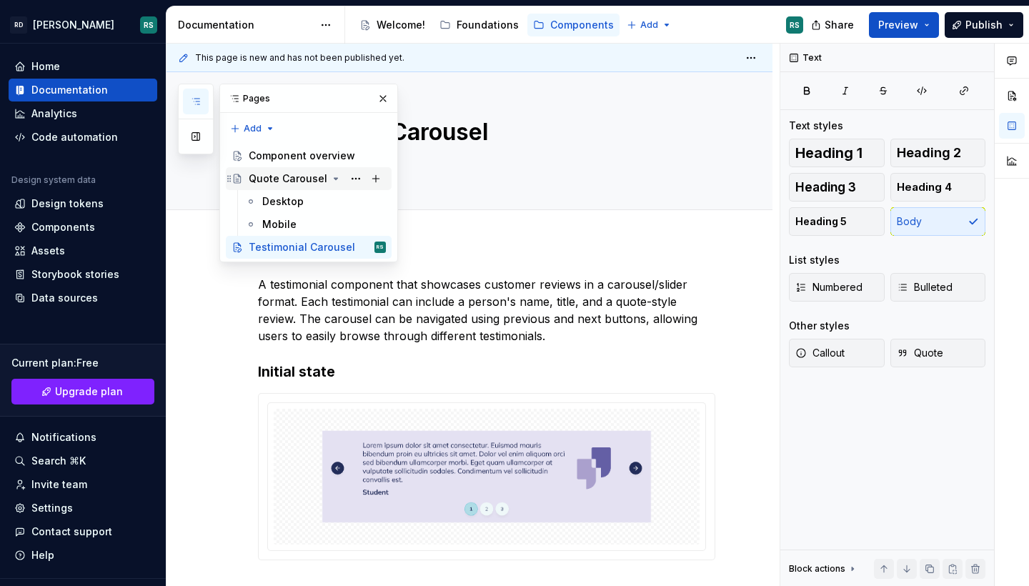
click at [291, 181] on div "Quote Carousel" at bounding box center [288, 178] width 79 height 14
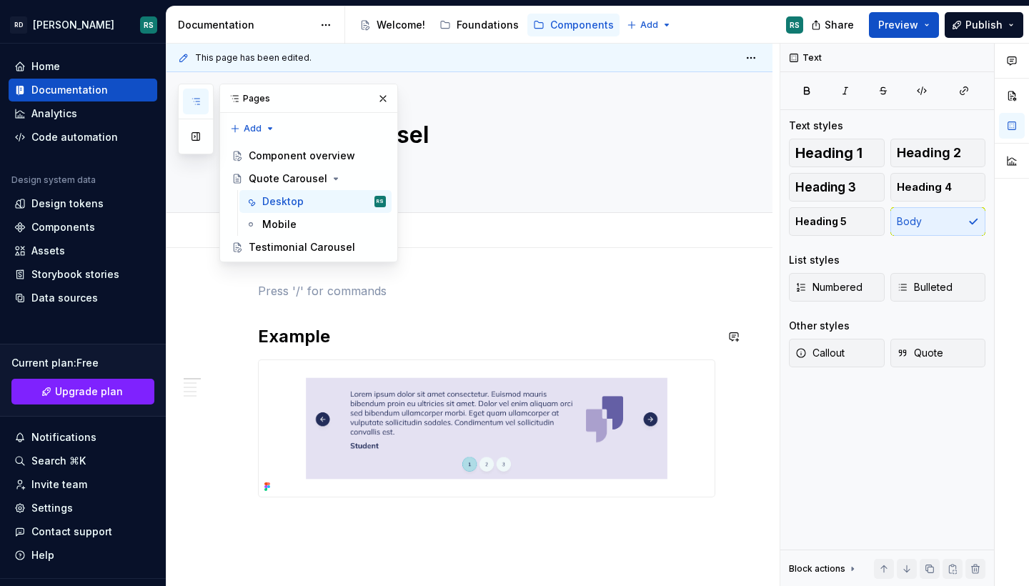
scroll to position [1, 0]
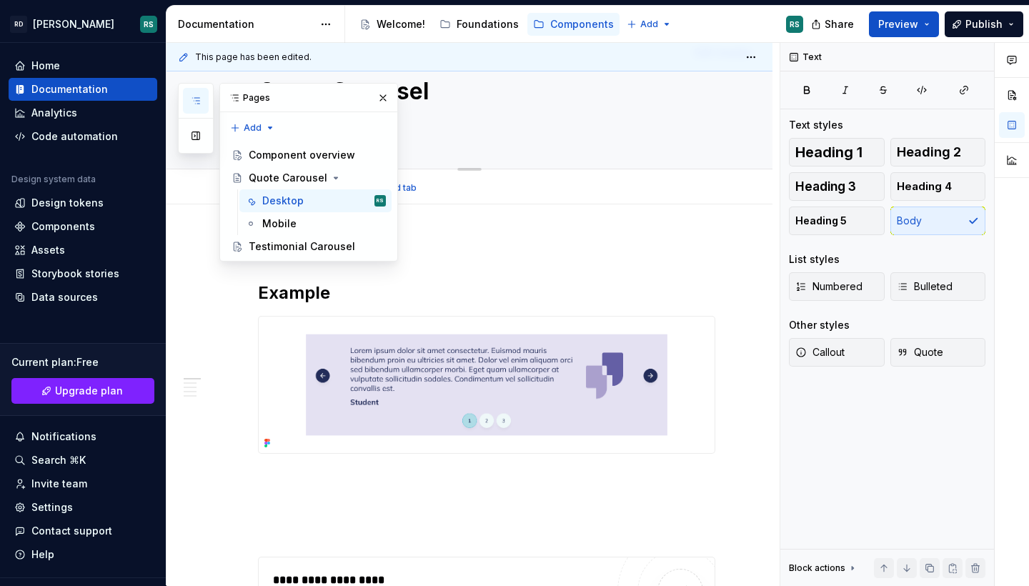
click at [459, 158] on div "Quote Carousel" at bounding box center [486, 99] width 457 height 140
click at [385, 101] on button "button" at bounding box center [383, 98] width 20 height 20
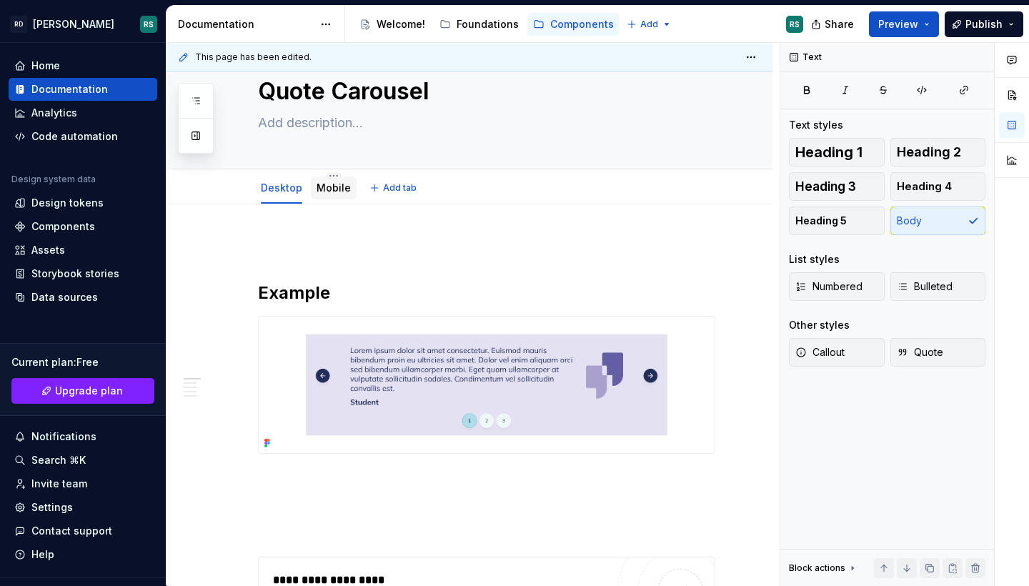
click at [324, 186] on link "Mobile" at bounding box center [333, 187] width 34 height 12
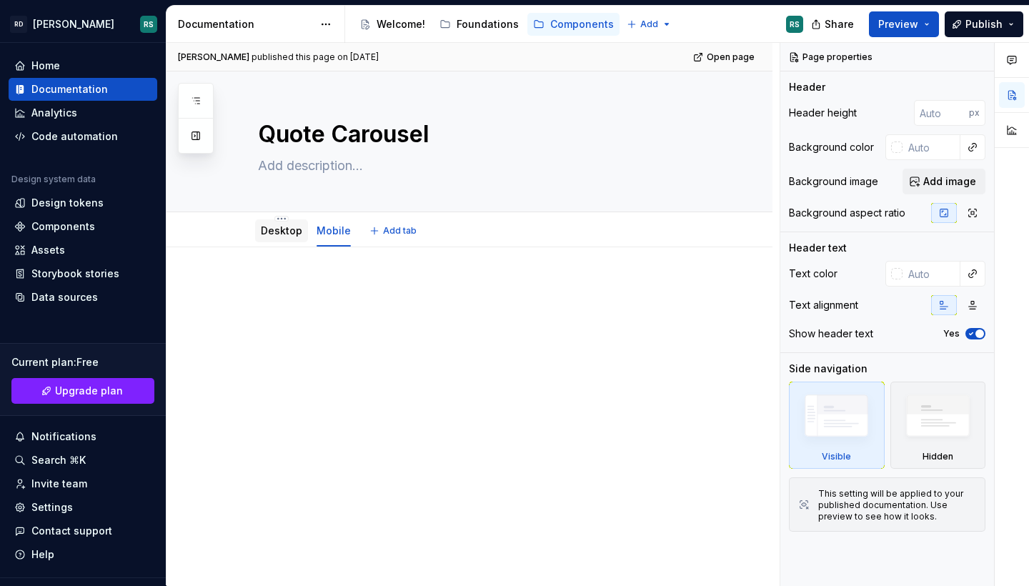
click at [295, 236] on link "Desktop" at bounding box center [281, 230] width 41 height 12
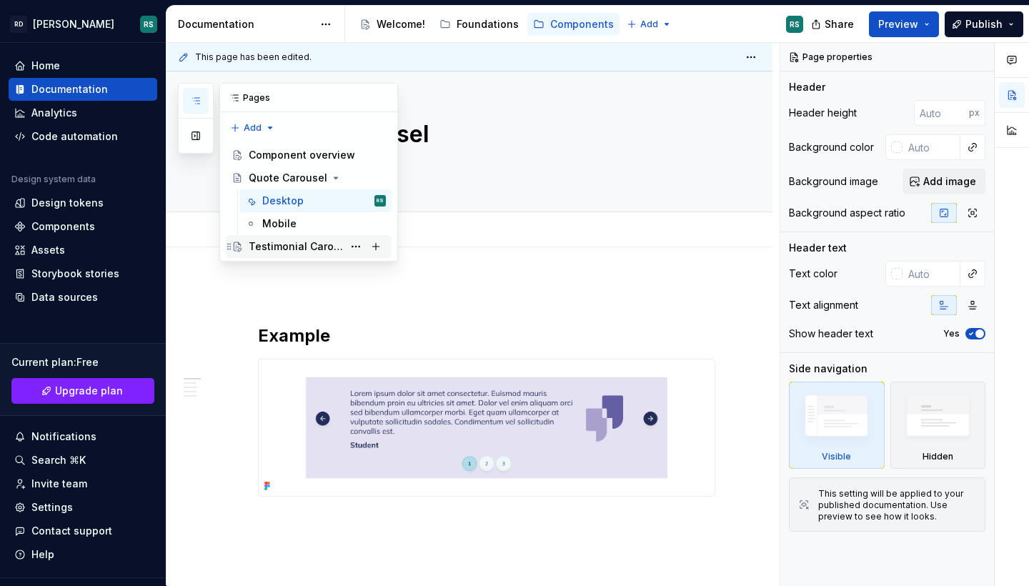
click at [287, 245] on div "Testimonial Carousel" at bounding box center [296, 246] width 94 height 14
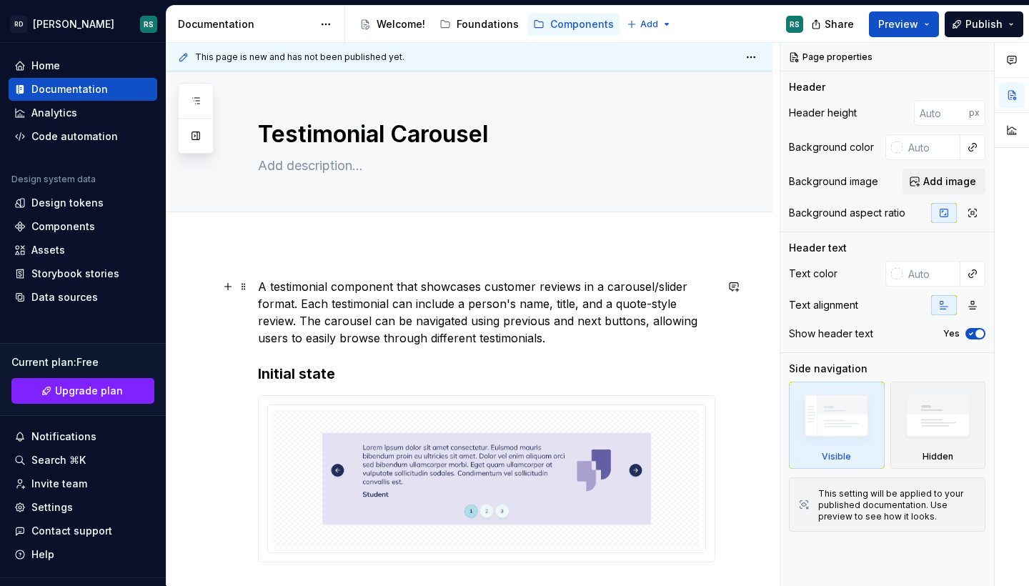
click at [364, 305] on p "A testimonial component that showcases customer reviews in a carousel/slider fo…" at bounding box center [486, 312] width 457 height 69
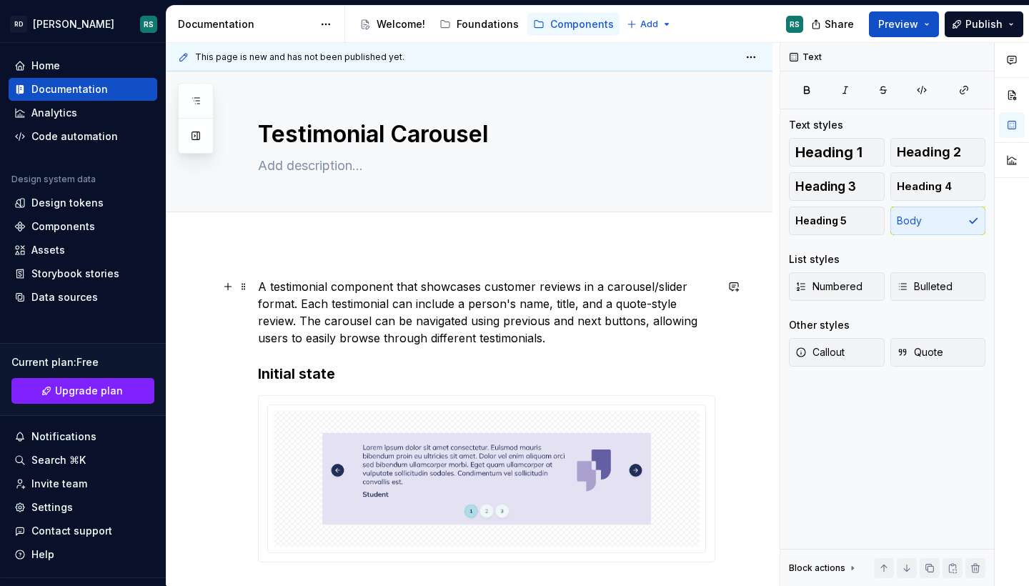
click at [364, 305] on p "A testimonial component that showcases customer reviews in a carousel/slider fo…" at bounding box center [486, 312] width 457 height 69
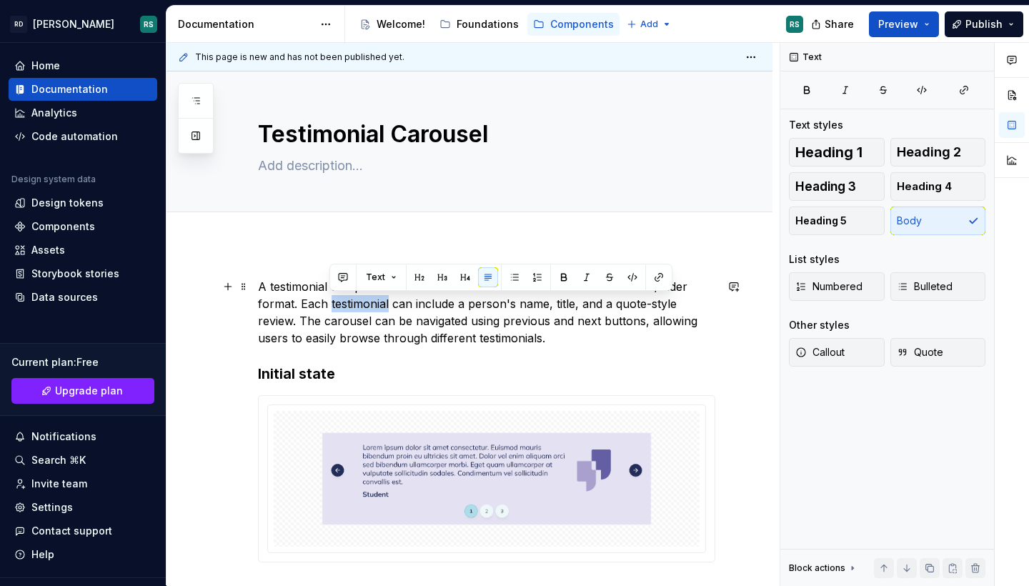
click at [364, 305] on p "A testimonial component that showcases customer reviews in a carousel/slider fo…" at bounding box center [486, 312] width 457 height 69
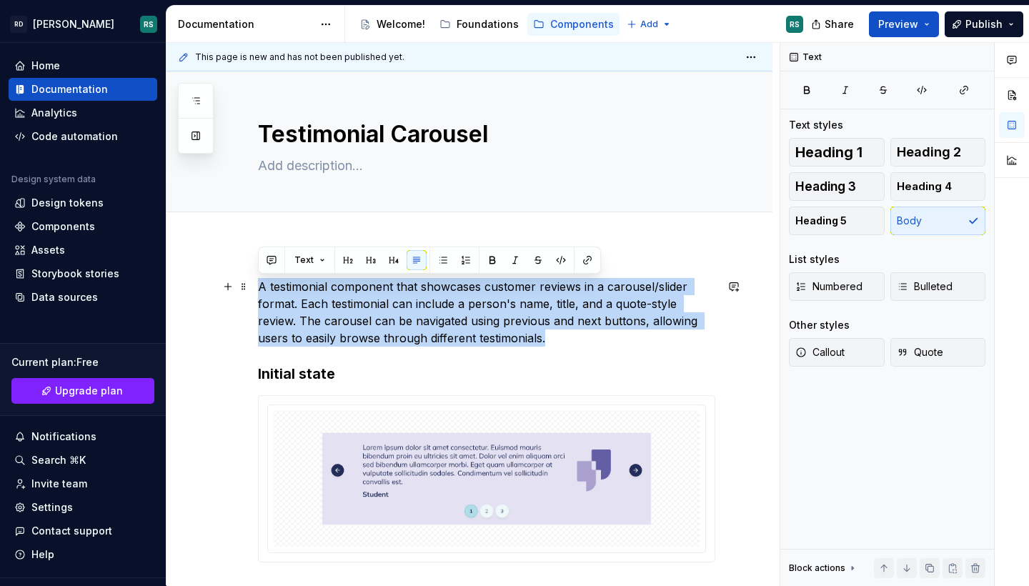
click at [364, 305] on p "A testimonial component that showcases customer reviews in a carousel/slider fo…" at bounding box center [486, 312] width 457 height 69
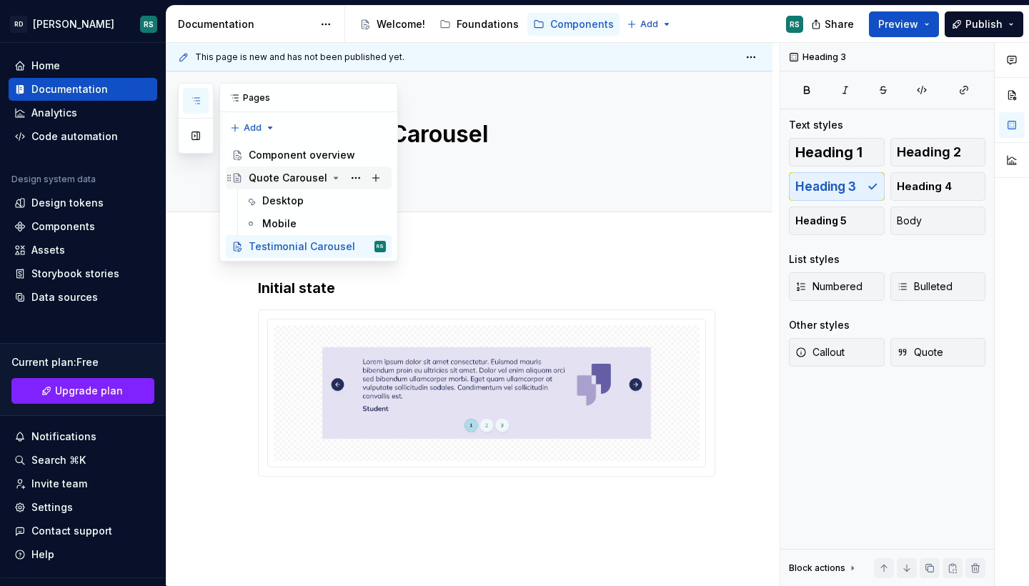
click at [280, 180] on div "Quote Carousel" at bounding box center [288, 178] width 79 height 14
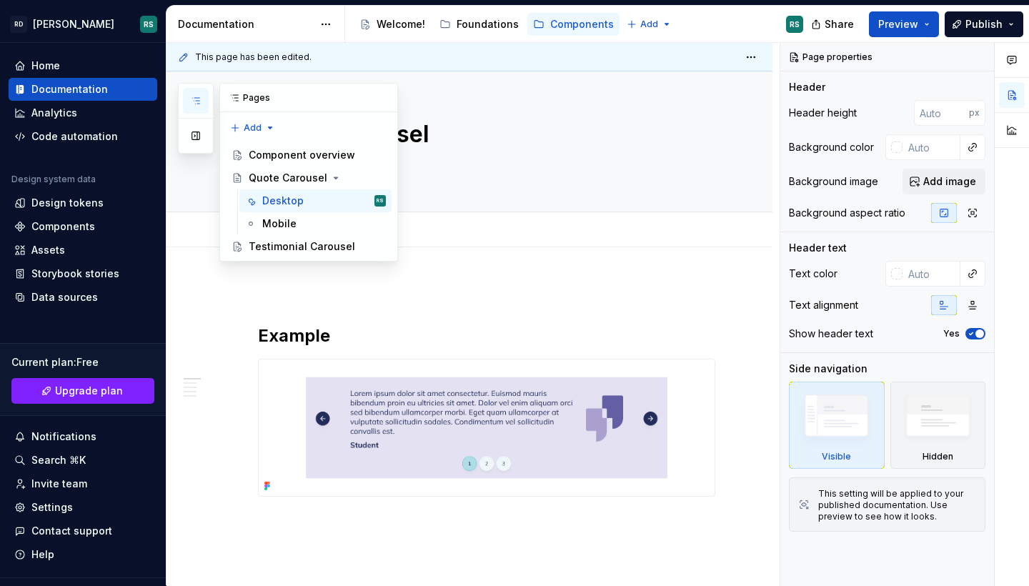
type textarea "*"
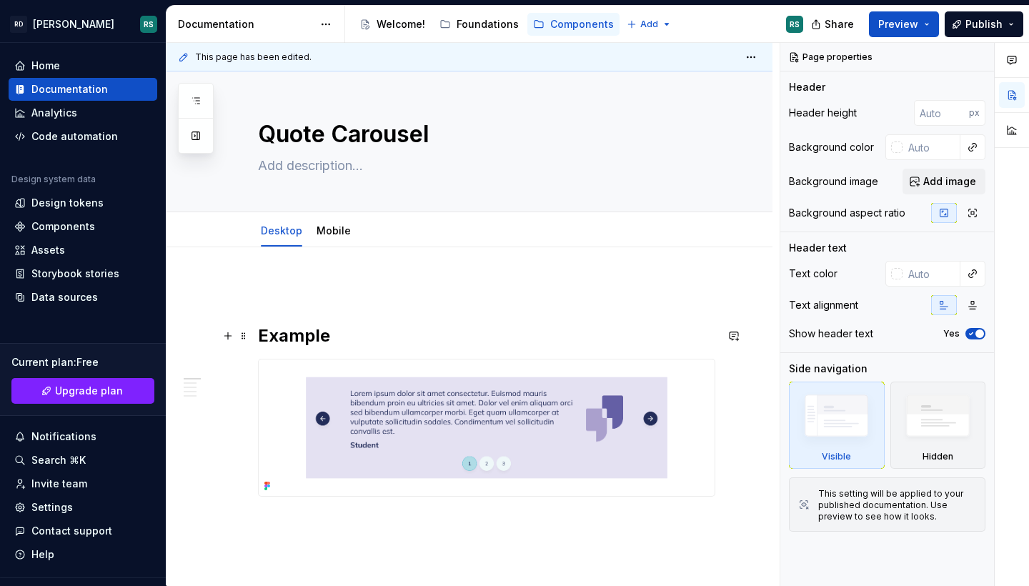
click at [296, 332] on h2 "Example" at bounding box center [486, 335] width 457 height 23
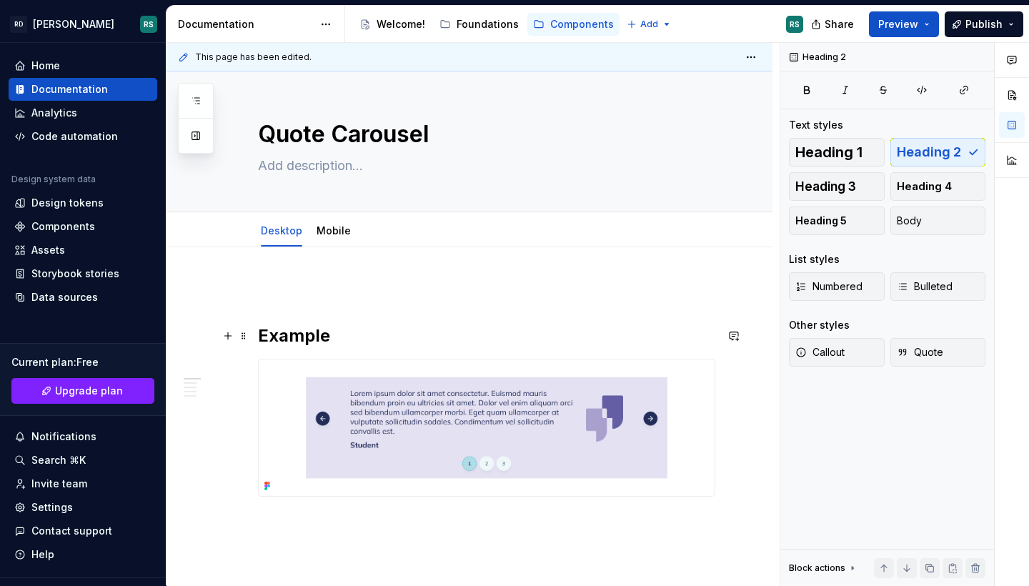
click at [296, 332] on h2 "Example" at bounding box center [486, 335] width 457 height 23
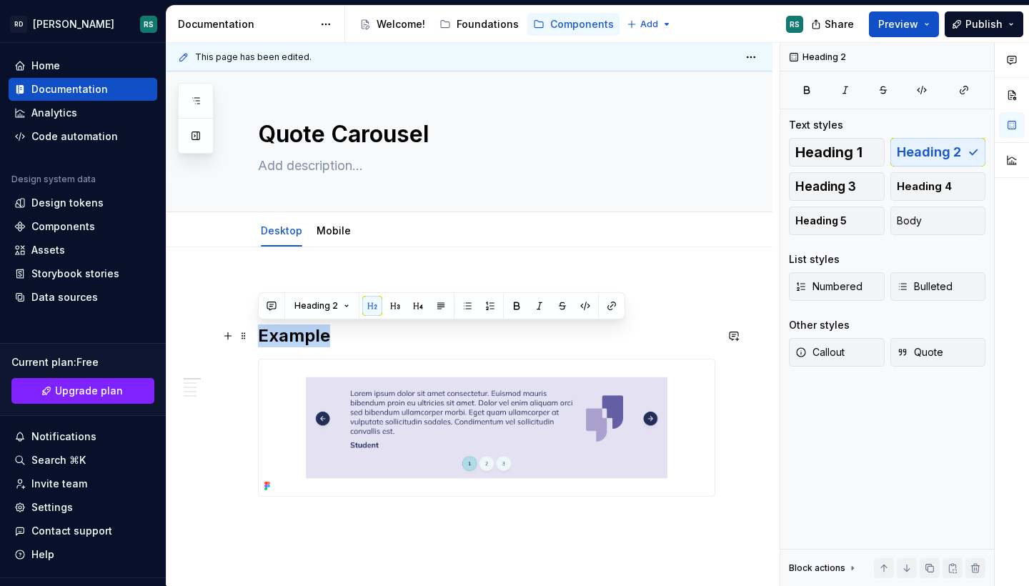
paste div
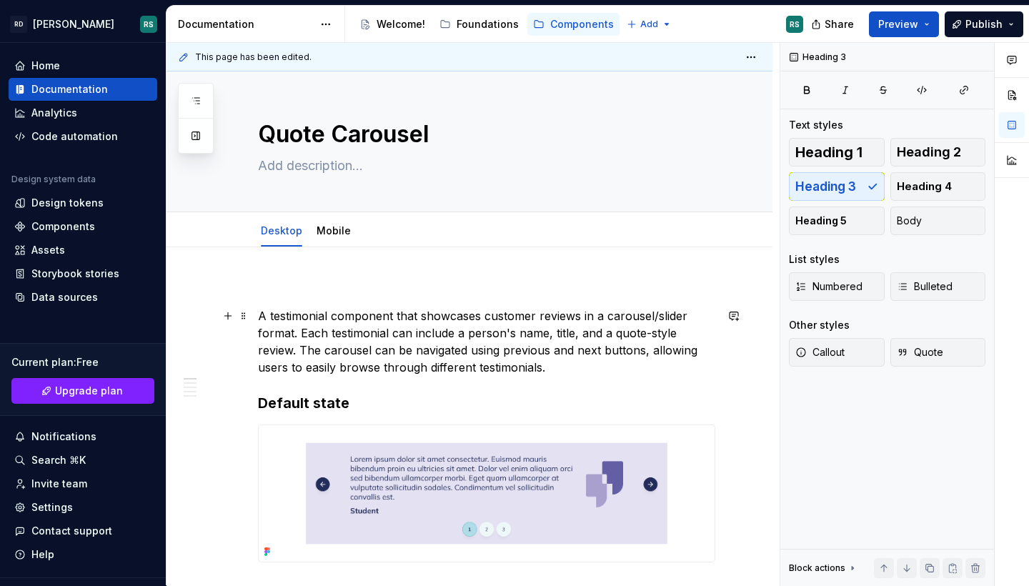
click at [416, 346] on p "A testimonial component that showcases customer reviews in a carousel/slider fo…" at bounding box center [486, 341] width 457 height 69
click at [242, 291] on span at bounding box center [243, 290] width 11 height 20
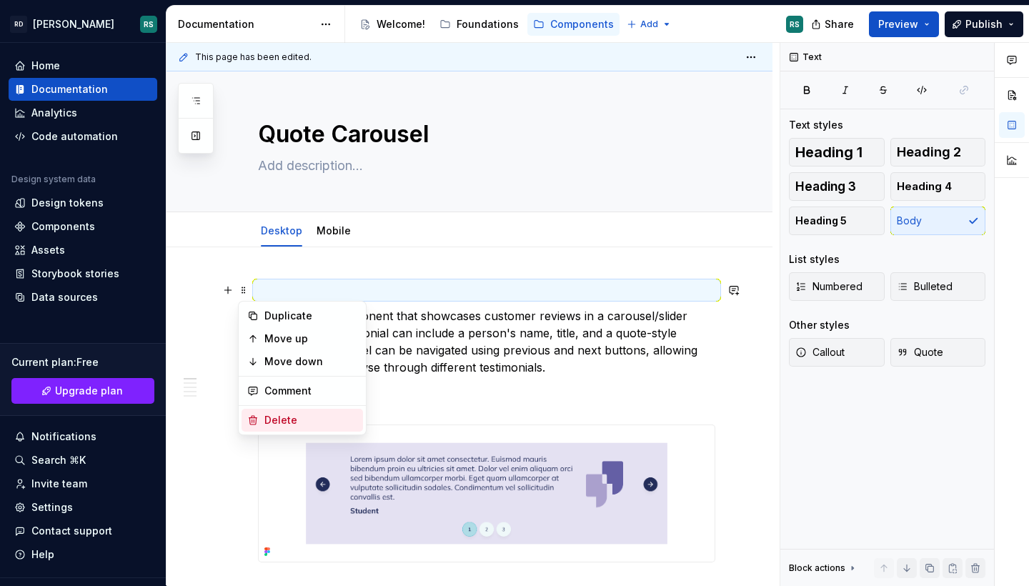
click at [290, 419] on div "Delete" at bounding box center [310, 420] width 93 height 14
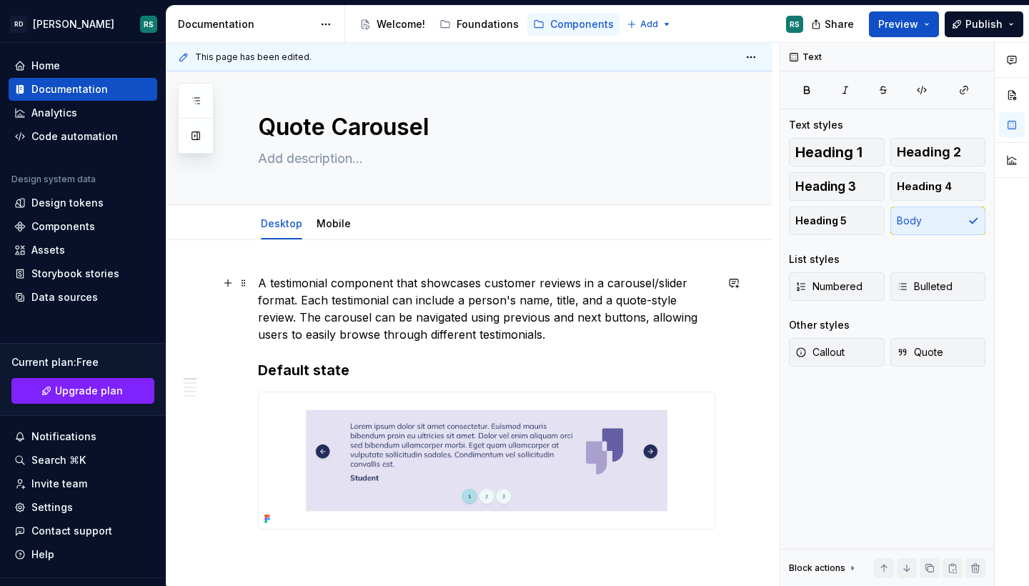
scroll to position [8, 0]
click at [290, 131] on textarea "Quote Carousel" at bounding box center [483, 126] width 457 height 34
click at [290, 131] on textarea "Quote Carousel" at bounding box center [483, 128] width 457 height 34
type textarea "*"
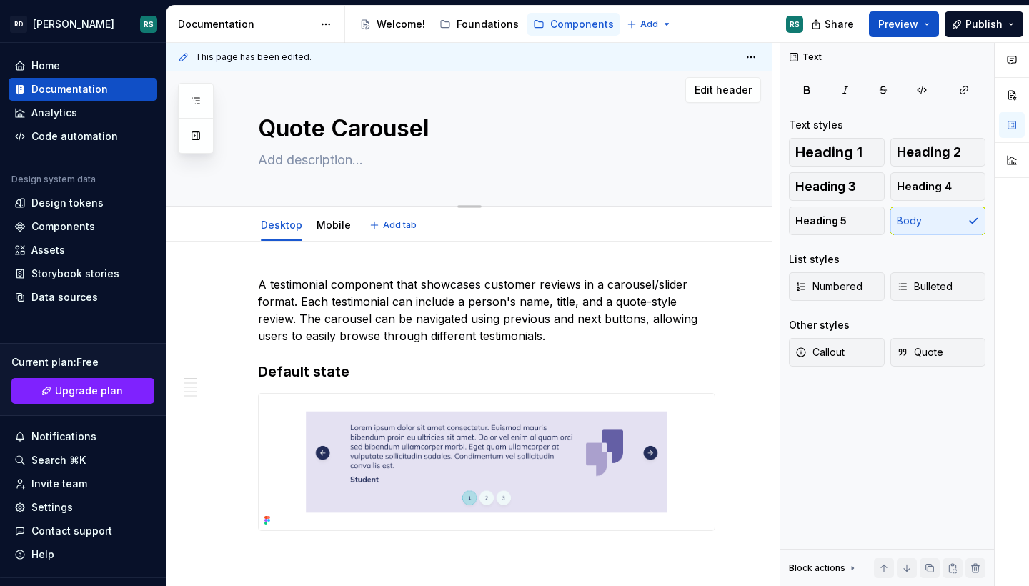
type textarea "T Carousel"
type textarea "*"
type textarea "Te Carousel"
type textarea "*"
type textarea "Tes Carousel"
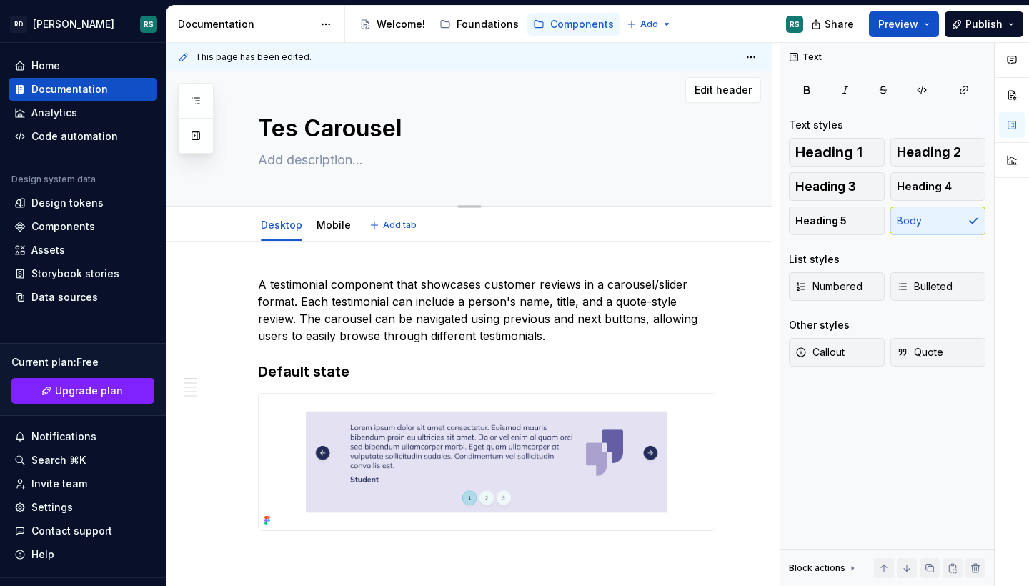
type textarea "*"
type textarea "Test Carousel"
type textarea "*"
type textarea "Testi Carousel"
type textarea "*"
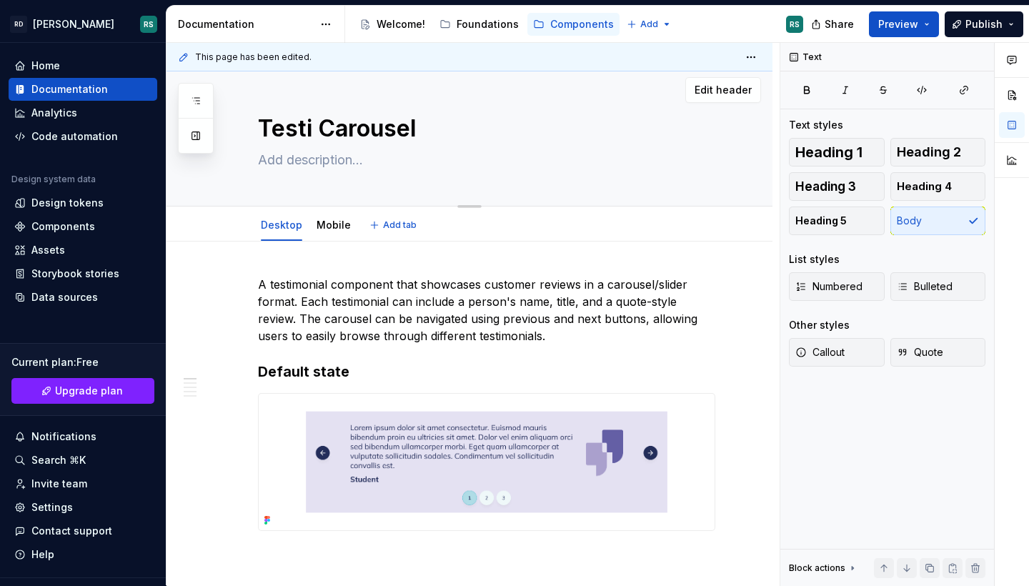
type textarea "Testim Carousel"
type textarea "*"
type textarea "Testimo Carousel"
type textarea "*"
type textarea "Testimon Carousel"
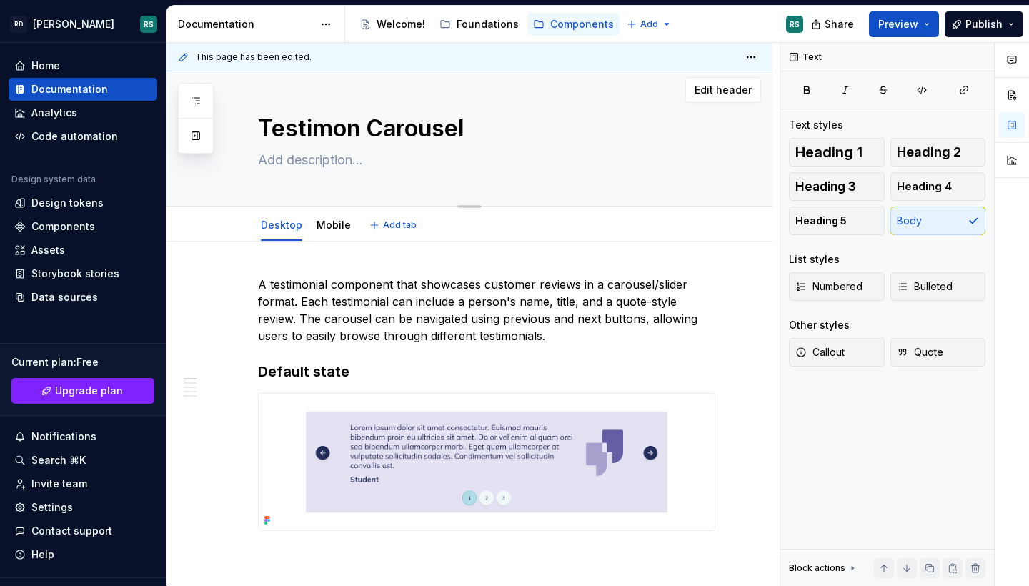
type textarea "*"
type textarea "Testimoni Carousel"
type textarea "*"
type textarea "Testimonia Carousel"
type textarea "*"
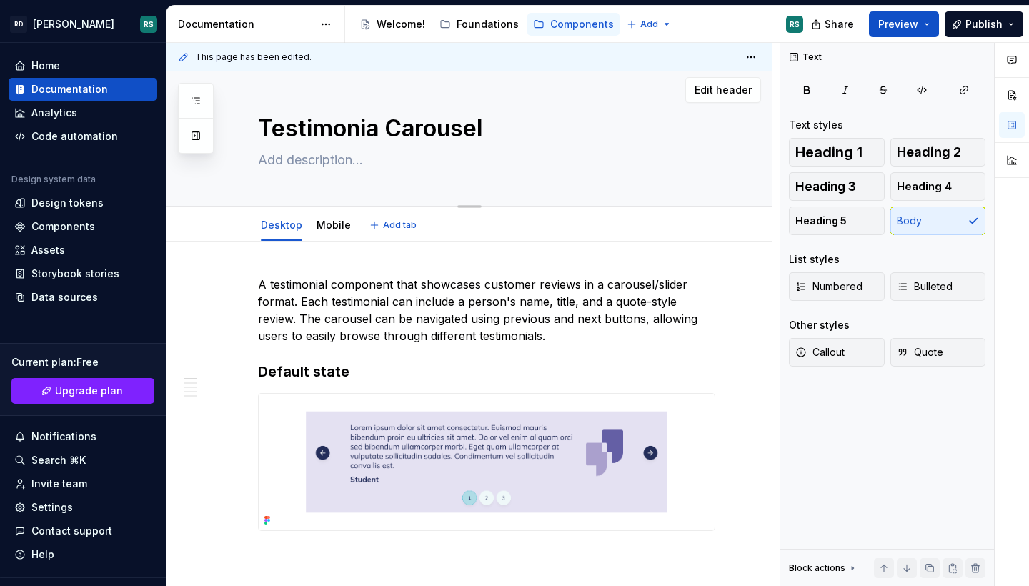
type textarea "Testimonial Carousel"
type textarea "*"
type textarea "Testimonial arousel"
type textarea "*"
type textarea "Testimonial carousel"
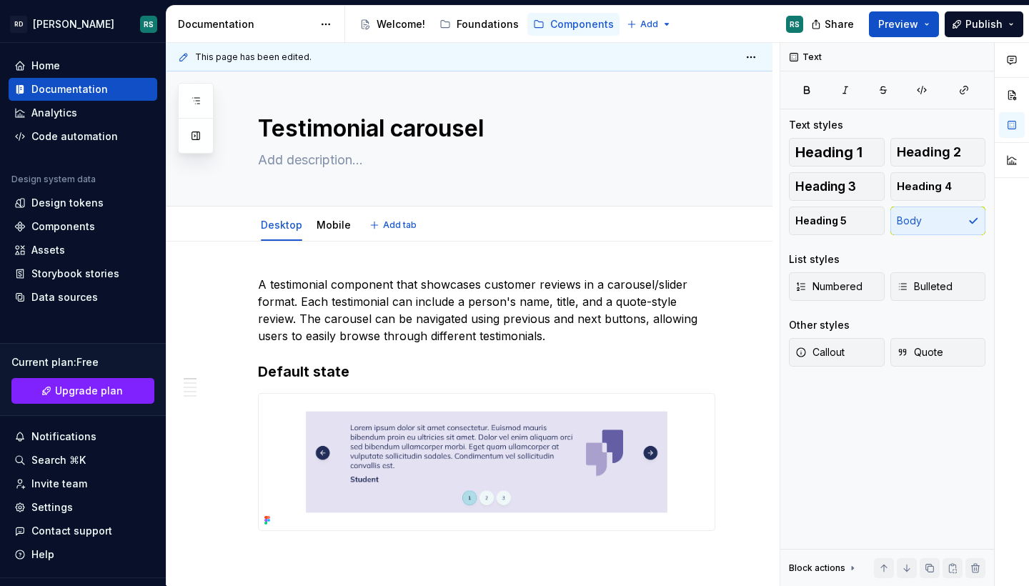
type textarea "*"
type textarea "Testimonial carousel"
click at [386, 319] on p "A testimonial component that showcases customer reviews in a carousel/slider fo…" at bounding box center [486, 310] width 457 height 69
click at [336, 232] on div "Mobile" at bounding box center [333, 224] width 34 height 17
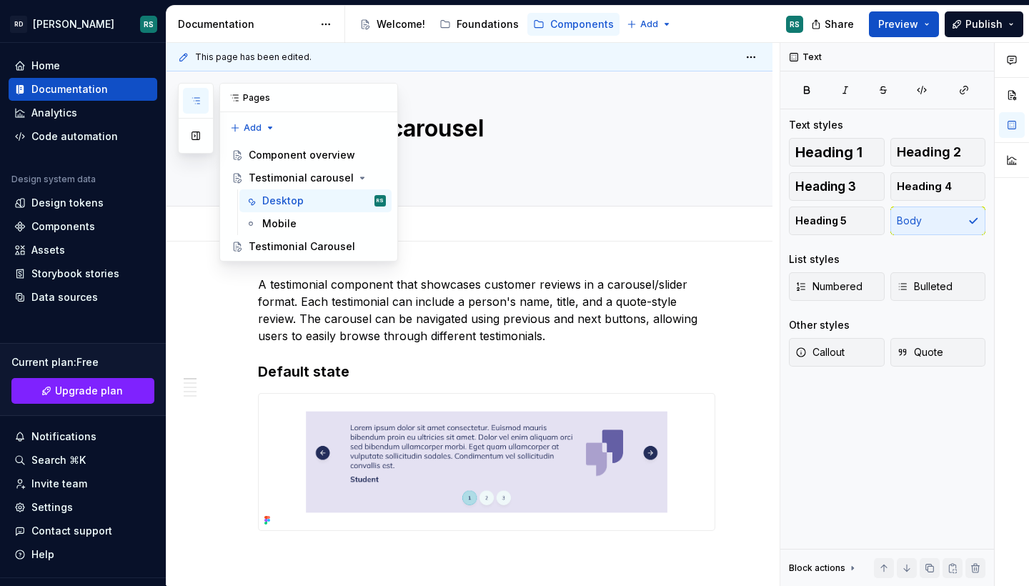
click at [186, 98] on button "button" at bounding box center [196, 101] width 26 height 26
click at [355, 246] on button "Page tree" at bounding box center [356, 246] width 20 height 20
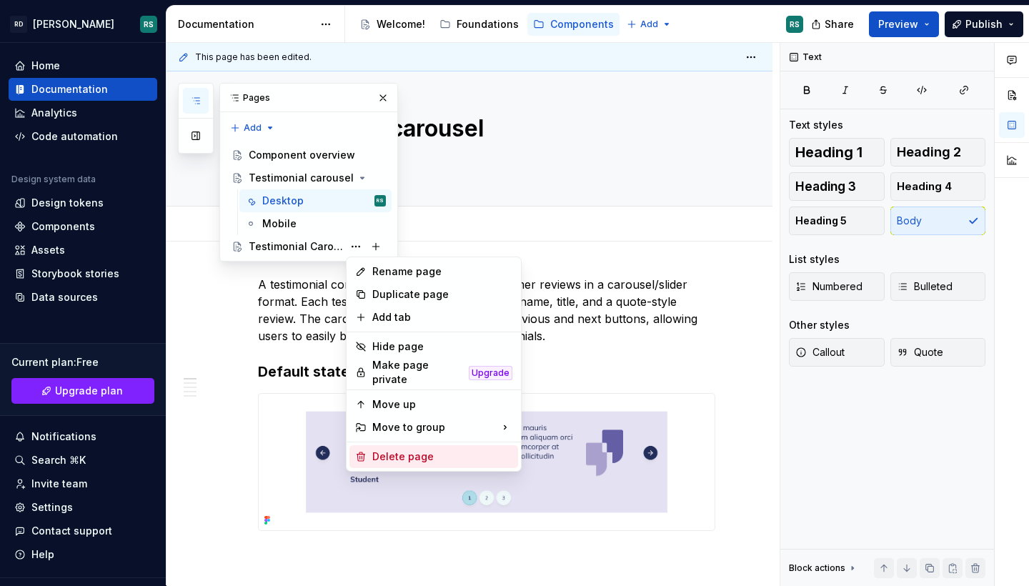
click at [394, 449] on div "Delete page" at bounding box center [442, 456] width 140 height 14
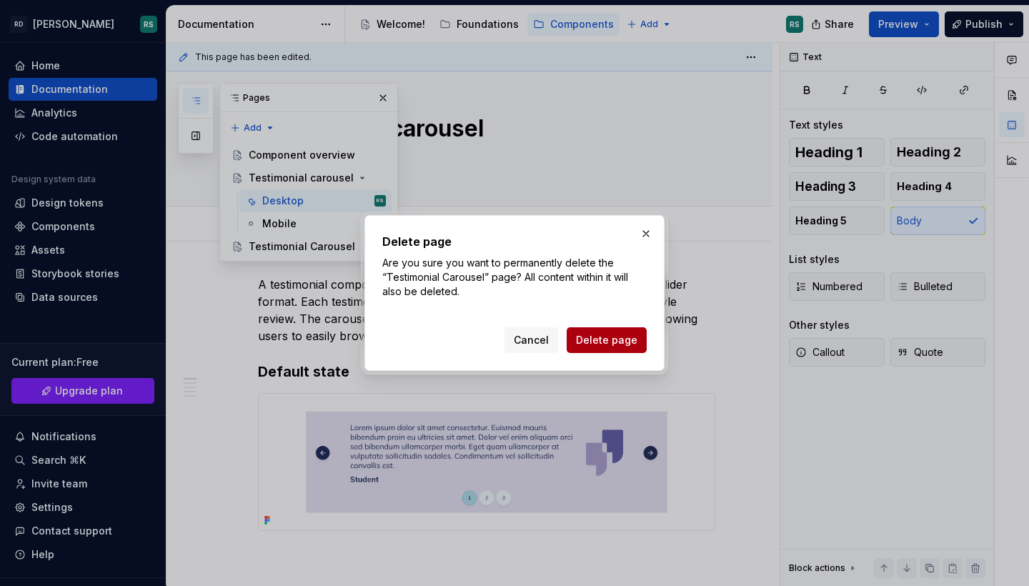
click at [618, 333] on button "Delete page" at bounding box center [606, 340] width 80 height 26
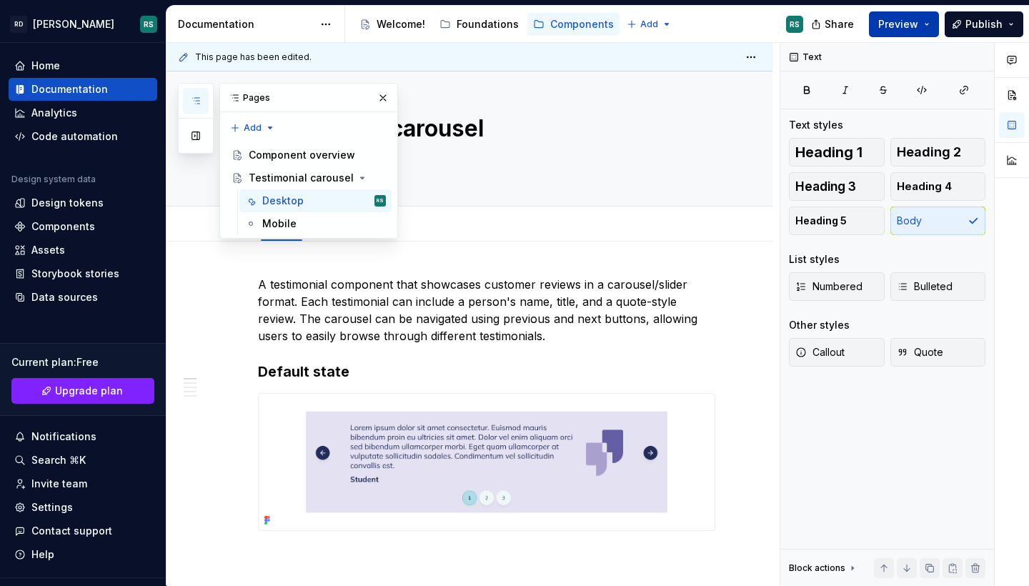
click at [902, 25] on span "Preview" at bounding box center [898, 24] width 40 height 14
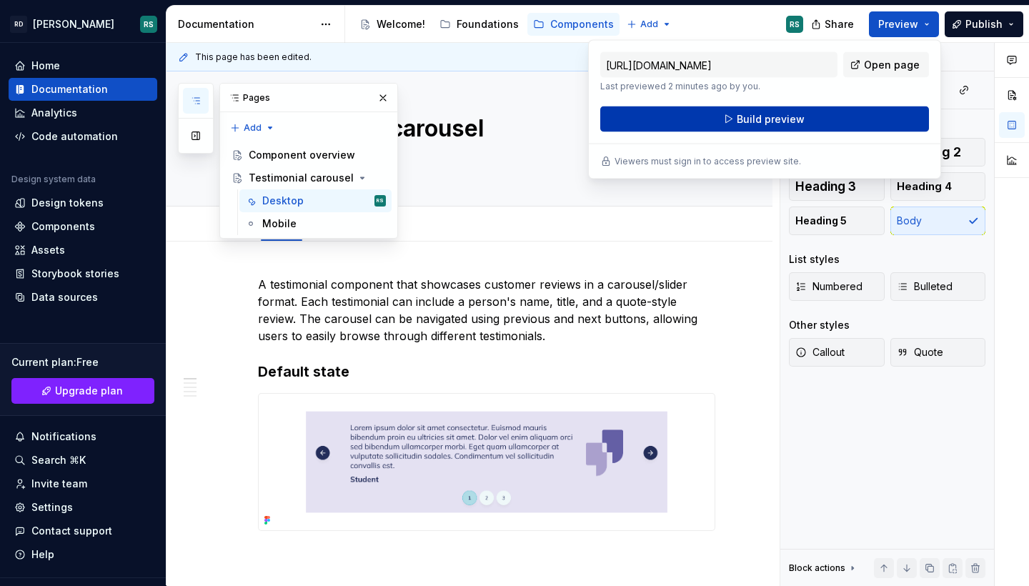
click at [829, 117] on button "Build preview" at bounding box center [764, 119] width 329 height 26
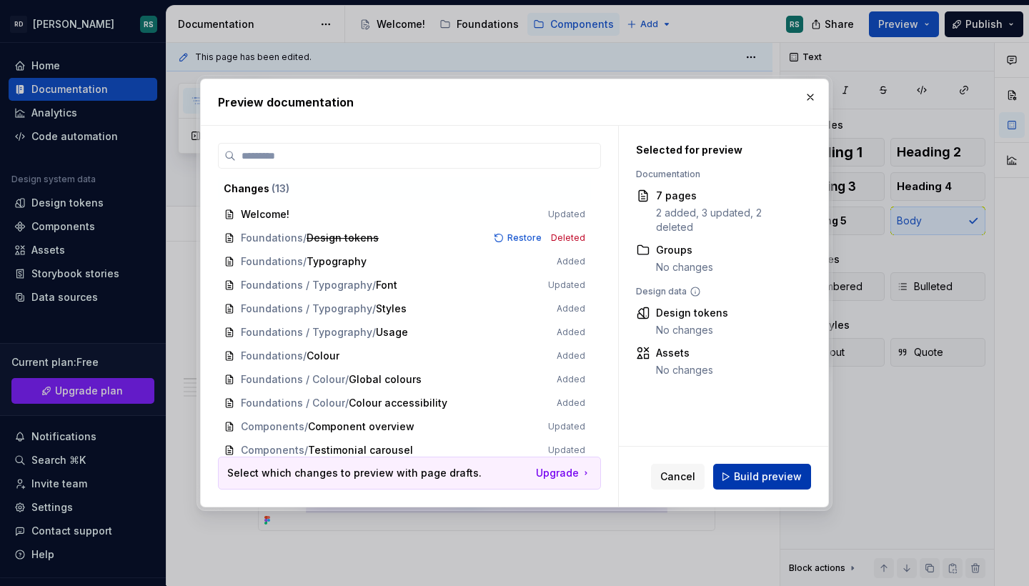
click at [756, 478] on span "Build preview" at bounding box center [768, 476] width 68 height 14
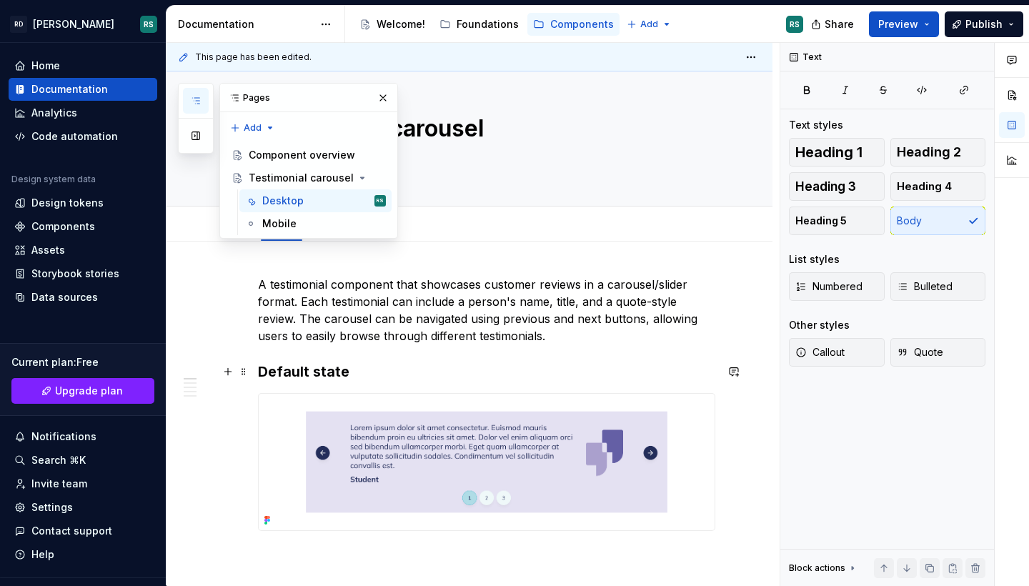
click at [330, 371] on h3 "Default state" at bounding box center [486, 371] width 457 height 20
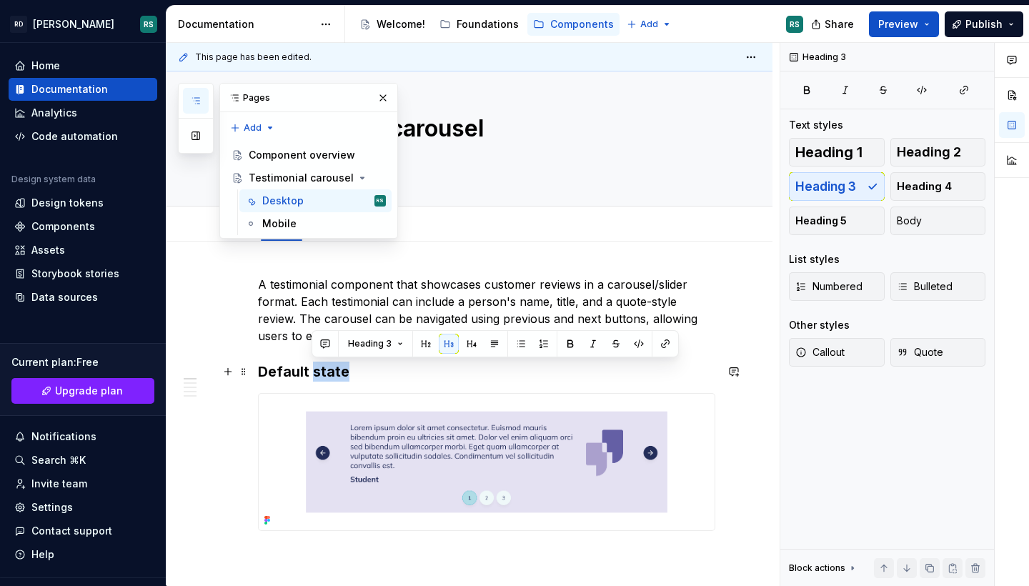
click at [330, 371] on h3 "Default state" at bounding box center [486, 371] width 457 height 20
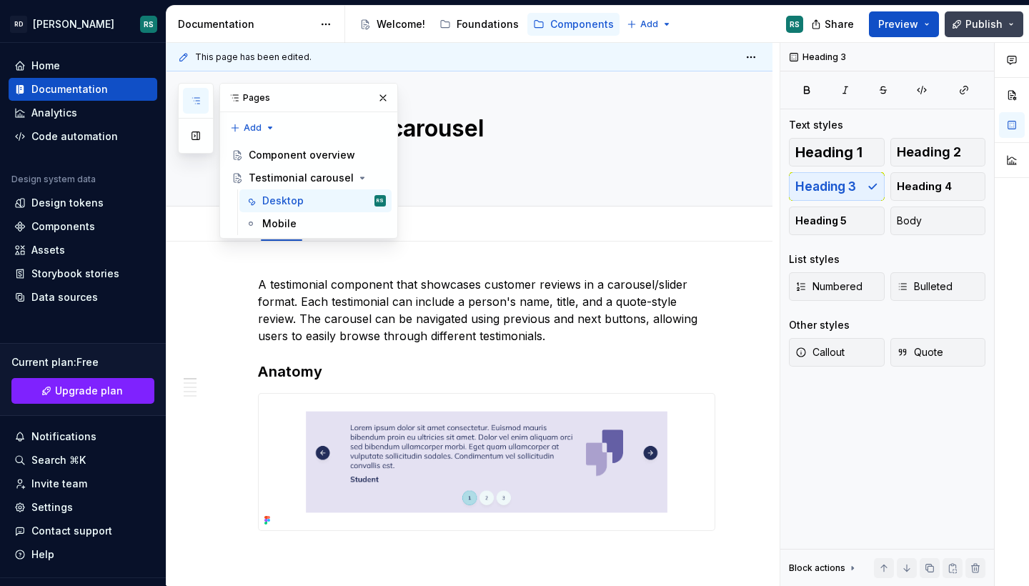
click at [986, 21] on span "Publish" at bounding box center [983, 24] width 37 height 14
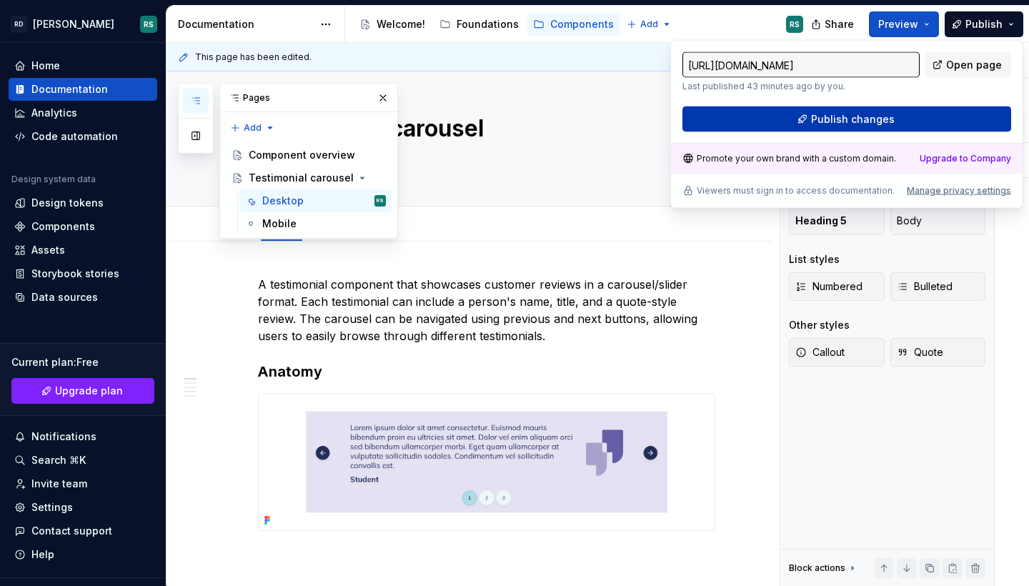
click at [909, 117] on button "Publish changes" at bounding box center [846, 119] width 329 height 26
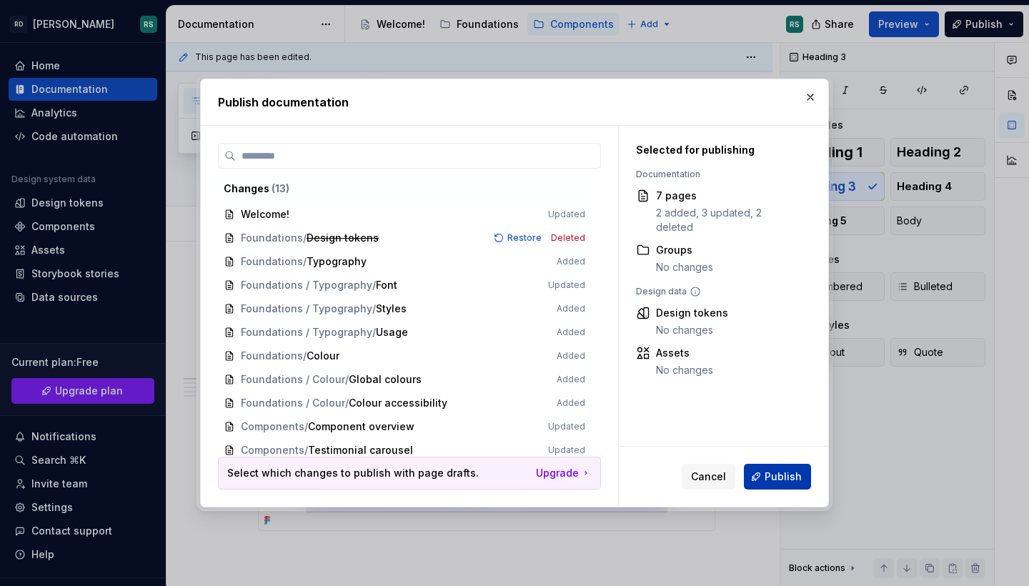
click at [769, 482] on span "Publish" at bounding box center [782, 476] width 37 height 14
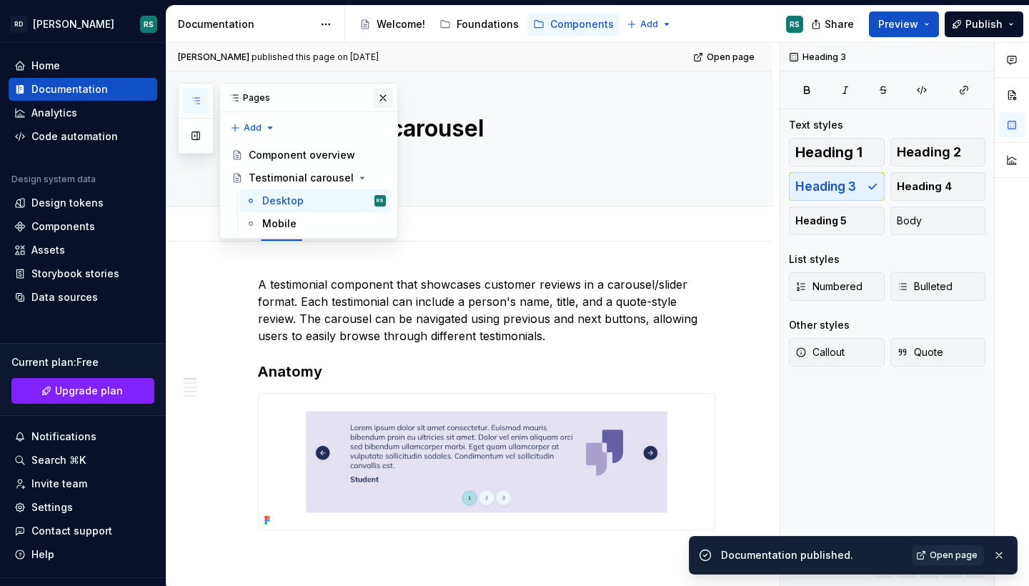
click at [380, 98] on button "button" at bounding box center [383, 98] width 20 height 20
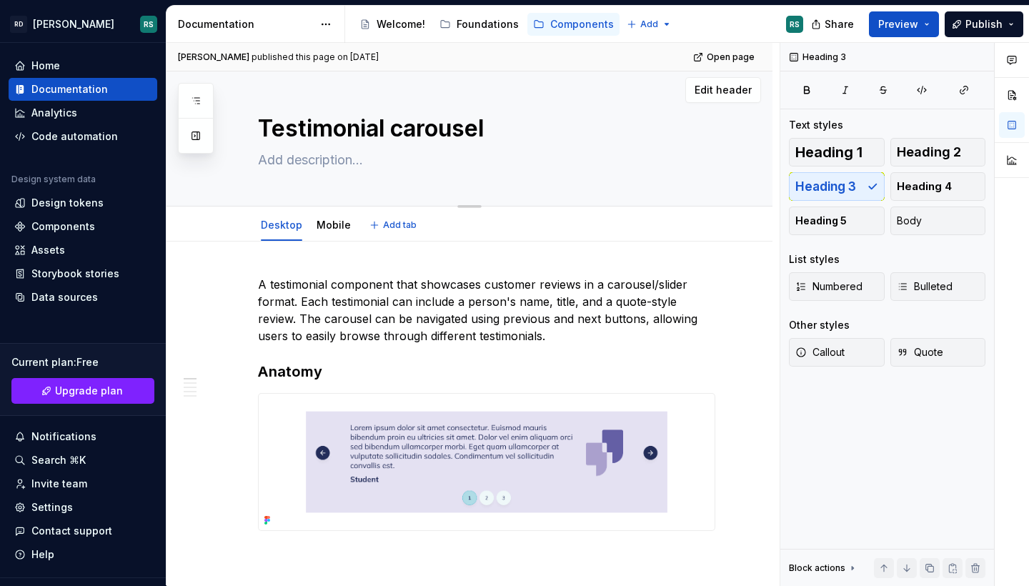
type textarea "*"
